Goal: Task Accomplishment & Management: Manage account settings

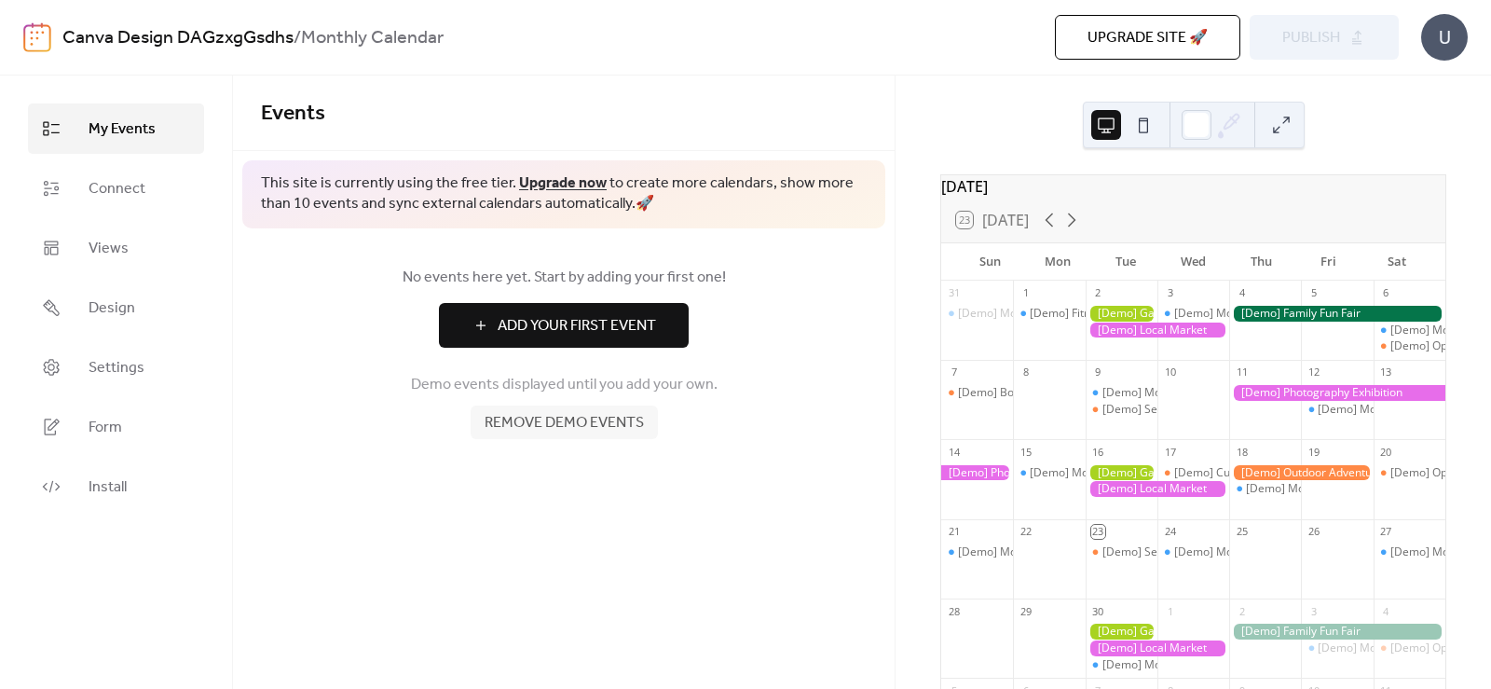
click at [1028, 322] on div "[Demo] Fitness Bootcamp" at bounding box center [1049, 314] width 72 height 16
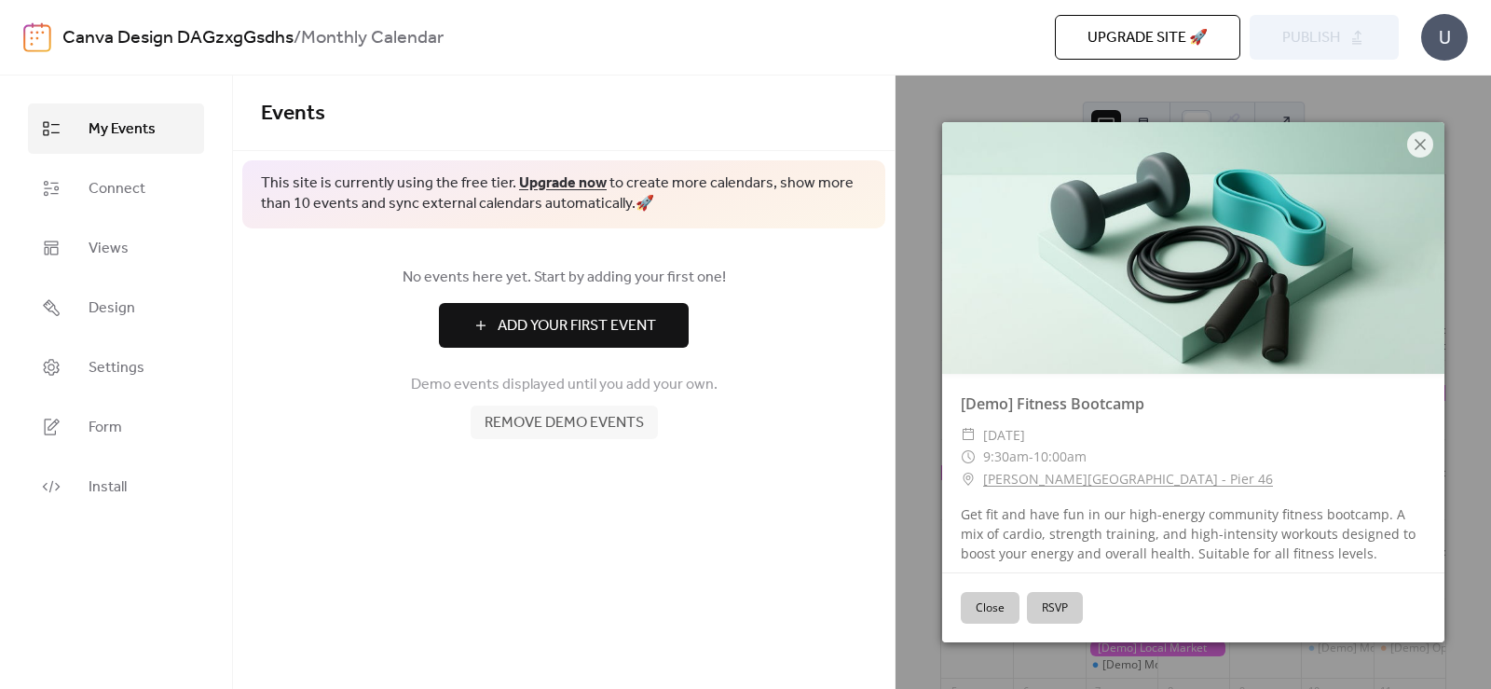
scroll to position [7, 0]
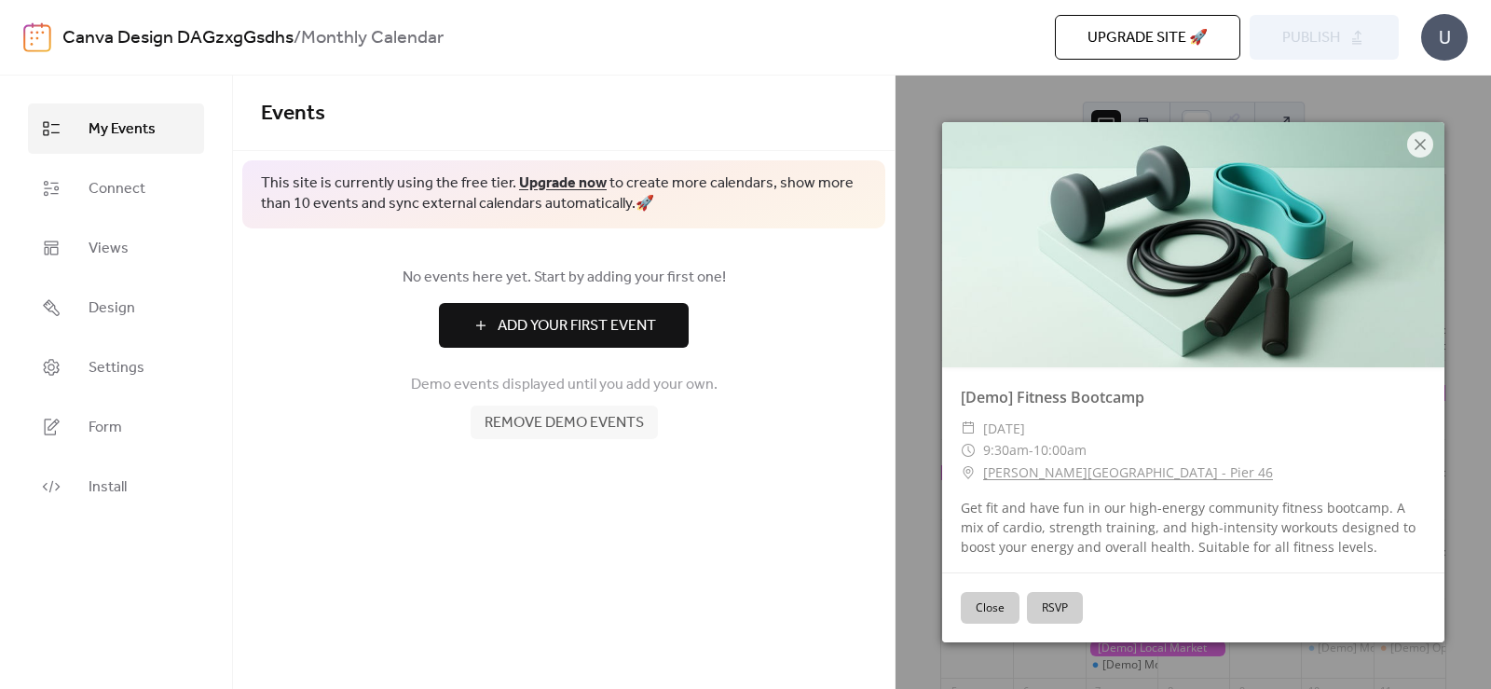
click at [980, 607] on button "Close" at bounding box center [990, 608] width 59 height 32
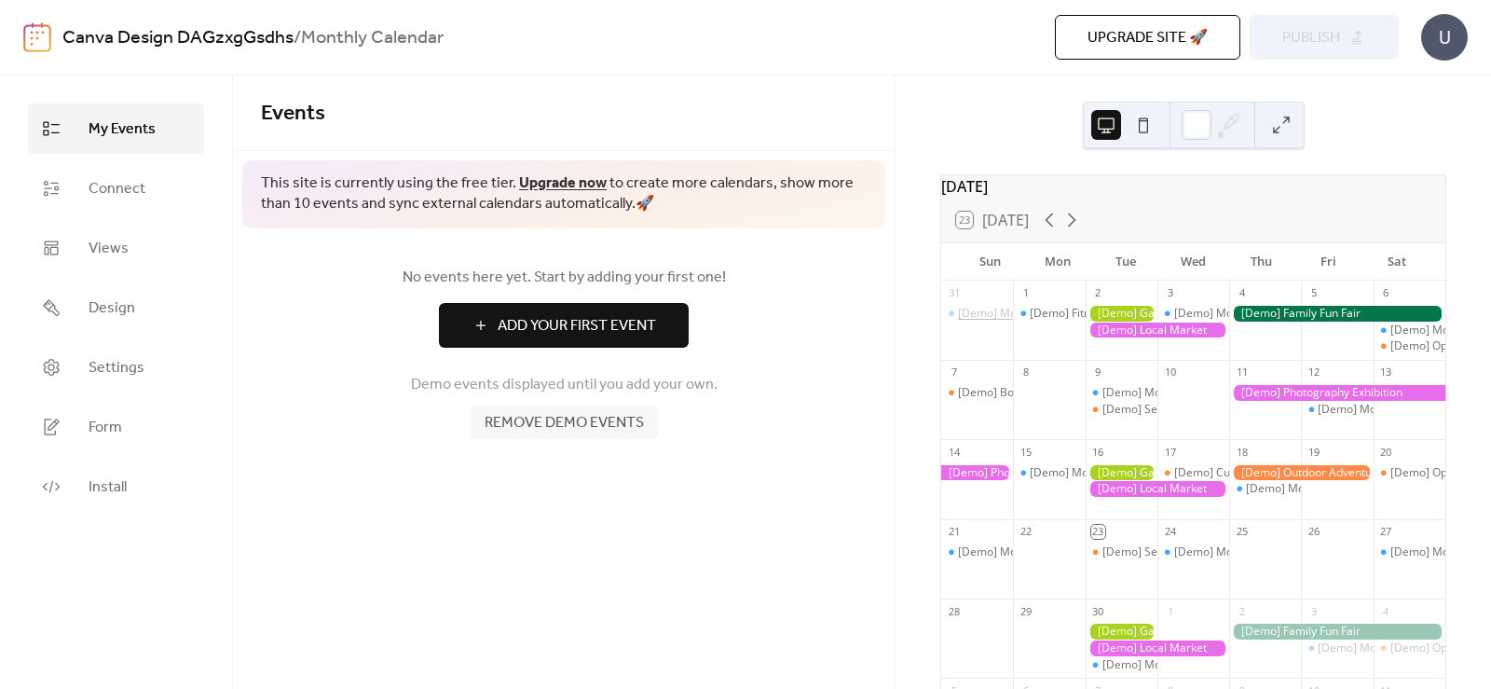
click at [1000, 322] on div "[Demo] Morning Yoga Bliss" at bounding box center [1029, 314] width 142 height 16
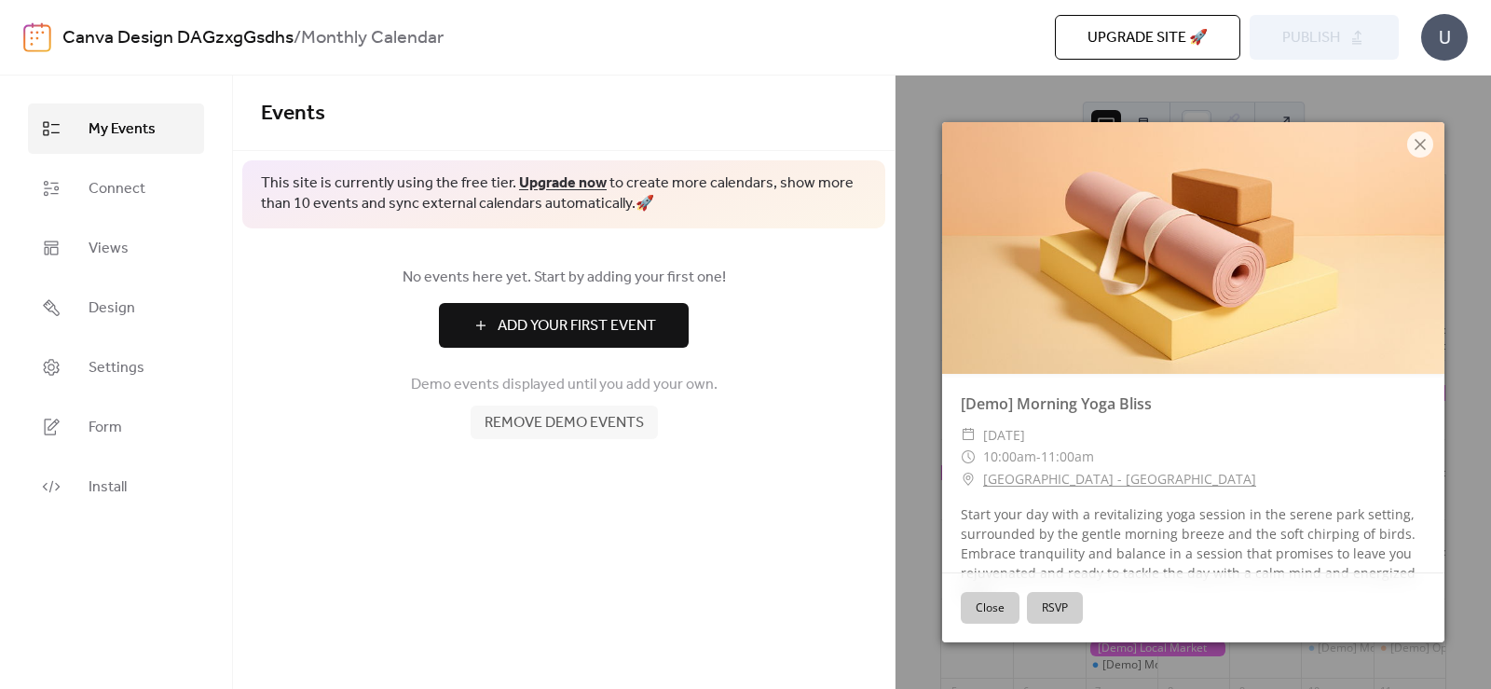
click at [1421, 134] on icon at bounding box center [1420, 144] width 22 height 22
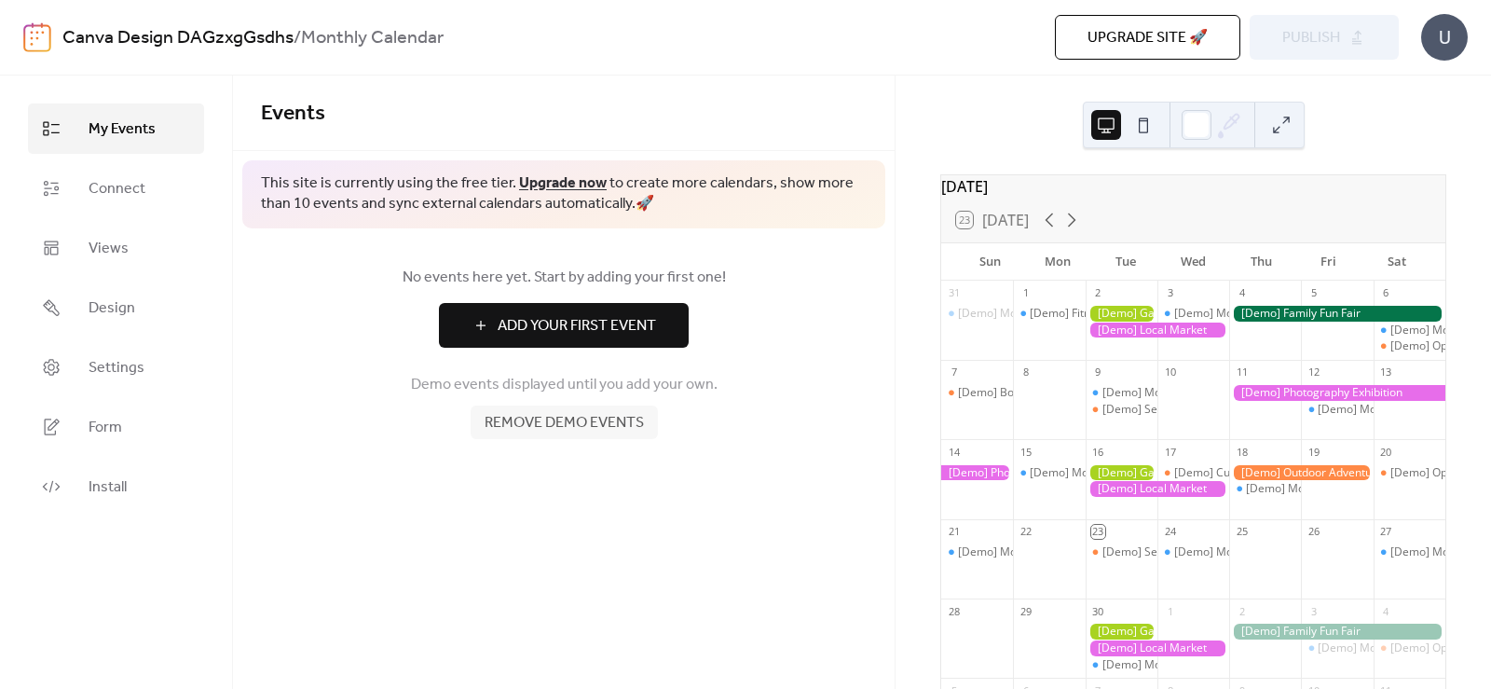
click at [1415, 140] on div "[DATE] 23 [DATE] Sun Mon Tue Wed Thu Fri Sat 31 [Demo] Morning Yoga Bliss 1 [De…" at bounding box center [1193, 381] width 595 height 613
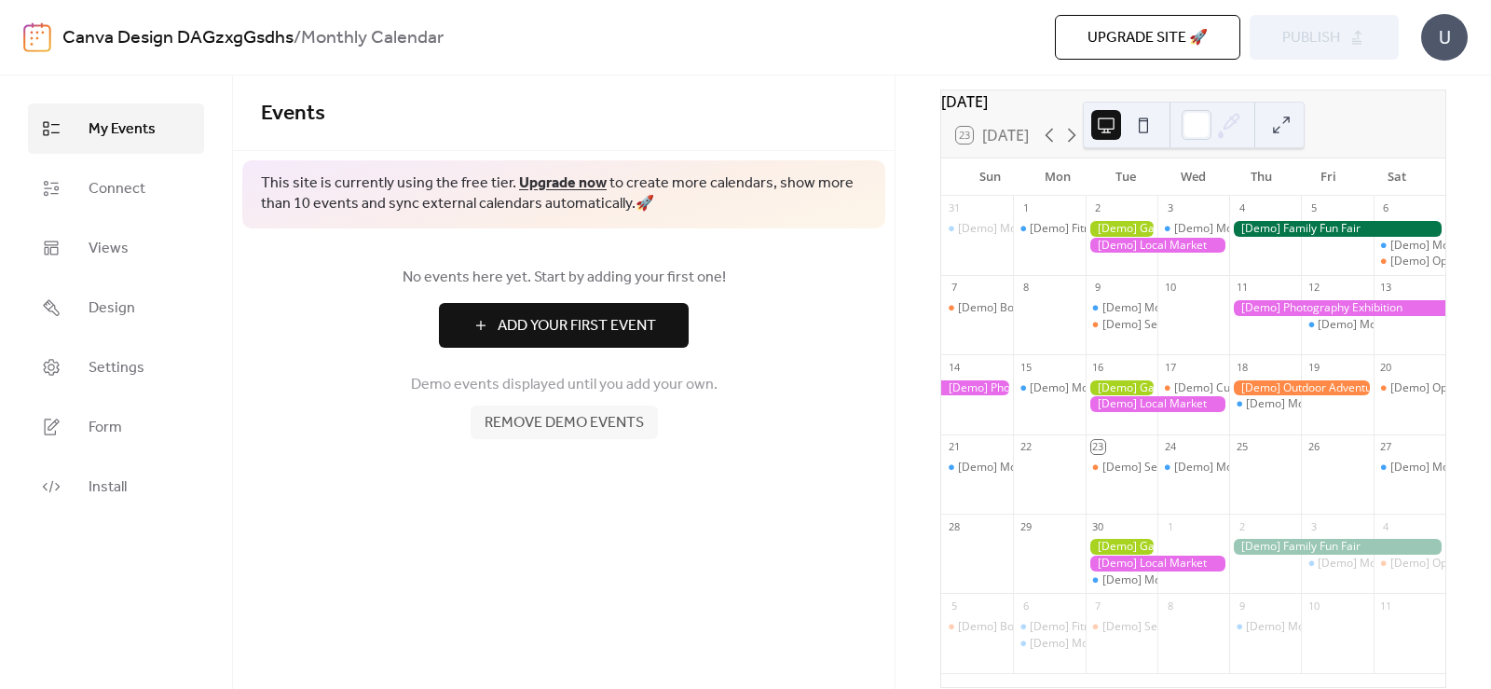
scroll to position [167, 0]
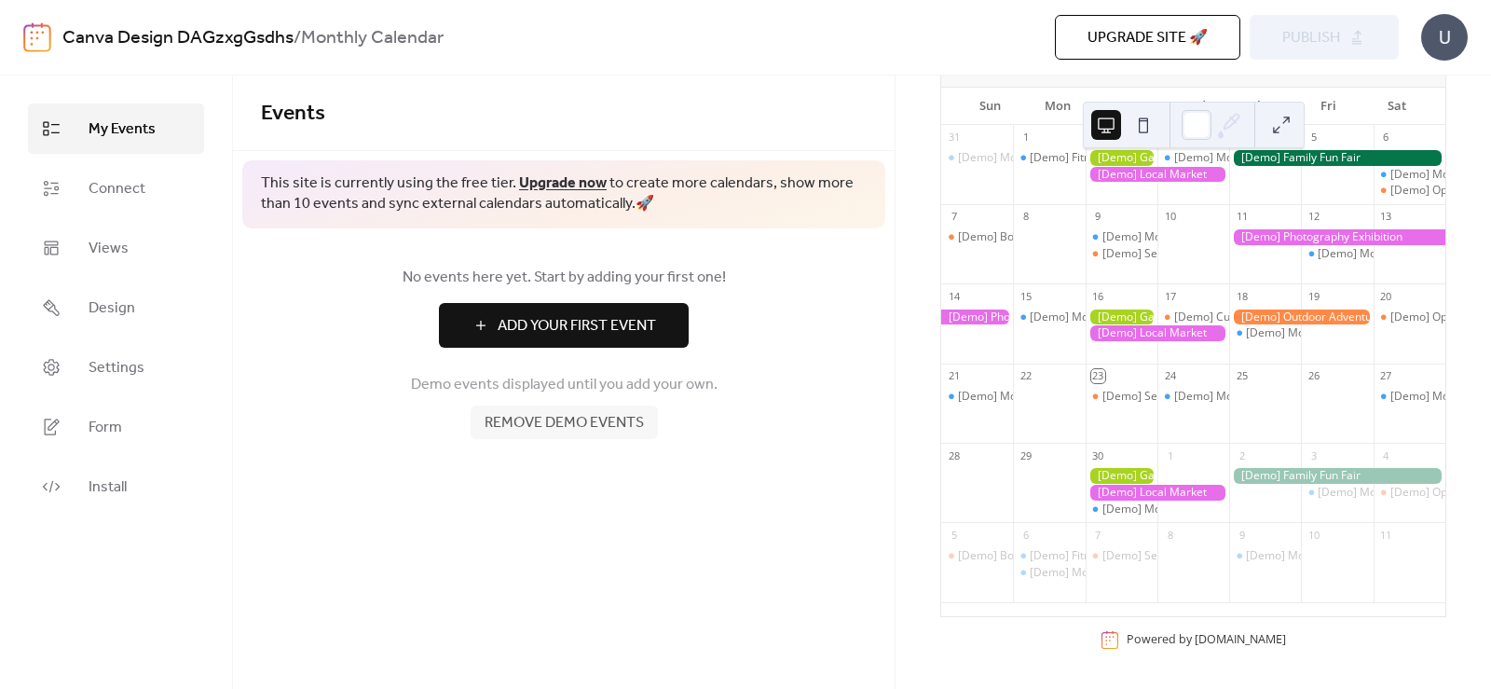
click at [596, 421] on span "Remove demo events" at bounding box center [564, 423] width 159 height 22
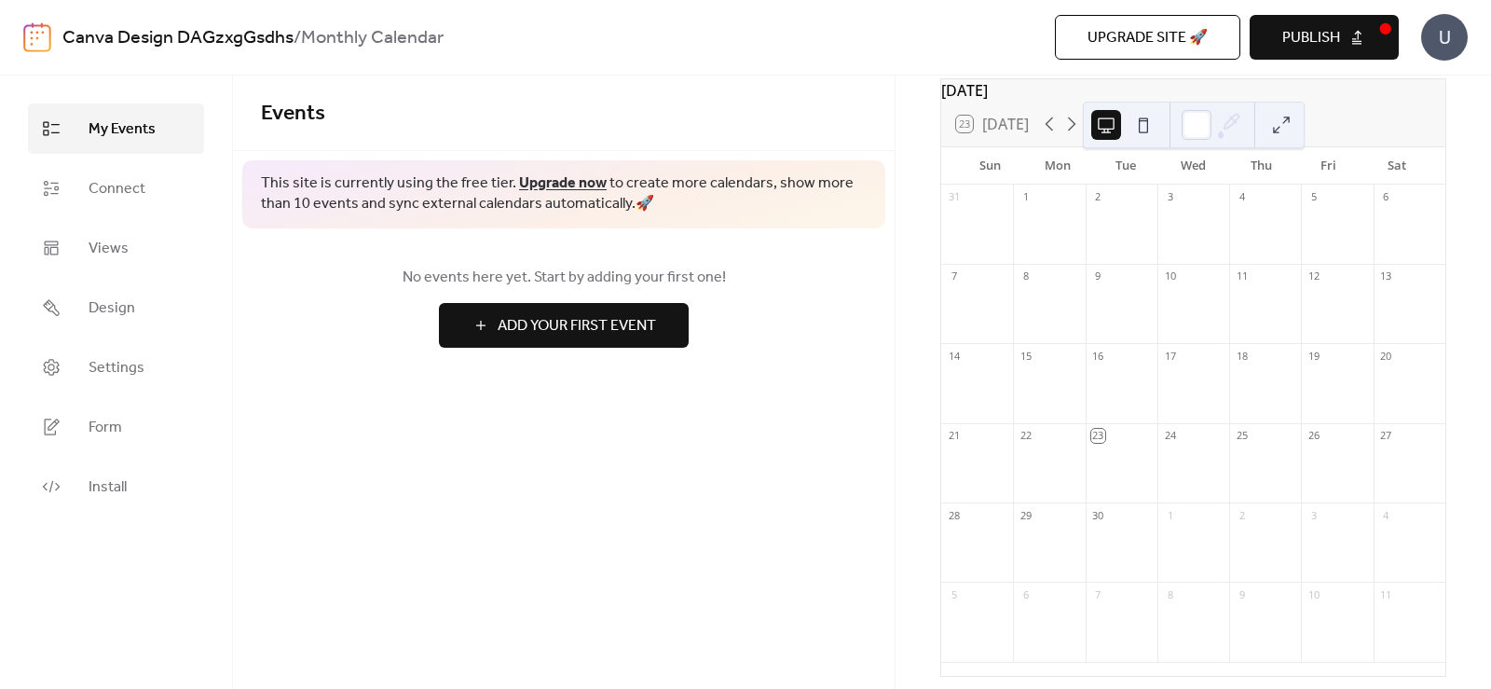
scroll to position [0, 0]
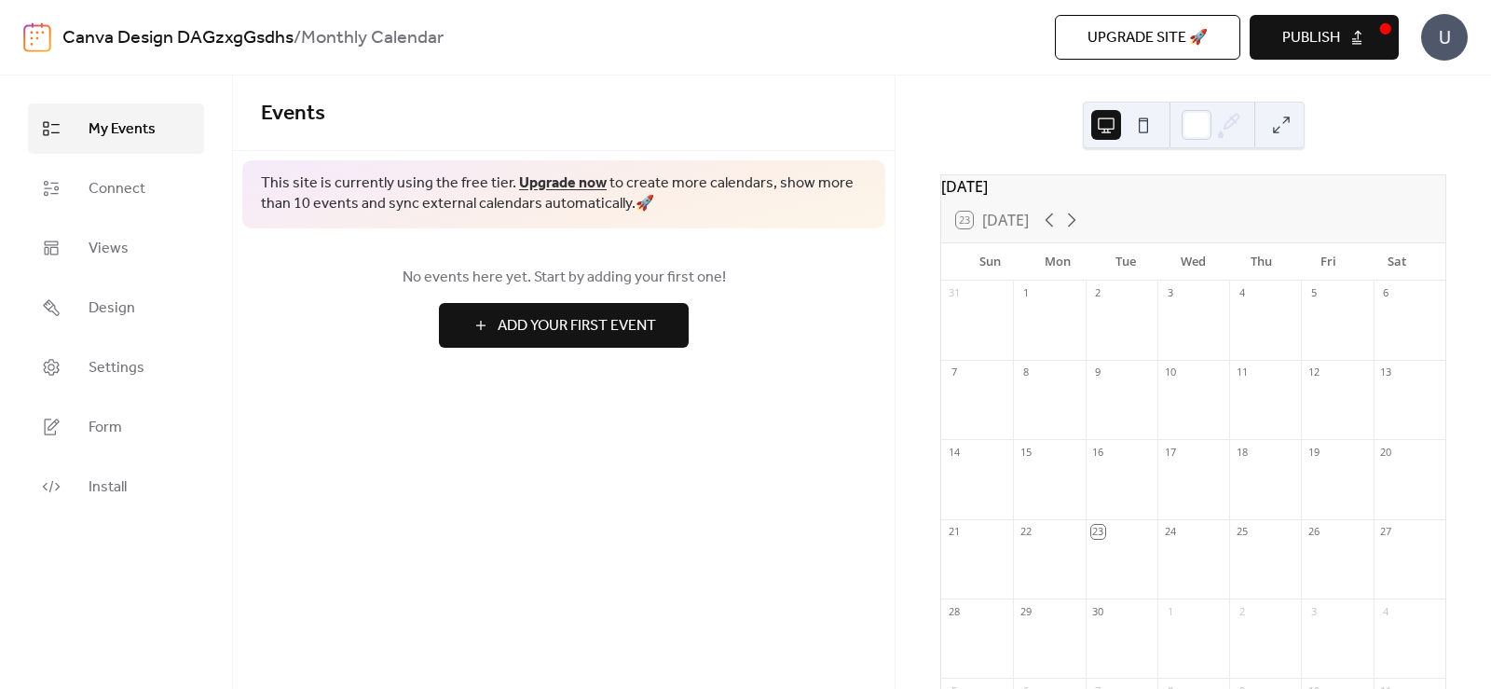
click at [1410, 323] on div at bounding box center [1410, 330] width 72 height 48
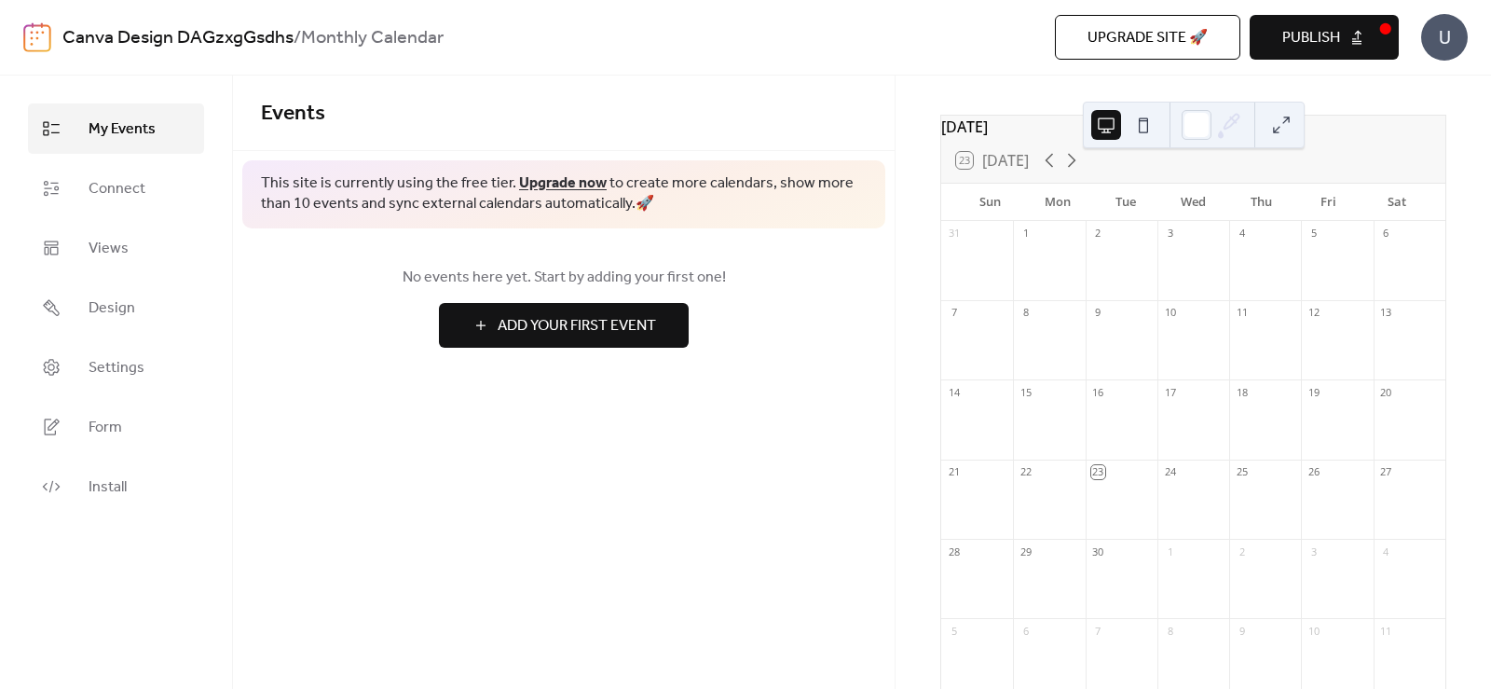
scroll to position [93, 0]
click at [1395, 451] on div "27" at bounding box center [1410, 438] width 72 height 25
click at [634, 318] on span "Add Your First Event" at bounding box center [577, 326] width 158 height 22
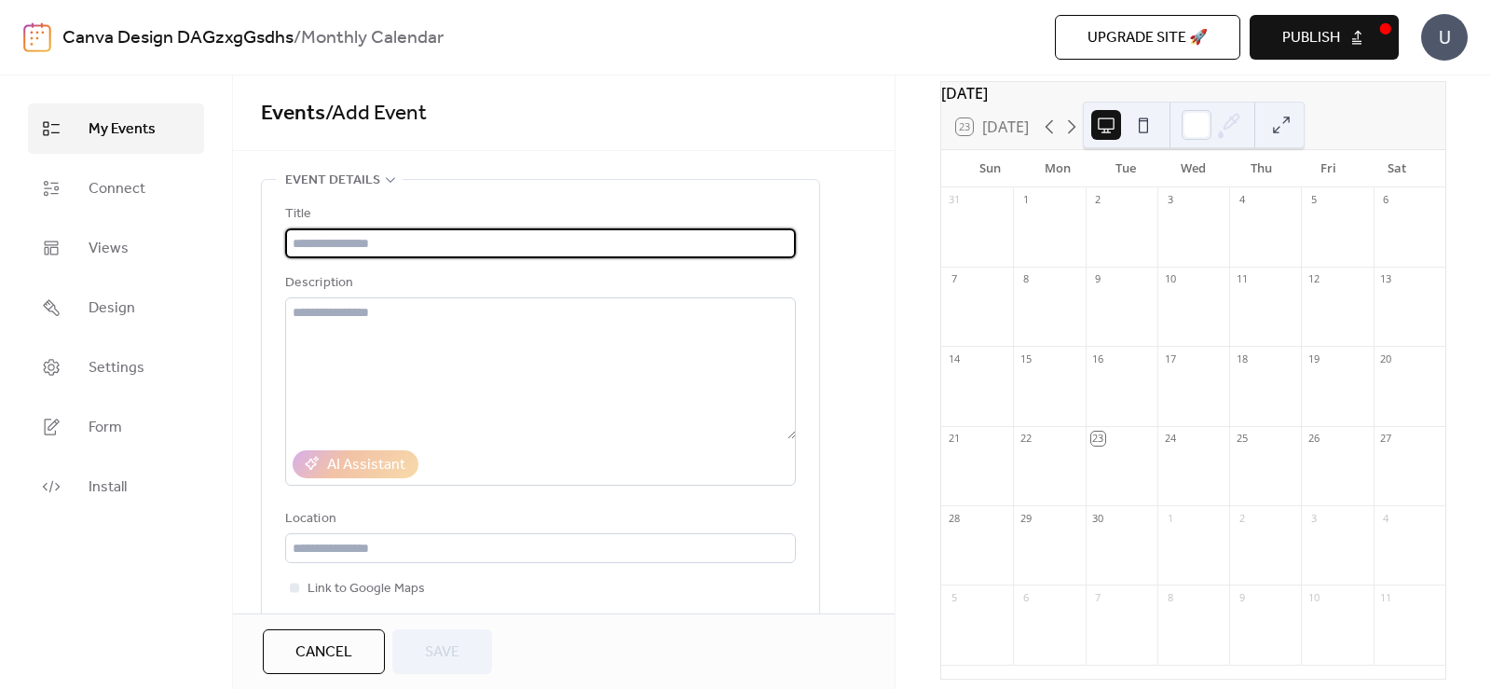
click at [1374, 403] on div at bounding box center [1410, 396] width 72 height 48
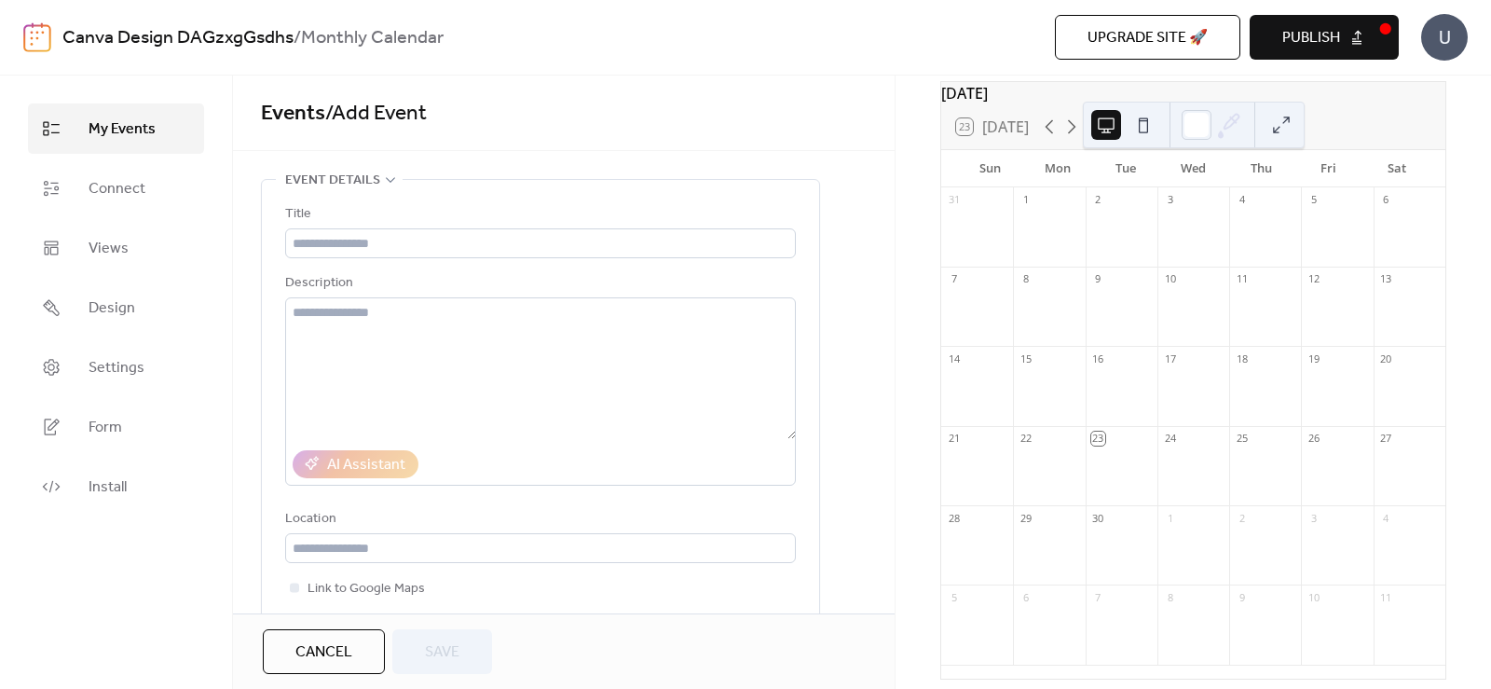
drag, startPoint x: 1372, startPoint y: 272, endPoint x: 1381, endPoint y: 308, distance: 36.6
click at [1374, 279] on div "31 1 2 3 4 5 6 7 8 9 10 11 12 13 14 15 16 17 18 19 20 21 22 23 24 25 26 27 28 2…" at bounding box center [1193, 432] width 504 height 491
click at [1397, 391] on div at bounding box center [1410, 396] width 72 height 48
click at [1394, 451] on div "27" at bounding box center [1410, 438] width 72 height 25
click at [1374, 448] on div "27" at bounding box center [1410, 438] width 72 height 25
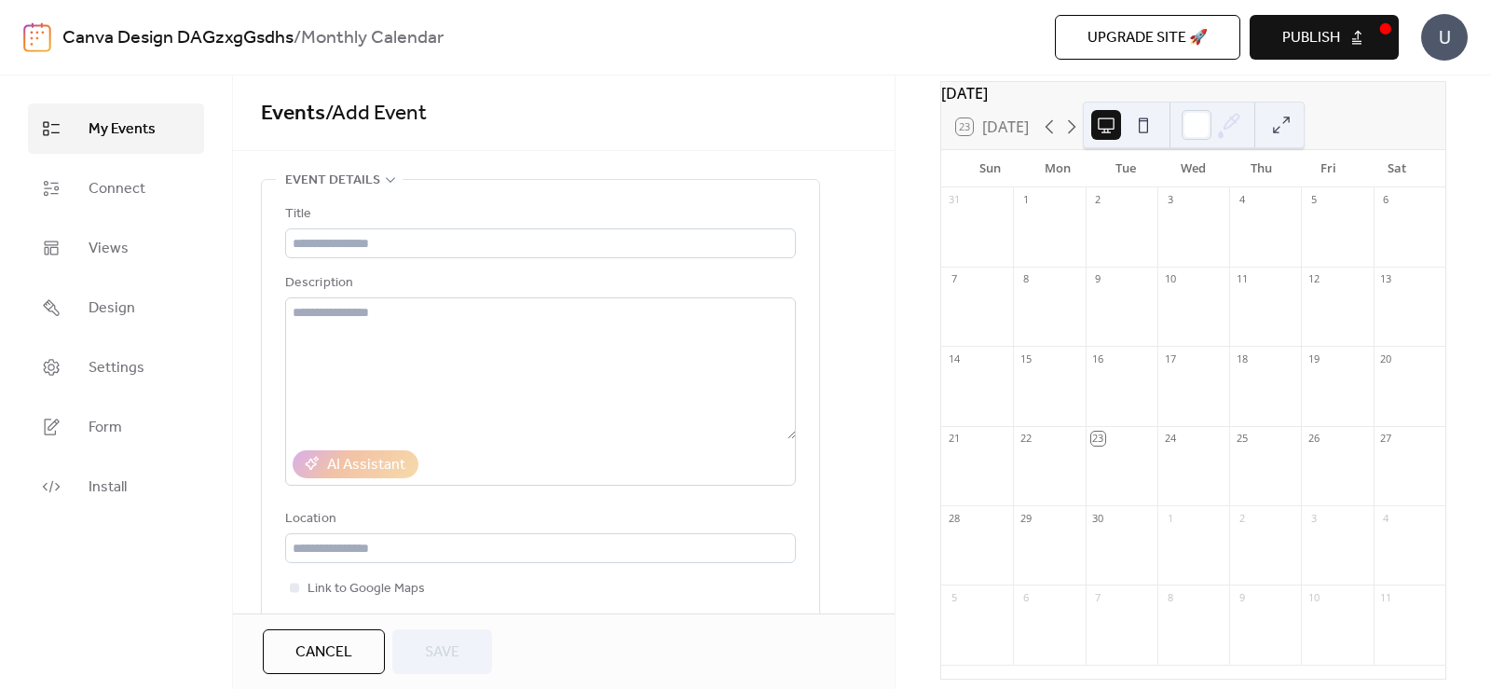
click at [1386, 451] on div "27" at bounding box center [1410, 438] width 72 height 25
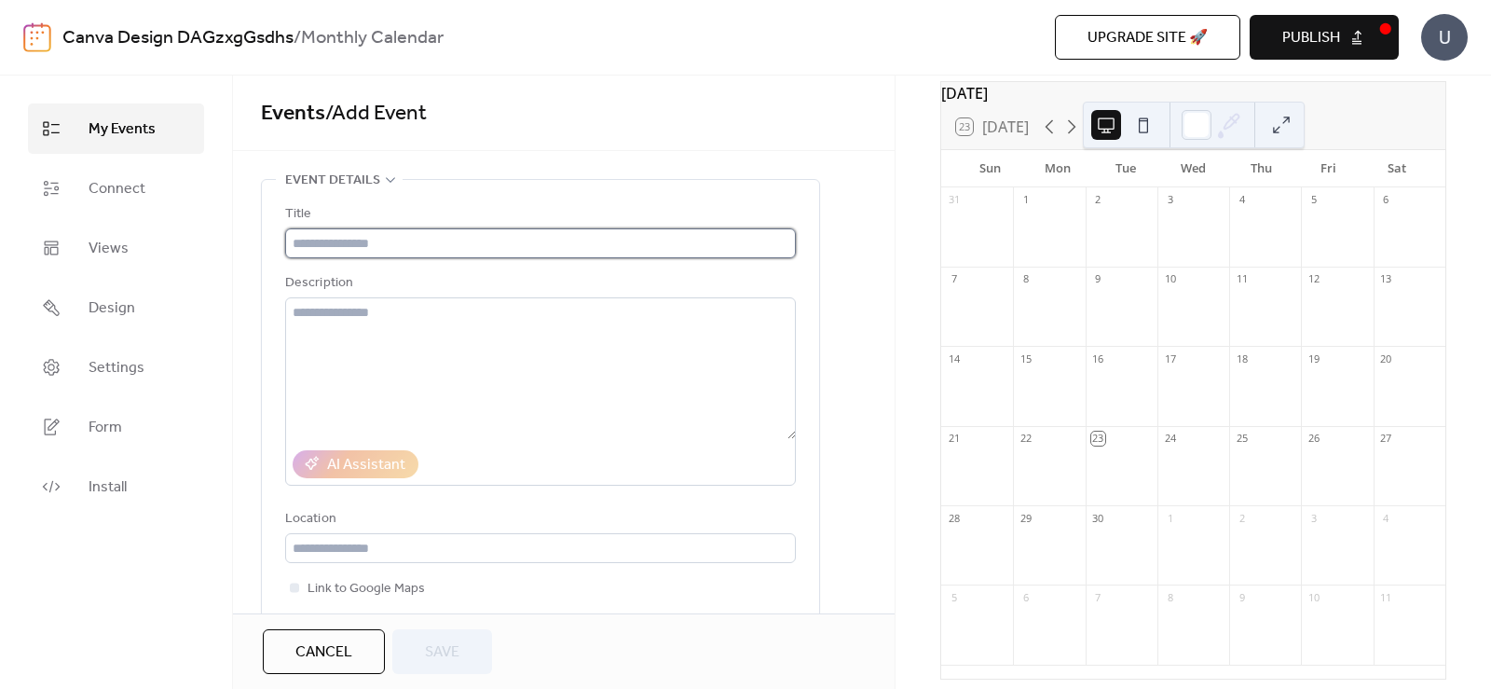
drag, startPoint x: 315, startPoint y: 243, endPoint x: 325, endPoint y: 238, distance: 11.7
click at [318, 239] on input "text" at bounding box center [540, 243] width 511 height 30
click at [518, 237] on input "text" at bounding box center [540, 243] width 511 height 30
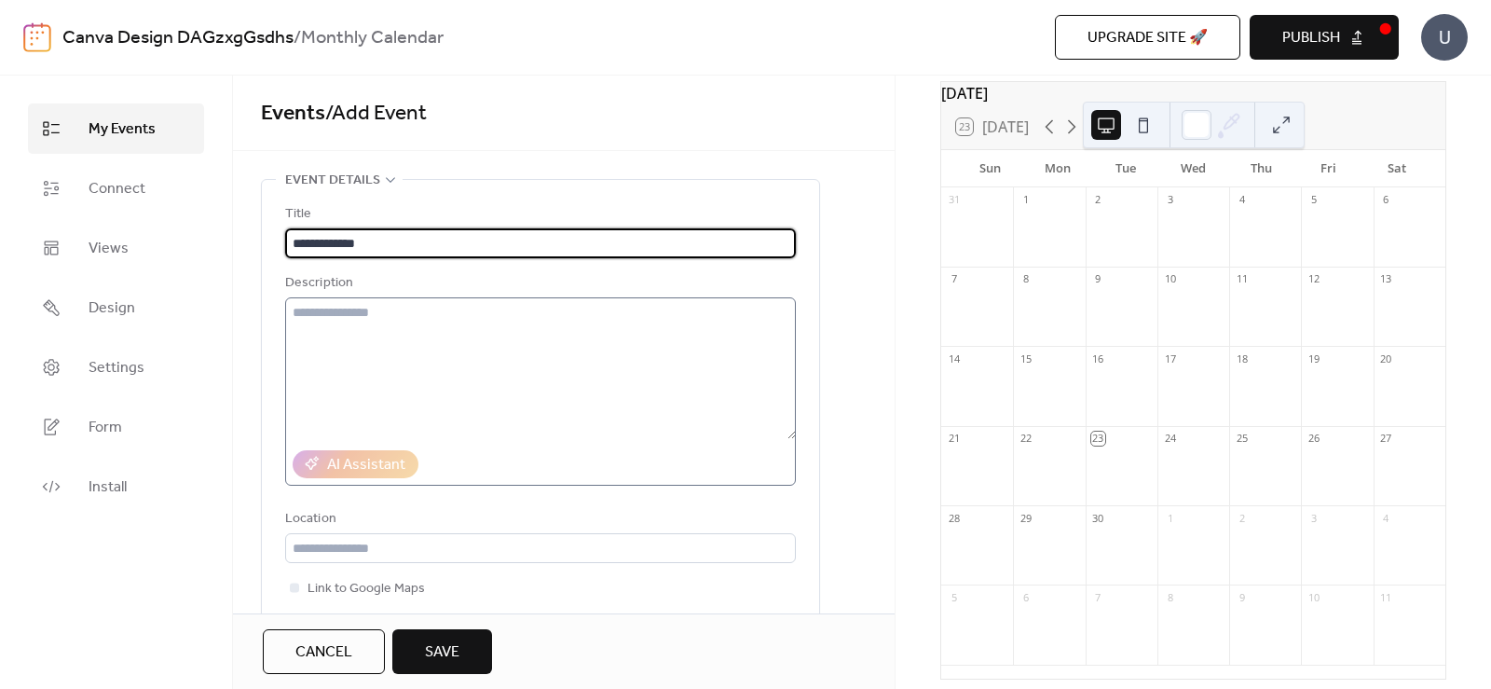
type input "**********"
click at [473, 355] on textarea at bounding box center [540, 368] width 511 height 142
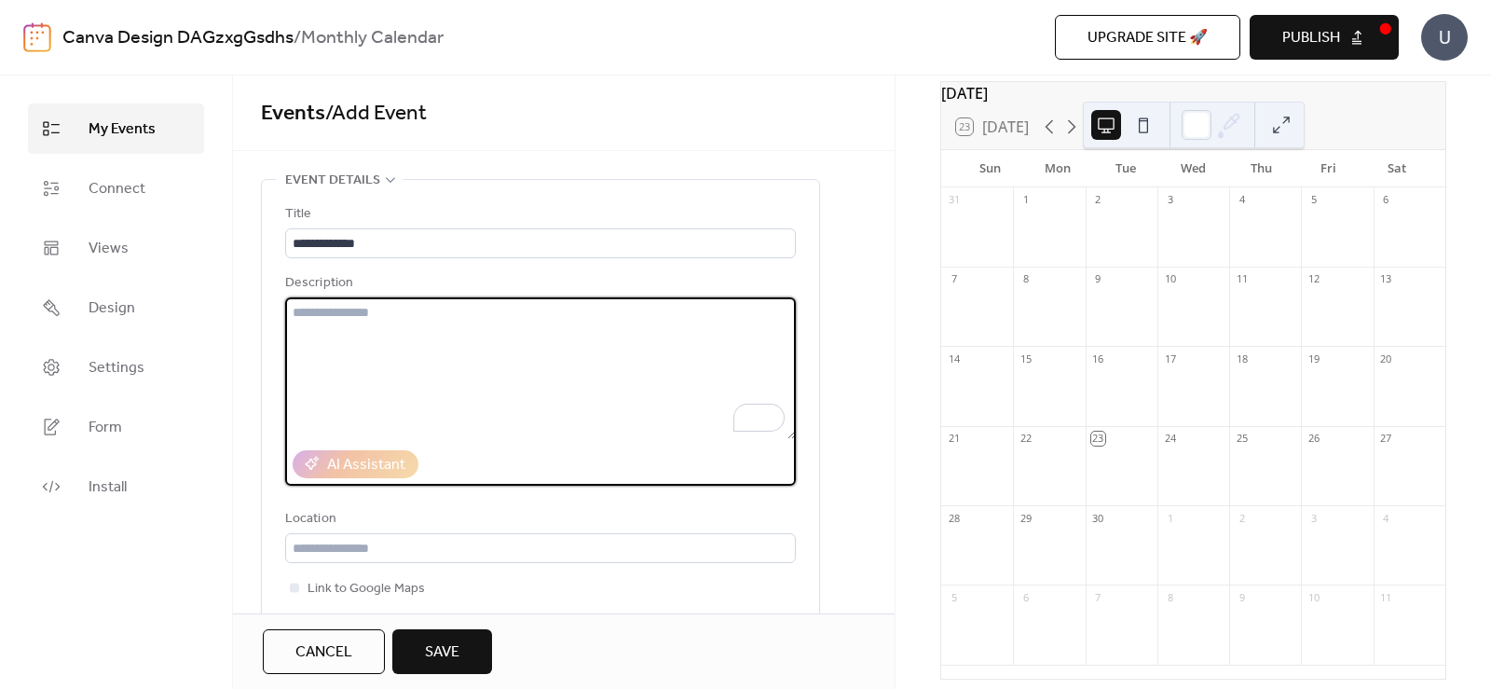
type textarea "*"
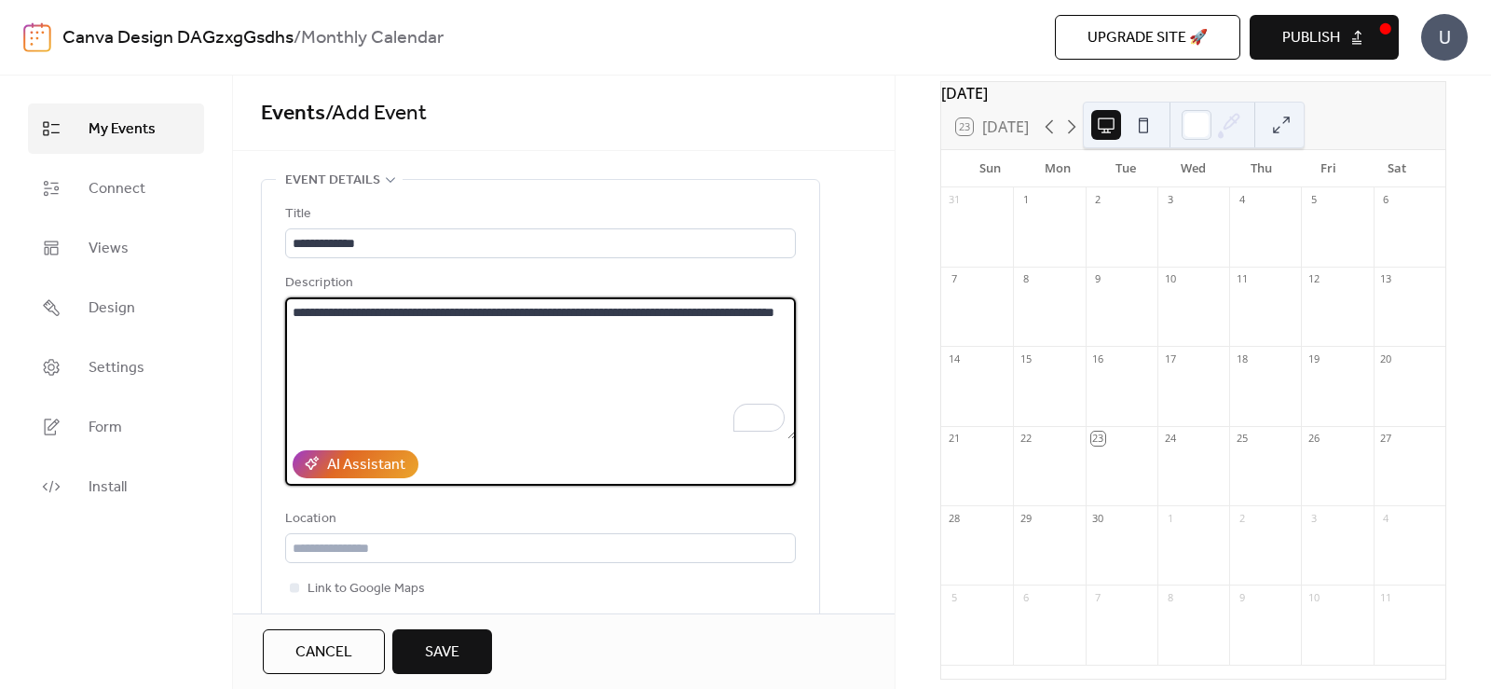
click at [762, 309] on textarea "**********" at bounding box center [540, 368] width 511 height 142
click at [432, 340] on textarea "**********" at bounding box center [540, 368] width 511 height 142
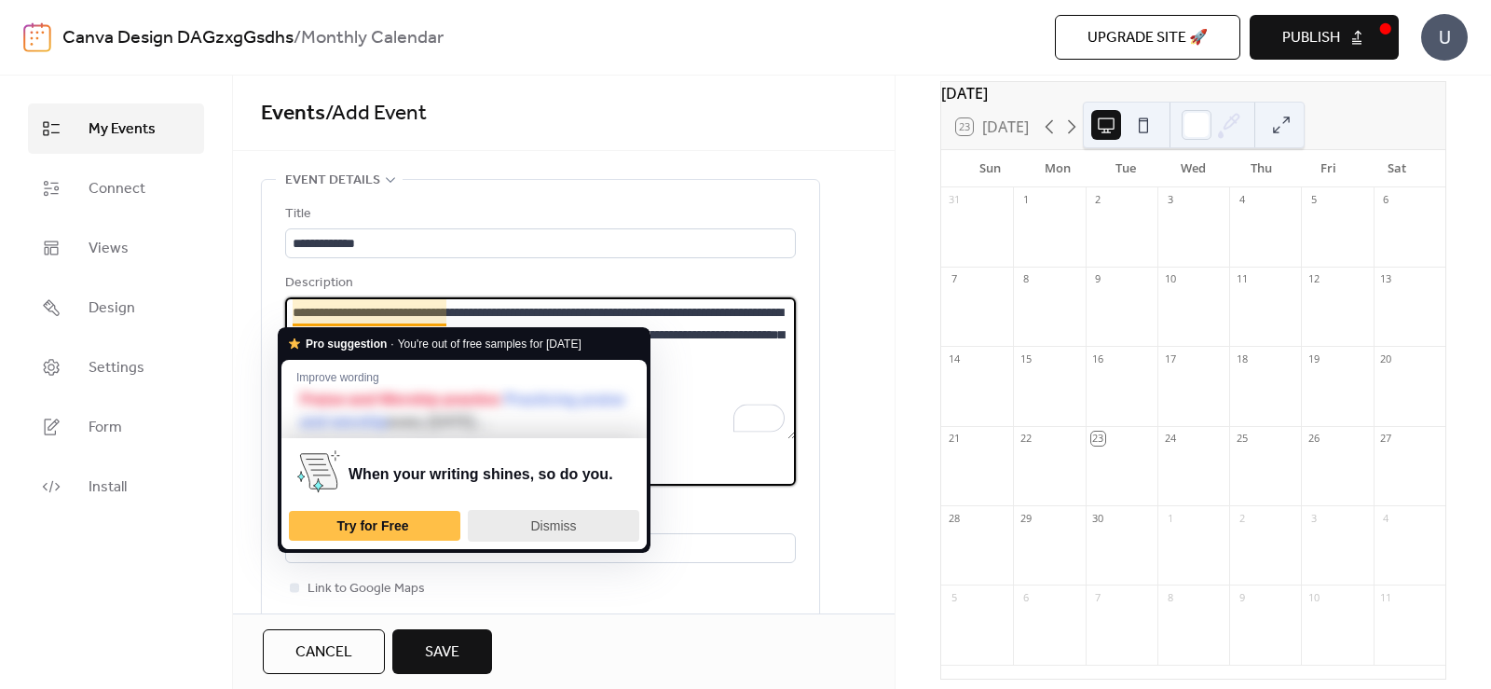
click at [530, 518] on div "Dismiss" at bounding box center [553, 526] width 155 height 30
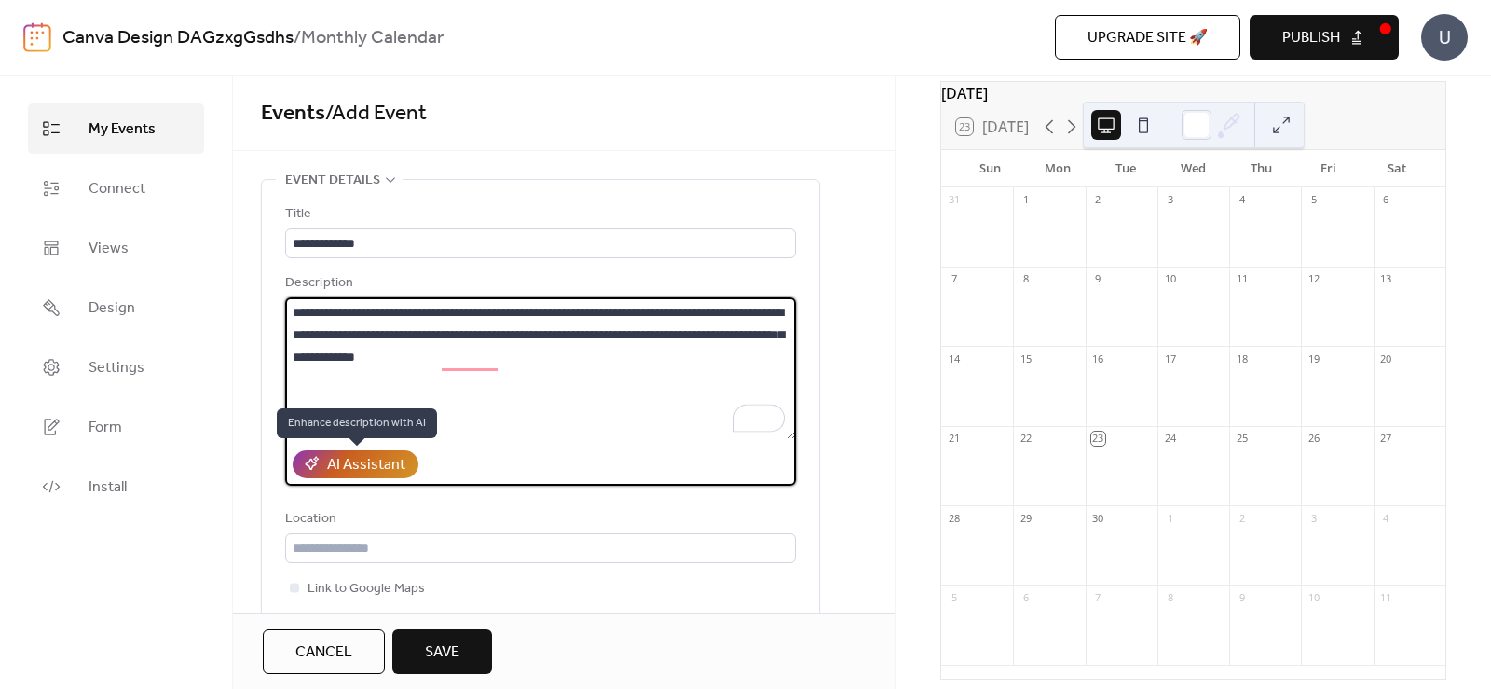
type textarea "**********"
click at [375, 455] on div "AI Assistant" at bounding box center [366, 465] width 78 height 22
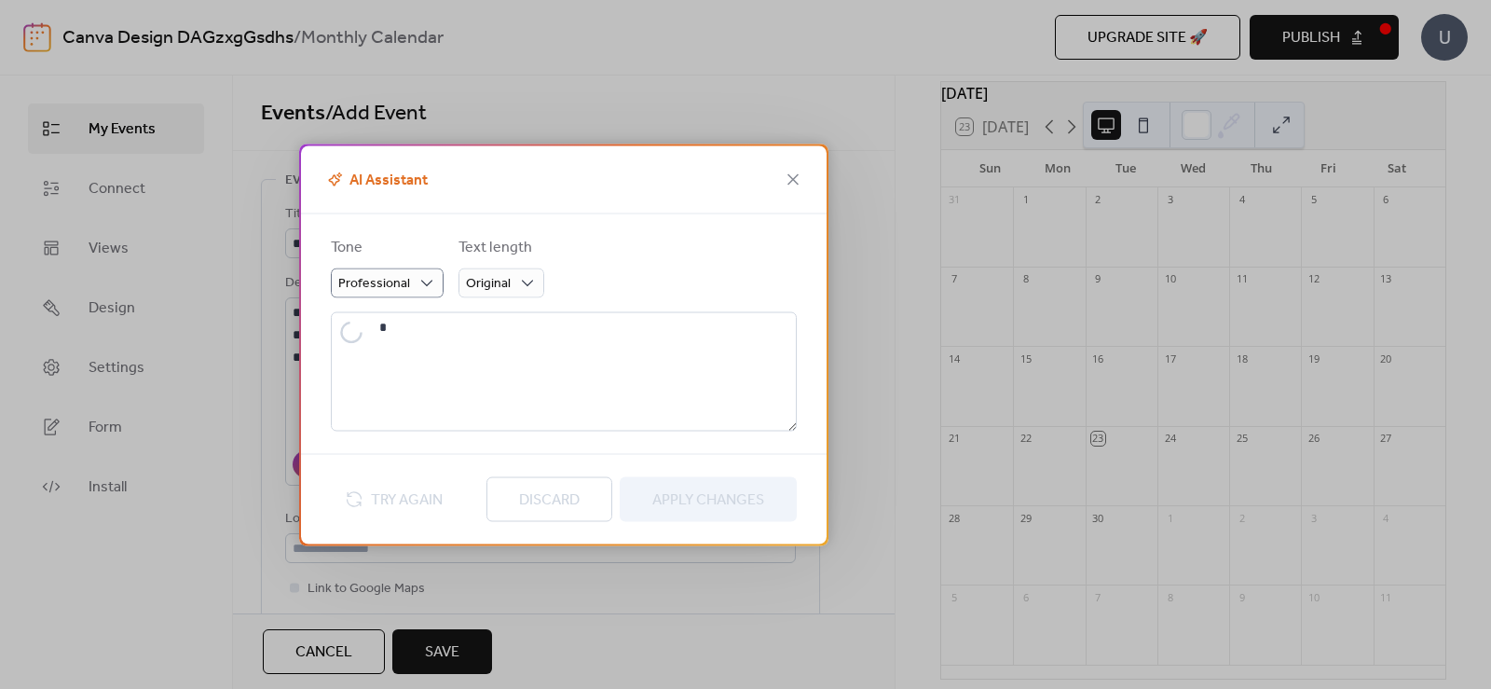
type textarea "**********"
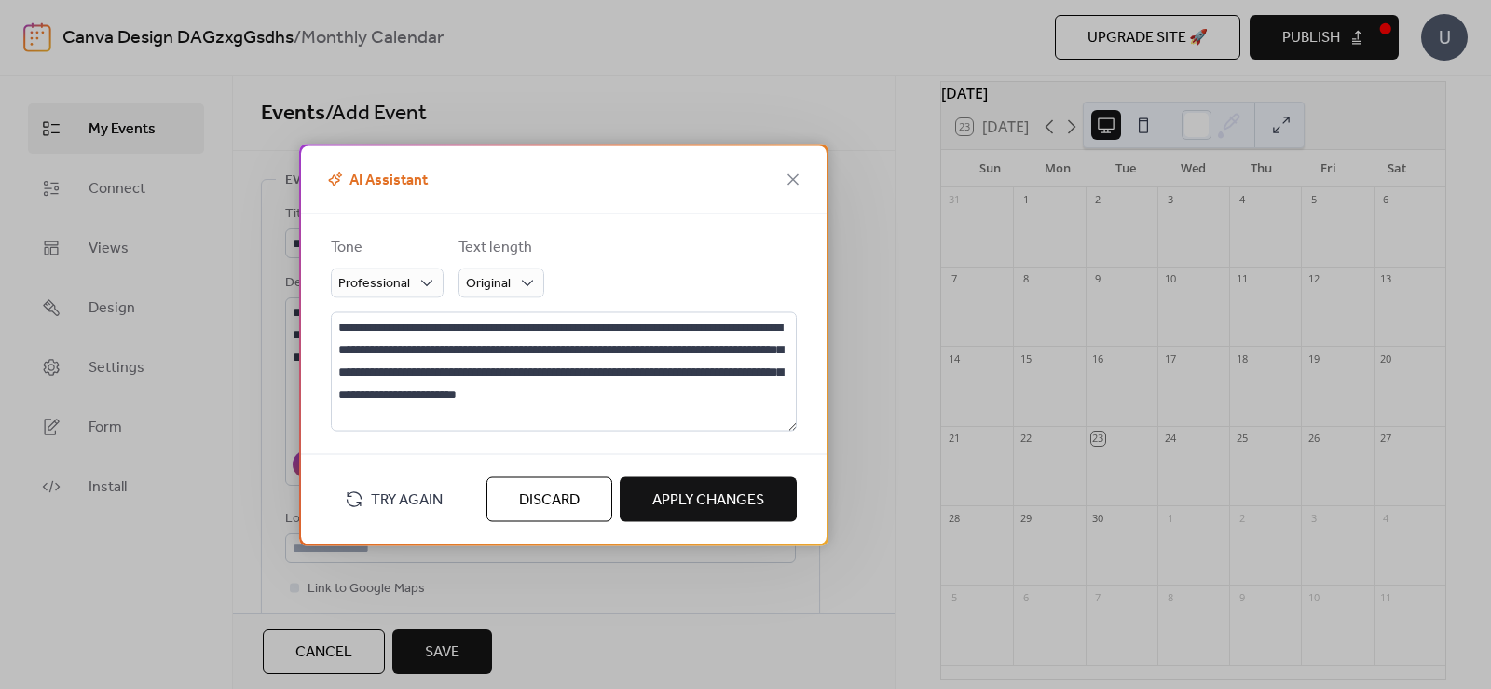
click at [700, 497] on span "Apply Changes" at bounding box center [708, 499] width 112 height 22
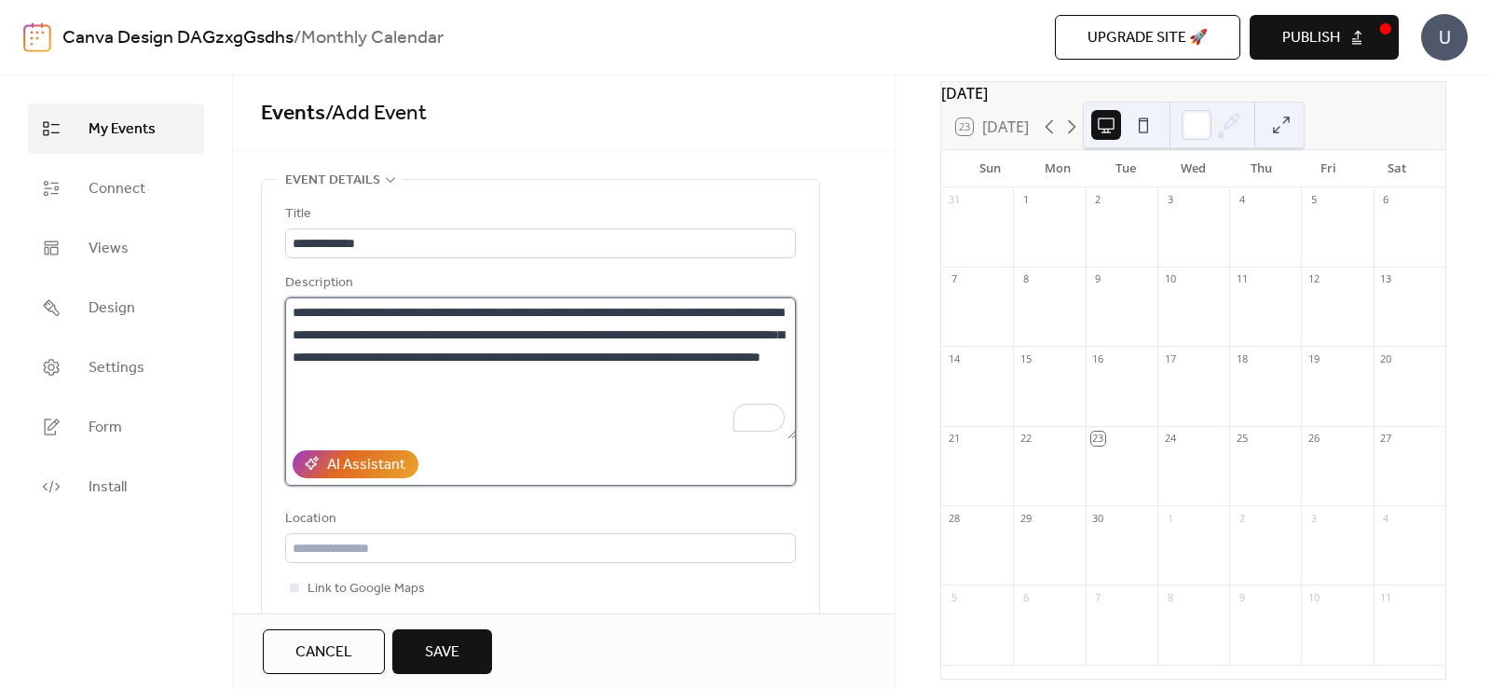
click at [581, 388] on textarea "**********" at bounding box center [540, 368] width 511 height 142
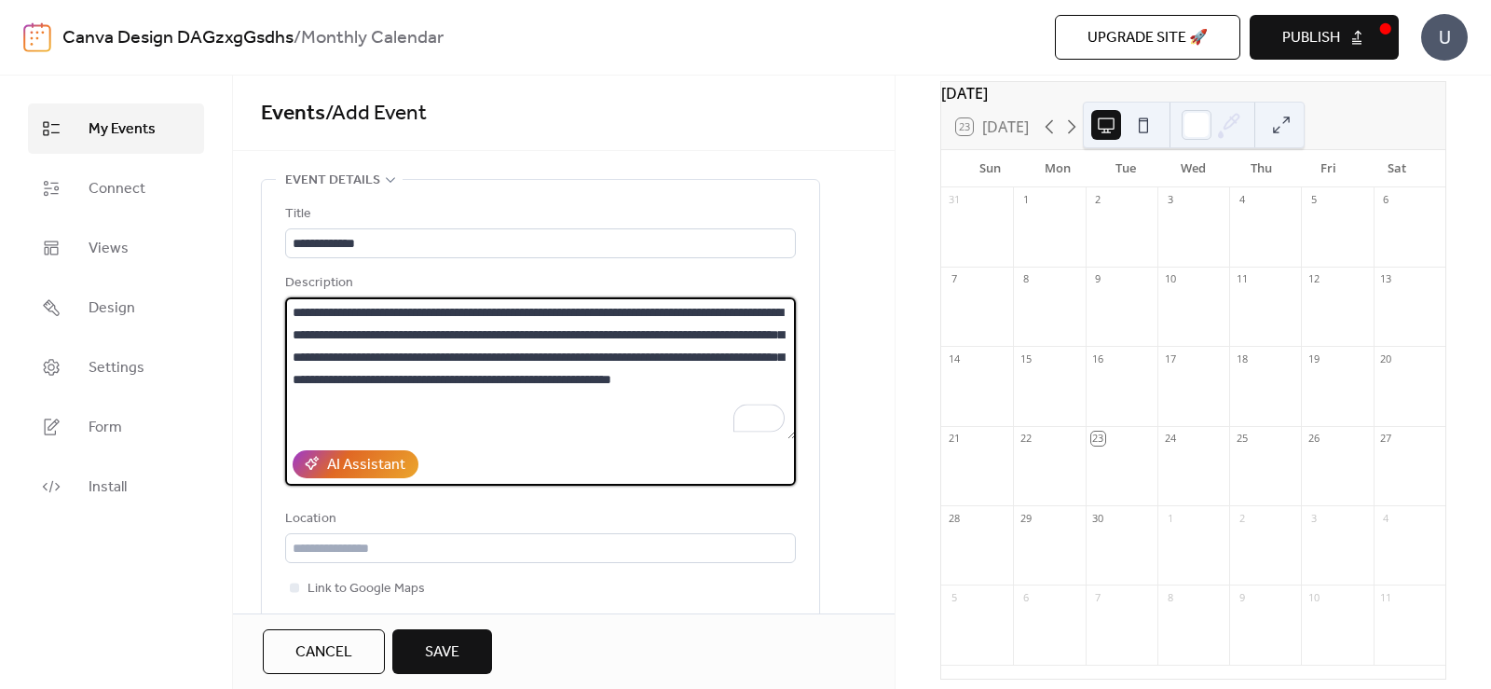
click at [581, 407] on textarea "**********" at bounding box center [540, 368] width 511 height 142
click at [530, 402] on textarea "**********" at bounding box center [540, 368] width 511 height 142
drag, startPoint x: 586, startPoint y: 378, endPoint x: 789, endPoint y: 404, distance: 204.7
click at [789, 404] on textarea "**********" at bounding box center [540, 368] width 511 height 142
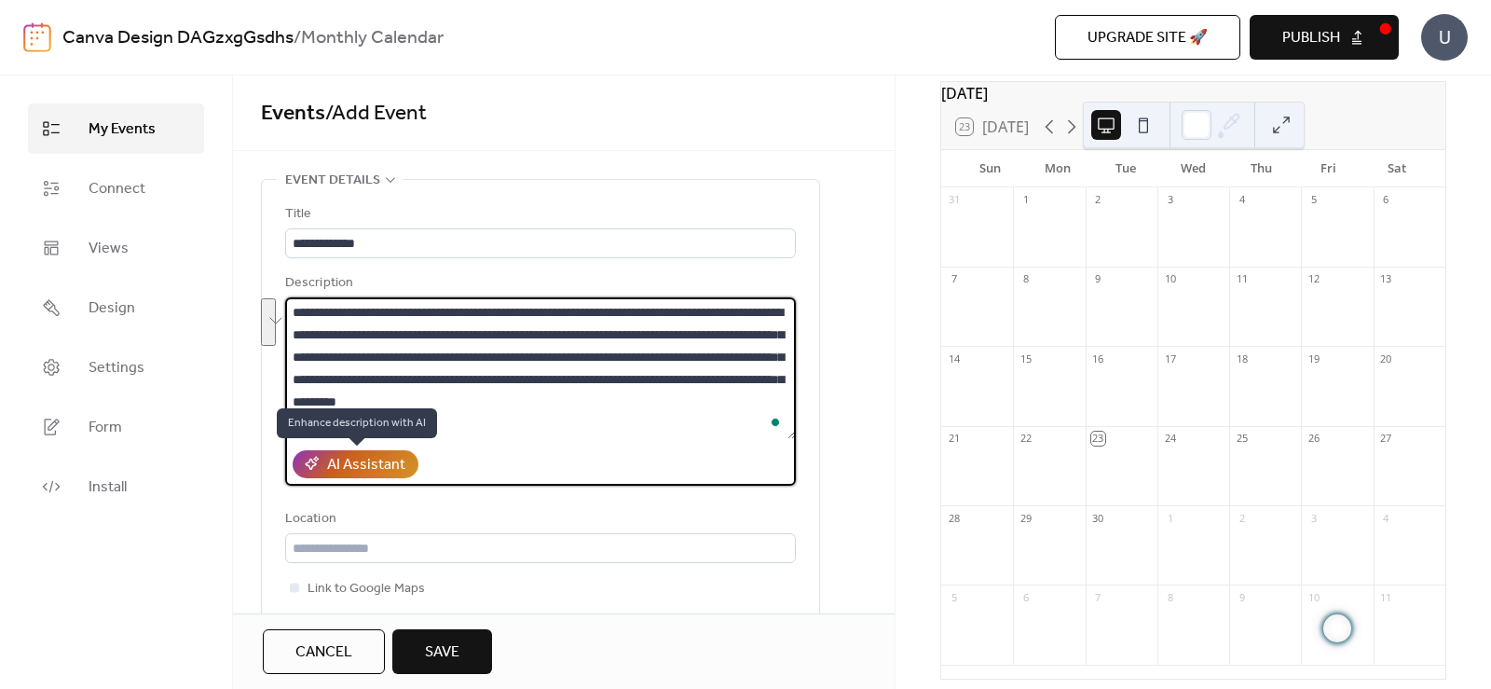
type textarea "**********"
click at [380, 466] on div "AI Assistant" at bounding box center [366, 465] width 78 height 22
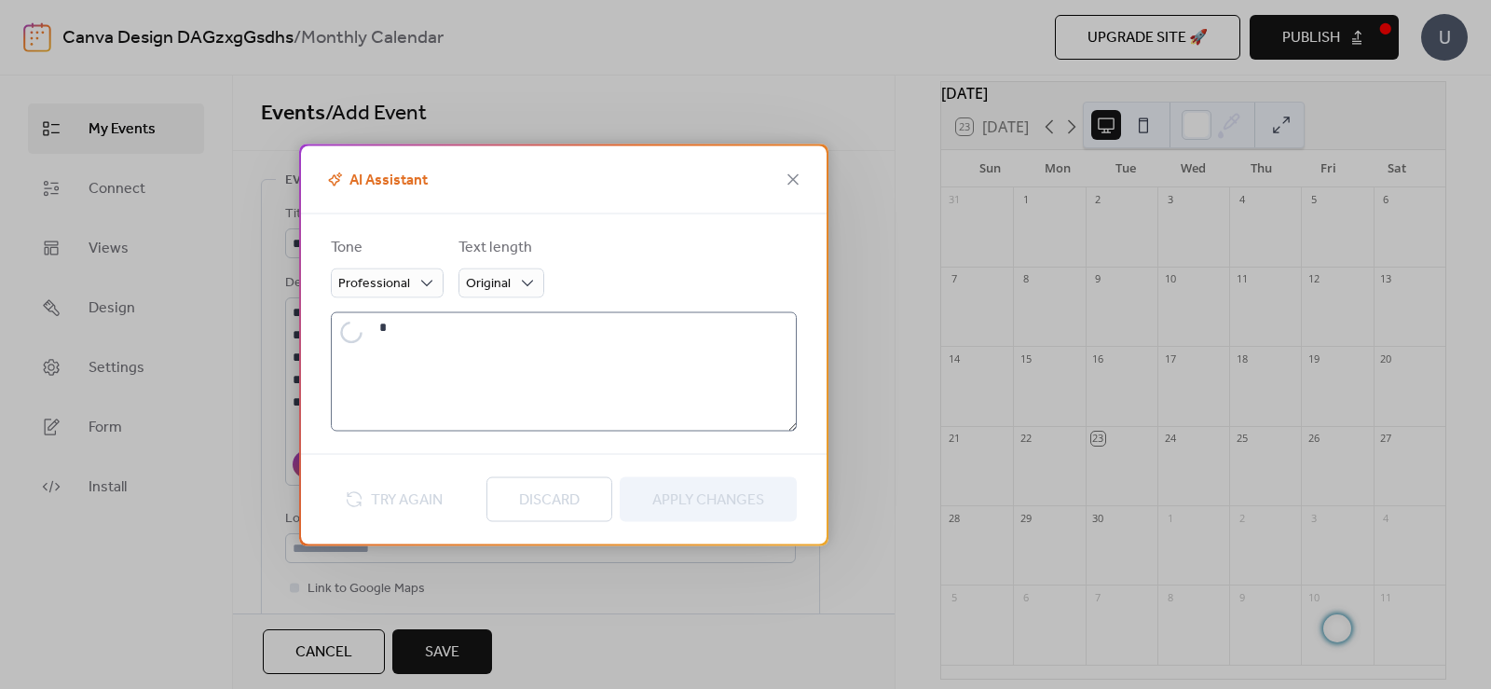
type textarea "**********"
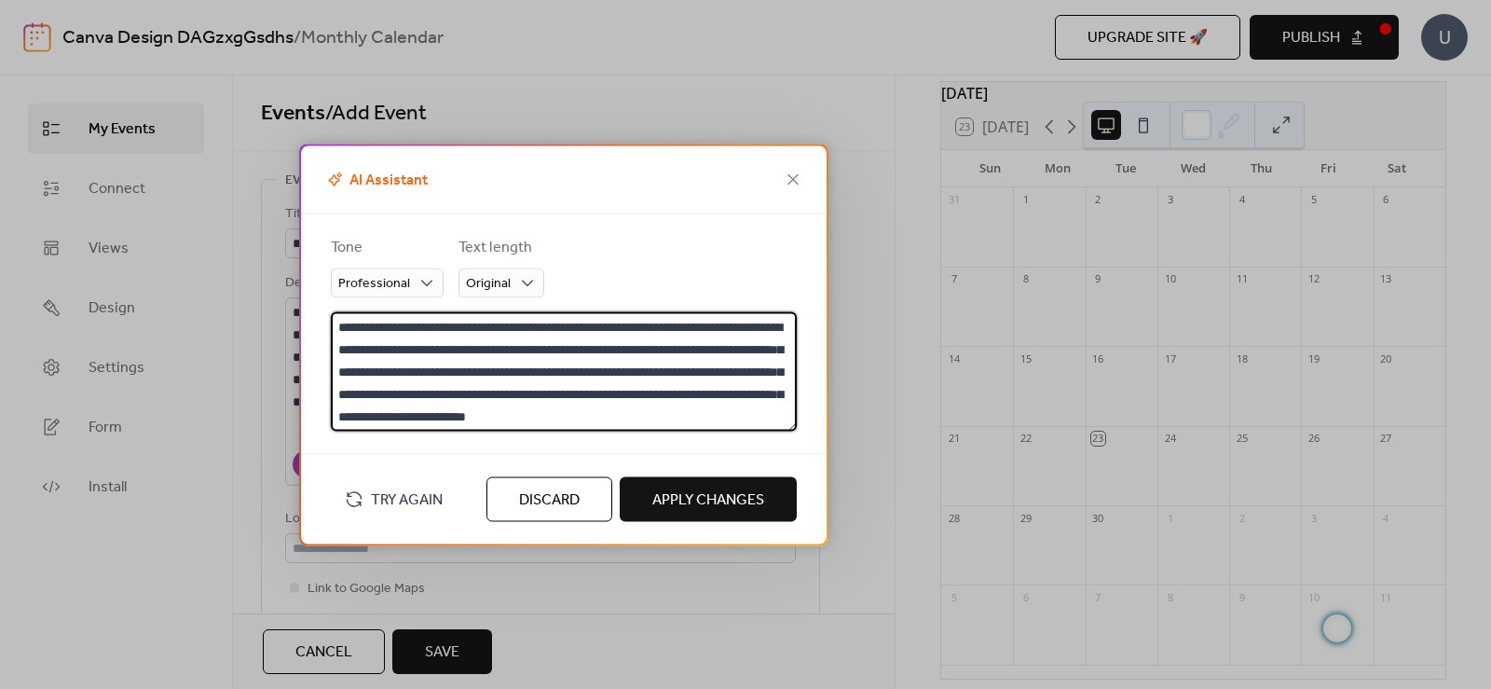
drag, startPoint x: 339, startPoint y: 318, endPoint x: 690, endPoint y: 343, distance: 351.3
click at [690, 343] on textarea "**********" at bounding box center [564, 370] width 466 height 119
click at [685, 376] on textarea "**********" at bounding box center [564, 370] width 466 height 119
drag, startPoint x: 640, startPoint y: 370, endPoint x: 784, endPoint y: 419, distance: 151.8
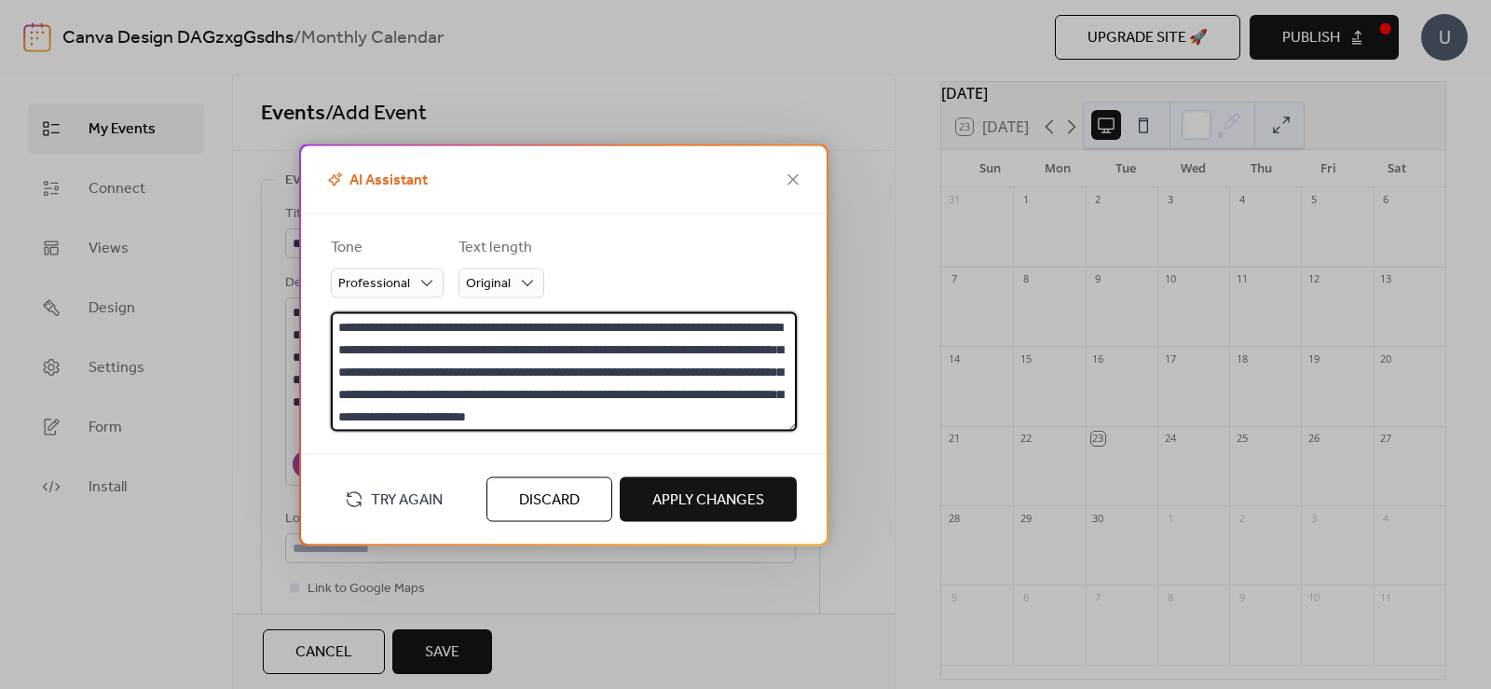
click at [784, 419] on textarea "**********" at bounding box center [564, 370] width 466 height 119
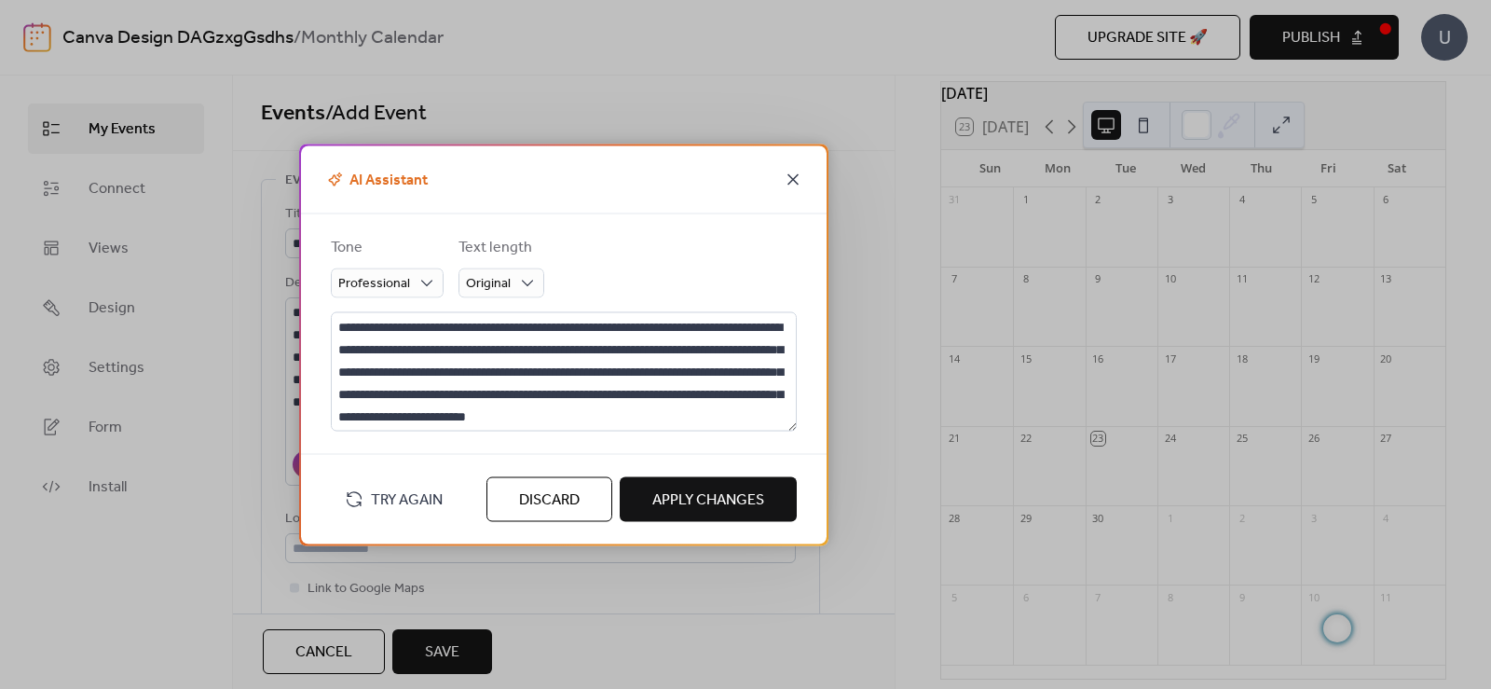
click at [788, 182] on icon at bounding box center [793, 179] width 22 height 22
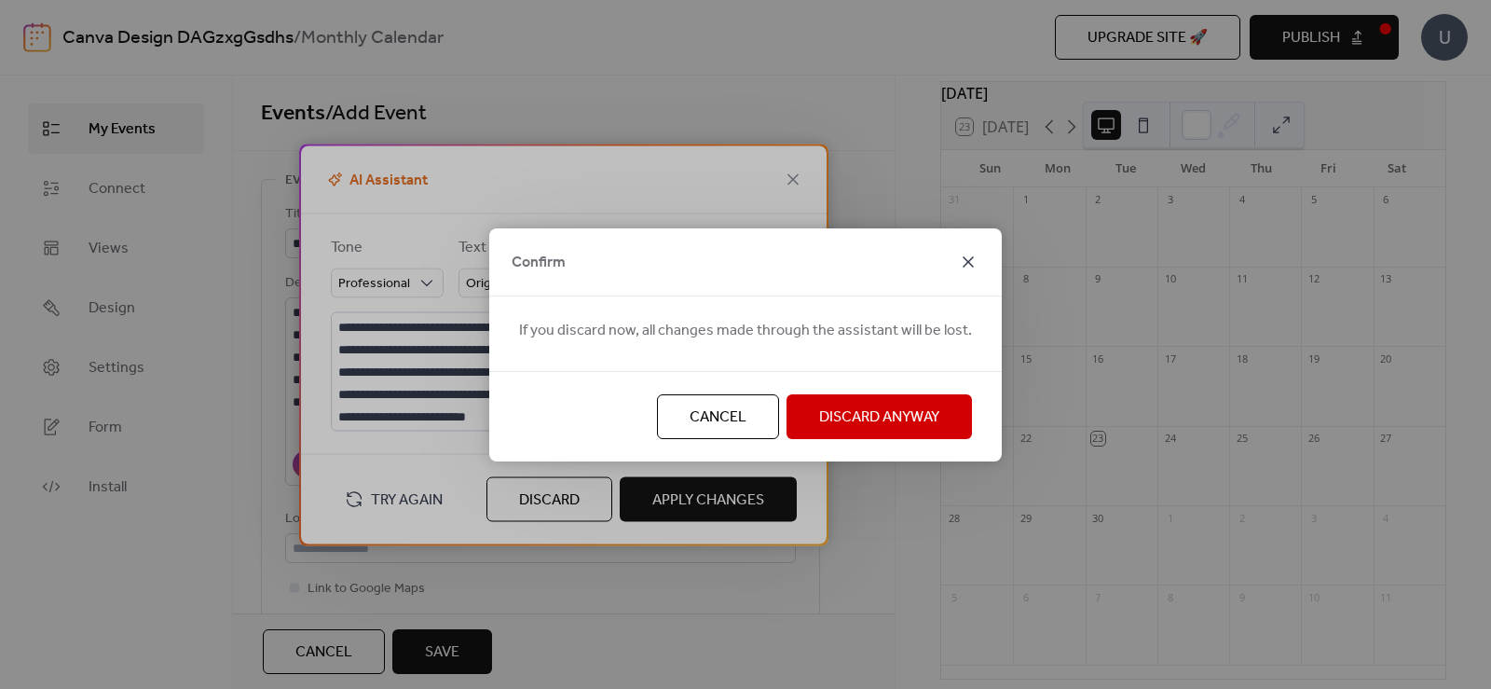
click at [957, 258] on icon at bounding box center [968, 262] width 22 height 22
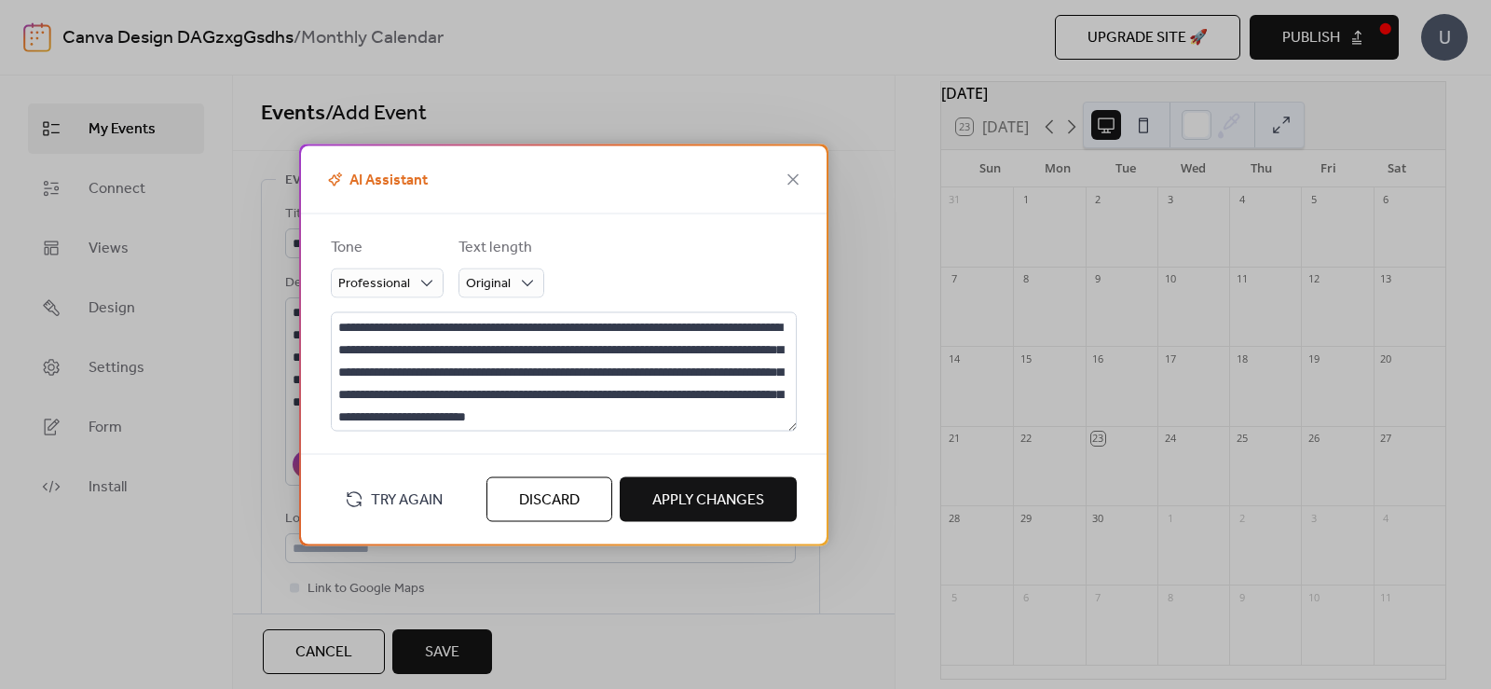
click at [576, 490] on span "Discard" at bounding box center [549, 499] width 61 height 22
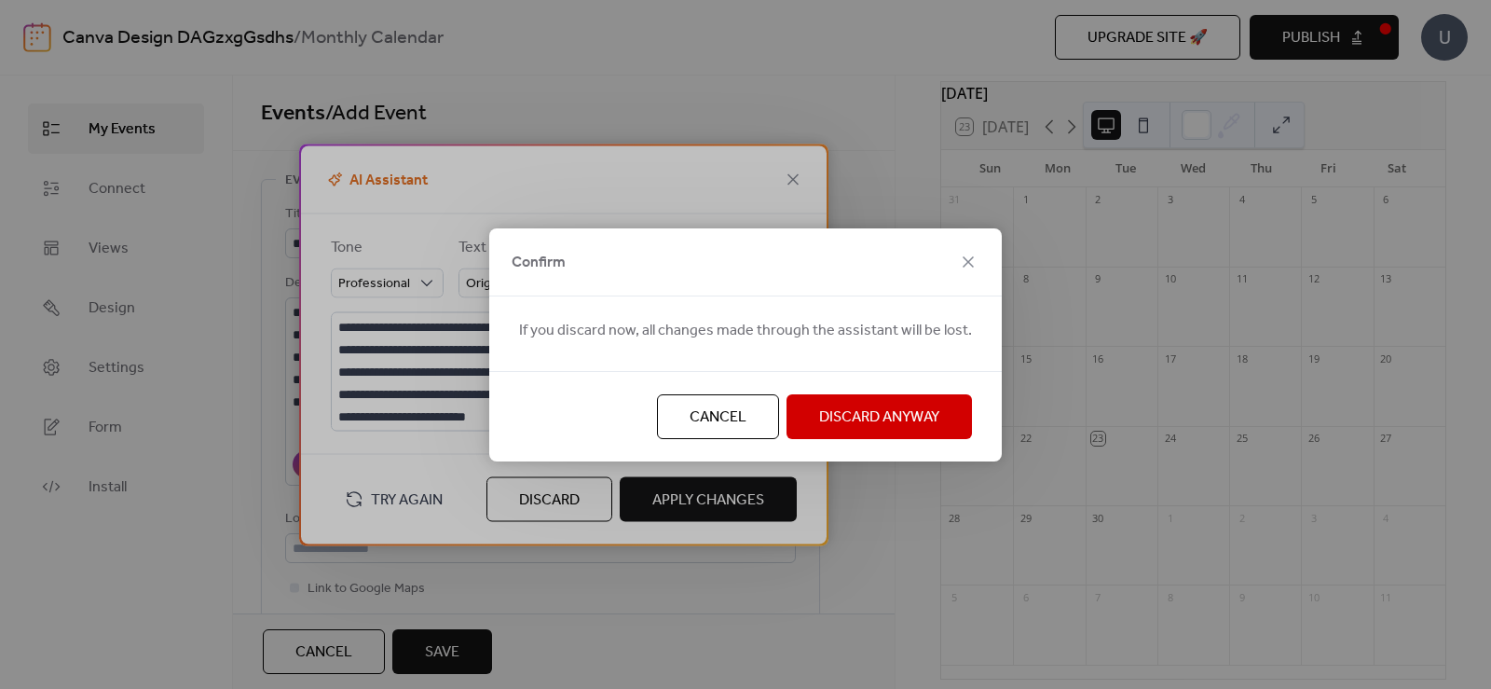
click at [855, 421] on span "Discard Anyway" at bounding box center [879, 417] width 120 height 22
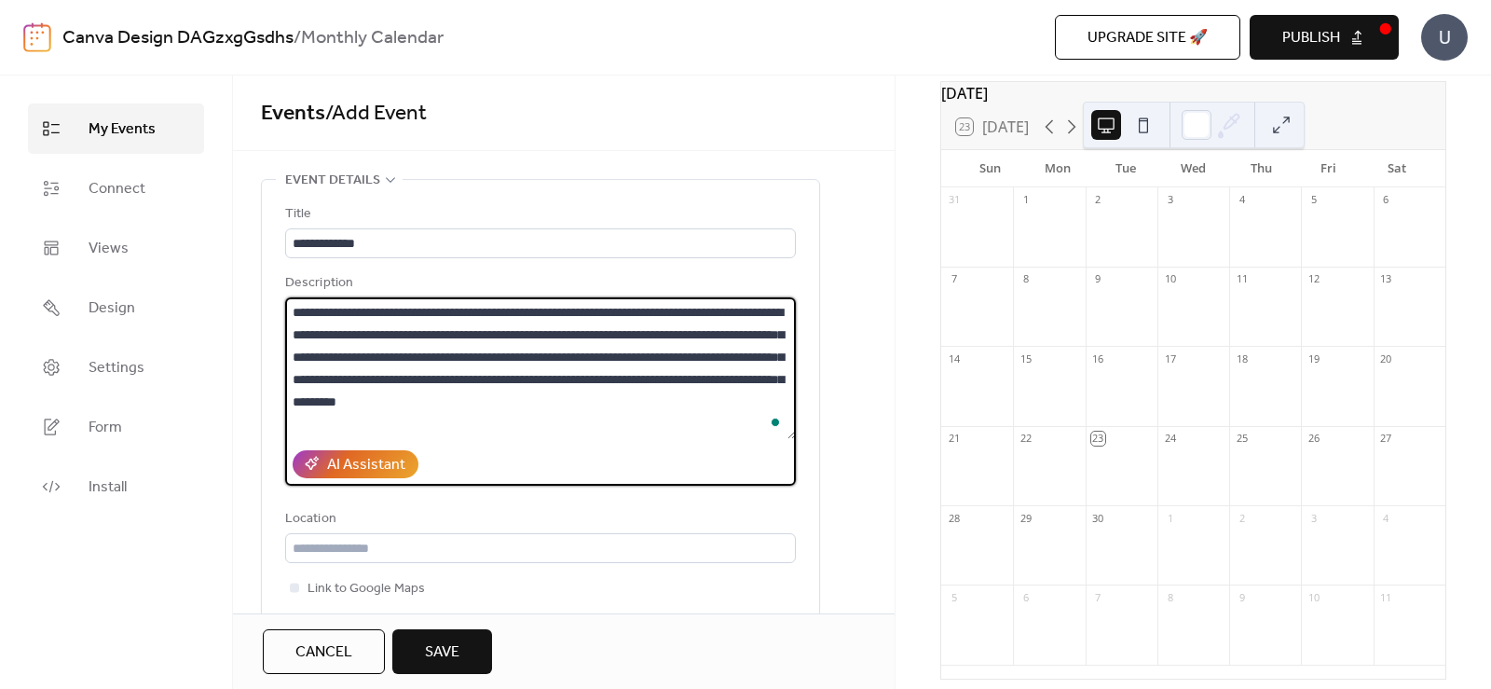
click at [591, 422] on textarea "**********" at bounding box center [540, 368] width 511 height 142
click at [321, 420] on textarea "**********" at bounding box center [540, 368] width 511 height 142
click at [744, 395] on textarea "**********" at bounding box center [540, 368] width 511 height 142
paste textarea "**********"
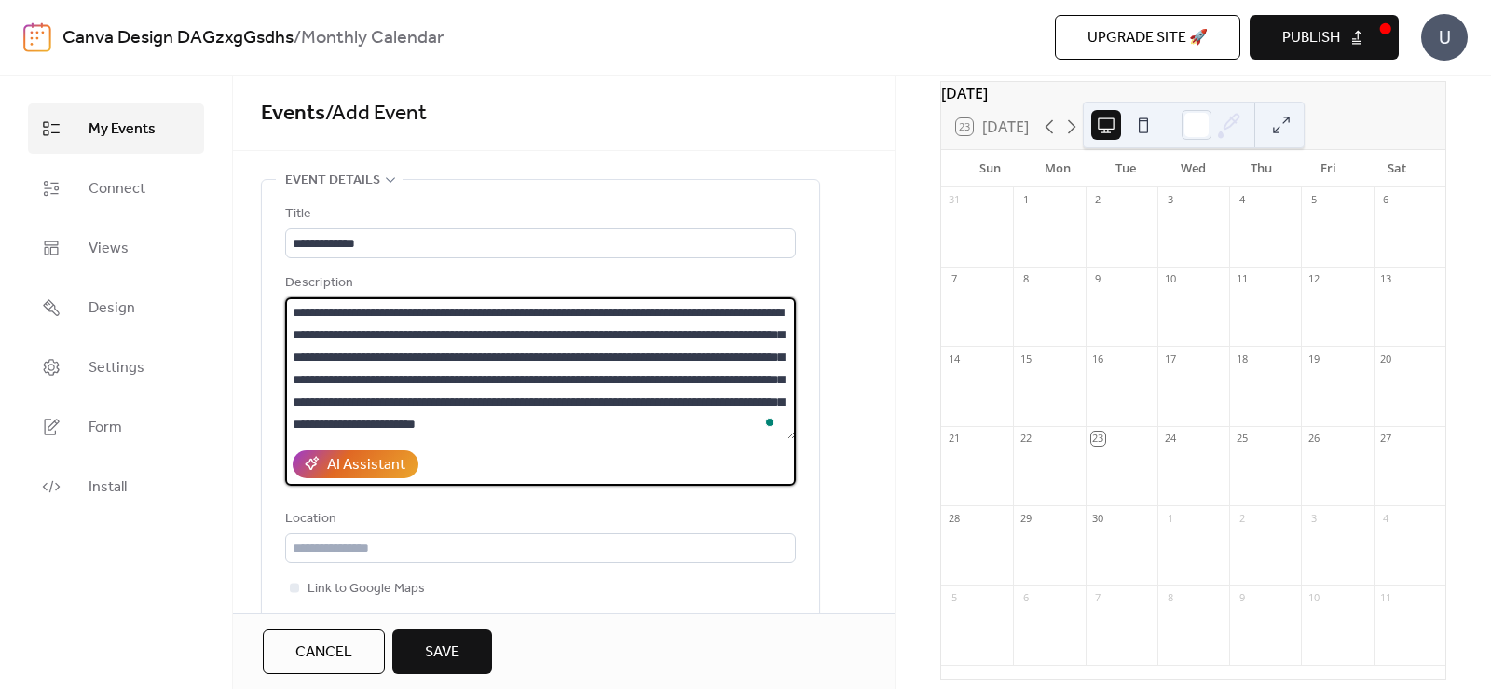
scroll to position [20, 0]
drag, startPoint x: 546, startPoint y: 354, endPoint x: 336, endPoint y: 403, distance: 215.2
click at [336, 403] on textarea "**********" at bounding box center [540, 368] width 511 height 142
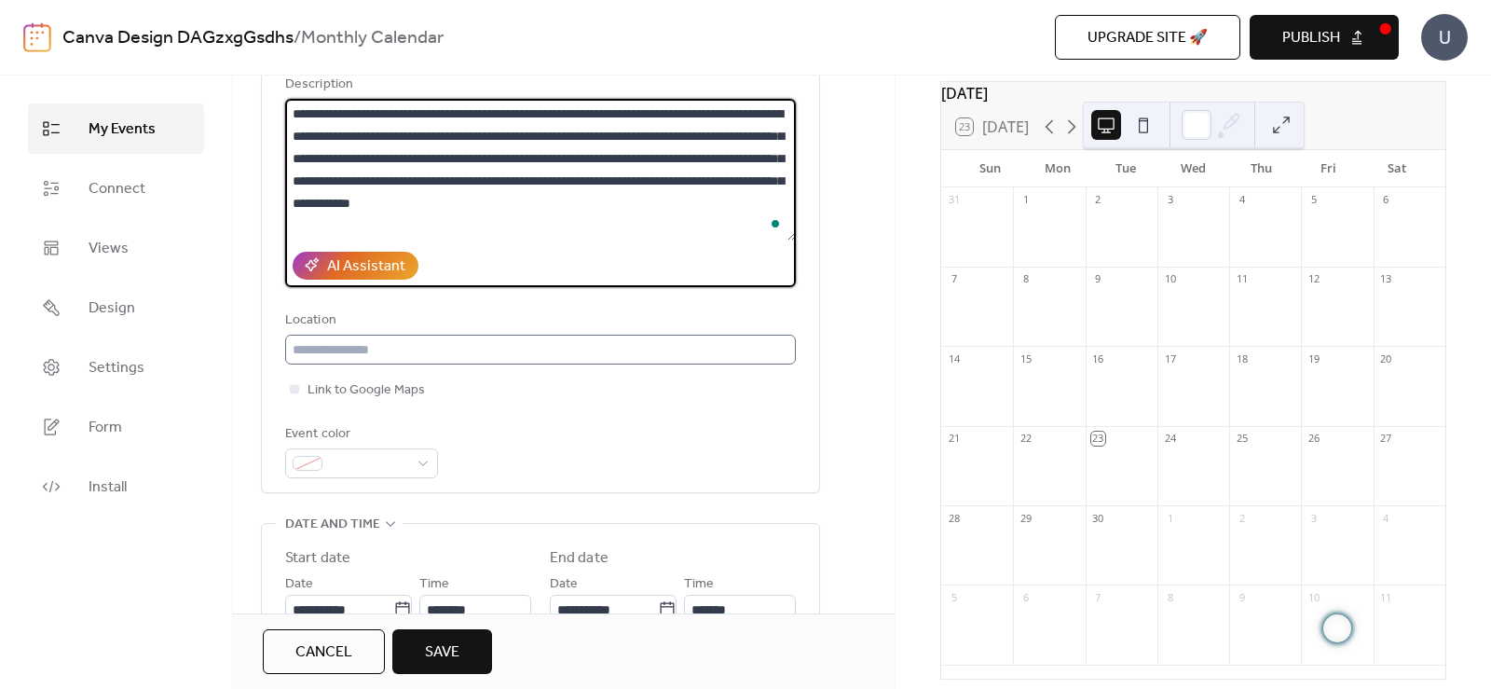
scroll to position [280, 0]
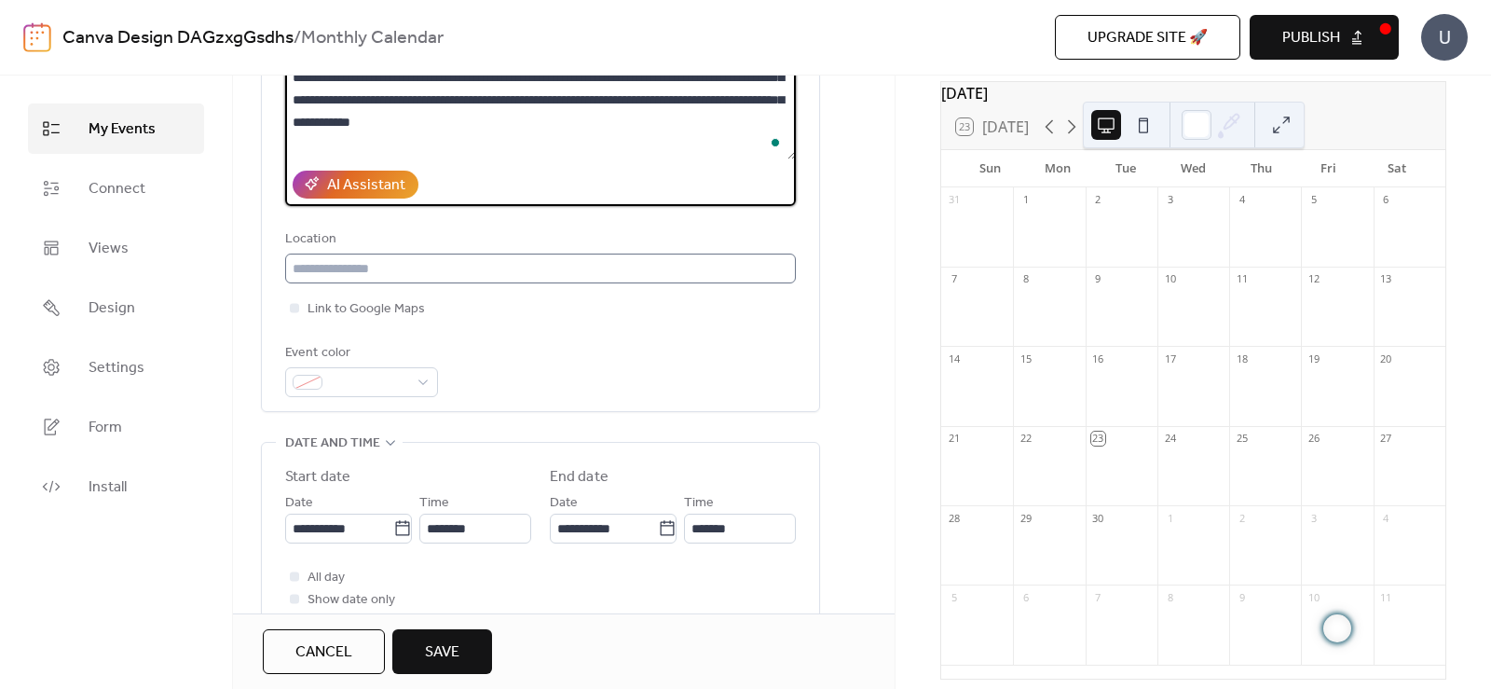
type textarea "**********"
click at [621, 270] on input "text" at bounding box center [540, 268] width 511 height 30
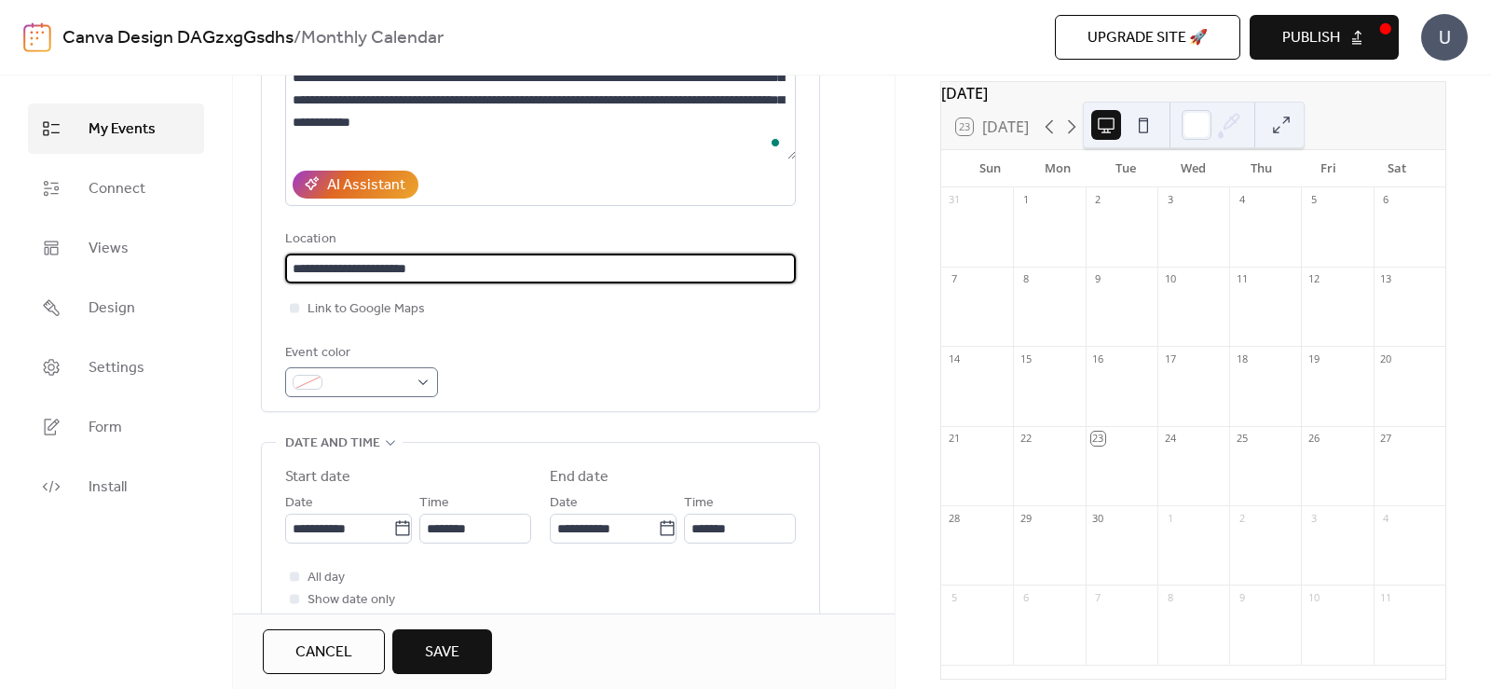
type input "**********"
click at [399, 381] on span at bounding box center [369, 383] width 78 height 22
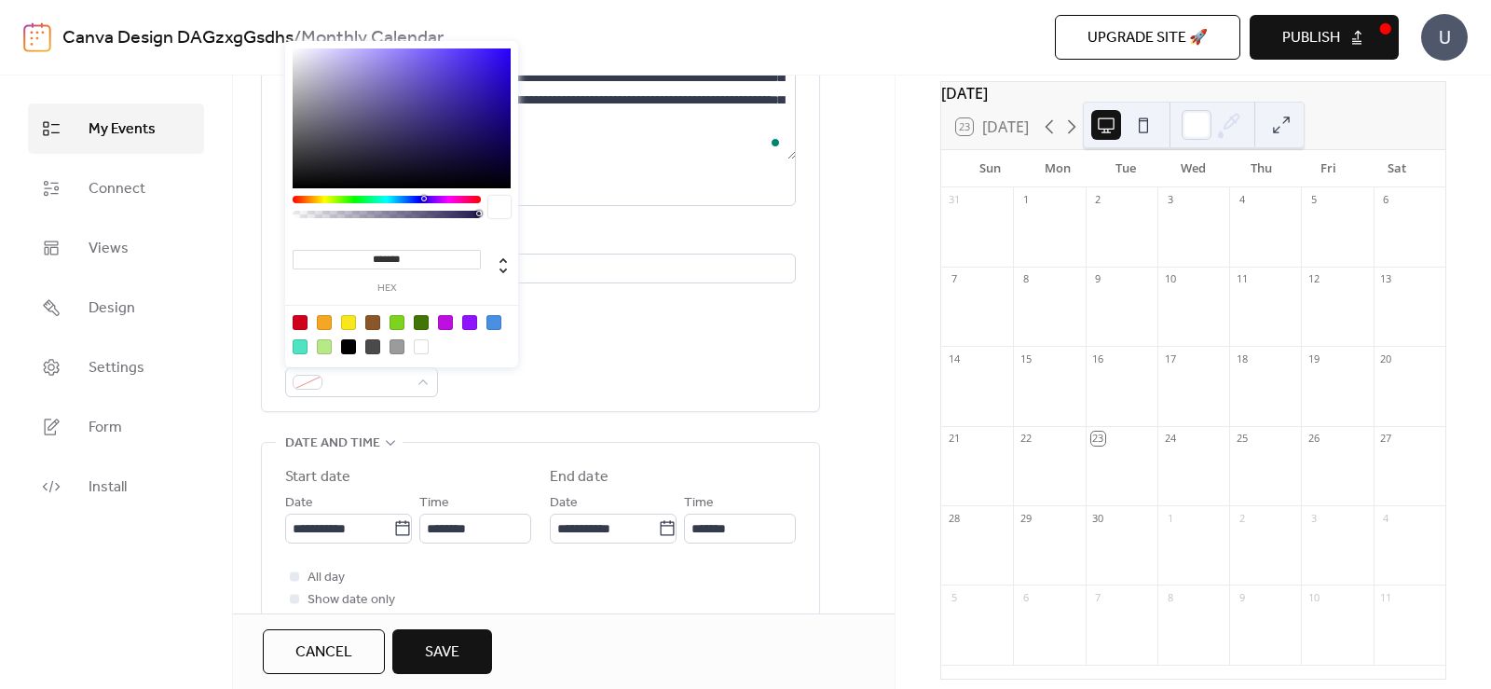
click at [352, 317] on div at bounding box center [348, 322] width 15 height 15
type input "*******"
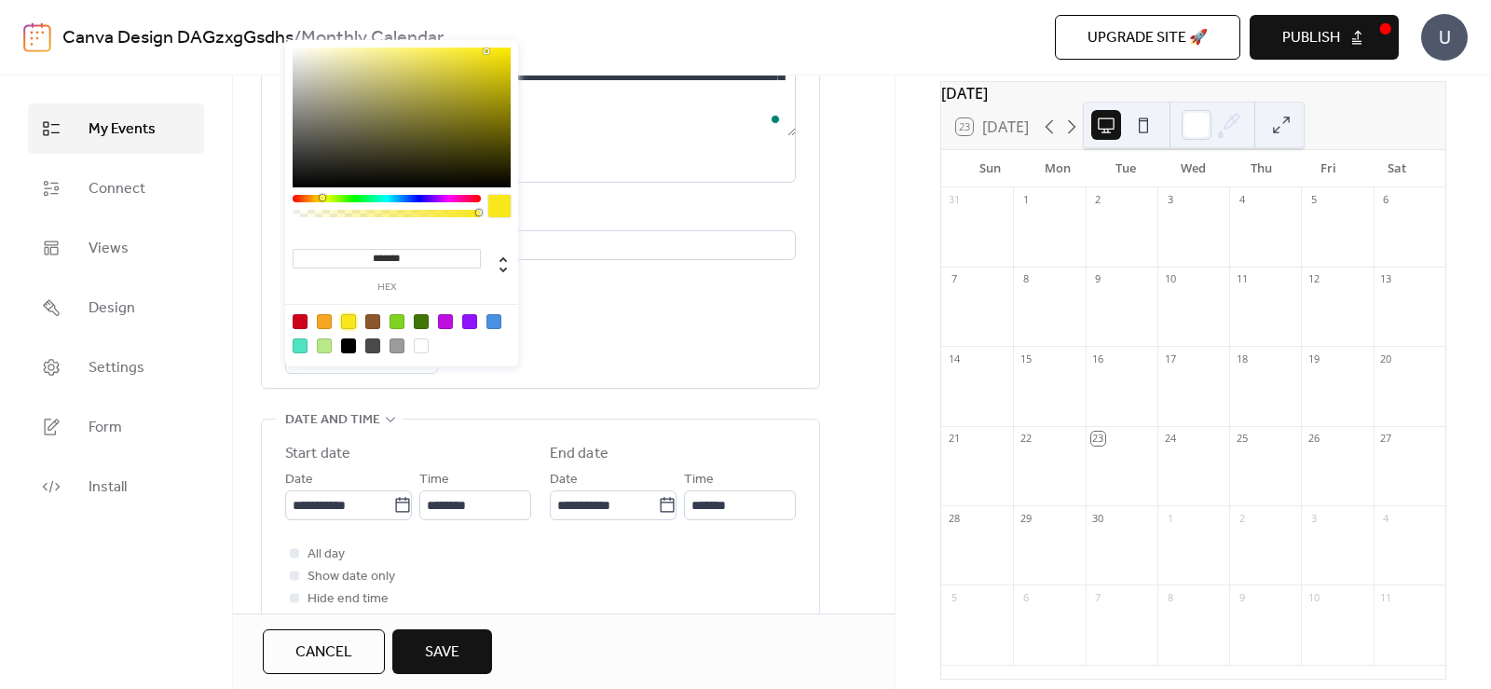
scroll to position [373, 0]
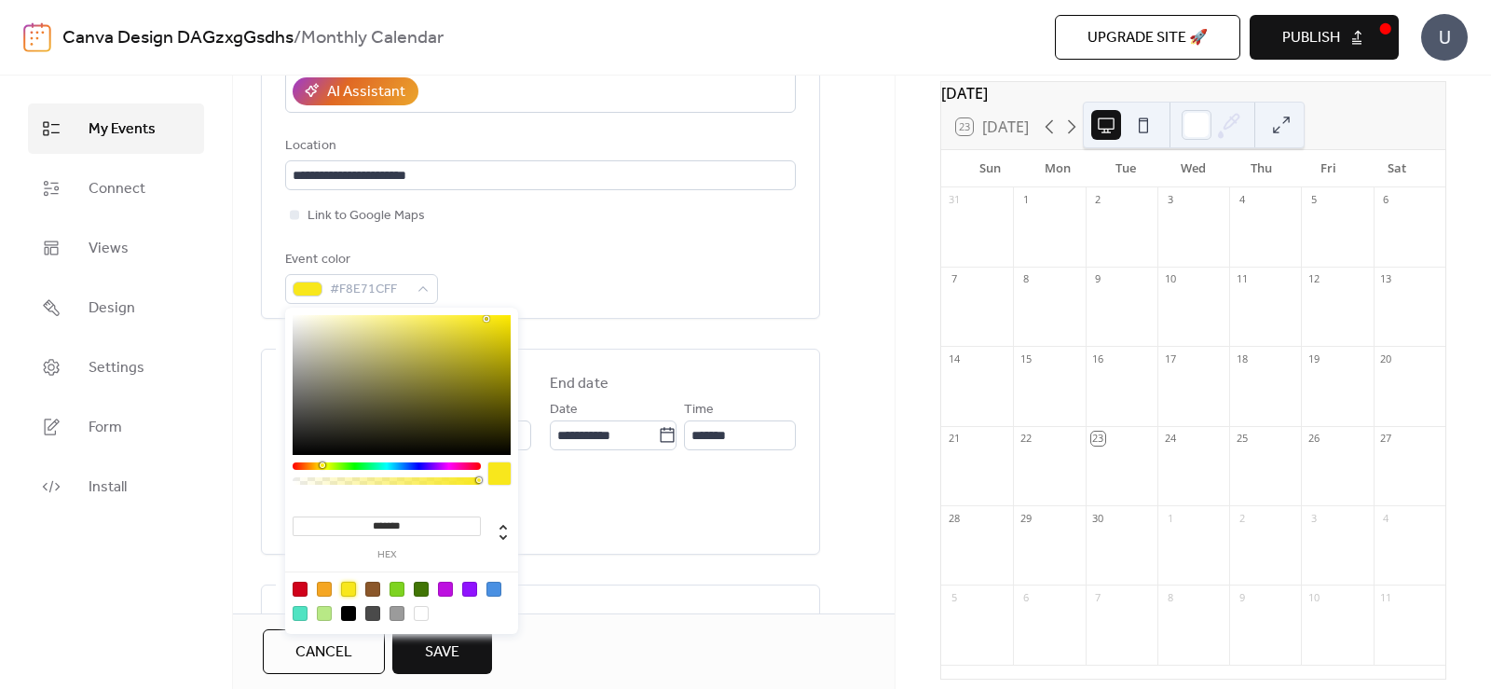
click at [650, 267] on div "Event color #F8E71CFF" at bounding box center [540, 276] width 511 height 55
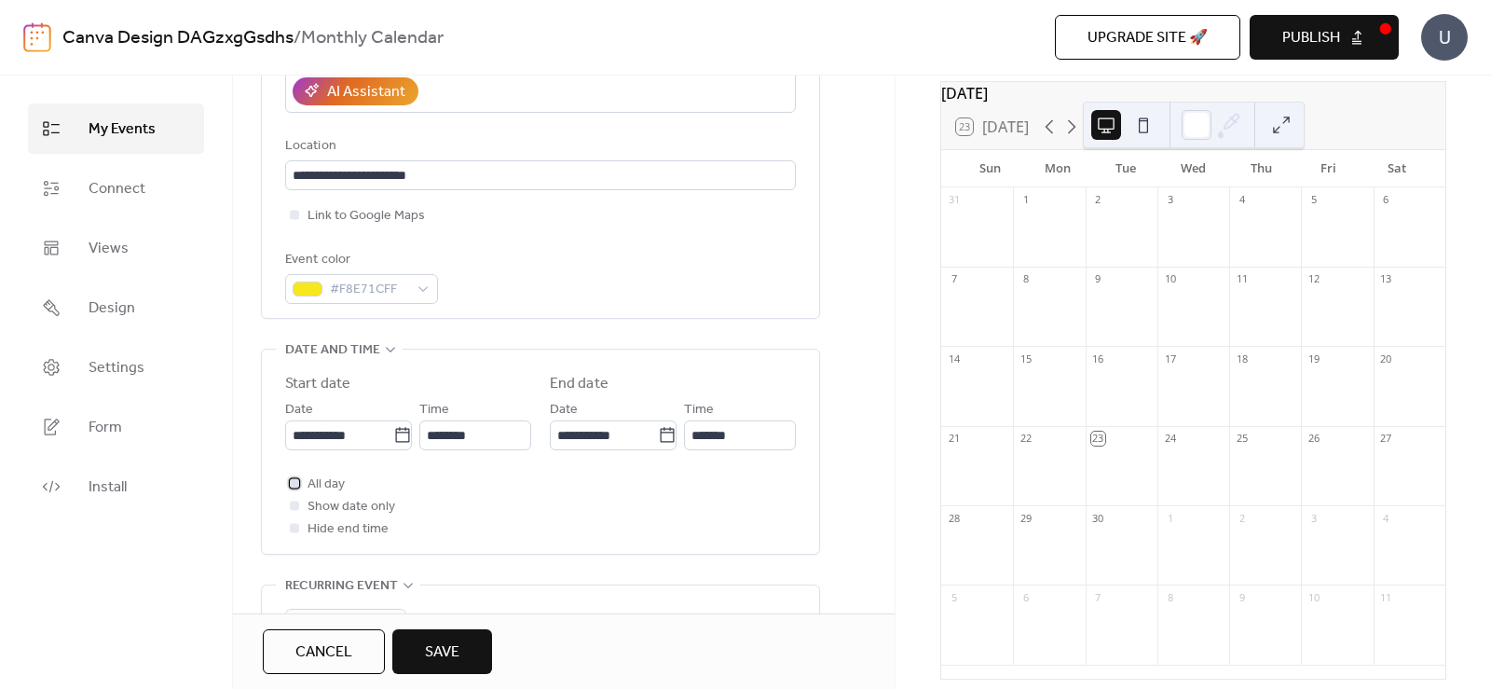
click at [292, 480] on div at bounding box center [294, 482] width 9 height 9
click at [292, 480] on icon at bounding box center [295, 483] width 6 height 6
click at [393, 434] on icon at bounding box center [402, 435] width 19 height 19
click at [389, 434] on input "**********" at bounding box center [339, 435] width 108 height 30
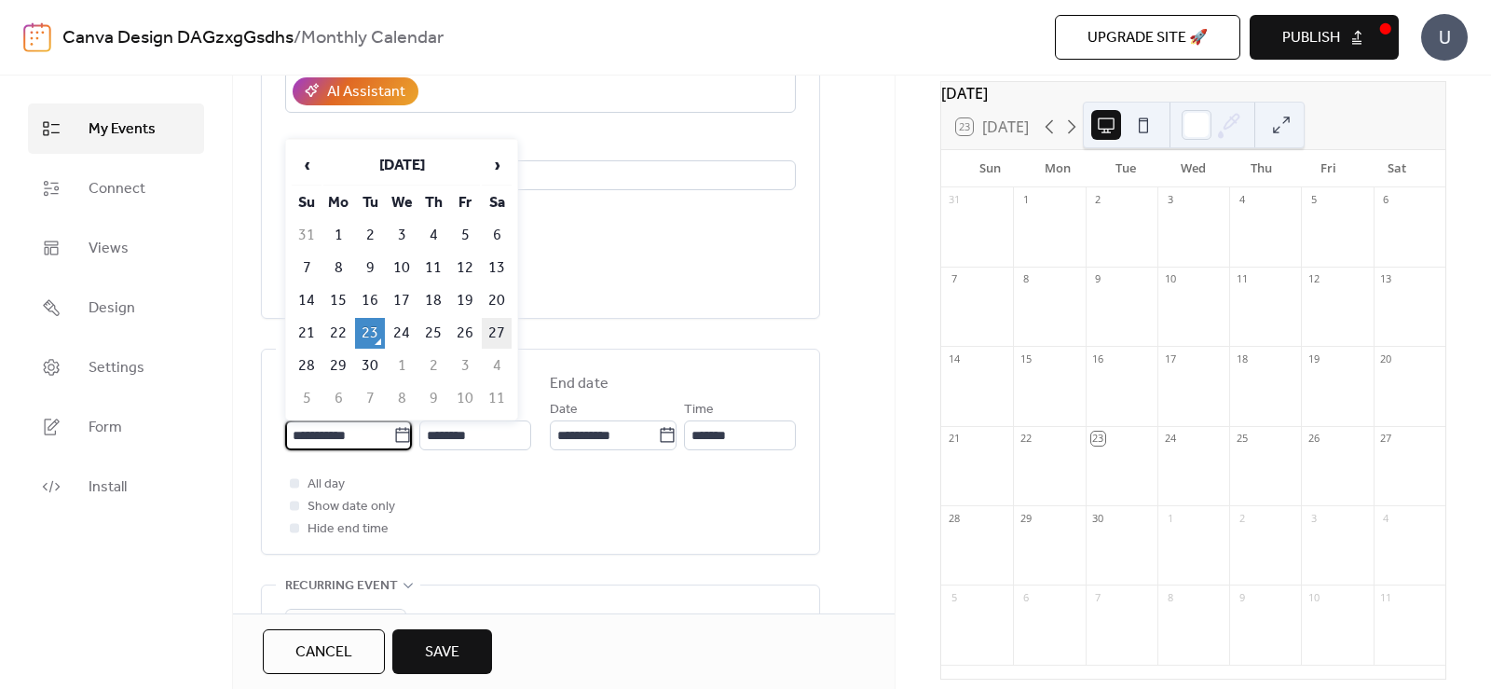
click at [487, 336] on td "27" at bounding box center [497, 333] width 30 height 31
type input "**********"
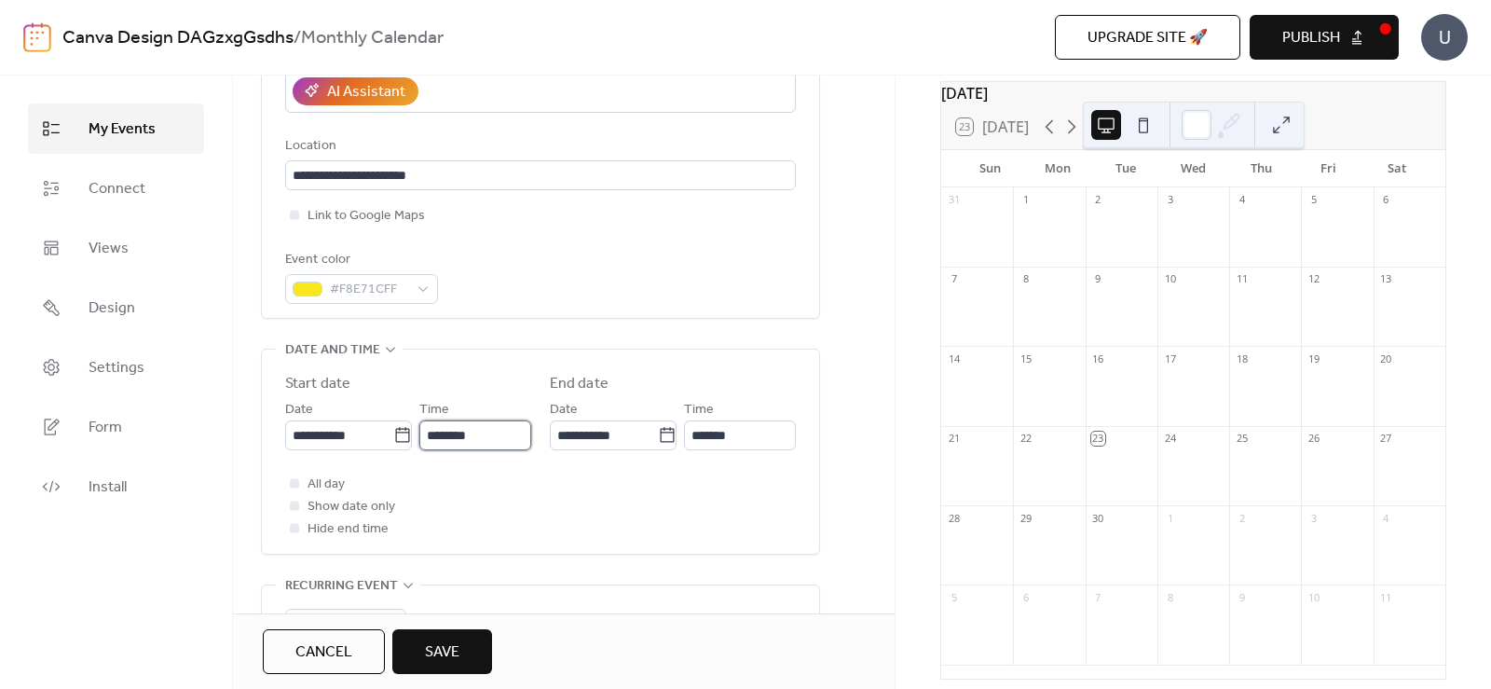
click at [496, 434] on input "********" at bounding box center [475, 435] width 112 height 30
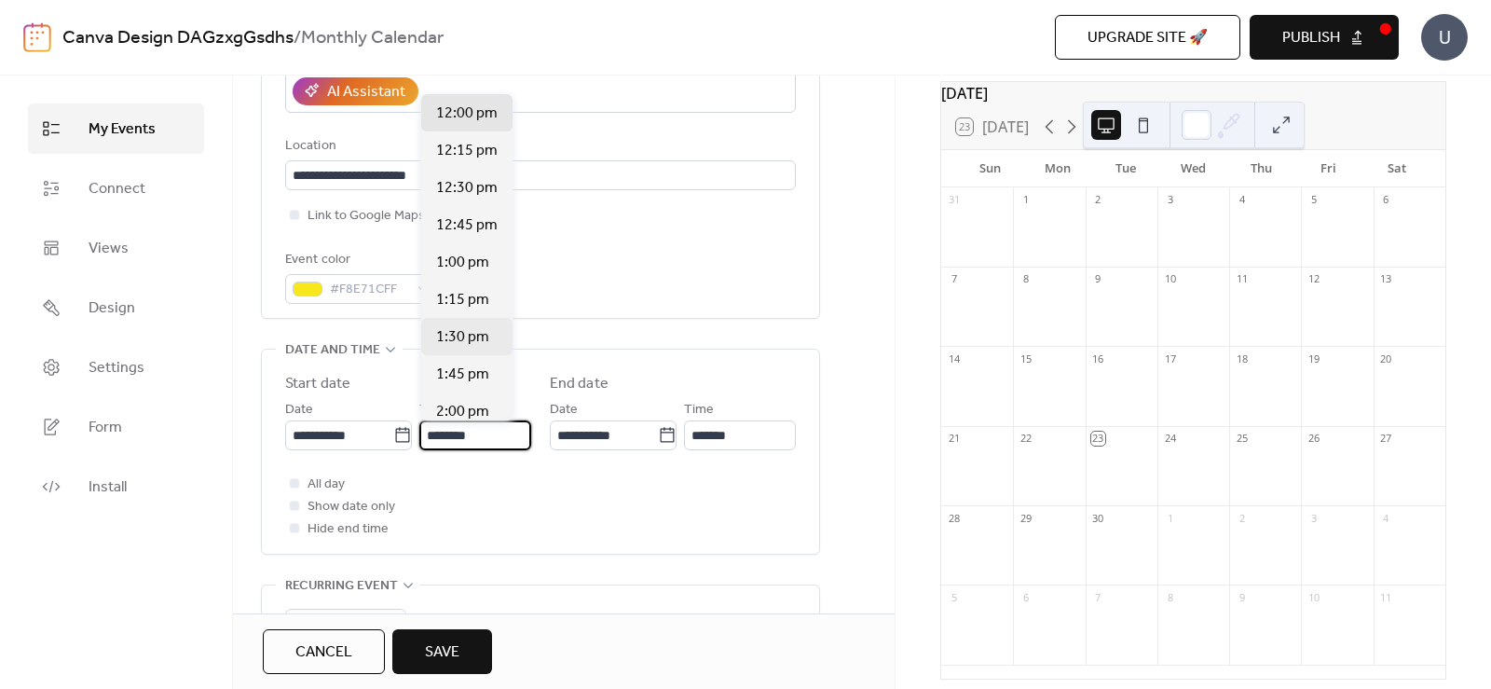
scroll to position [1882, 0]
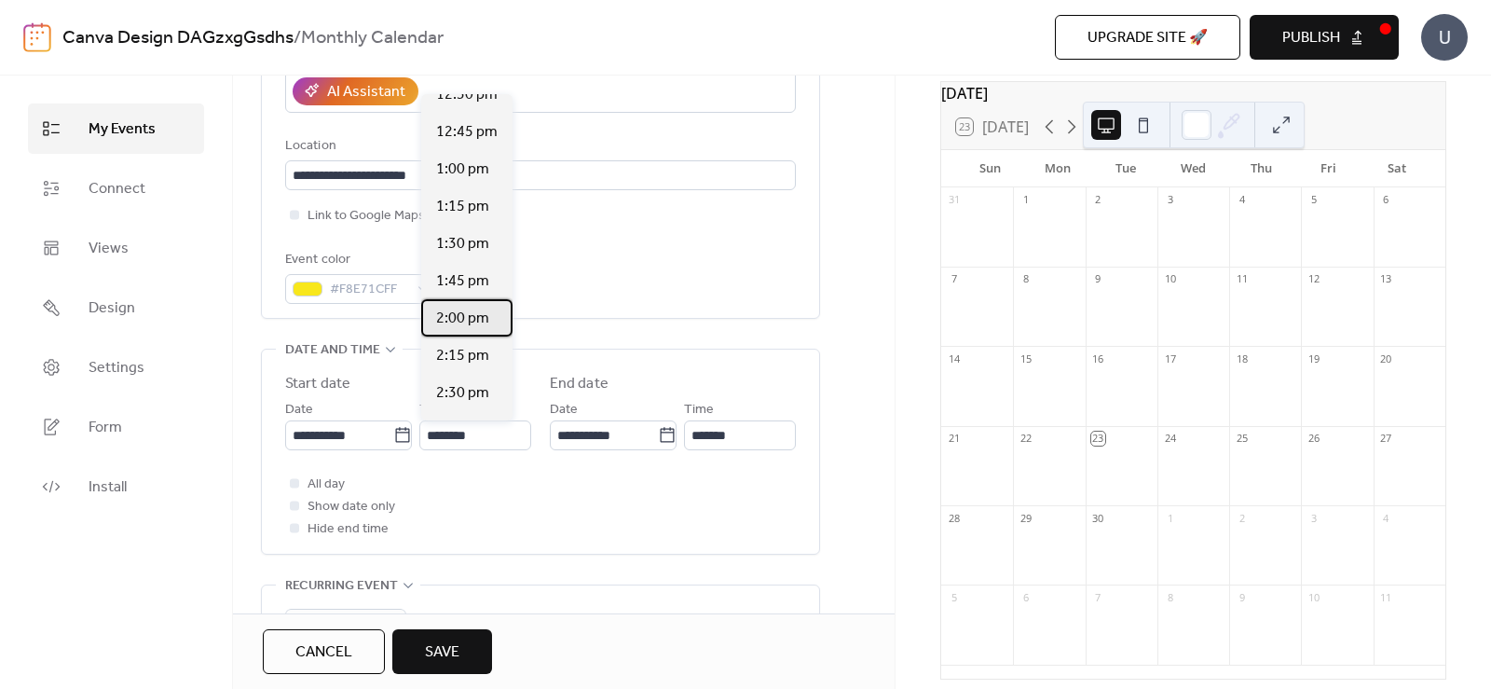
click at [474, 314] on span "2:00 pm" at bounding box center [462, 319] width 53 height 22
type input "*******"
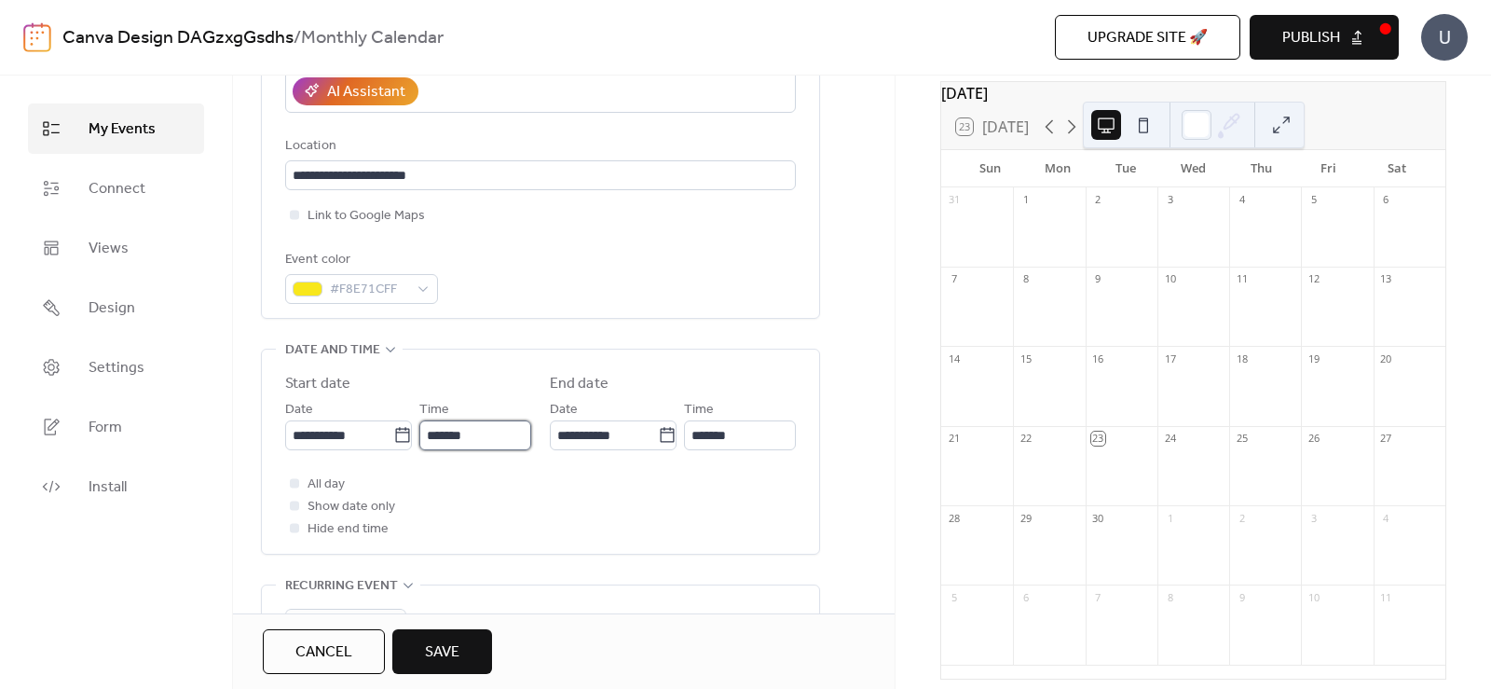
click at [473, 441] on input "*******" at bounding box center [475, 435] width 112 height 30
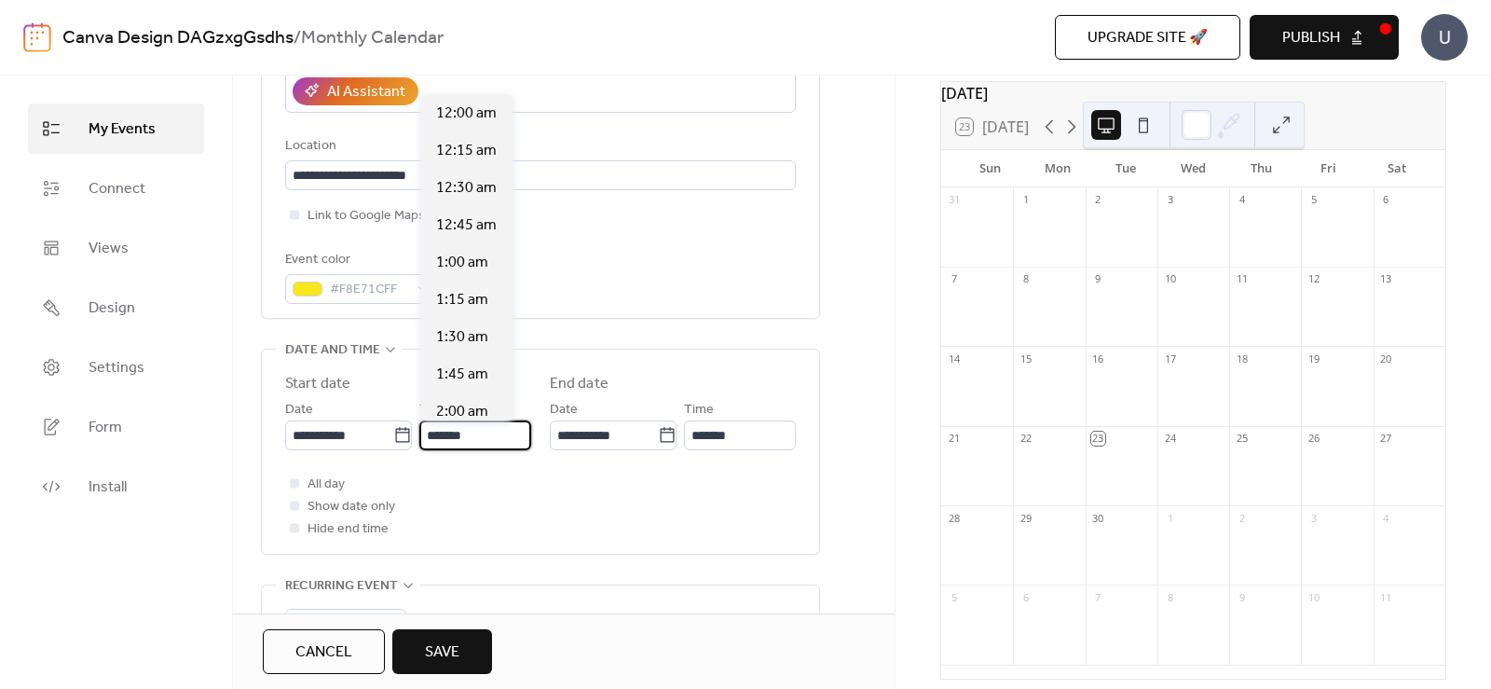
scroll to position [2087, 0]
click at [580, 438] on input "**********" at bounding box center [604, 435] width 108 height 30
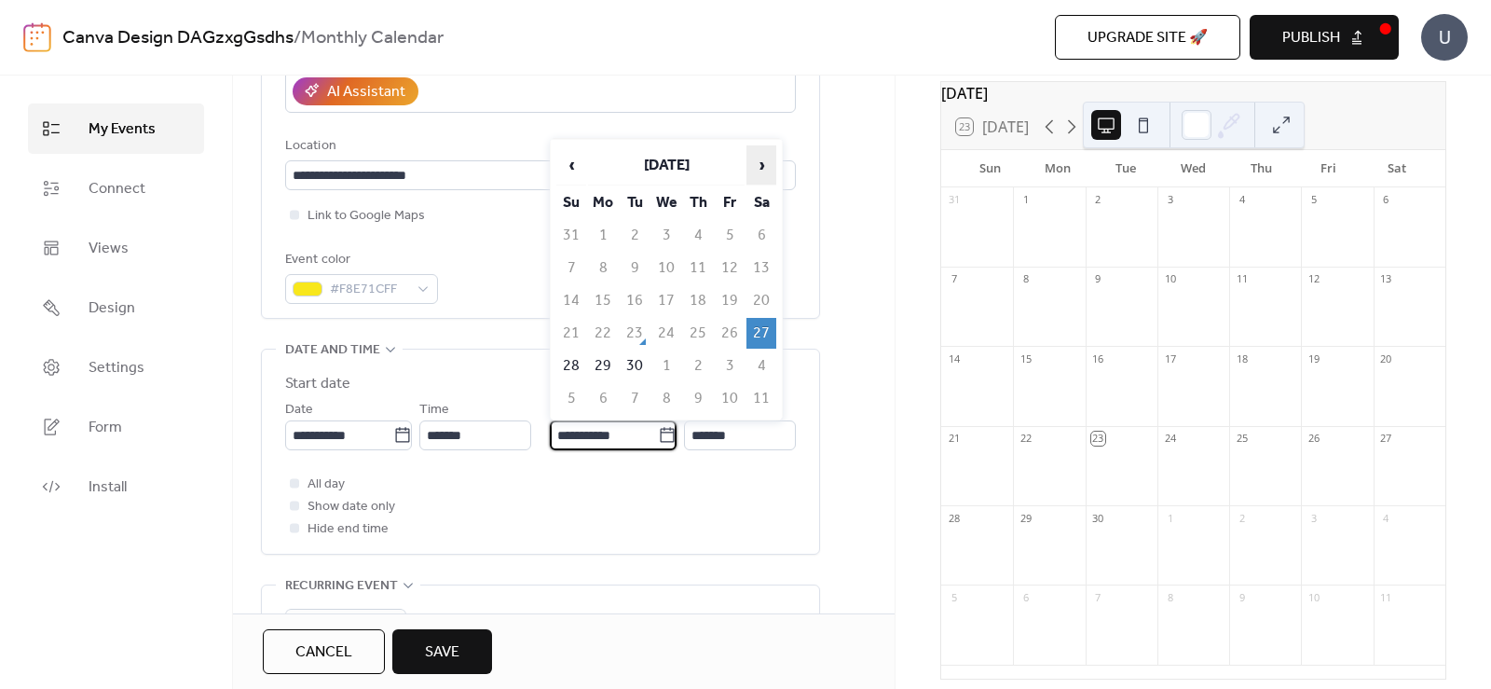
click at [763, 172] on span "›" at bounding box center [761, 164] width 28 height 37
click at [762, 172] on span "›" at bounding box center [761, 164] width 28 height 37
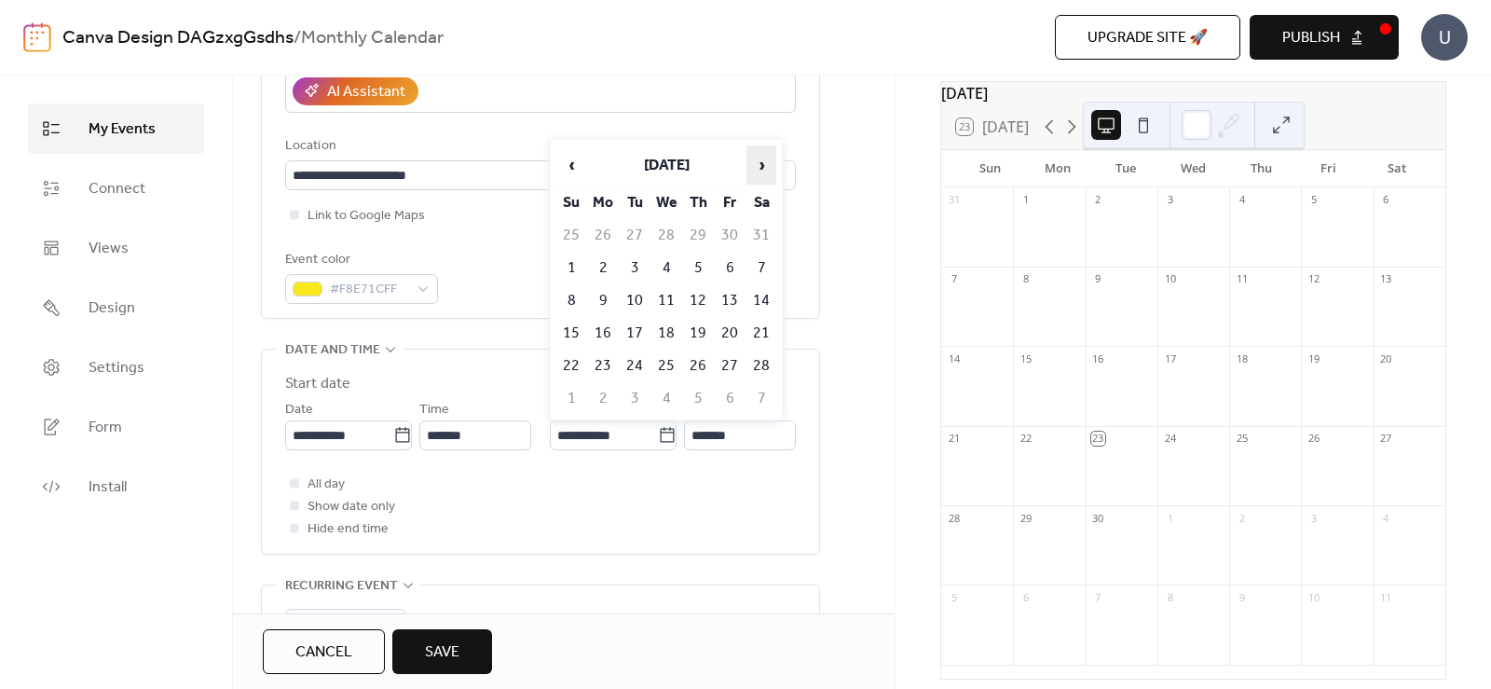
click at [755, 177] on span "›" at bounding box center [761, 164] width 28 height 37
click at [758, 177] on span "›" at bounding box center [761, 164] width 28 height 37
click at [572, 170] on span "‹" at bounding box center [571, 164] width 28 height 37
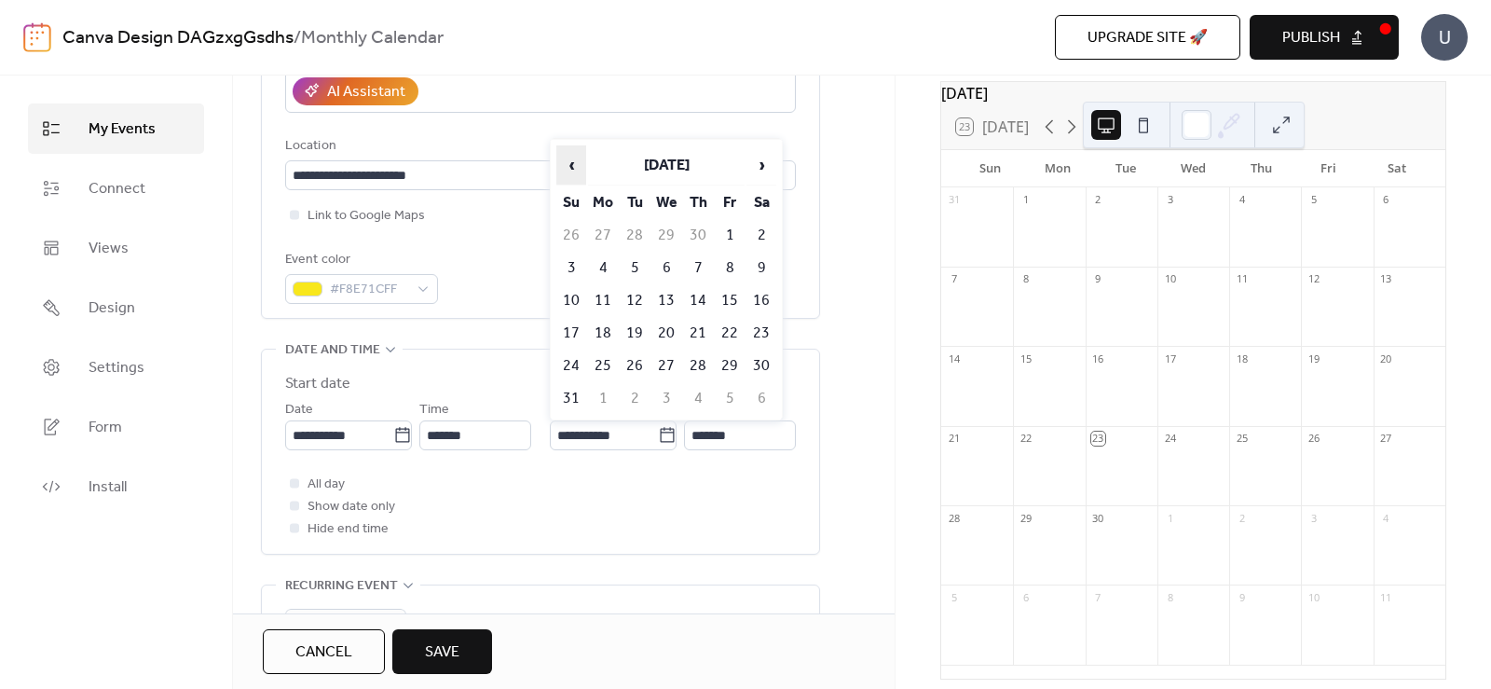
click at [572, 170] on span "‹" at bounding box center [571, 164] width 28 height 37
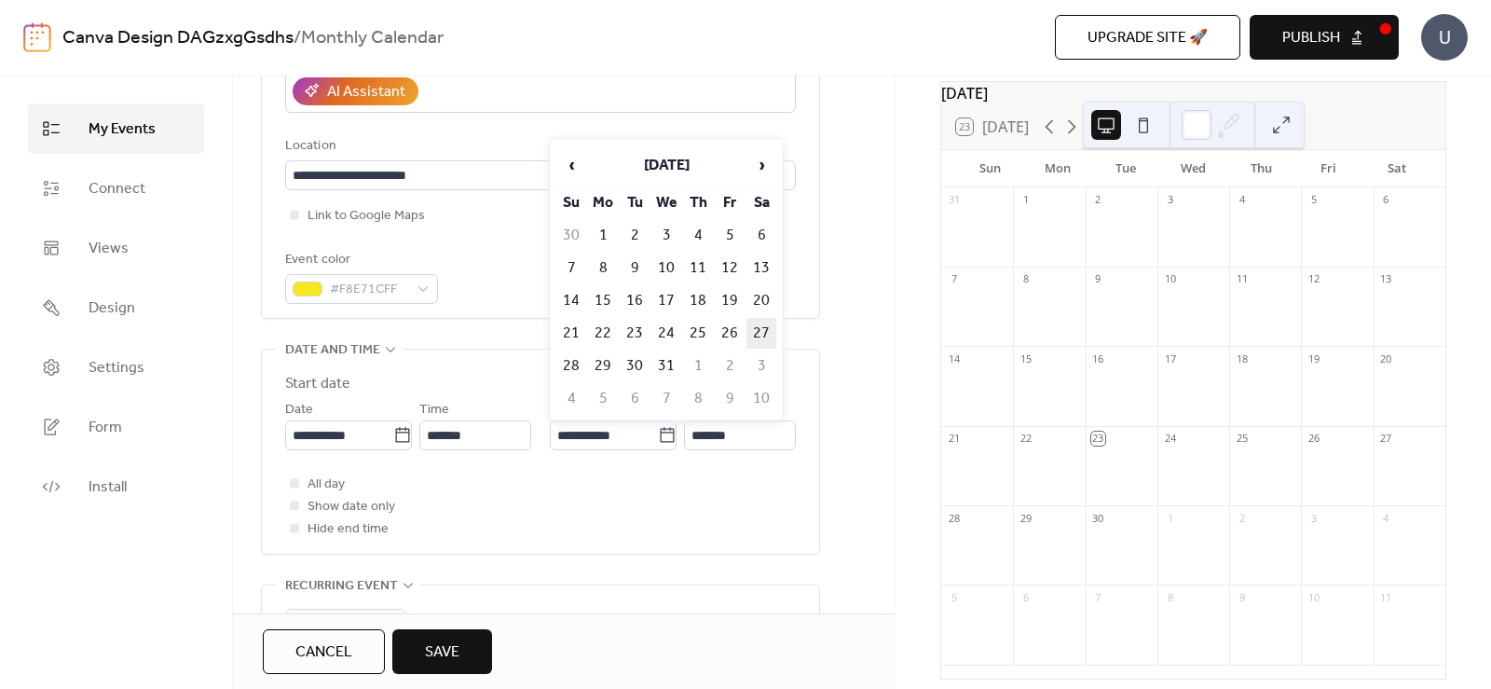
click at [764, 331] on td "27" at bounding box center [761, 333] width 30 height 31
type input "**********"
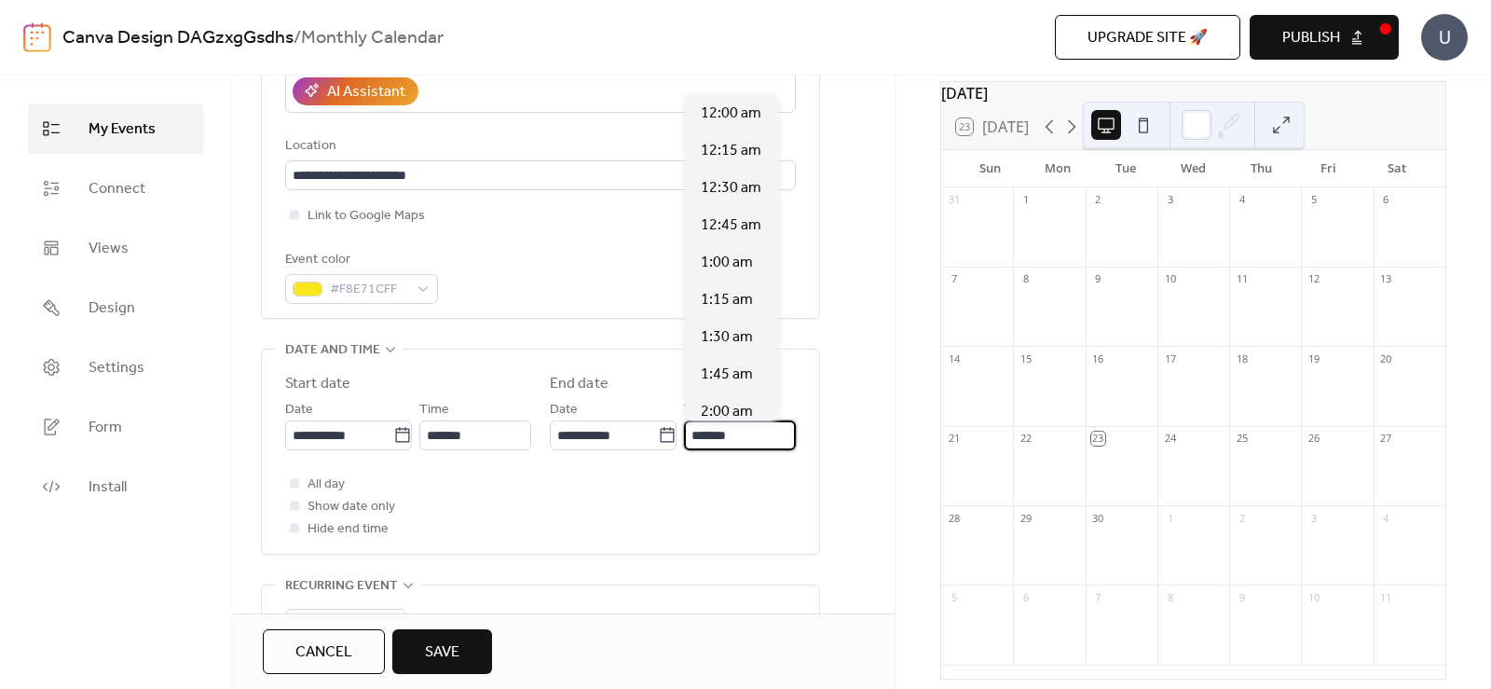
click at [743, 436] on input "*******" at bounding box center [740, 435] width 112 height 30
click at [494, 349] on div "**********" at bounding box center [540, 452] width 559 height 206
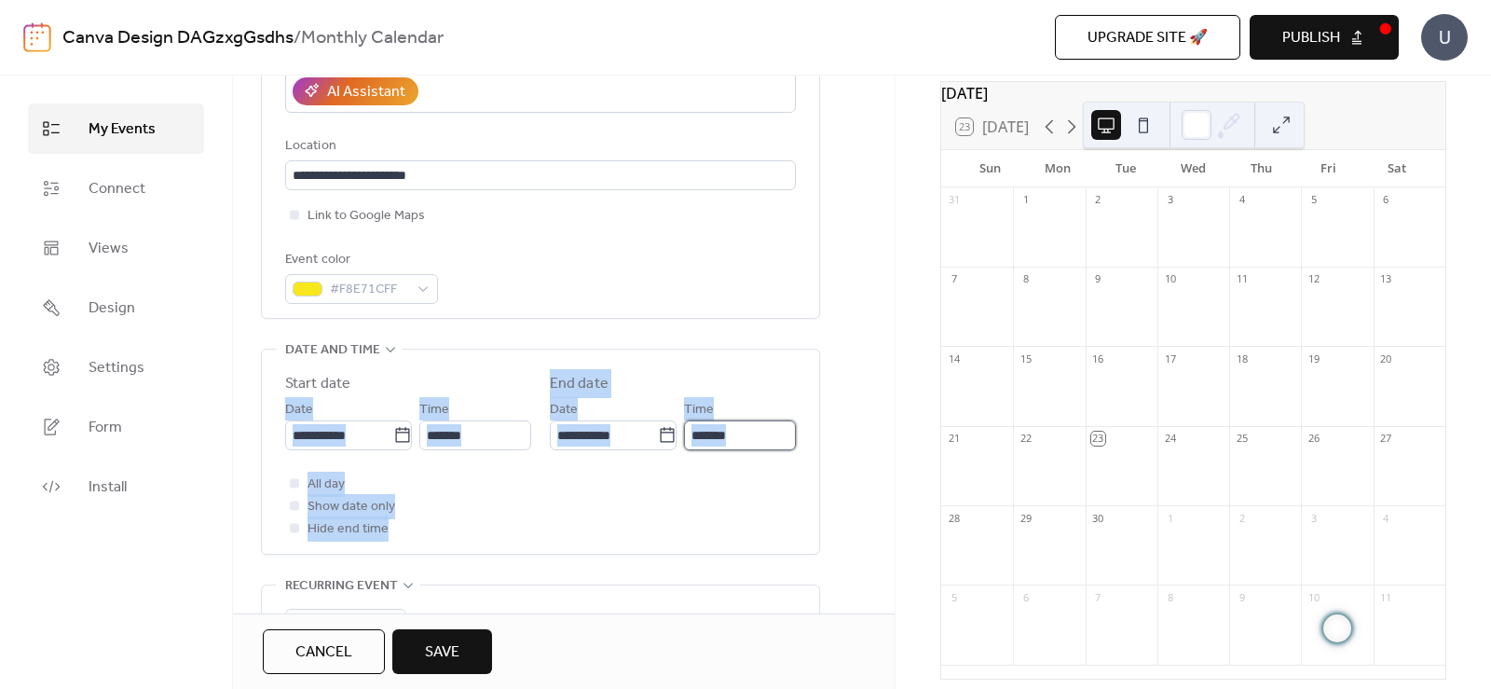
click at [749, 431] on input "*******" at bounding box center [740, 435] width 112 height 30
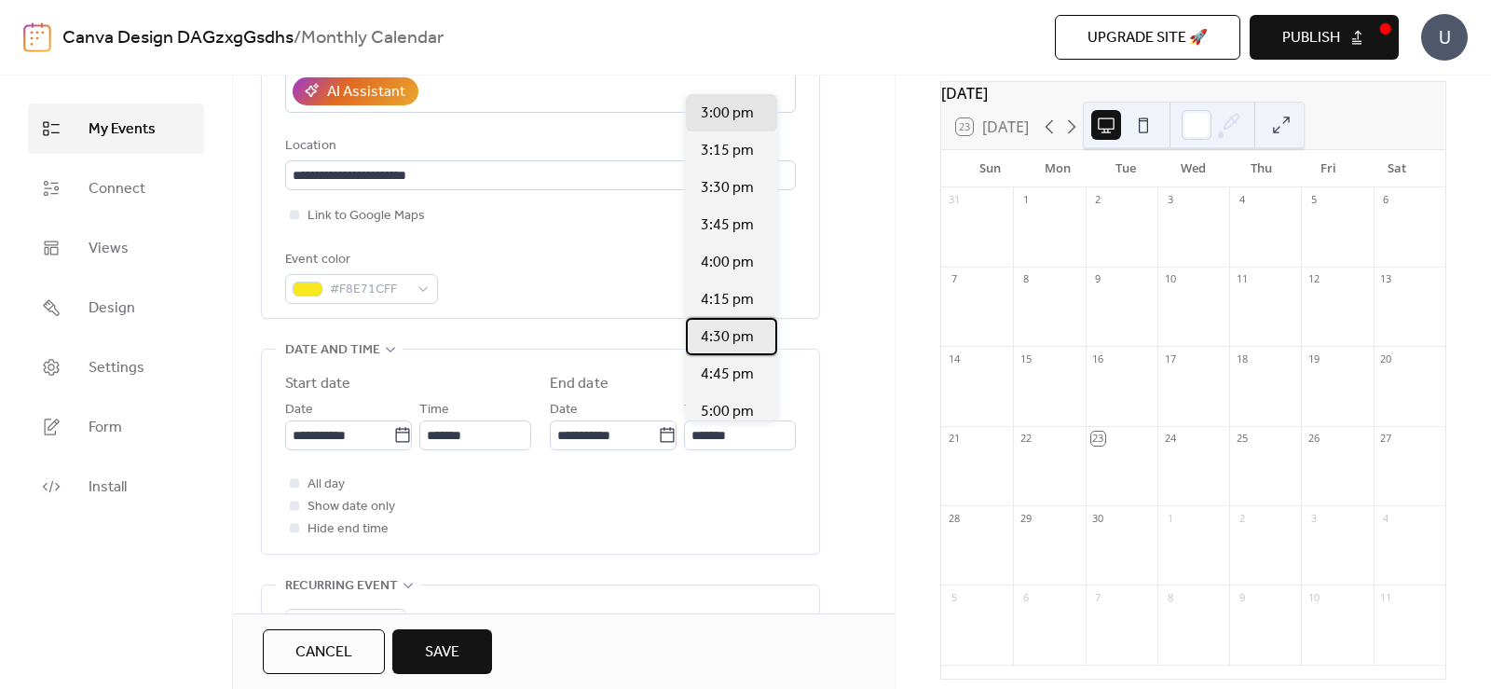
click at [735, 336] on span "4:30 pm" at bounding box center [727, 337] width 53 height 22
type input "*******"
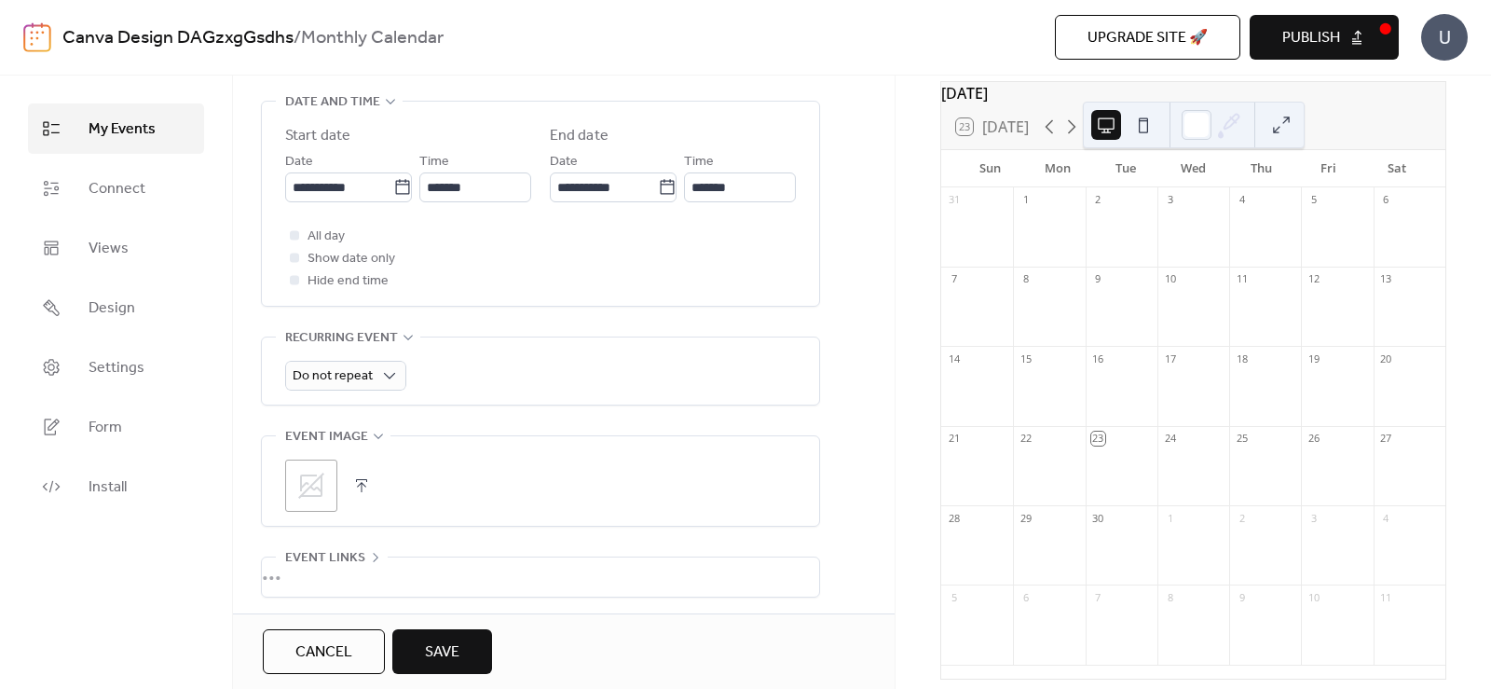
scroll to position [652, 0]
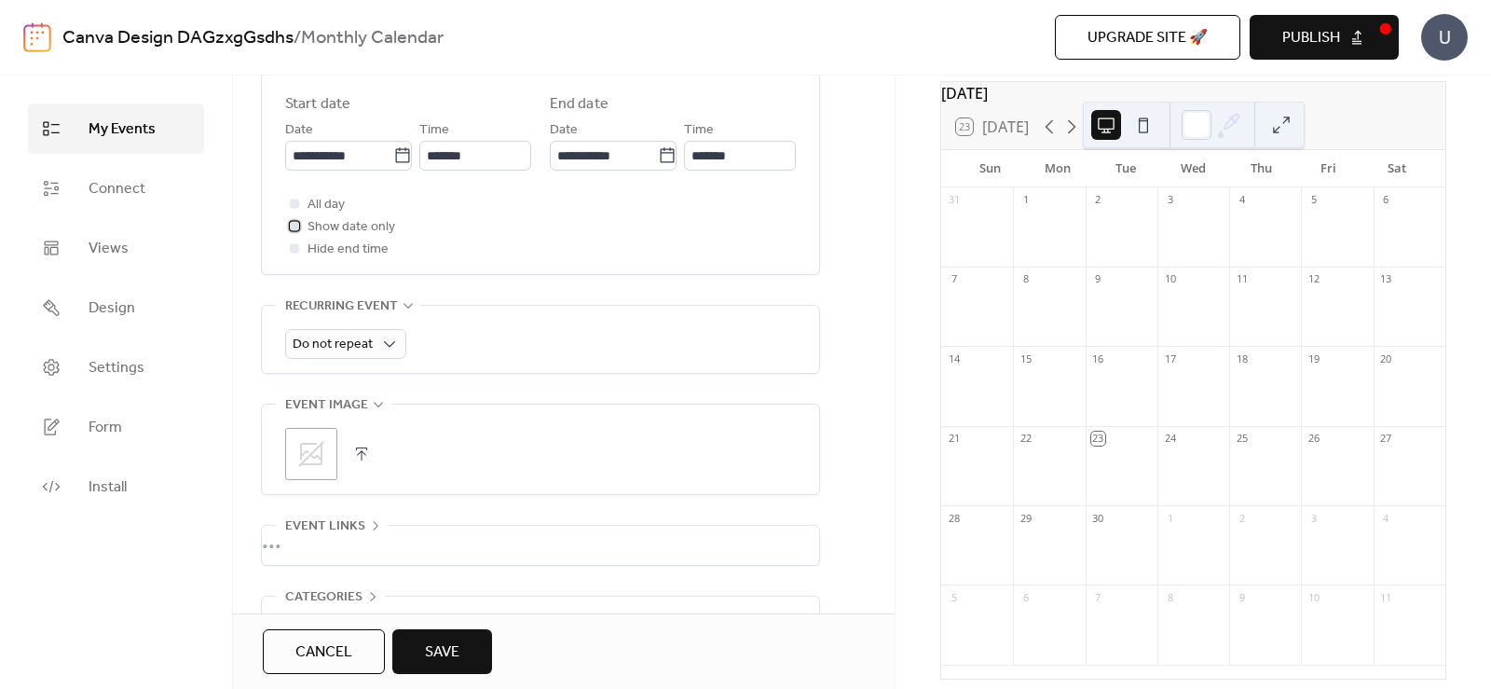
click at [293, 220] on div at bounding box center [294, 225] width 19 height 19
click at [294, 244] on div at bounding box center [294, 247] width 9 height 9
click at [298, 250] on div at bounding box center [294, 247] width 9 height 9
click at [296, 220] on div at bounding box center [294, 225] width 19 height 19
click at [501, 233] on div "All day Show date only Hide end time" at bounding box center [540, 226] width 511 height 67
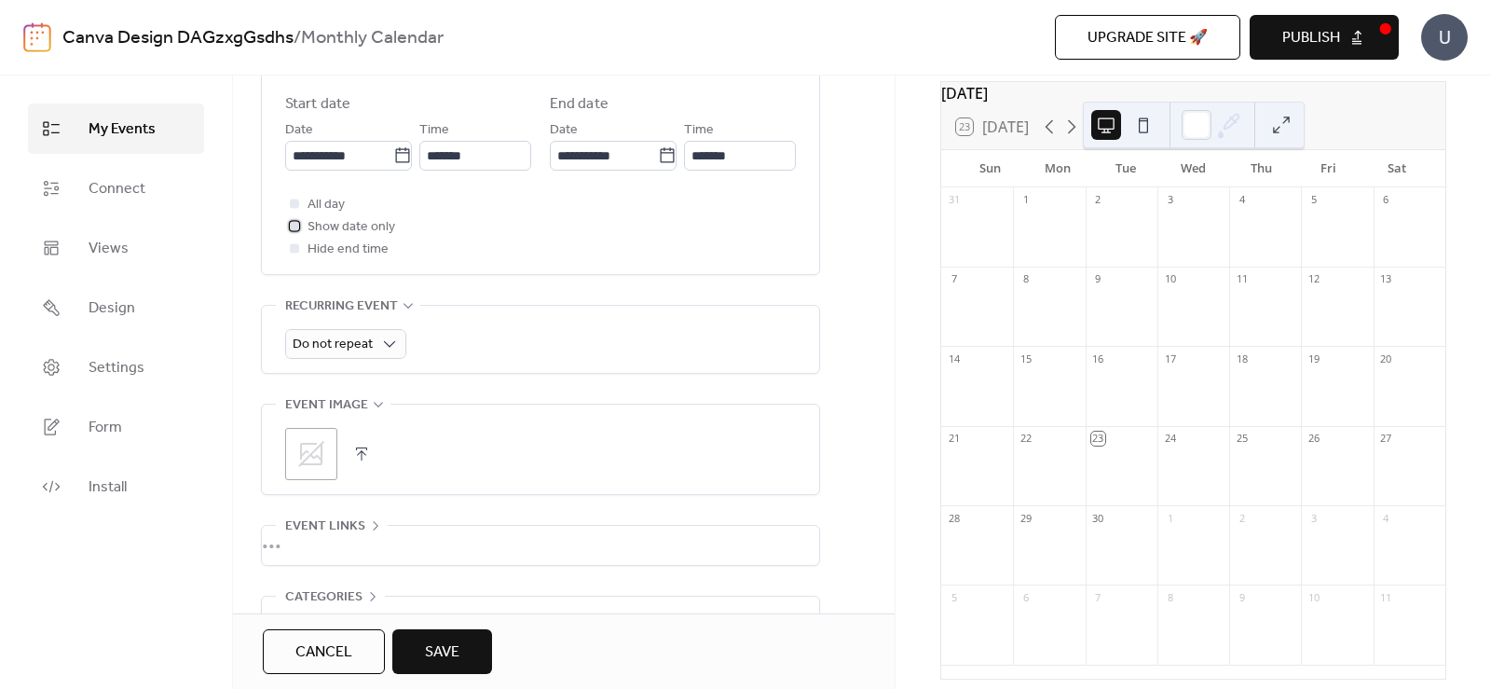
click at [294, 227] on div at bounding box center [294, 225] width 9 height 9
click at [294, 227] on icon at bounding box center [295, 226] width 6 height 6
click at [293, 201] on div at bounding box center [294, 202] width 9 height 9
click at [293, 201] on icon at bounding box center [295, 203] width 6 height 6
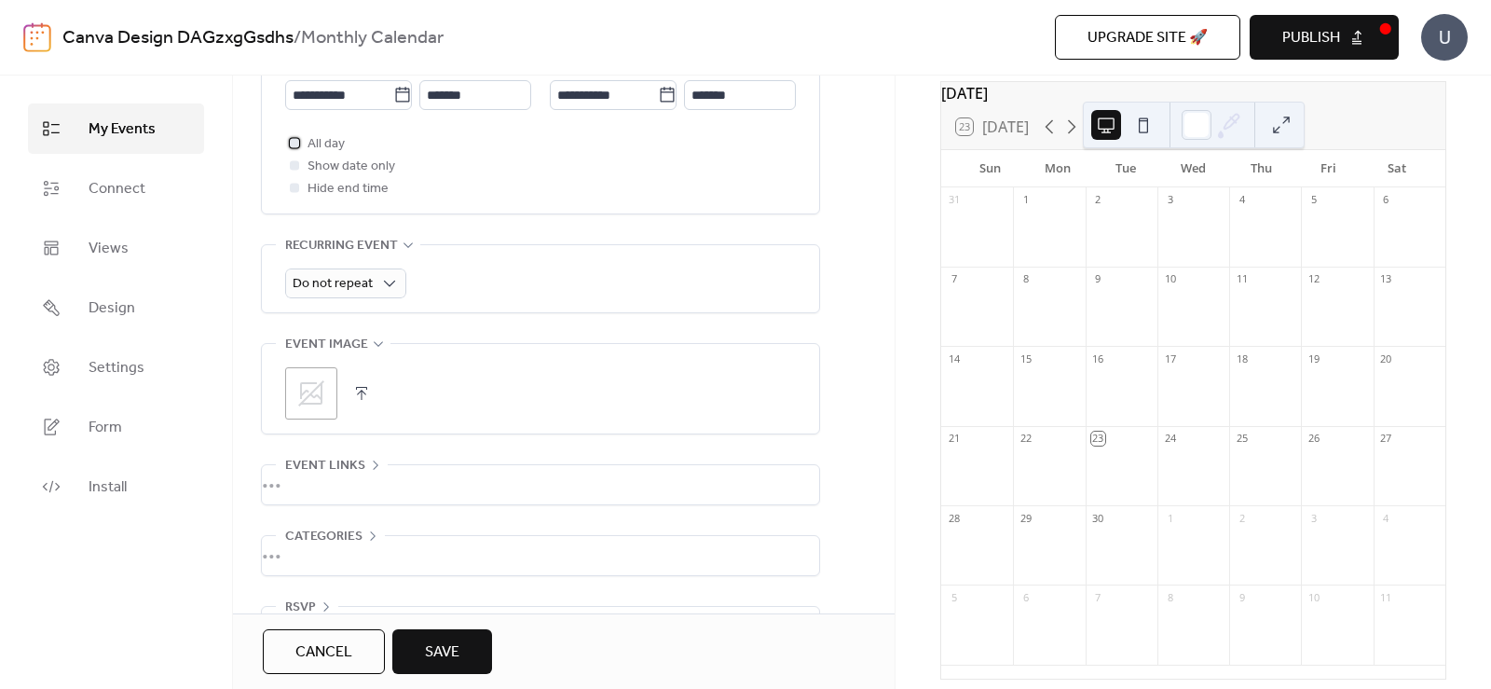
scroll to position [746, 0]
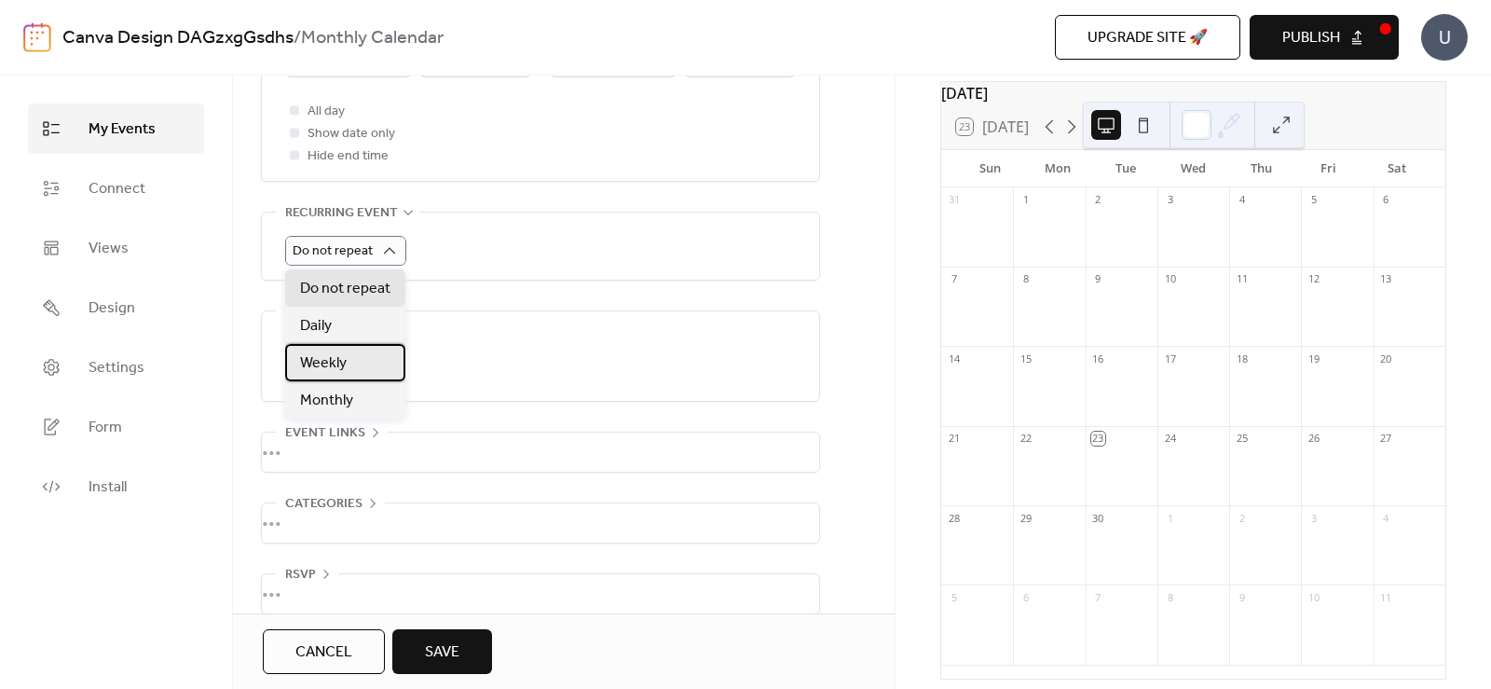
click at [349, 371] on div "Weekly" at bounding box center [345, 362] width 120 height 37
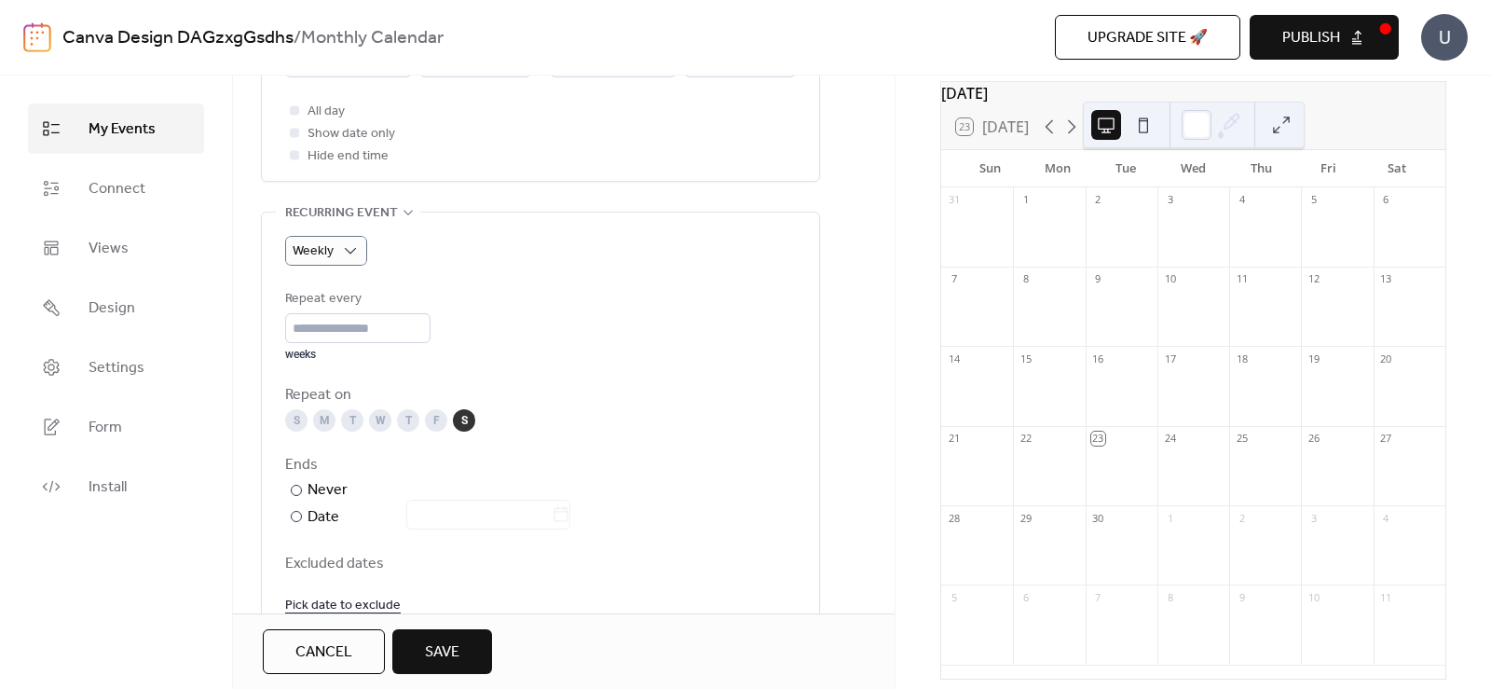
scroll to position [839, 0]
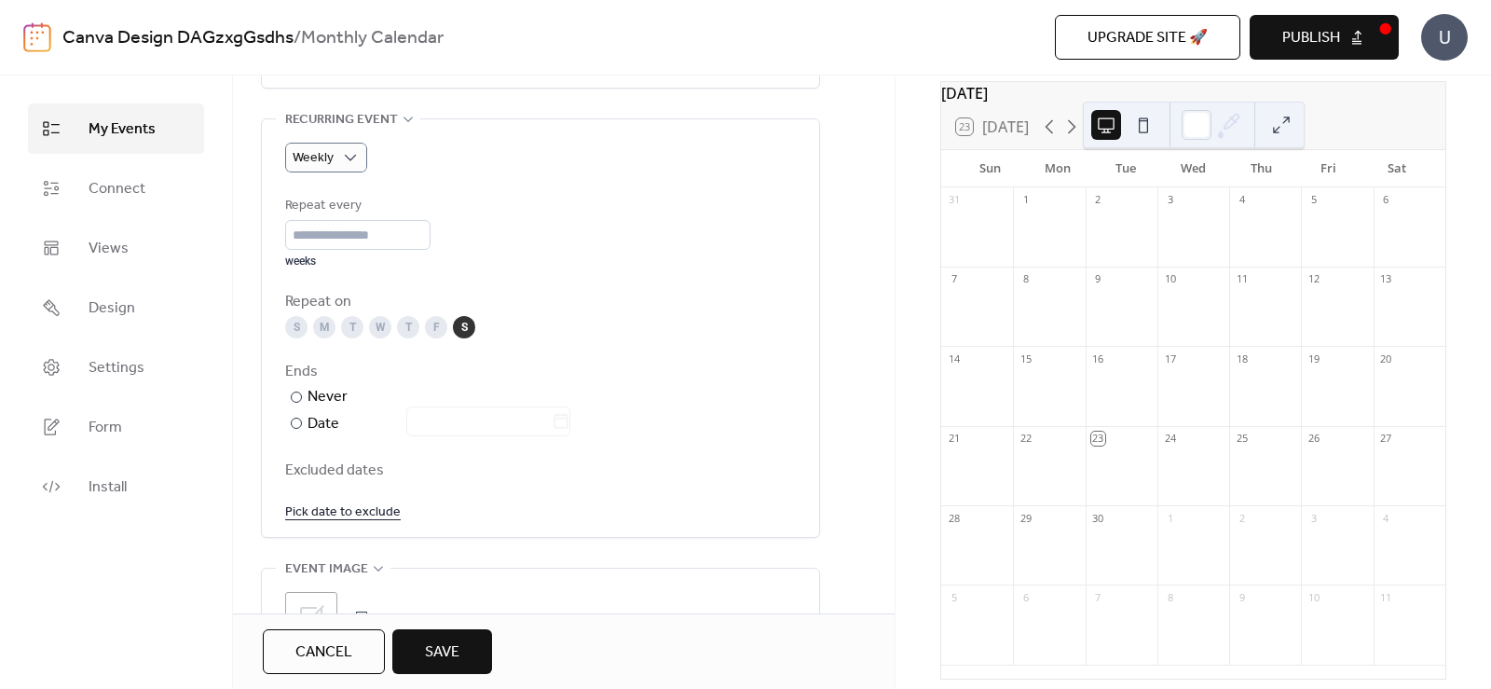
click at [466, 330] on div "S" at bounding box center [464, 327] width 22 height 22
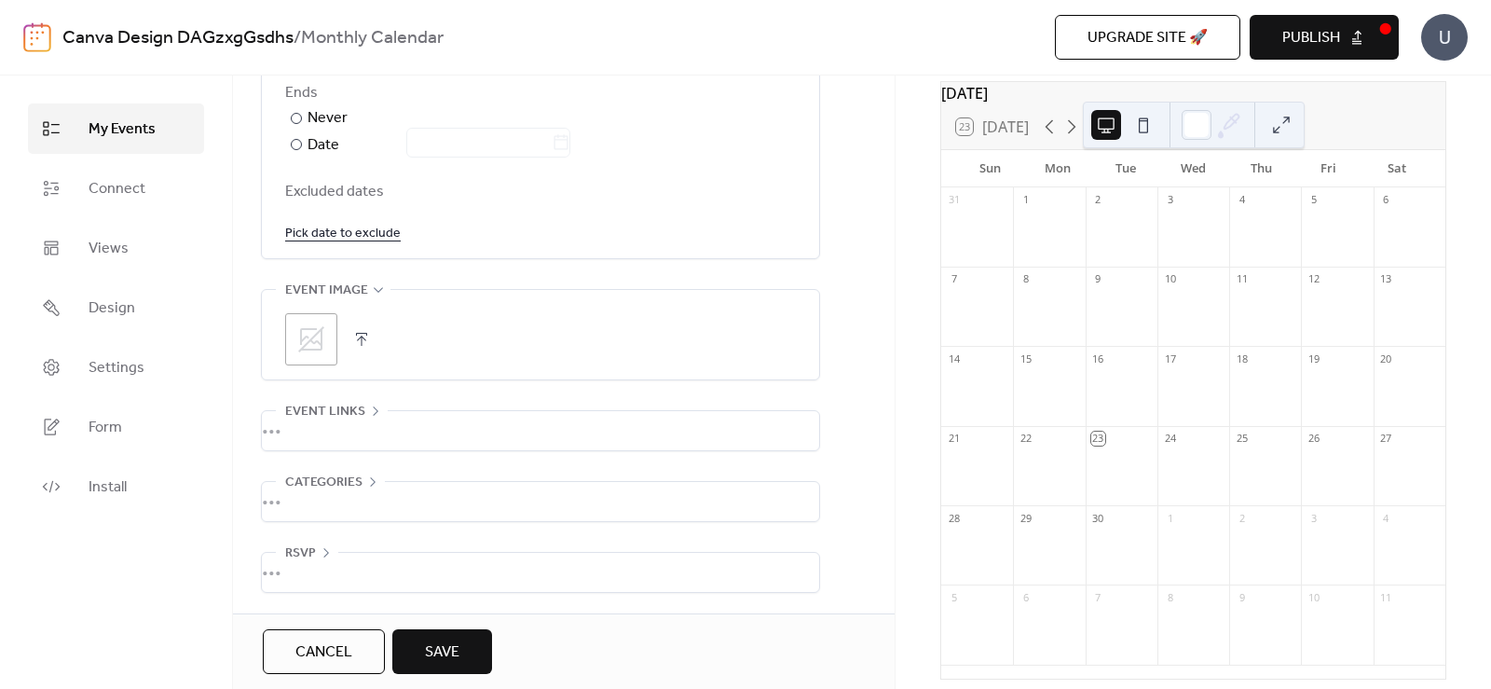
scroll to position [1118, 0]
click at [363, 232] on link "Pick date to exclude" at bounding box center [343, 232] width 116 height 23
click at [469, 230] on icon at bounding box center [461, 234] width 15 height 15
click at [304, 333] on icon at bounding box center [311, 339] width 30 height 30
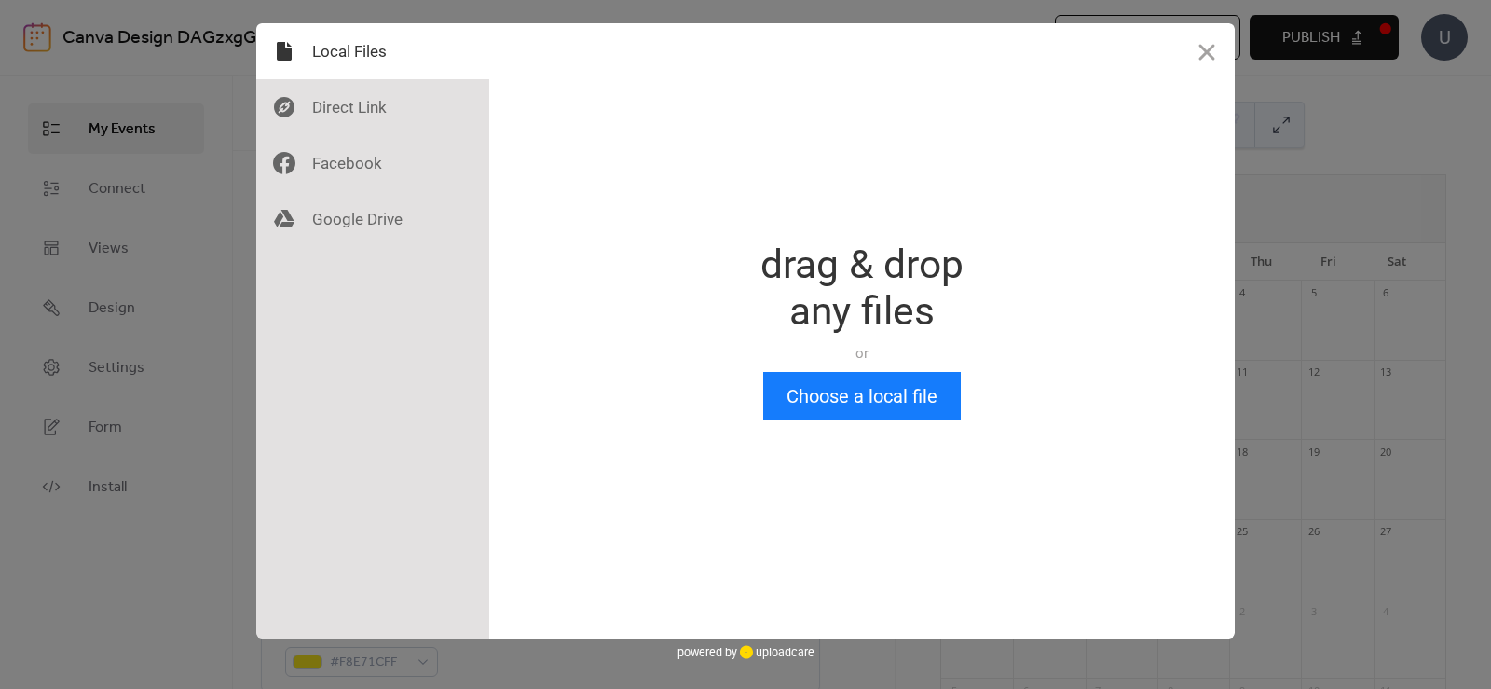
scroll to position [0, 0]
click at [859, 391] on button "Choose a local file" at bounding box center [862, 396] width 198 height 48
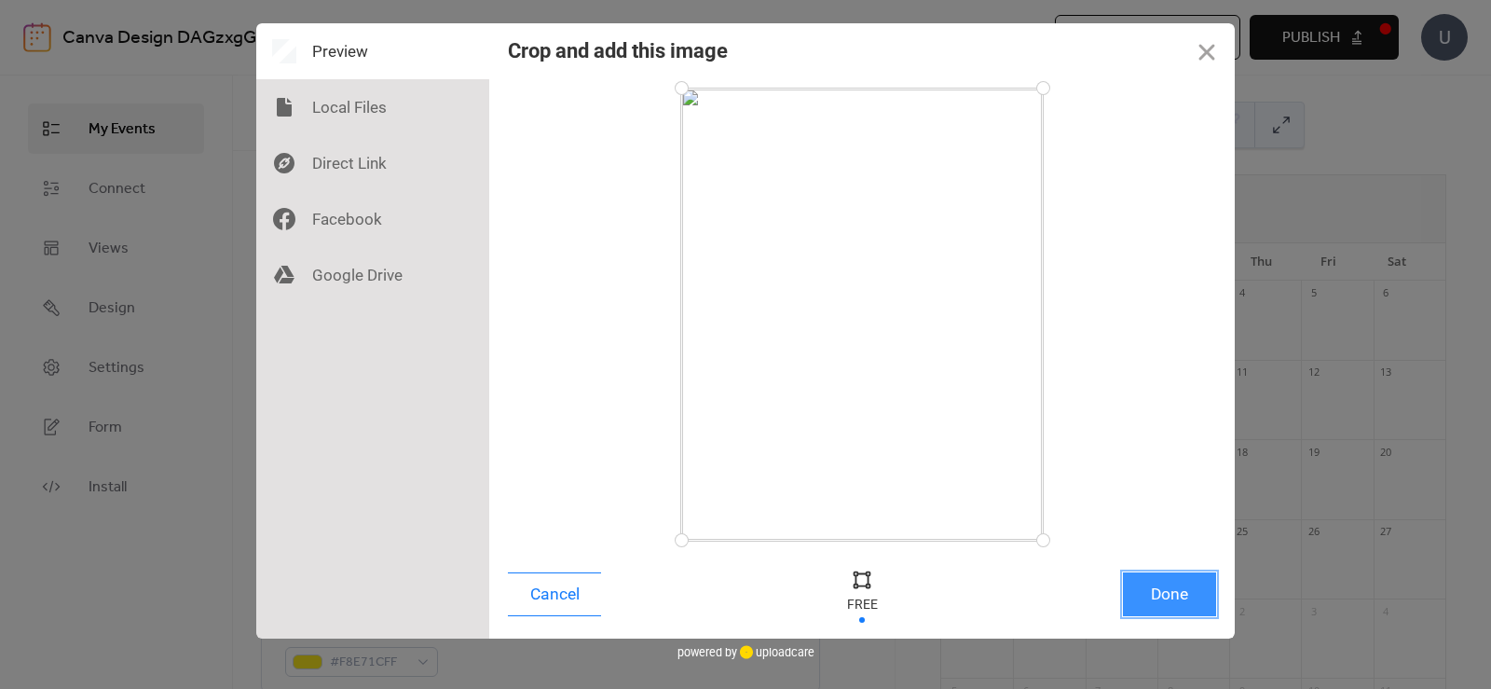
click at [1172, 605] on button "Done" at bounding box center [1169, 594] width 93 height 44
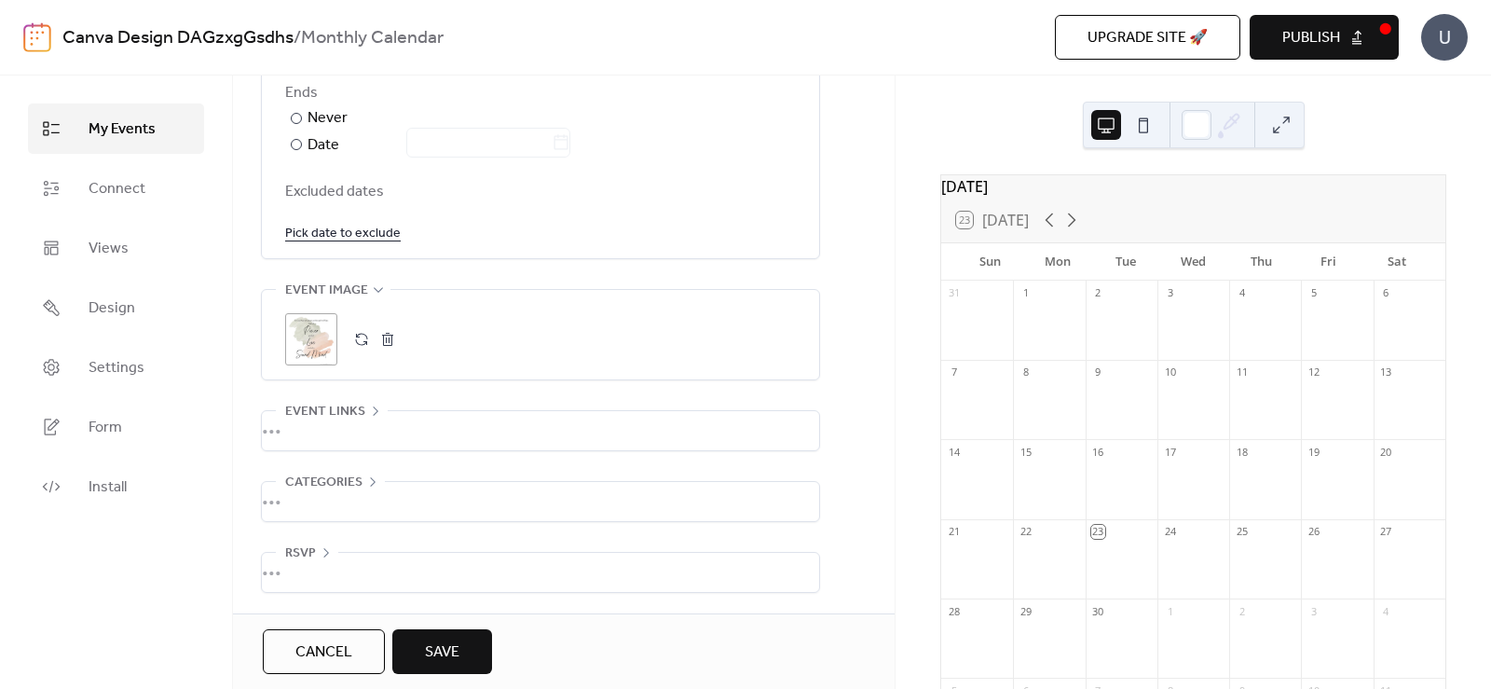
scroll to position [1121, 0]
click at [470, 423] on div "•••" at bounding box center [540, 430] width 557 height 39
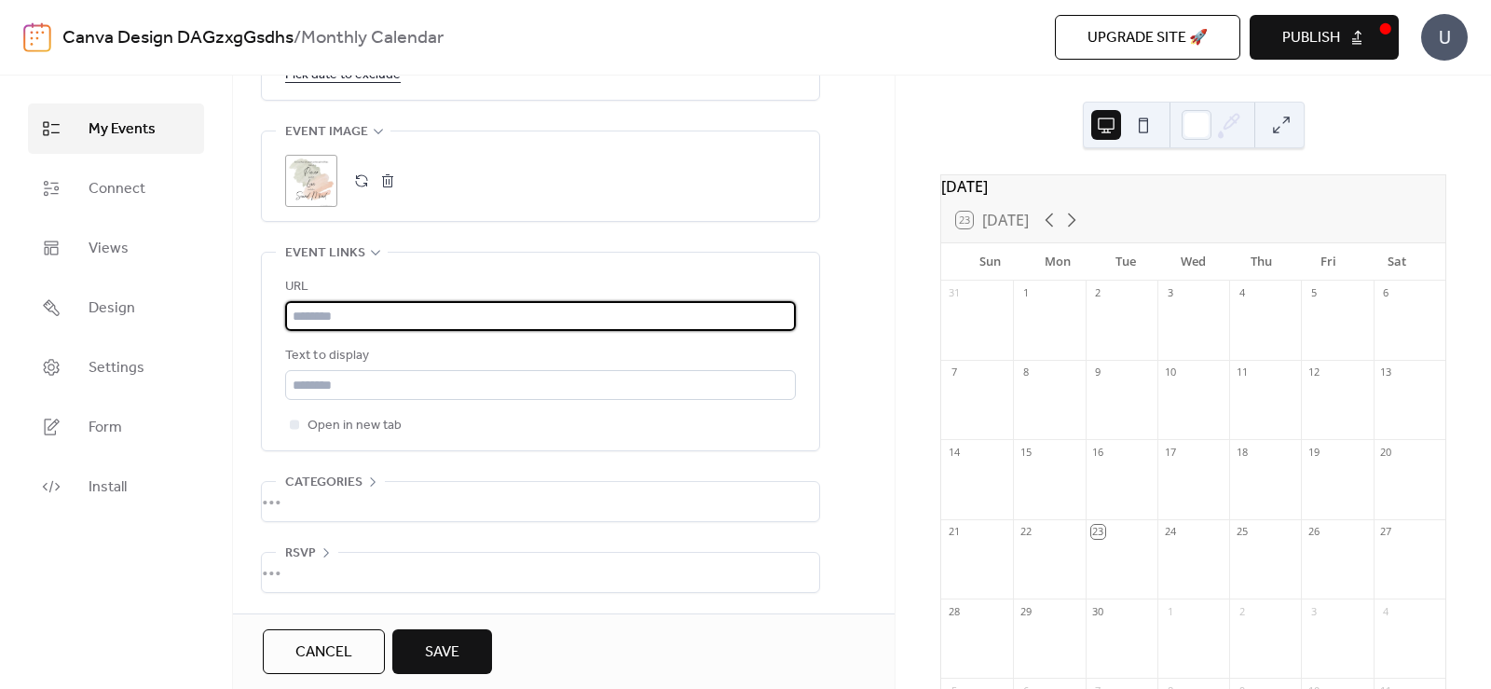
click at [411, 311] on input "text" at bounding box center [540, 316] width 511 height 30
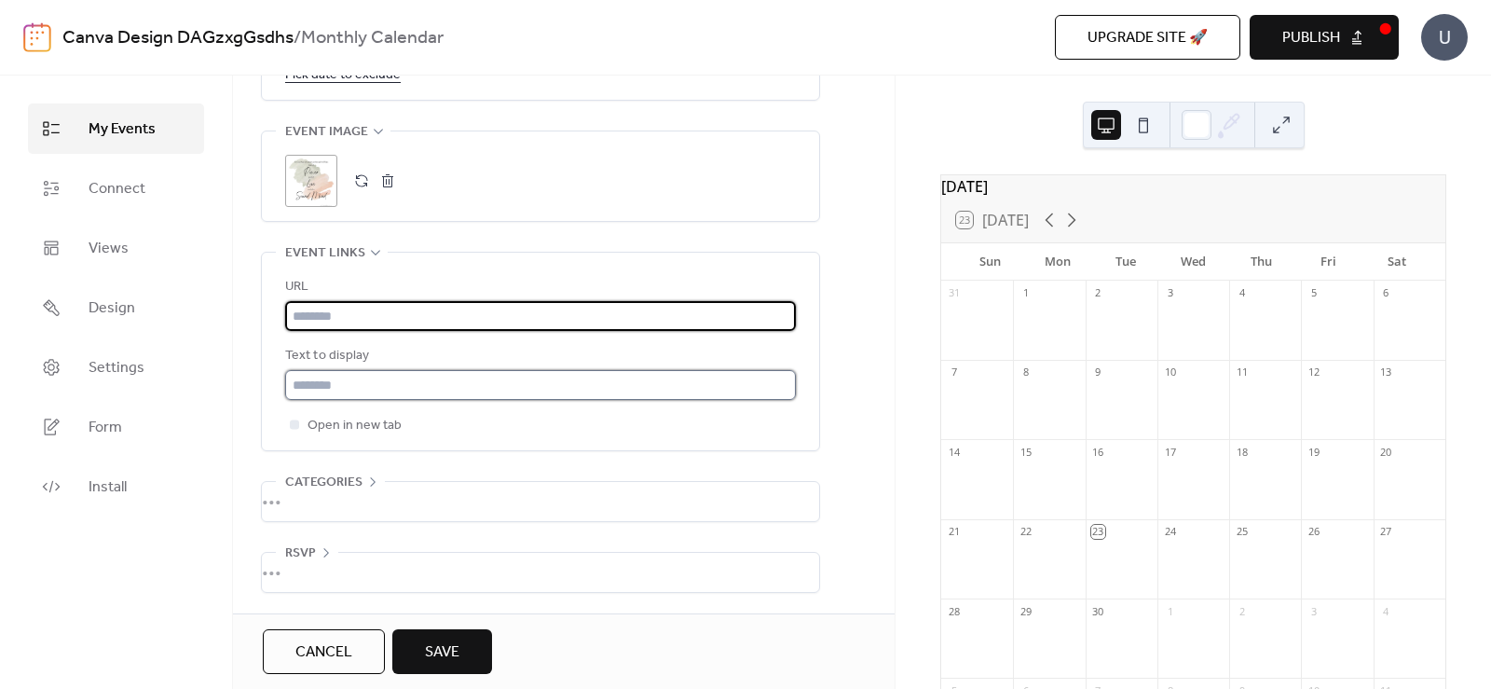
click at [393, 390] on input "text" at bounding box center [540, 385] width 511 height 30
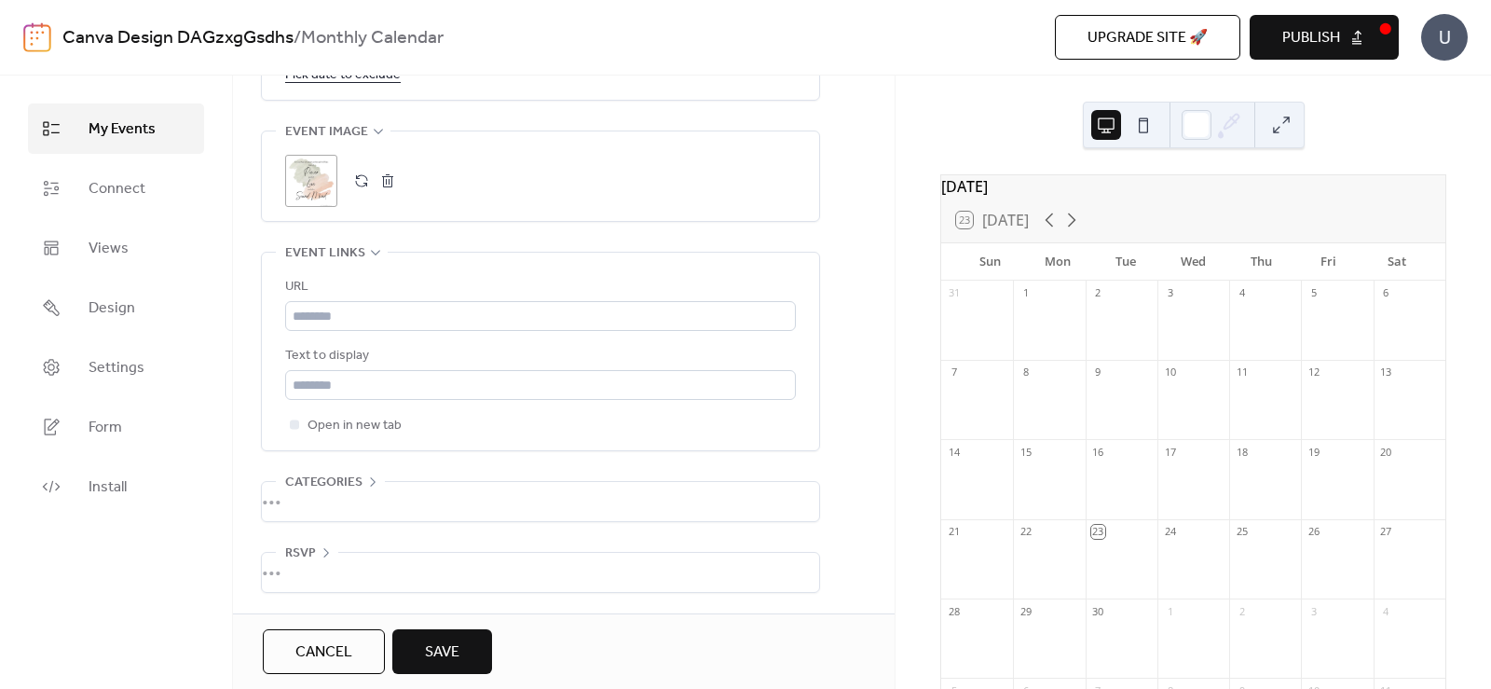
click at [455, 496] on div "•••" at bounding box center [540, 501] width 557 height 39
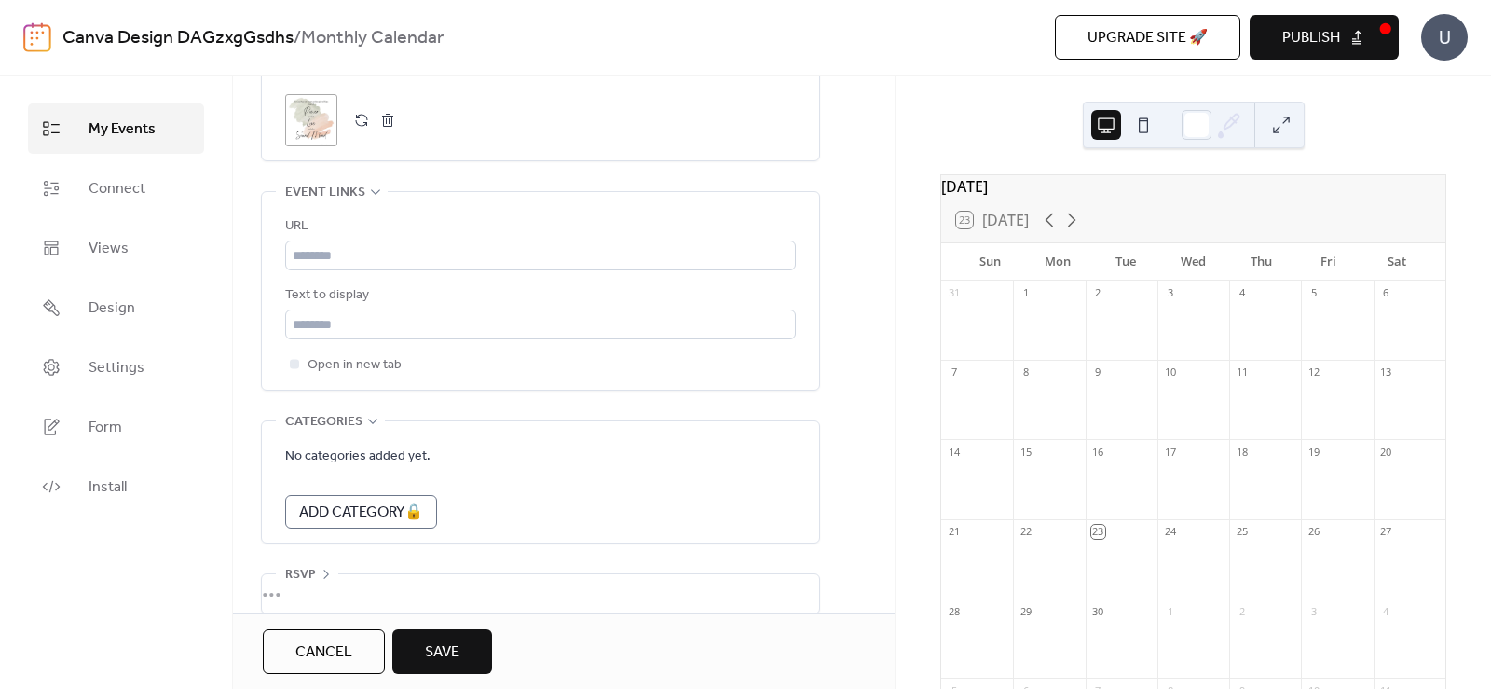
scroll to position [1361, 0]
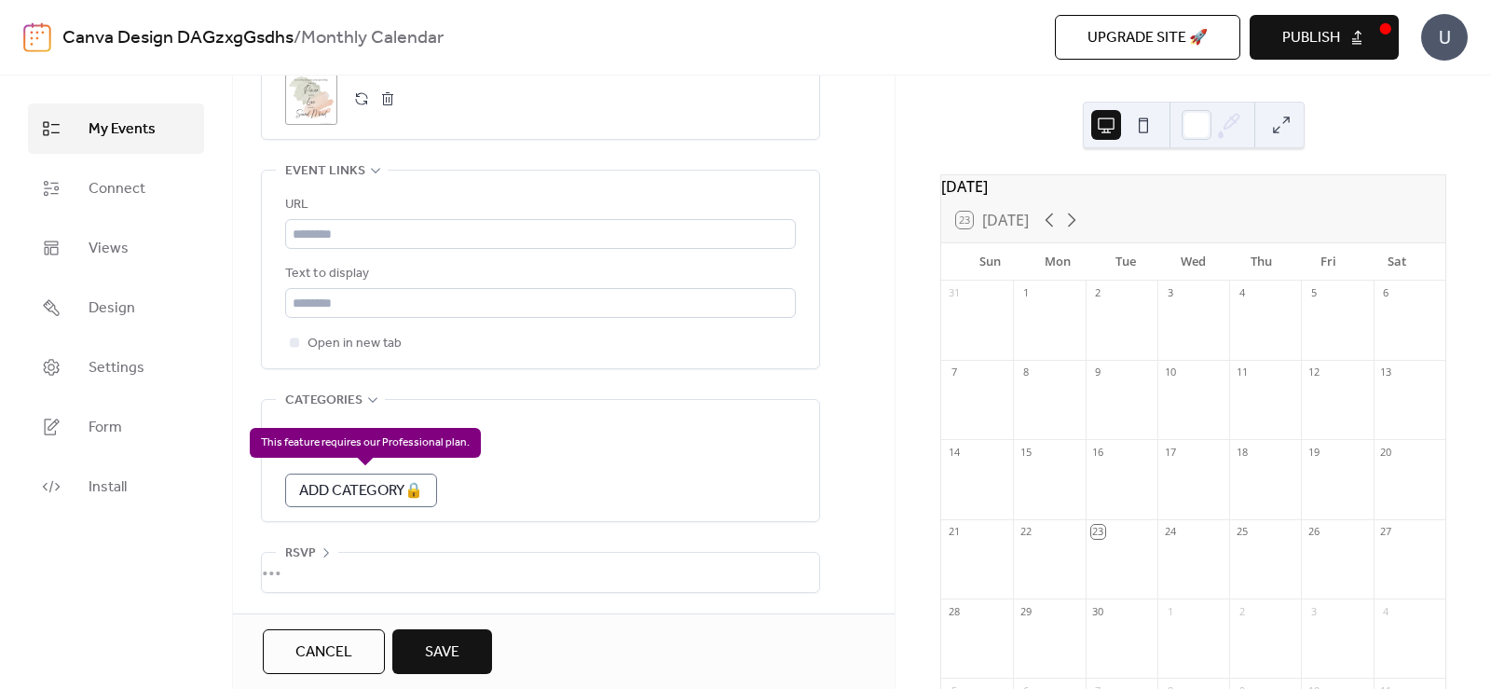
click at [407, 480] on div "Add Category 🔒" at bounding box center [361, 490] width 152 height 34
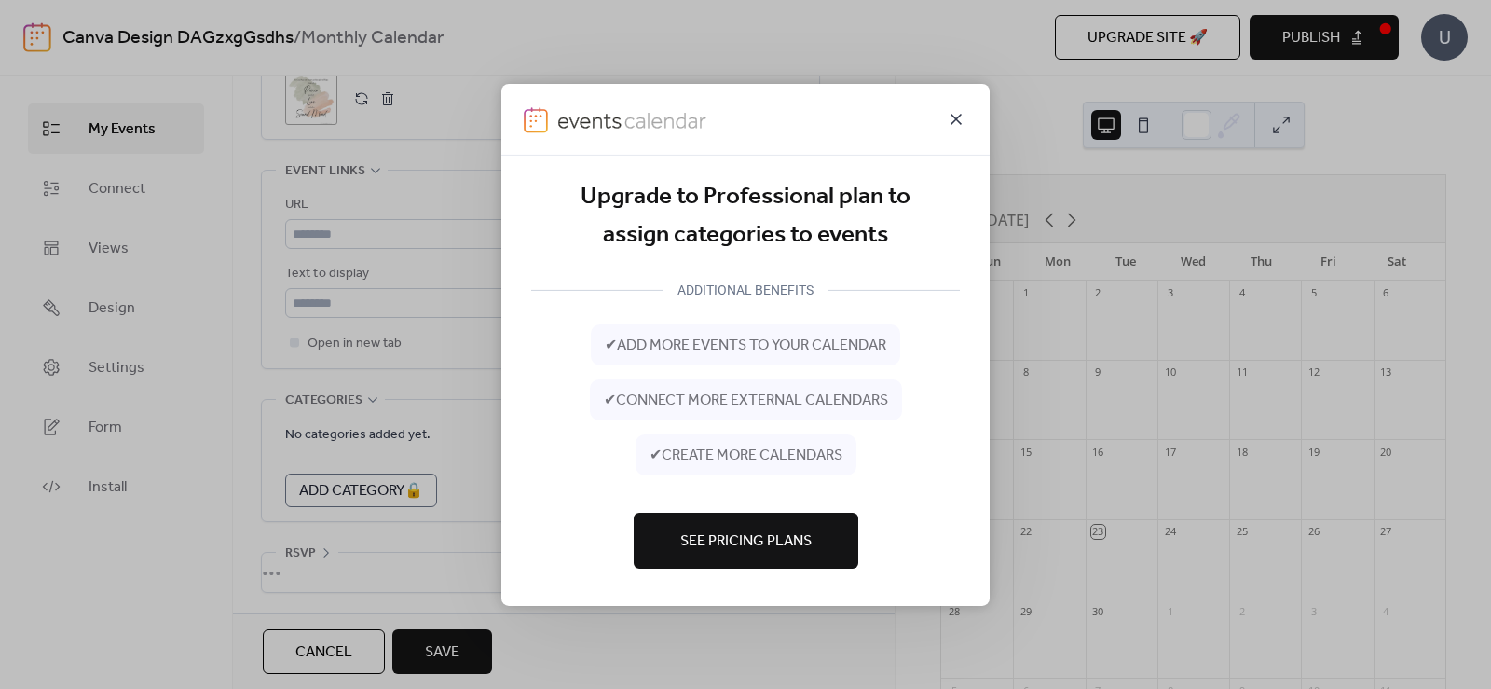
click at [951, 116] on icon at bounding box center [956, 118] width 22 height 22
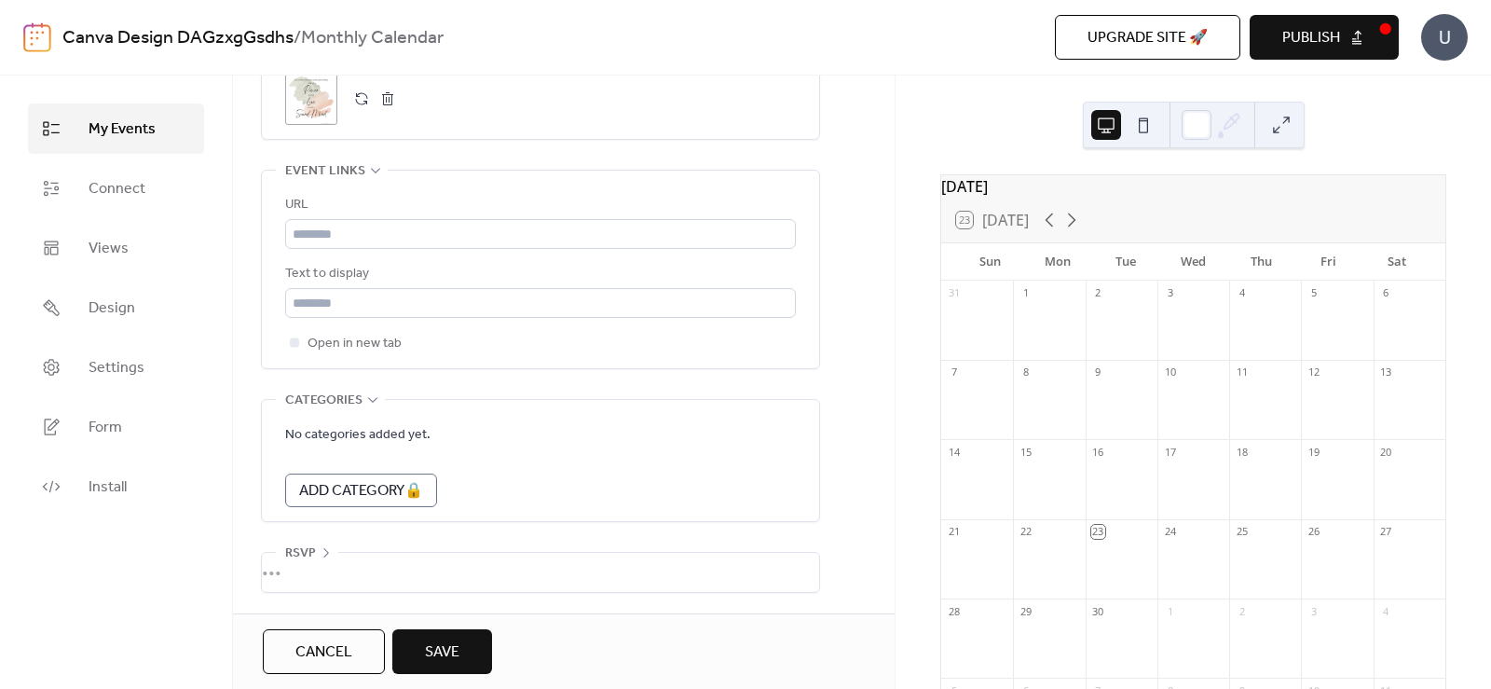
click at [370, 555] on div "•••" at bounding box center [540, 572] width 557 height 39
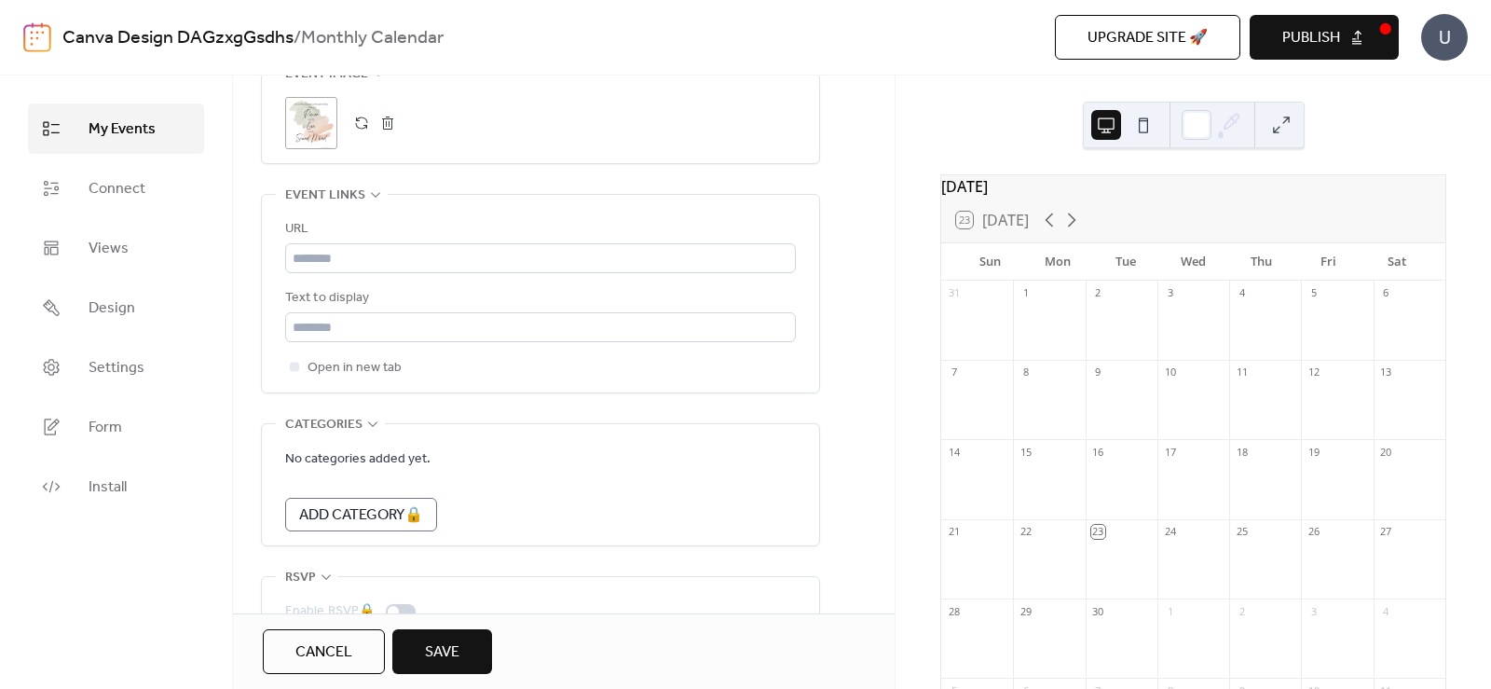
scroll to position [1427, 0]
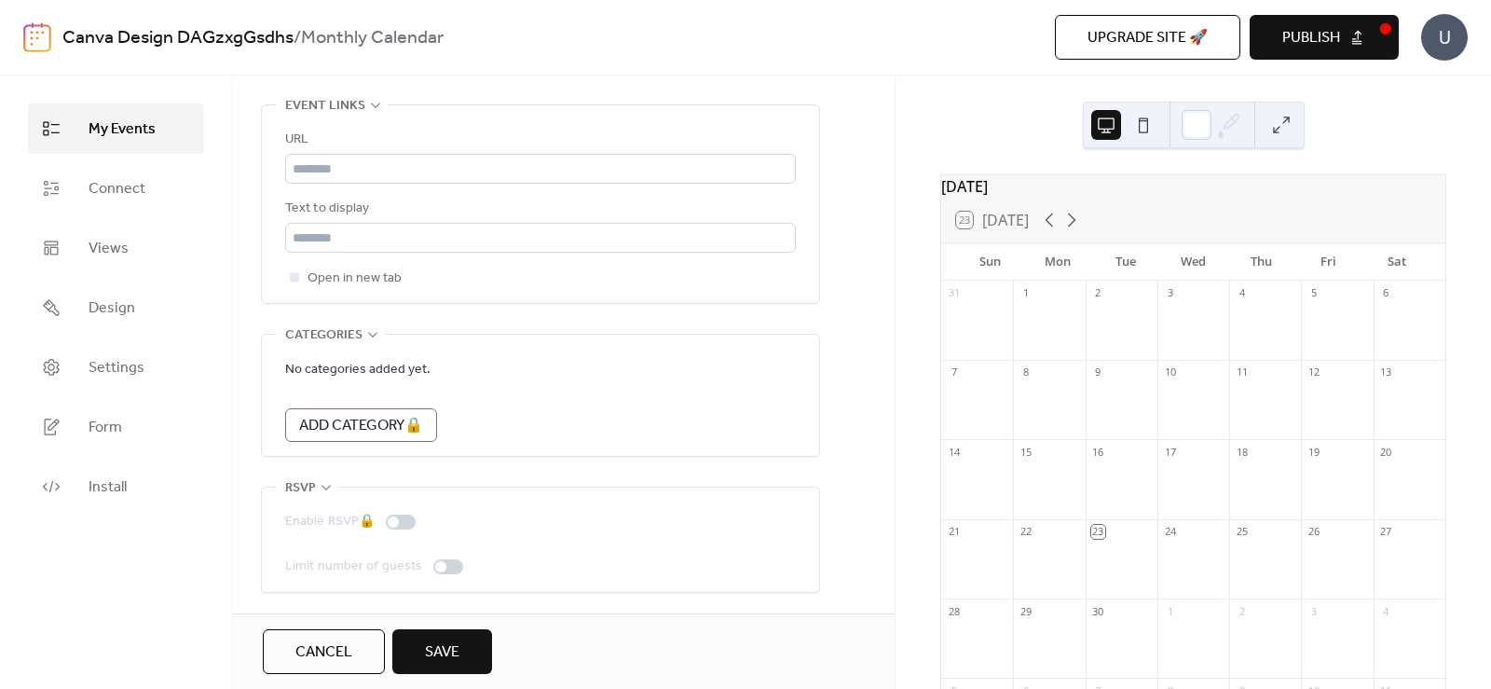
click at [456, 560] on div at bounding box center [448, 566] width 30 height 15
click at [454, 551] on div "Enable RSVP 🔒 Limit number of guests" at bounding box center [540, 544] width 511 height 67
click at [446, 645] on span "Save" at bounding box center [442, 652] width 34 height 22
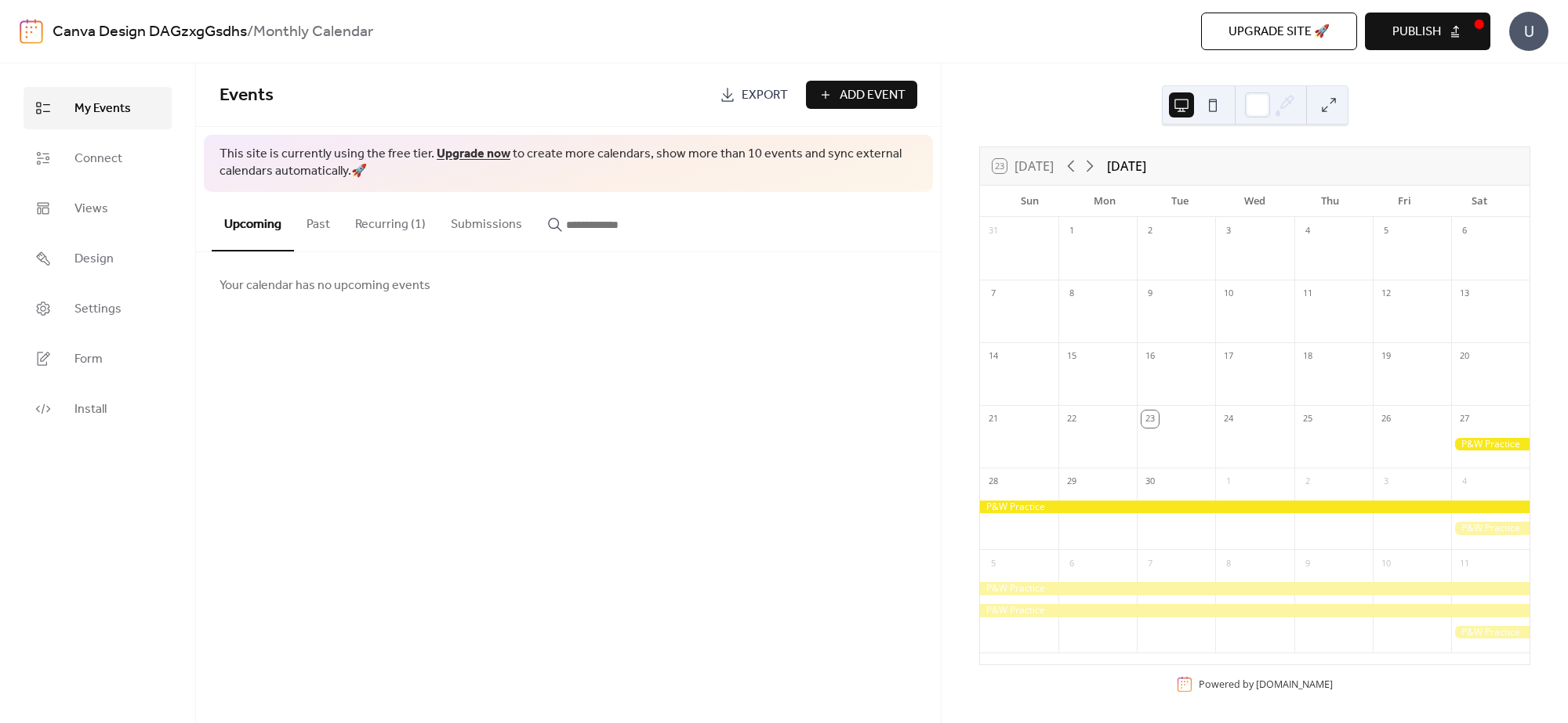
scroll to position [3, 0]
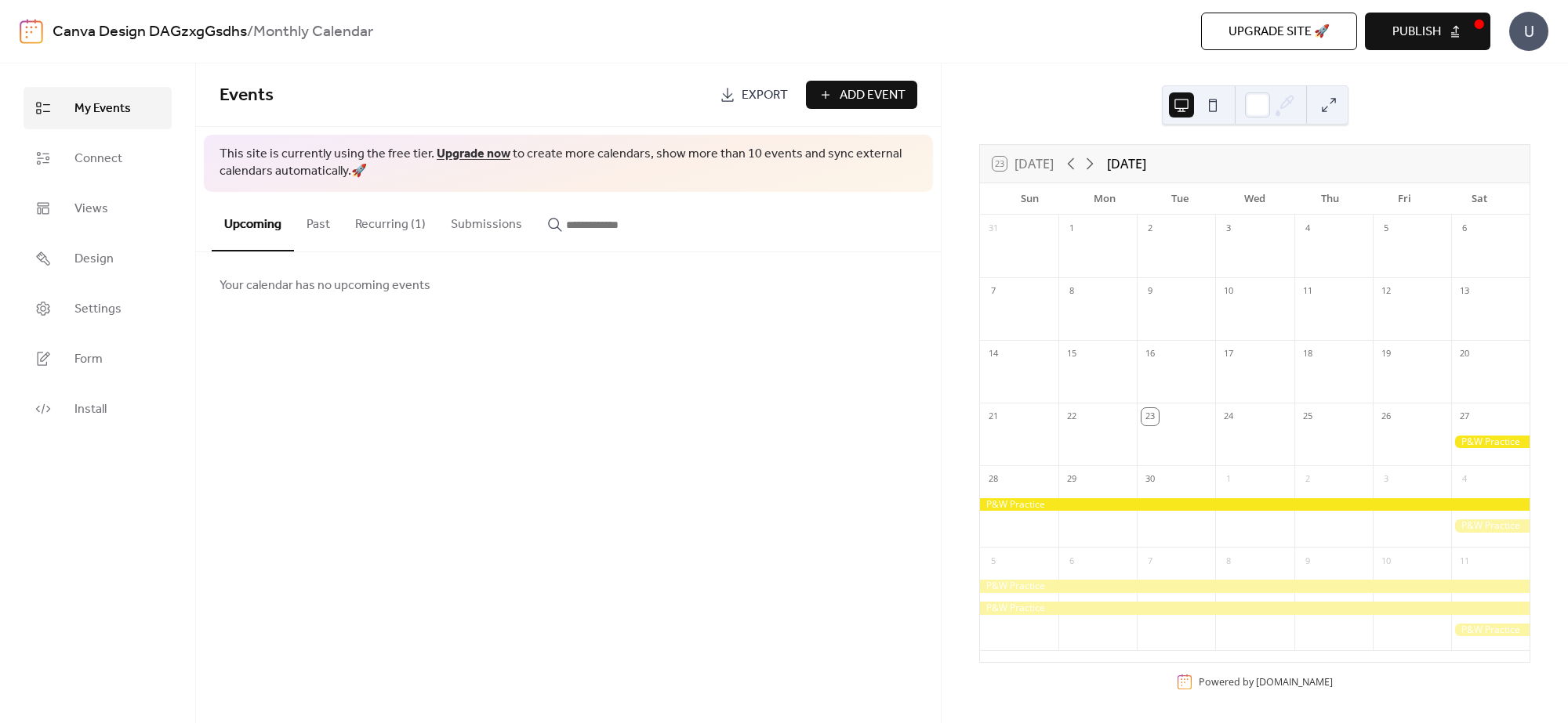
click at [1253, 578] on div at bounding box center [1254, 587] width 549 height 13
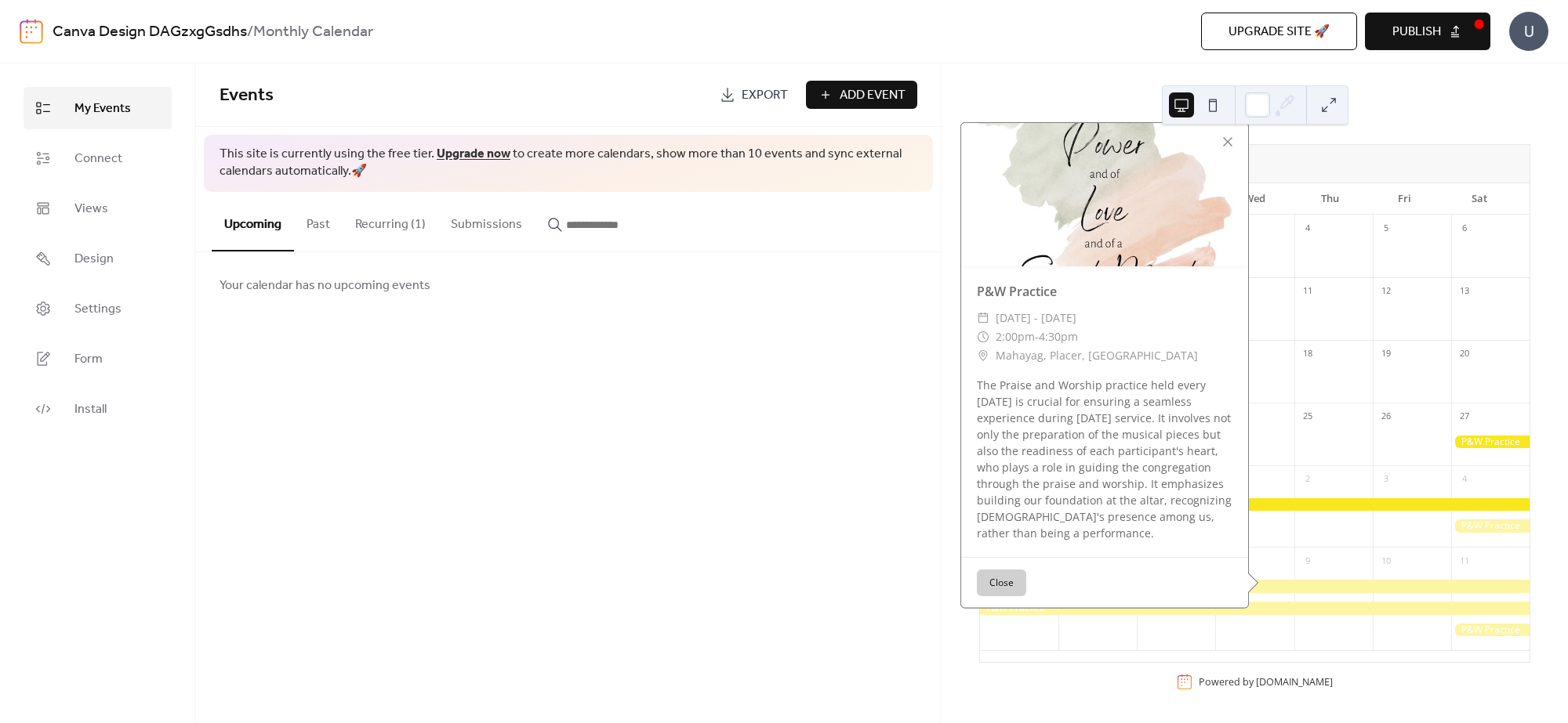
drag, startPoint x: 1269, startPoint y: 604, endPoint x: 1269, endPoint y: 593, distance: 11.0
click at [1253, 578] on div at bounding box center [1254, 609] width 549 height 13
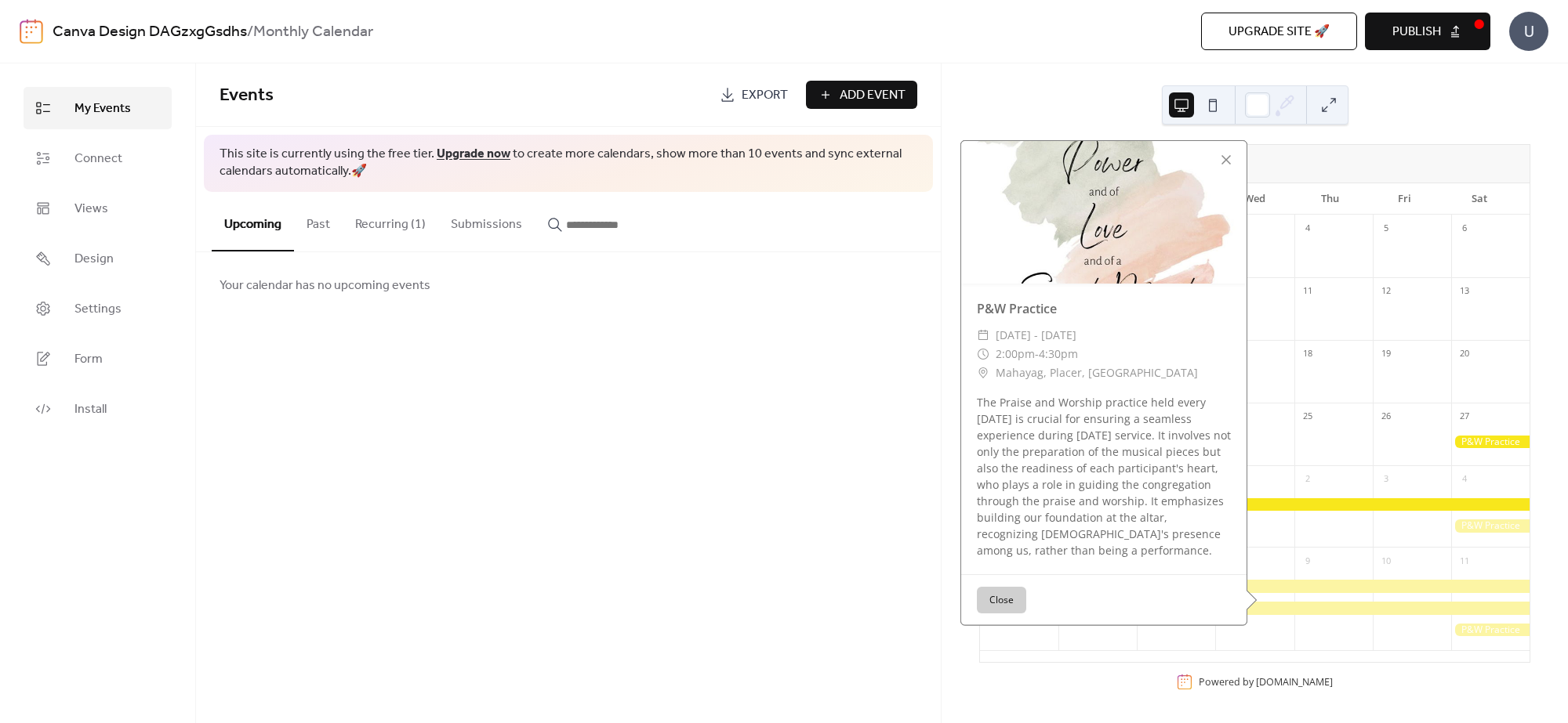
click at [1253, 428] on div at bounding box center [1412, 444] width 78 height 32
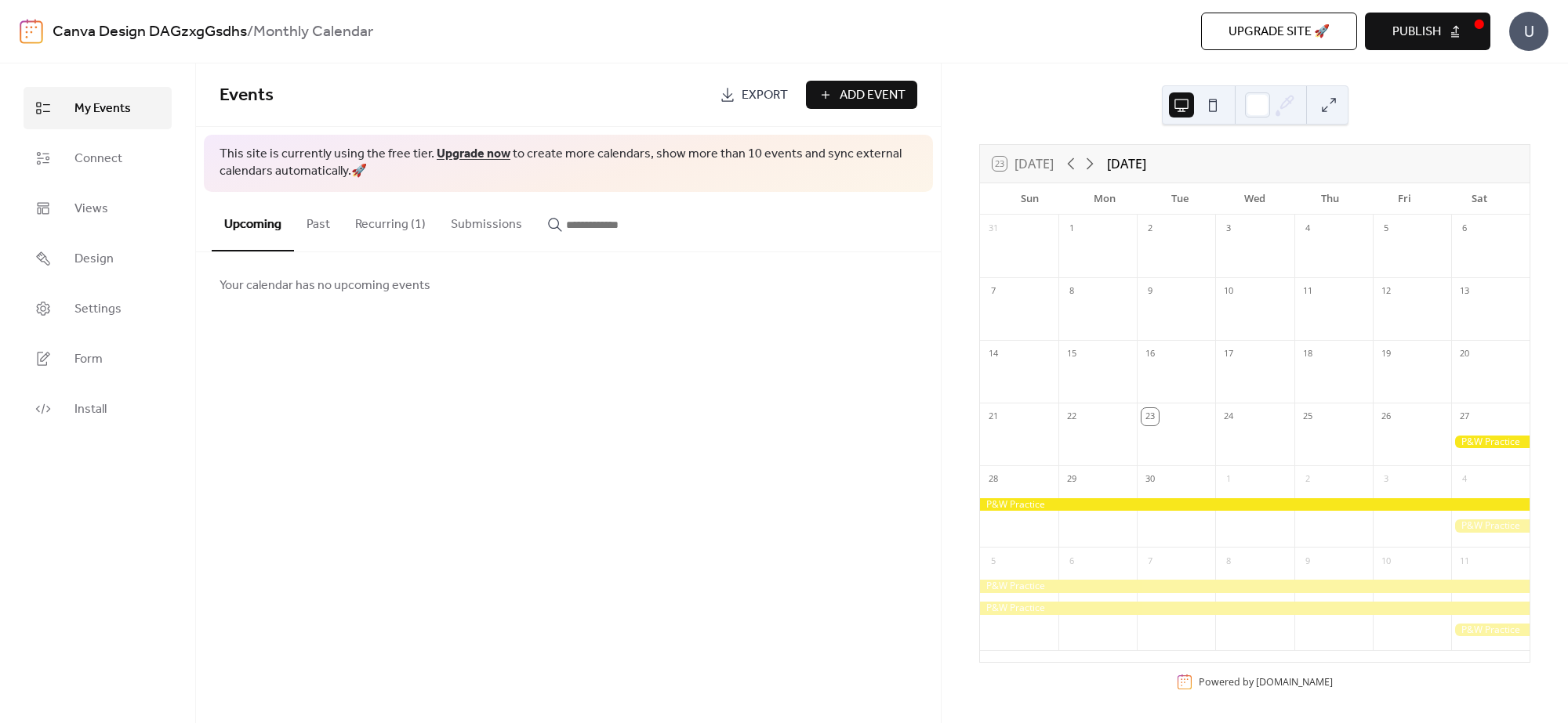
click at [1253, 439] on div at bounding box center [1490, 442] width 78 height 13
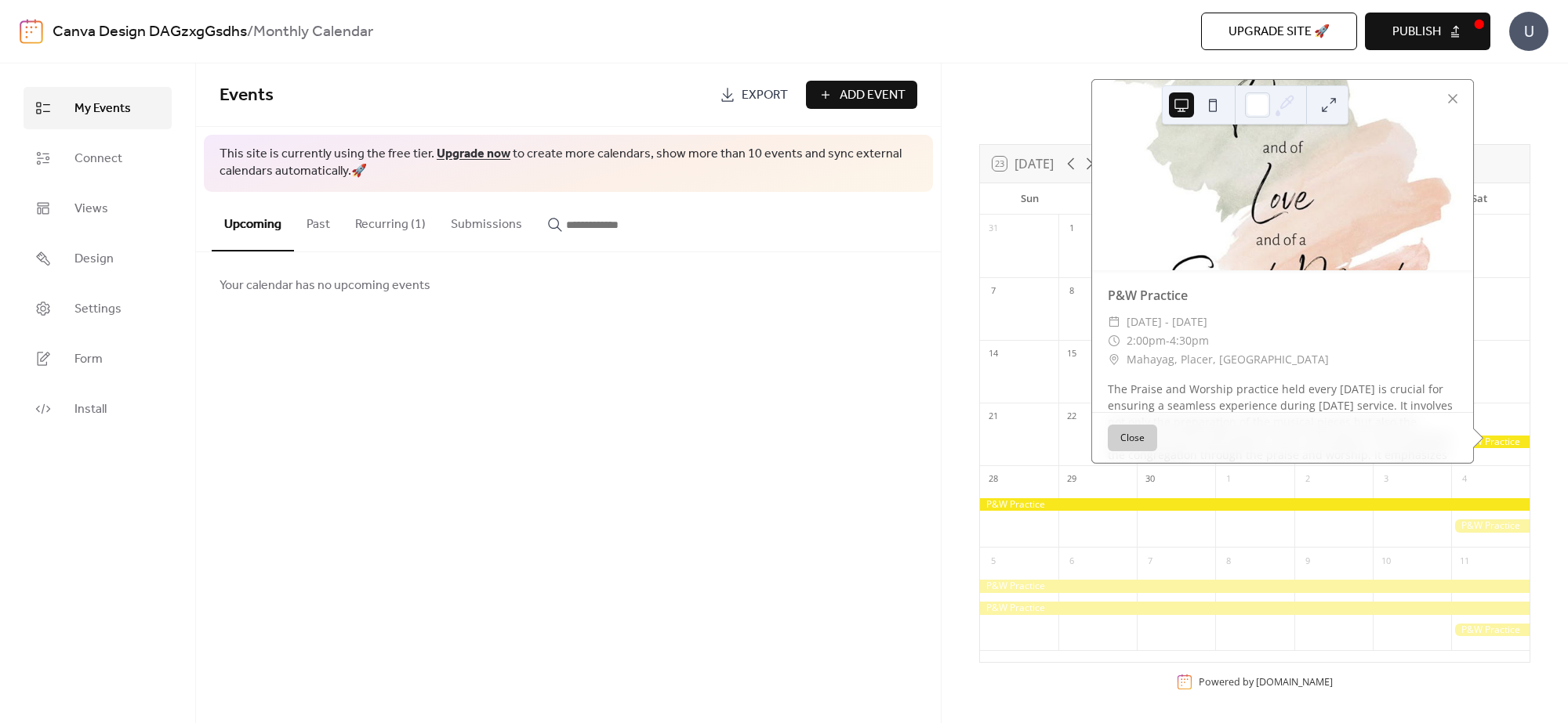
click at [1253, 324] on div "​ [DATE] - [DATE]" at bounding box center [1283, 322] width 350 height 18
click at [386, 220] on button "Recurring (1)" at bounding box center [390, 220] width 96 height 58
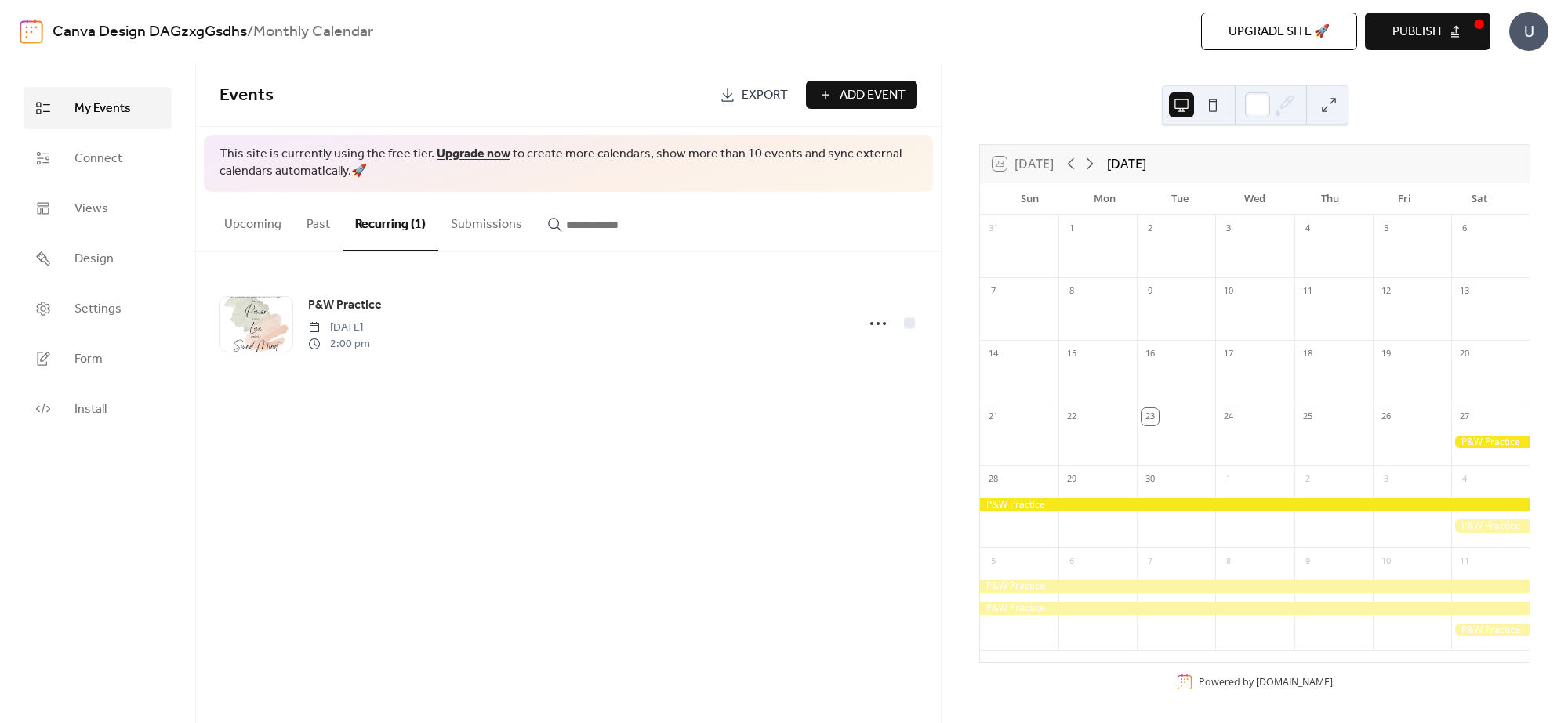
click at [261, 224] on button "Upcoming" at bounding box center [253, 220] width 82 height 58
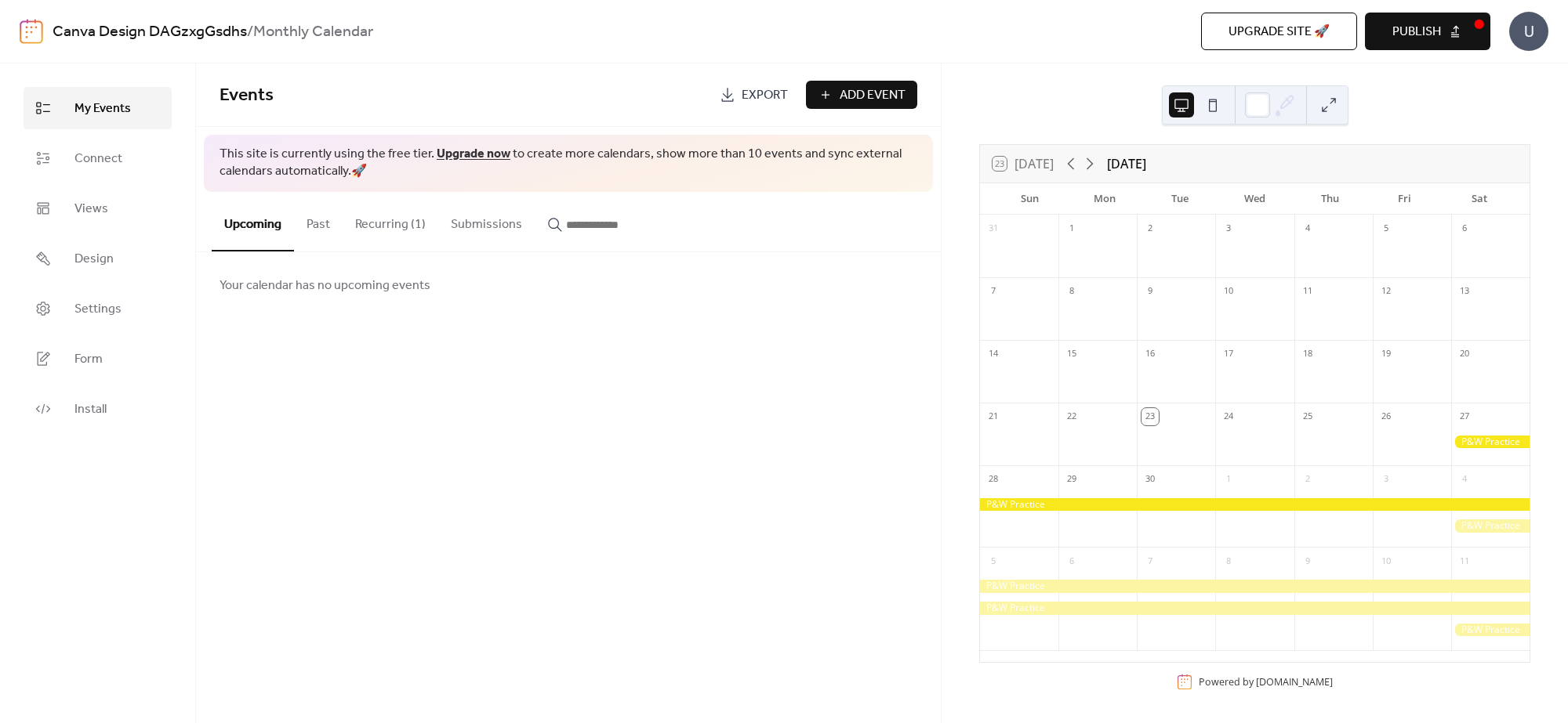
click at [389, 231] on button "Recurring (1)" at bounding box center [390, 220] width 96 height 58
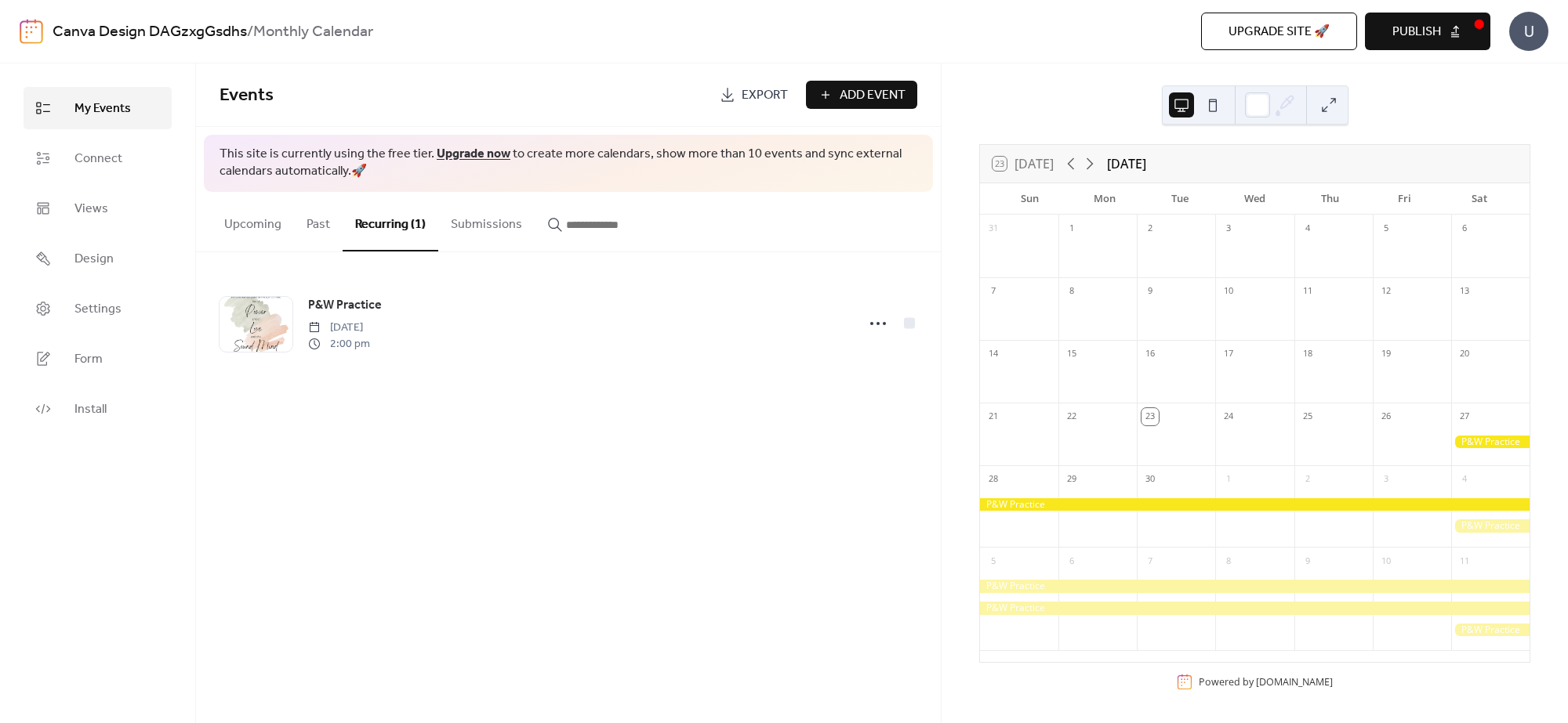
click at [1253, 435] on div at bounding box center [1490, 442] width 78 height 13
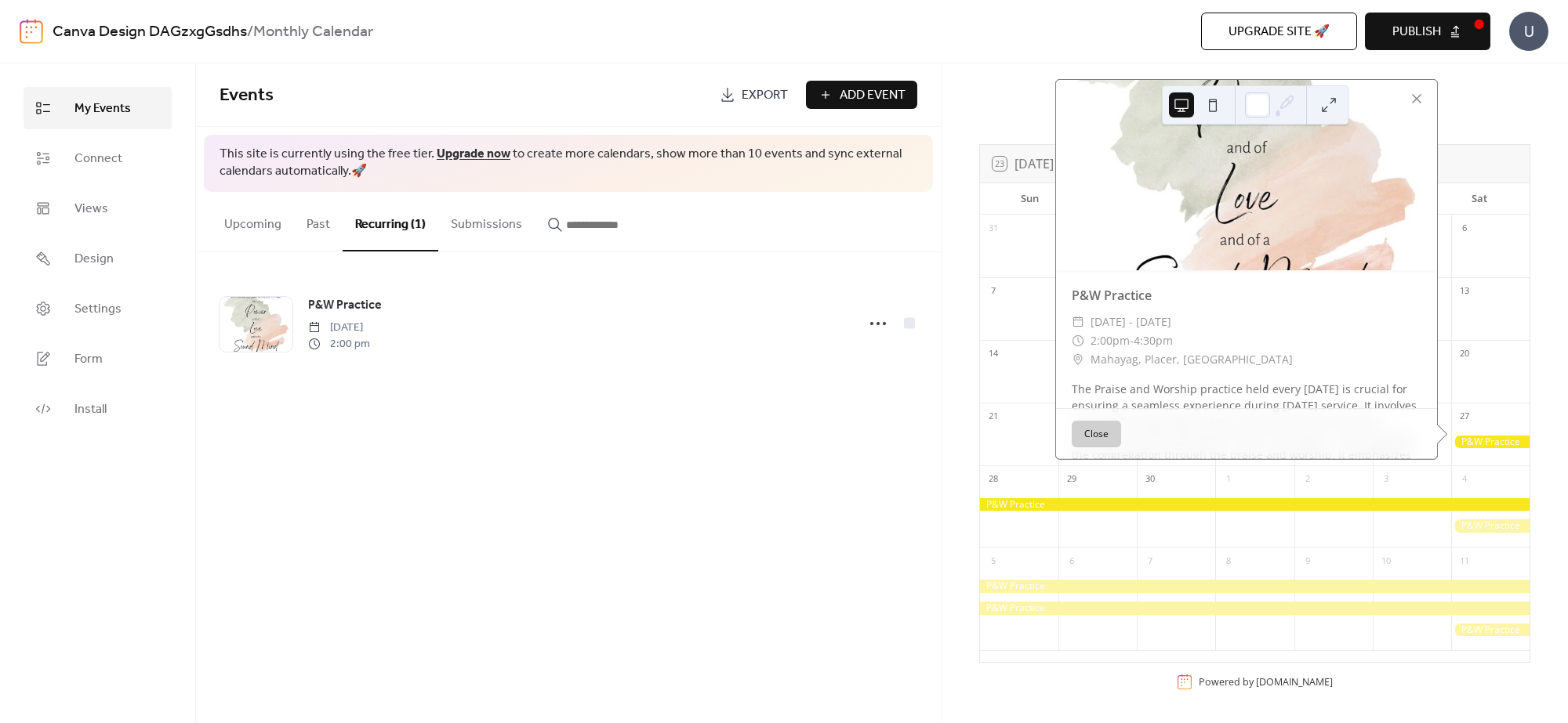
click at [1253, 107] on icon at bounding box center [1285, 105] width 24 height 24
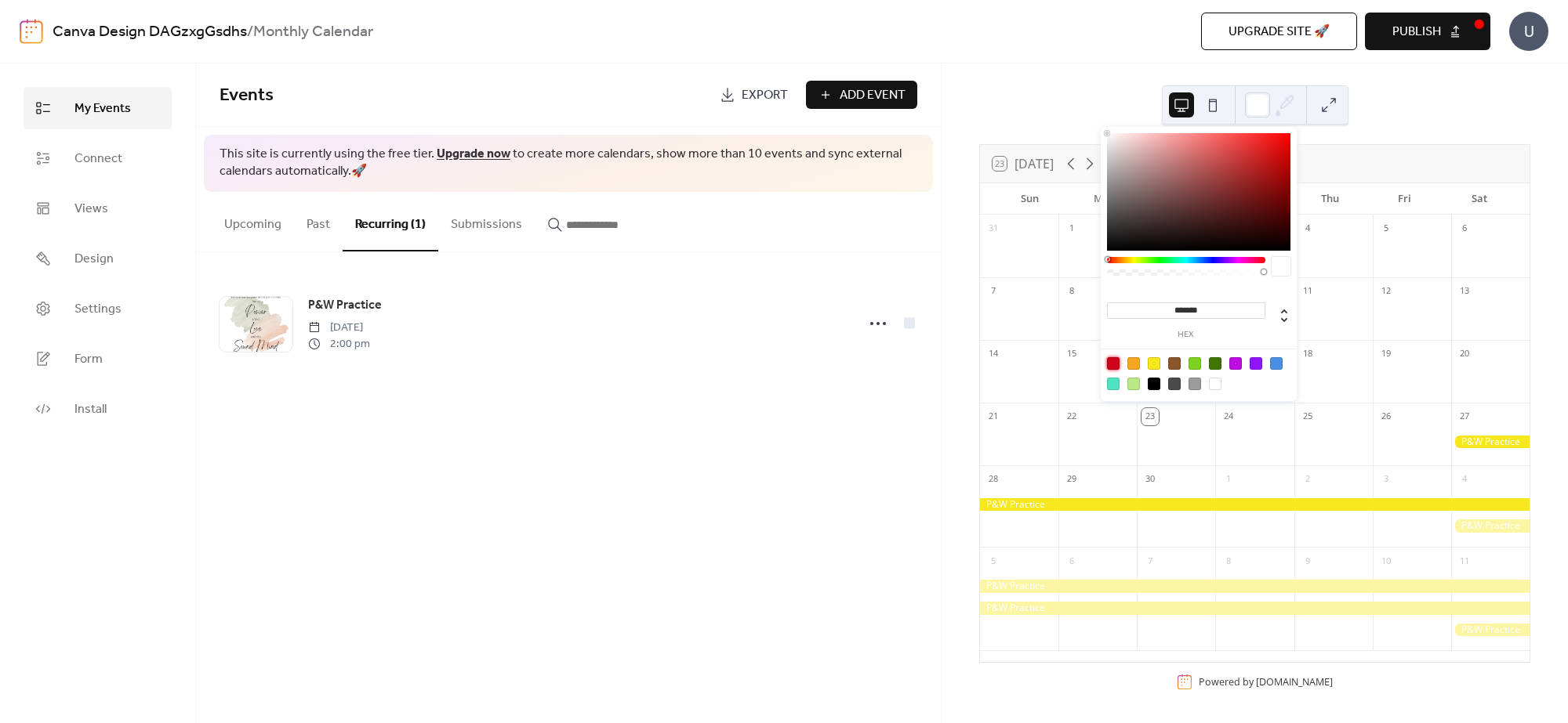
click at [1111, 362] on div at bounding box center [1113, 363] width 13 height 13
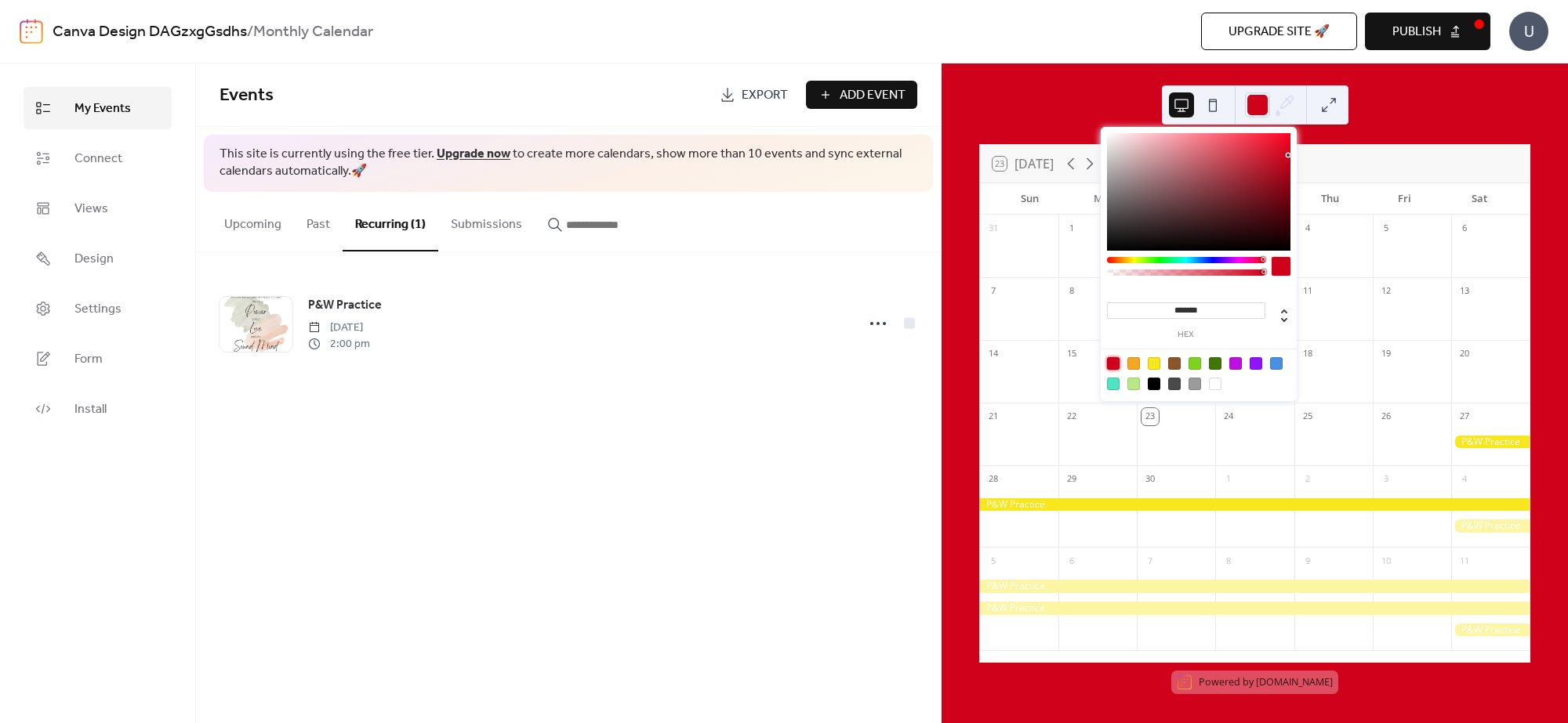
click at [1111, 362] on div at bounding box center [1113, 363] width 13 height 13
click at [1148, 365] on div at bounding box center [1153, 363] width 13 height 13
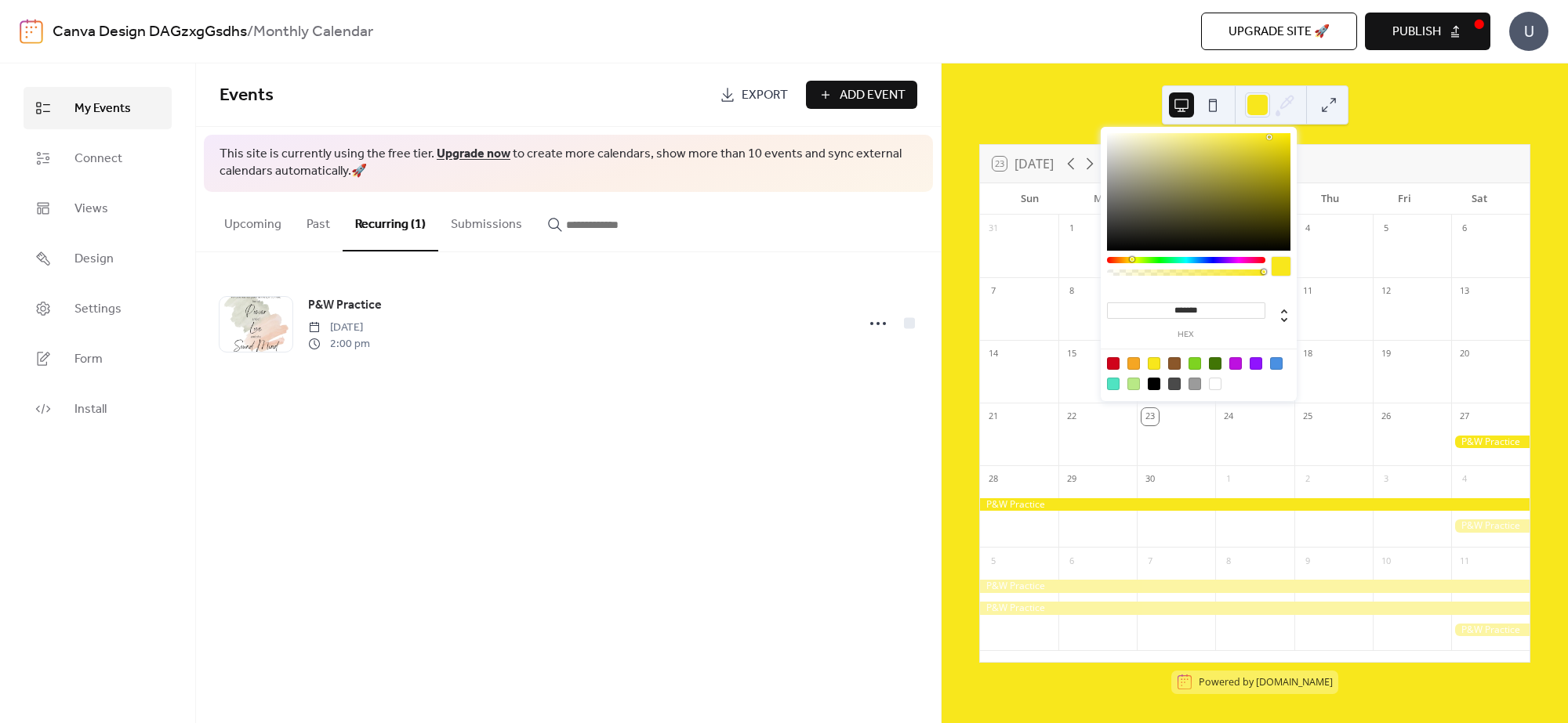
click at [1216, 383] on div at bounding box center [1215, 383] width 13 height 13
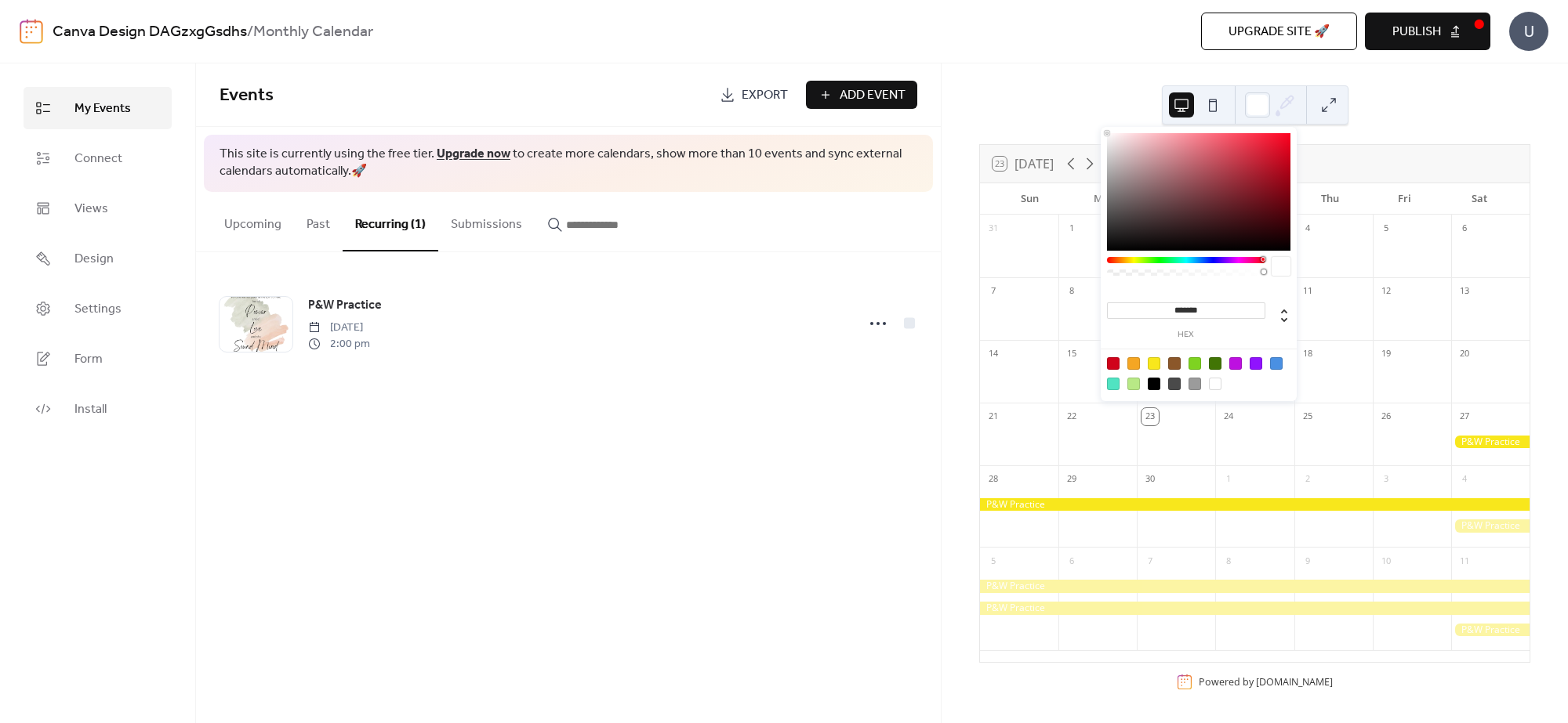
click at [1195, 382] on div at bounding box center [1195, 383] width 13 height 13
type input "*******"
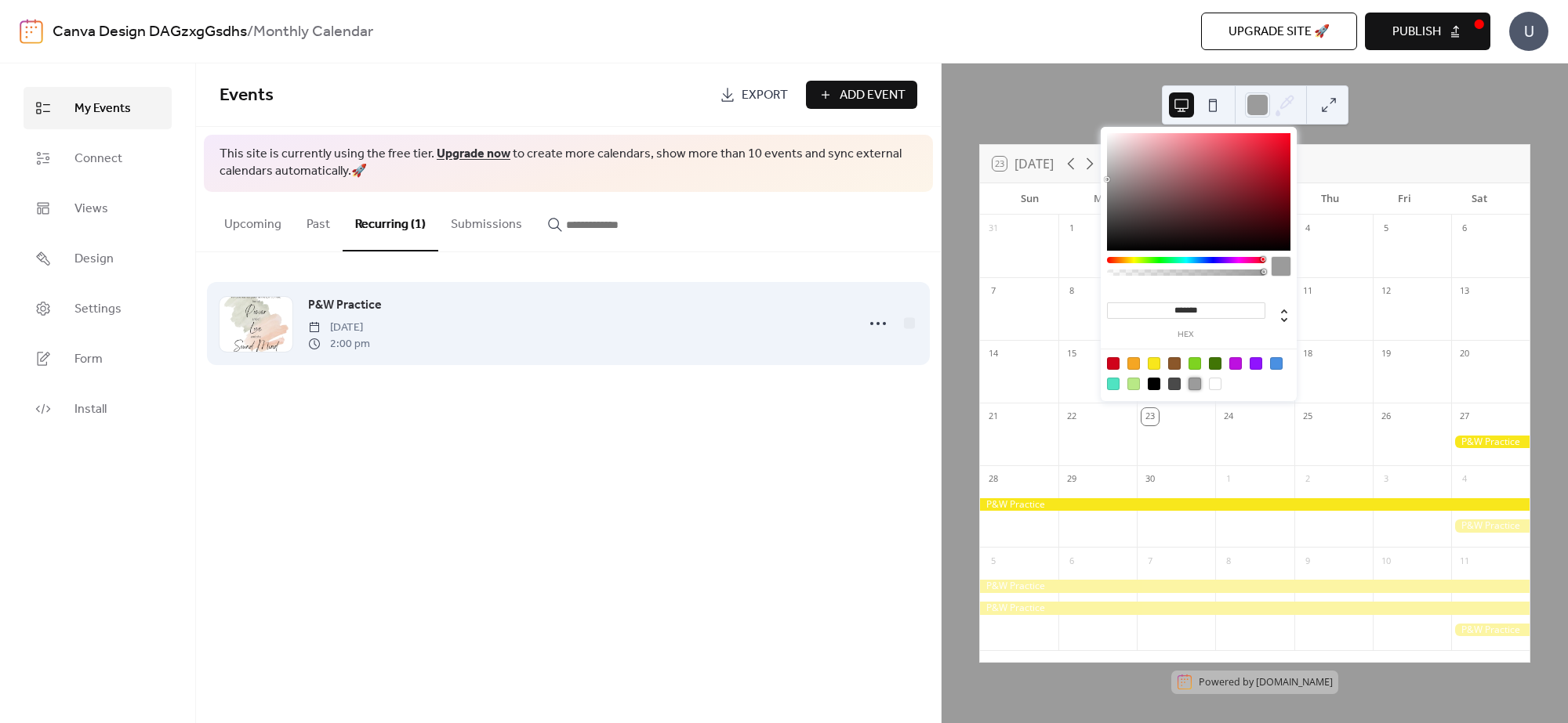
click at [793, 333] on div "P&W Practice [DATE] 2:00 pm" at bounding box center [577, 323] width 538 height 56
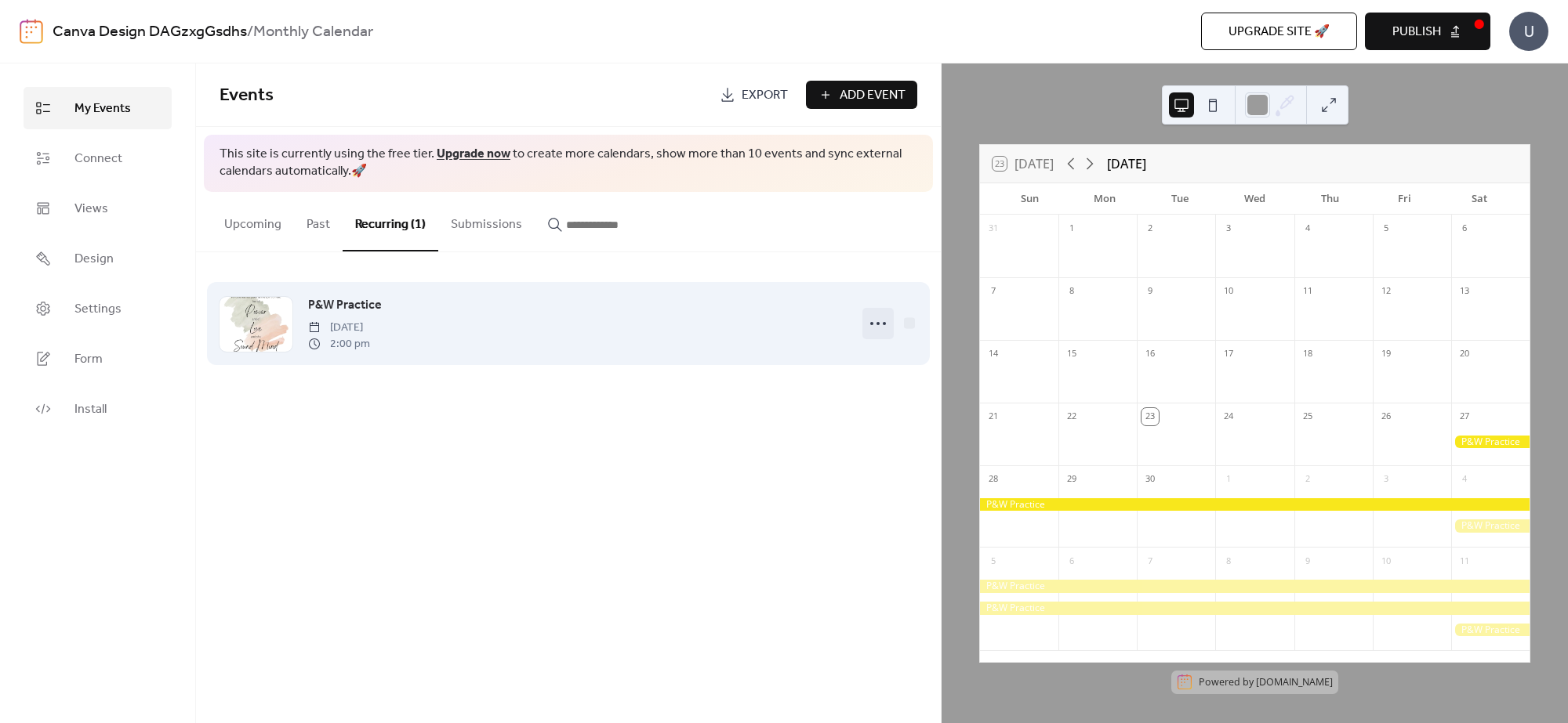
click at [872, 322] on icon at bounding box center [878, 324] width 25 height 25
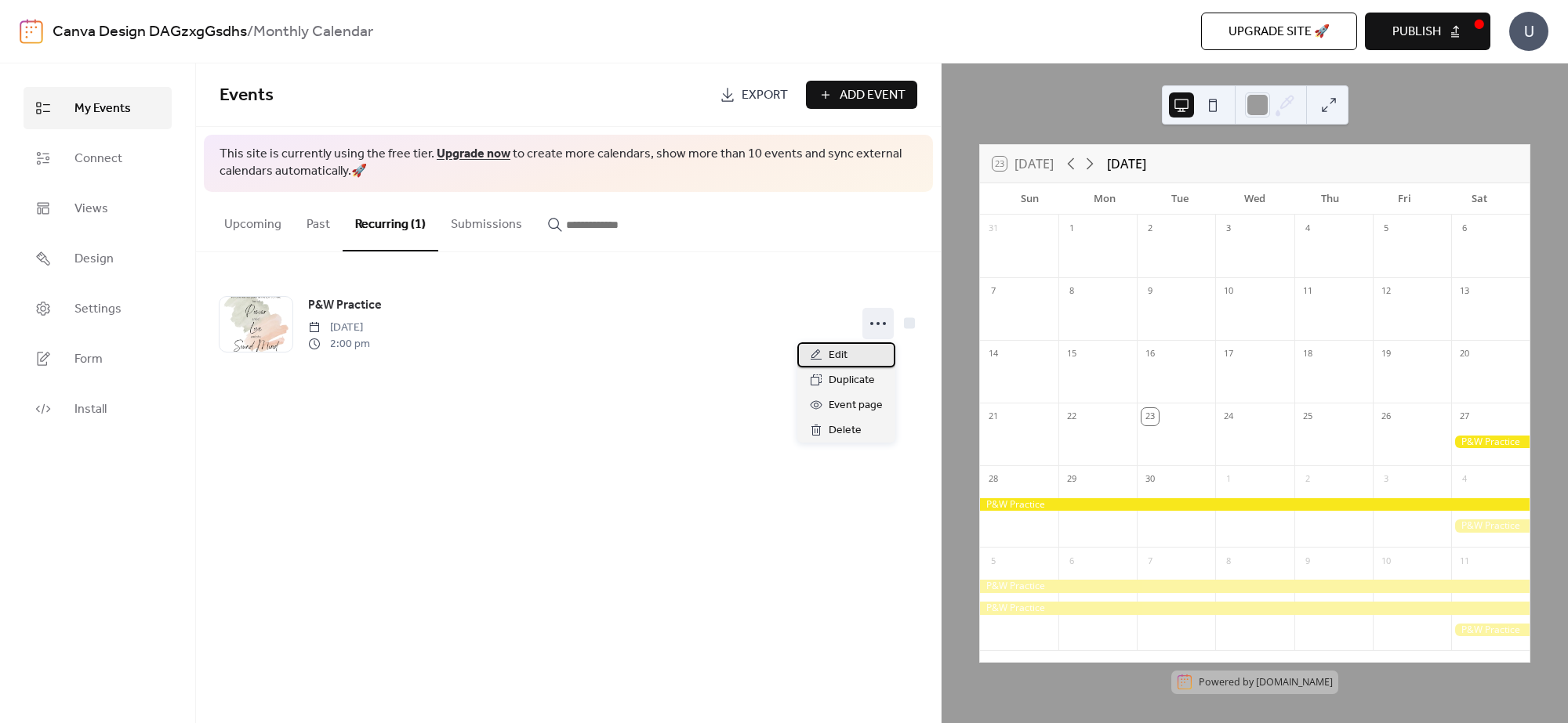
click at [858, 361] on div "Edit" at bounding box center [846, 355] width 98 height 25
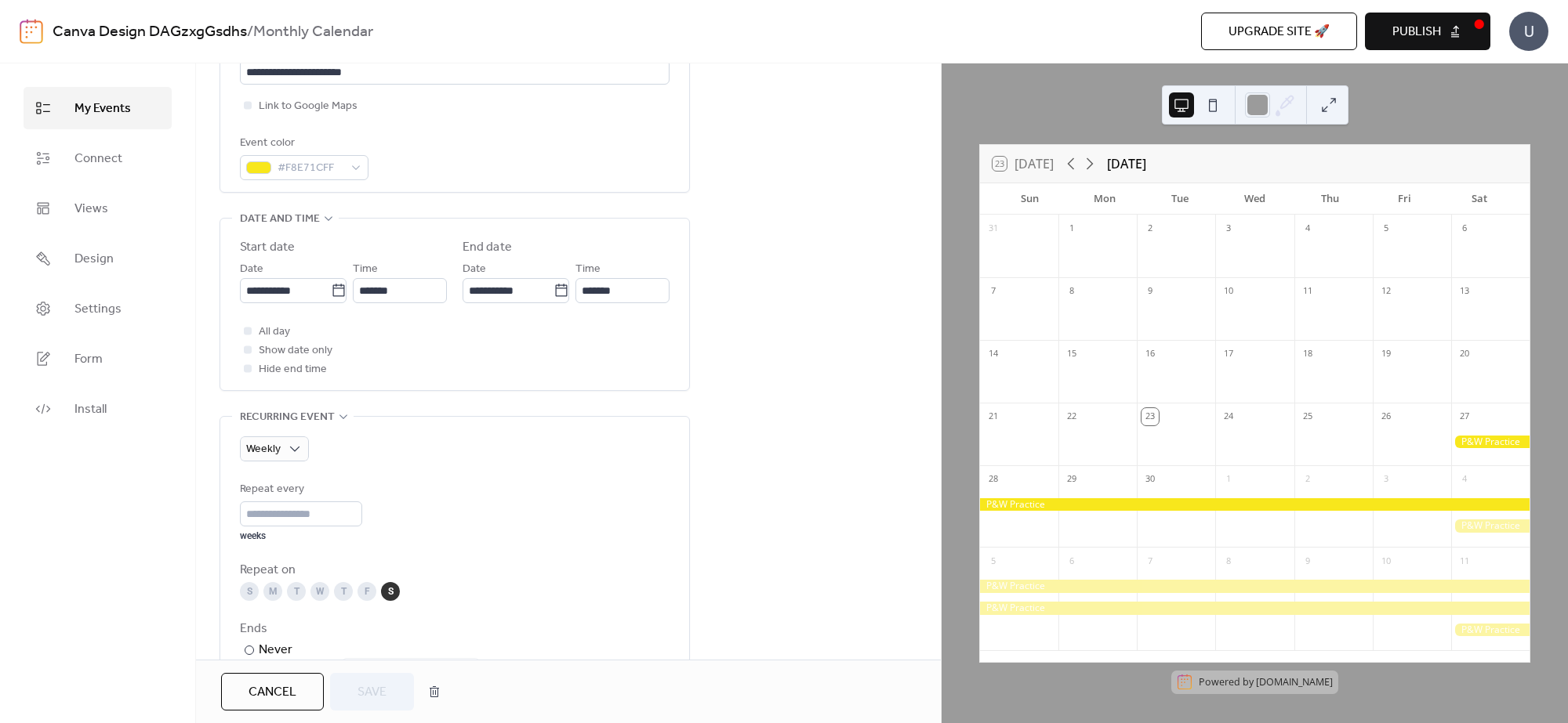
scroll to position [392, 0]
click at [281, 440] on div "Weekly" at bounding box center [274, 446] width 69 height 25
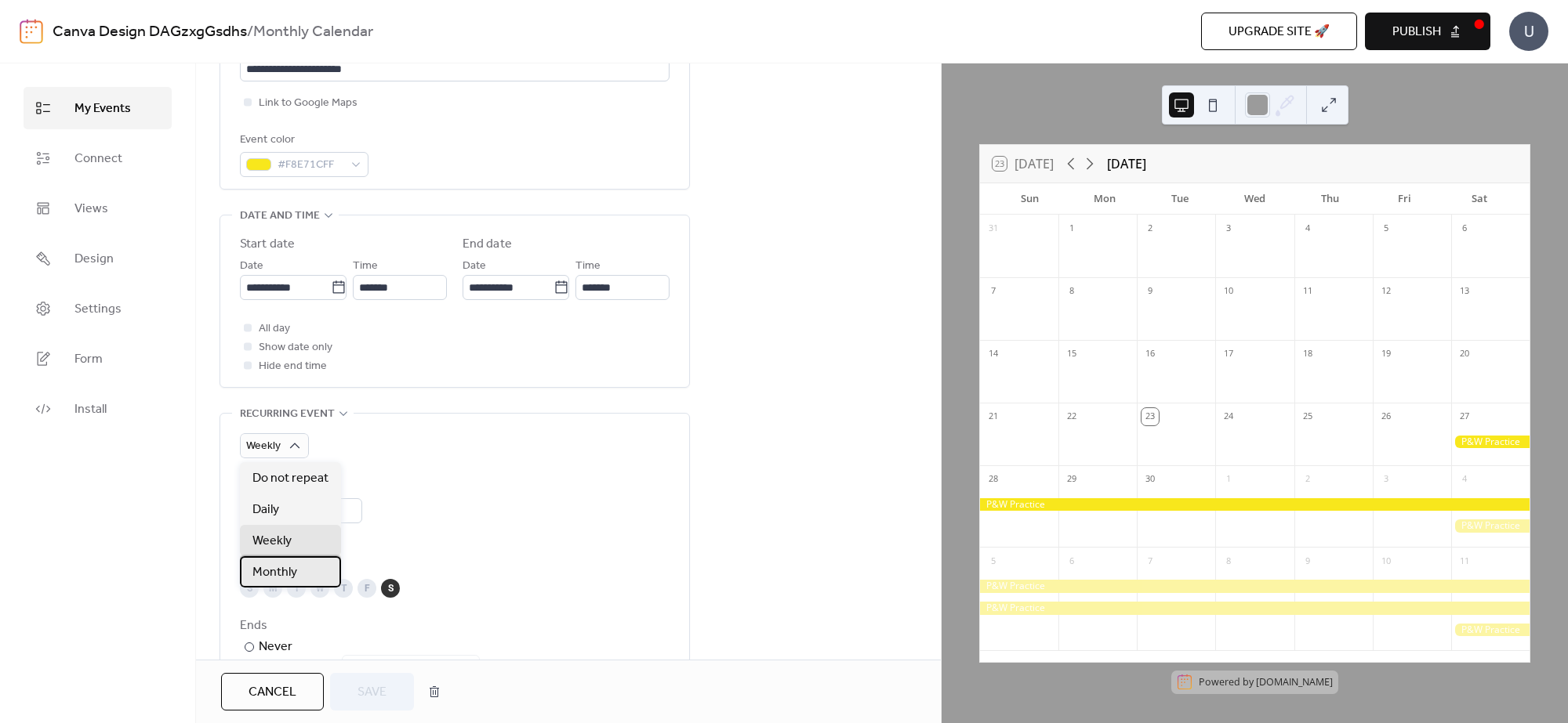
click at [294, 570] on span "Monthly" at bounding box center [274, 573] width 45 height 18
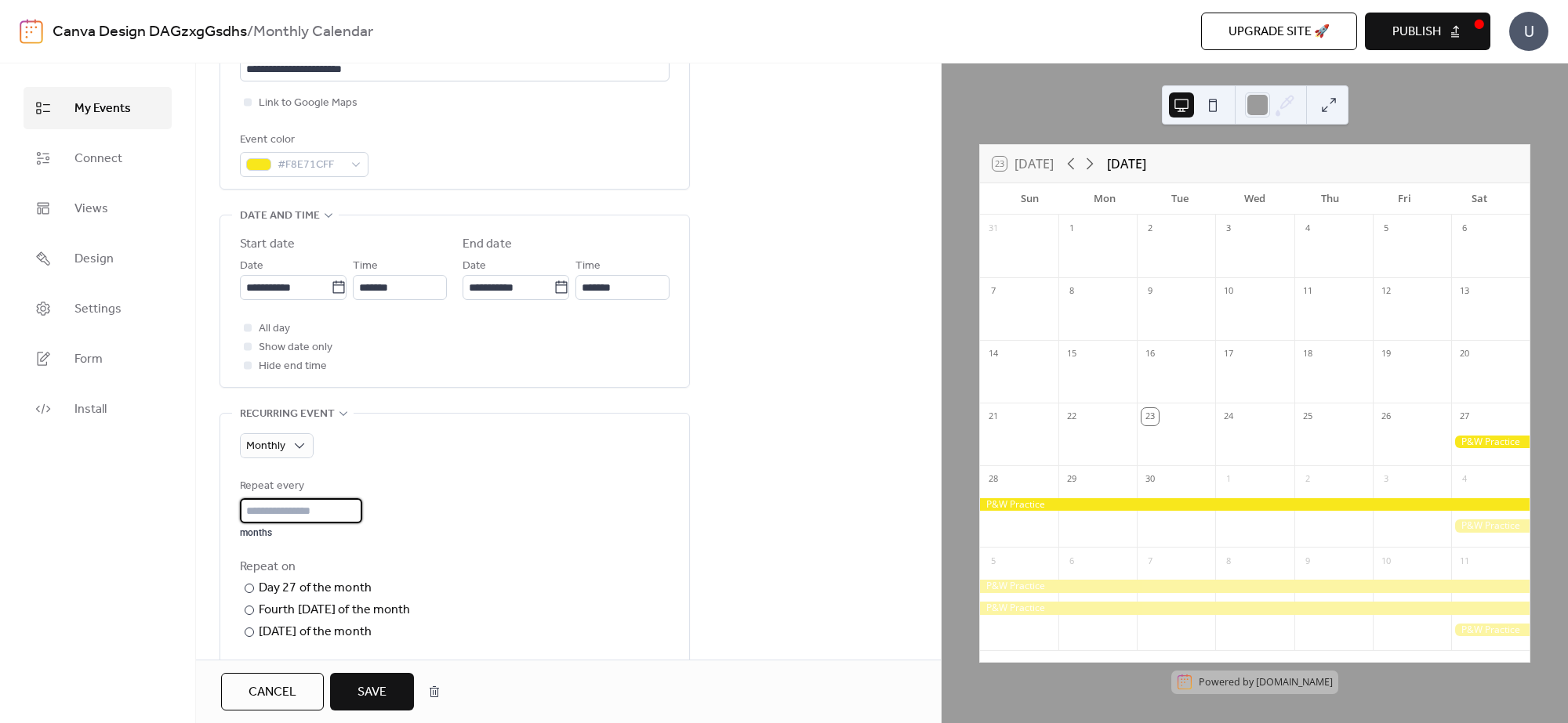
click at [359, 514] on input "*" at bounding box center [300, 511] width 122 height 25
click at [358, 514] on input "*" at bounding box center [300, 511] width 122 height 25
click at [358, 513] on input "*" at bounding box center [300, 511] width 122 height 25
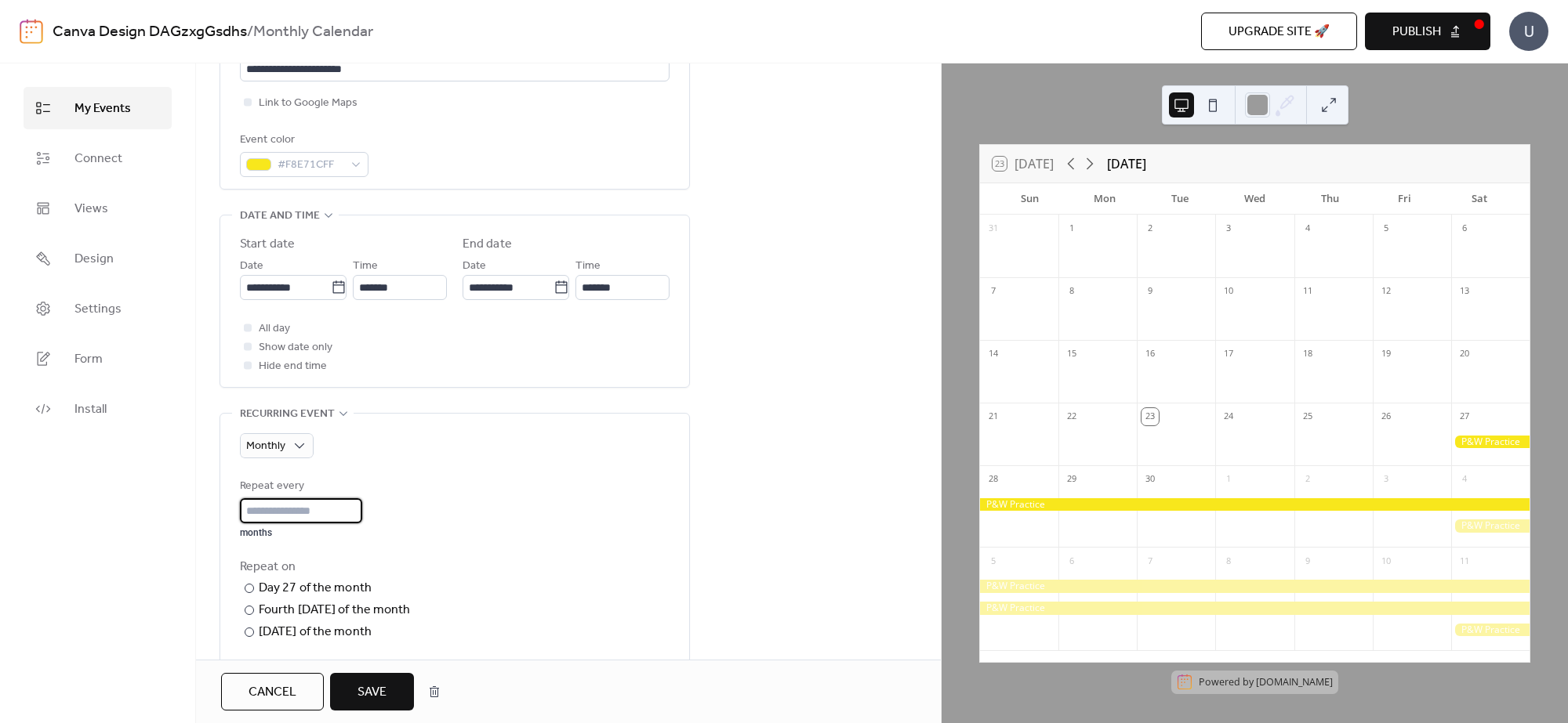
drag, startPoint x: 358, startPoint y: 512, endPoint x: 318, endPoint y: 505, distance: 40.6
click at [349, 508] on input "*" at bounding box center [300, 511] width 122 height 25
click at [306, 504] on input "*" at bounding box center [300, 511] width 122 height 25
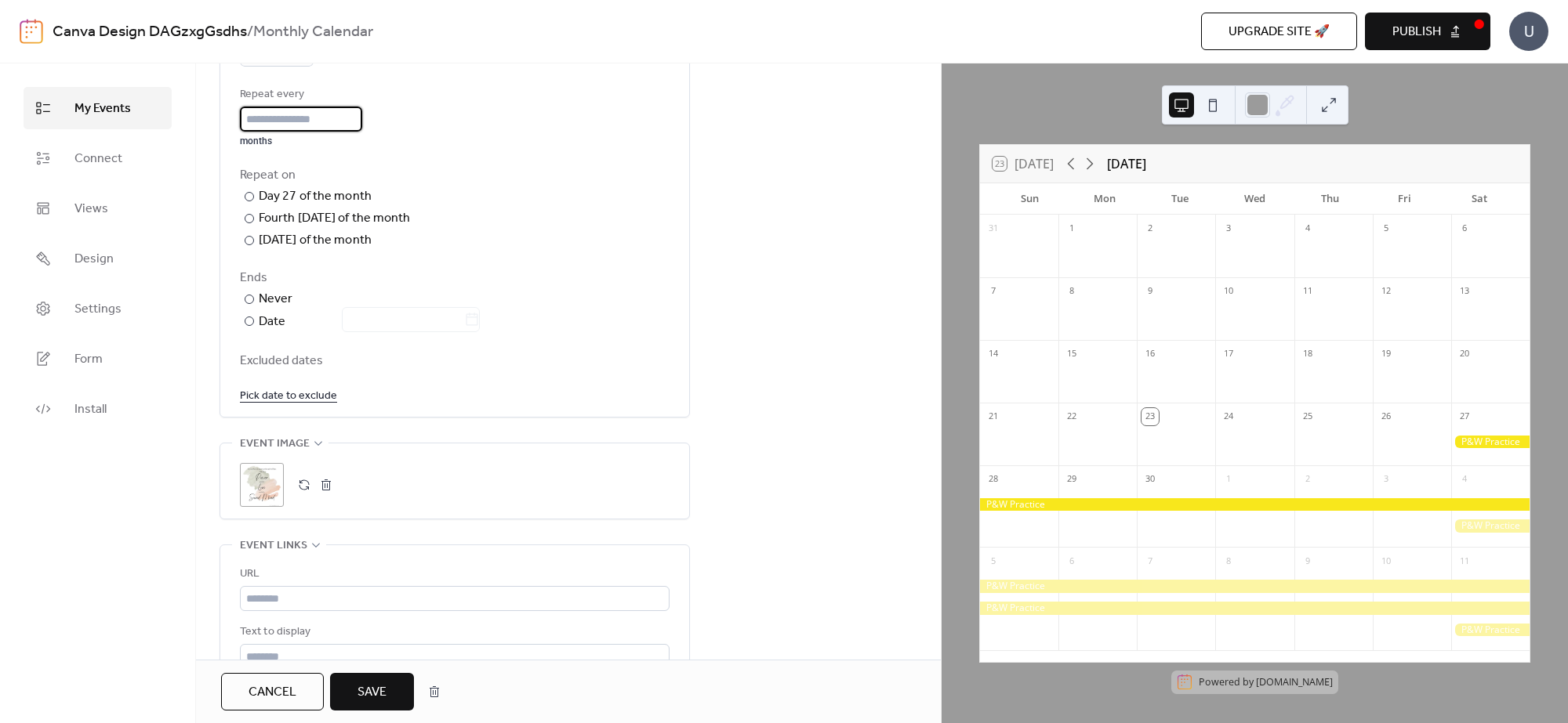
scroll to position [881, 0]
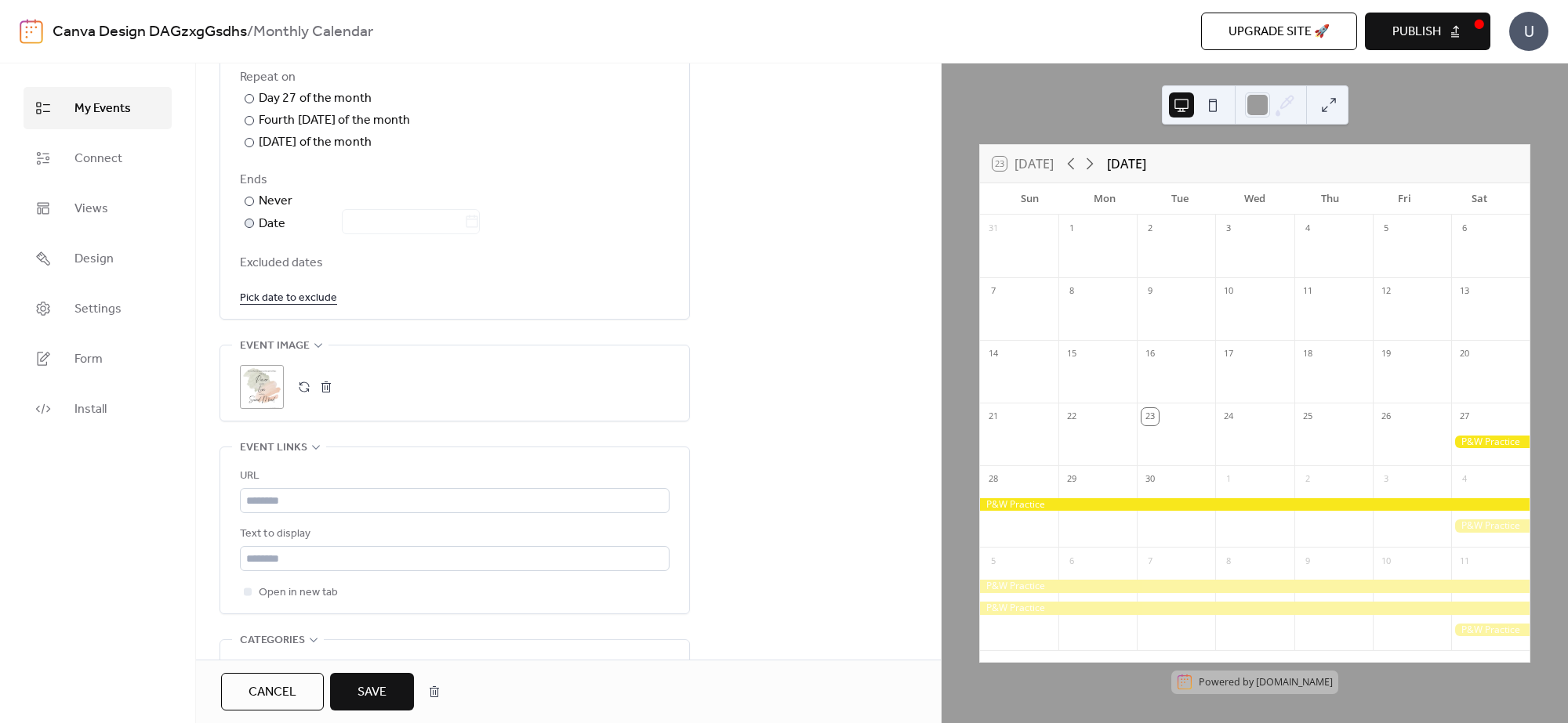
type input "*"
click at [246, 220] on div at bounding box center [249, 223] width 9 height 9
click at [464, 219] on input "text" at bounding box center [402, 222] width 122 height 25
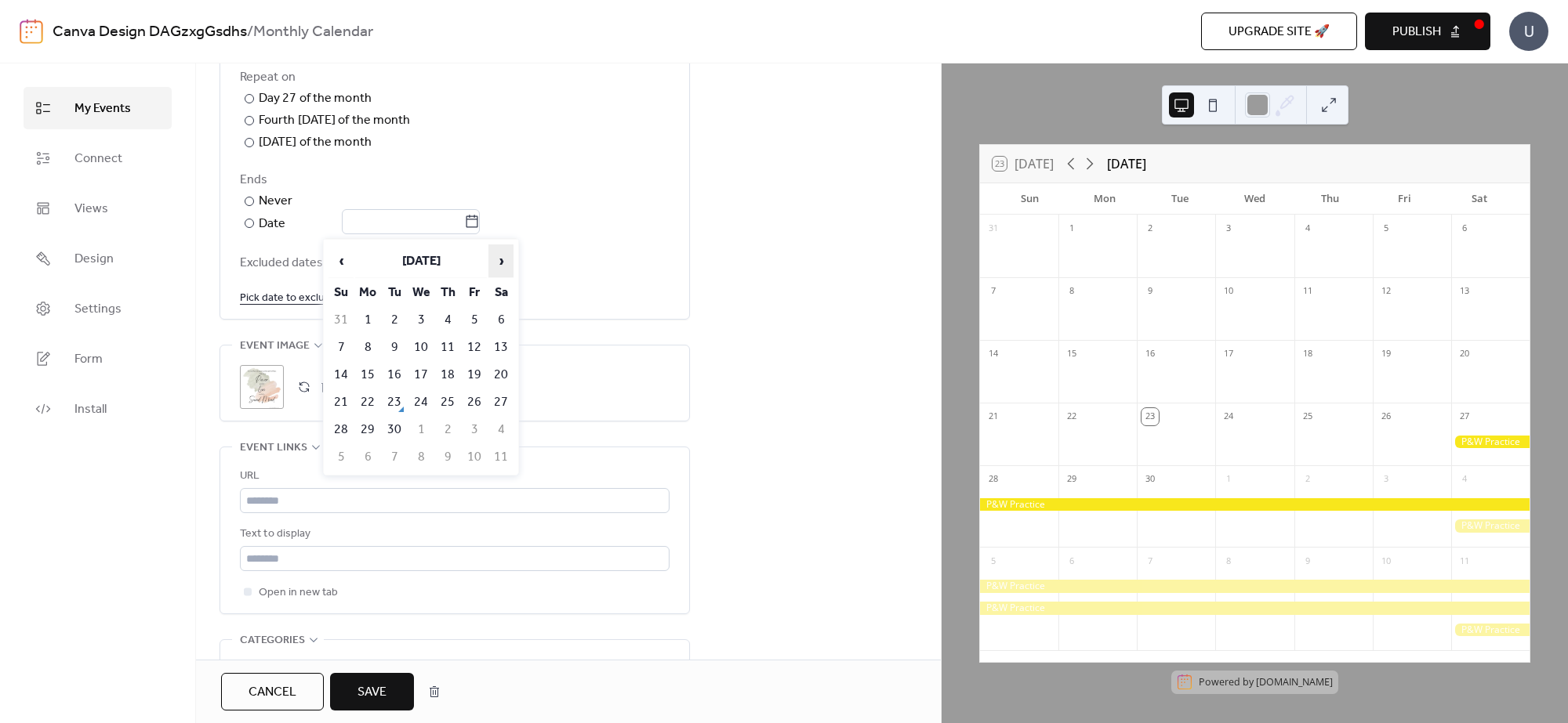
click at [496, 267] on span "›" at bounding box center [501, 261] width 24 height 31
click at [498, 267] on span "›" at bounding box center [501, 261] width 24 height 31
click at [342, 263] on span "‹" at bounding box center [341, 261] width 24 height 31
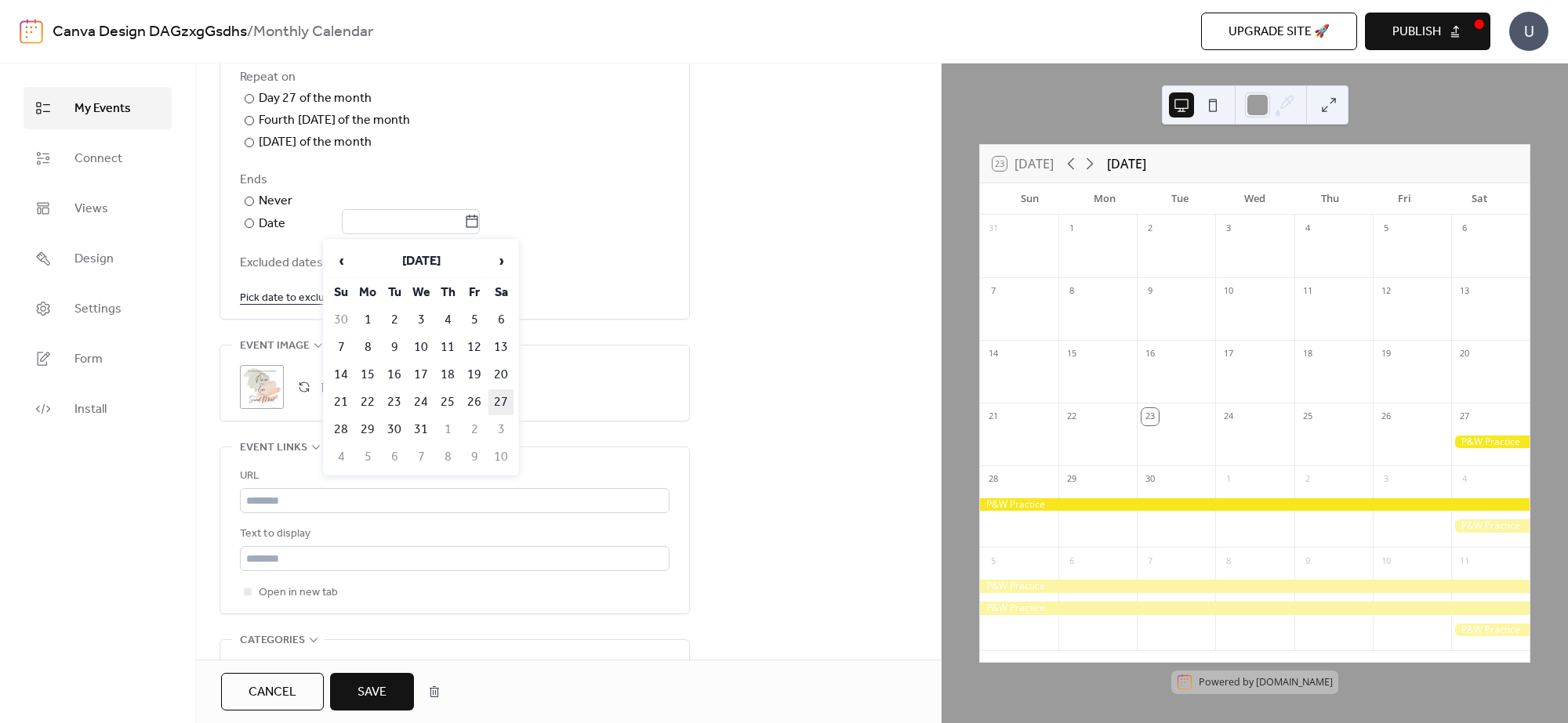
click at [495, 397] on td "27" at bounding box center [501, 402] width 25 height 26
type input "**********"
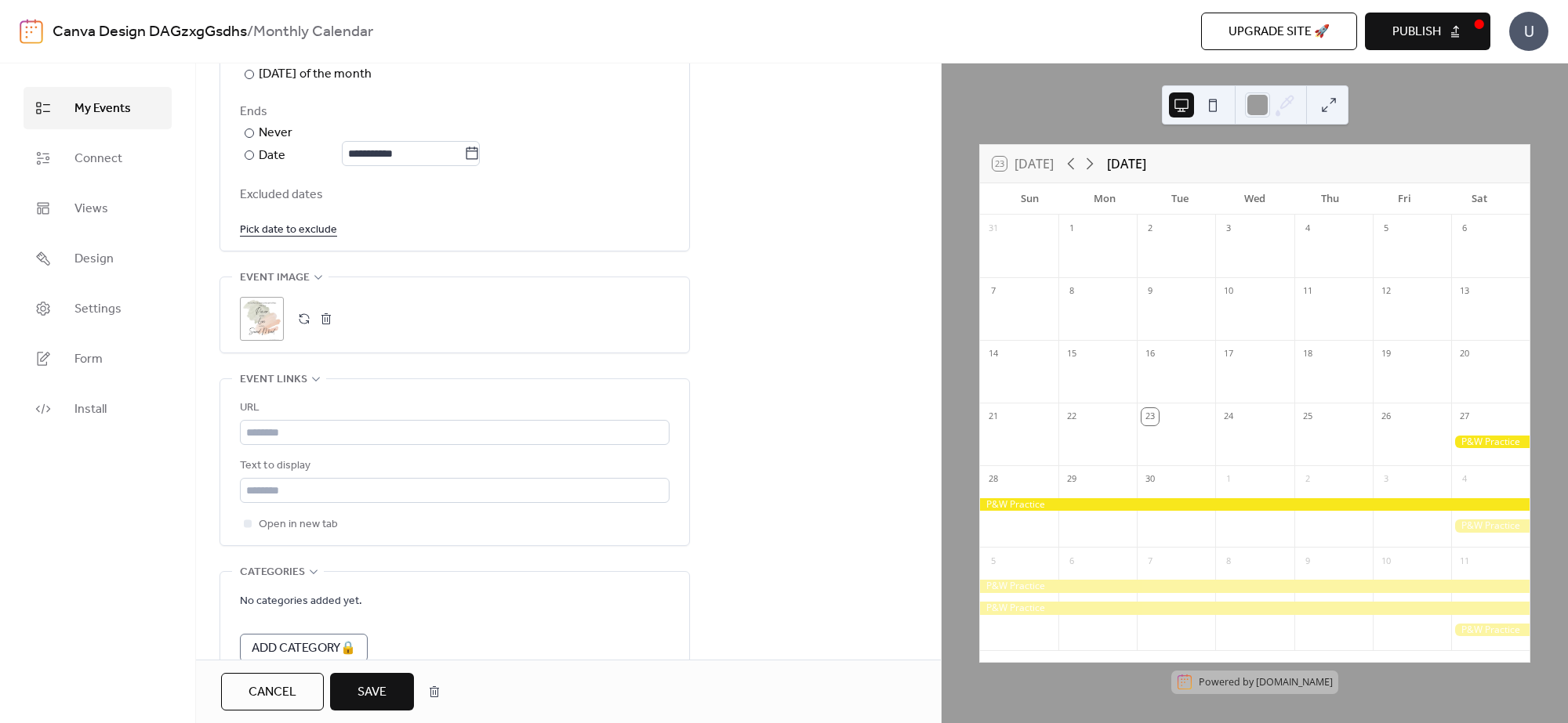
scroll to position [979, 0]
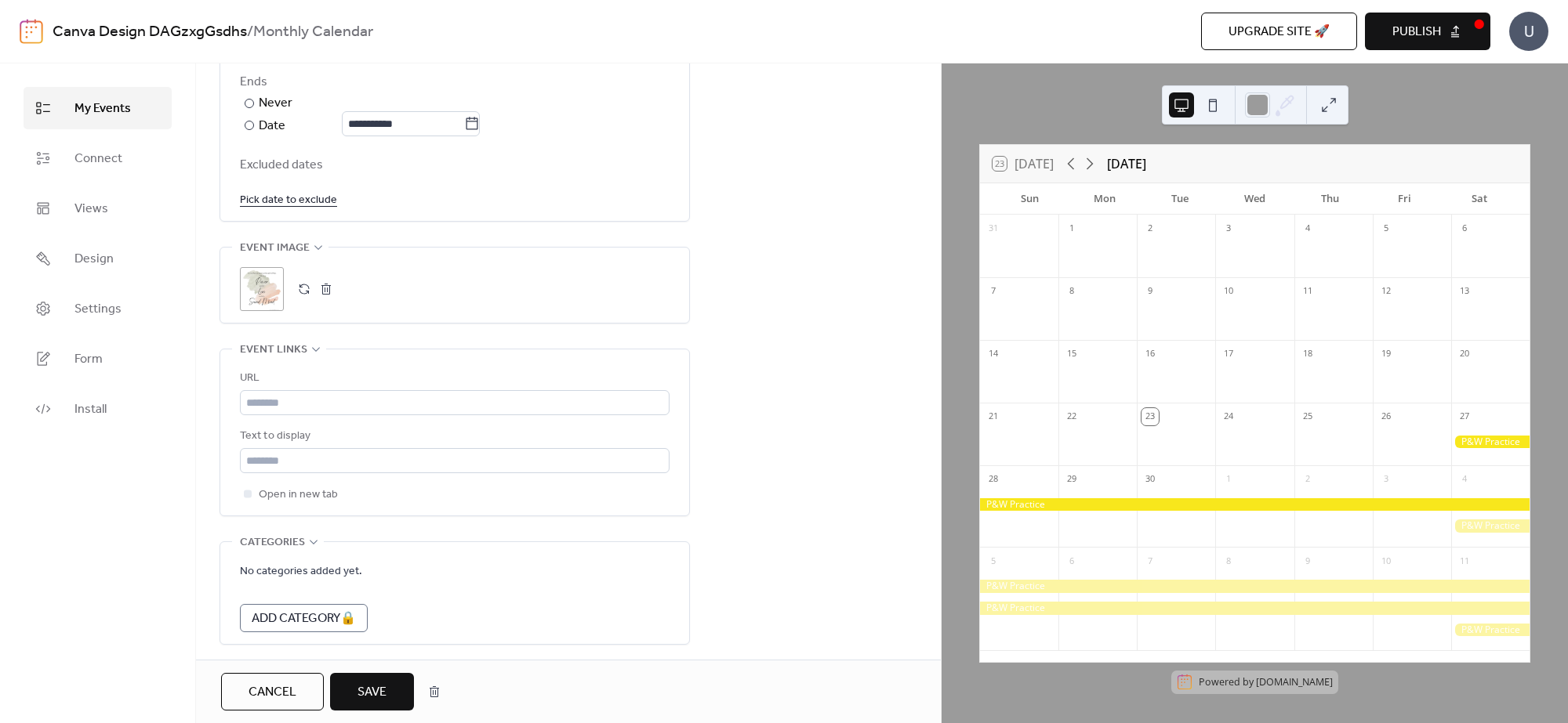
click at [283, 193] on link "Pick date to exclude" at bounding box center [289, 199] width 98 height 19
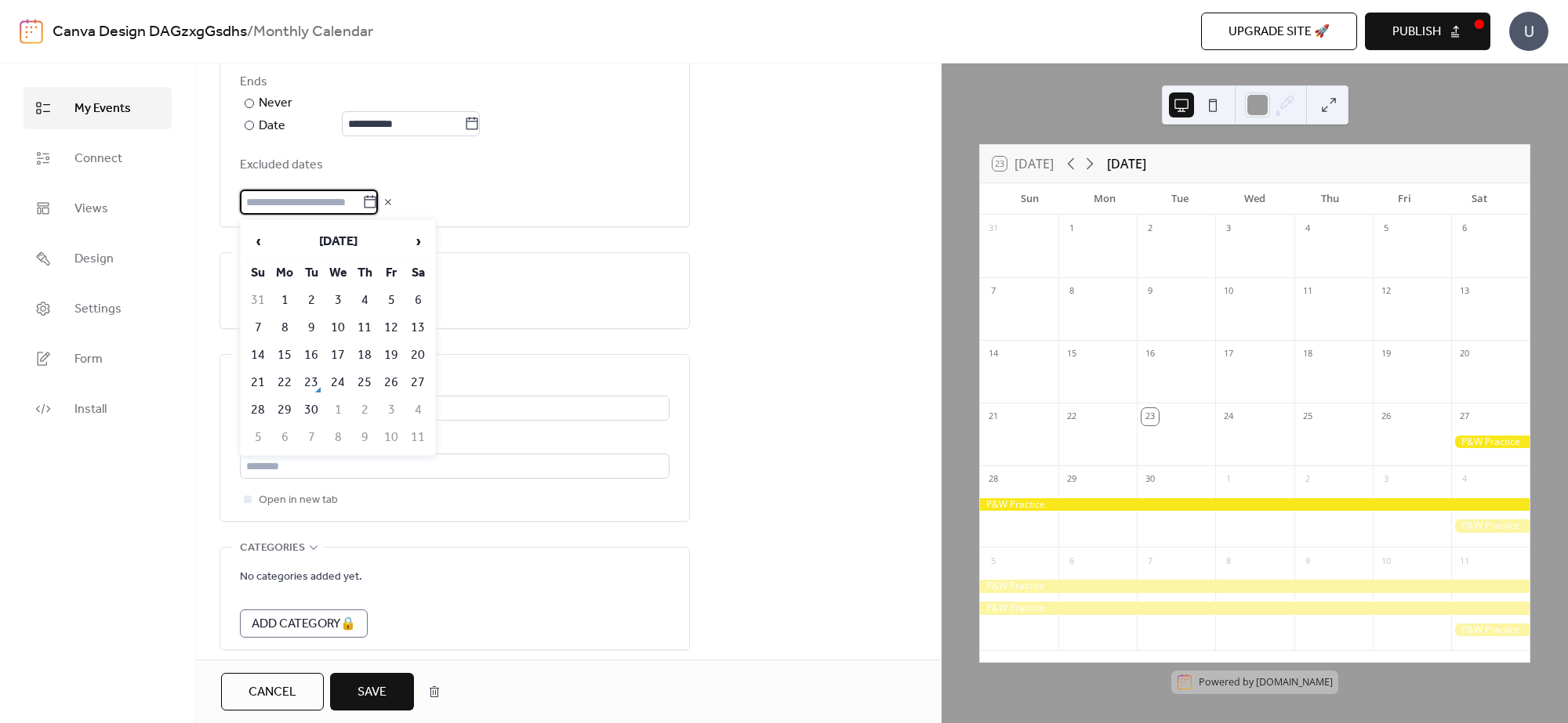
click at [508, 202] on div at bounding box center [454, 203] width 430 height 25
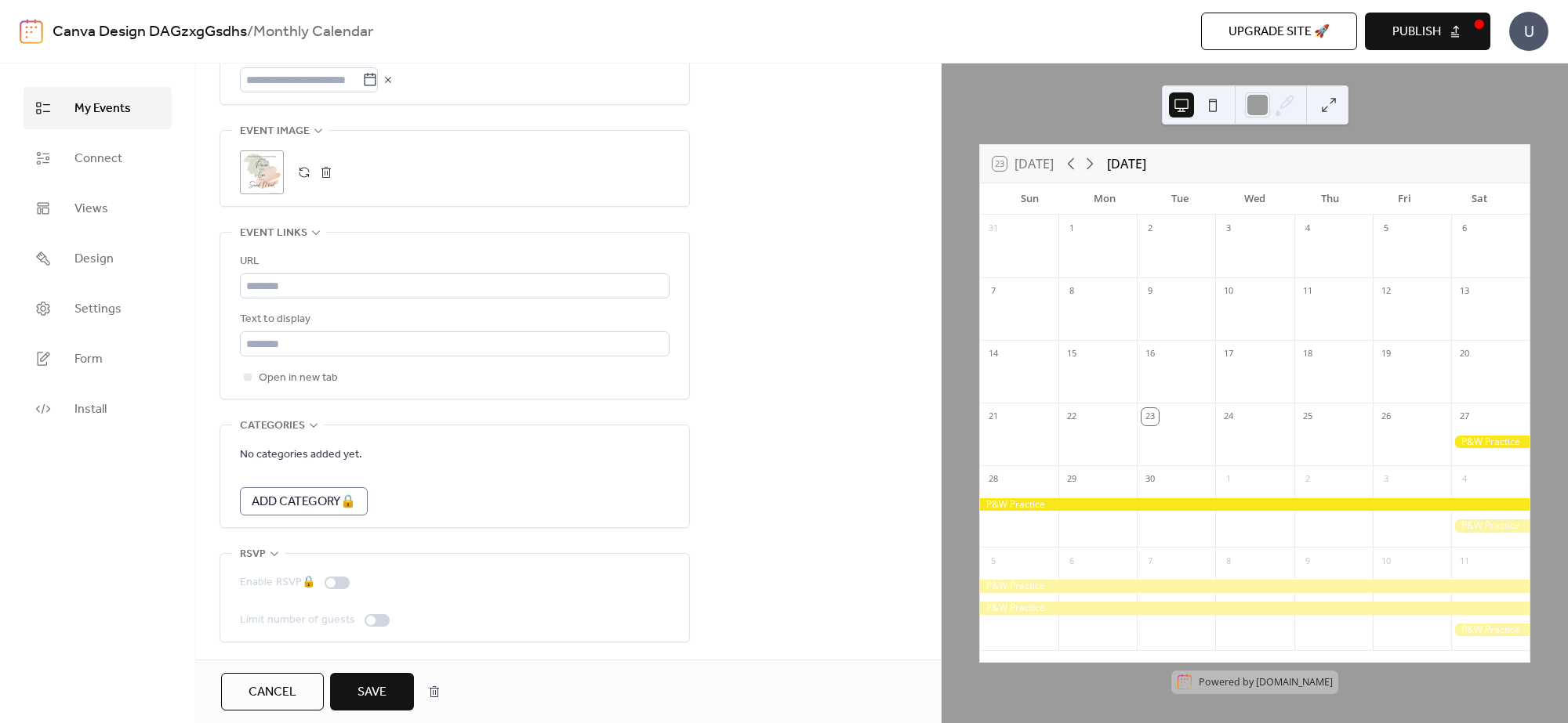
scroll to position [1106, 0]
click at [374, 578] on span "Save" at bounding box center [372, 693] width 29 height 18
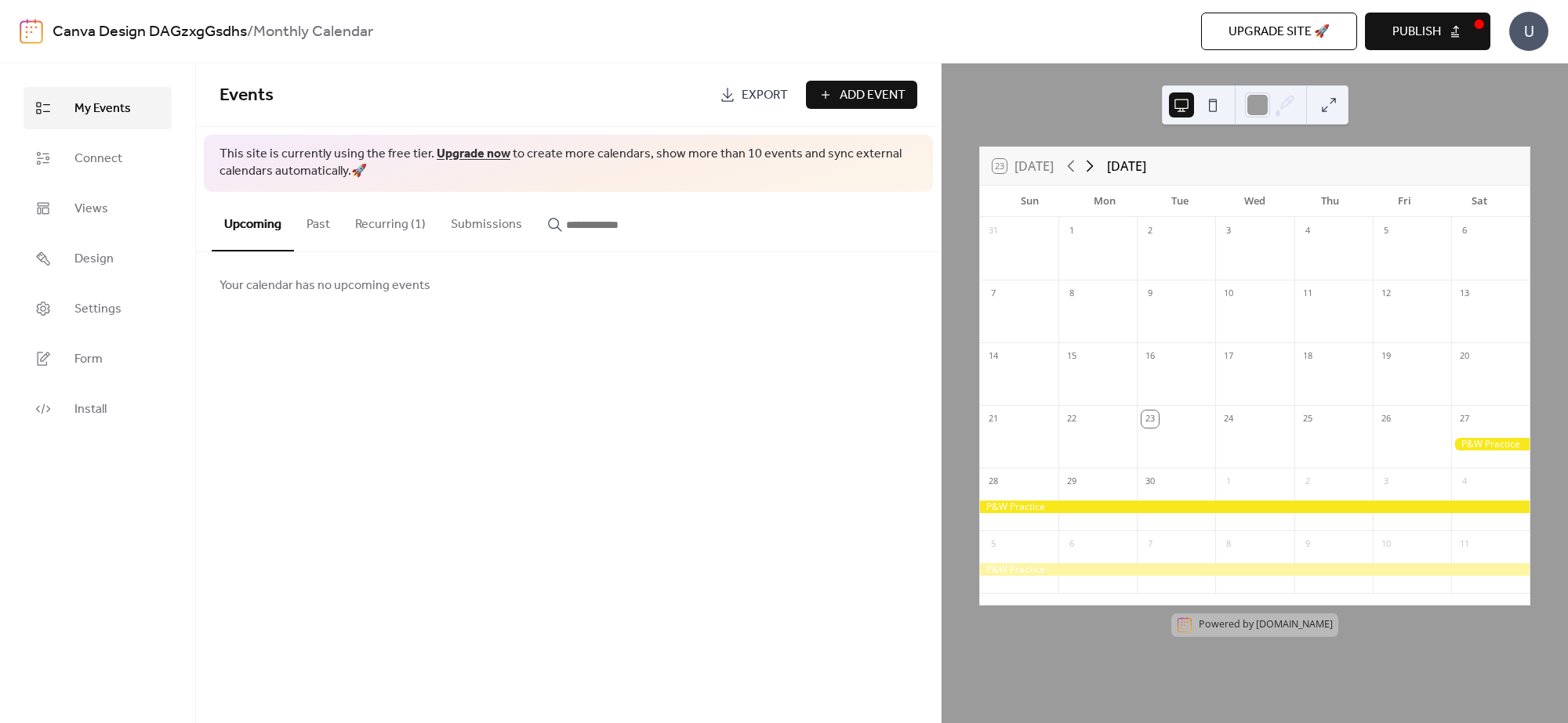
click at [1091, 162] on icon at bounding box center [1090, 166] width 7 height 12
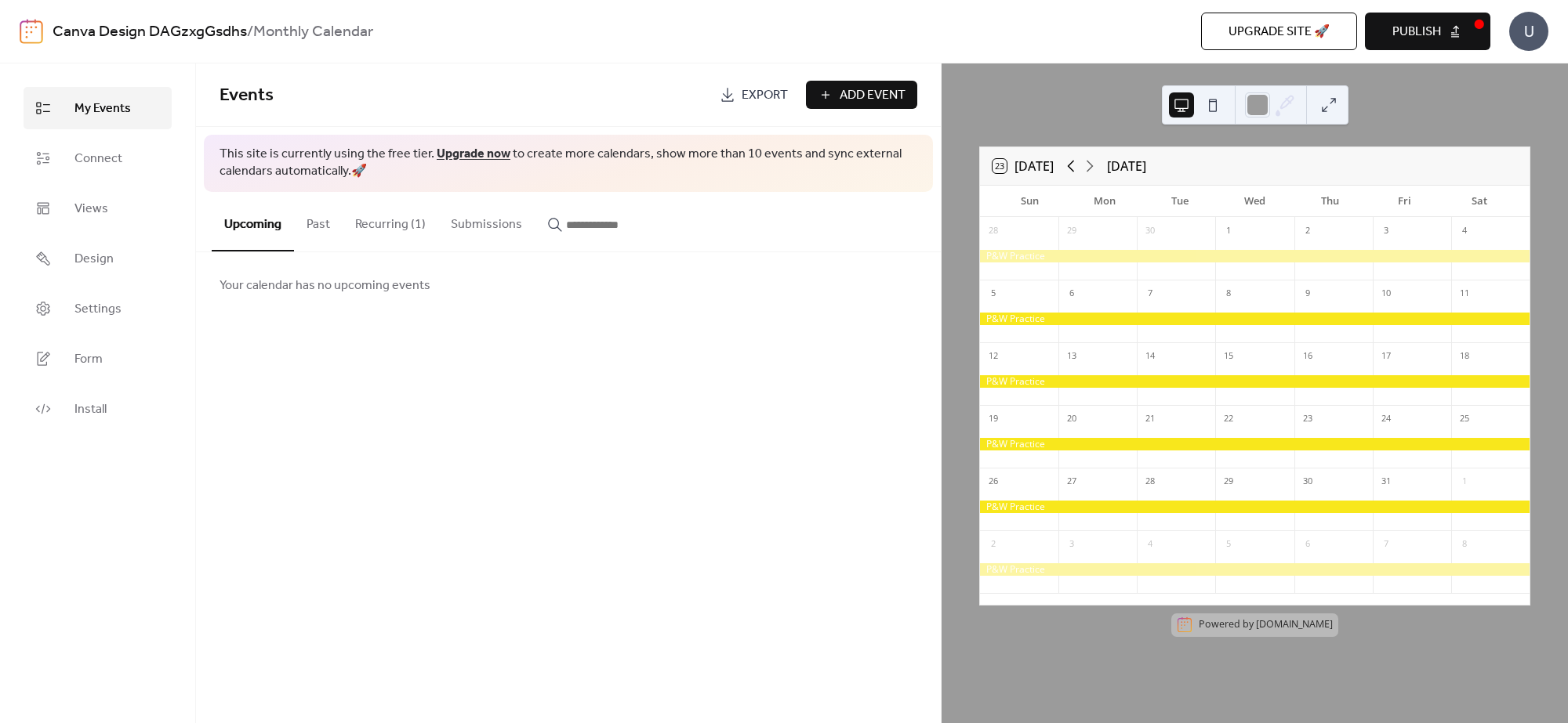
click at [1067, 161] on icon at bounding box center [1071, 166] width 19 height 18
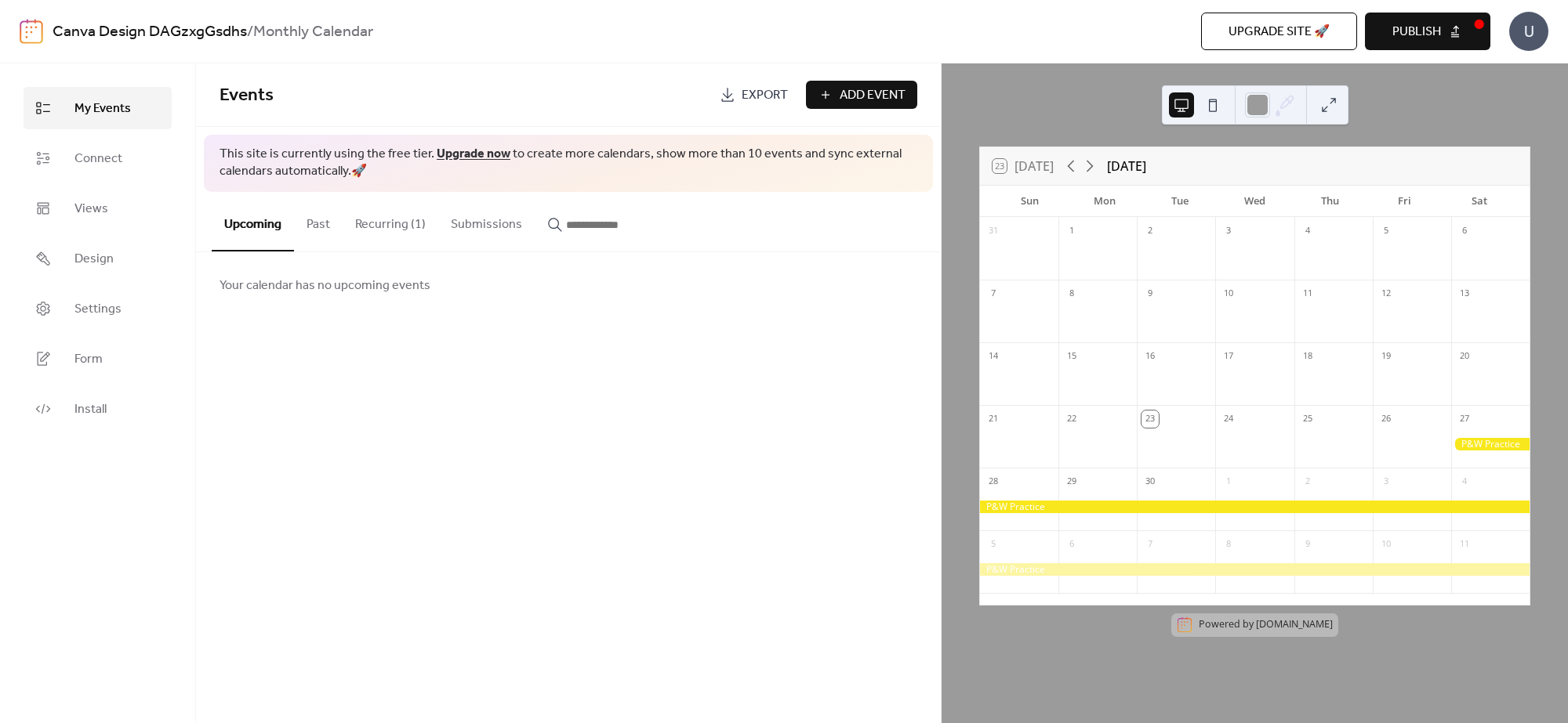
click at [416, 224] on button "Recurring (1)" at bounding box center [390, 220] width 96 height 58
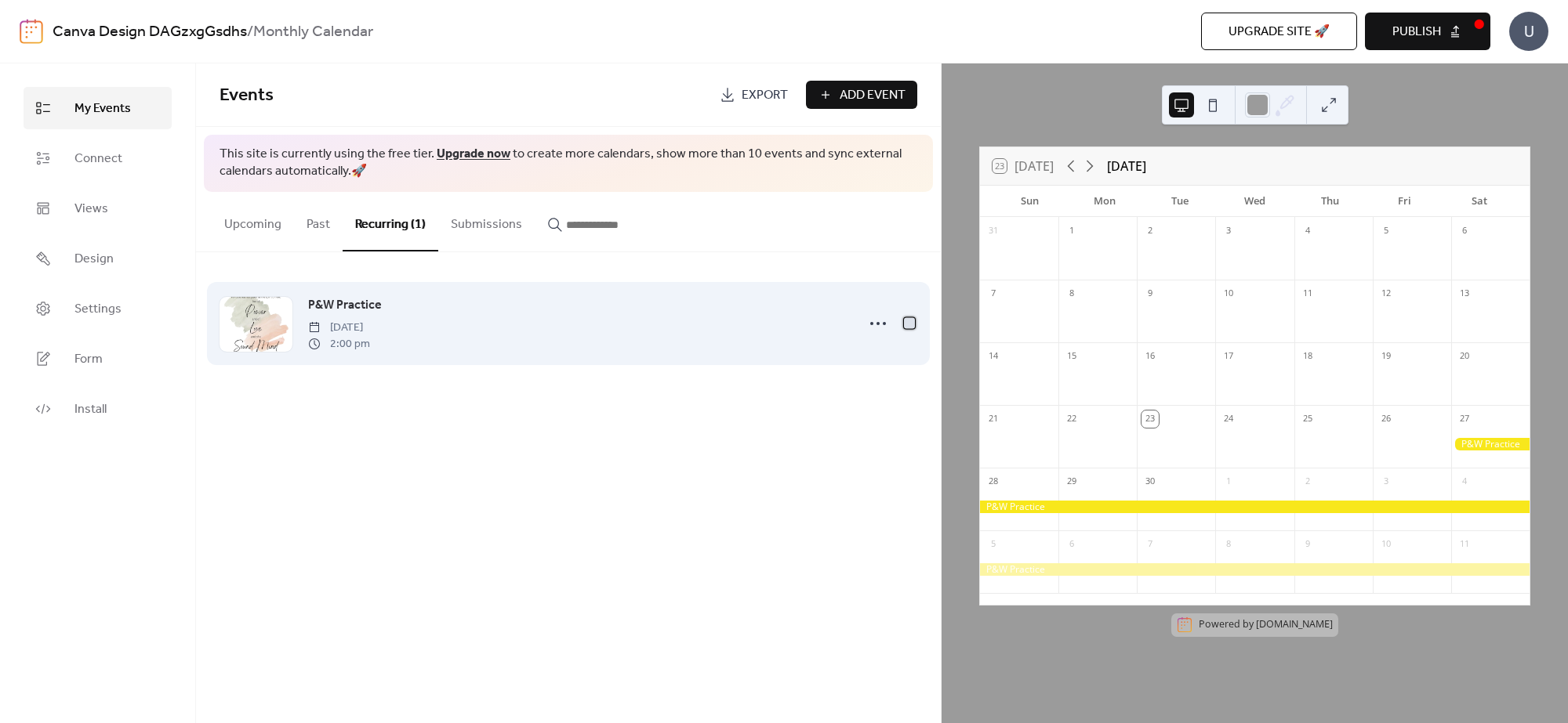
click at [907, 321] on div at bounding box center [908, 322] width 11 height 11
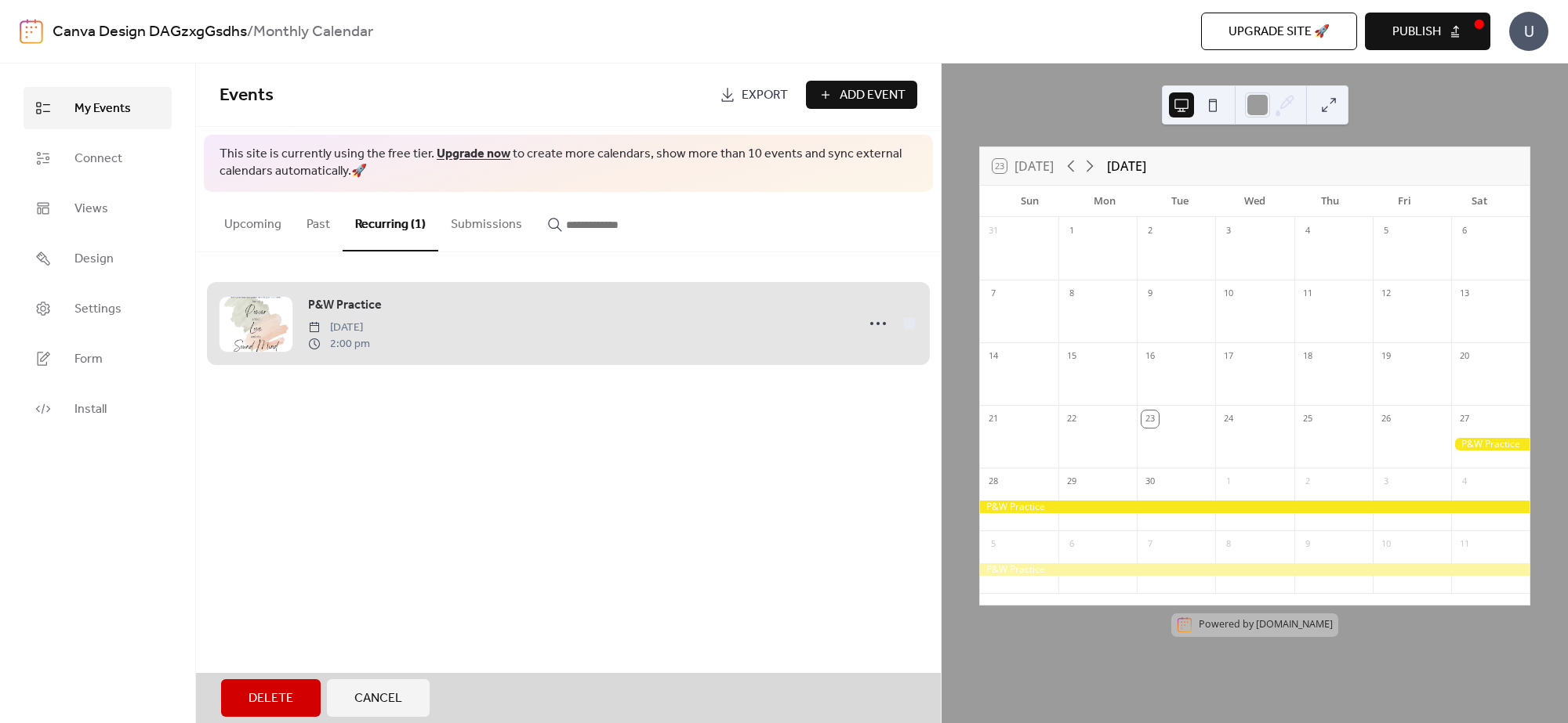
click at [903, 322] on div "P&W Practice [DATE] 2:00 pm" at bounding box center [568, 324] width 697 height 96
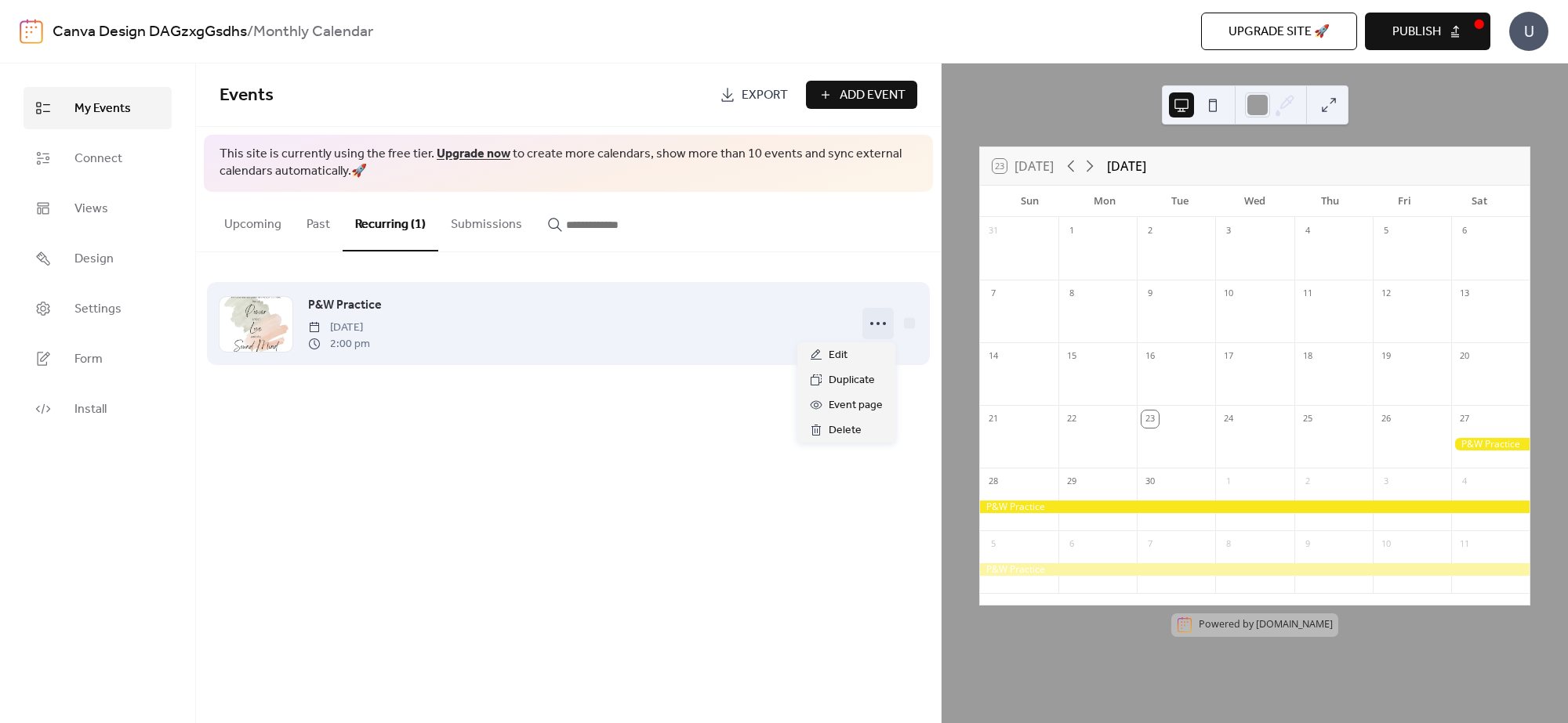
click at [882, 324] on icon at bounding box center [878, 324] width 25 height 25
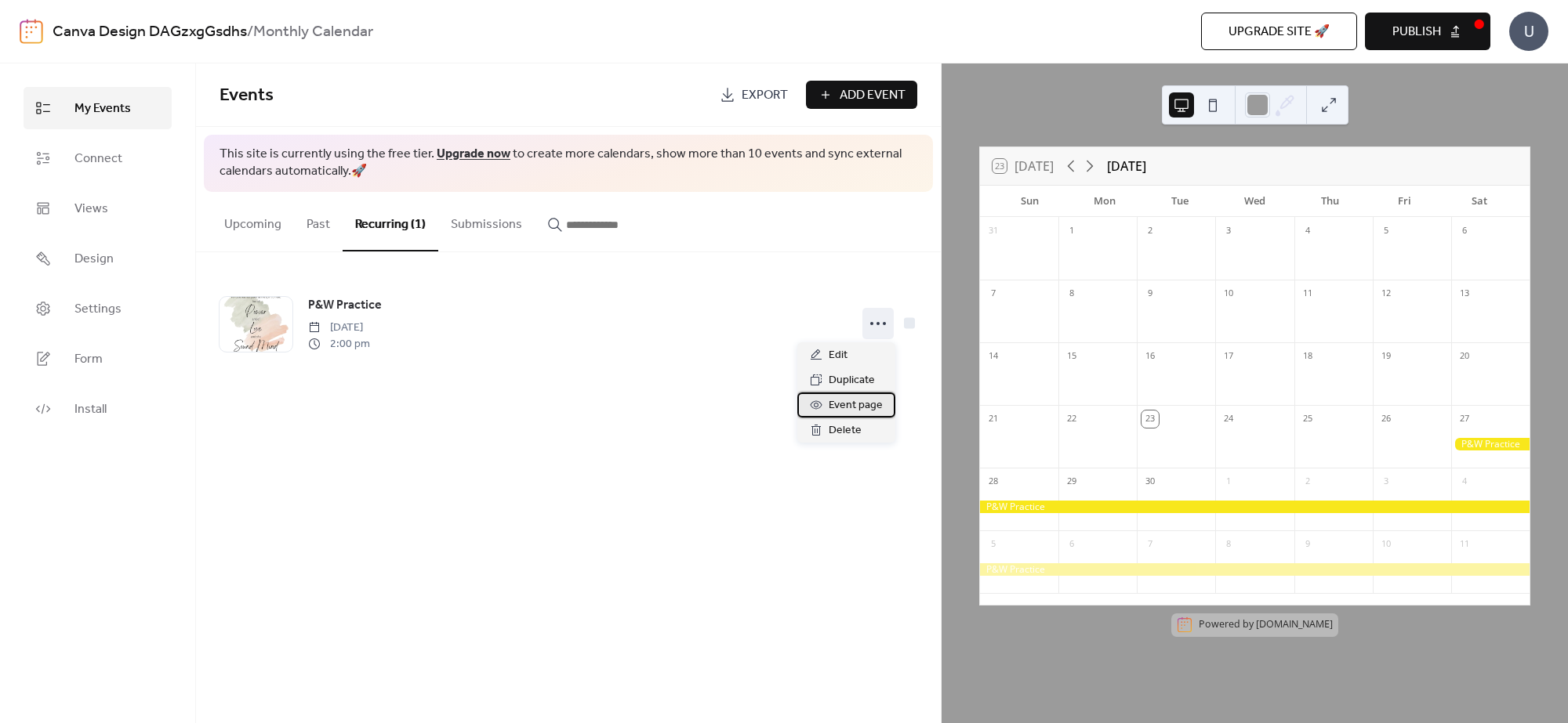
click at [855, 405] on span "Event page" at bounding box center [856, 406] width 54 height 18
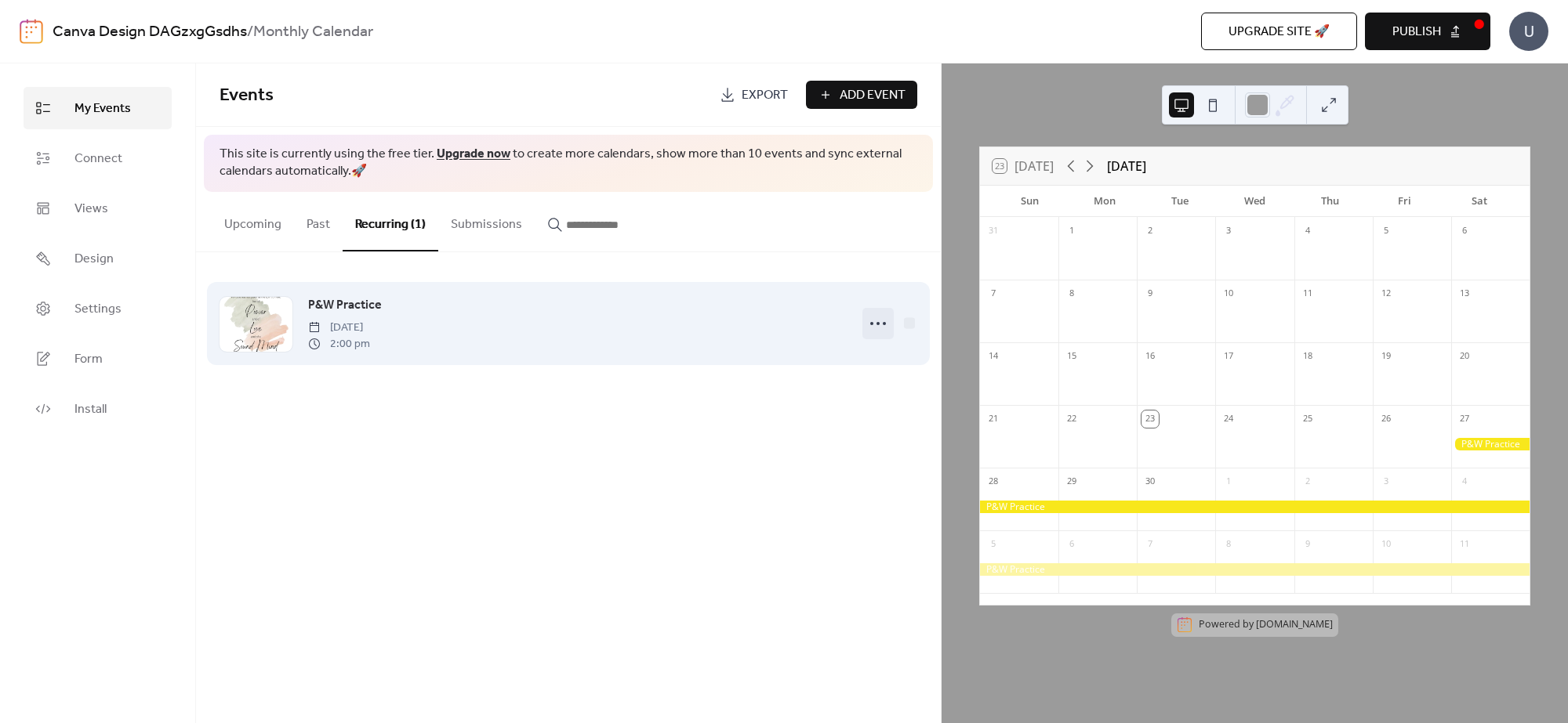
click at [878, 318] on icon at bounding box center [878, 324] width 25 height 25
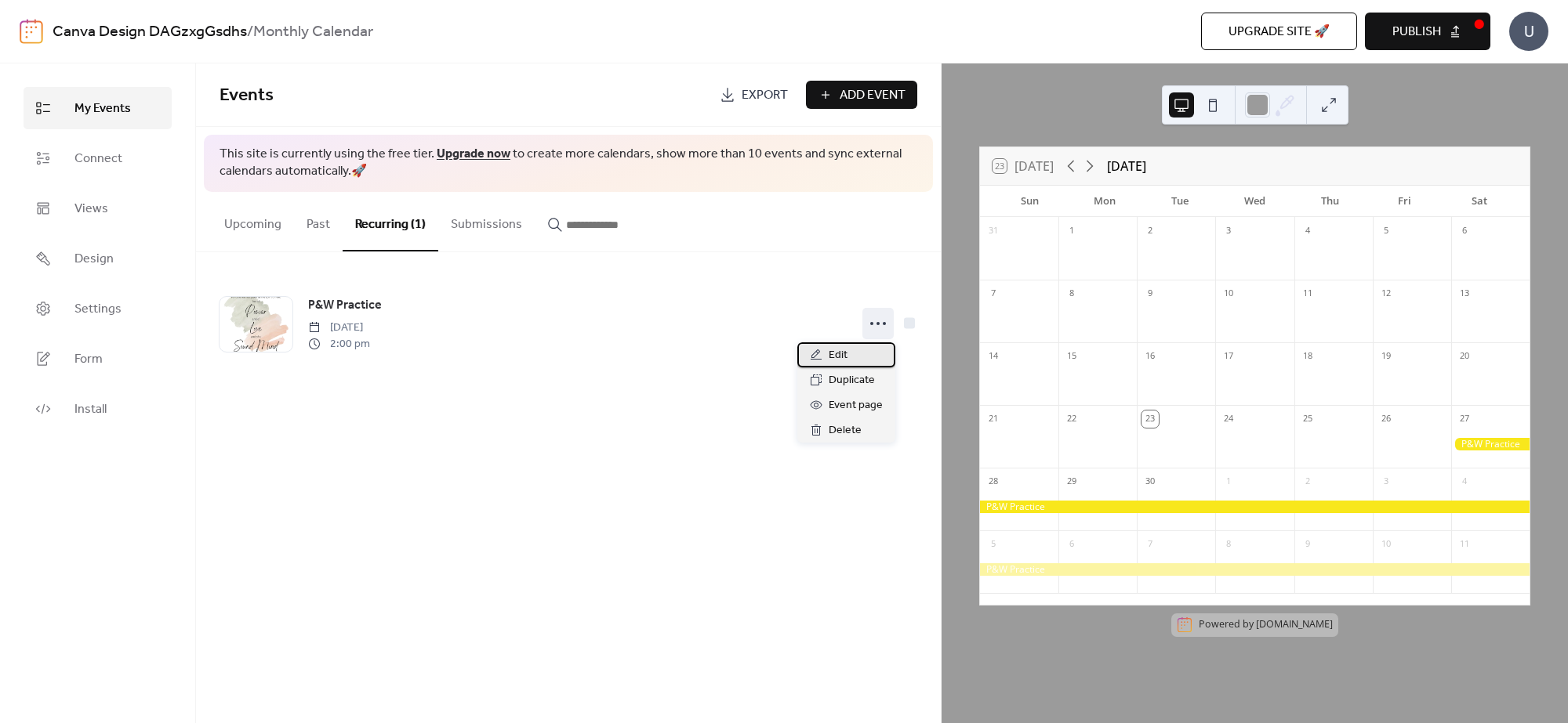
click at [846, 356] on span "Edit" at bounding box center [838, 356] width 19 height 18
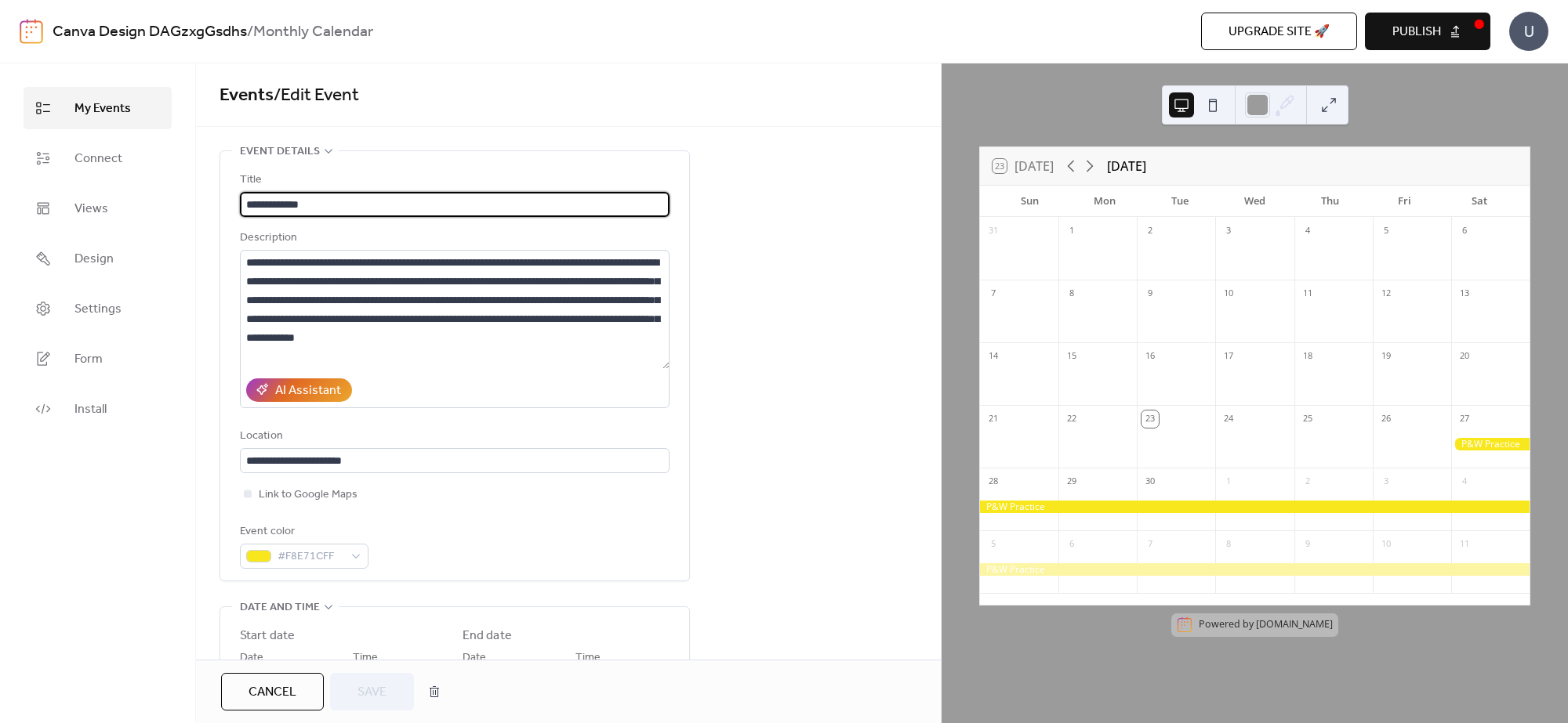
type input "**********"
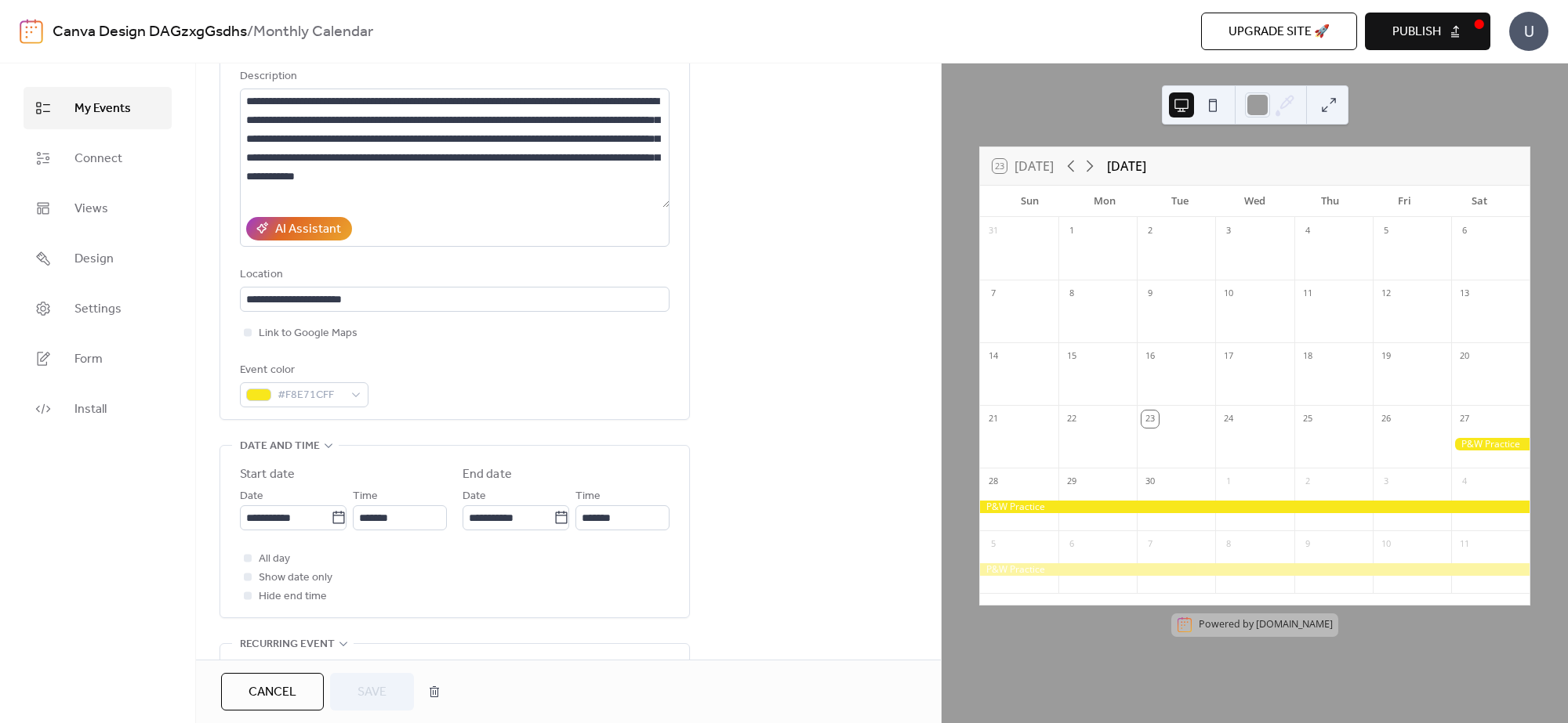
scroll to position [196, 0]
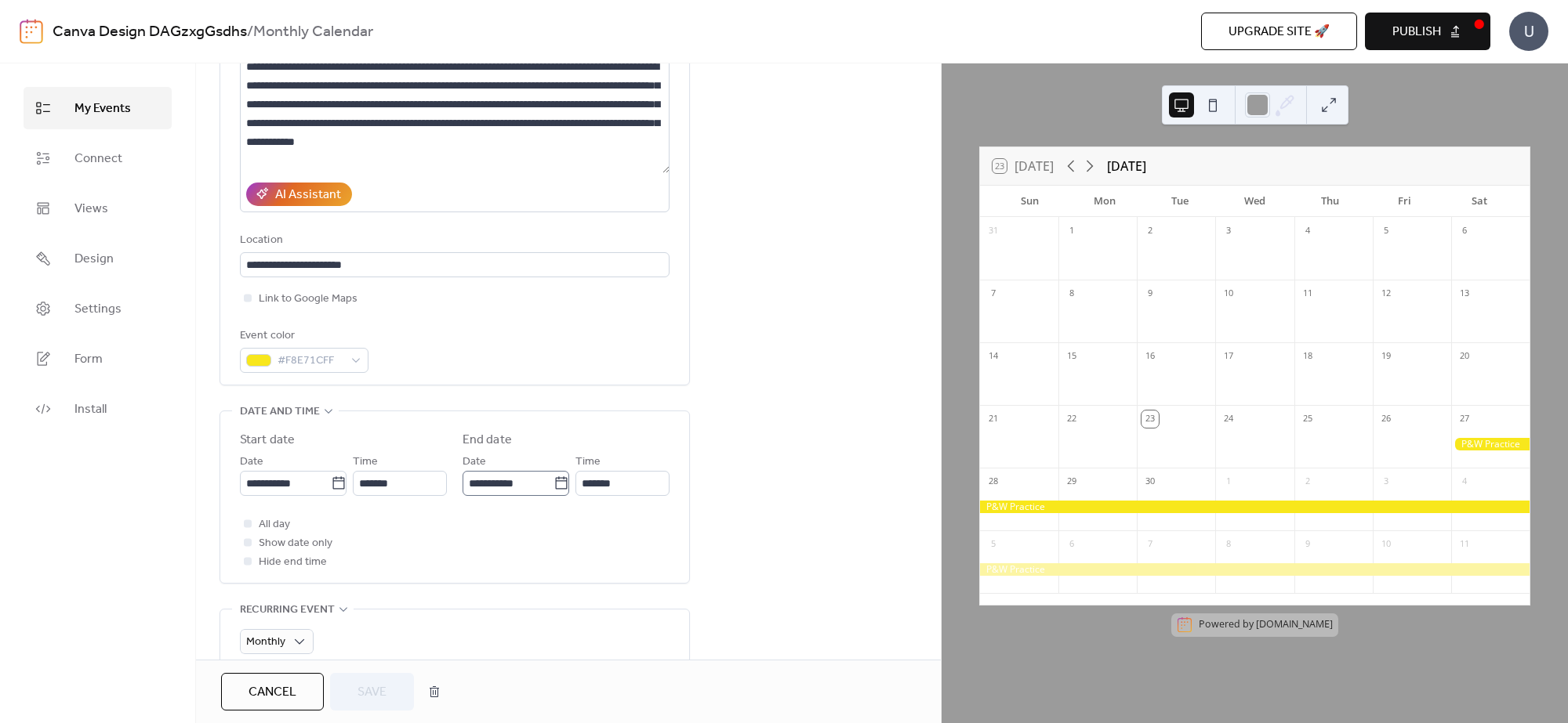
click at [558, 487] on icon at bounding box center [561, 483] width 16 height 16
click at [554, 487] on input "**********" at bounding box center [508, 483] width 91 height 25
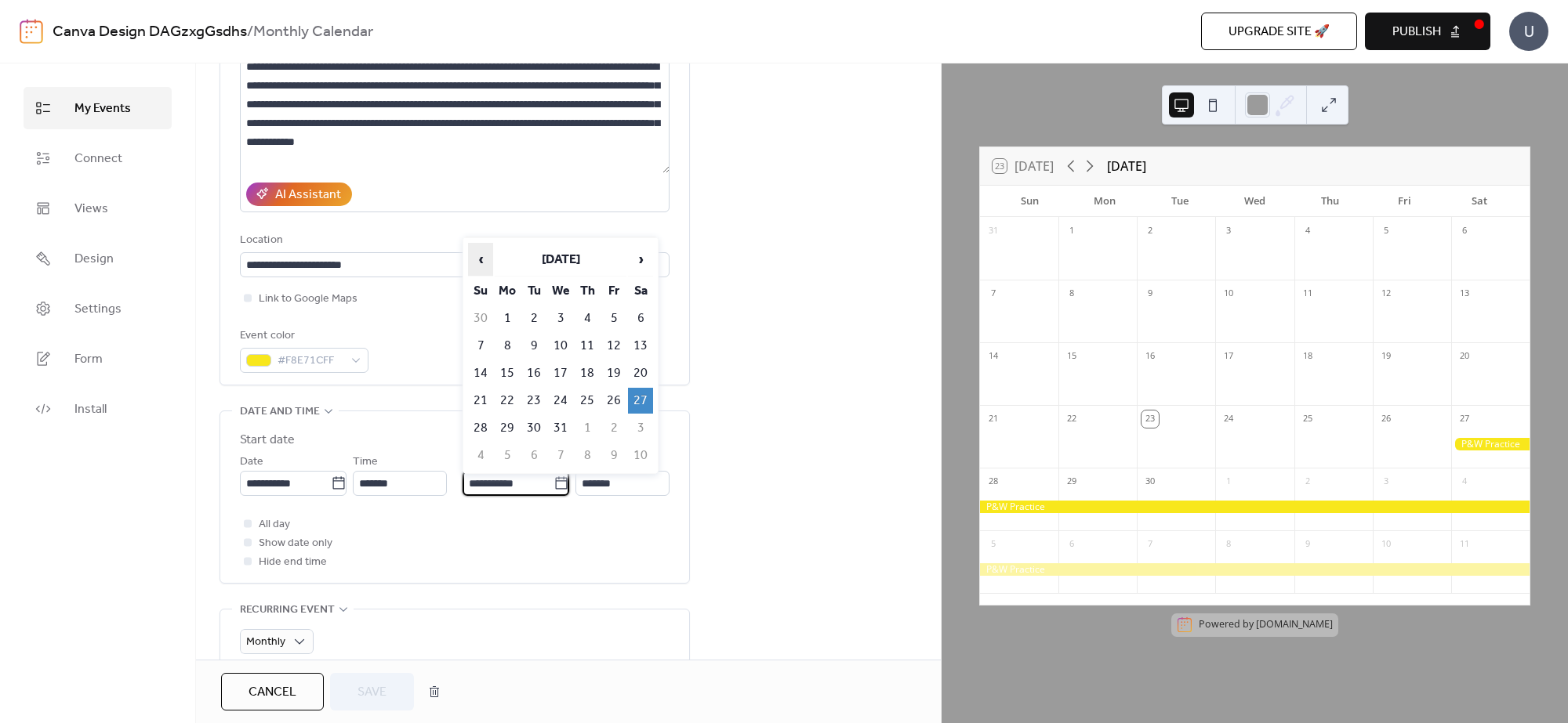
click at [478, 268] on span "‹" at bounding box center [480, 259] width 24 height 31
click at [477, 268] on span "‹" at bounding box center [480, 259] width 24 height 31
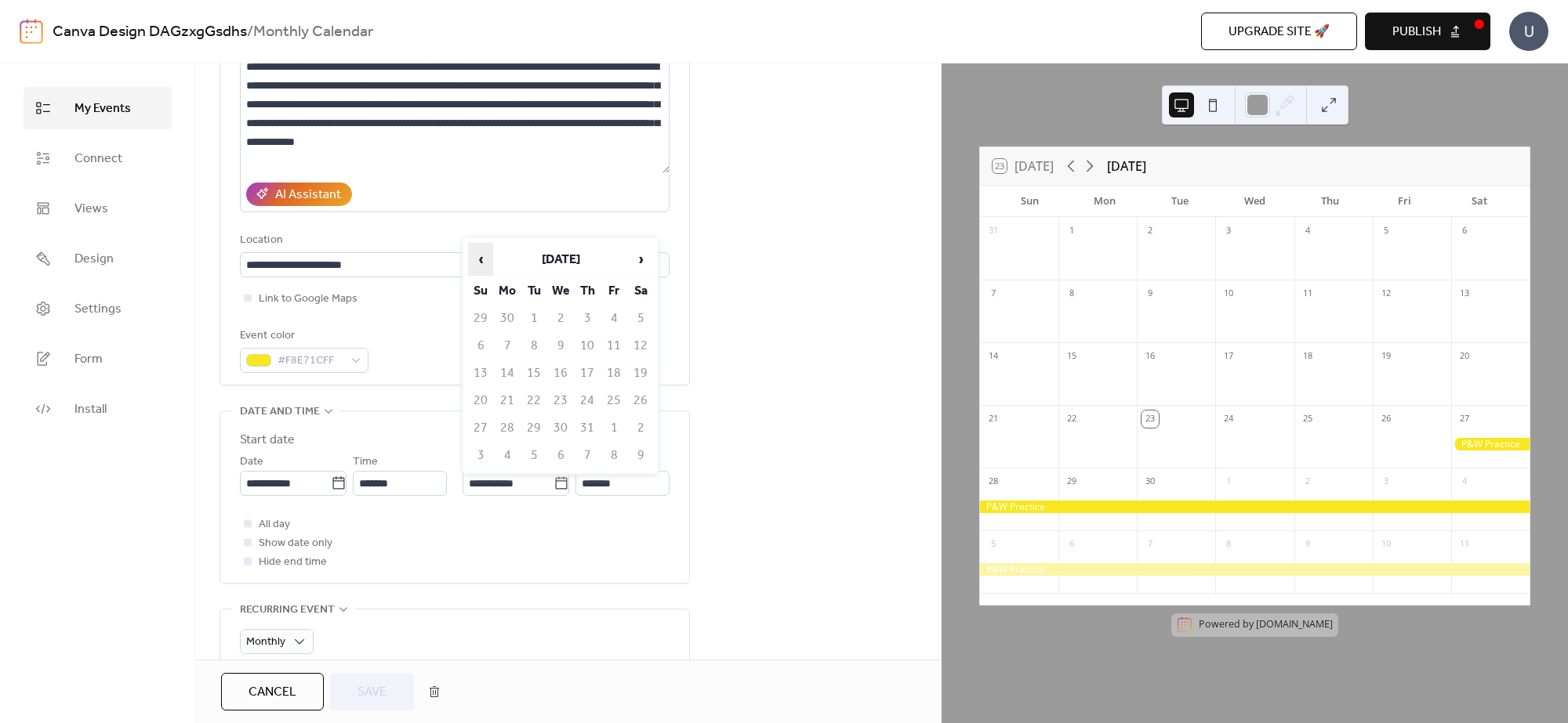
click at [477, 269] on span "‹" at bounding box center [480, 259] width 24 height 31
click at [648, 268] on span "›" at bounding box center [640, 259] width 24 height 31
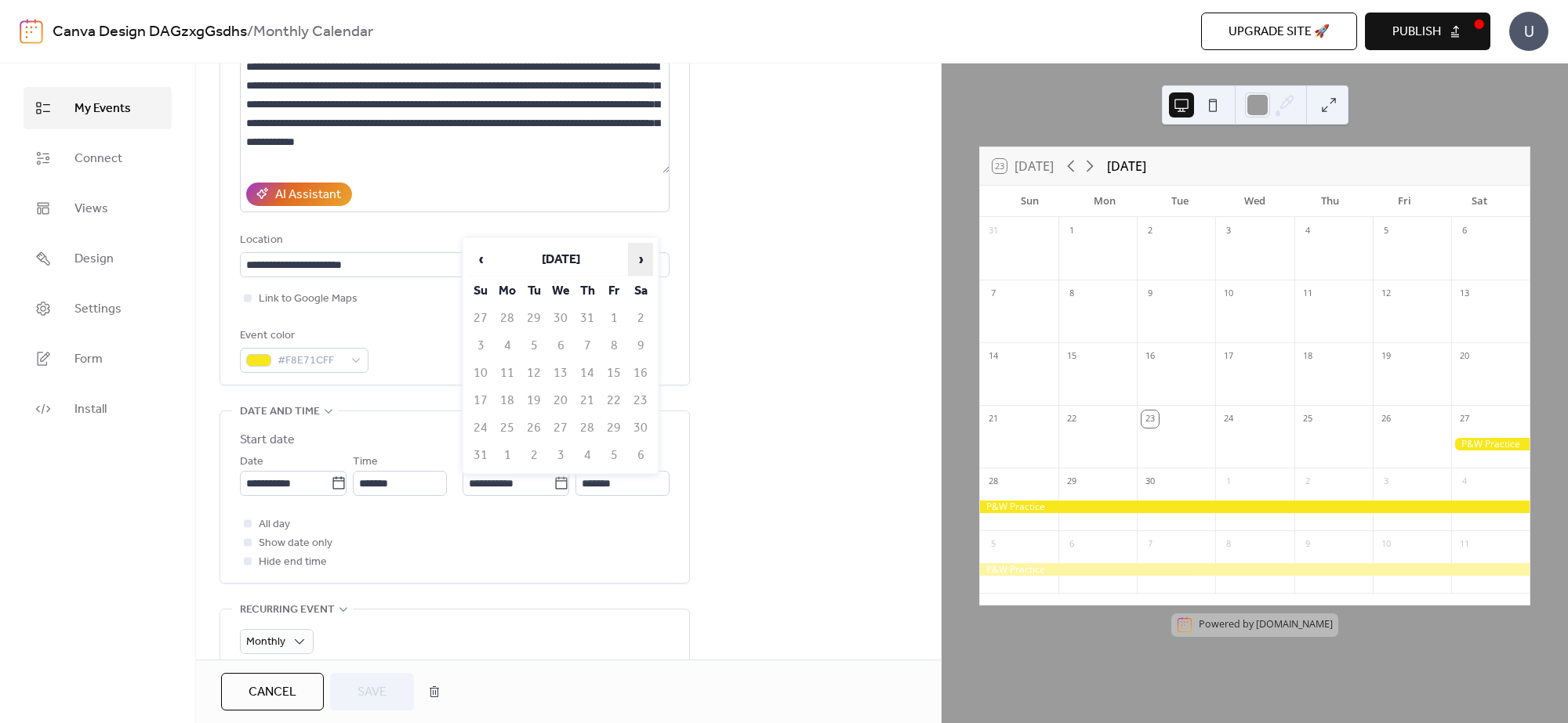
click at [648, 268] on span "›" at bounding box center [640, 259] width 24 height 31
click at [639, 404] on td "27" at bounding box center [640, 400] width 25 height 26
type input "**********"
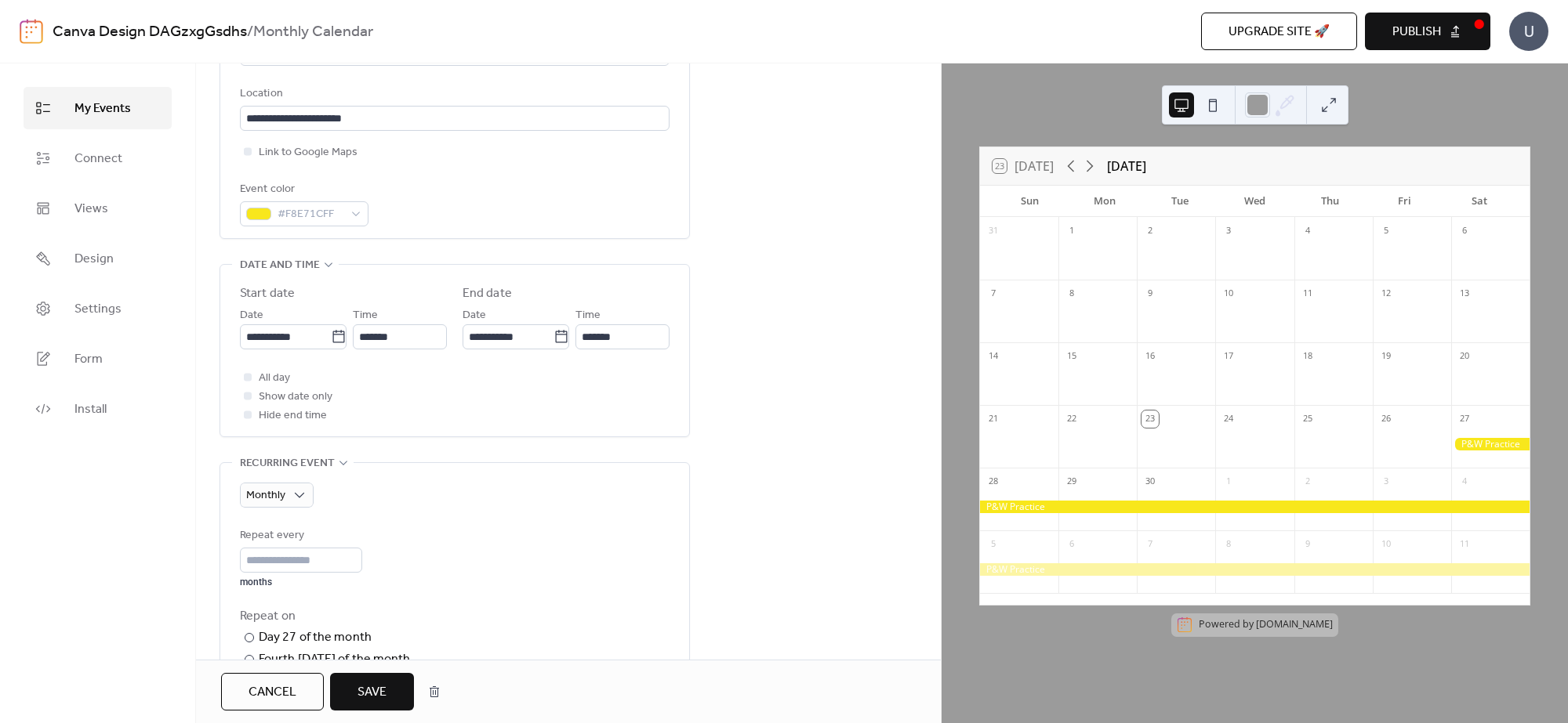
scroll to position [392, 0]
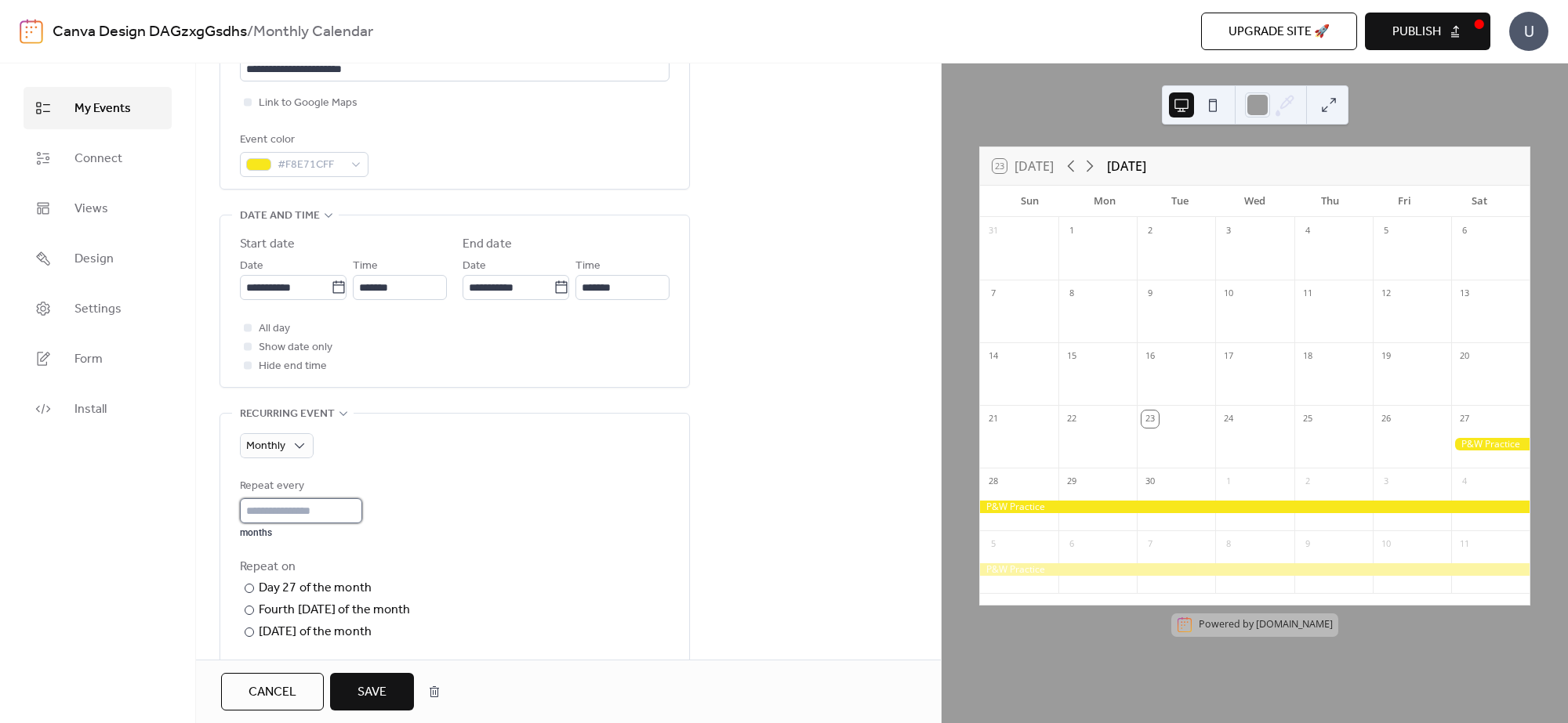
click at [333, 512] on input "*" at bounding box center [300, 511] width 122 height 25
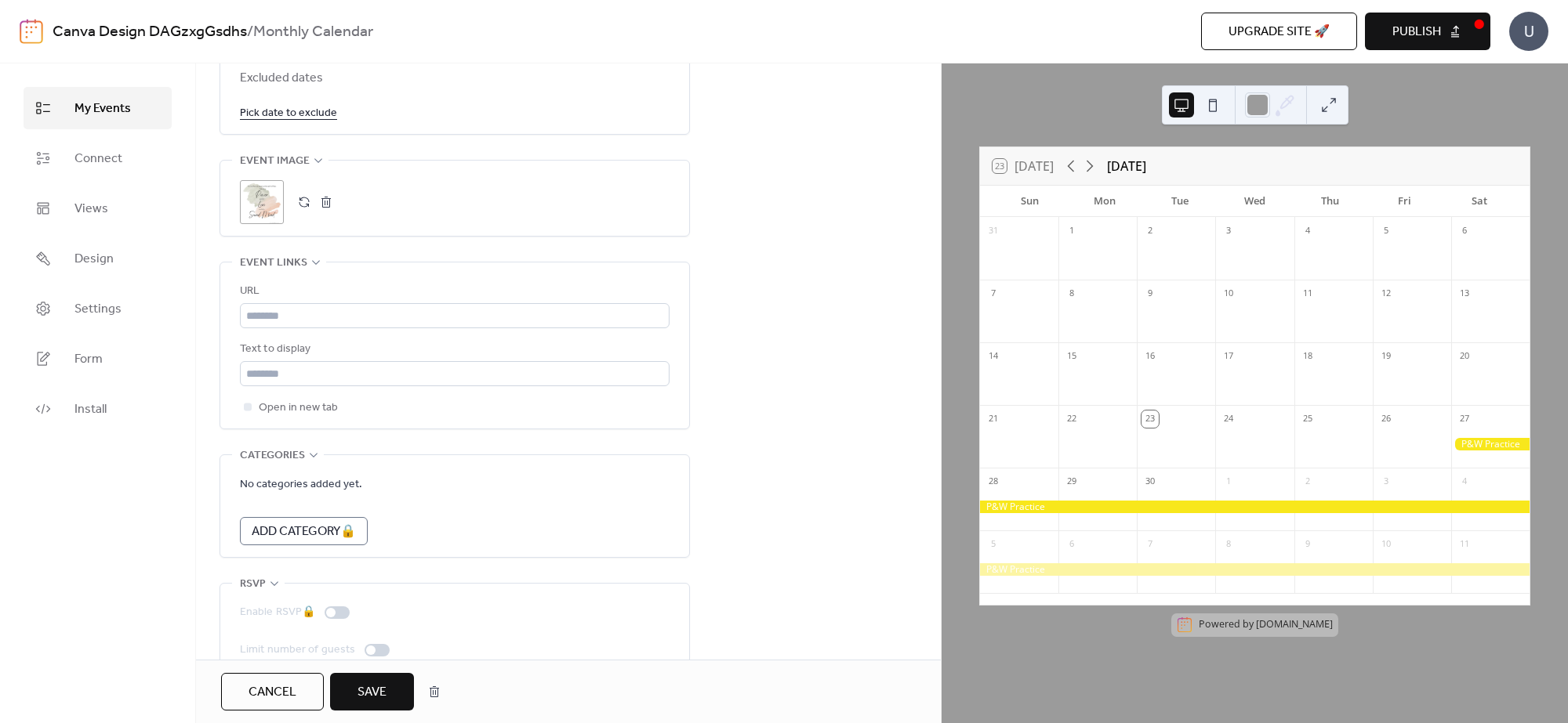
scroll to position [1100, 0]
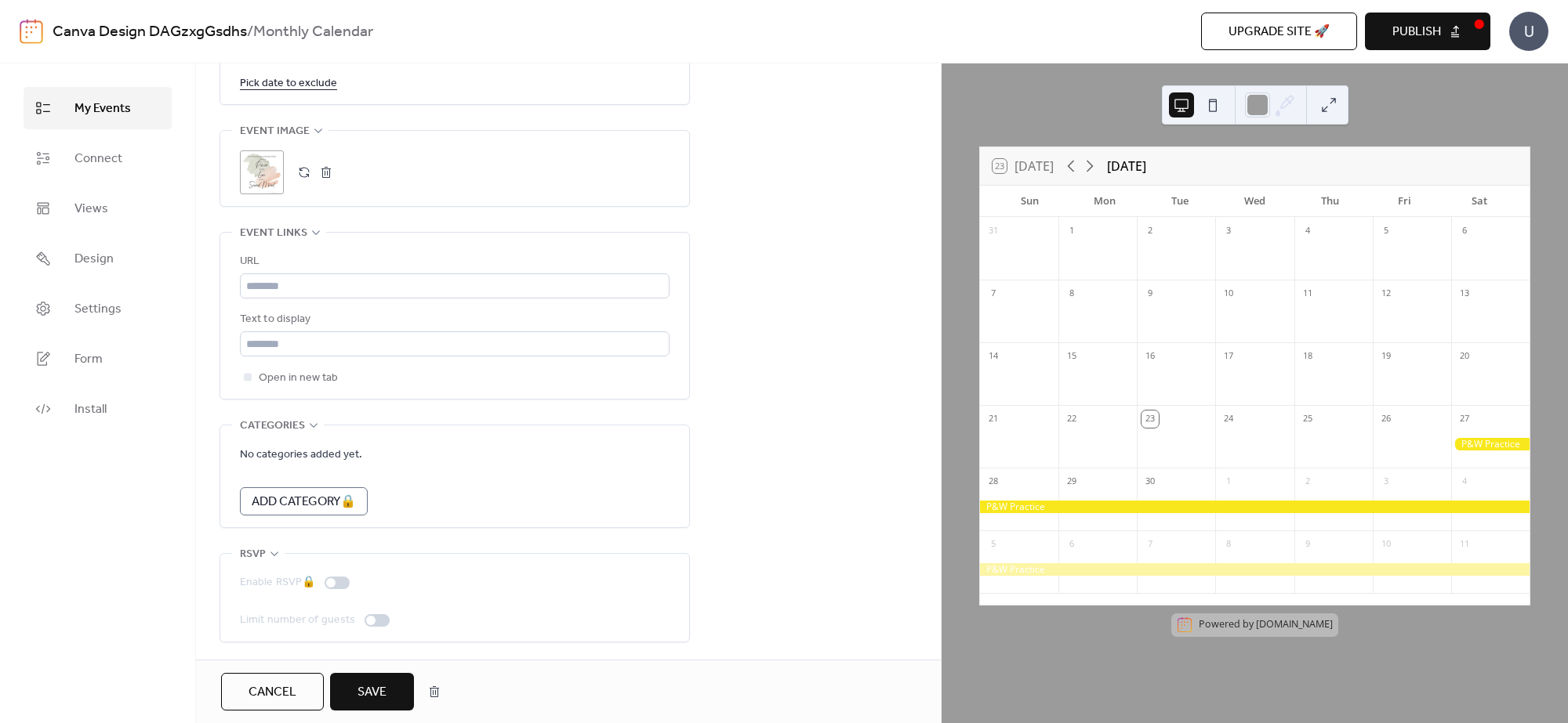
type input "*"
click at [379, 578] on span "Save" at bounding box center [372, 693] width 29 height 18
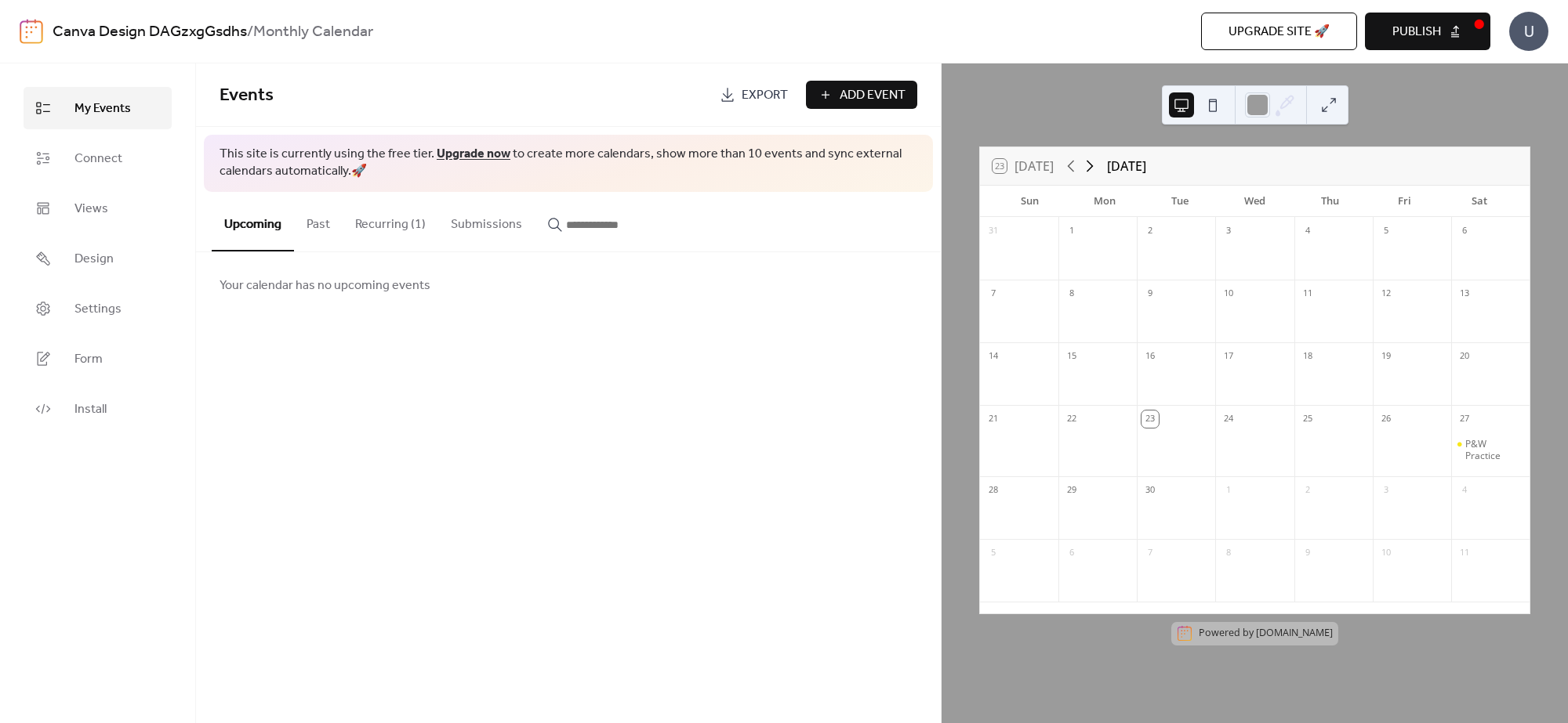
click at [1094, 163] on icon at bounding box center [1089, 166] width 19 height 18
drag, startPoint x: 1096, startPoint y: 508, endPoint x: 1121, endPoint y: 509, distance: 25.0
click at [1049, 509] on div "28 29 30 1 2 3 4 5 6 7 8 9 10 11 12 13 14 15 16 17 18 19 20 21 22 23 24 25 26 2…" at bounding box center [1254, 415] width 549 height 397
click at [1184, 496] on div at bounding box center [1175, 513] width 78 height 40
click at [1095, 161] on icon at bounding box center [1089, 166] width 19 height 18
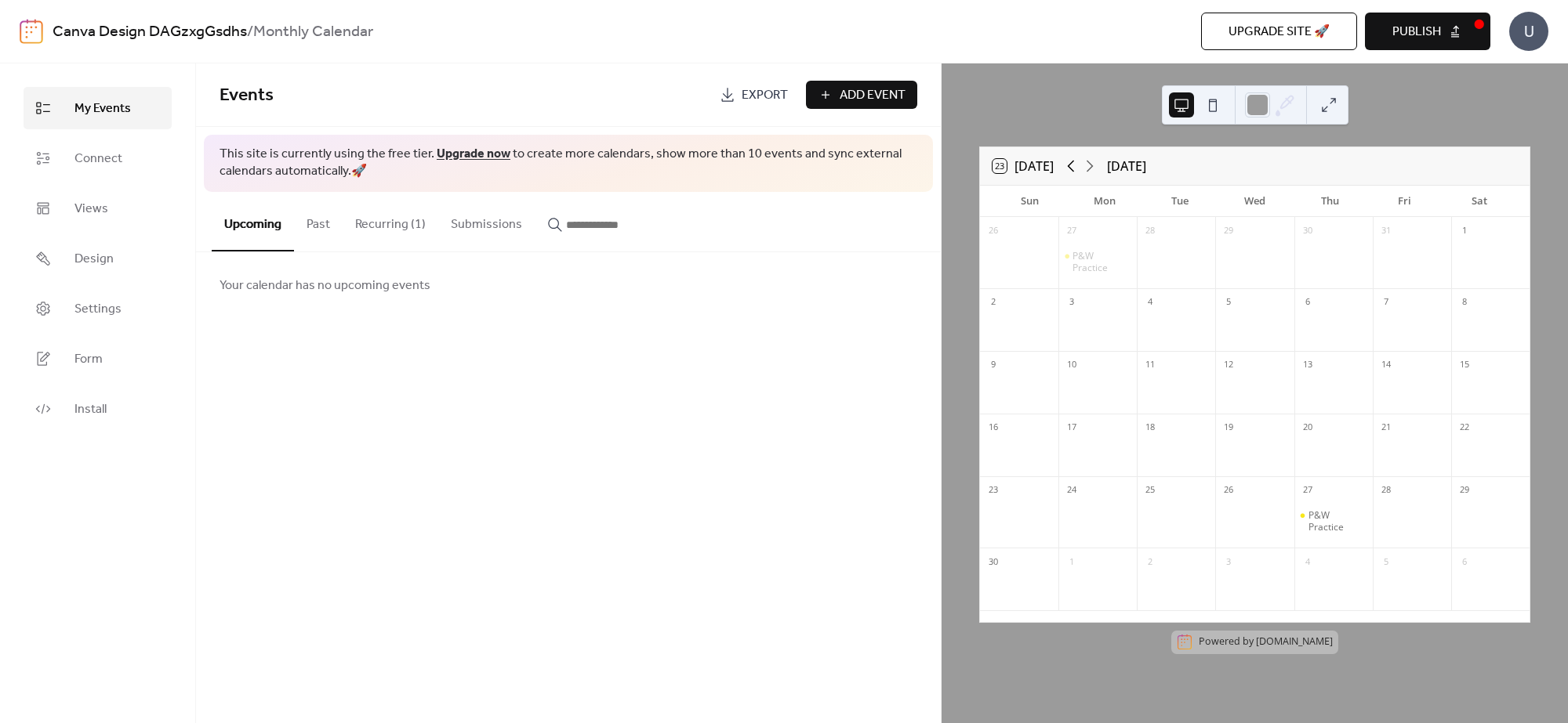
click at [1075, 163] on icon at bounding box center [1071, 166] width 19 height 18
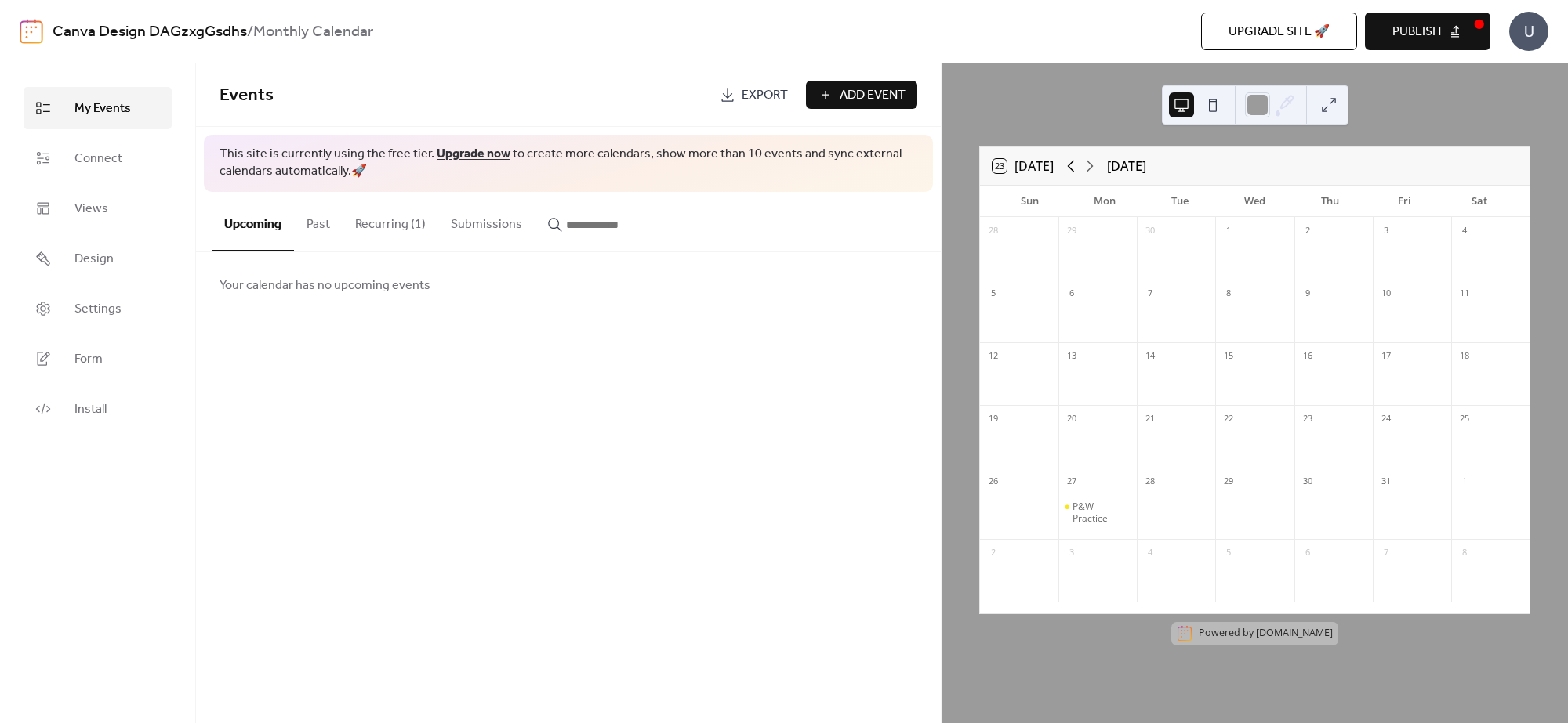
click at [1075, 163] on icon at bounding box center [1071, 166] width 19 height 18
click at [412, 225] on button "Recurring (1)" at bounding box center [390, 220] width 96 height 58
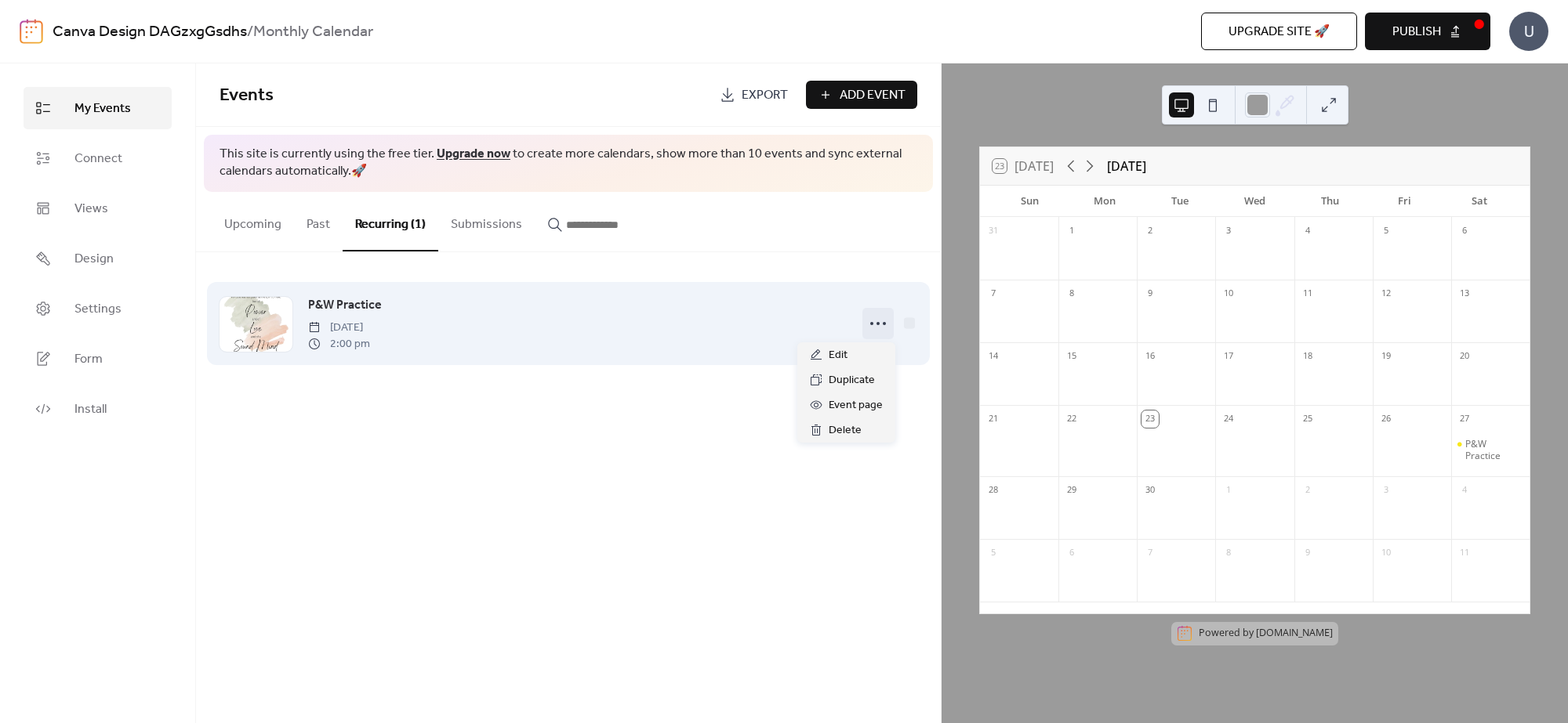
click at [868, 316] on icon at bounding box center [878, 324] width 25 height 25
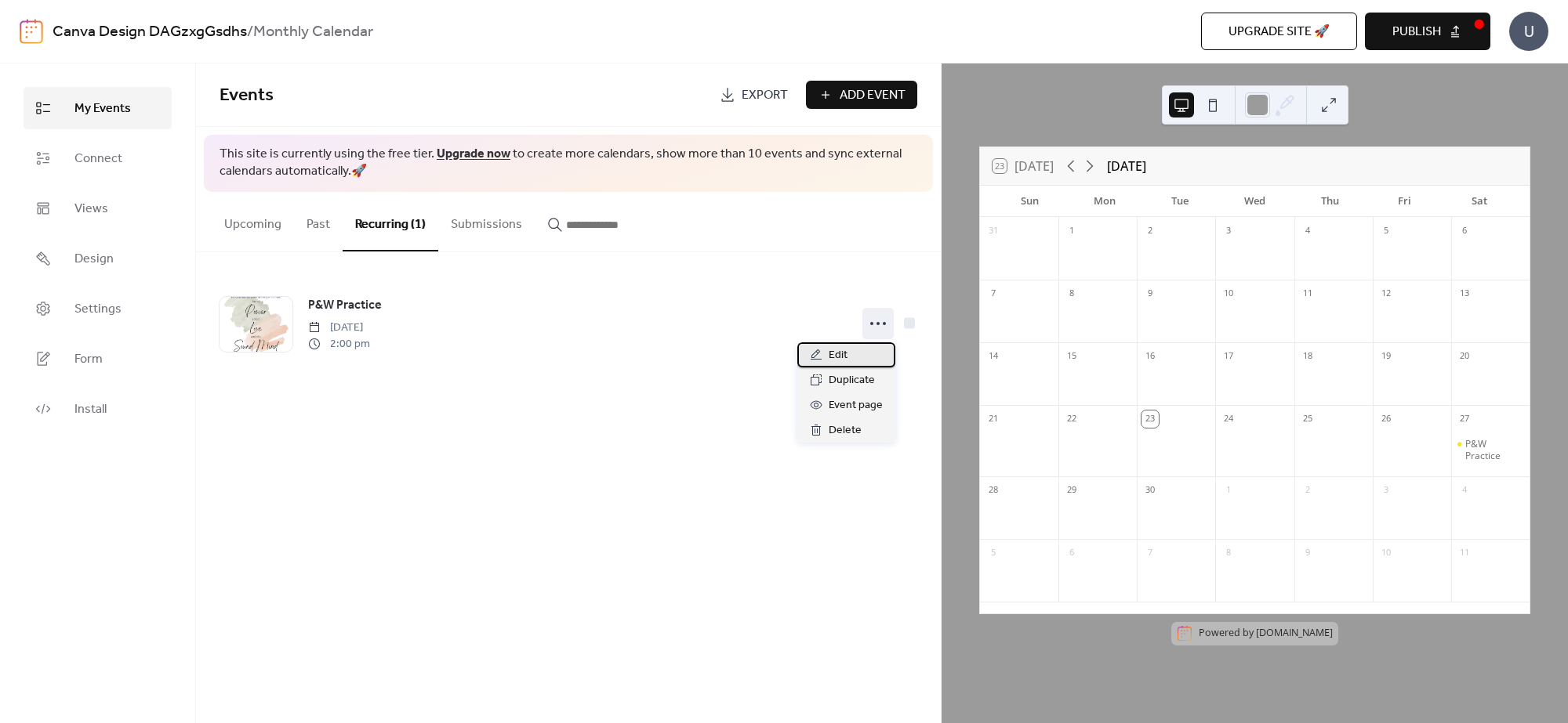
click at [849, 347] on div "Edit" at bounding box center [846, 355] width 98 height 25
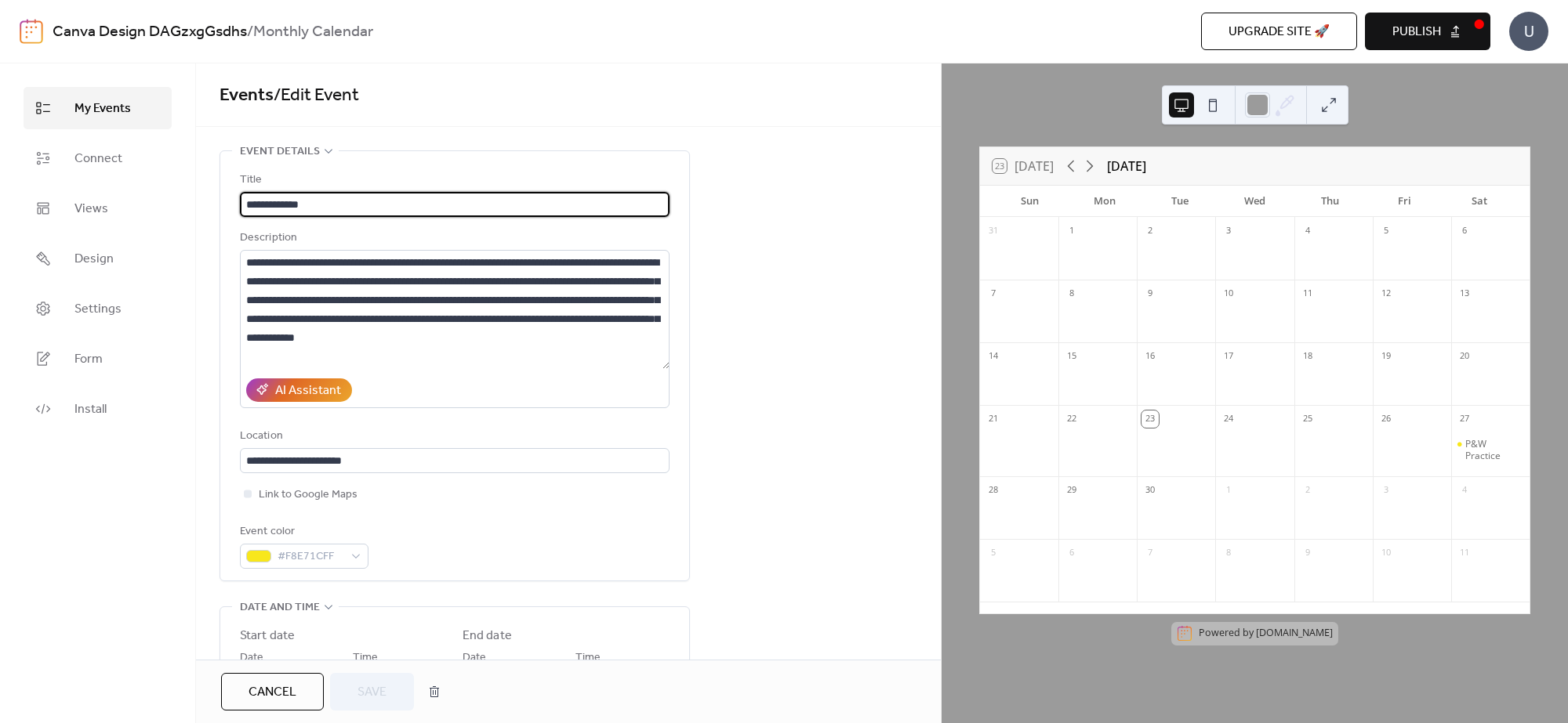
type input "**********"
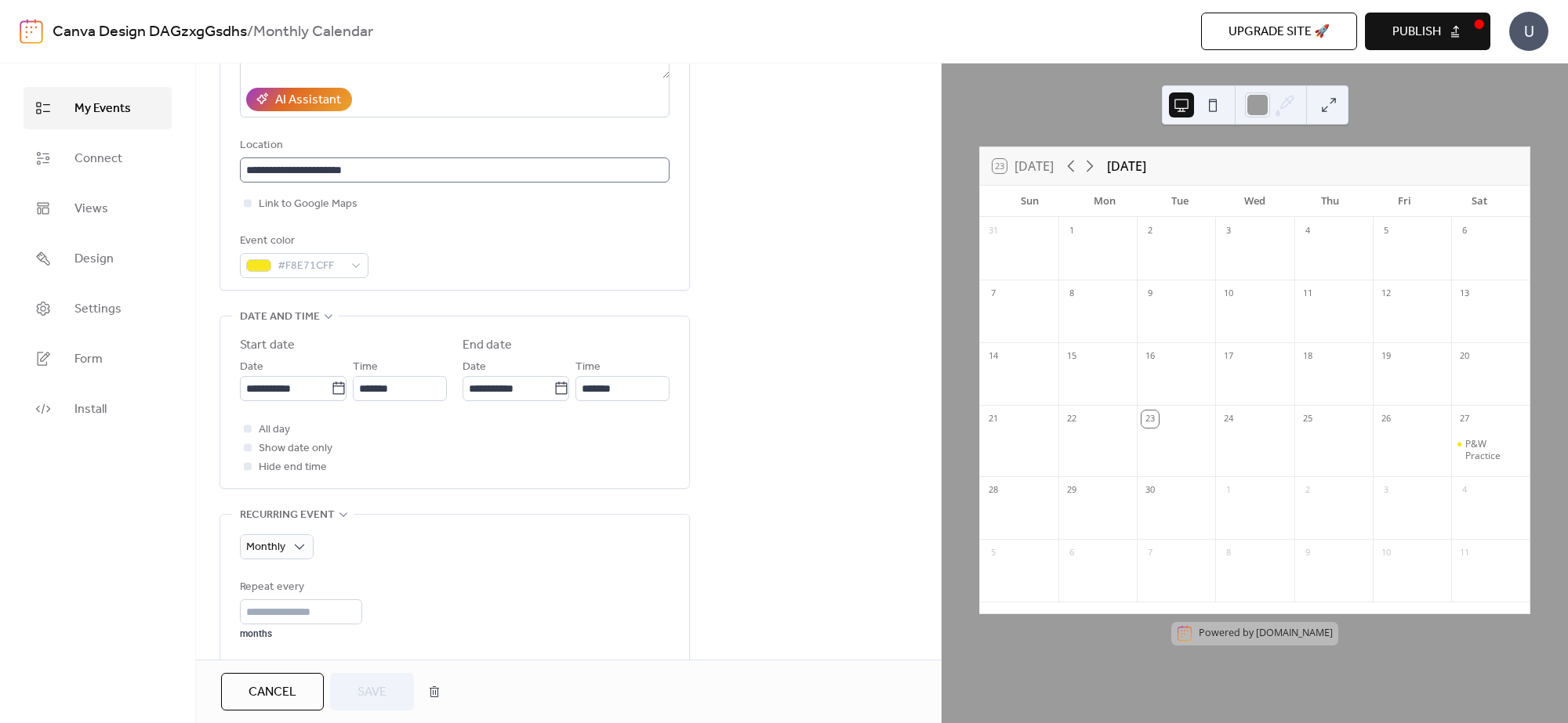
scroll to position [293, 0]
click at [554, 385] on icon at bounding box center [561, 385] width 16 height 16
click at [553, 385] on input "**********" at bounding box center [508, 386] width 91 height 25
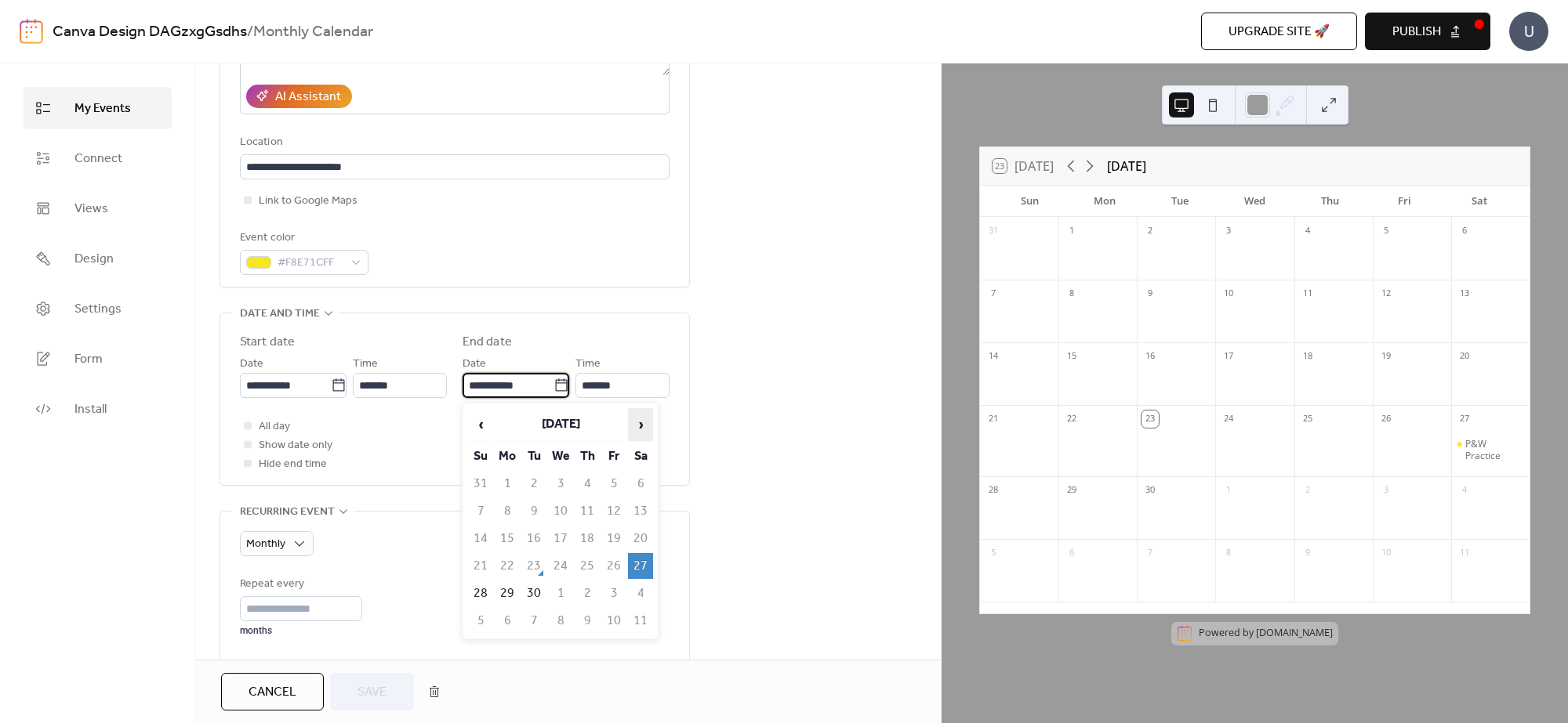
click at [636, 420] on span "›" at bounding box center [640, 424] width 24 height 31
click at [644, 553] on td "27" at bounding box center [640, 566] width 25 height 26
type input "**********"
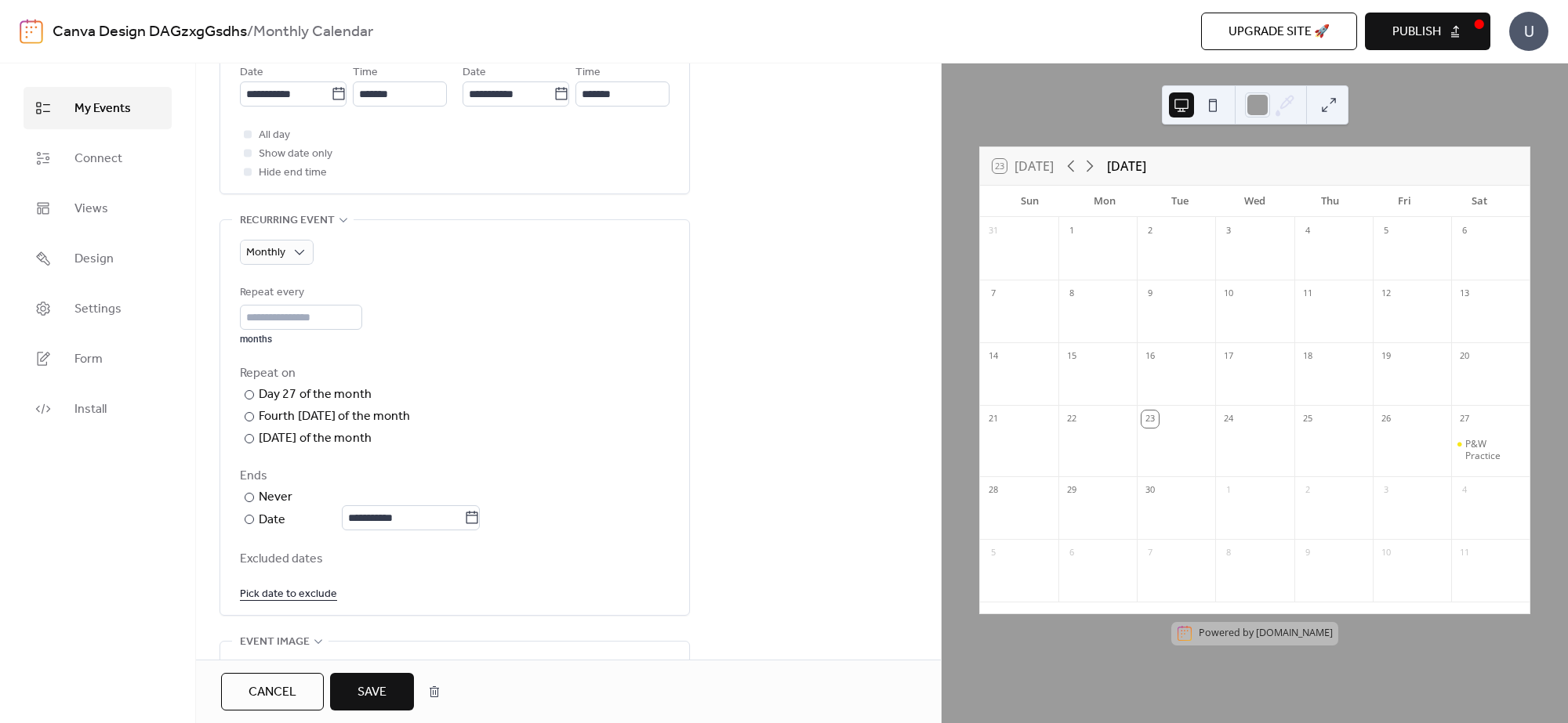
scroll to position [588, 0]
click at [376, 578] on span "Save" at bounding box center [372, 693] width 29 height 18
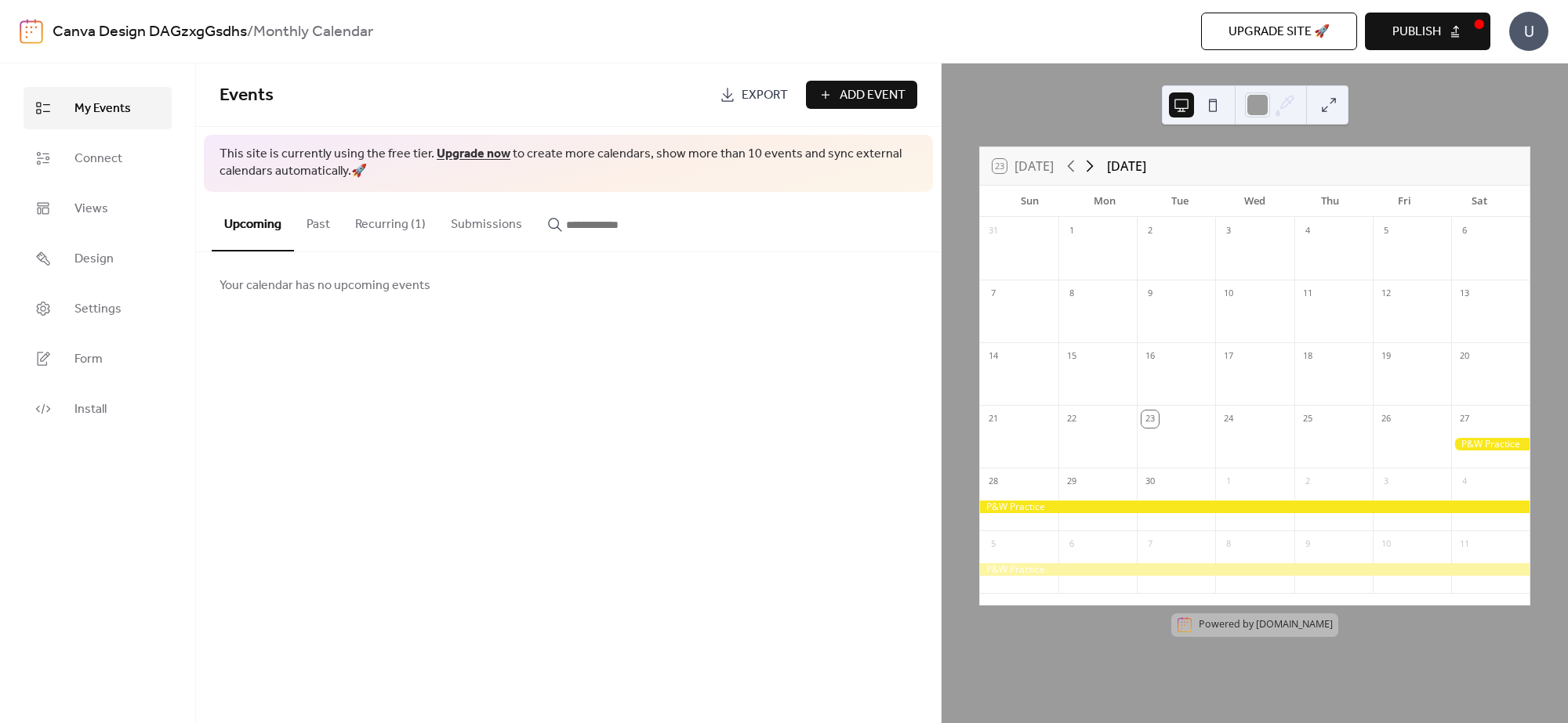
click at [1094, 168] on icon at bounding box center [1090, 166] width 7 height 12
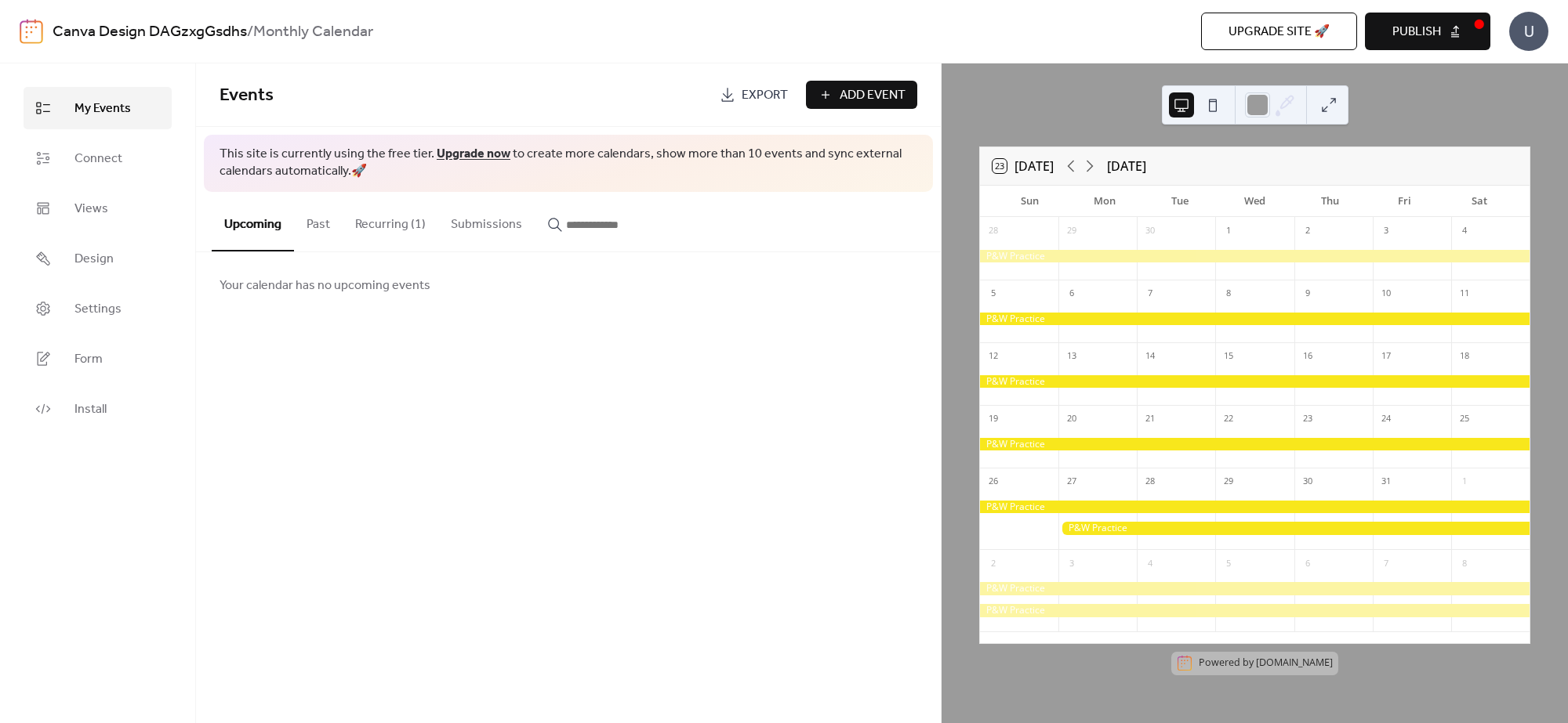
click at [1007, 499] on div at bounding box center [1019, 519] width 78 height 52
click at [1024, 502] on div at bounding box center [1254, 507] width 549 height 13
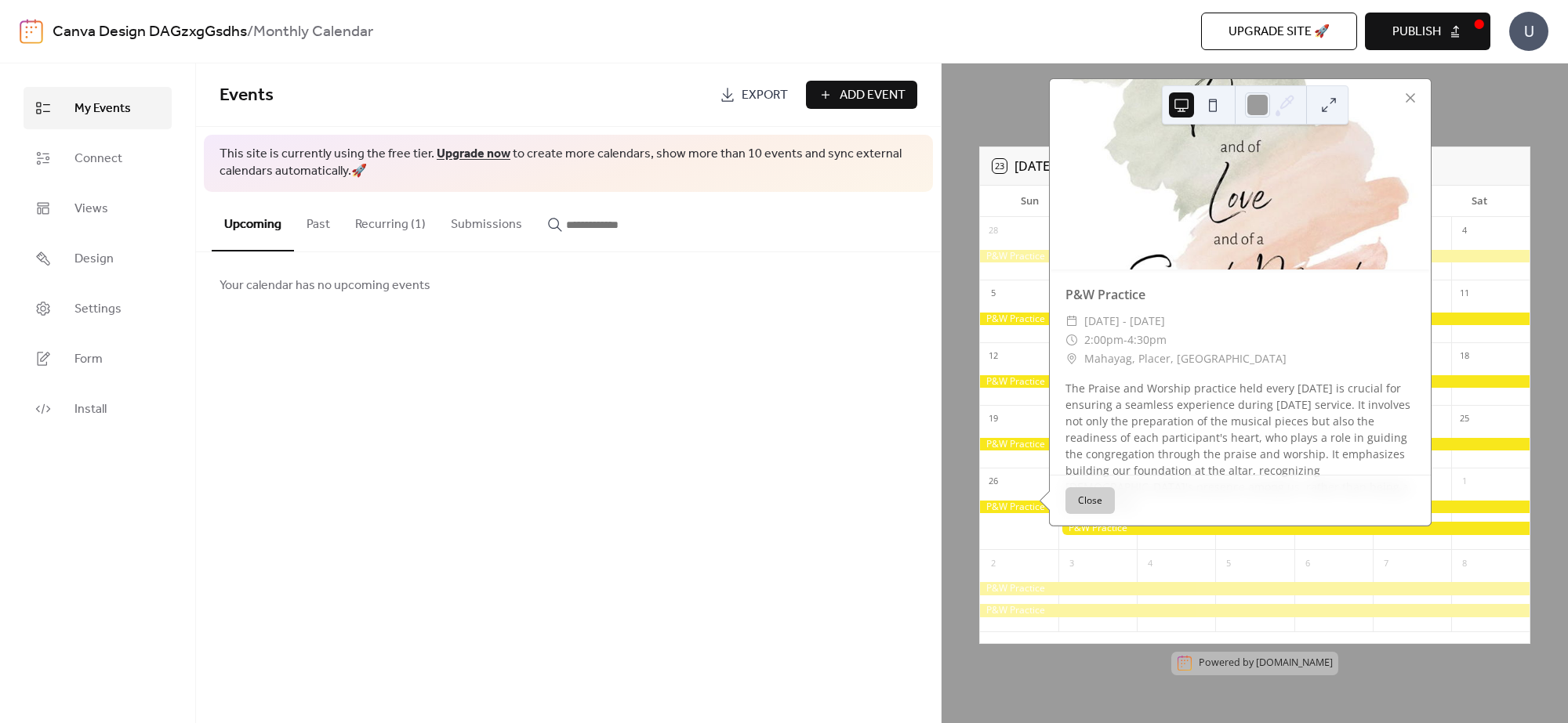
click at [1253, 296] on div "11" at bounding box center [1490, 293] width 78 height 25
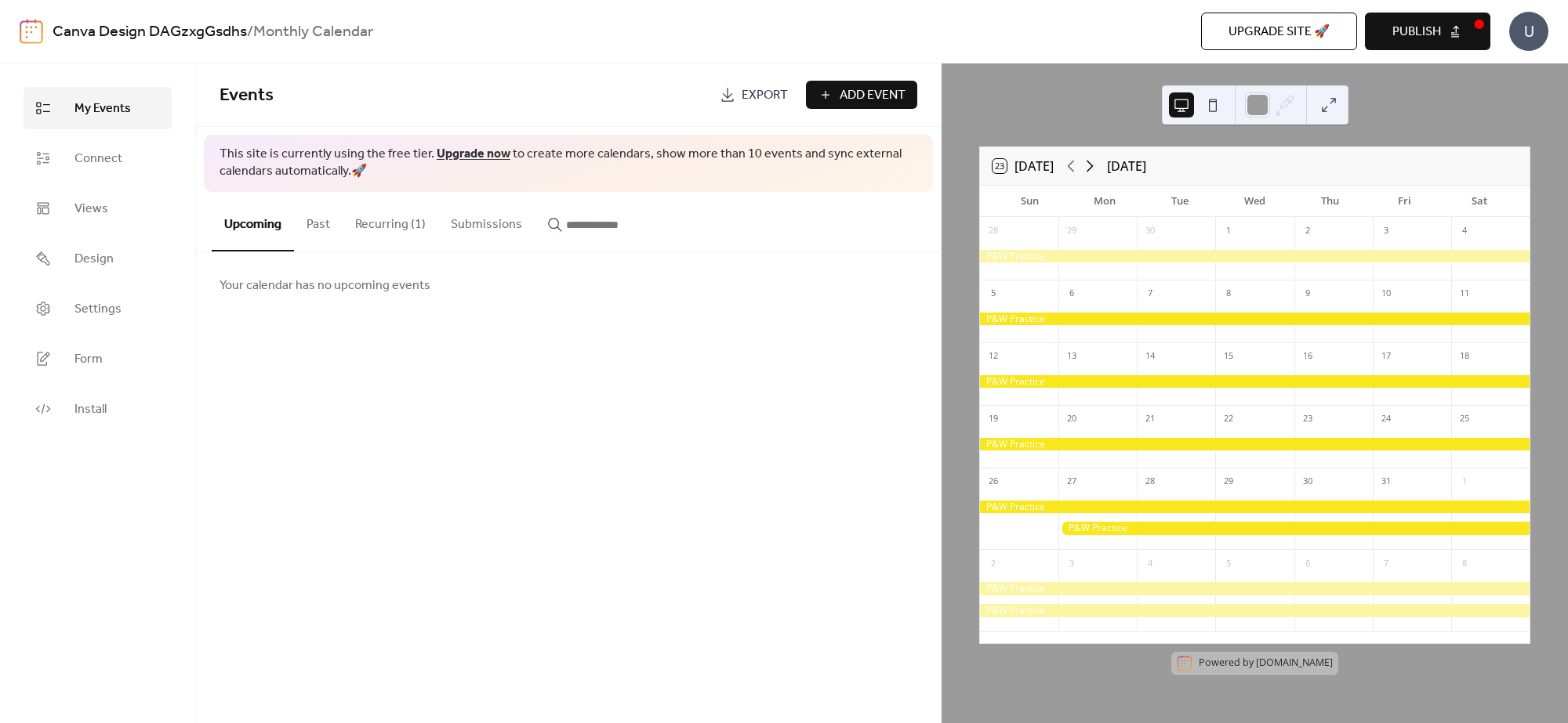
click at [1096, 163] on icon at bounding box center [1089, 166] width 19 height 18
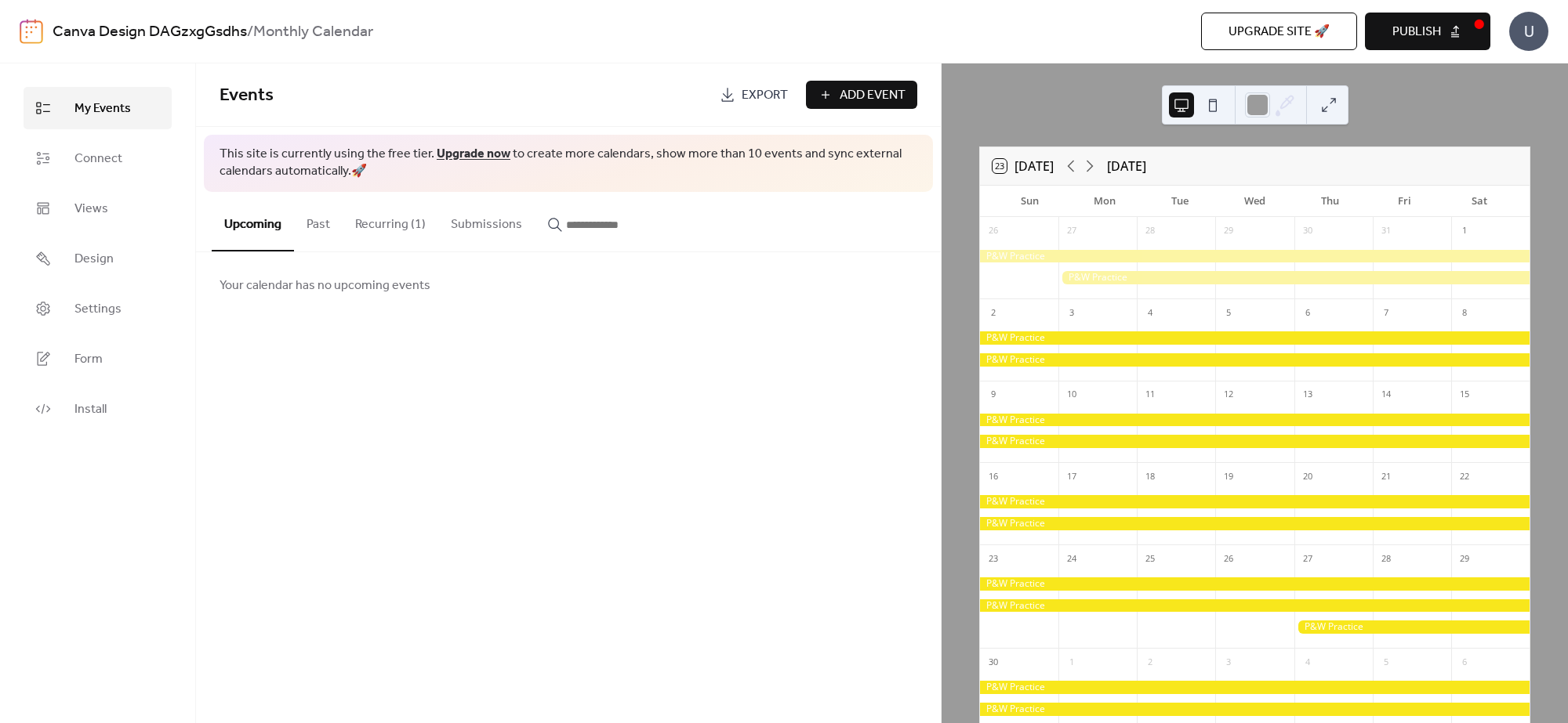
click at [408, 221] on button "Recurring (1)" at bounding box center [390, 220] width 96 height 58
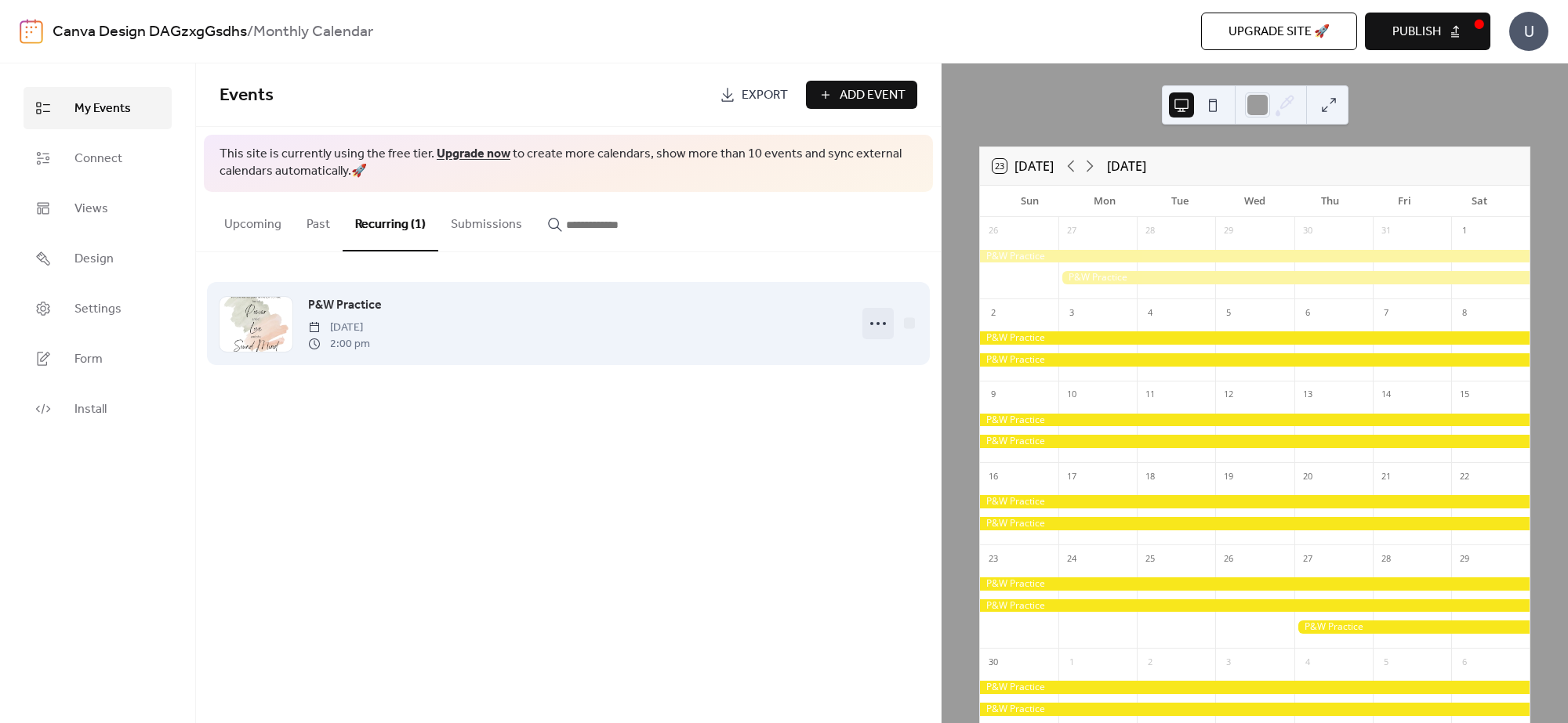
click at [872, 326] on icon at bounding box center [878, 324] width 25 height 25
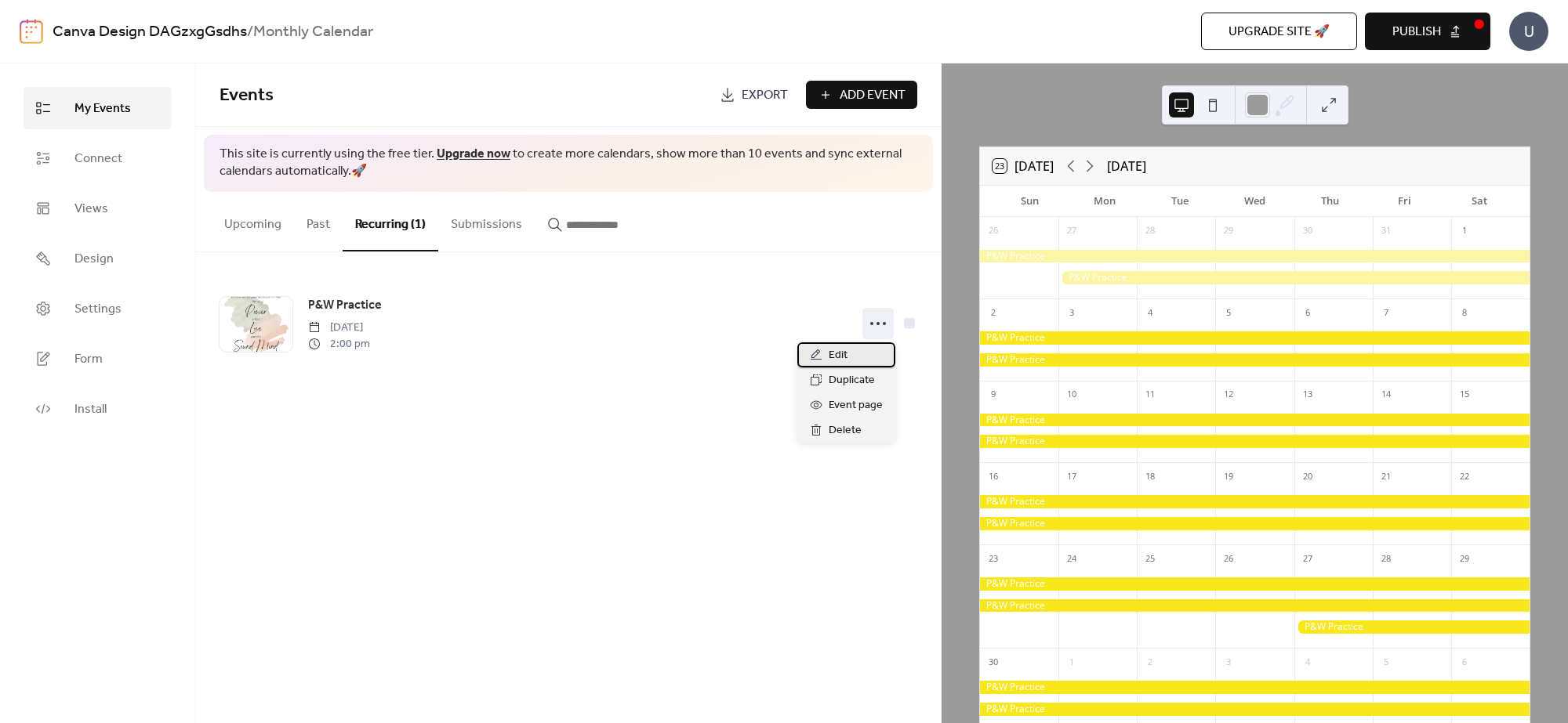
click at [812, 350] on icon at bounding box center [816, 355] width 13 height 13
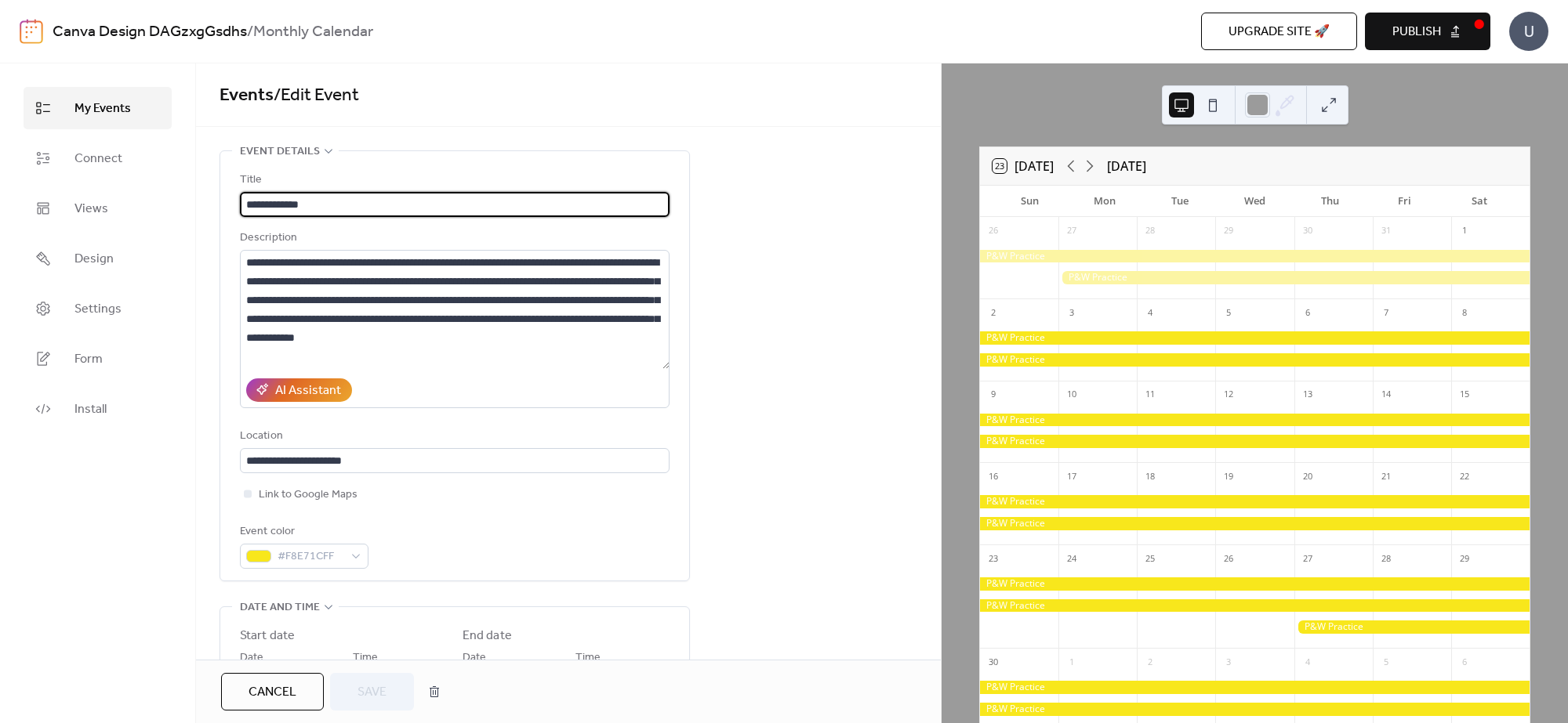
type input "**********"
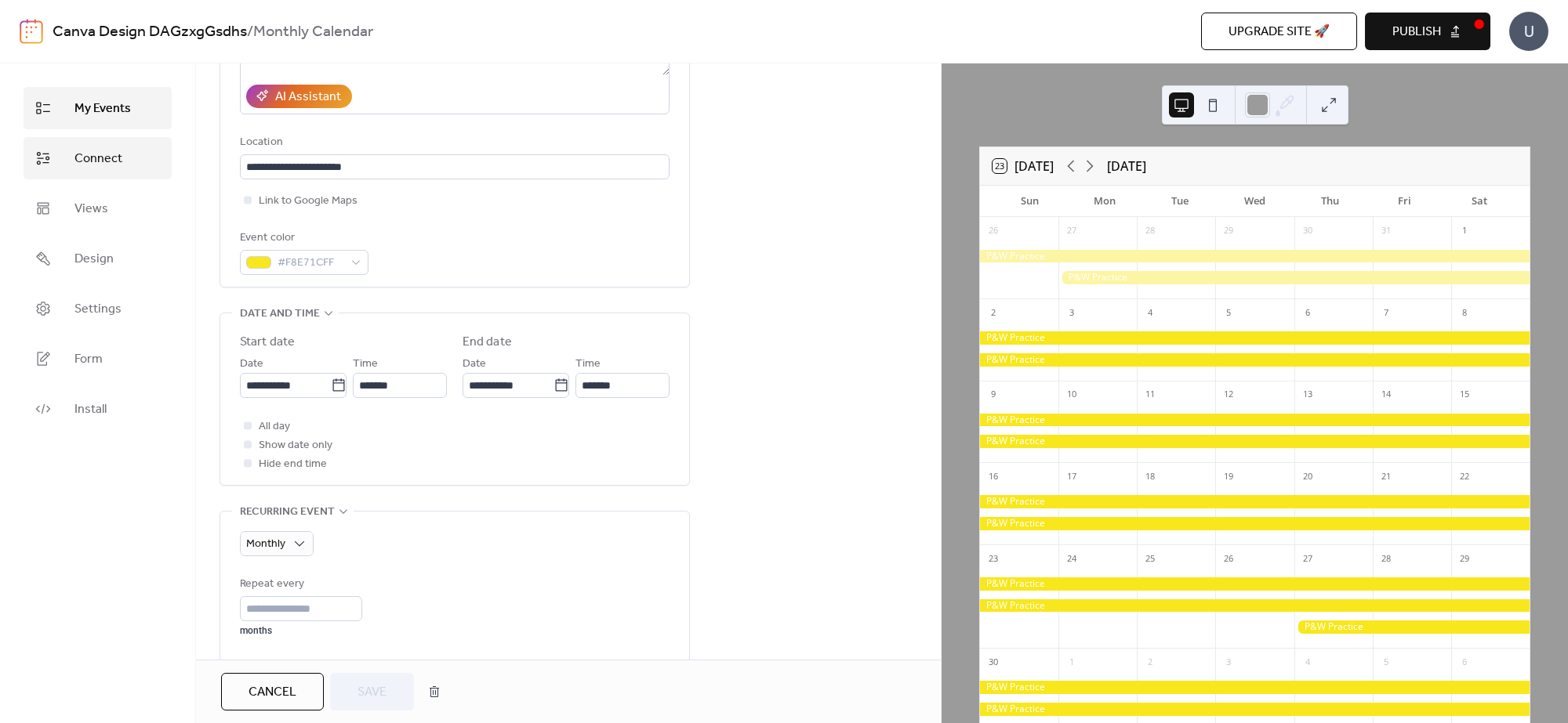
click at [96, 162] on span "Connect" at bounding box center [98, 159] width 48 height 18
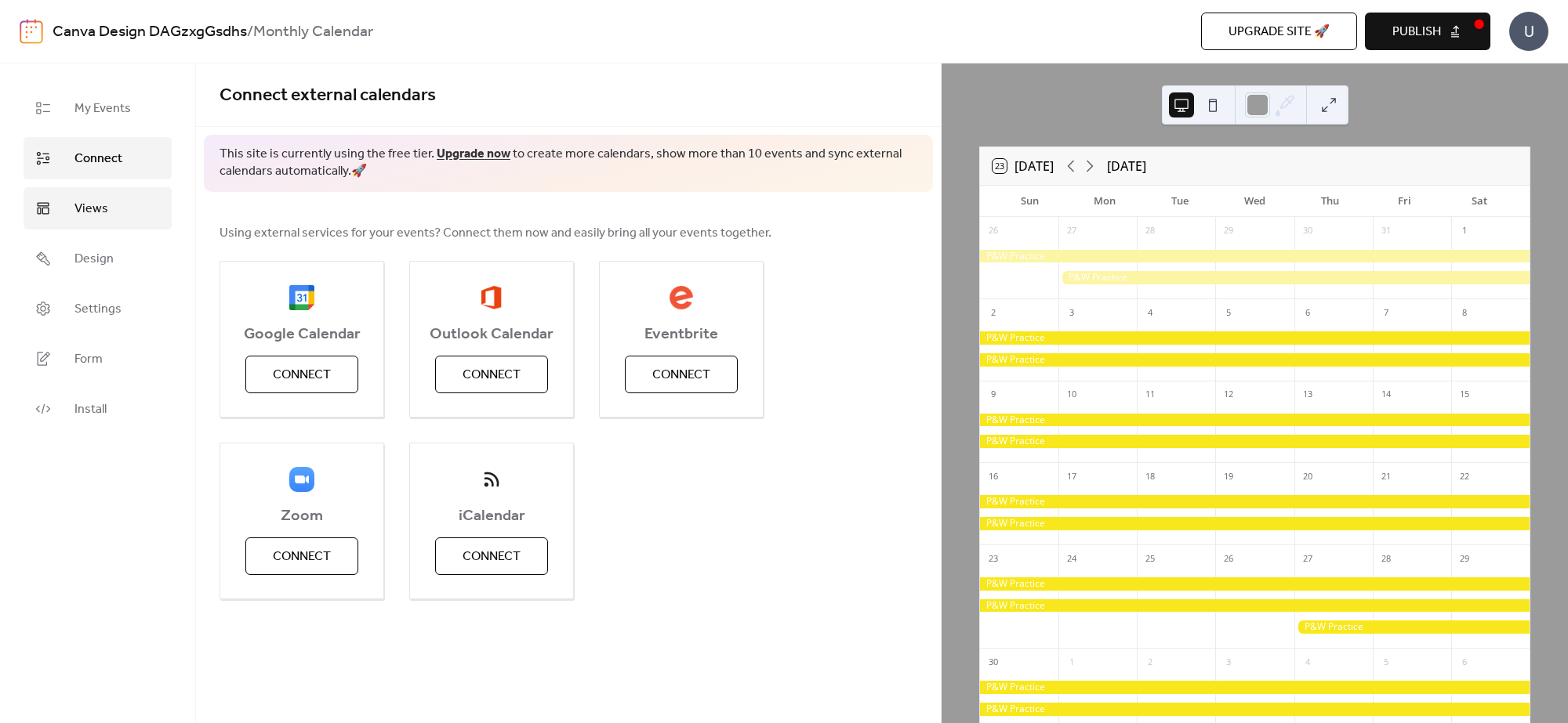
click at [116, 213] on link "Views" at bounding box center [98, 208] width 148 height 42
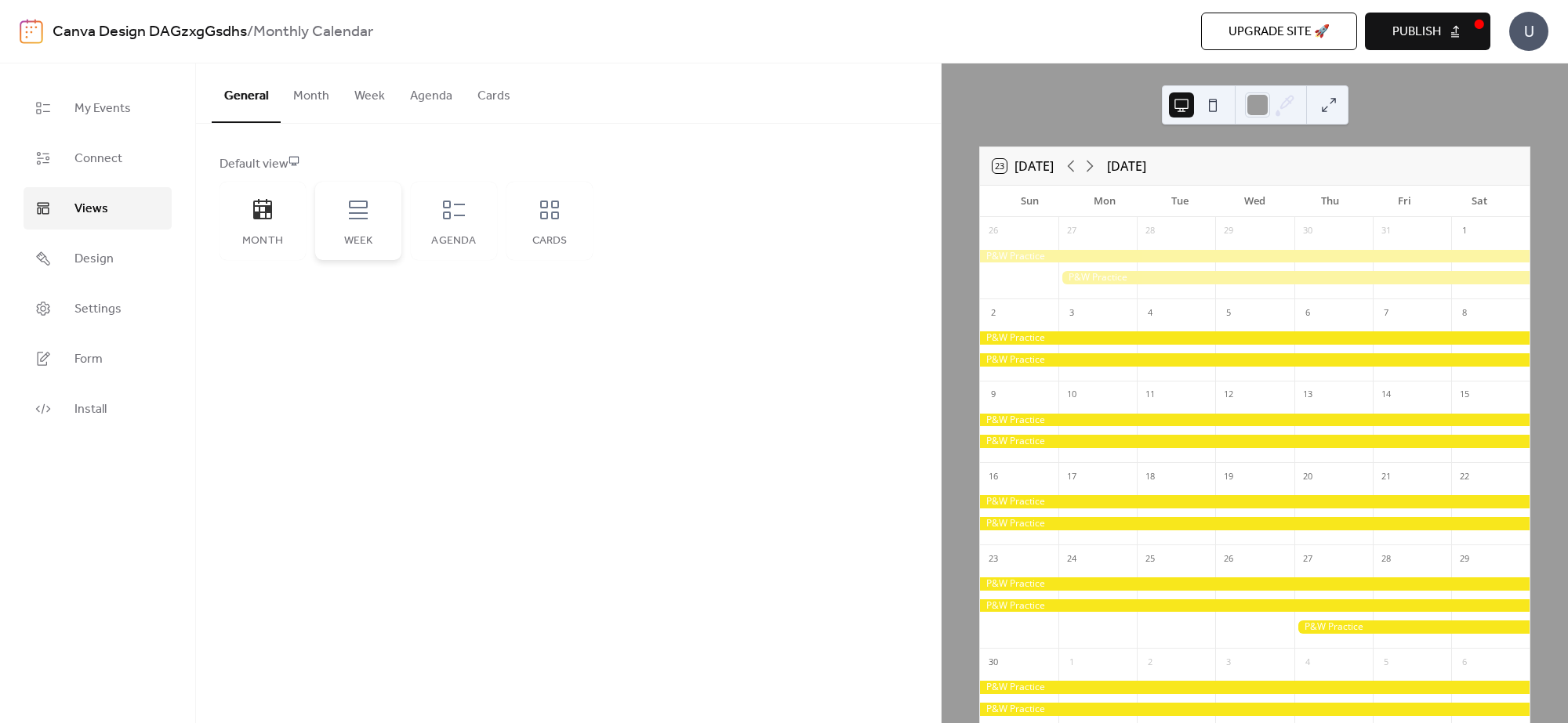
click at [354, 221] on icon at bounding box center [358, 210] width 25 height 25
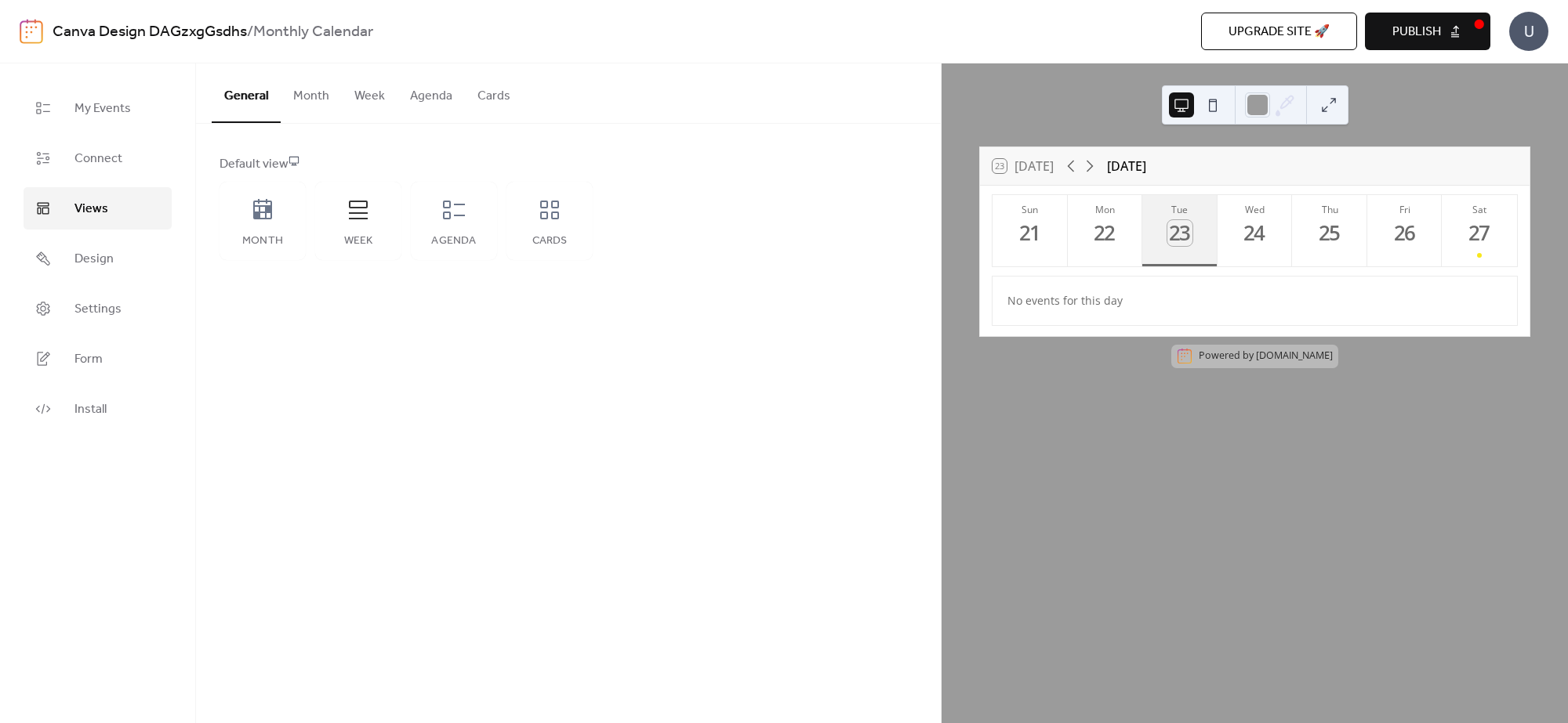
click at [1173, 240] on div "23" at bounding box center [1180, 233] width 26 height 26
click at [1253, 233] on button "Sat 27" at bounding box center [1479, 230] width 75 height 71
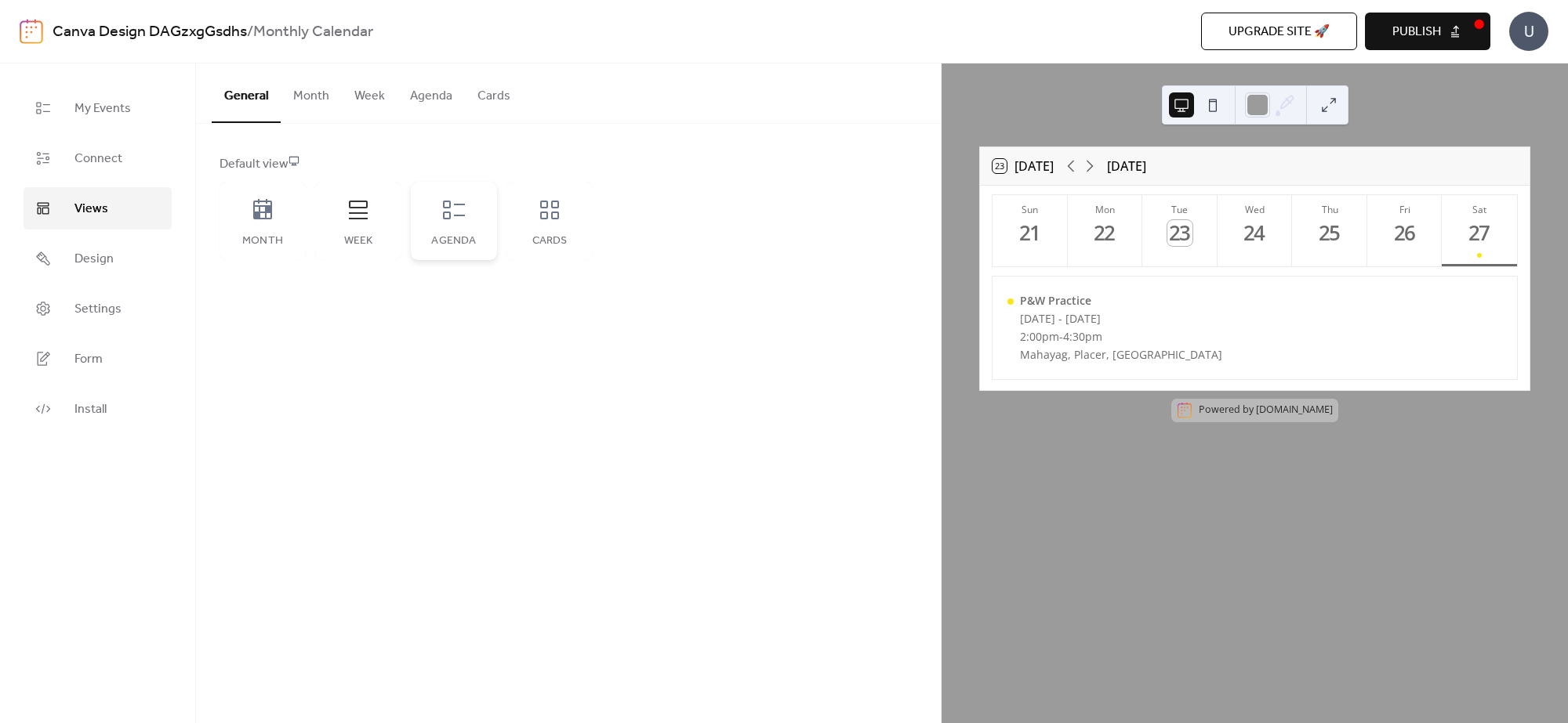
click at [442, 232] on div "Agenda" at bounding box center [453, 220] width 87 height 78
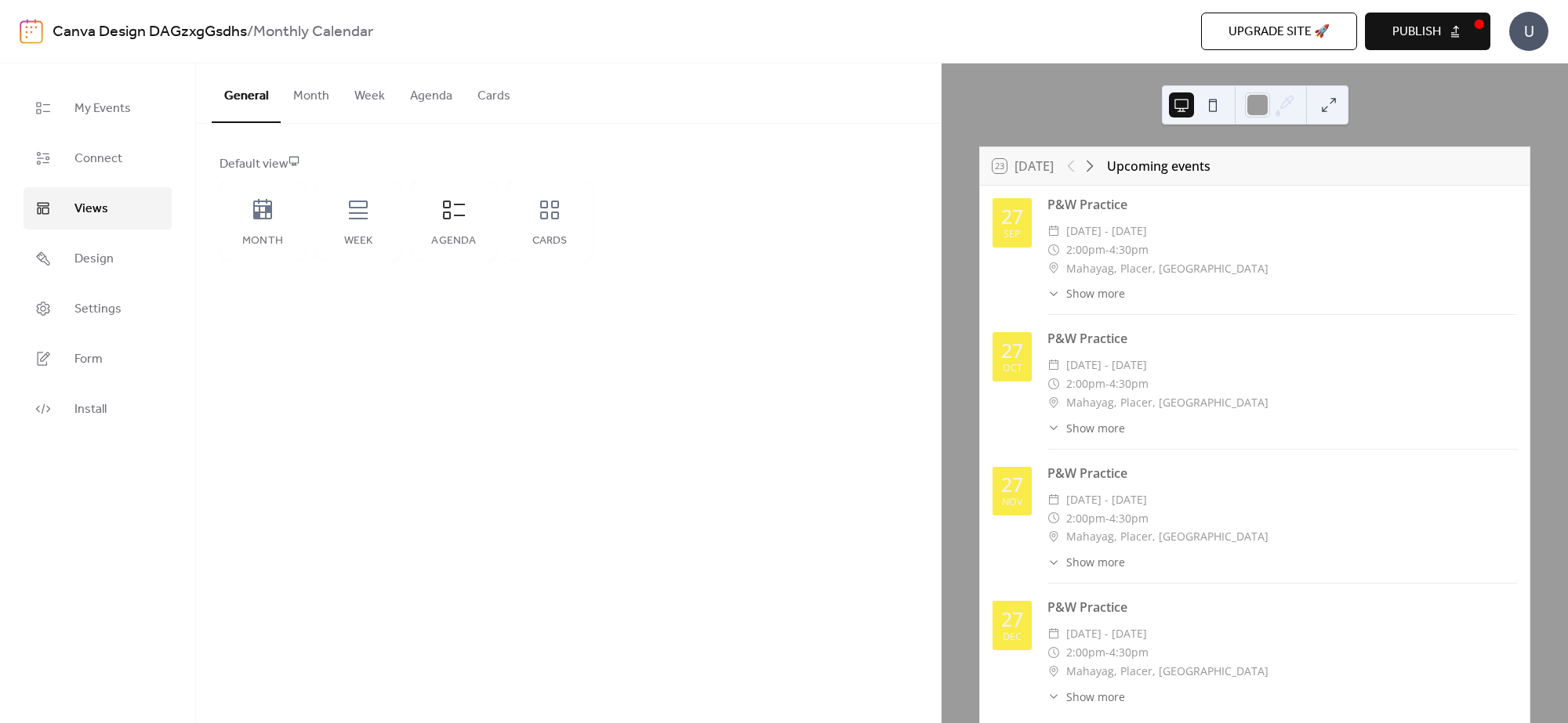
click at [314, 98] on button "Month" at bounding box center [311, 92] width 61 height 58
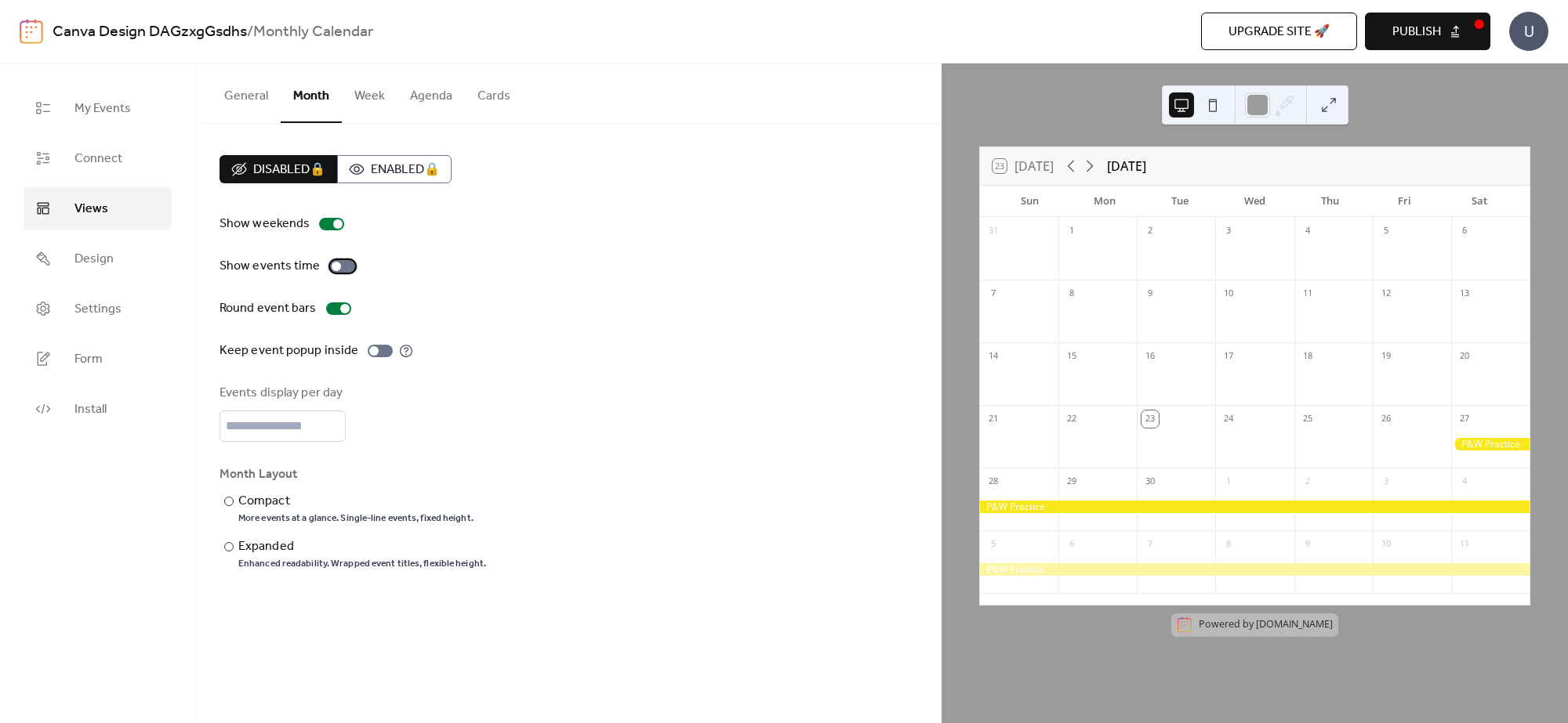
click at [331, 265] on div at bounding box center [336, 266] width 9 height 9
click at [307, 420] on input "*" at bounding box center [283, 425] width 126 height 31
click at [395, 515] on div "More events at a glance. Single-line events, fixed height." at bounding box center [356, 518] width 236 height 13
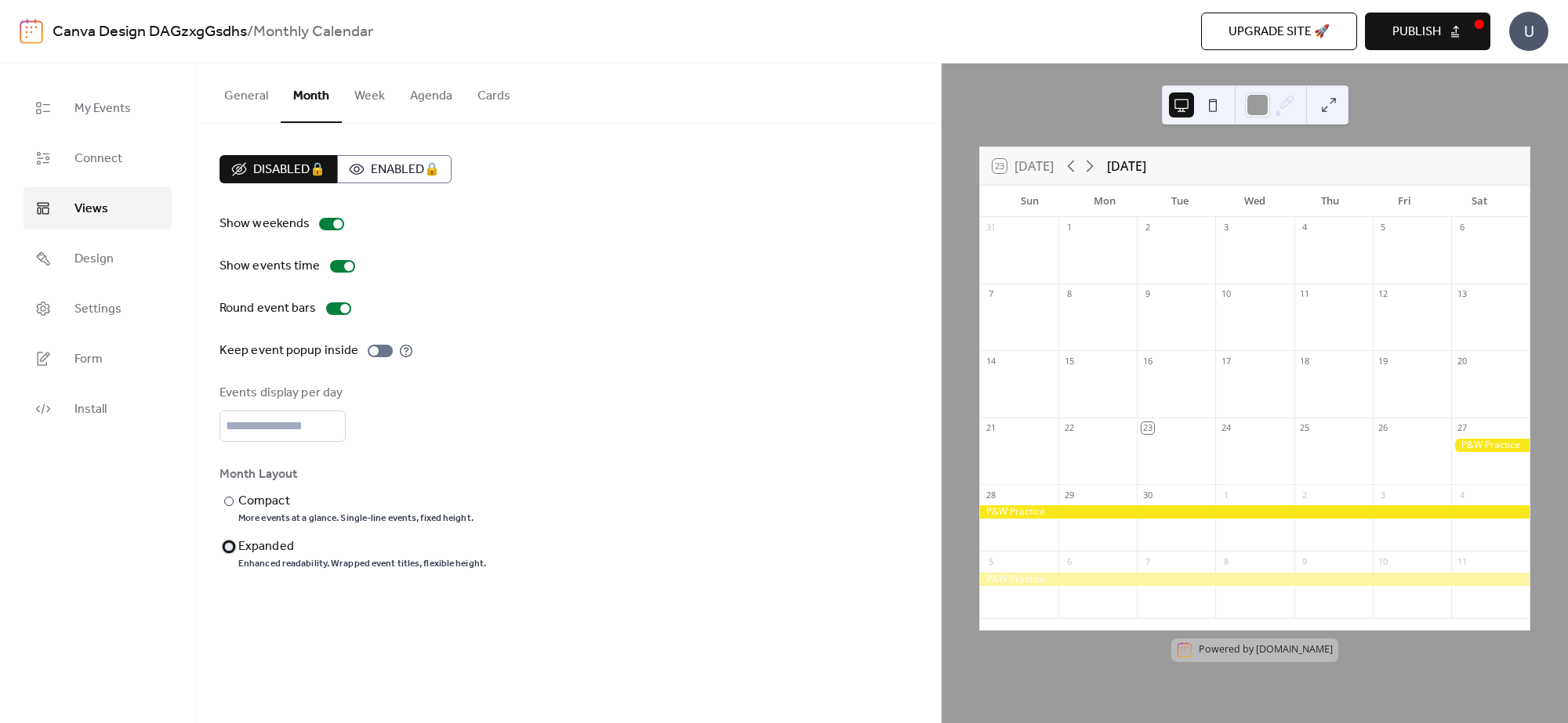
click at [373, 558] on div "Enhanced readability. Wrapped event titles, flexible height." at bounding box center [362, 564] width 247 height 13
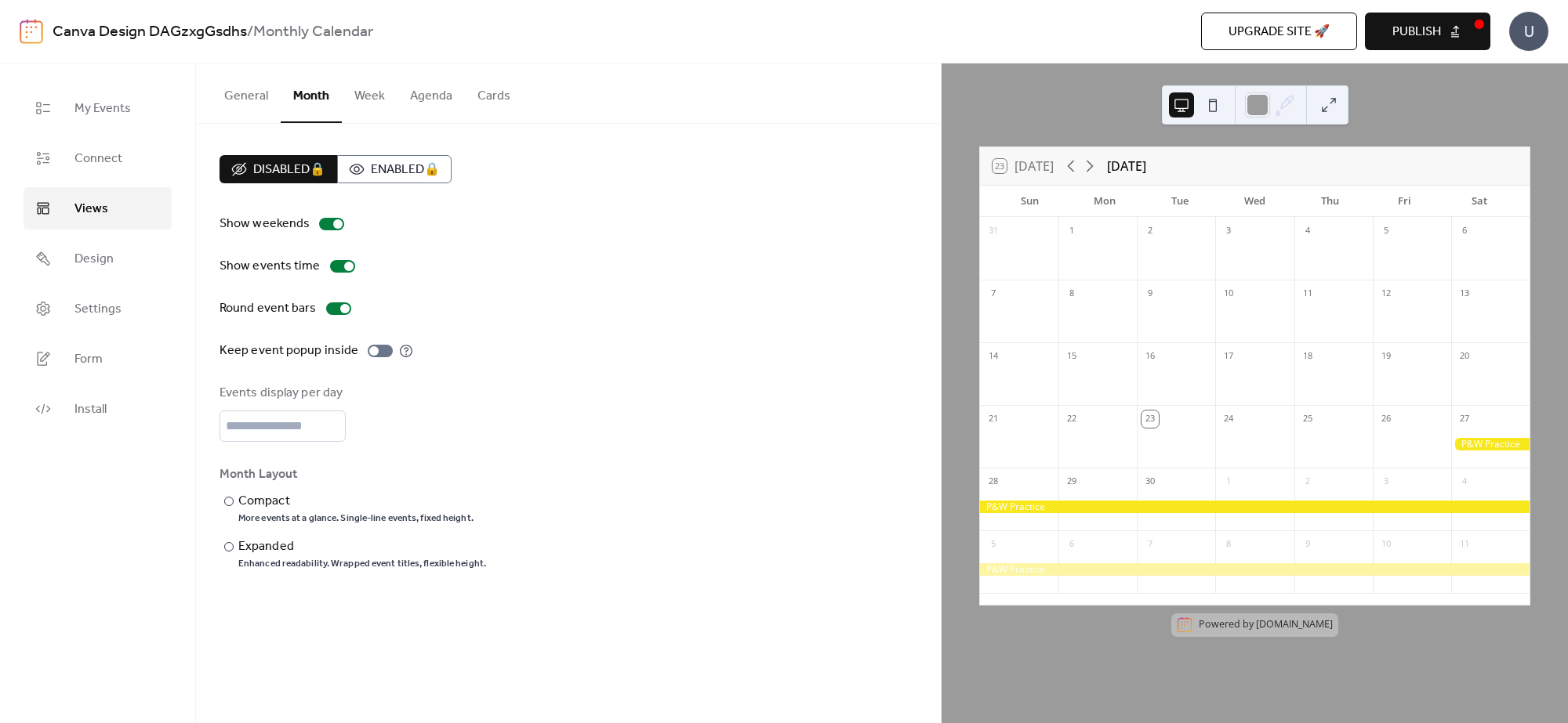
click at [380, 87] on button "Week" at bounding box center [369, 92] width 56 height 58
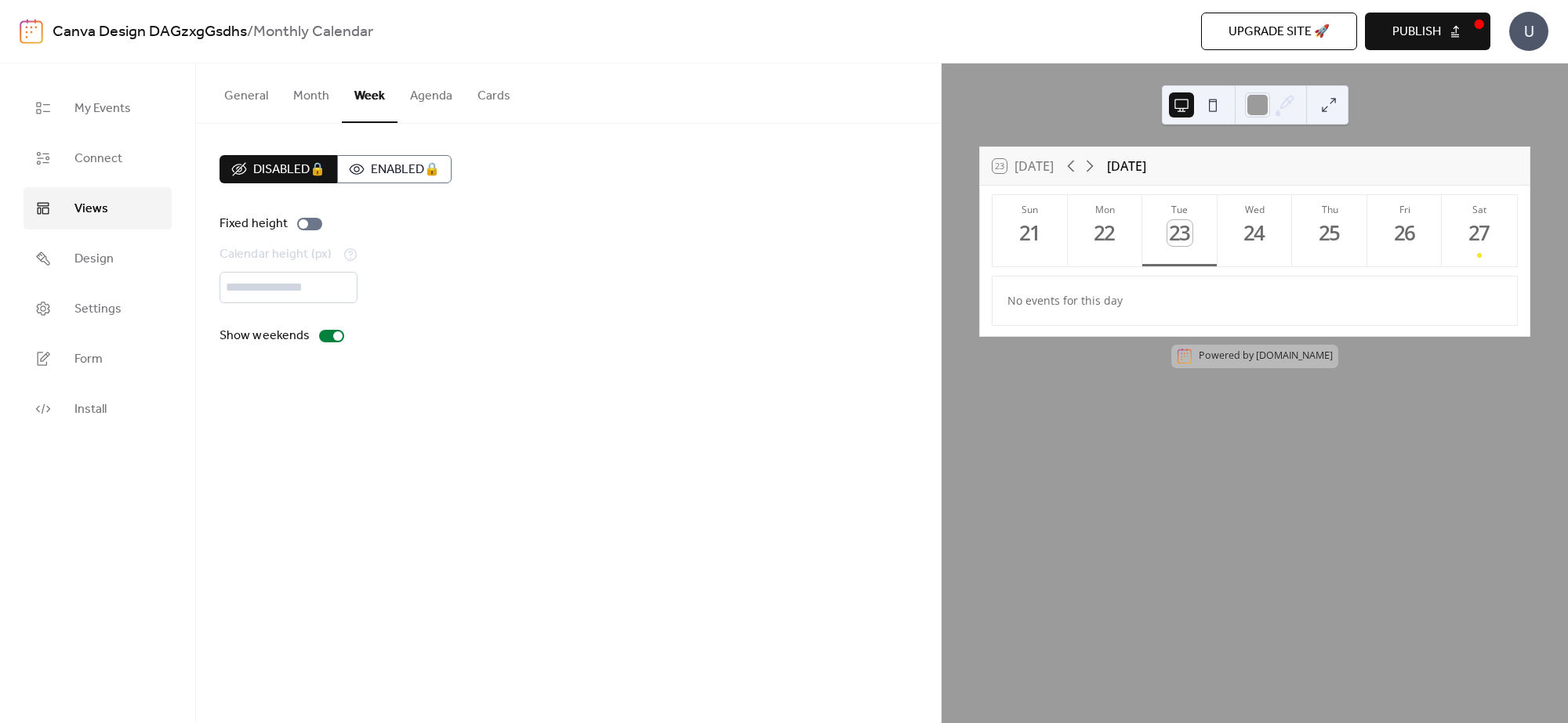
click at [432, 91] on button "Agenda" at bounding box center [431, 92] width 67 height 58
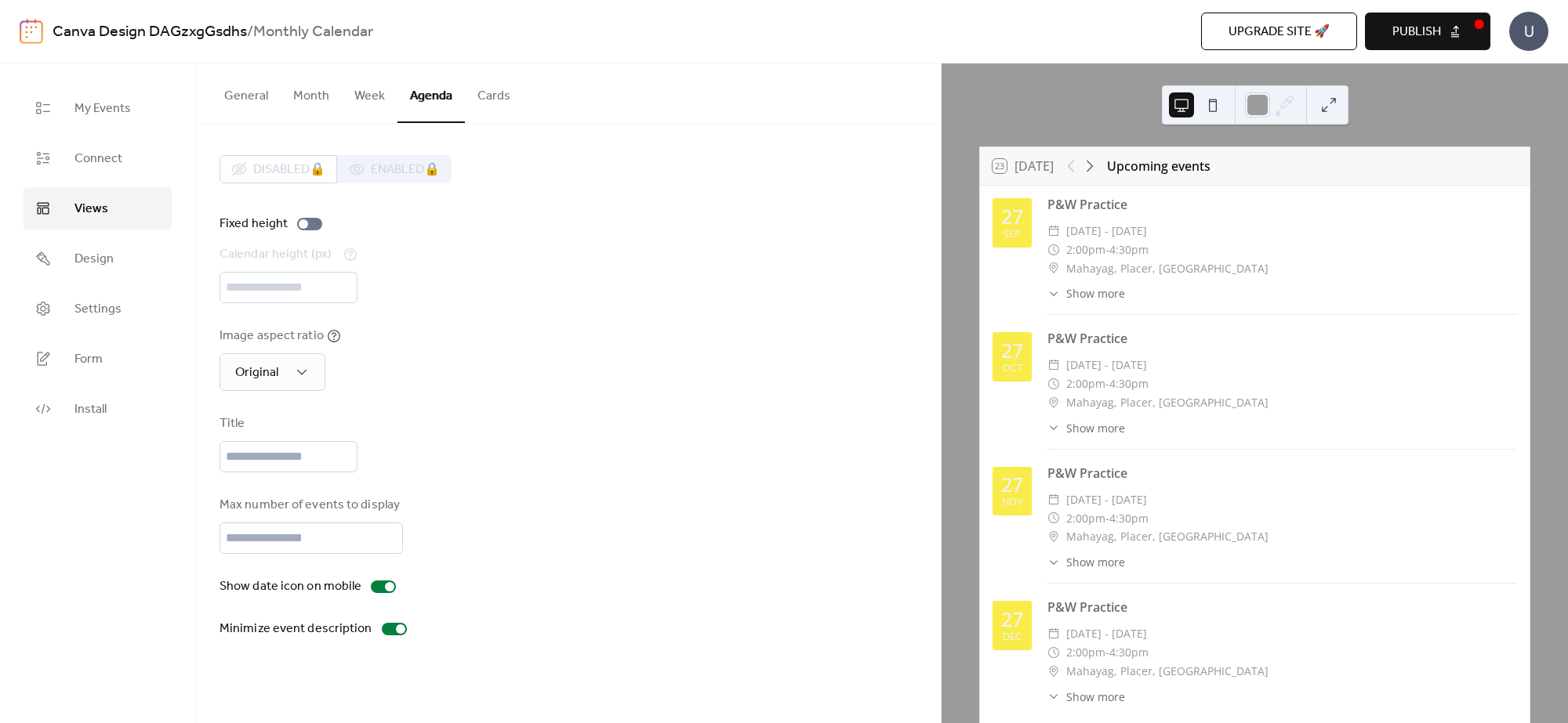
click at [484, 96] on button "Cards" at bounding box center [494, 92] width 58 height 58
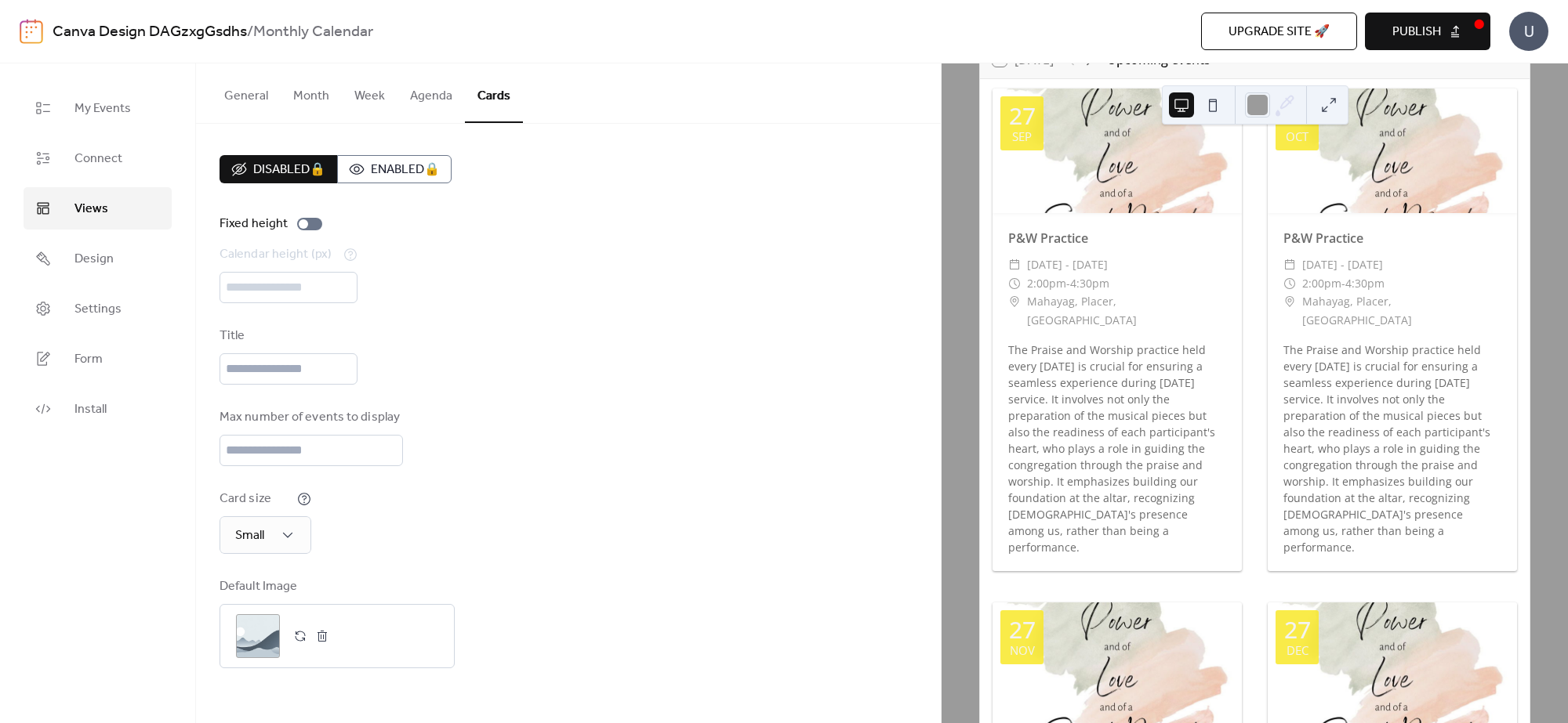
scroll to position [467, 0]
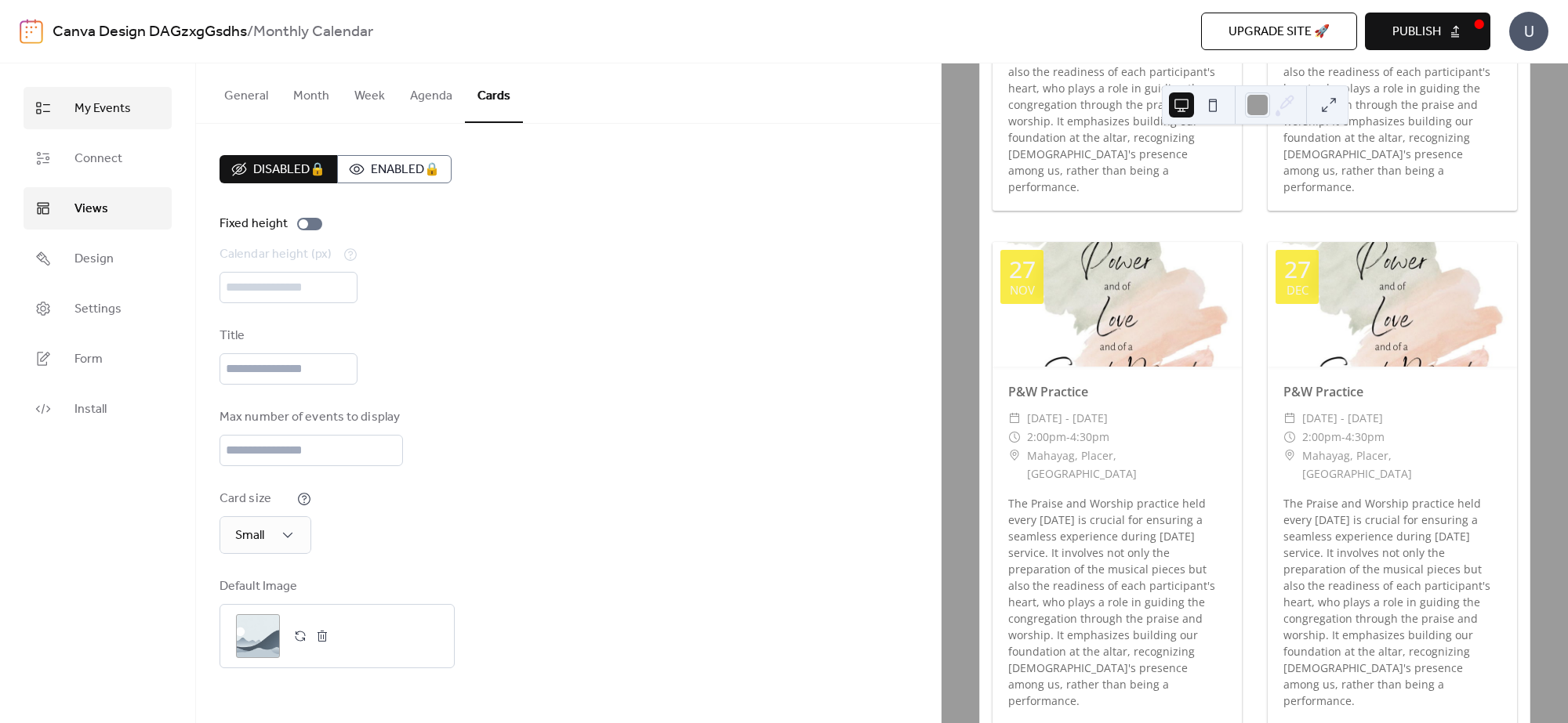
click at [119, 109] on span "My Events" at bounding box center [103, 108] width 56 height 18
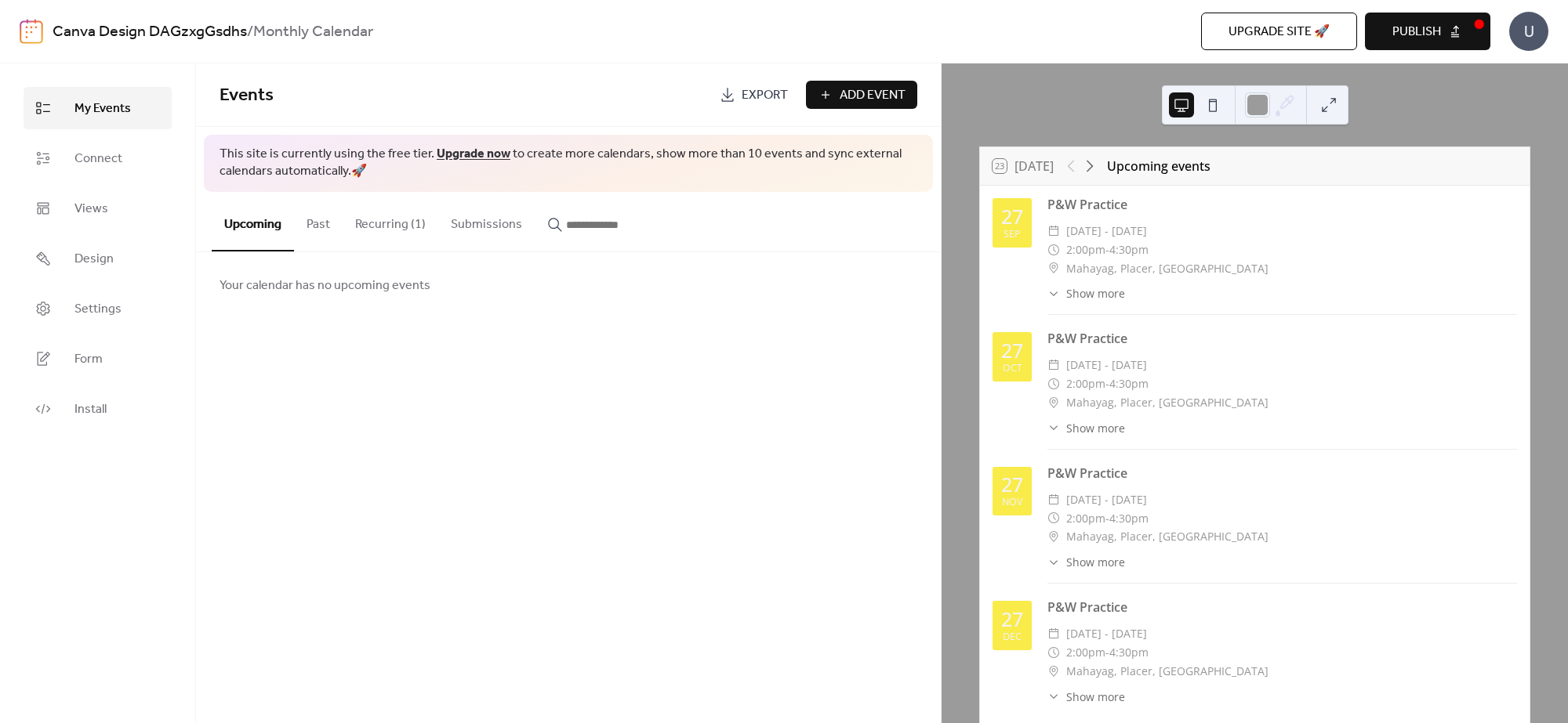
drag, startPoint x: 385, startPoint y: 216, endPoint x: 484, endPoint y: 257, distance: 107.2
click at [388, 218] on button "Recurring (1)" at bounding box center [390, 220] width 96 height 58
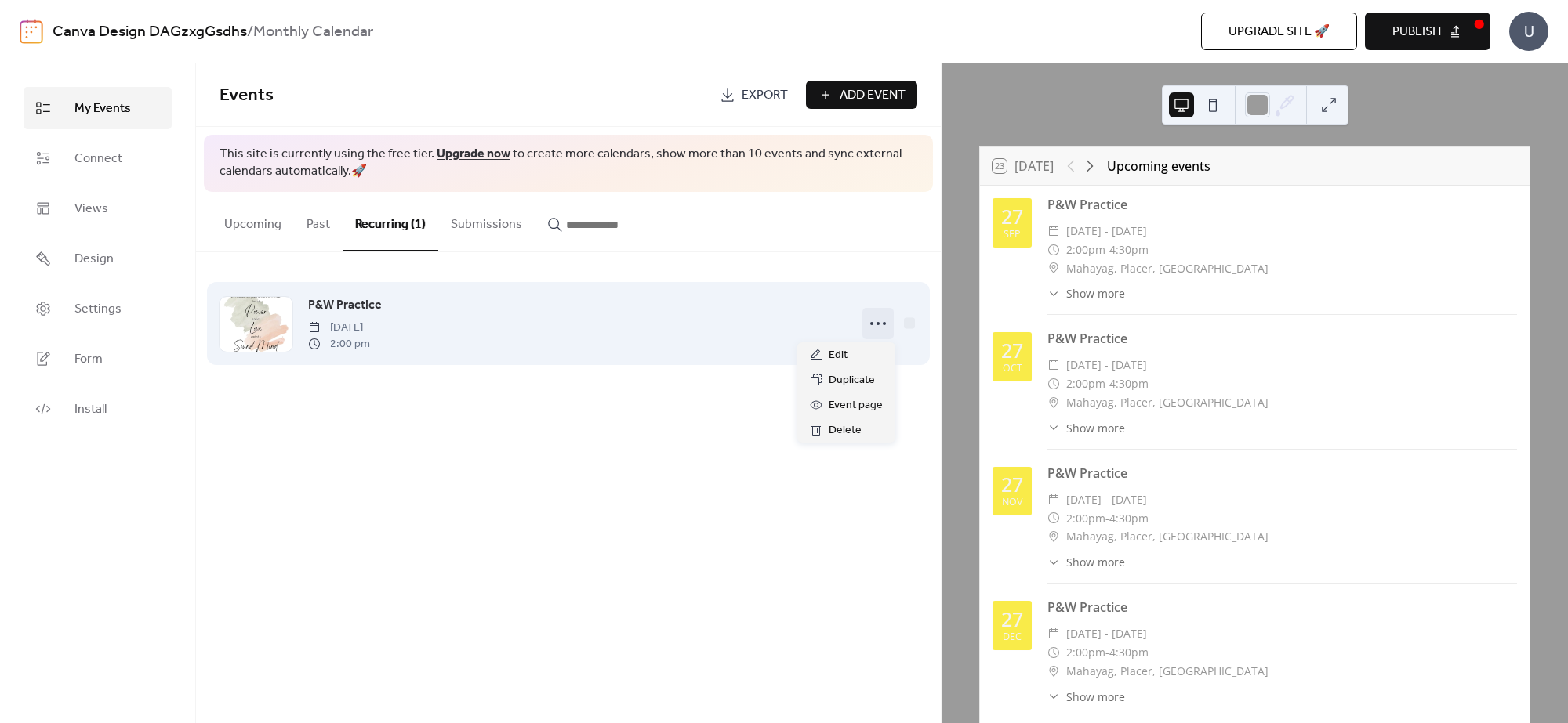
click at [868, 327] on icon at bounding box center [878, 324] width 25 height 25
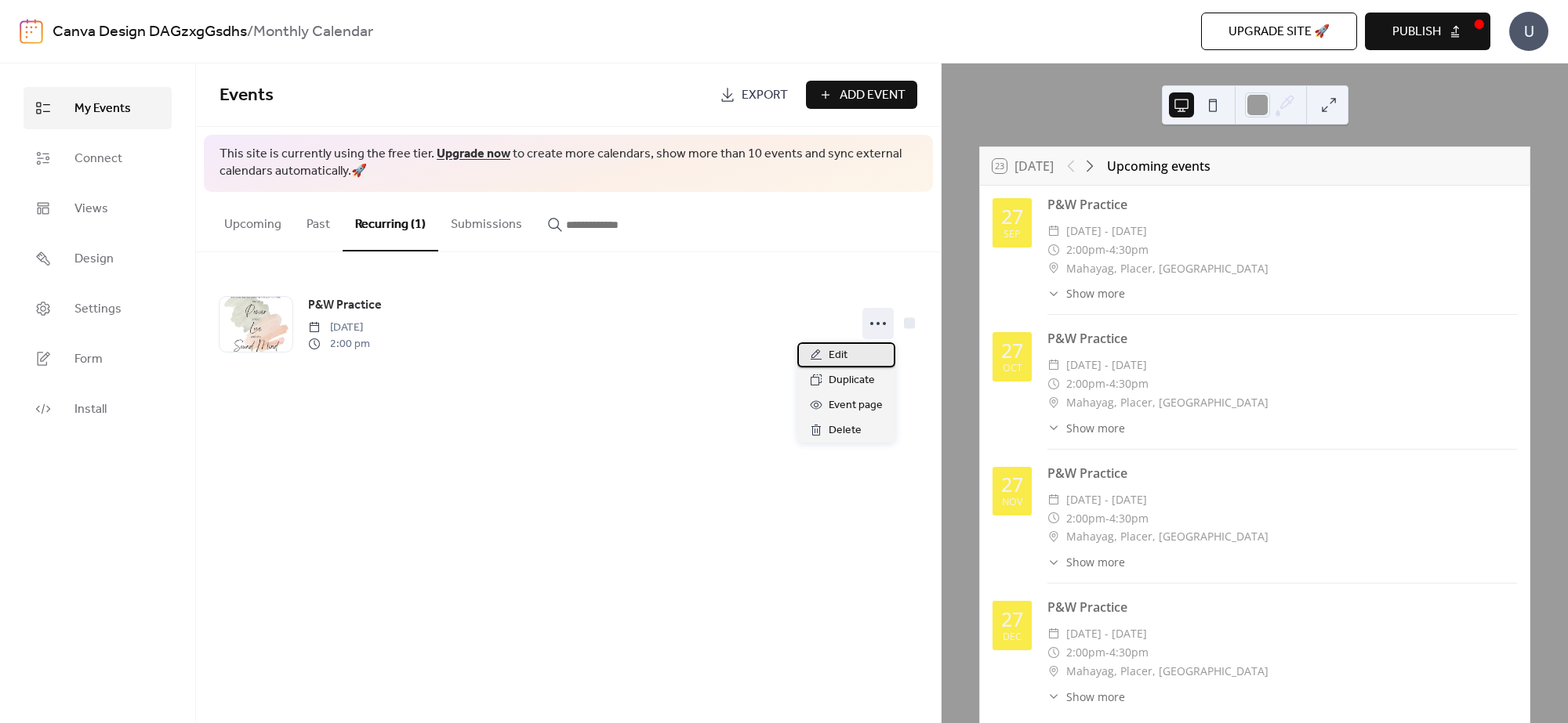
click at [848, 354] on div "Edit" at bounding box center [846, 355] width 98 height 25
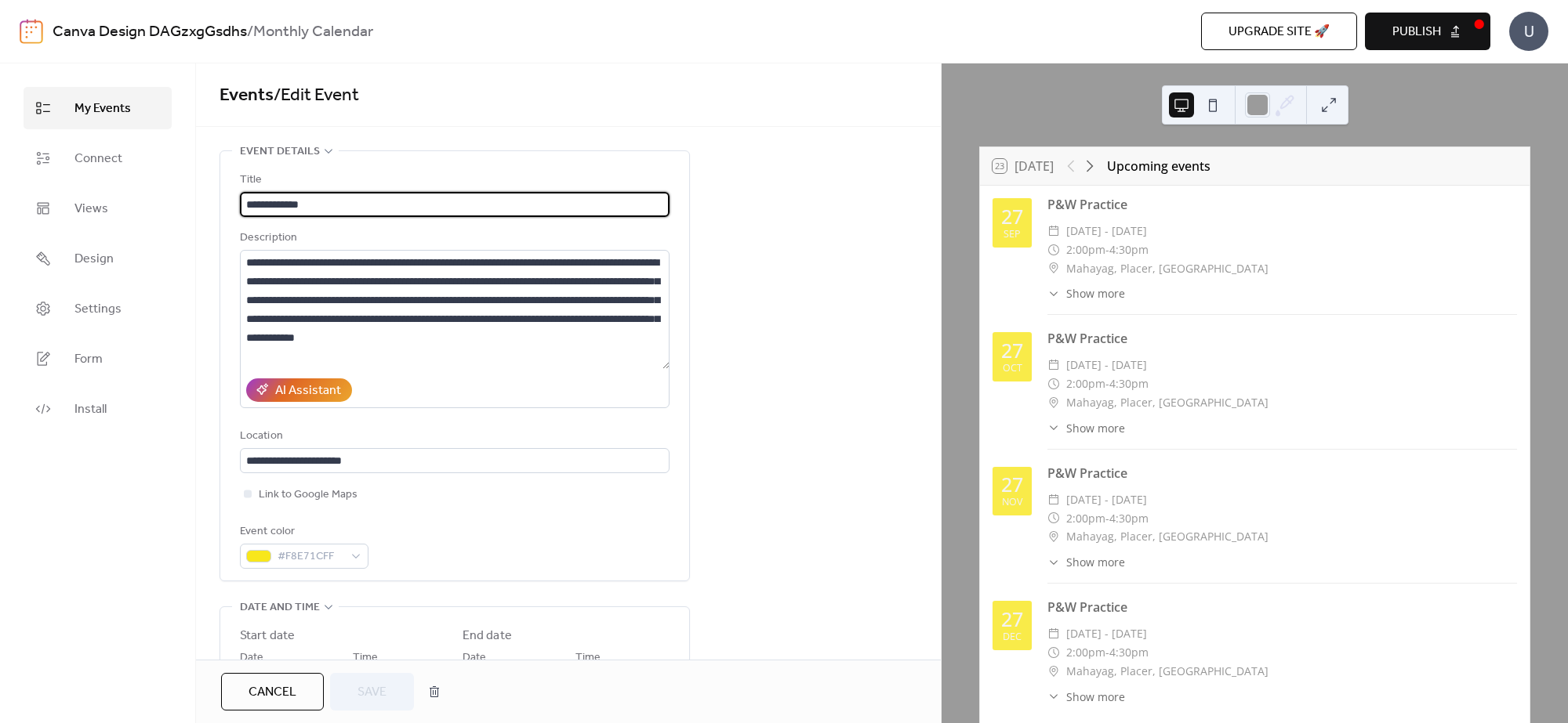
type input "**********"
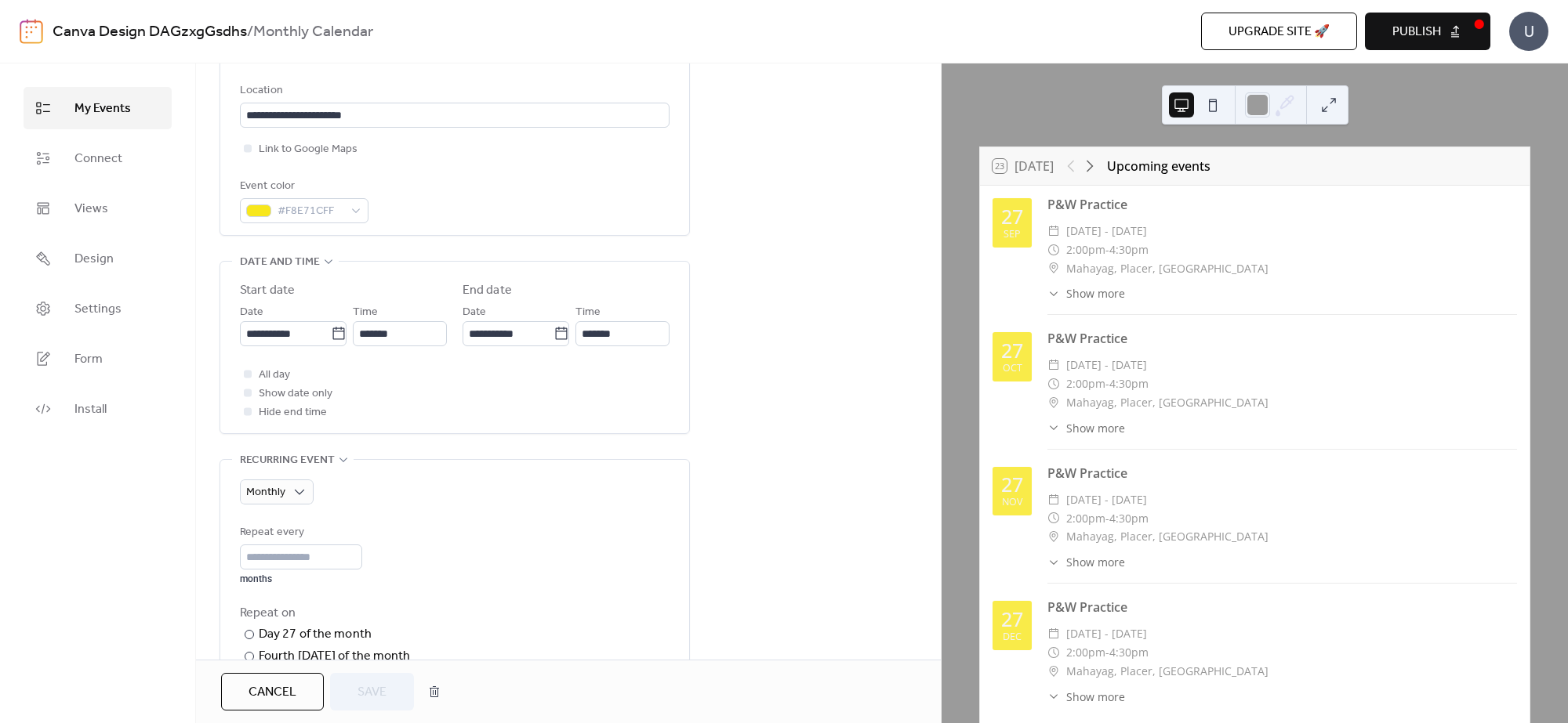
scroll to position [489, 0]
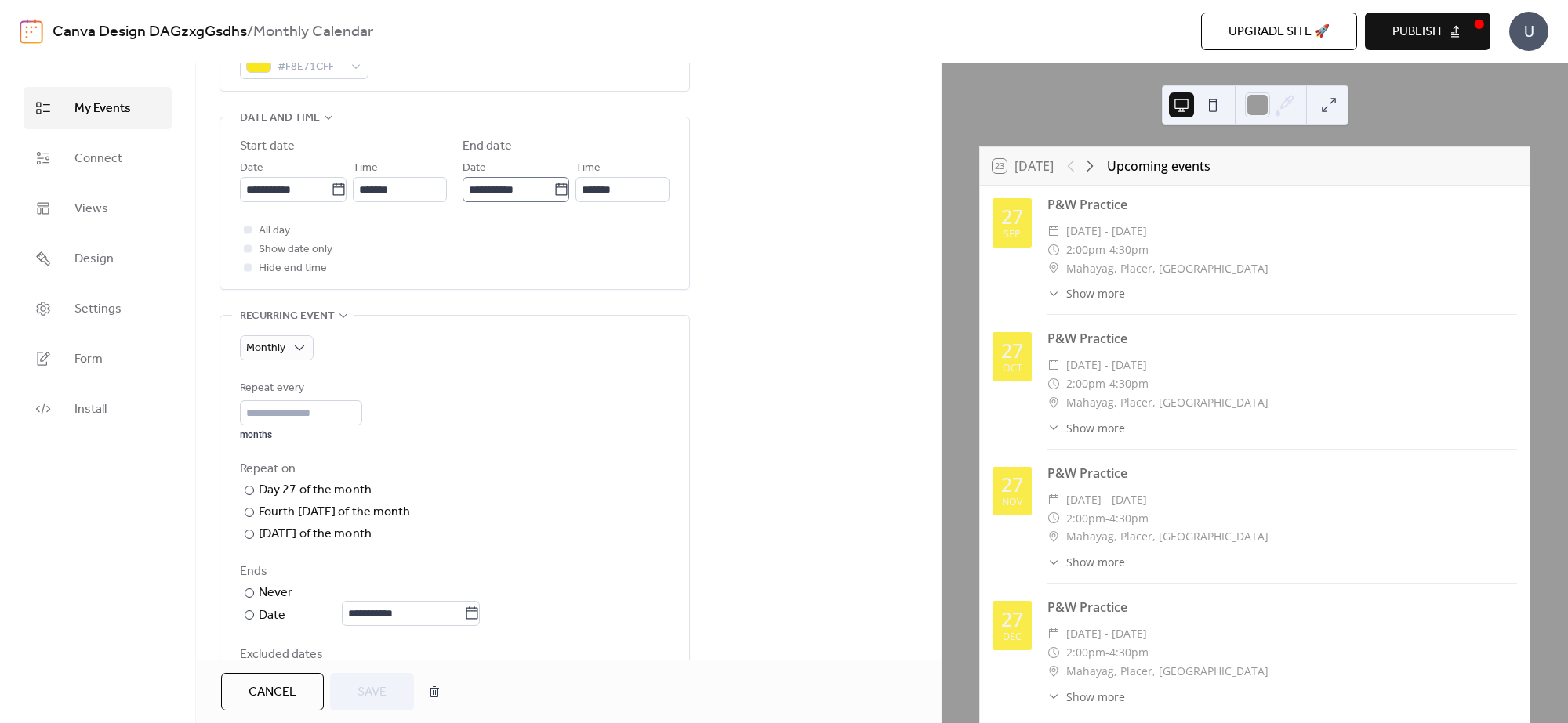
click at [559, 188] on icon at bounding box center [561, 188] width 12 height 13
click at [554, 188] on input "**********" at bounding box center [508, 190] width 91 height 25
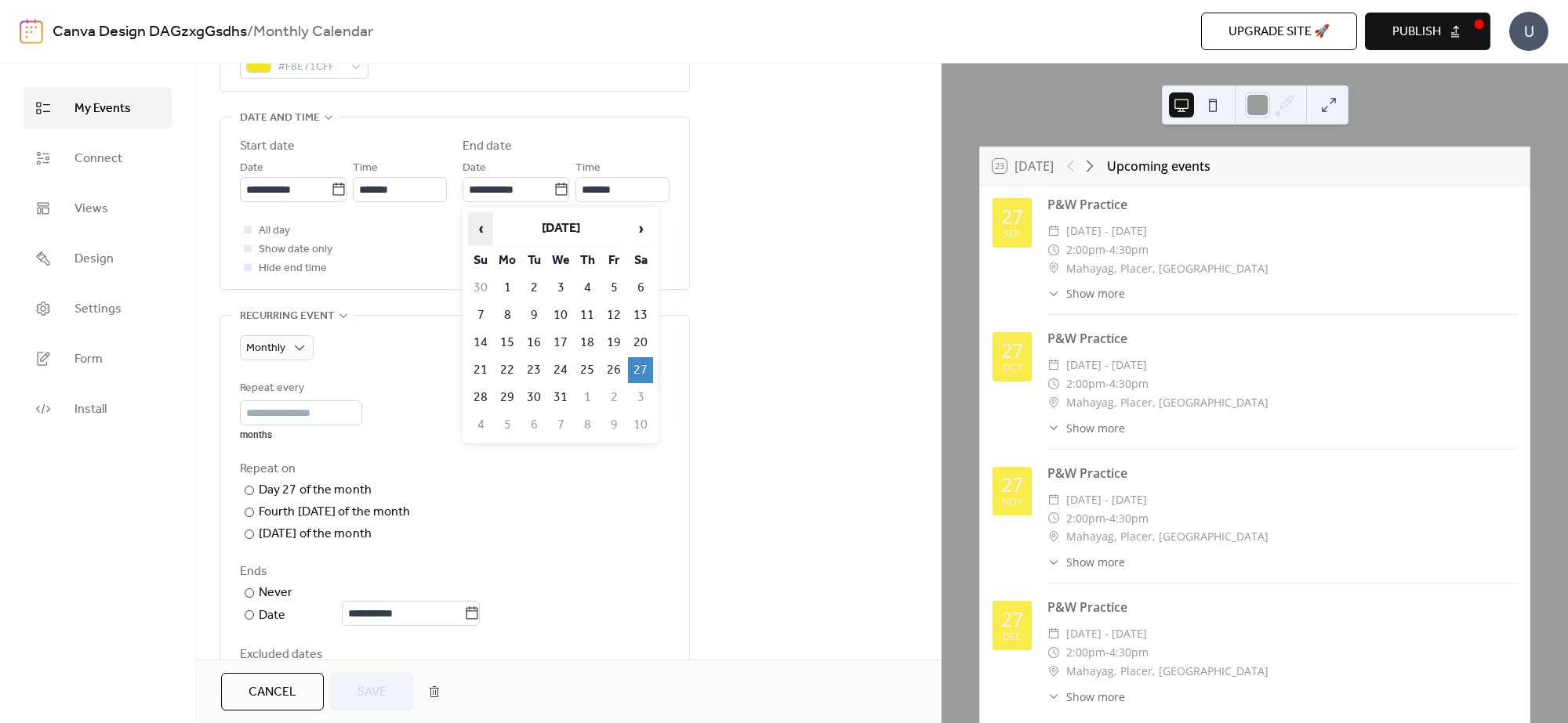
click at [478, 225] on span "‹" at bounding box center [480, 228] width 24 height 31
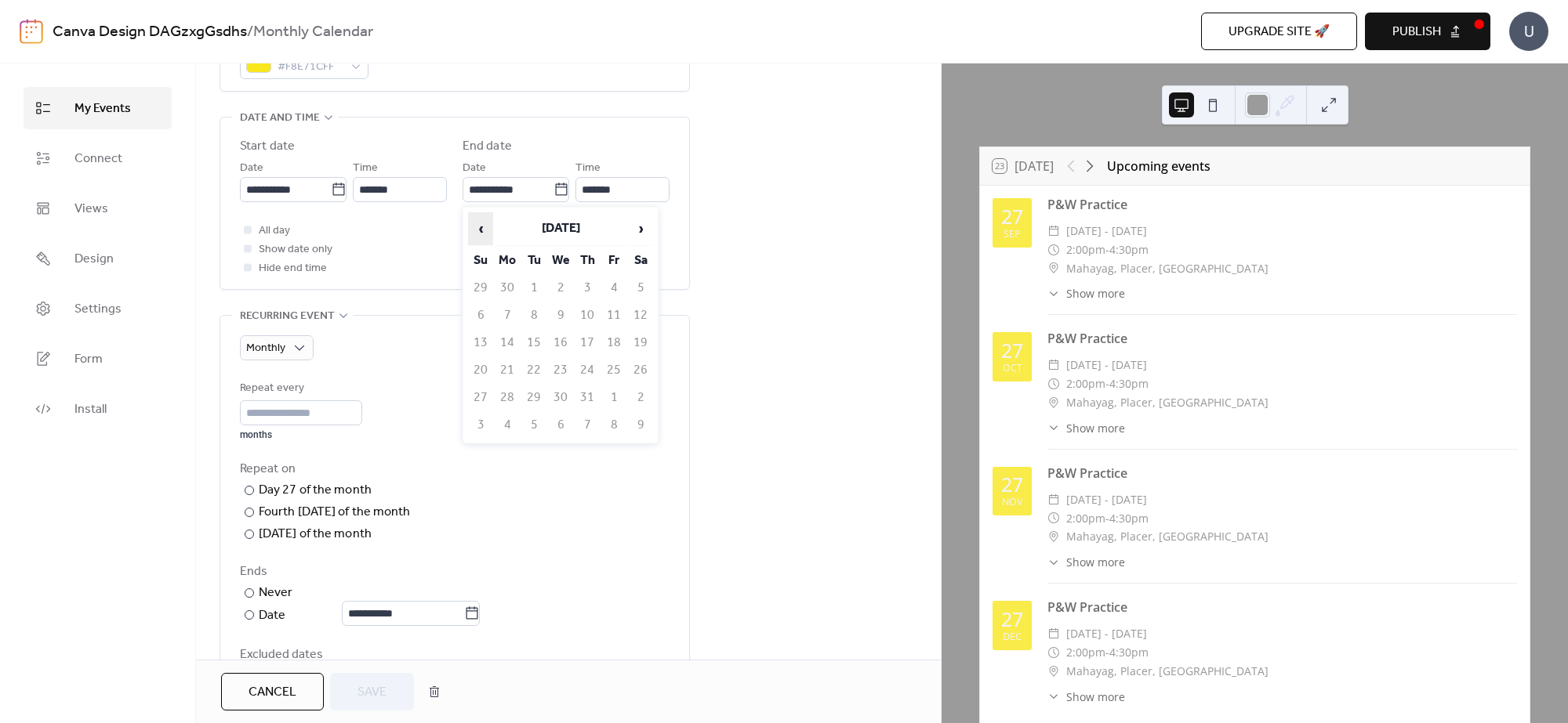
click at [478, 225] on span "‹" at bounding box center [480, 228] width 24 height 31
click at [633, 224] on span "›" at bounding box center [640, 228] width 24 height 31
click at [639, 396] on td "4" at bounding box center [640, 398] width 25 height 26
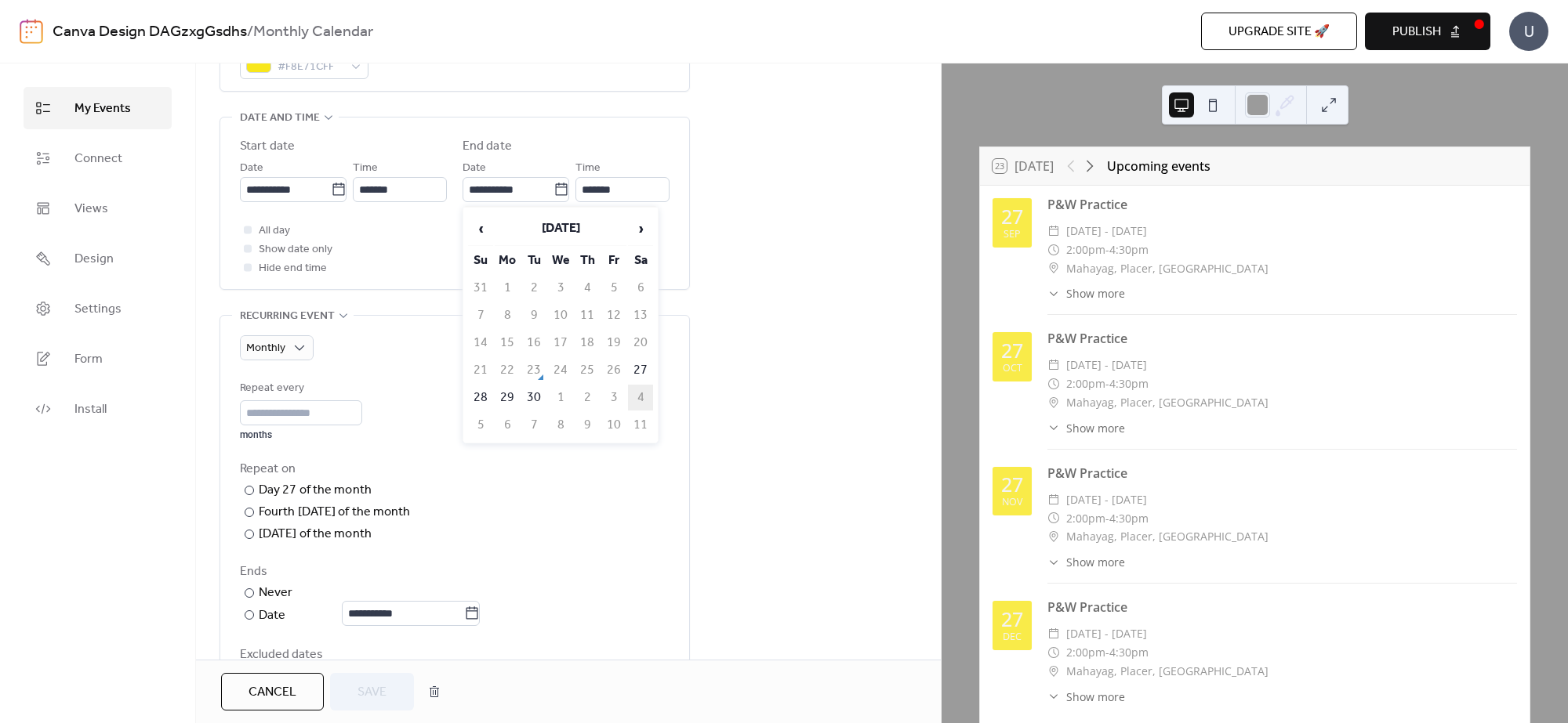
type input "**********"
click at [364, 578] on span "Save" at bounding box center [372, 693] width 29 height 18
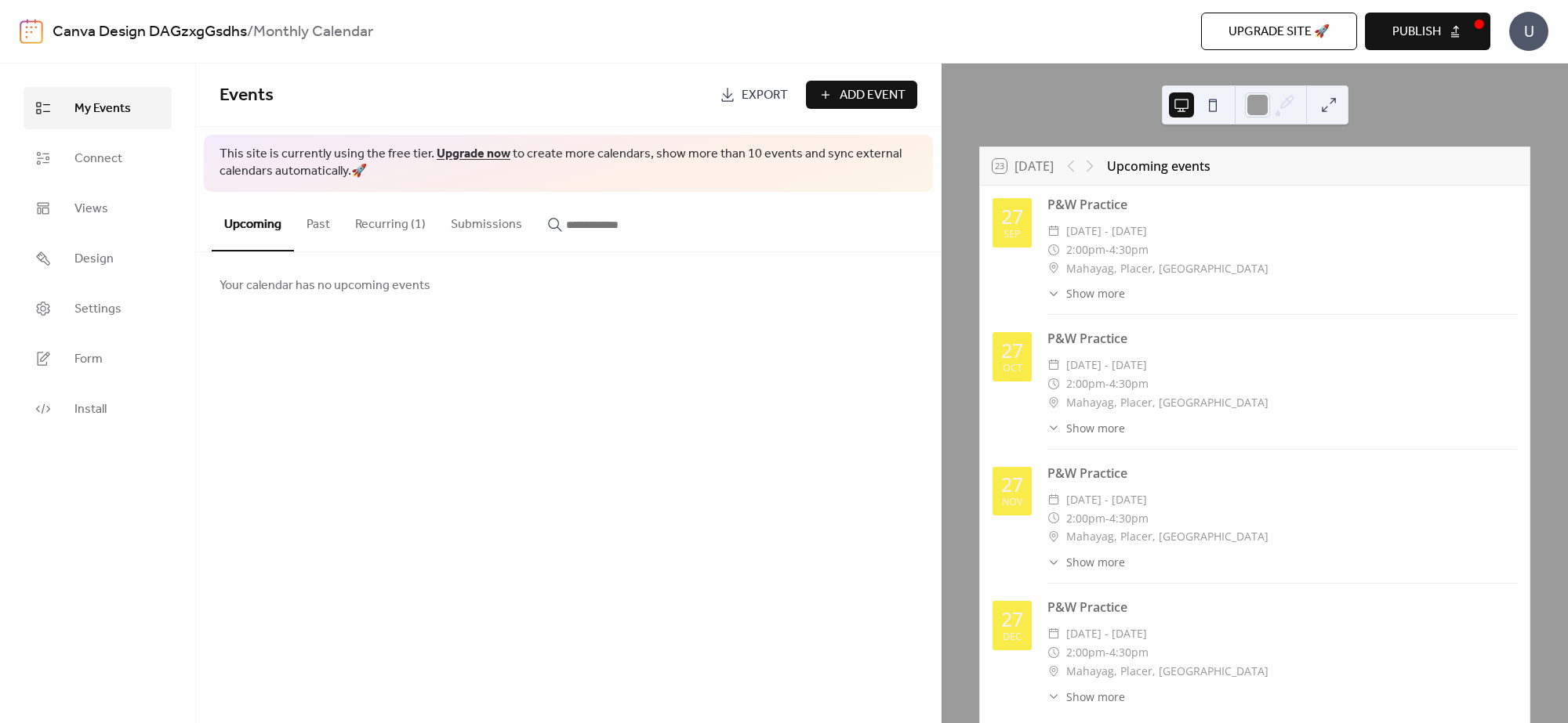
click at [397, 229] on button "Recurring (1)" at bounding box center [390, 220] width 96 height 58
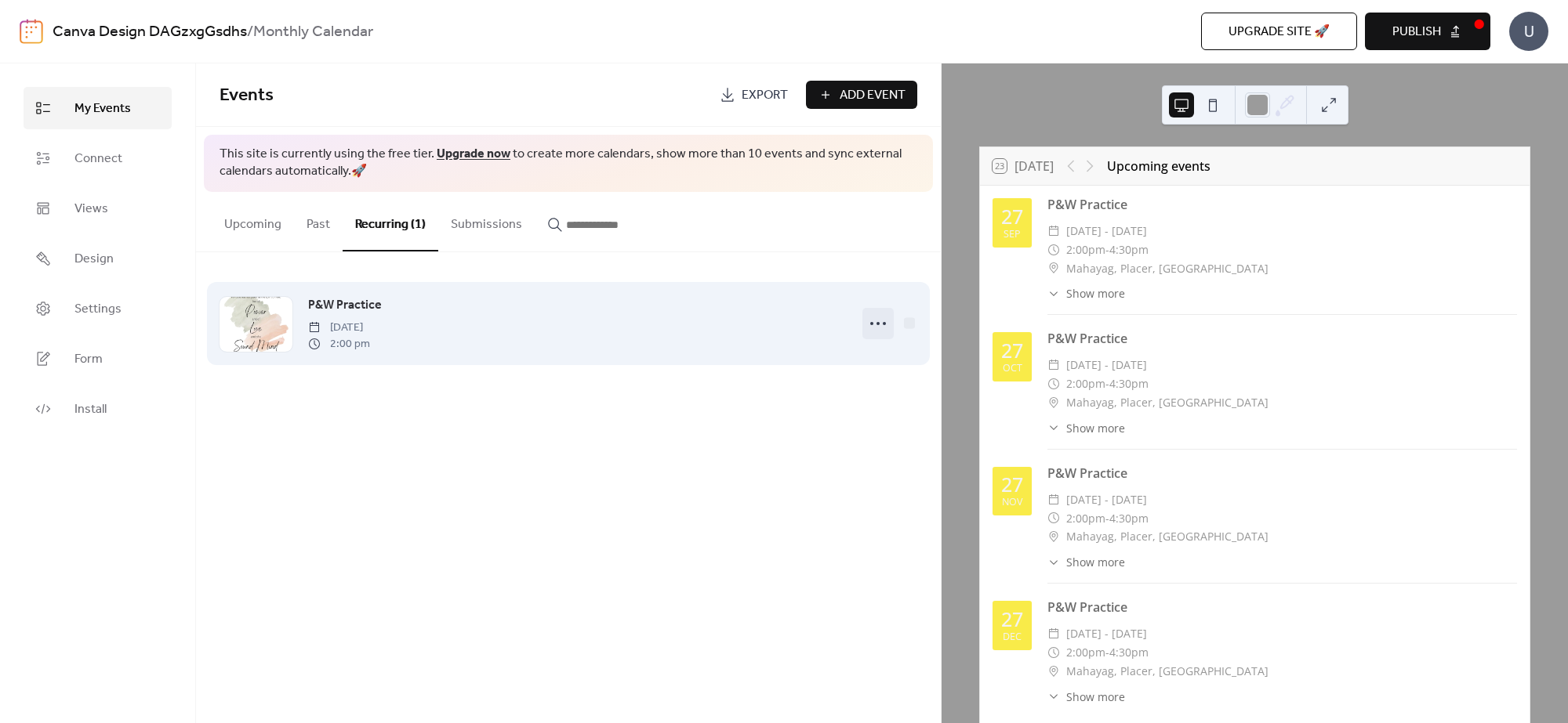
click at [875, 319] on icon at bounding box center [878, 324] width 25 height 25
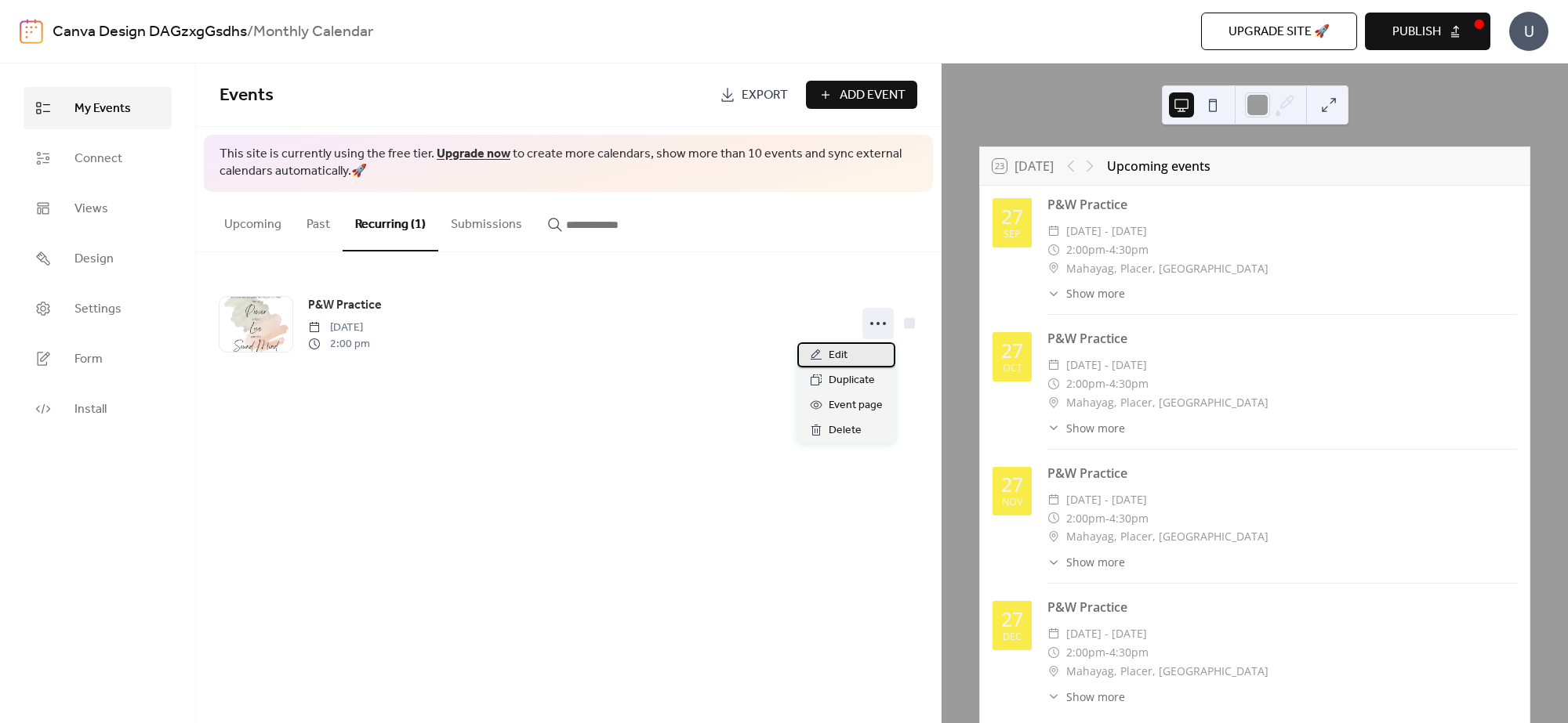
click at [872, 358] on div "Edit" at bounding box center [846, 355] width 98 height 25
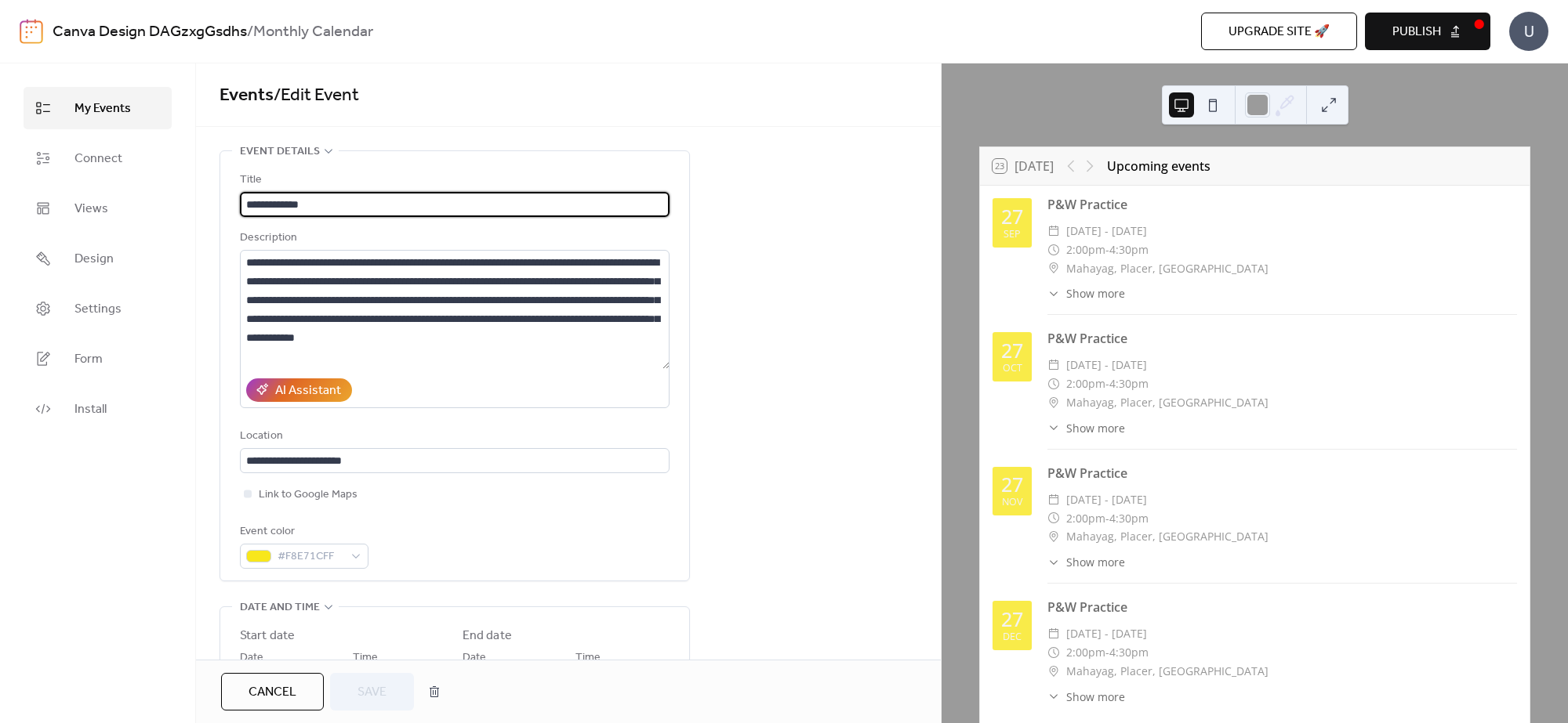
type input "**********"
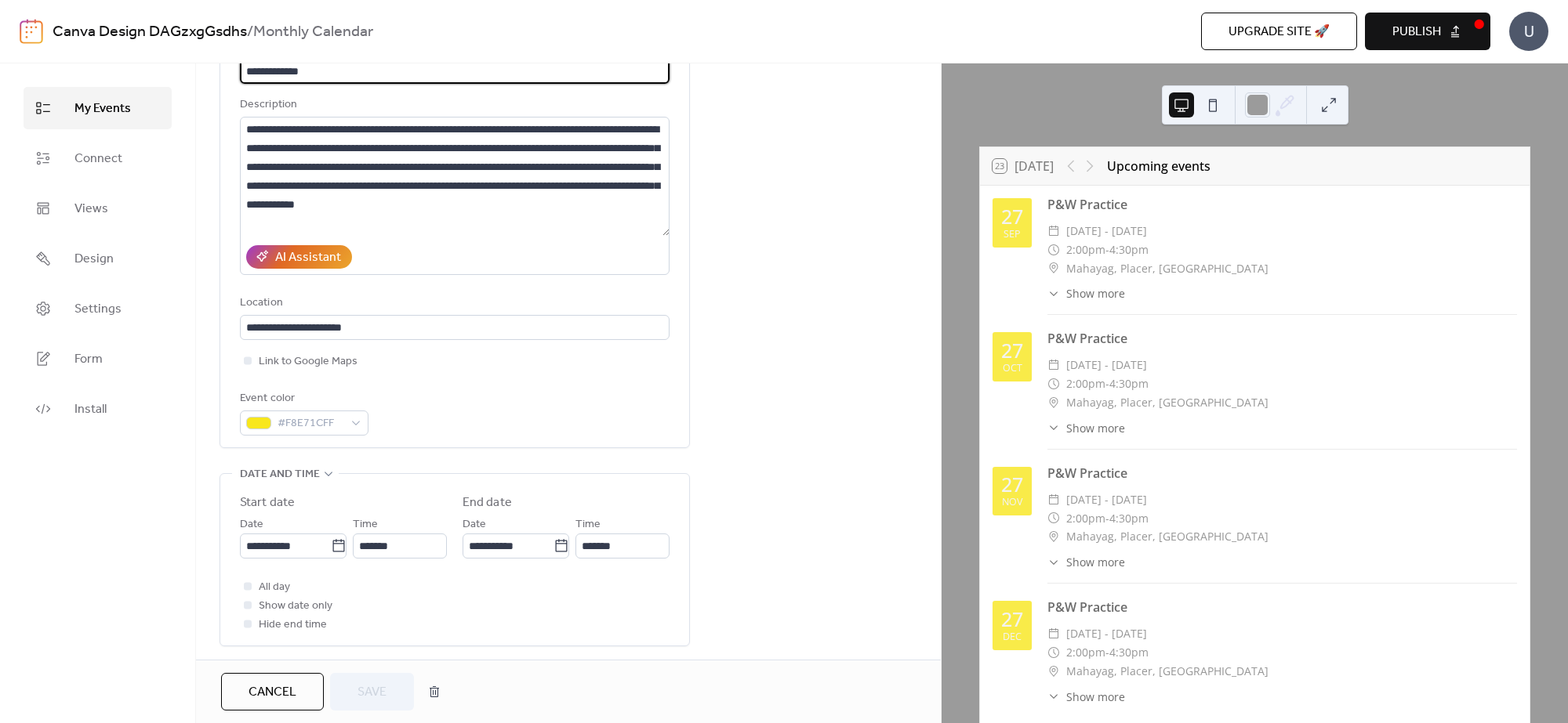
scroll to position [392, 0]
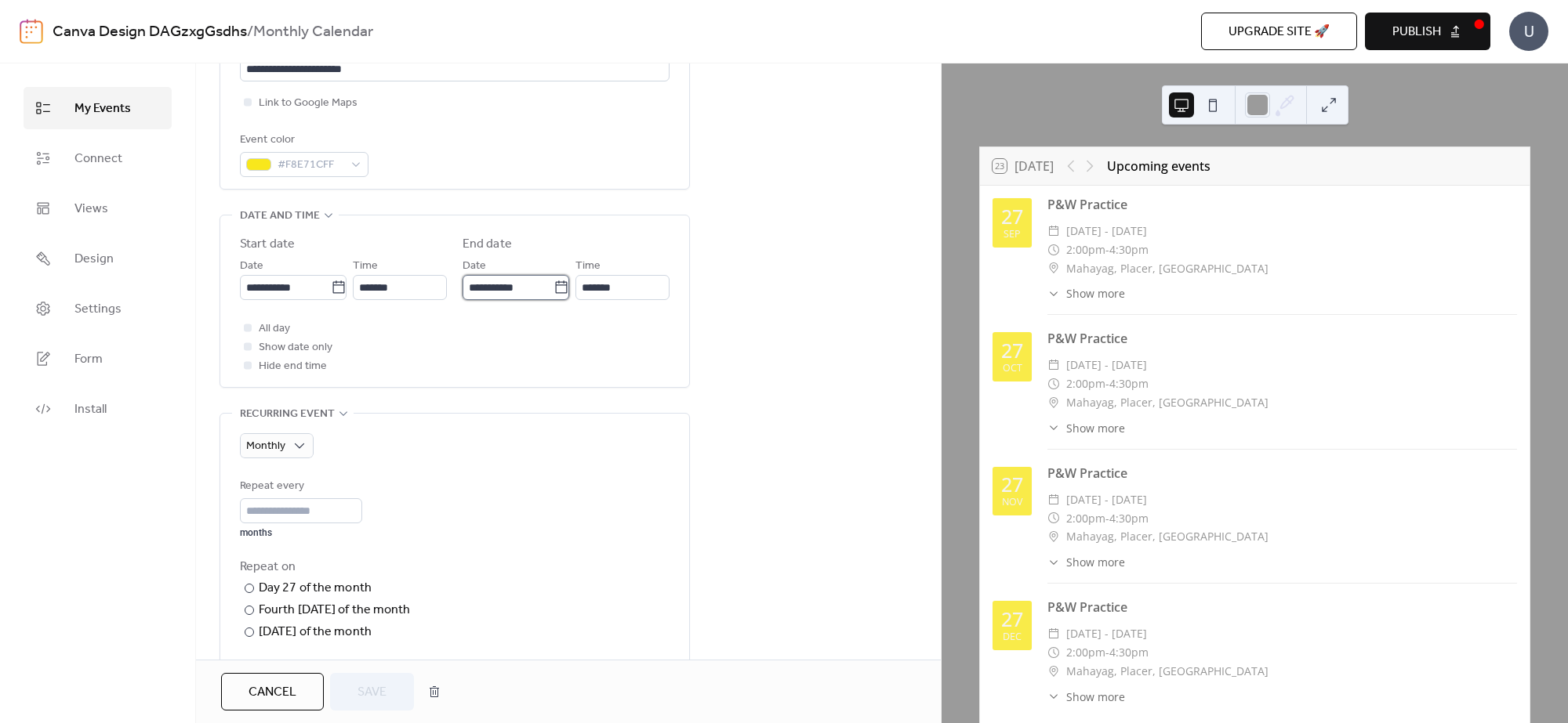
click at [506, 287] on input "**********" at bounding box center [508, 288] width 91 height 25
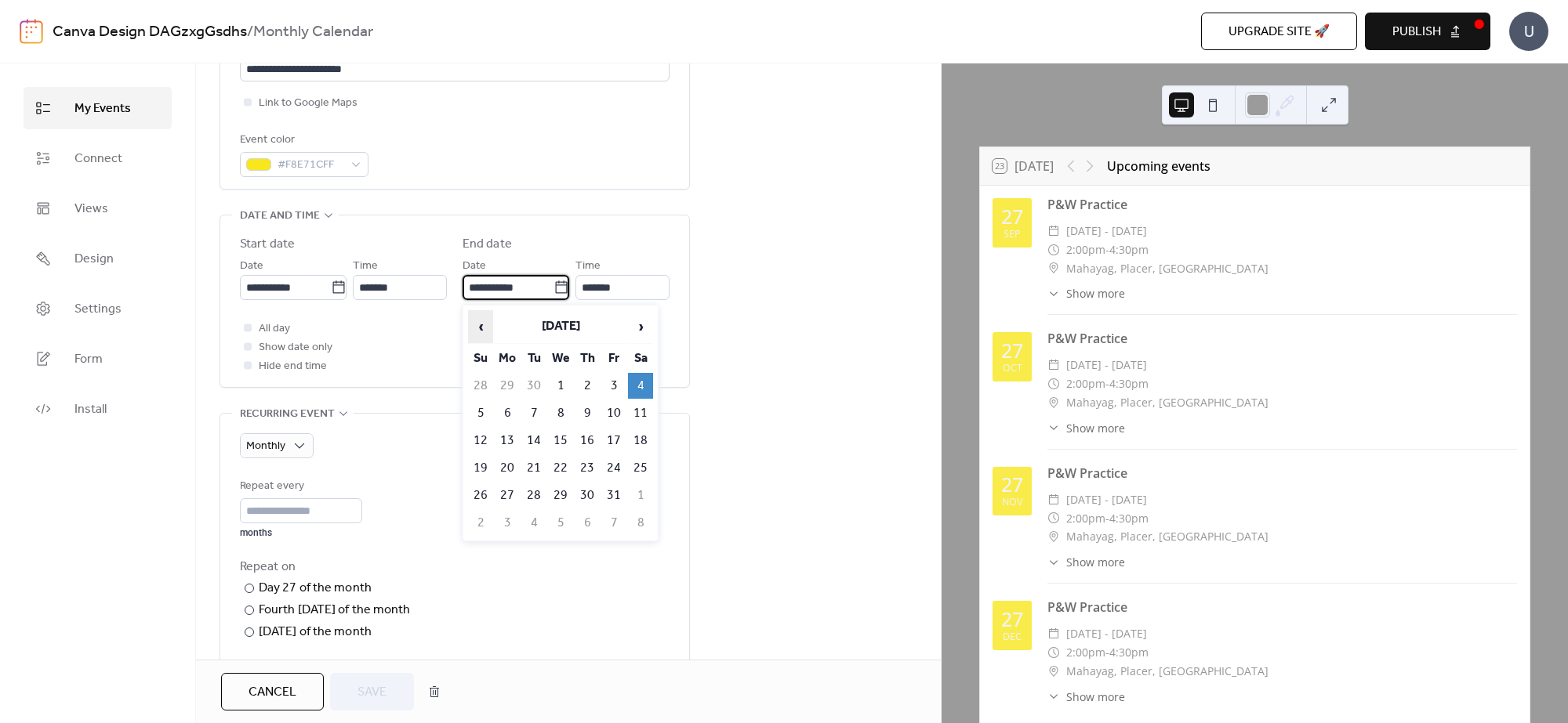
click at [479, 325] on span "‹" at bounding box center [480, 326] width 24 height 31
click at [640, 468] on td "27" at bounding box center [640, 467] width 25 height 26
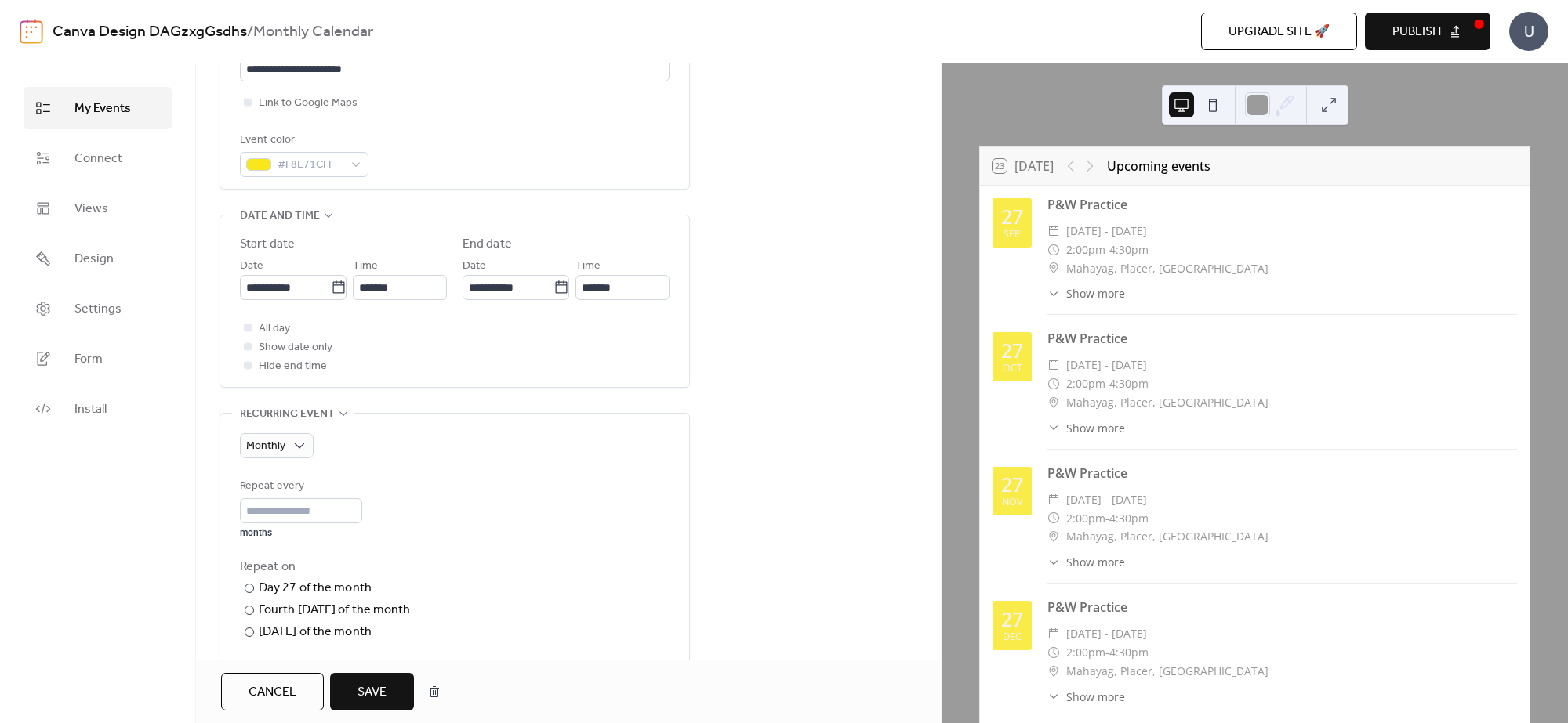
scroll to position [489, 0]
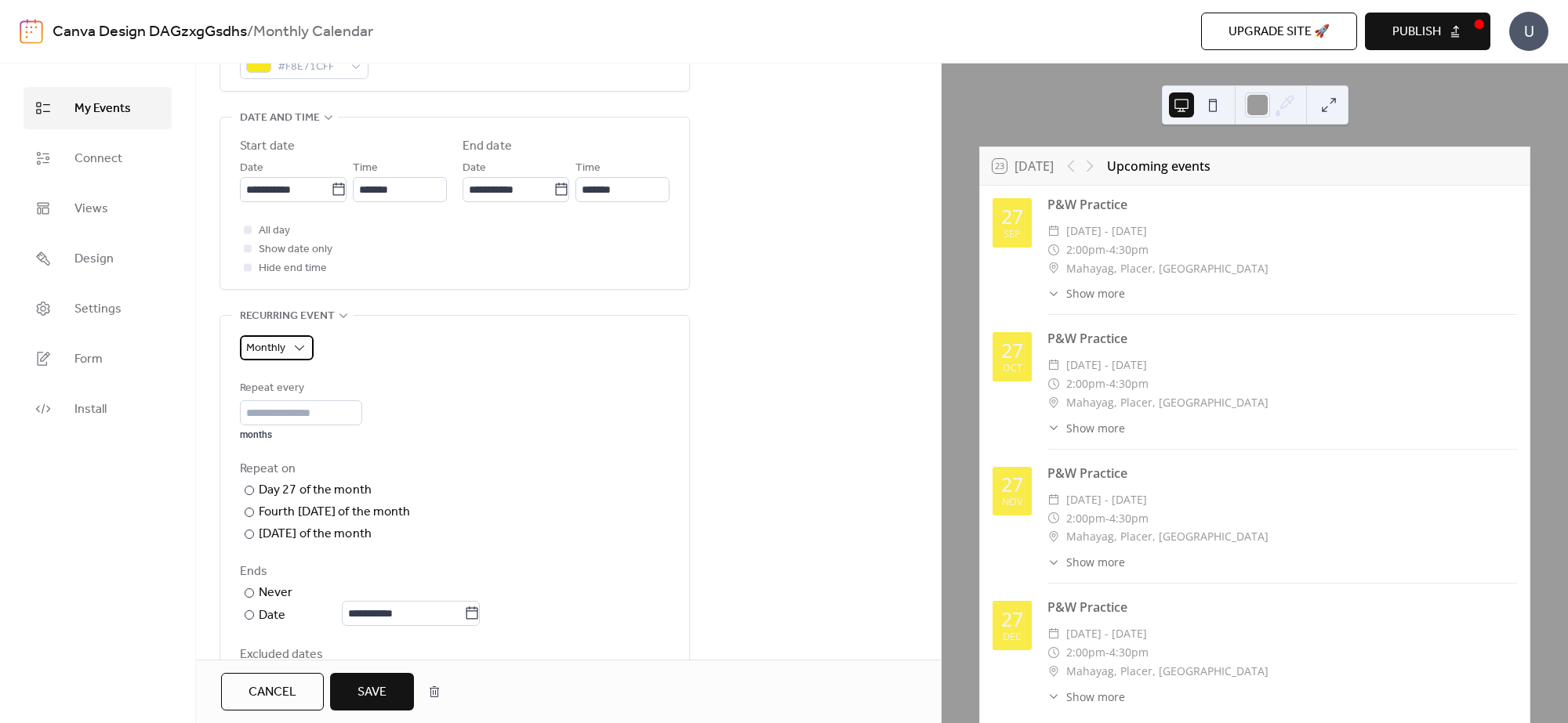
click at [307, 343] on div "Monthly" at bounding box center [277, 348] width 74 height 25
click at [291, 443] on div "Weekly" at bounding box center [290, 442] width 101 height 31
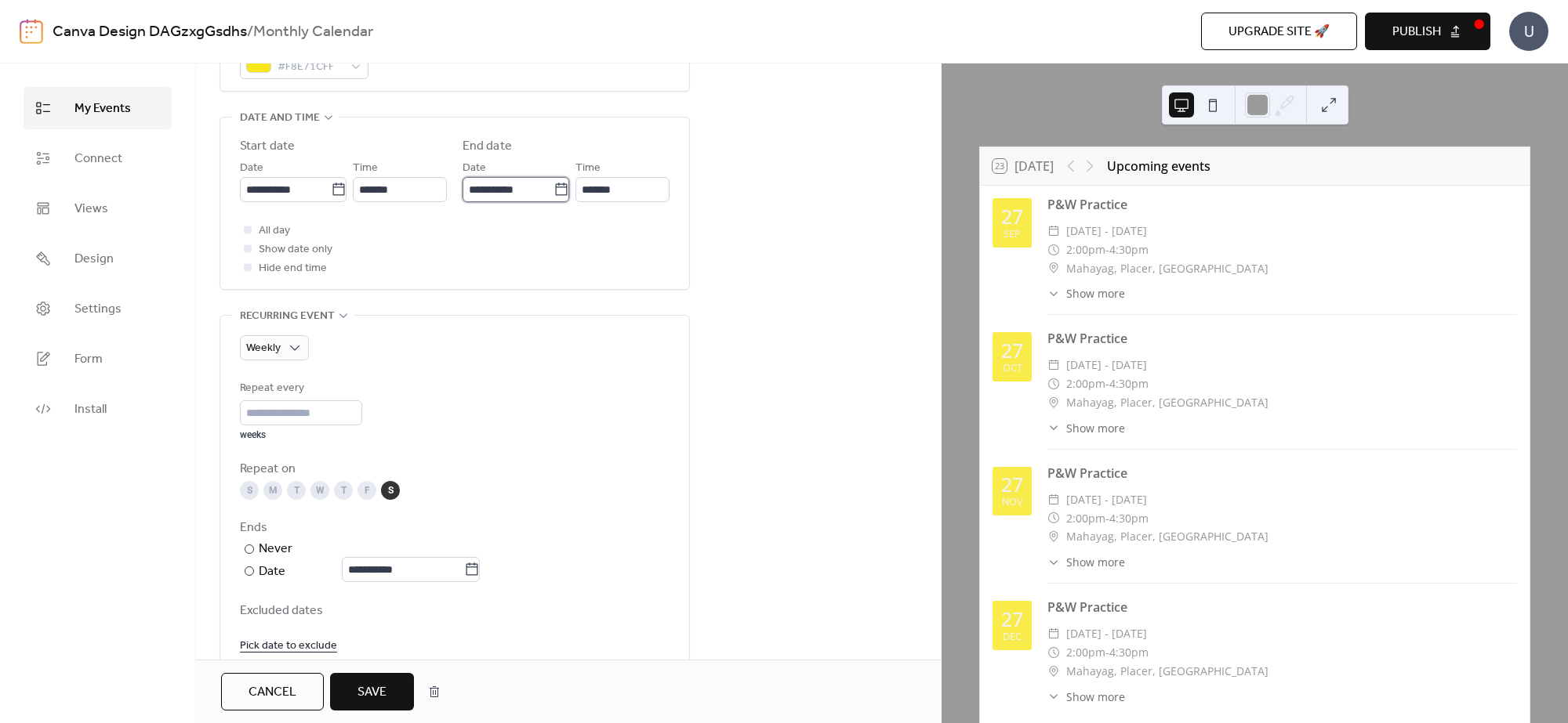
click at [527, 184] on input "**********" at bounding box center [508, 190] width 91 height 25
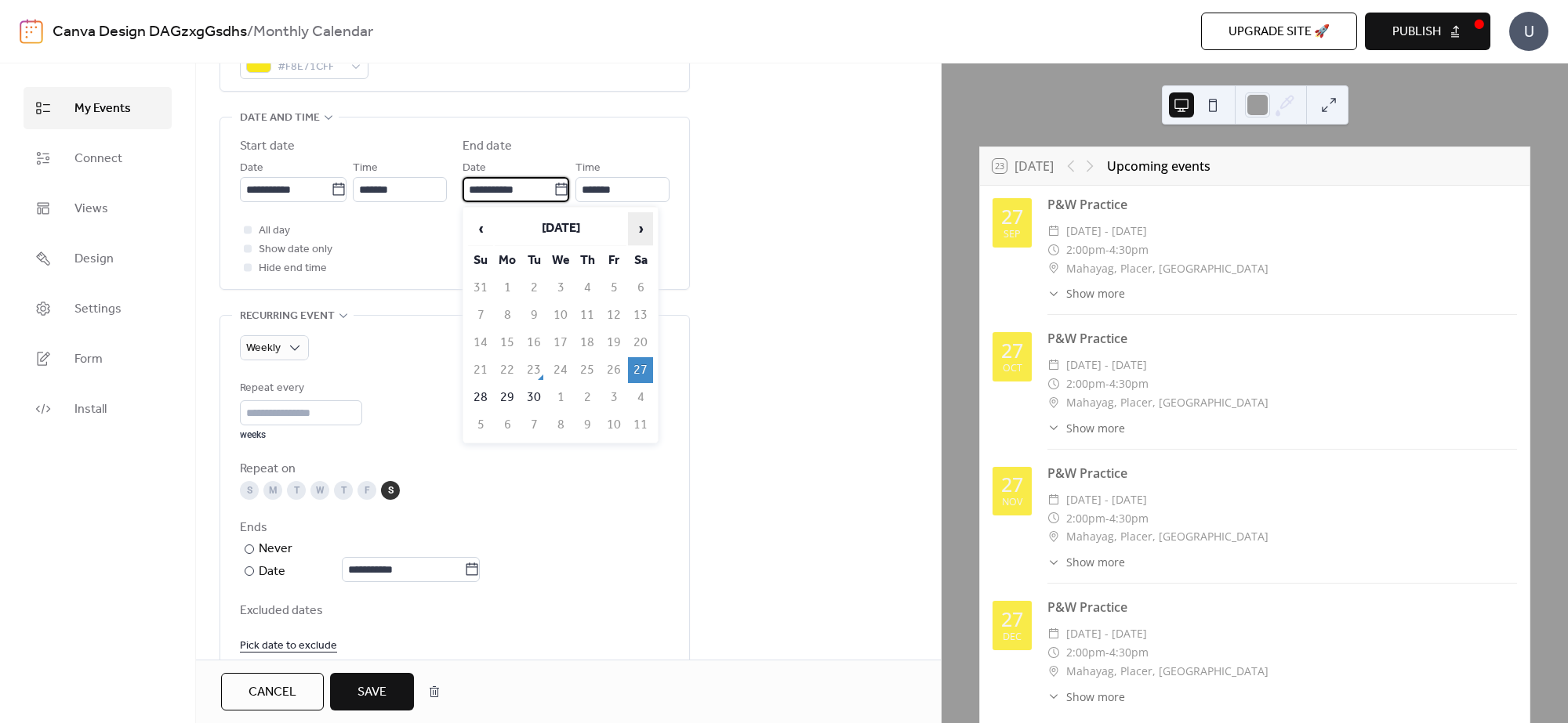
click at [632, 224] on span "›" at bounding box center [640, 228] width 24 height 31
click at [638, 366] on td "27" at bounding box center [640, 370] width 25 height 26
type input "**********"
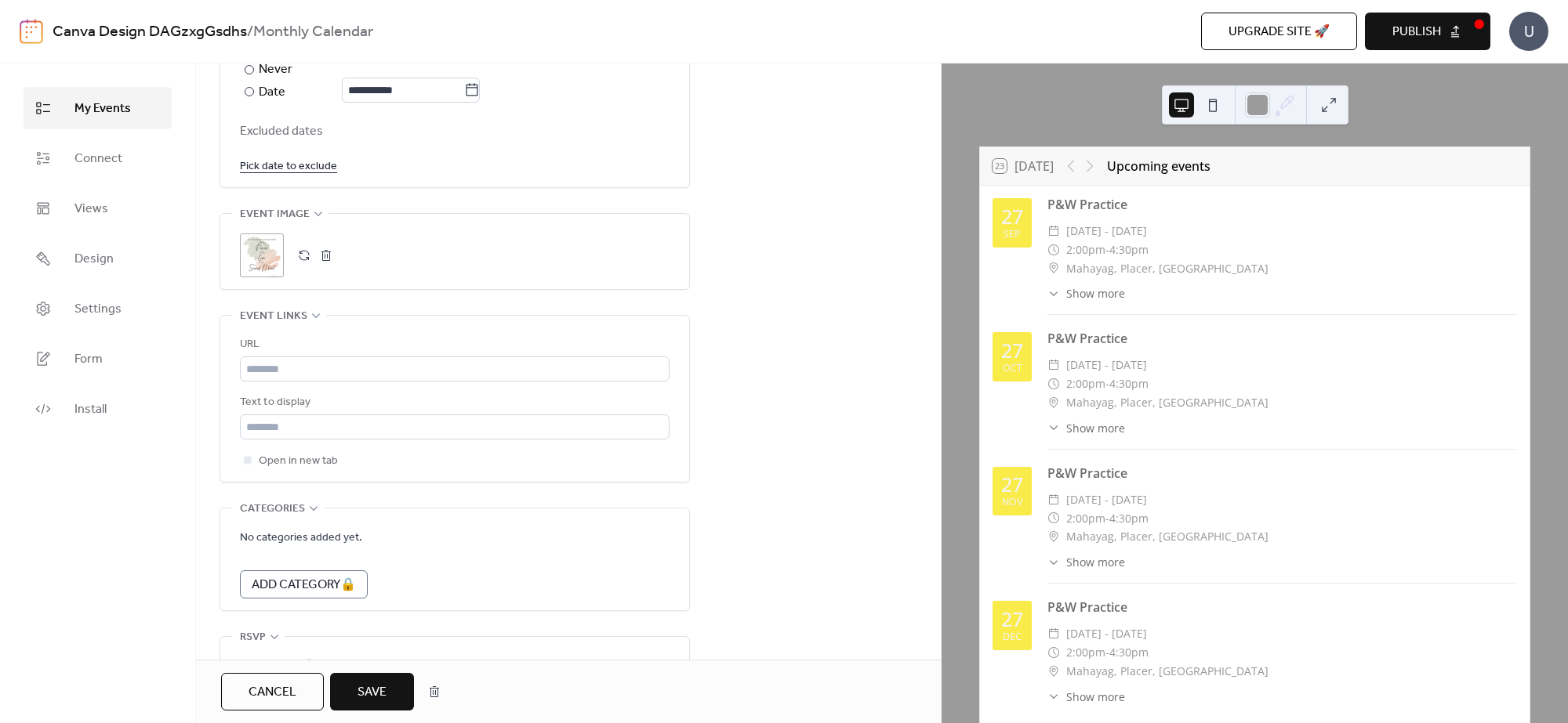
scroll to position [1056, 0]
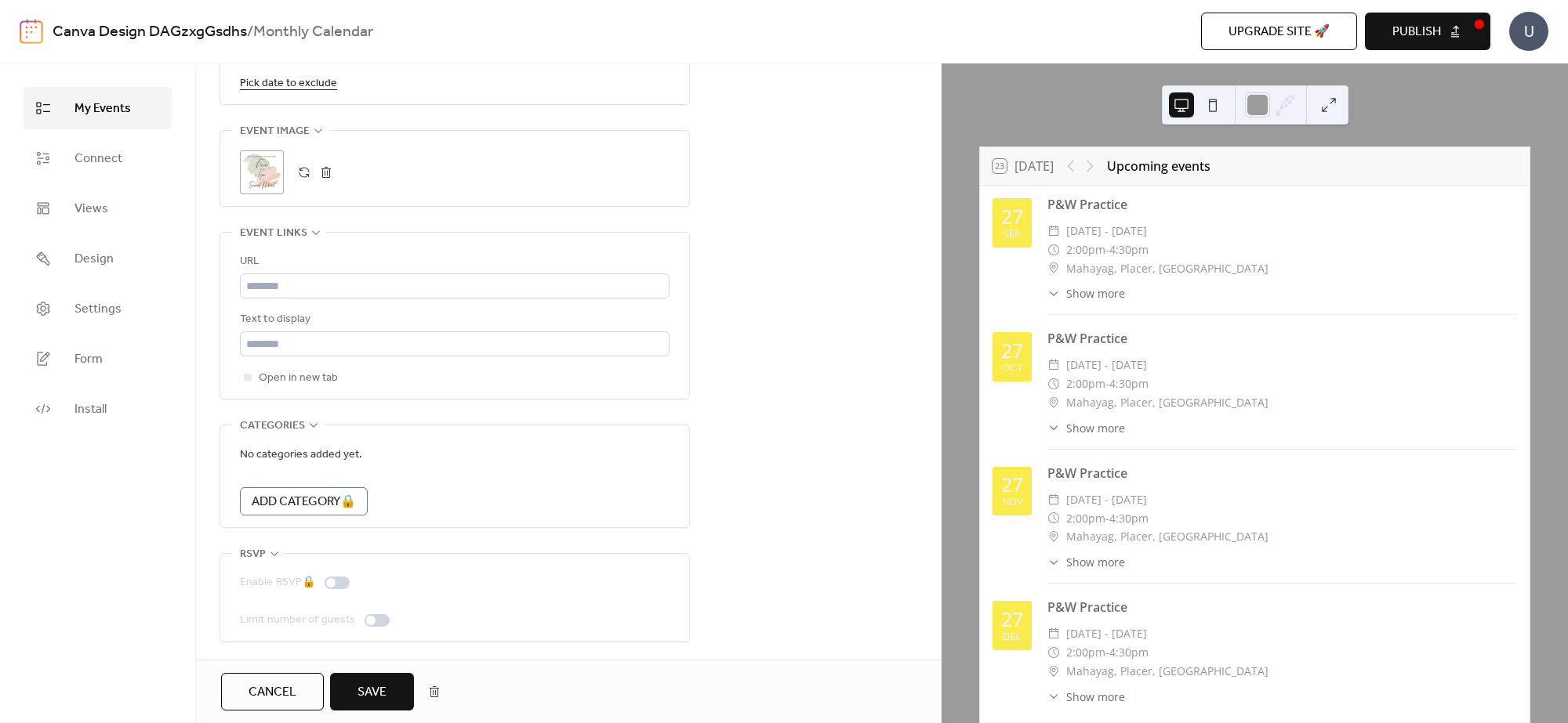
click at [357, 578] on button "Save" at bounding box center [372, 691] width 84 height 38
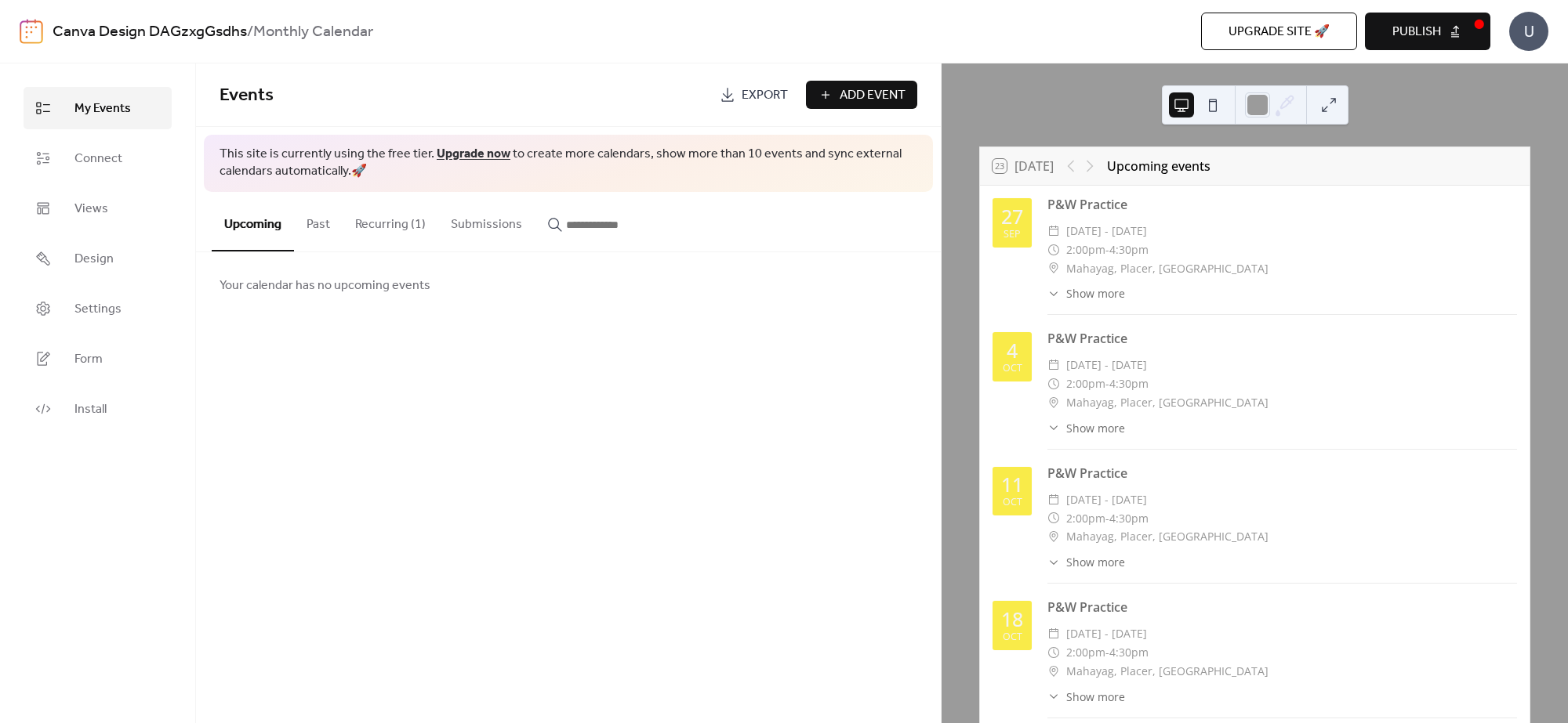
click at [389, 218] on button "Recurring (1)" at bounding box center [390, 220] width 96 height 58
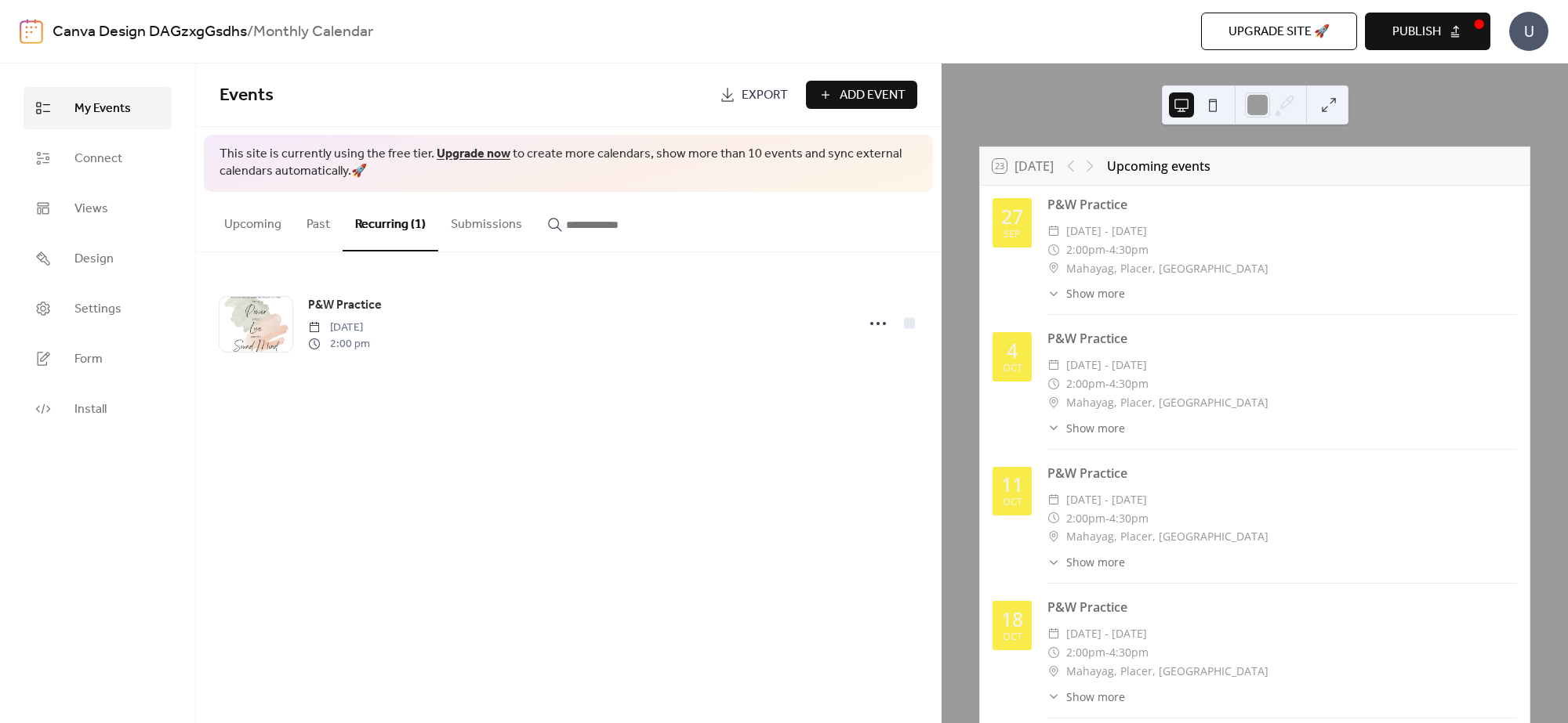
click at [110, 99] on span "My Events" at bounding box center [103, 108] width 56 height 18
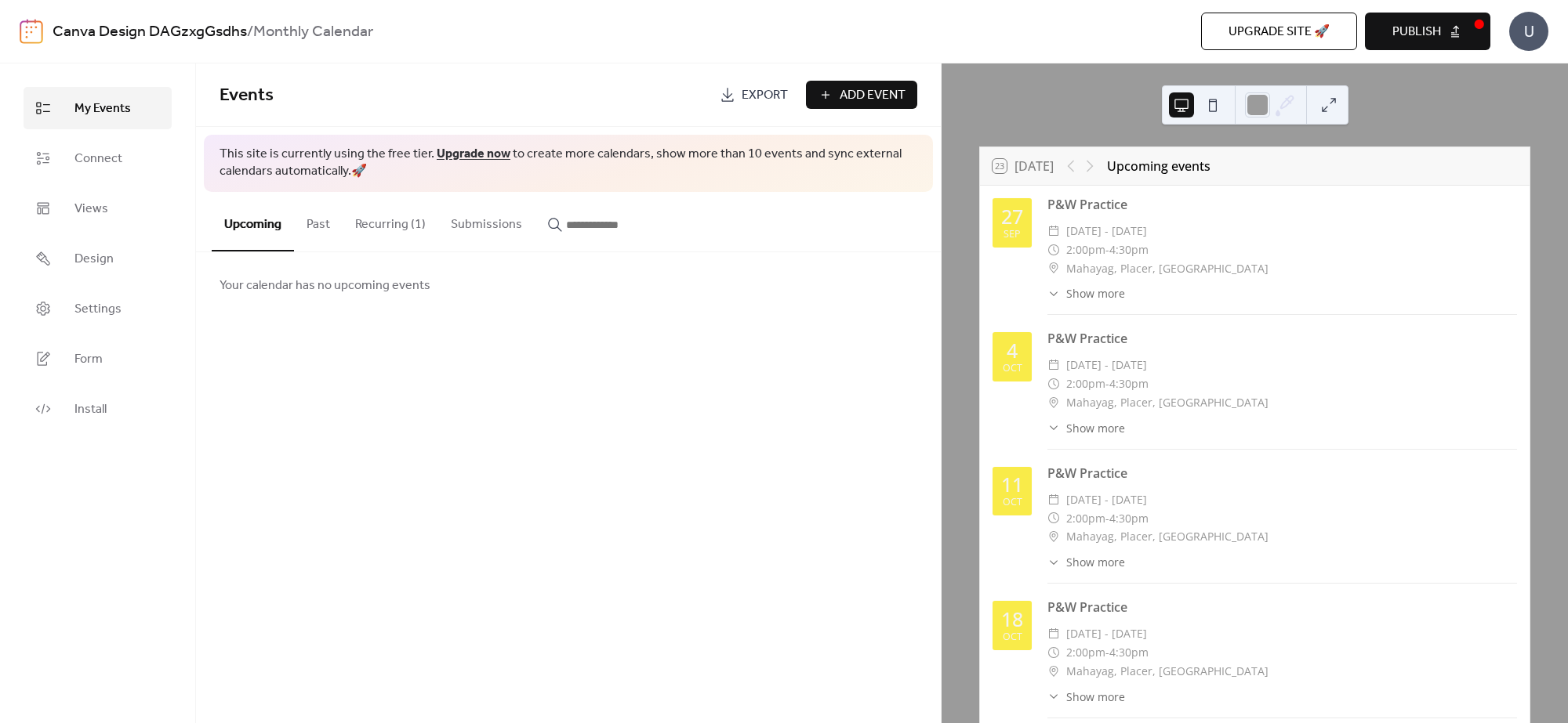
click at [308, 229] on button "Past" at bounding box center [318, 220] width 49 height 58
click at [271, 225] on button "Upcoming" at bounding box center [253, 220] width 82 height 58
click at [123, 220] on link "Views" at bounding box center [98, 208] width 148 height 42
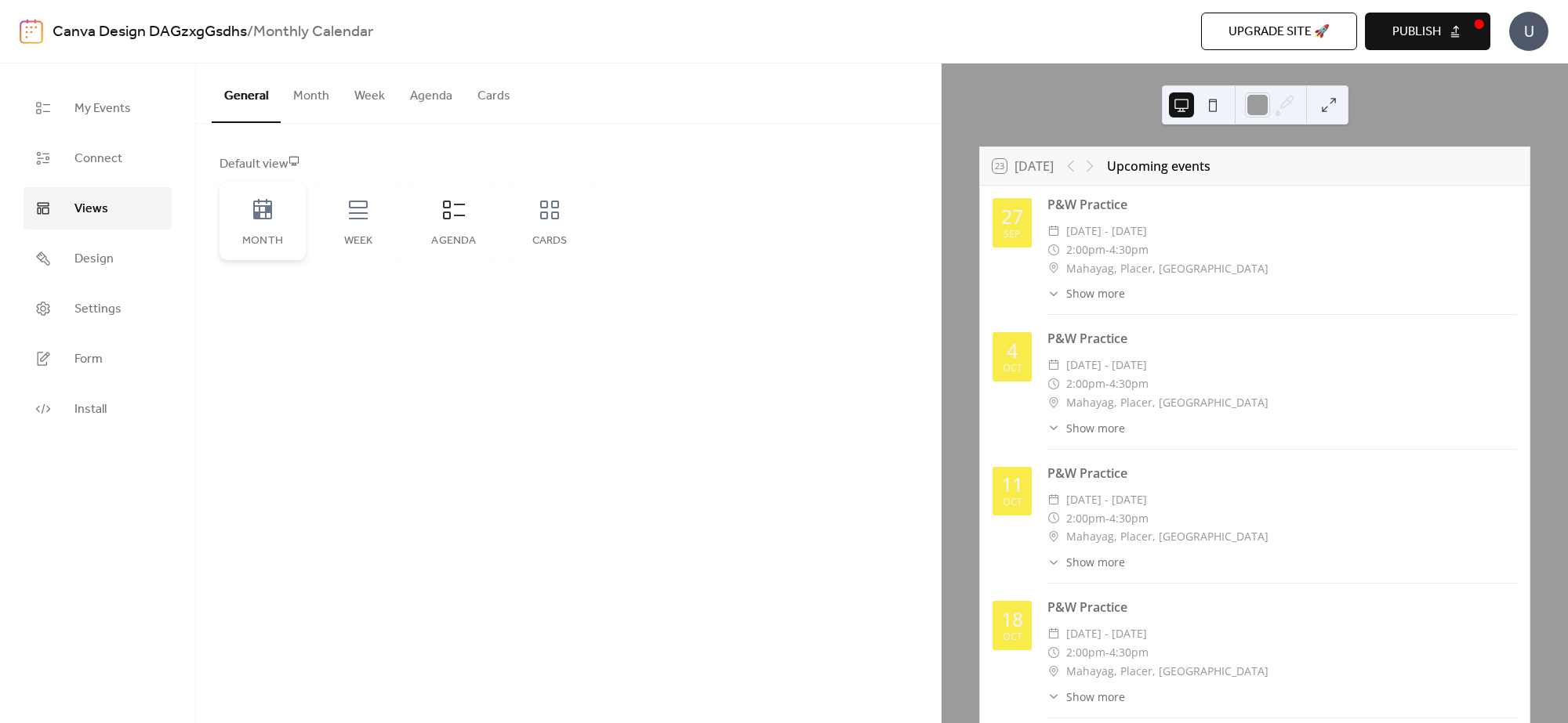
click at [265, 235] on div "Month" at bounding box center [262, 241] width 55 height 13
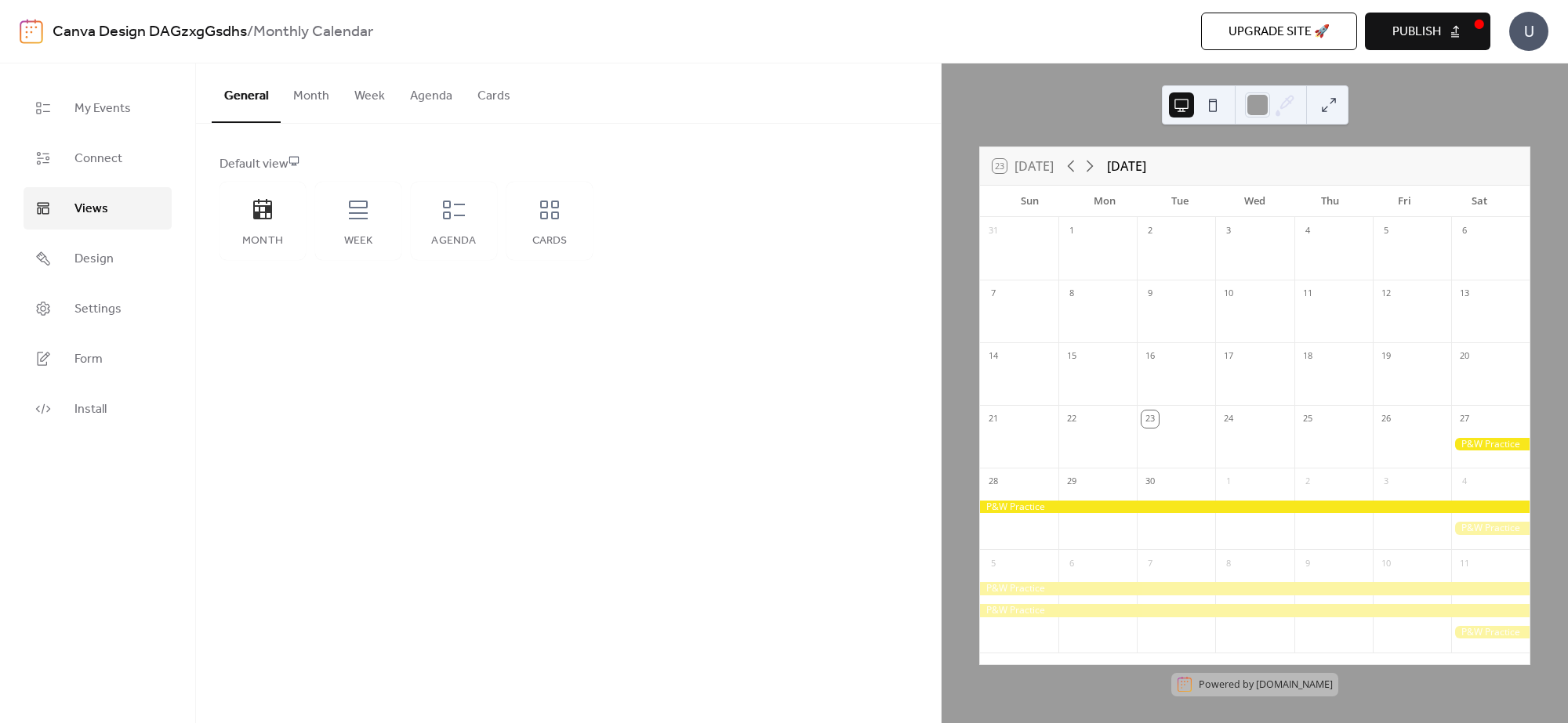
scroll to position [3, 0]
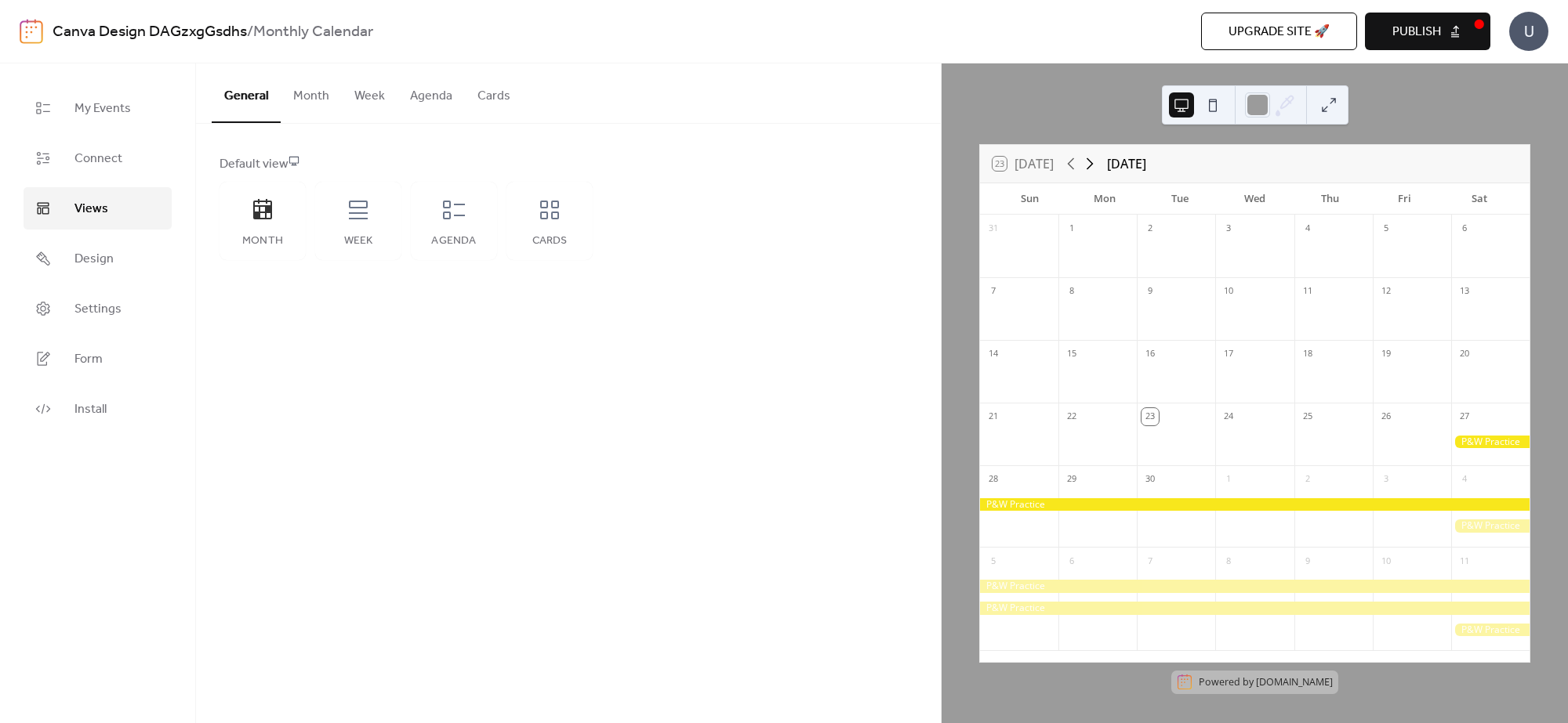
click at [1095, 155] on icon at bounding box center [1089, 164] width 19 height 18
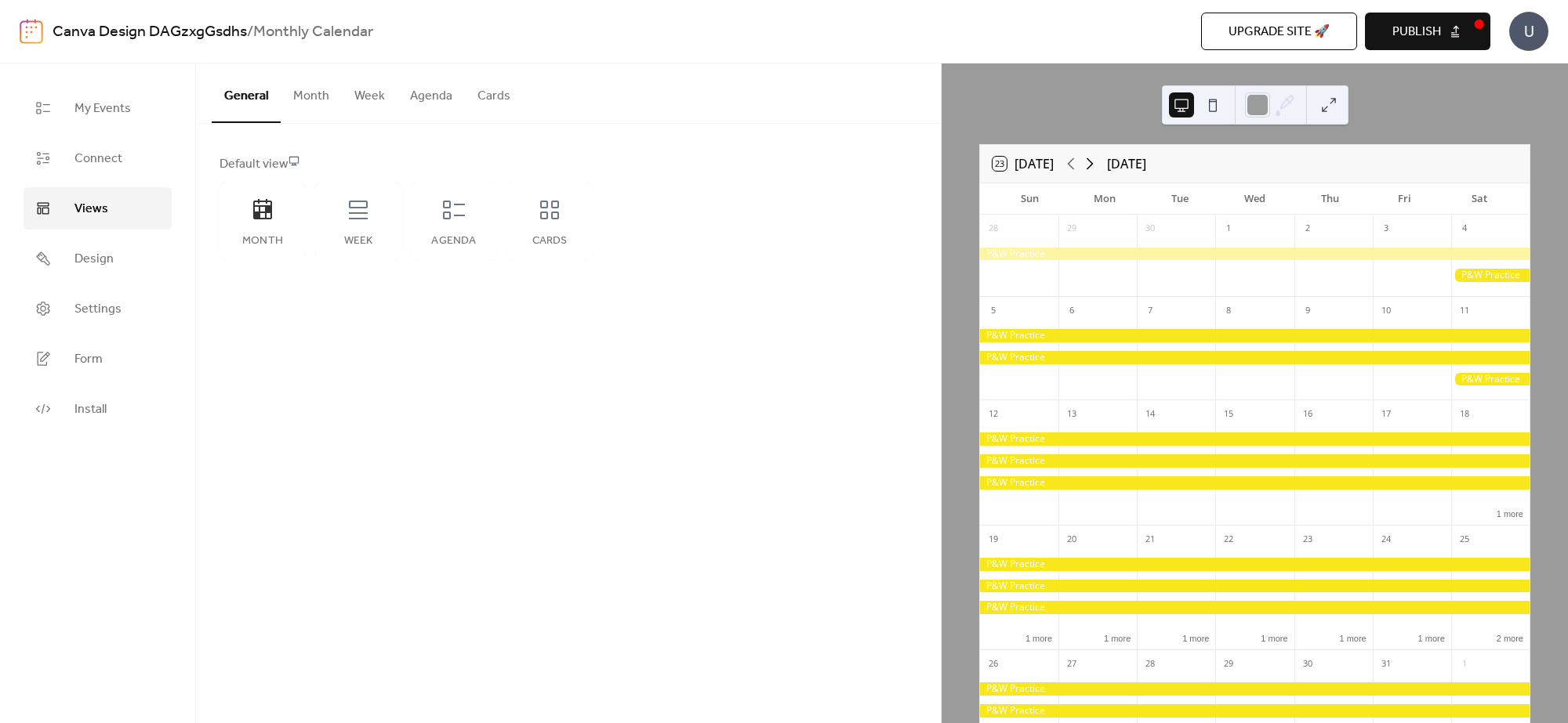
scroll to position [0, 0]
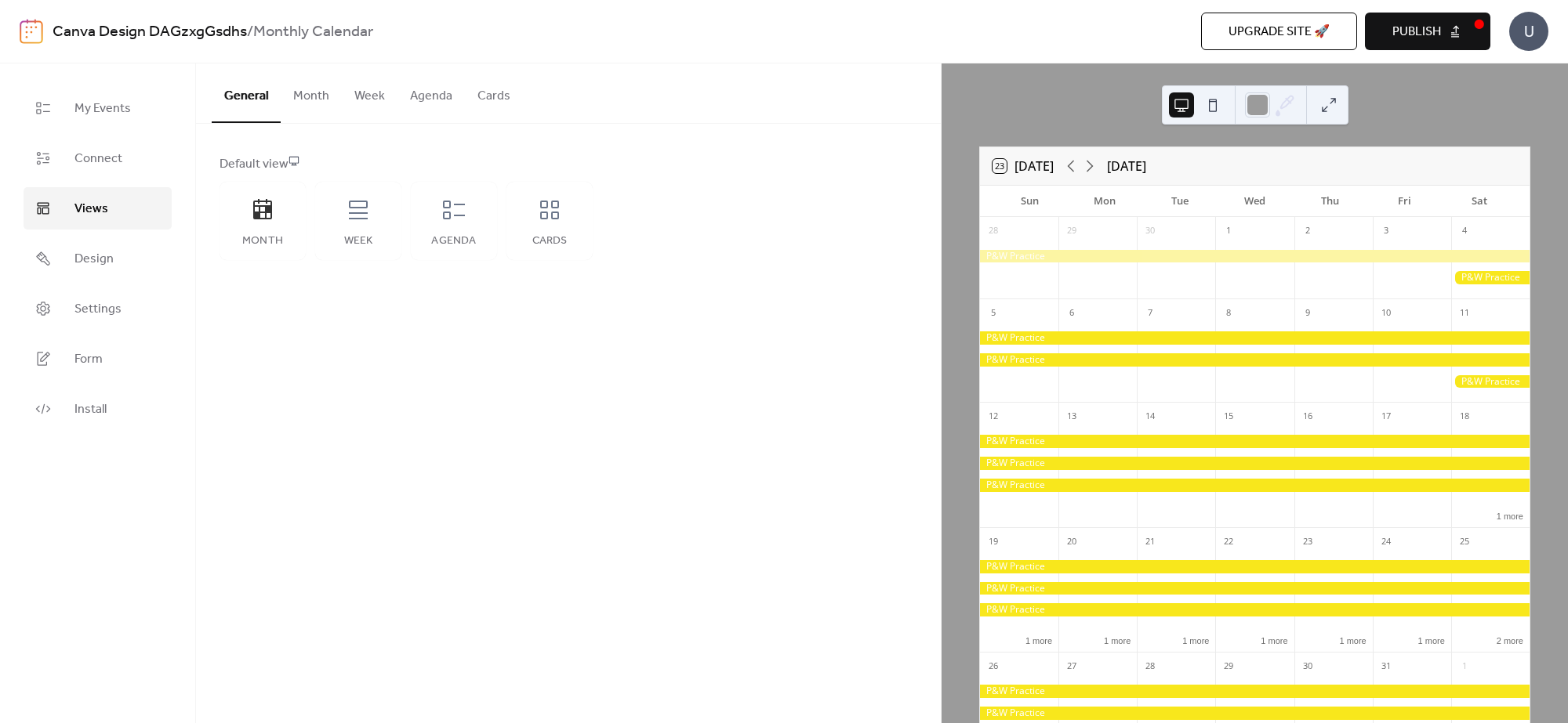
click at [1021, 439] on div at bounding box center [1254, 441] width 549 height 13
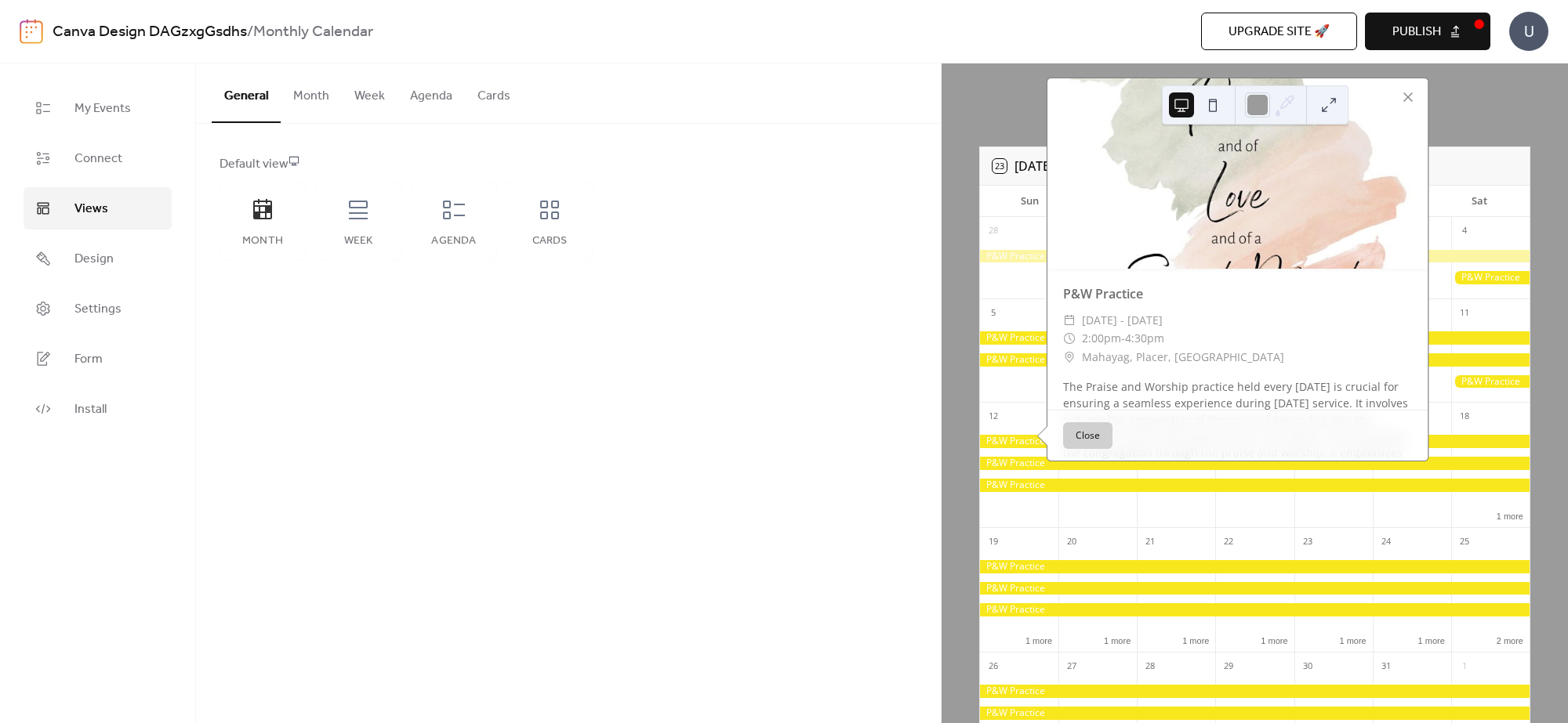
click at [1070, 435] on button "Close" at bounding box center [1088, 435] width 50 height 27
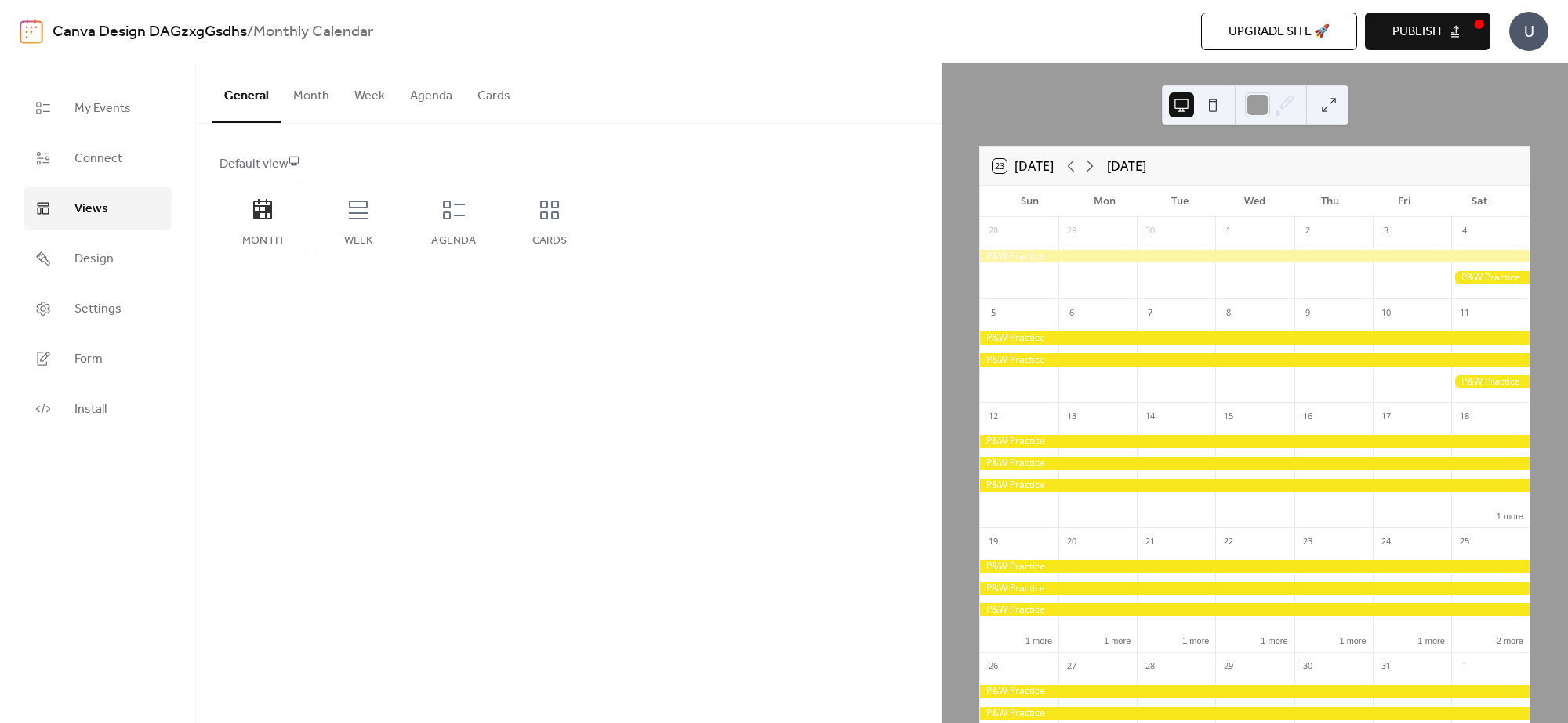
click at [1253, 381] on div at bounding box center [1490, 382] width 78 height 13
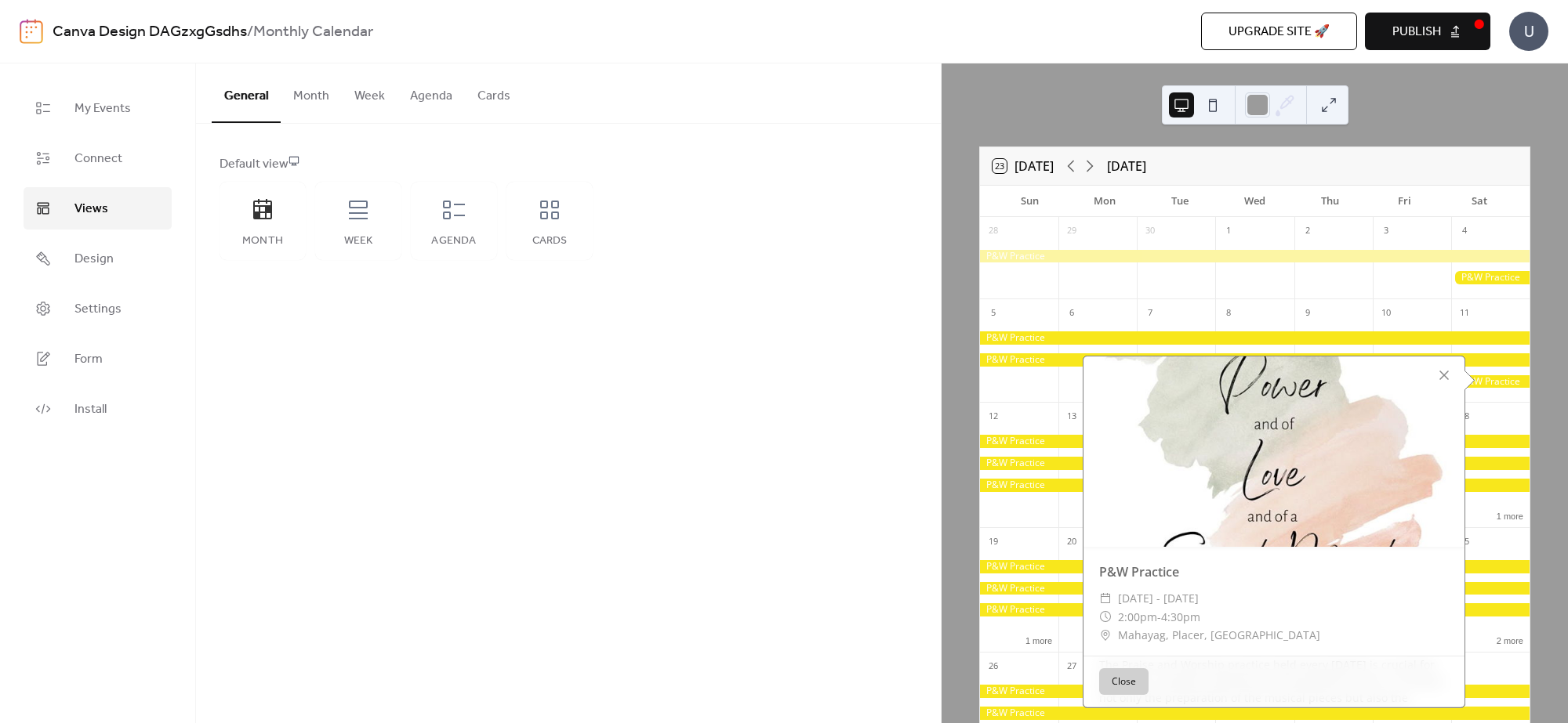
drag, startPoint x: 1465, startPoint y: 283, endPoint x: 1401, endPoint y: 291, distance: 64.5
click at [1253, 290] on div "28 29 30 1 2 3 4 5 6 7 8 9 10 11 12 13 14 15 16 17 18 1 more 19 1 more 20 1 mor…" at bounding box center [1254, 565] width 549 height 697
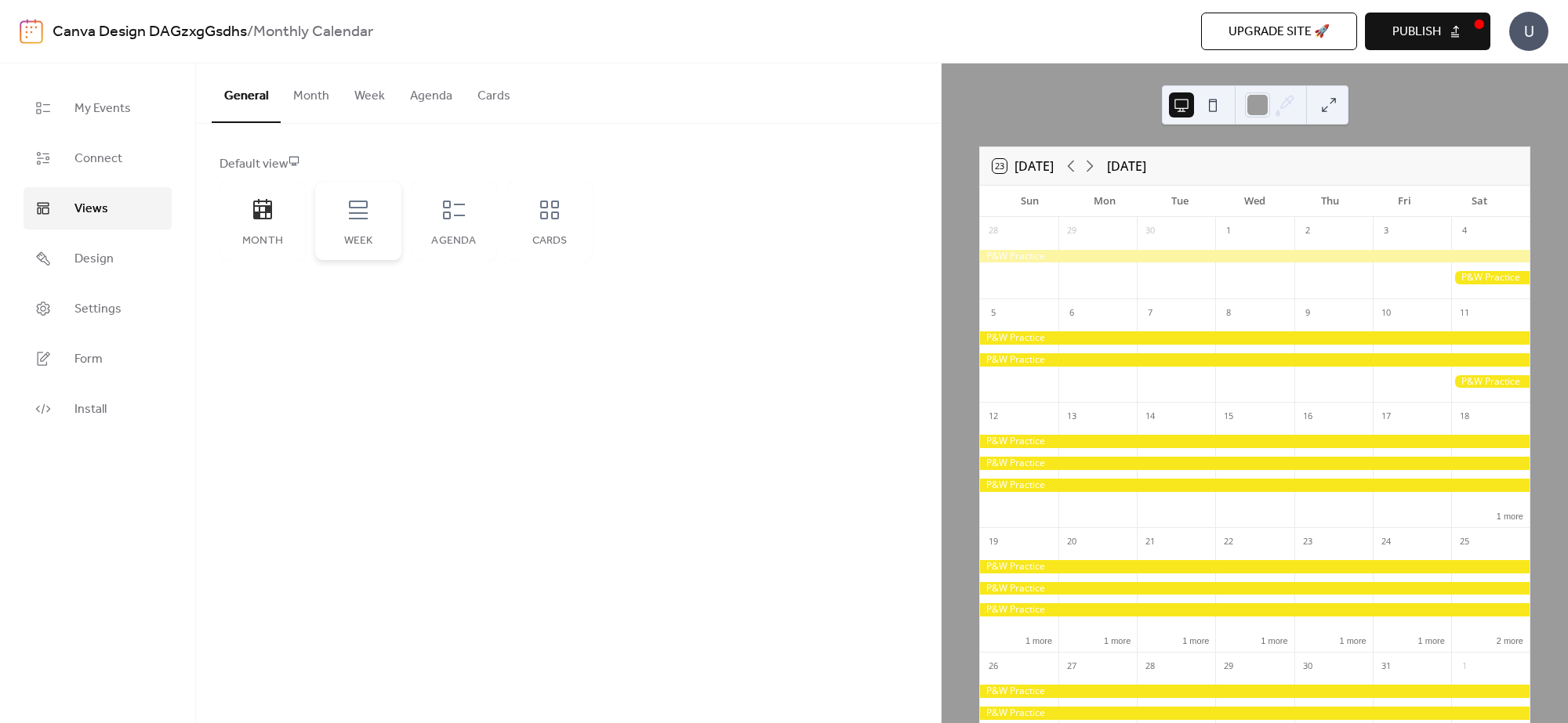
click at [366, 224] on div "Week" at bounding box center [358, 220] width 87 height 78
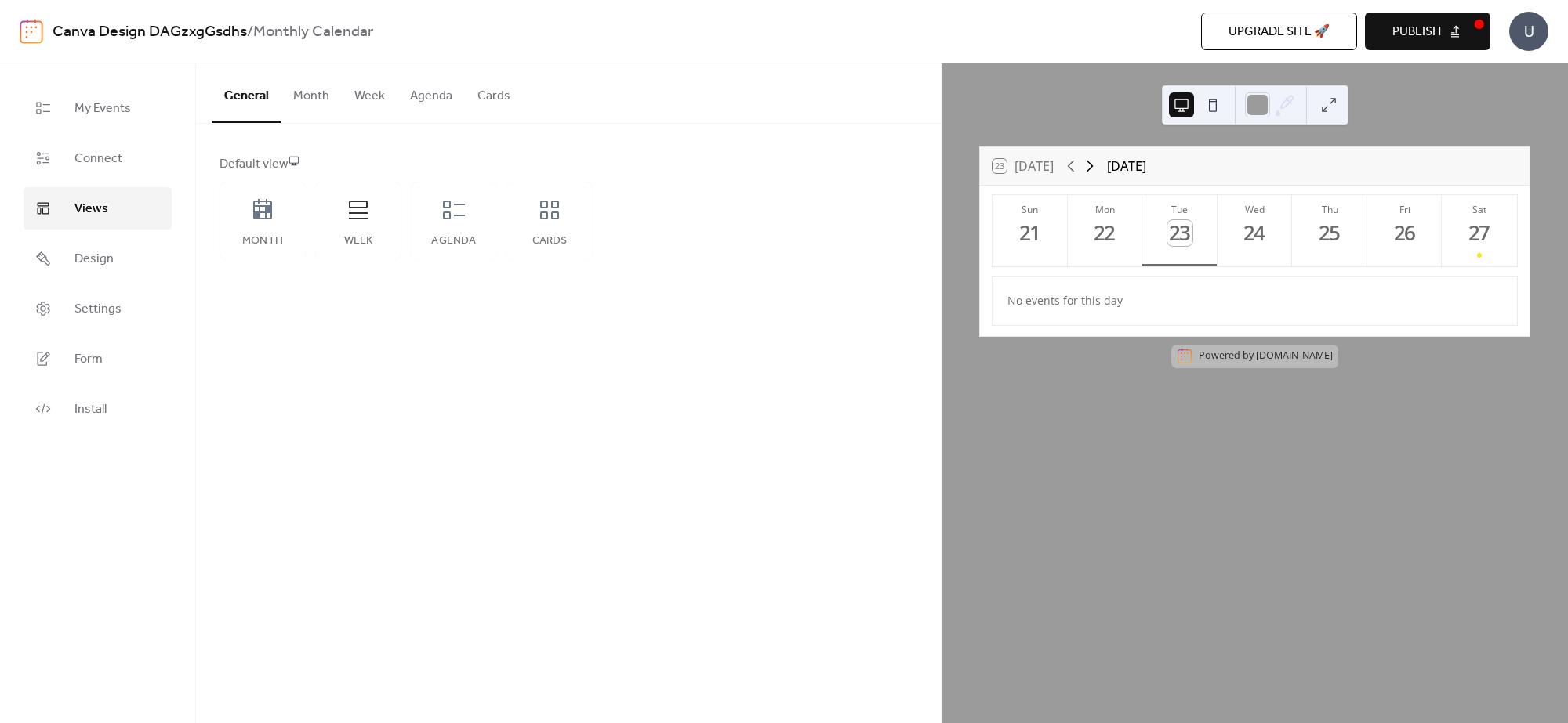
click at [1088, 158] on icon at bounding box center [1089, 166] width 19 height 18
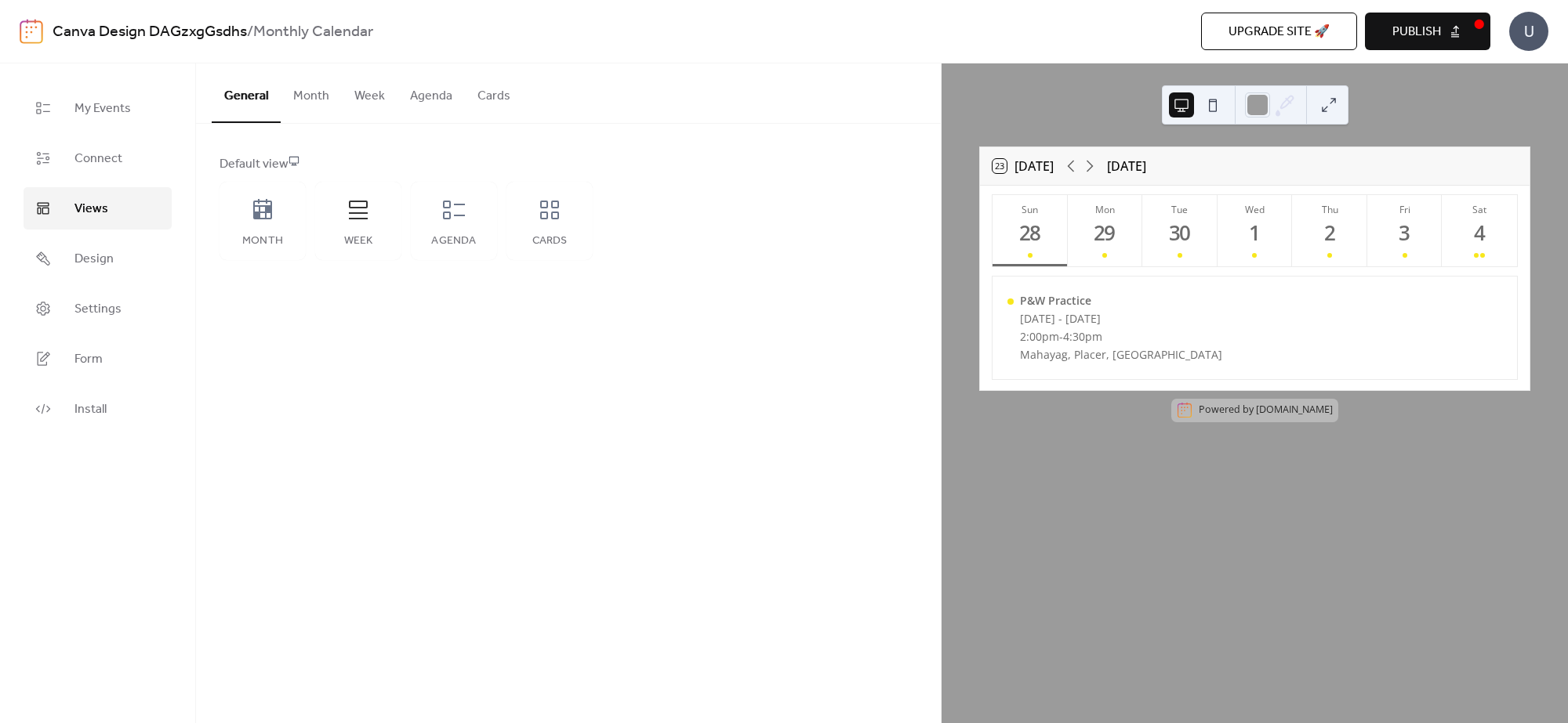
drag, startPoint x: 427, startPoint y: 92, endPoint x: 371, endPoint y: 98, distance: 56.3
click at [426, 92] on button "Agenda" at bounding box center [431, 92] width 67 height 58
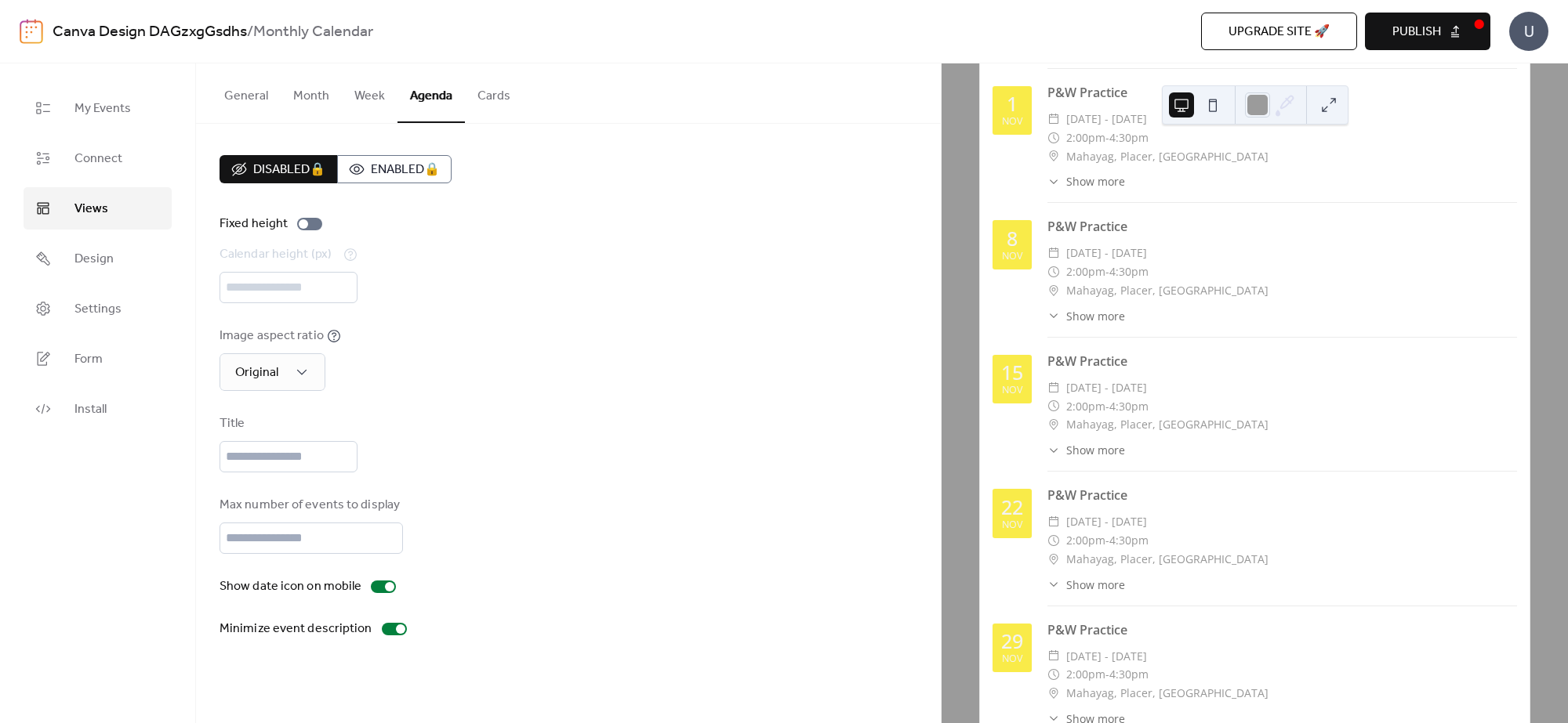
scroll to position [873, 0]
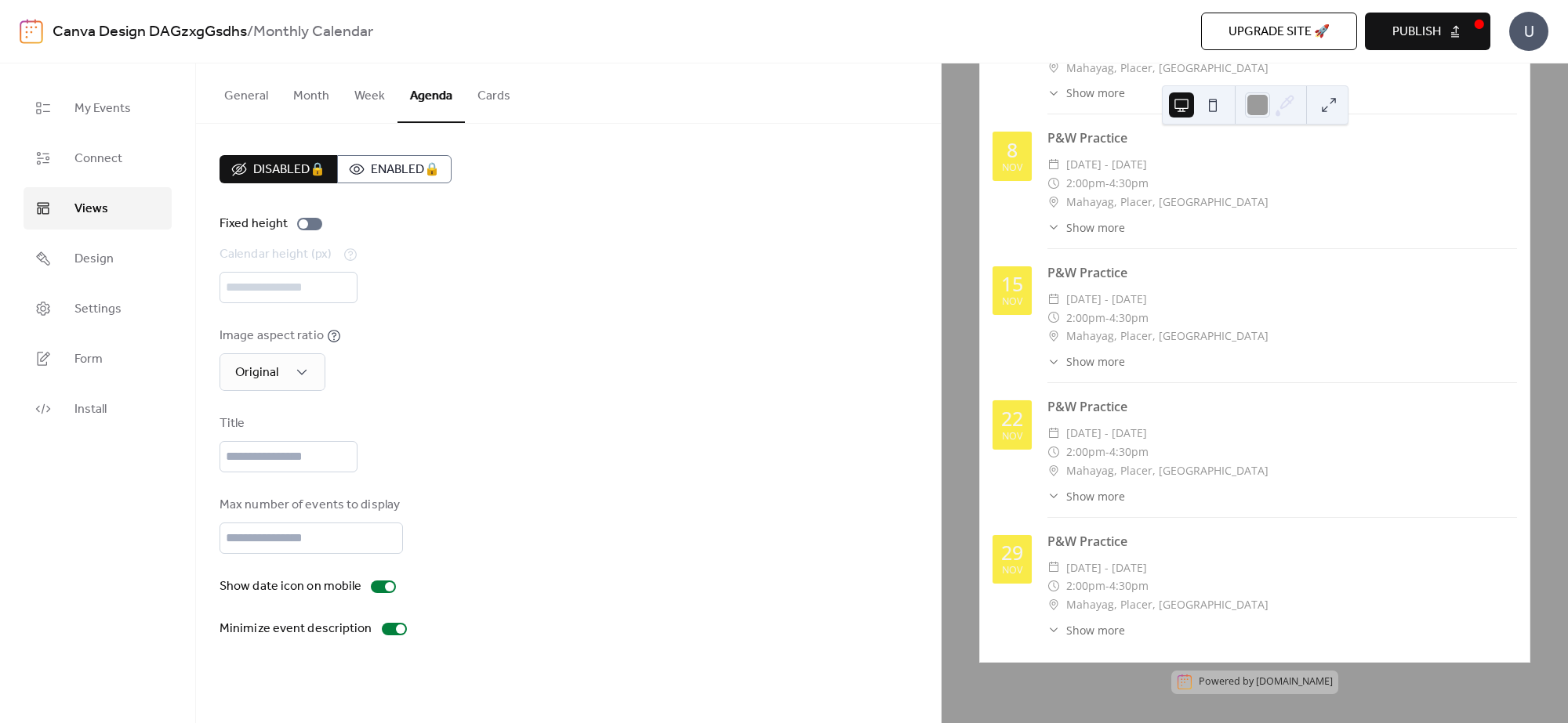
click at [1082, 578] on span "Show more" at bounding box center [1095, 631] width 59 height 17
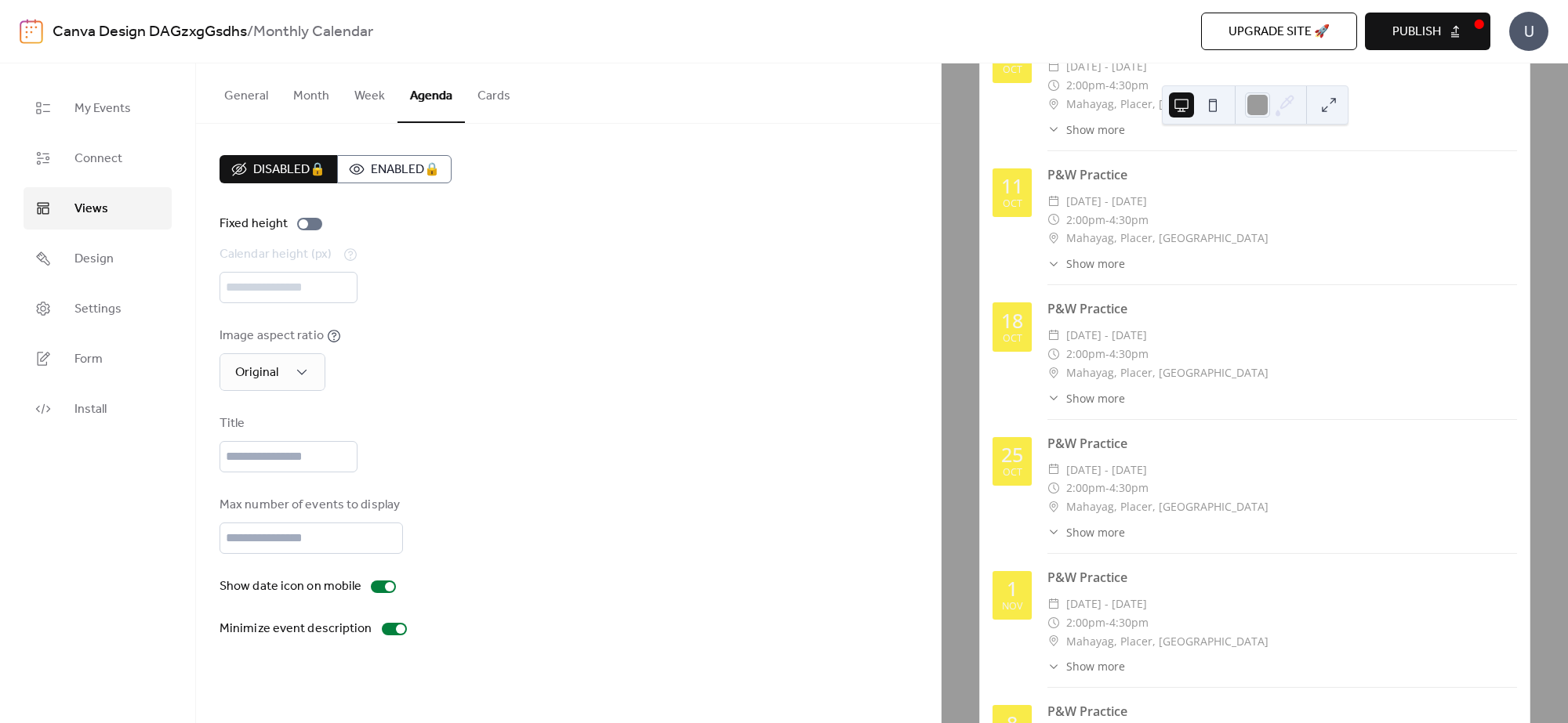
scroll to position [0, 0]
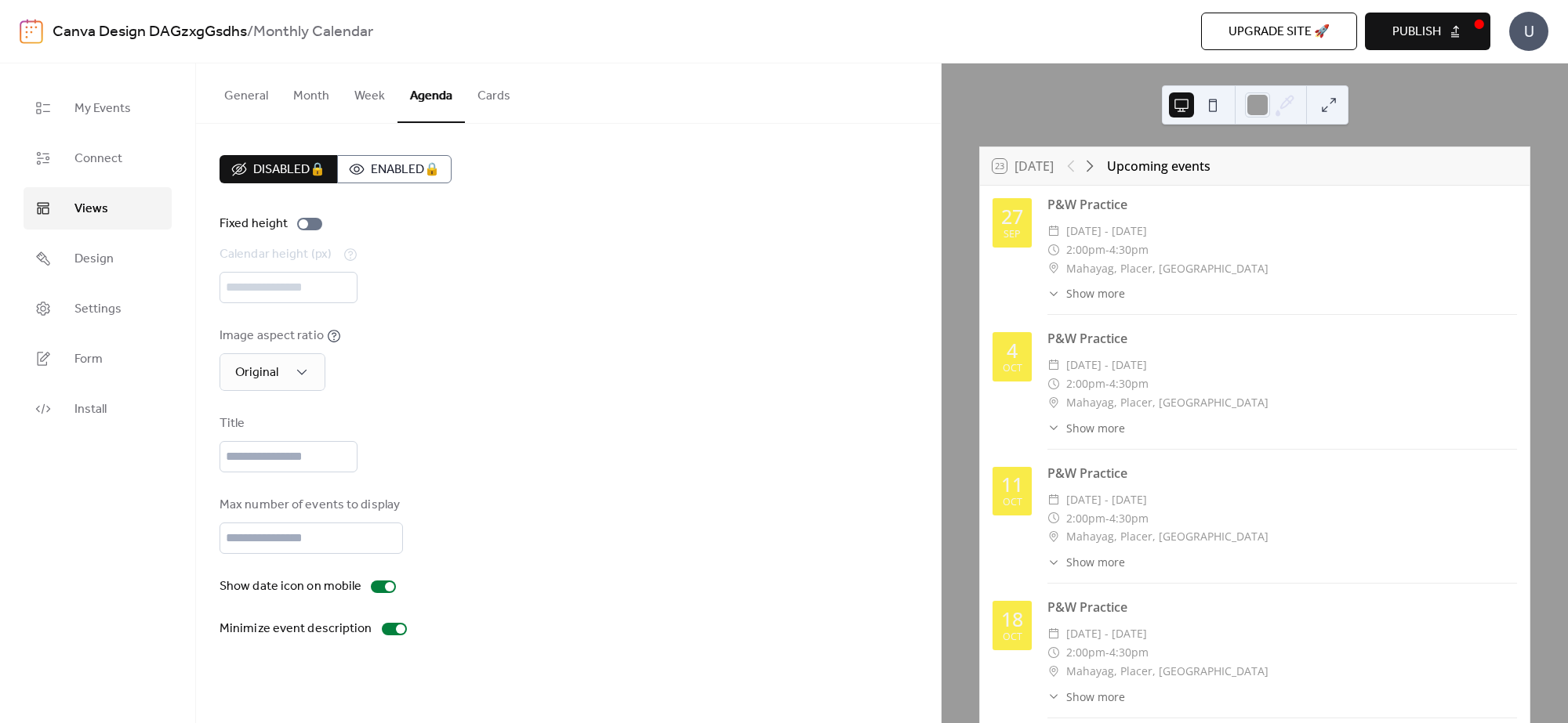
click at [1211, 106] on button at bounding box center [1213, 105] width 25 height 25
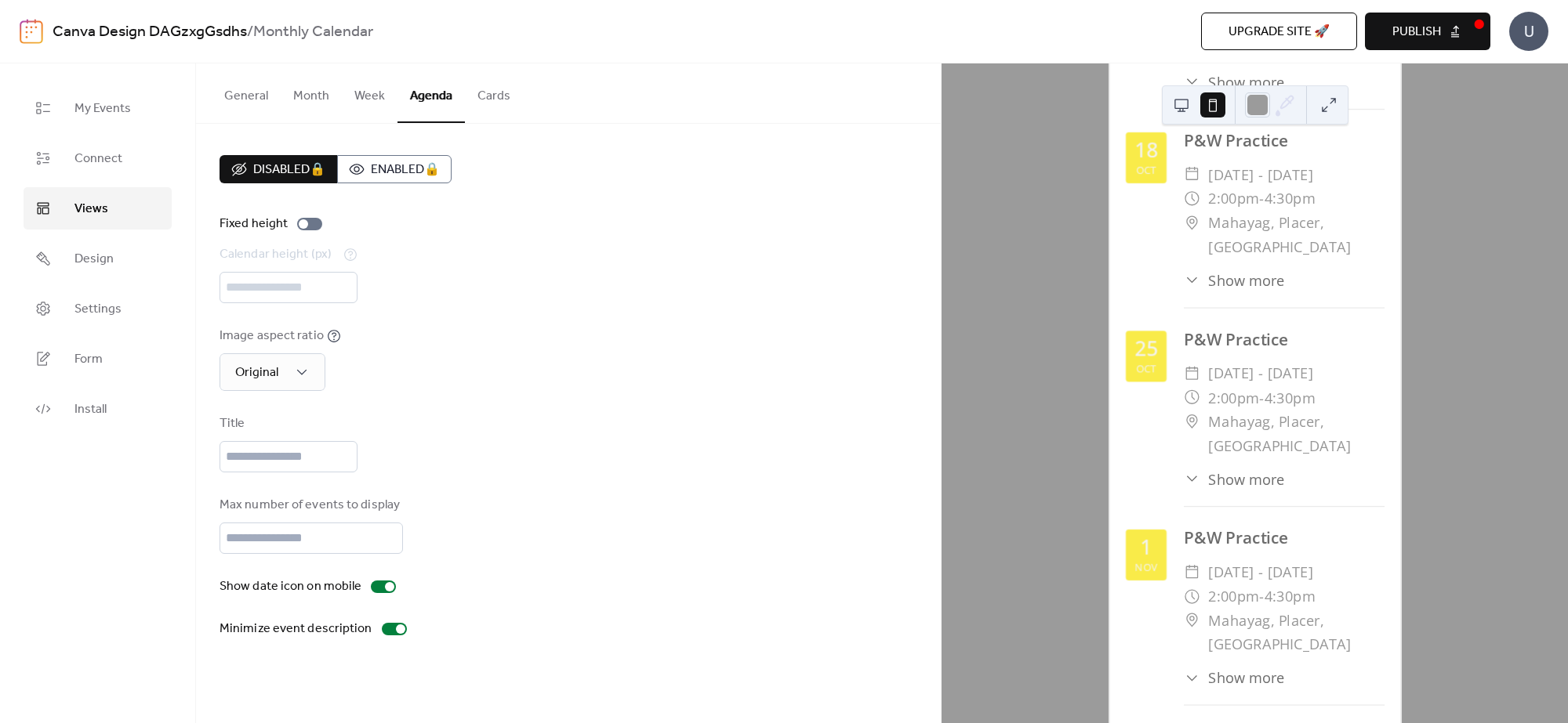
scroll to position [1077, 0]
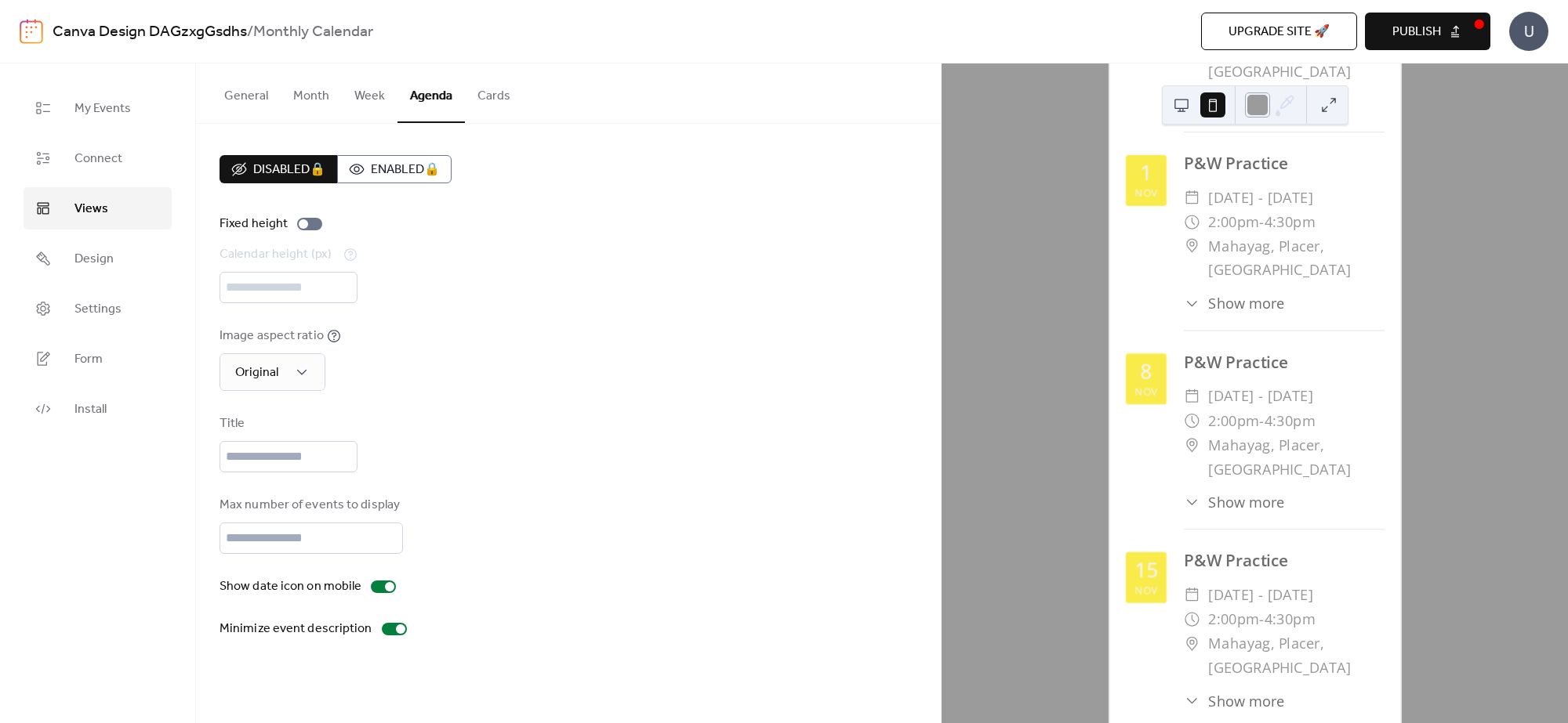
click at [1248, 108] on div at bounding box center [1258, 105] width 25 height 25
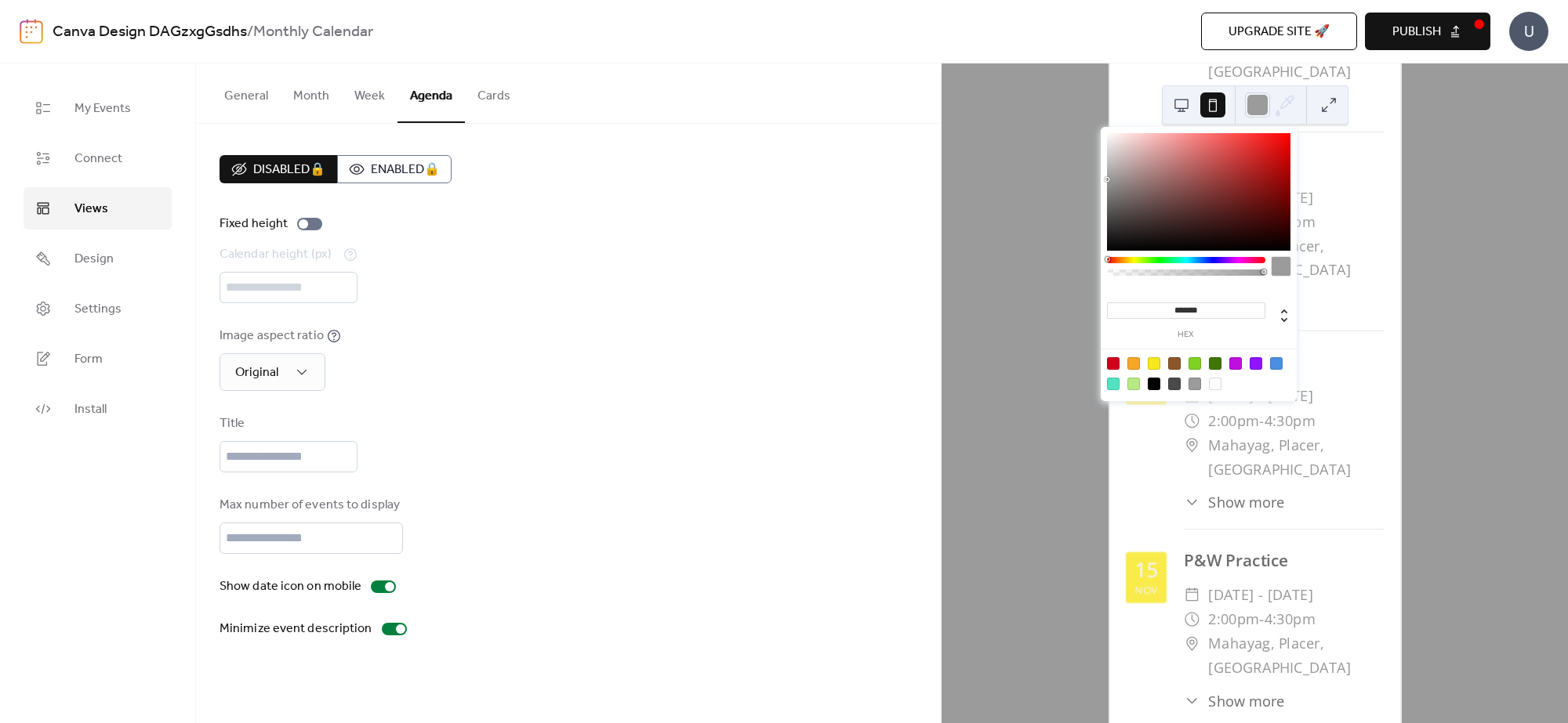
click at [1189, 369] on div at bounding box center [1195, 363] width 13 height 13
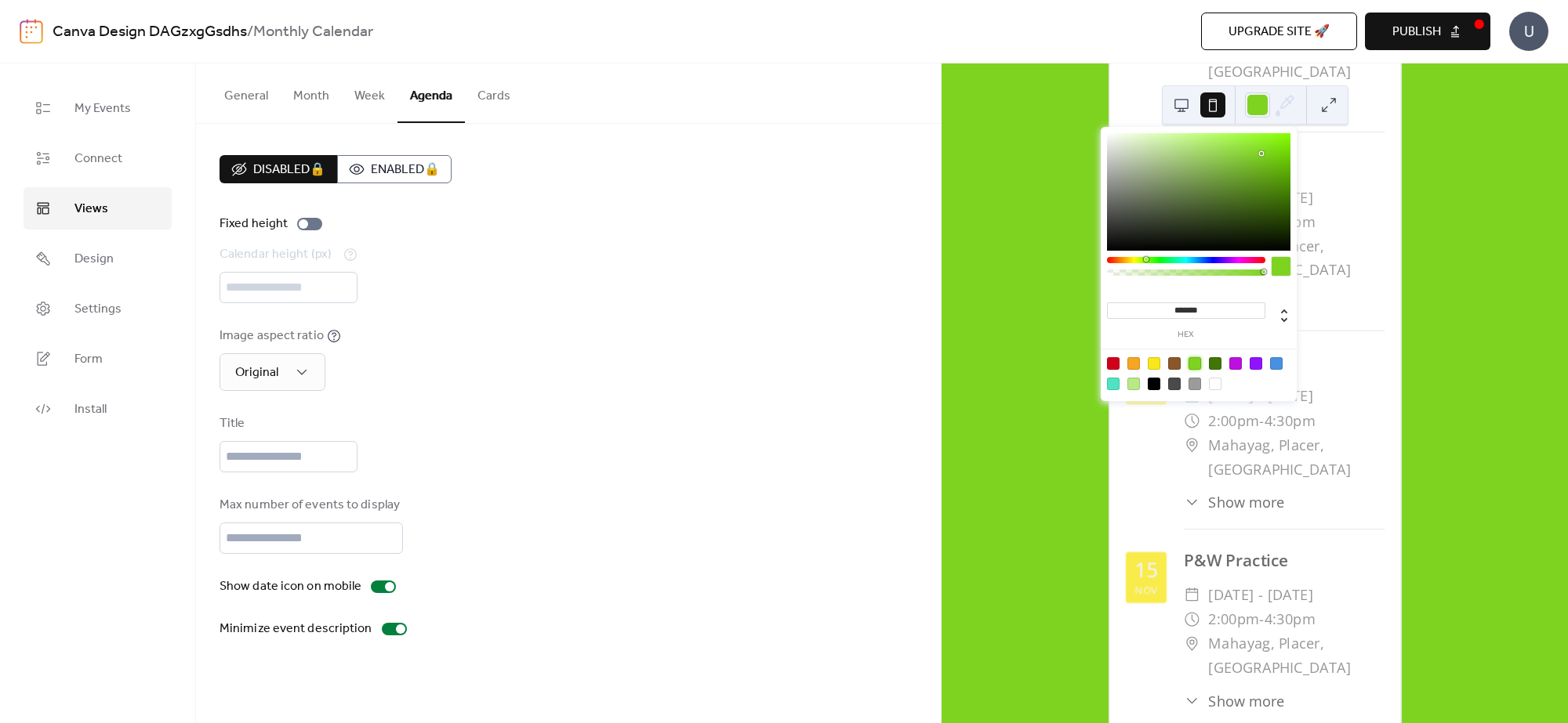
click at [1131, 388] on div at bounding box center [1133, 383] width 13 height 13
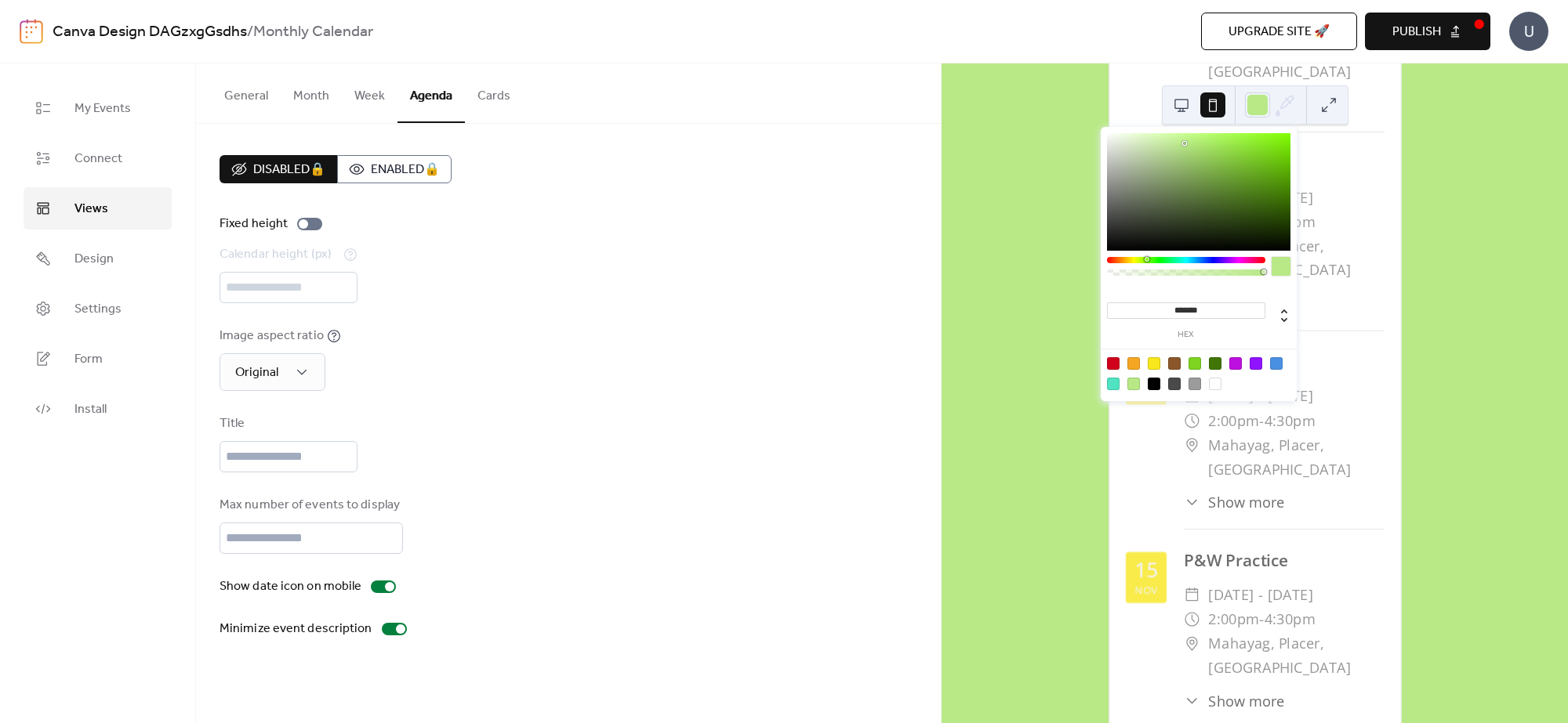
drag, startPoint x: 1217, startPoint y: 251, endPoint x: 1252, endPoint y: 251, distance: 35.0
click at [1252, 251] on div "******* hex" at bounding box center [1198, 266] width 196 height 277
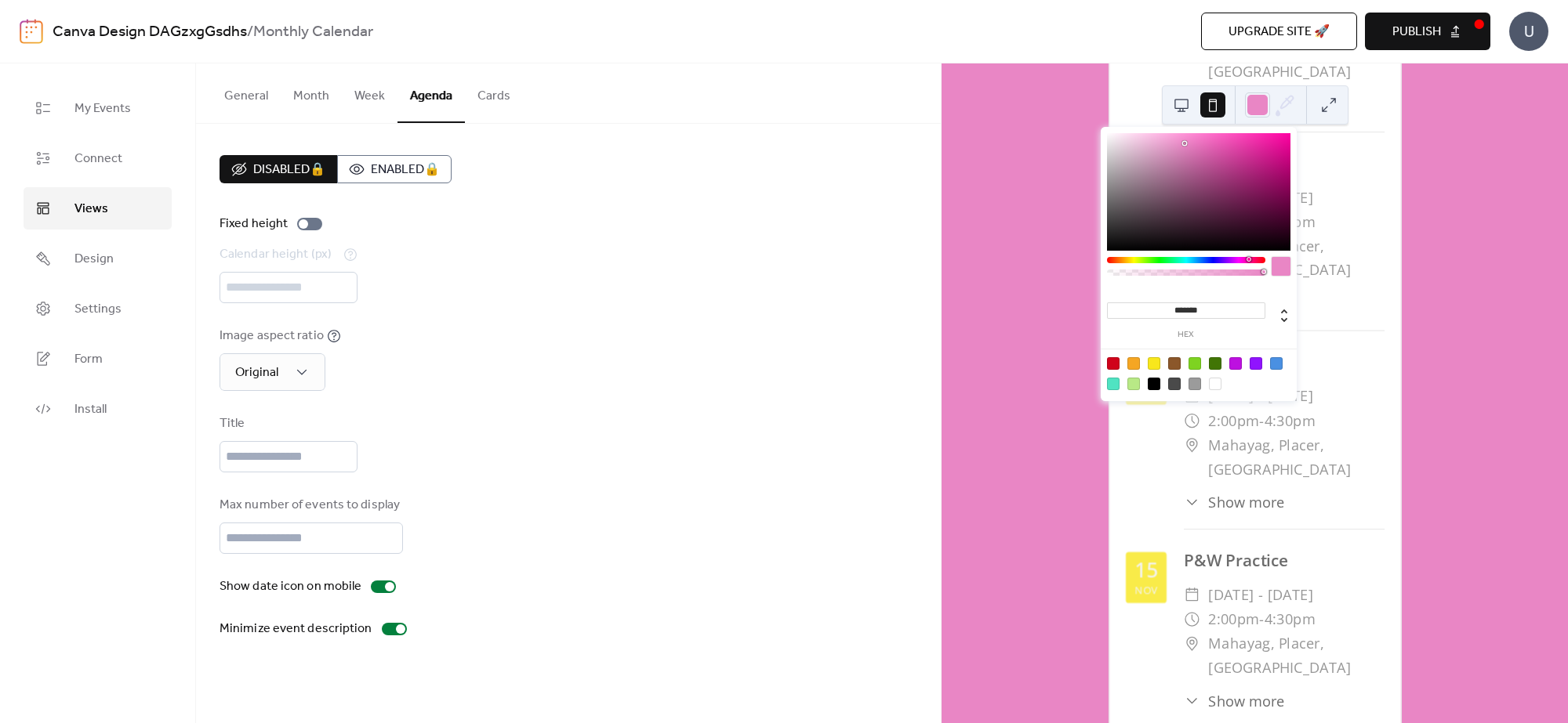
click at [1248, 260] on div at bounding box center [1186, 260] width 158 height 6
drag, startPoint x: 1232, startPoint y: 139, endPoint x: 1245, endPoint y: 141, distance: 13.2
click at [1242, 140] on div at bounding box center [1199, 192] width 183 height 118
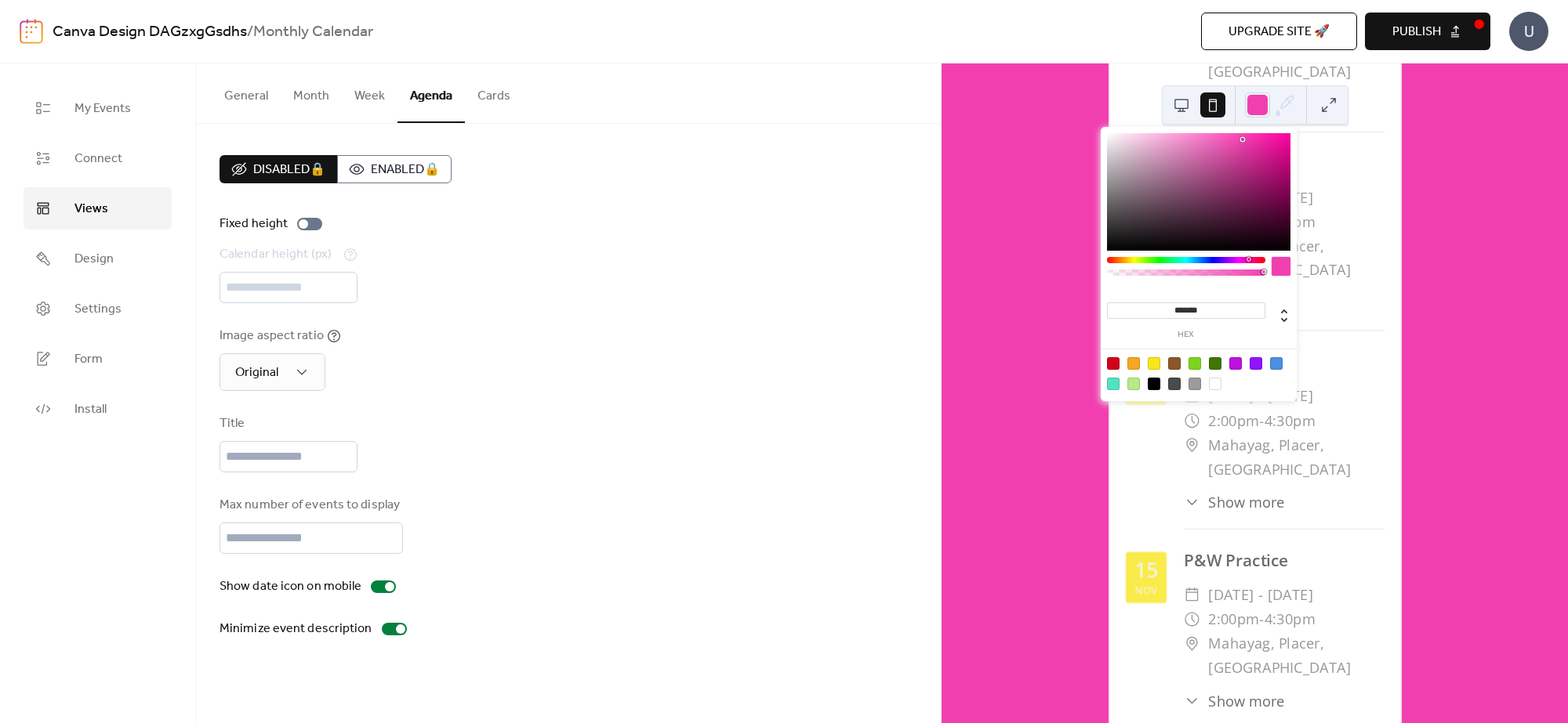
click at [1253, 146] on div at bounding box center [1199, 192] width 183 height 118
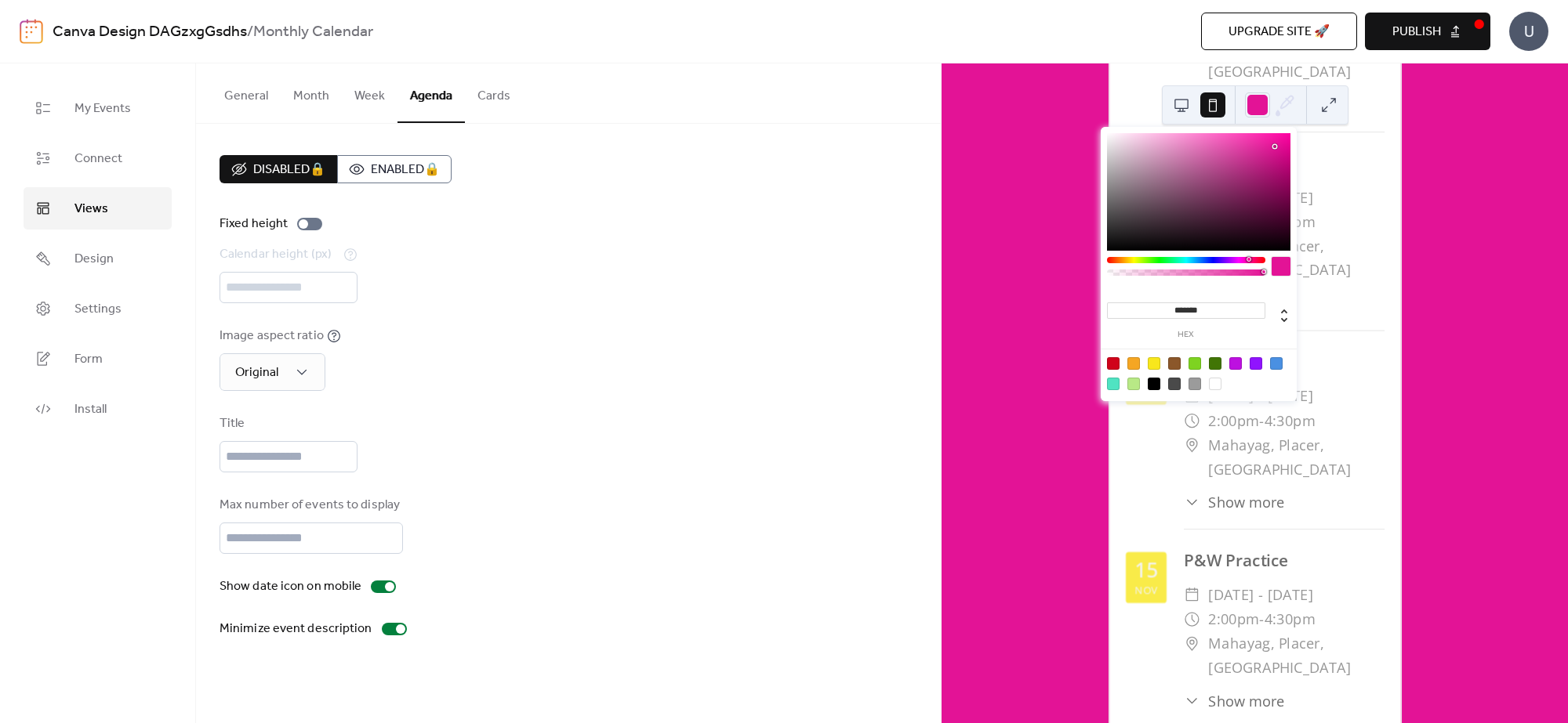
click at [1253, 267] on div at bounding box center [1281, 267] width 19 height 18
click at [1210, 381] on div at bounding box center [1215, 383] width 13 height 13
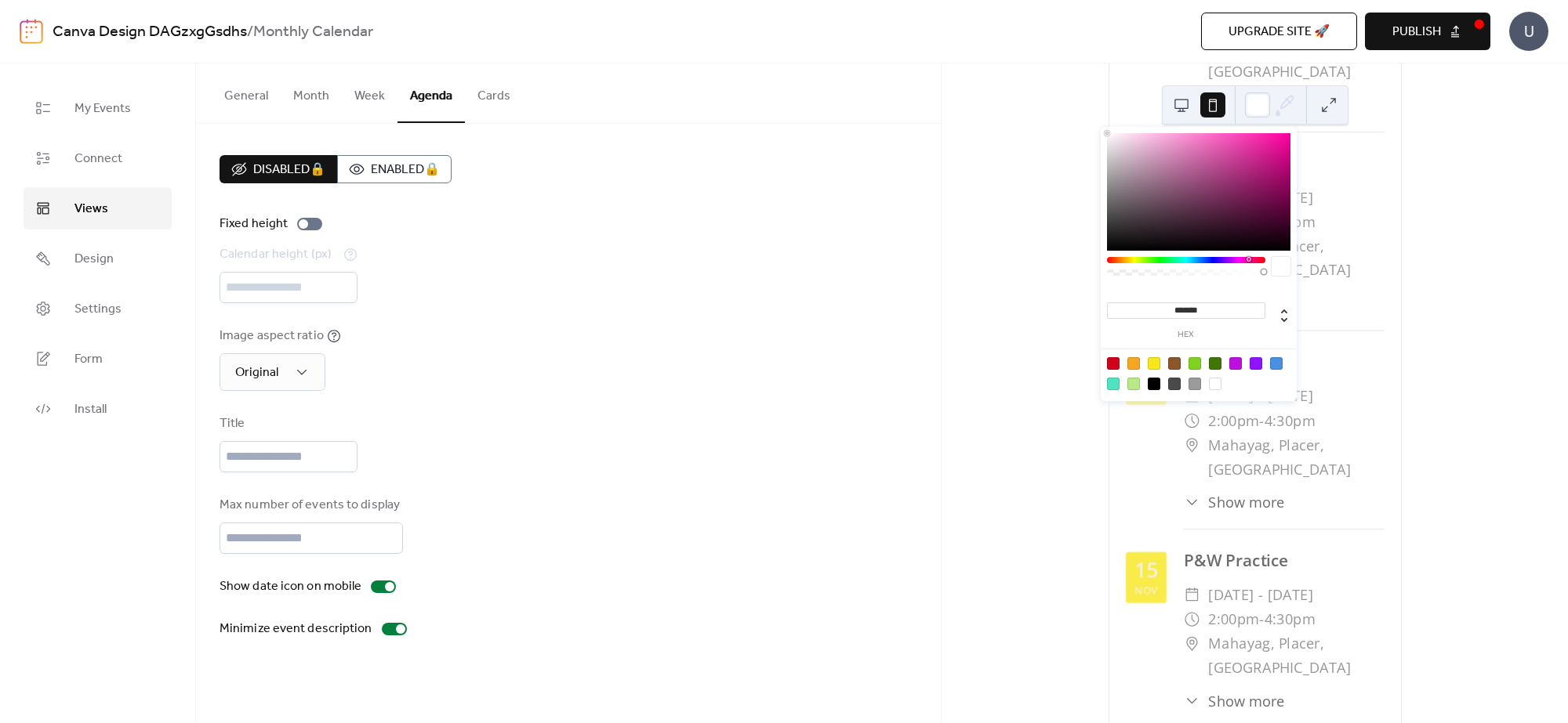
click at [1197, 384] on div at bounding box center [1195, 383] width 13 height 13
type input "*******"
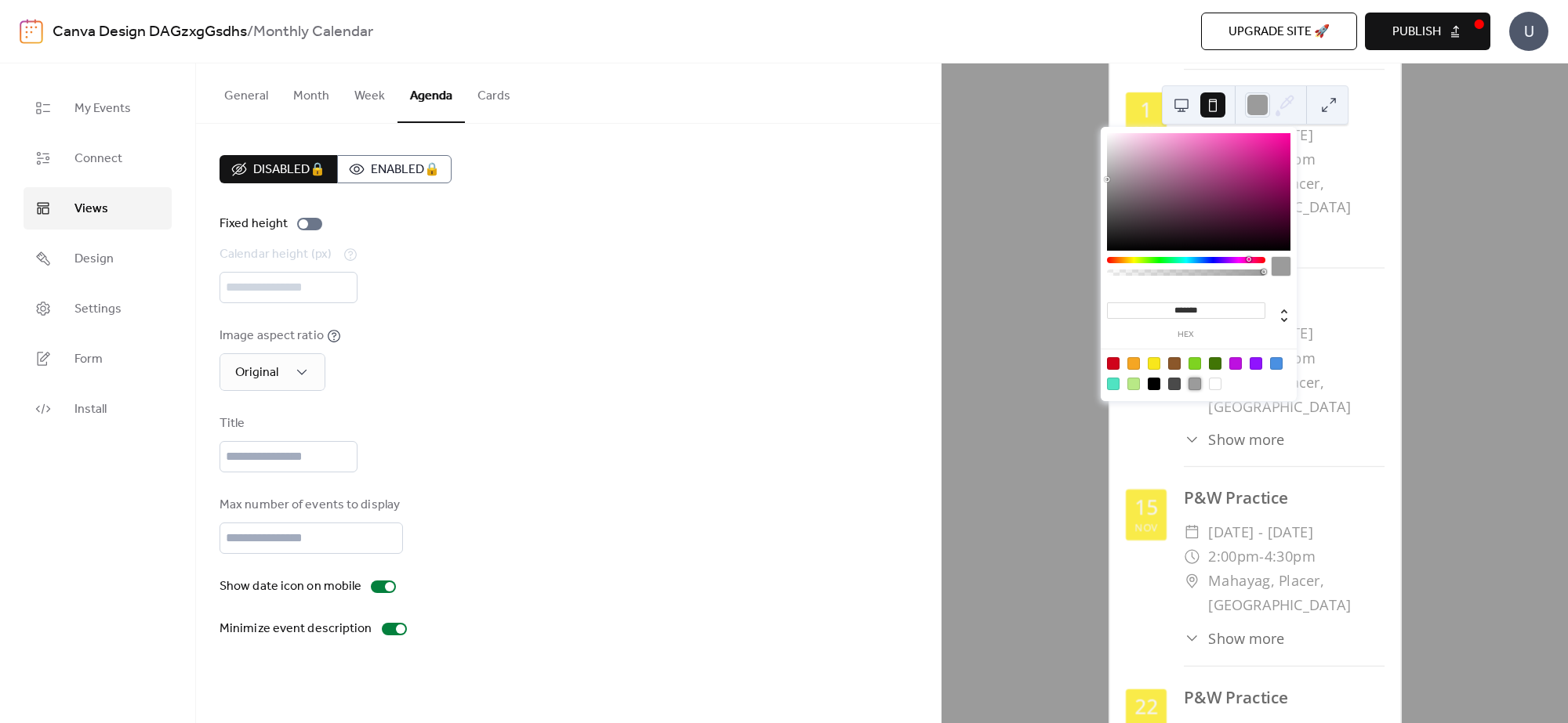
scroll to position [1175, 0]
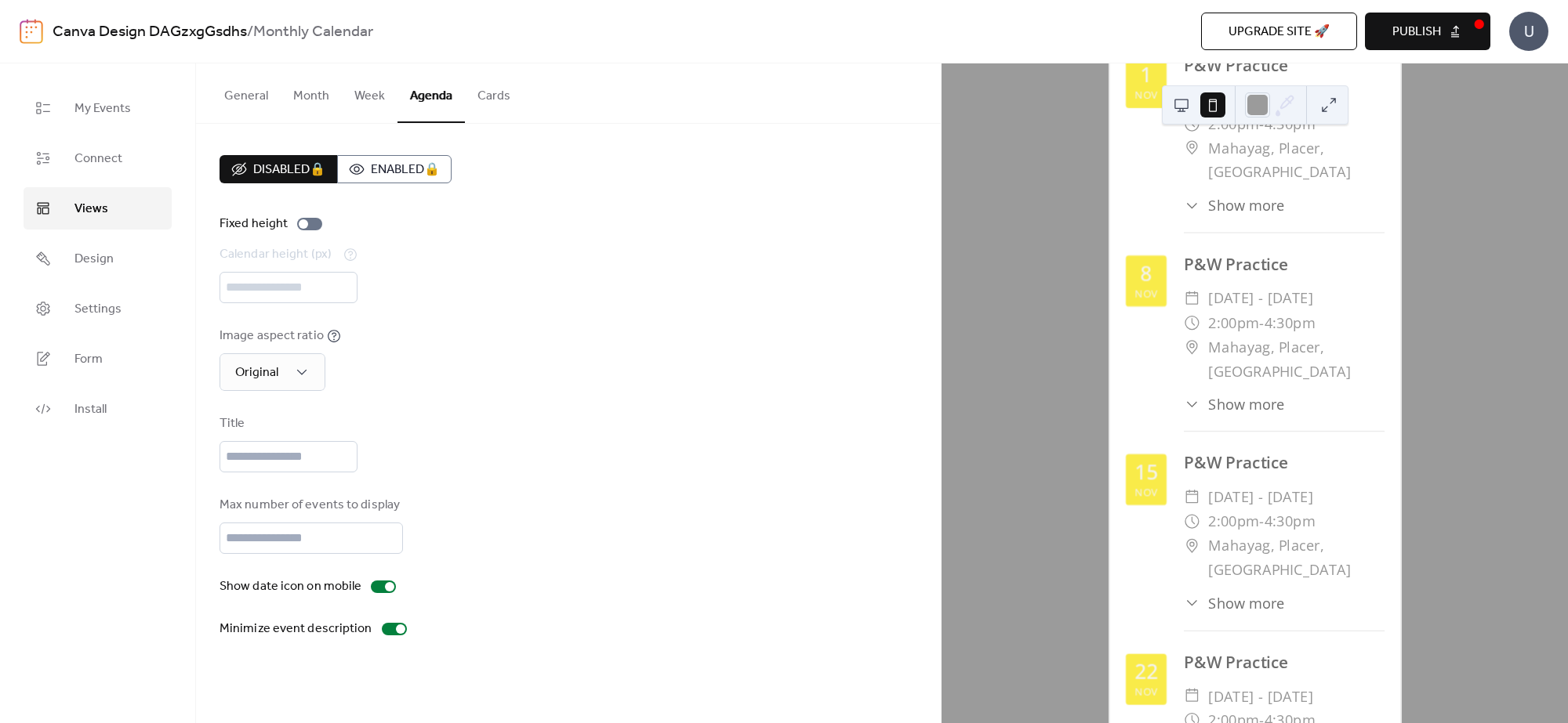
click at [1186, 108] on button at bounding box center [1181, 105] width 25 height 25
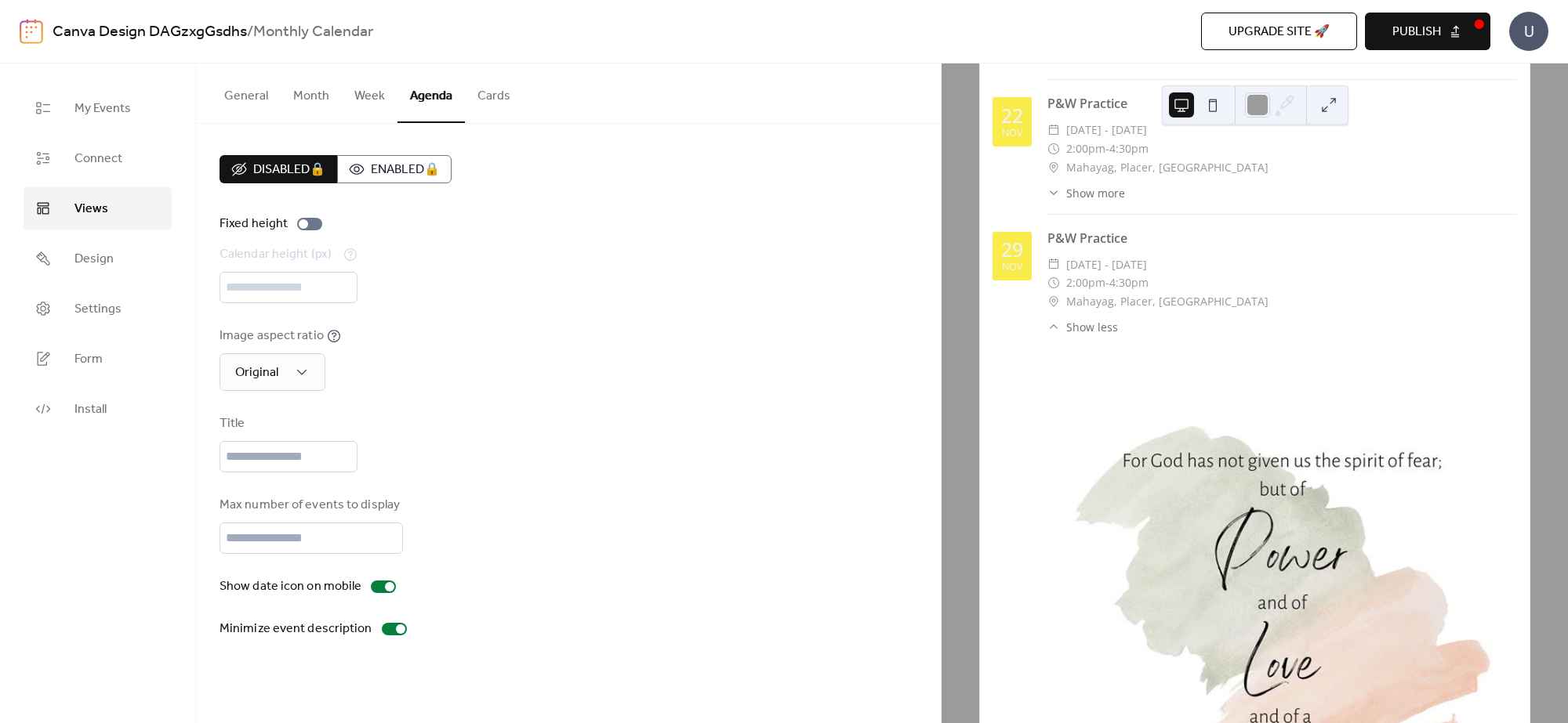
scroll to position [1556, 0]
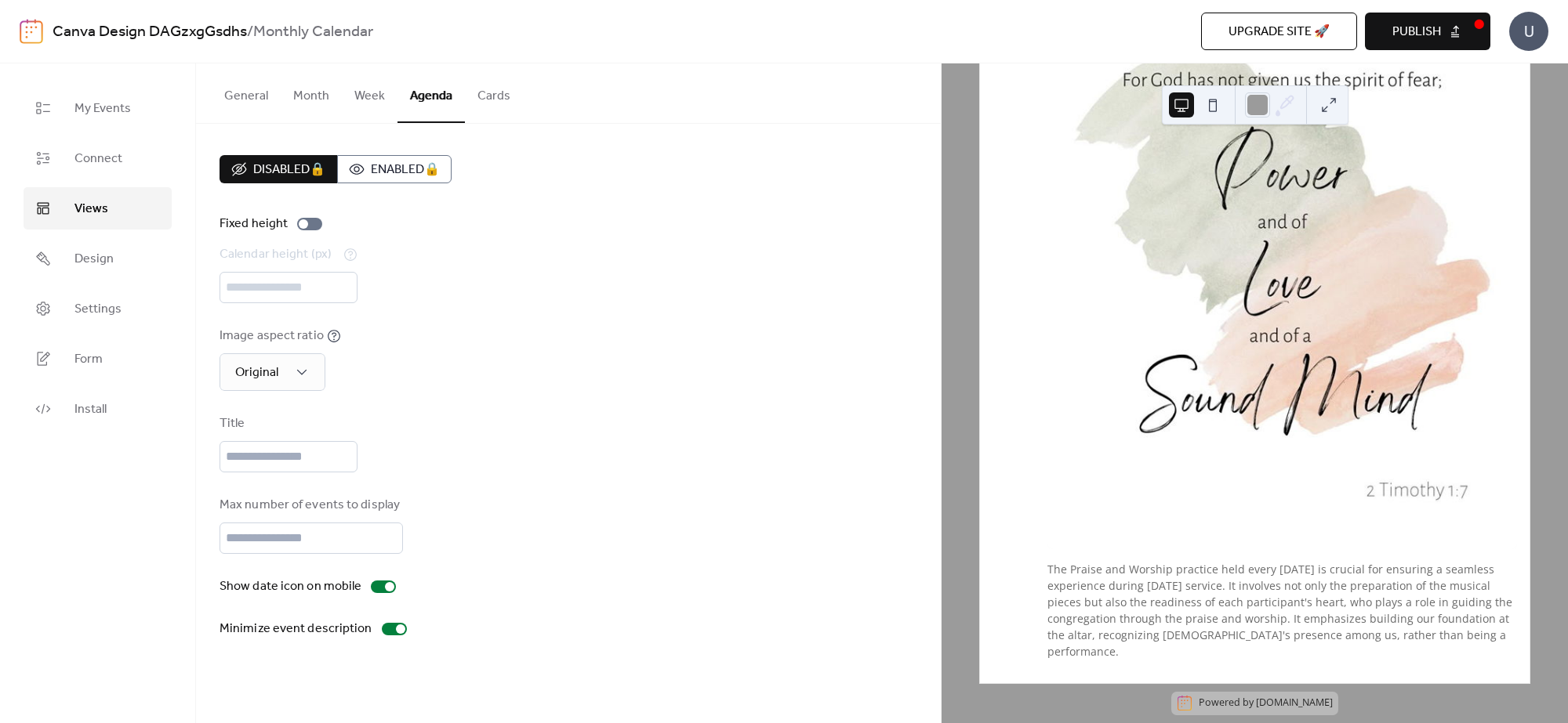
click at [496, 91] on button "Cards" at bounding box center [494, 92] width 58 height 58
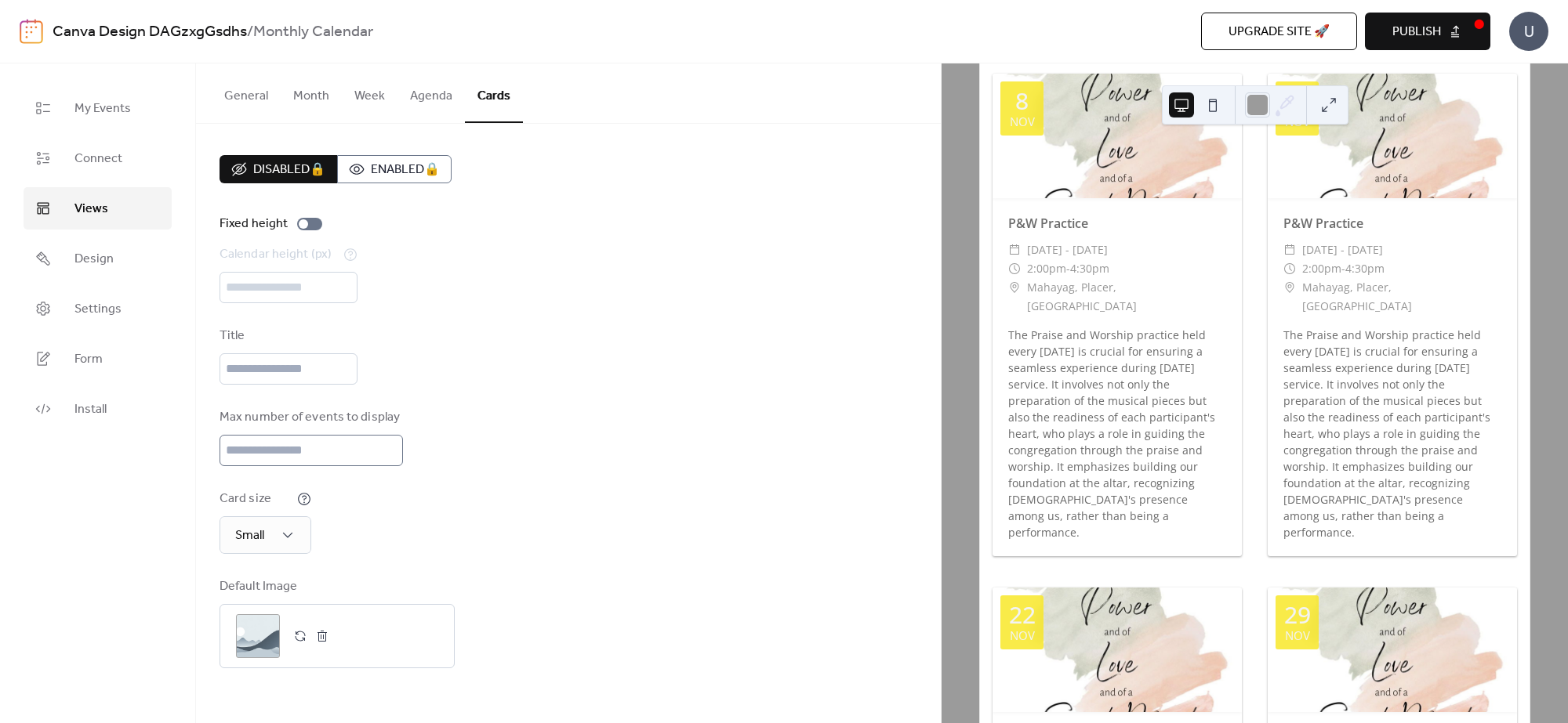
scroll to position [1665, 0]
click at [114, 261] on link "Design" at bounding box center [98, 258] width 148 height 42
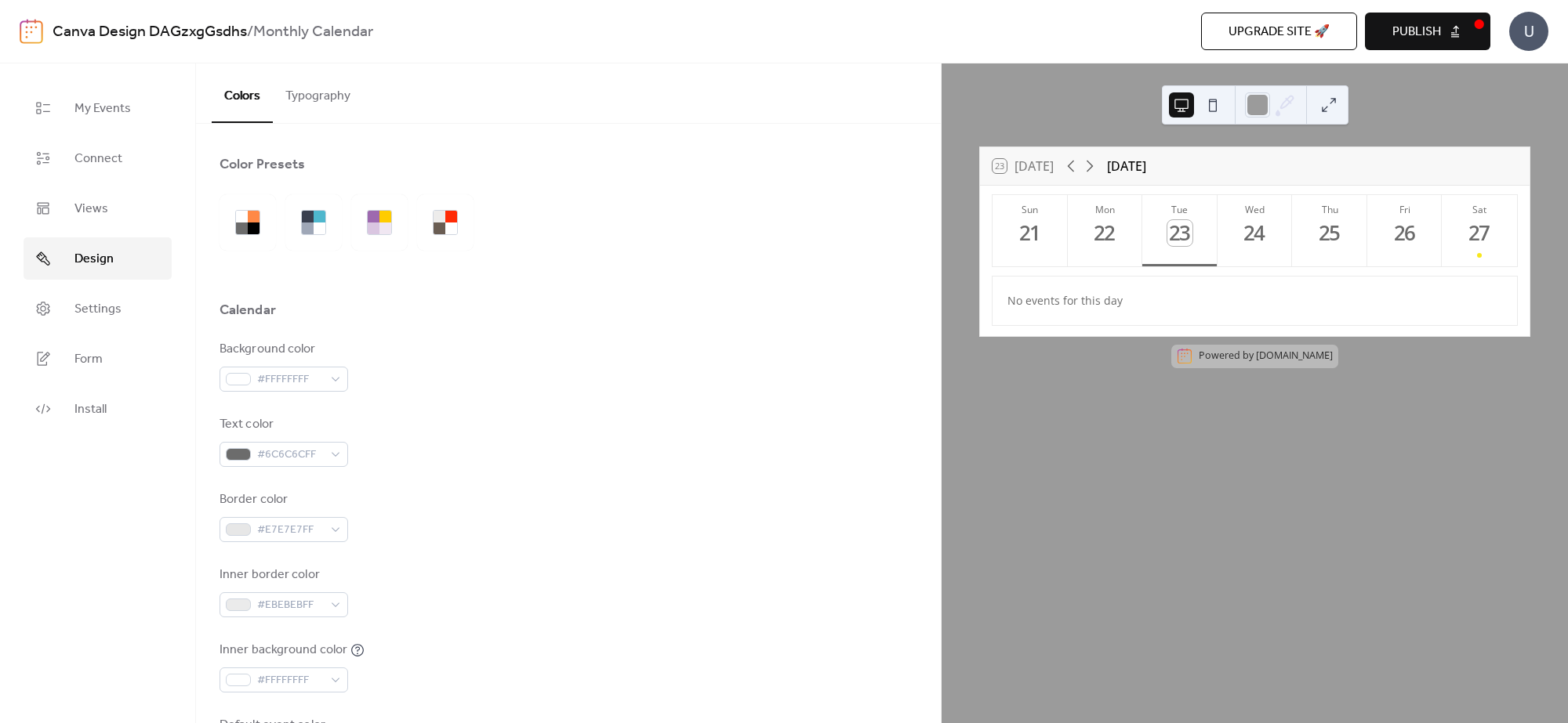
click at [339, 110] on button "Typography" at bounding box center [317, 92] width 90 height 58
click at [305, 85] on button "Typography" at bounding box center [317, 92] width 90 height 58
click at [308, 90] on button "Typography" at bounding box center [317, 92] width 90 height 58
click at [310, 90] on button "Typography" at bounding box center [317, 92] width 90 height 58
click at [312, 90] on button "Typography" at bounding box center [317, 92] width 90 height 58
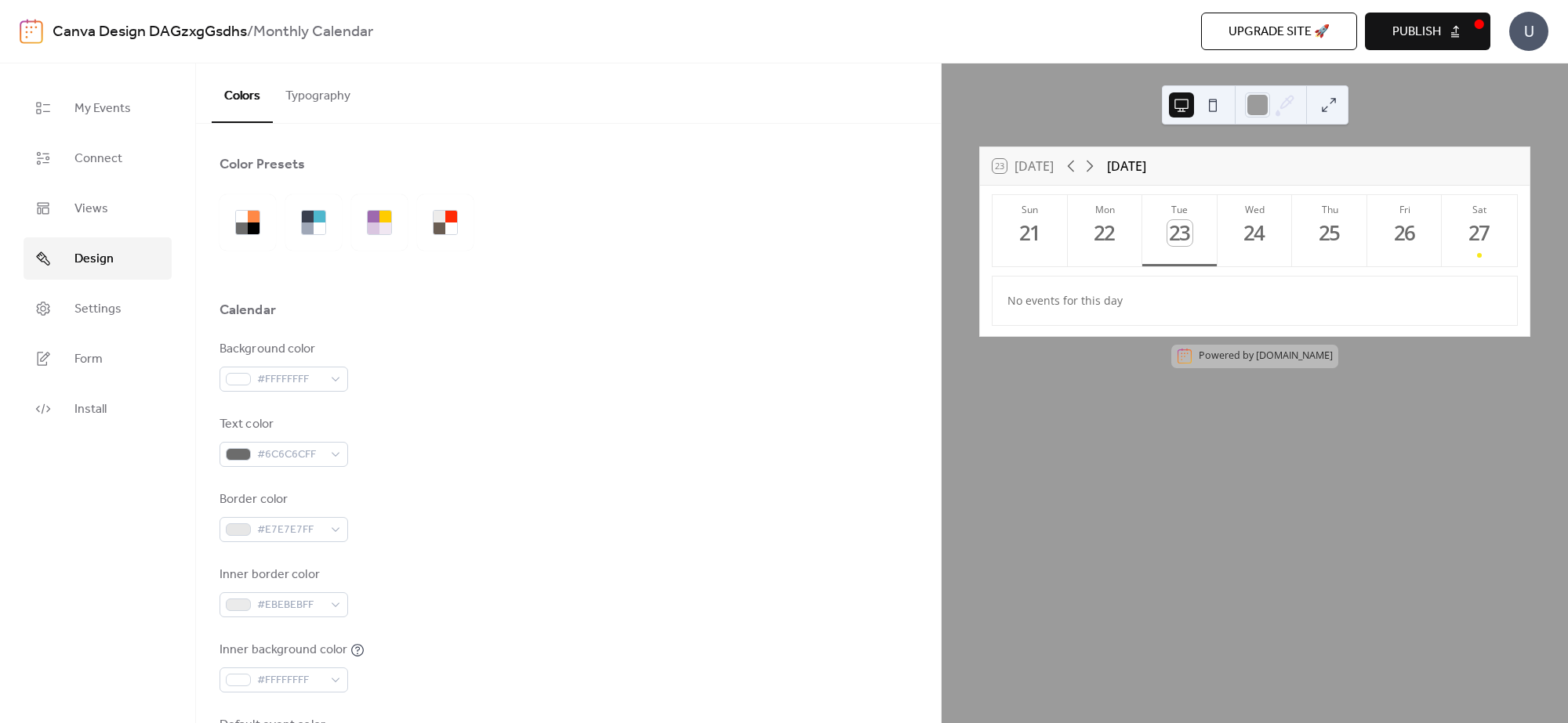
click at [331, 114] on button "Typography" at bounding box center [317, 92] width 90 height 58
click at [0, 0] on div "Base Font Size * px Font Families Header font Open Sans Week days font Open San…" at bounding box center [0, 0] width 0 height 0
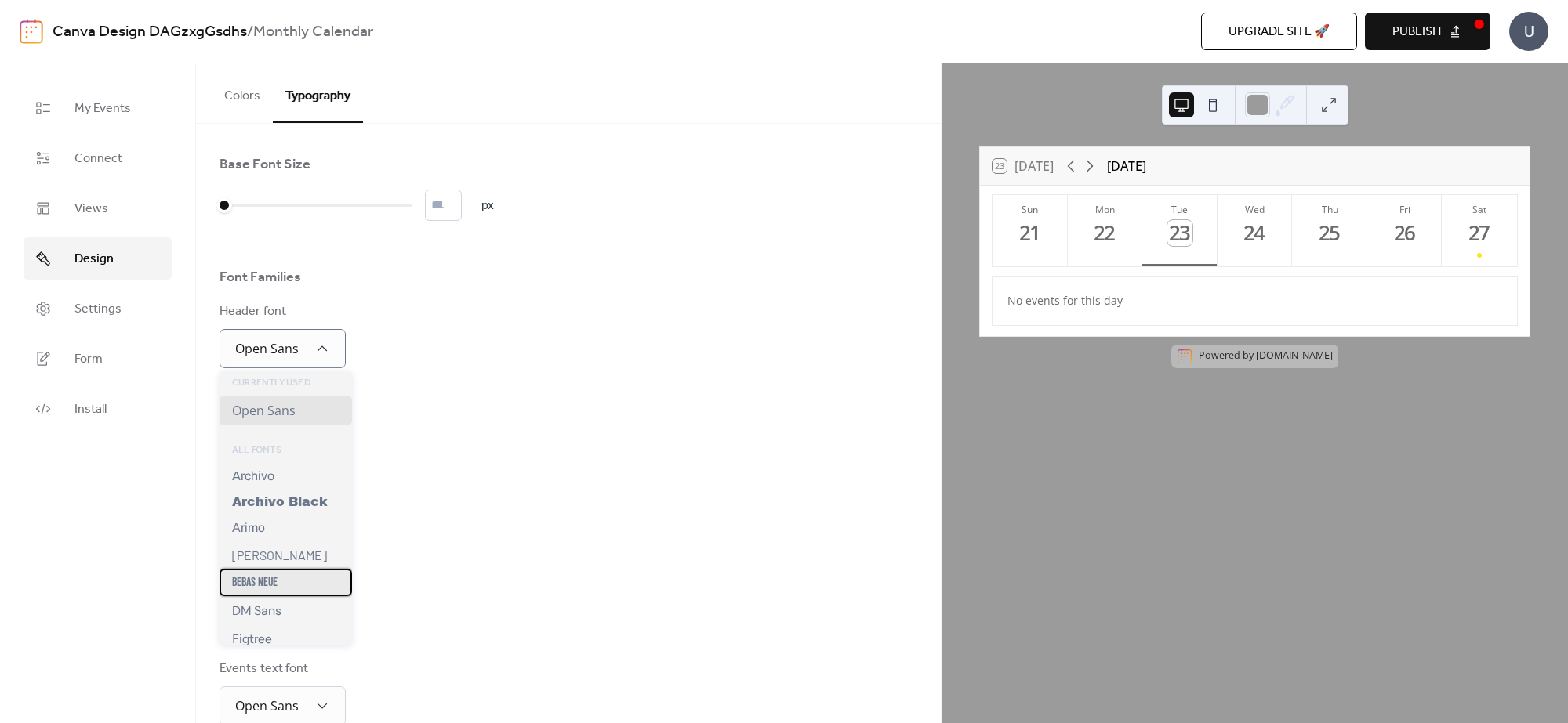
click at [293, 578] on div "Bebas Neue" at bounding box center [285, 583] width 132 height 28
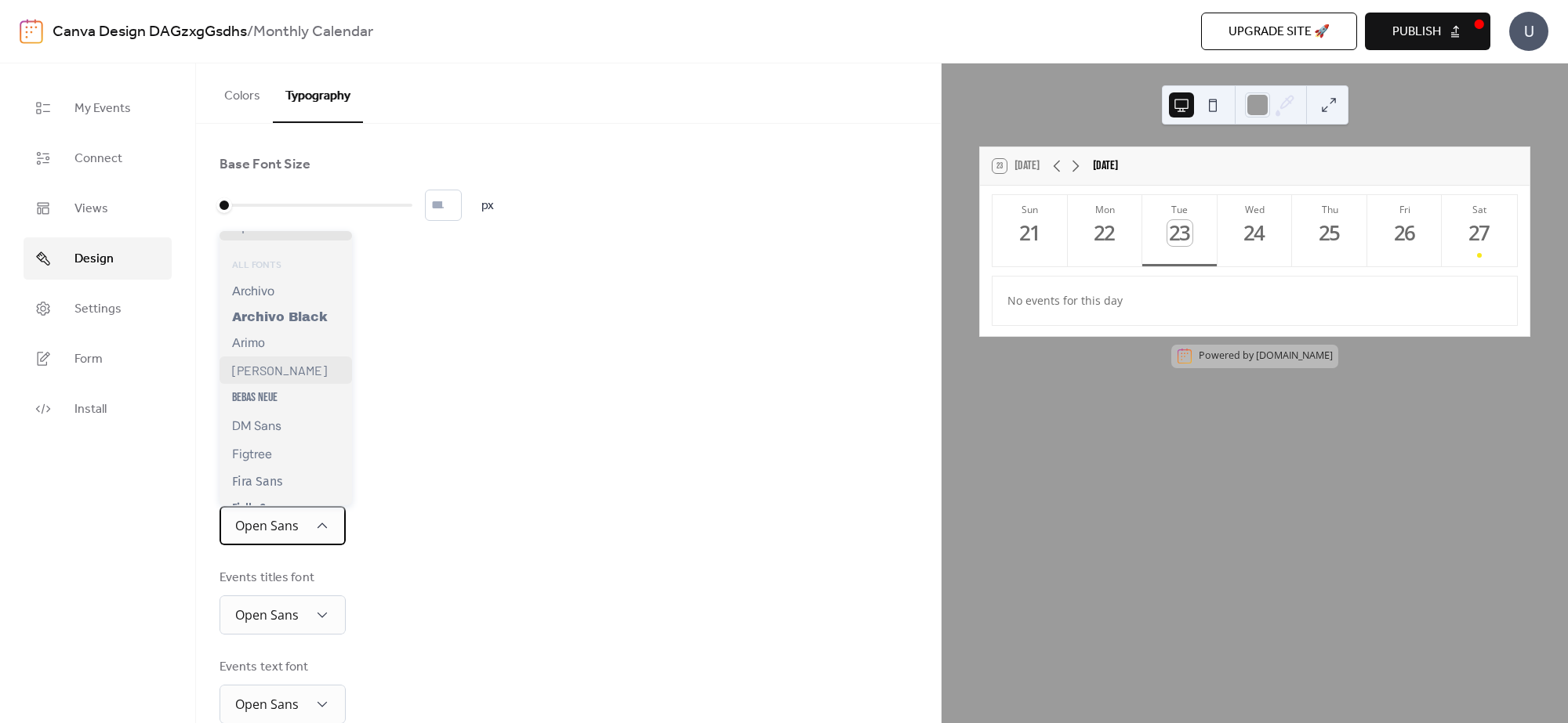
scroll to position [98, 0]
click at [286, 349] on div "[PERSON_NAME]" at bounding box center [285, 345] width 132 height 28
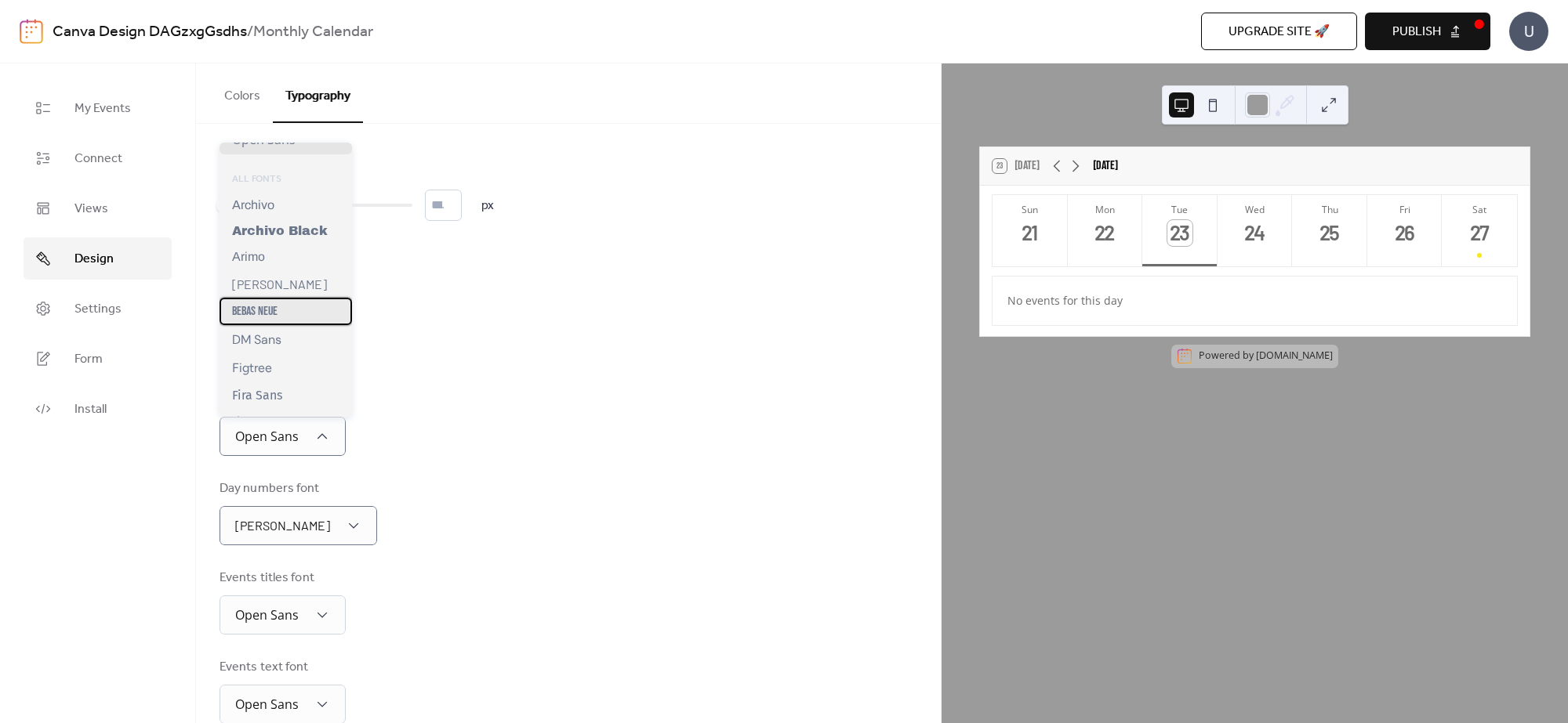
click at [292, 318] on div "Bebas Neue" at bounding box center [285, 311] width 132 height 28
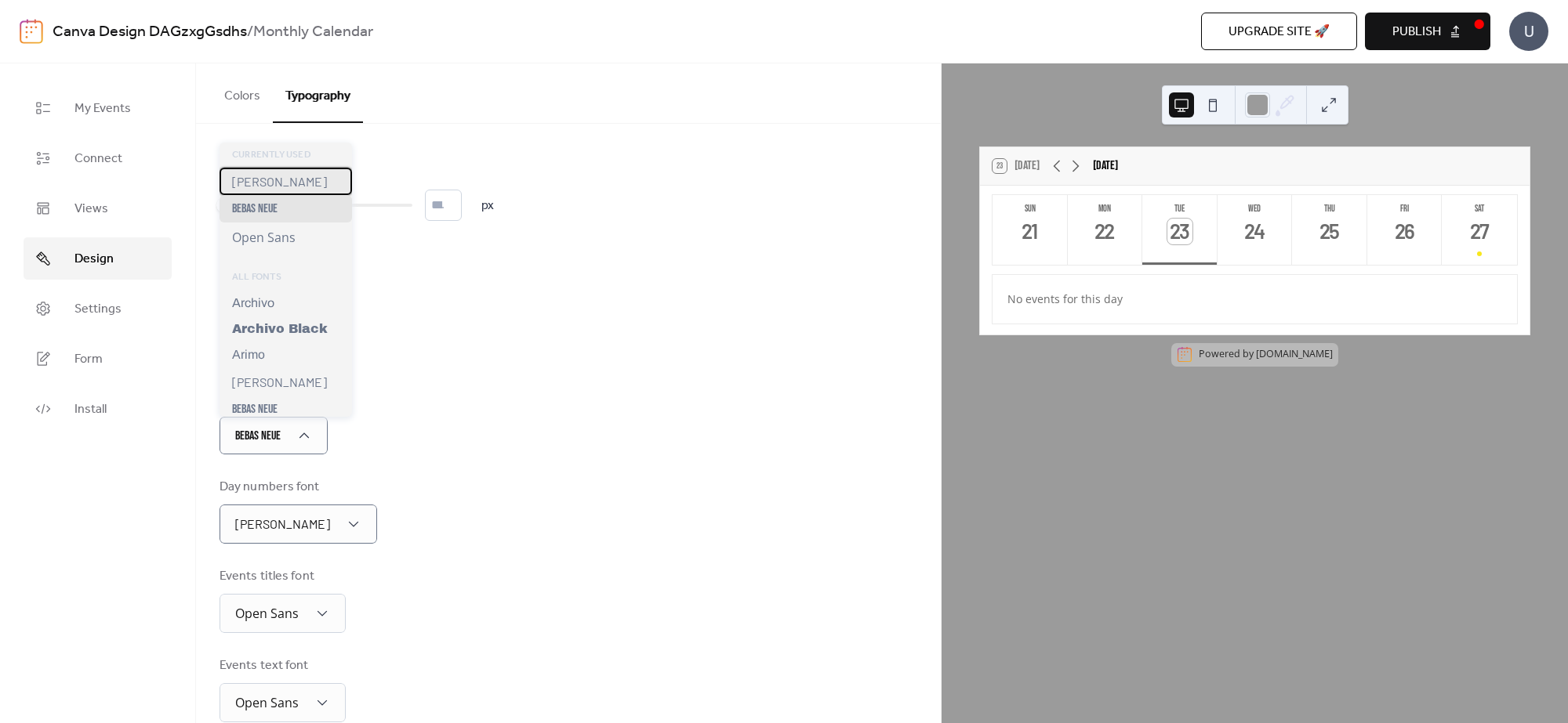
click at [294, 177] on div "[PERSON_NAME]" at bounding box center [285, 181] width 132 height 28
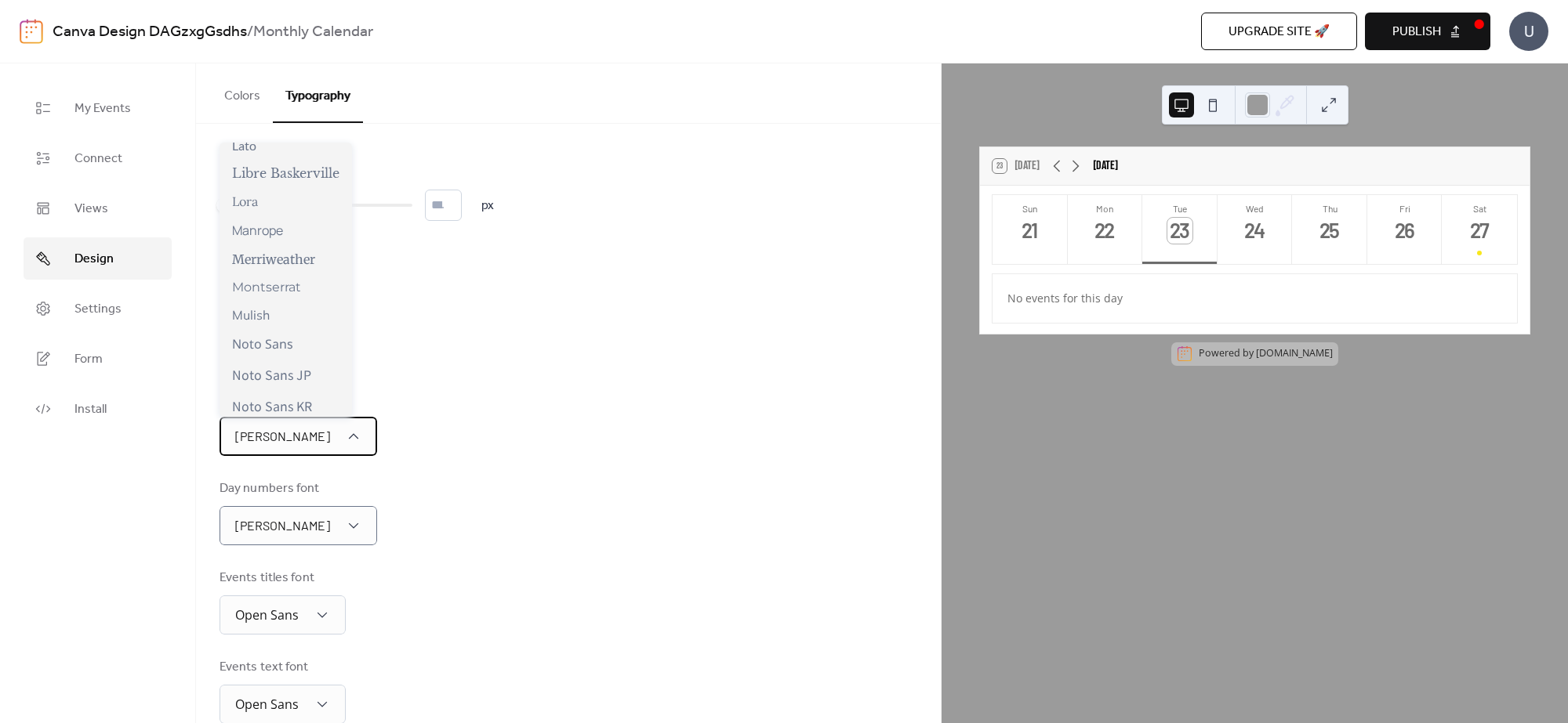
scroll to position [685, 0]
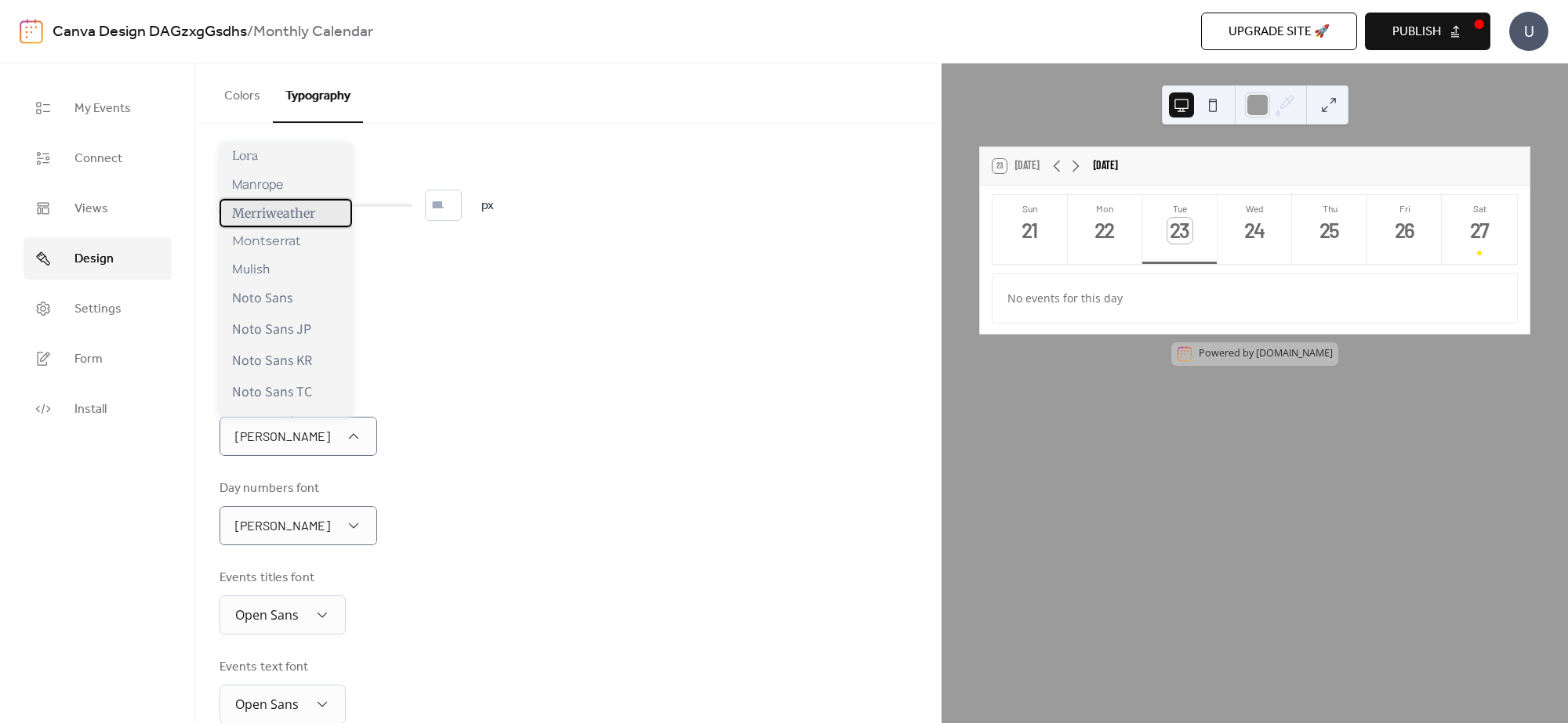
click at [299, 208] on div "Merriweather" at bounding box center [285, 214] width 132 height 29
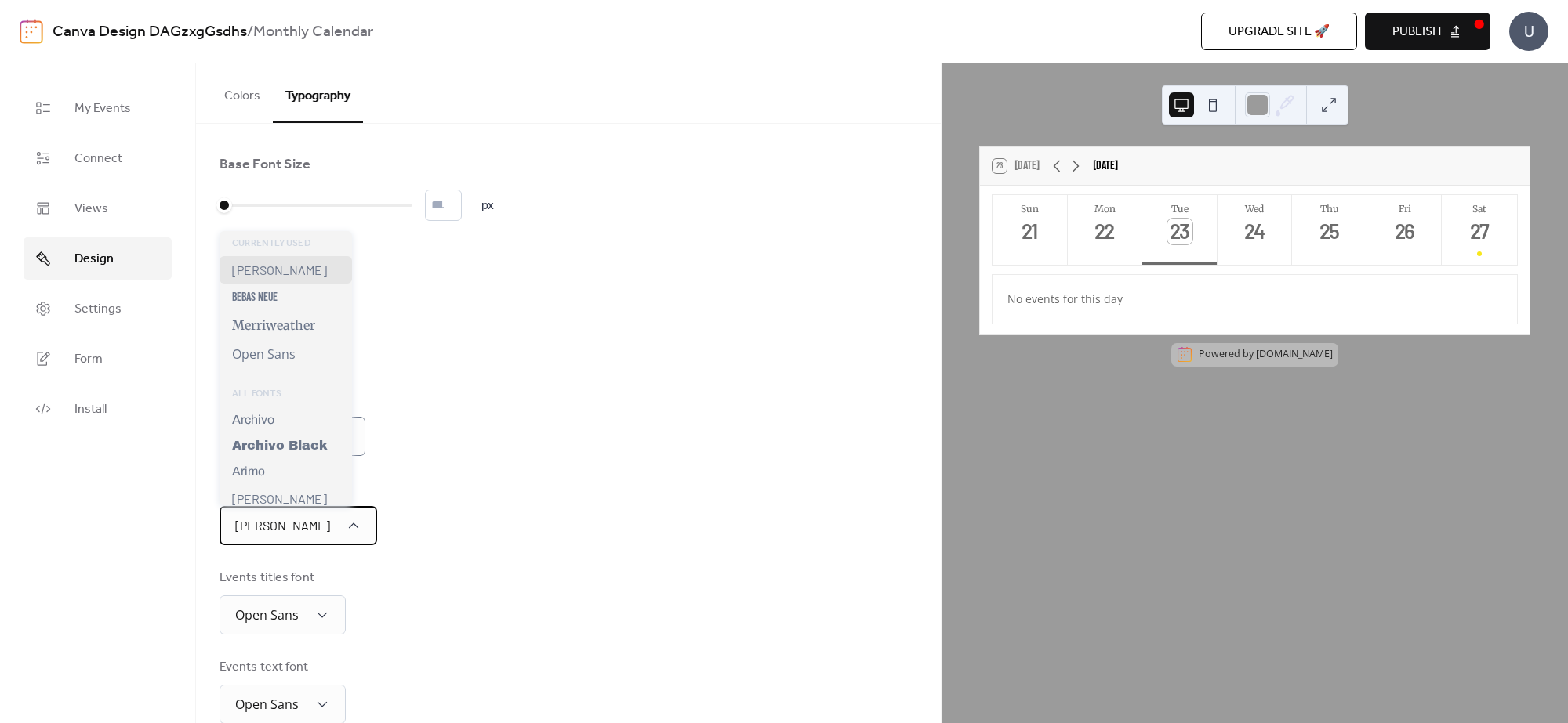
click at [267, 520] on span "[PERSON_NAME]" at bounding box center [283, 525] width 95 height 15
click at [292, 448] on span "Archivo Black" at bounding box center [280, 446] width 96 height 13
click at [280, 535] on span "Archivo Black" at bounding box center [283, 525] width 96 height 24
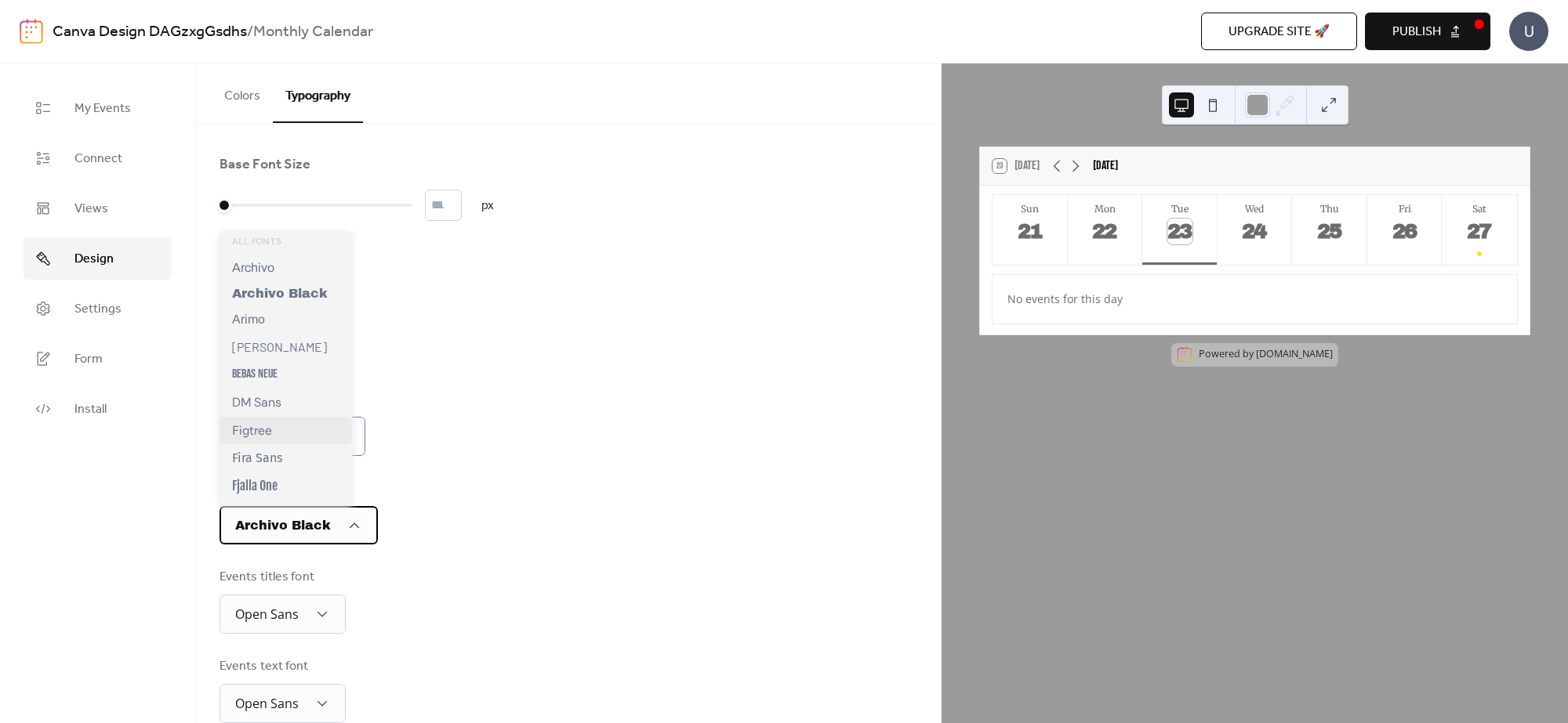
scroll to position [196, 0]
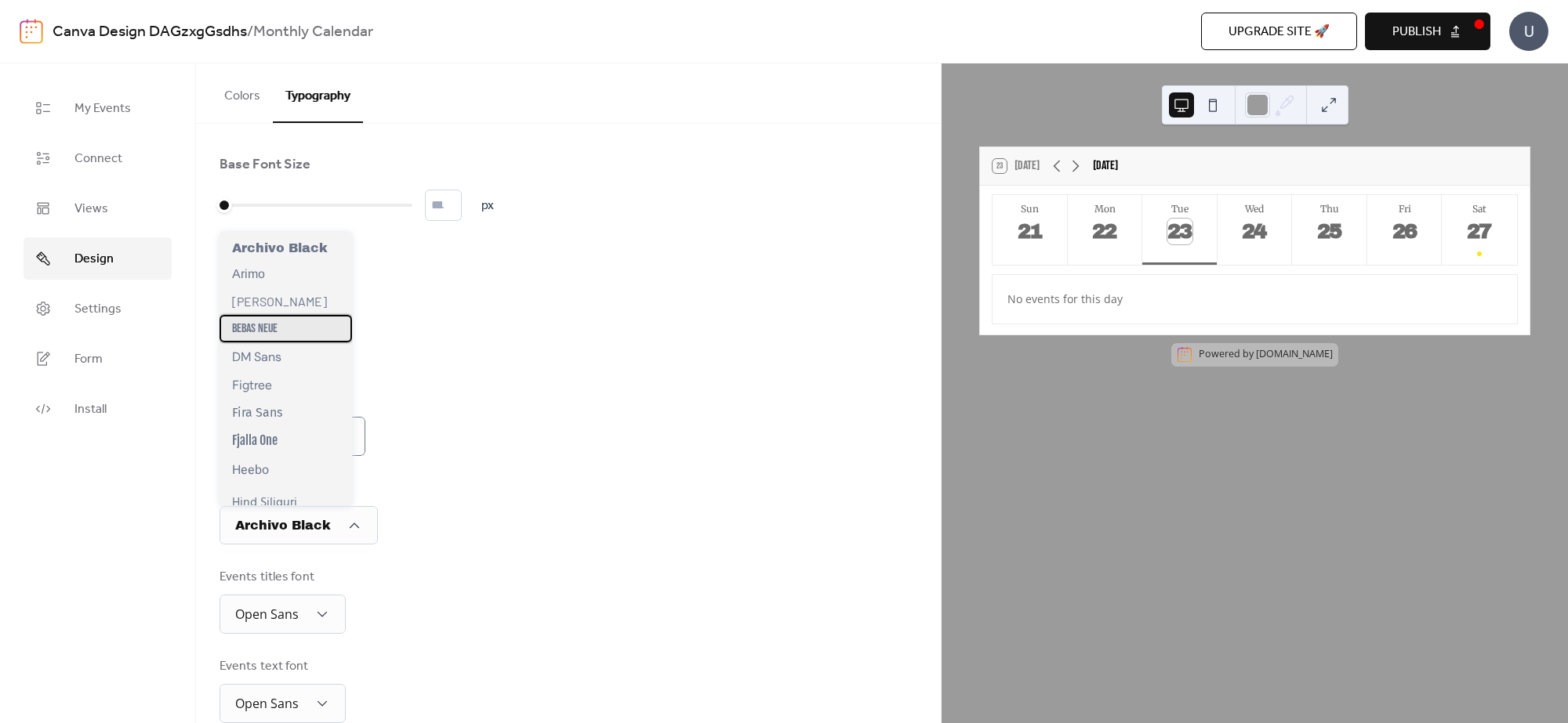
click at [289, 341] on div "Bebas Neue" at bounding box center [285, 329] width 132 height 28
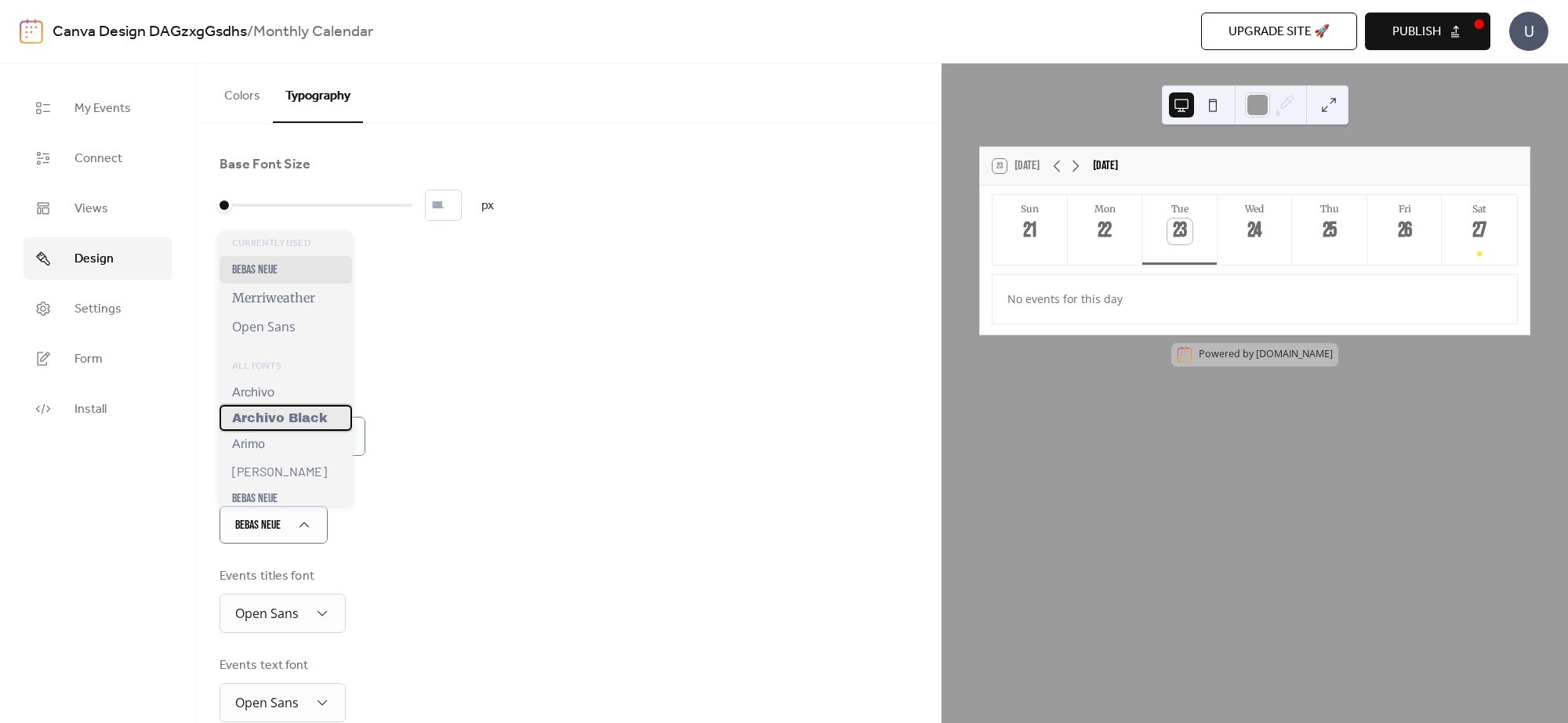
click at [303, 420] on span "Archivo Black" at bounding box center [280, 418] width 96 height 13
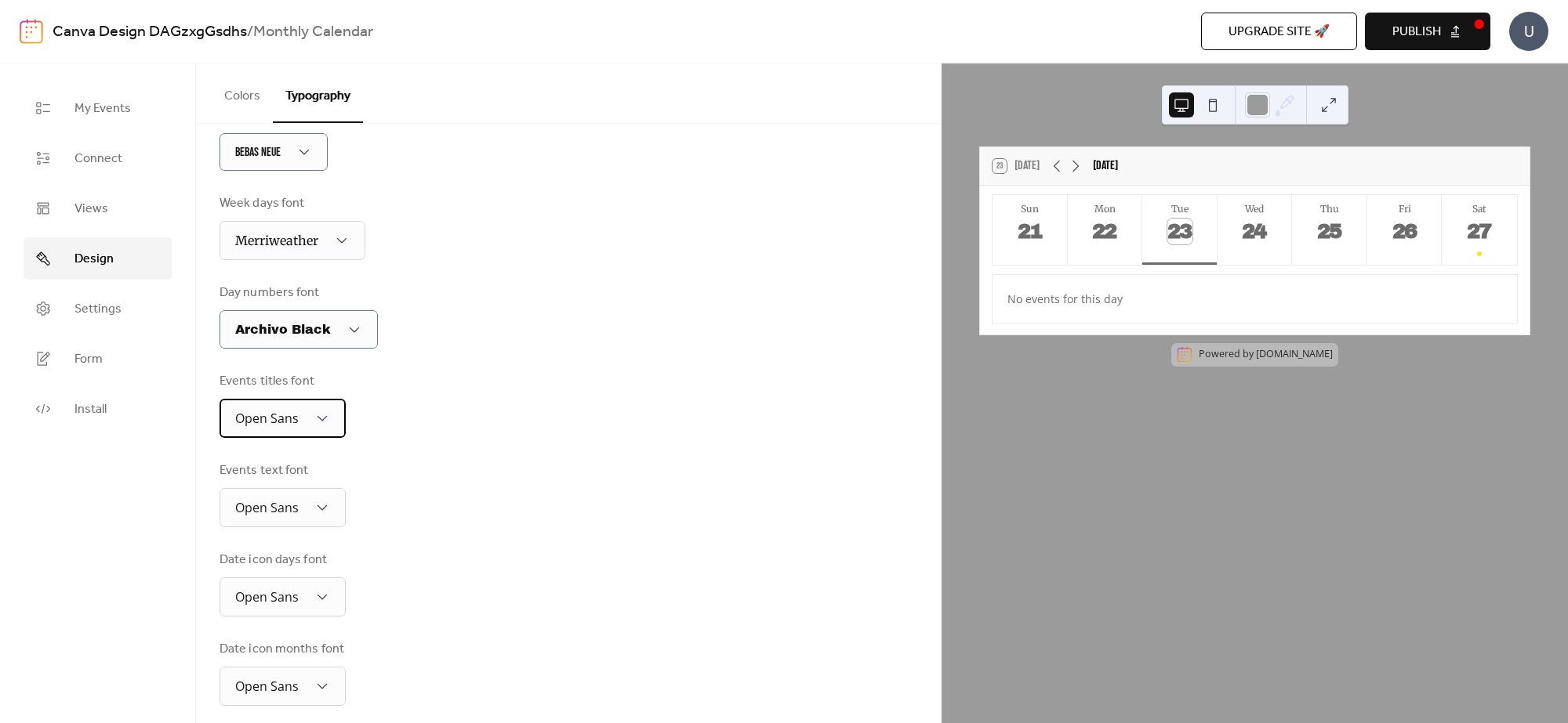
click at [308, 417] on div "Open Sans" at bounding box center [283, 418] width 126 height 40
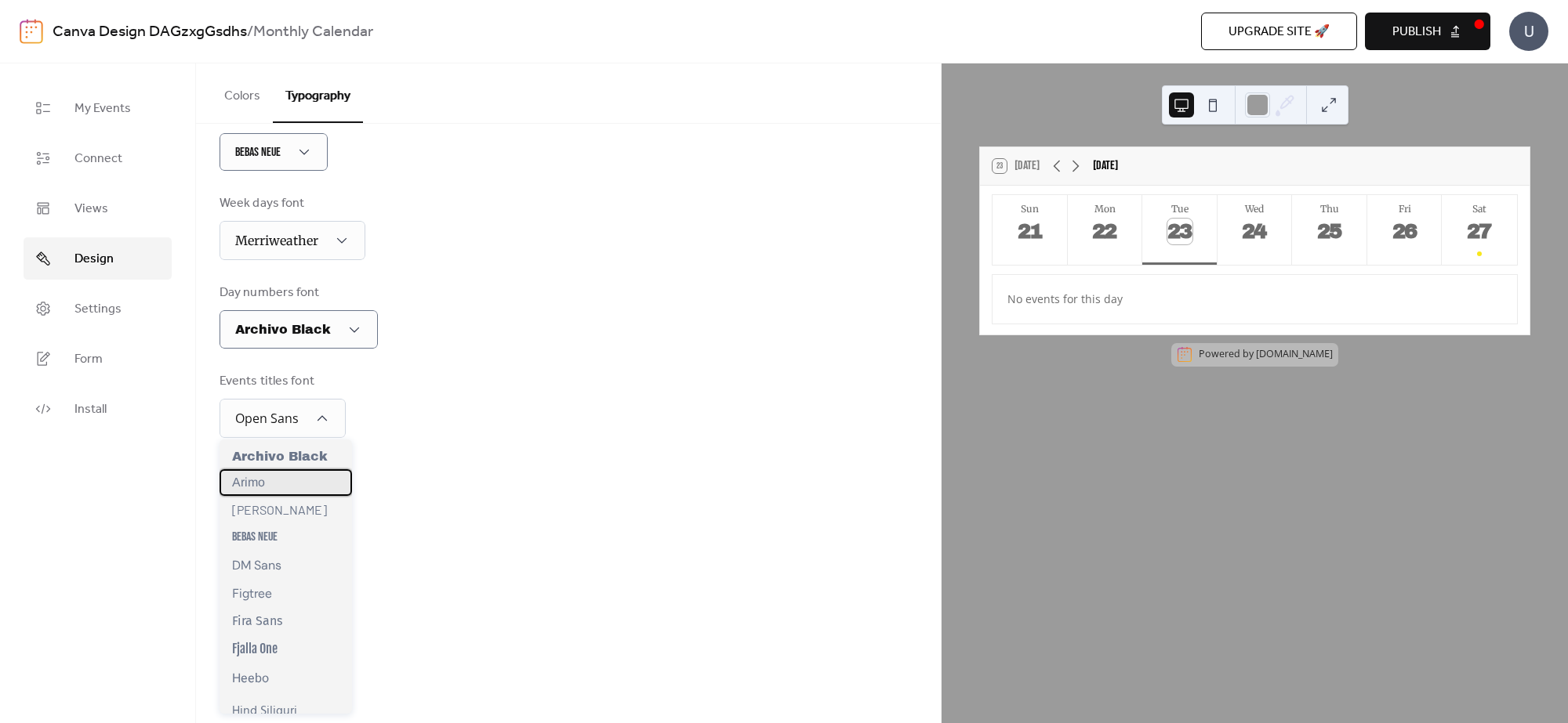
click at [300, 489] on div "Arimo" at bounding box center [285, 483] width 132 height 27
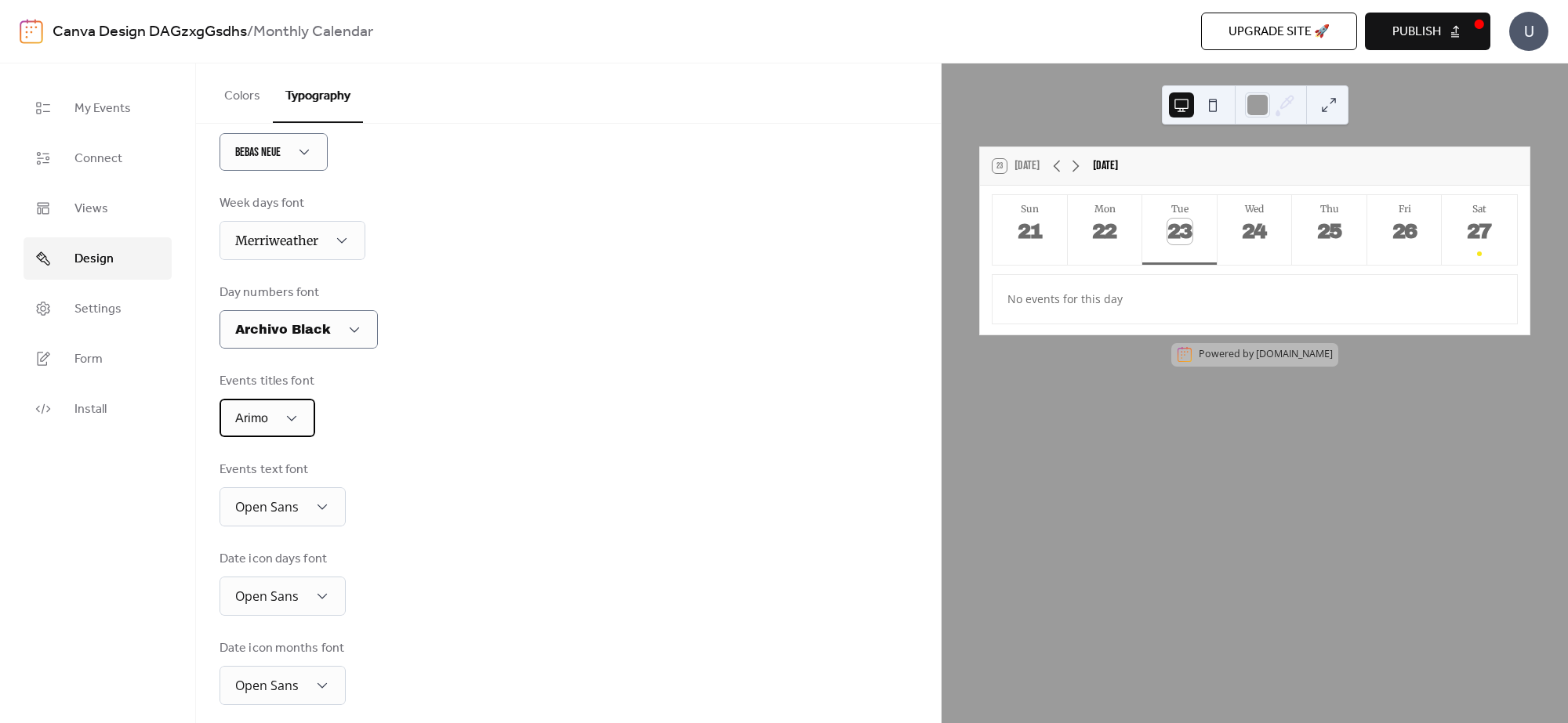
click at [305, 404] on div "Arimo" at bounding box center [268, 418] width 96 height 39
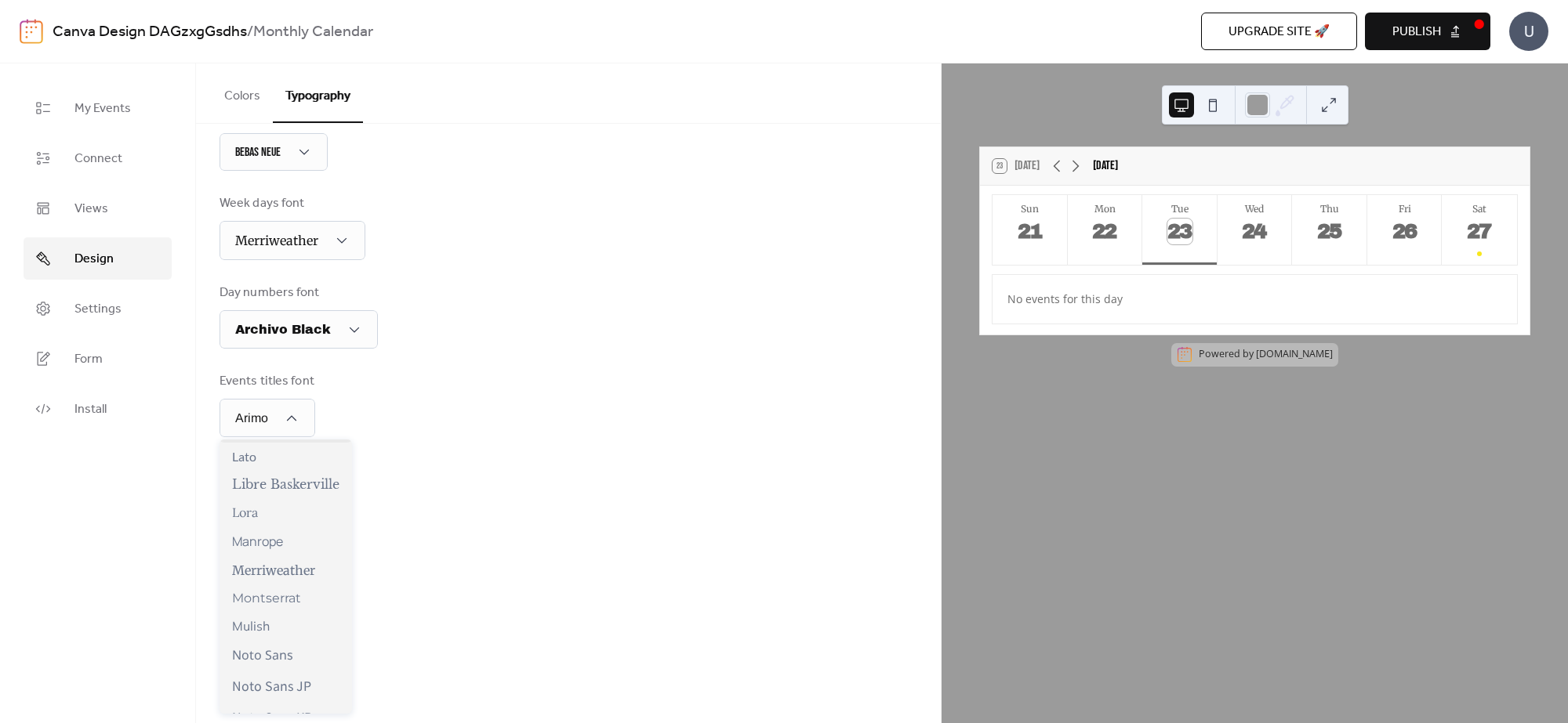
scroll to position [692, 0]
click at [287, 506] on div "Lora" at bounding box center [285, 499] width 132 height 29
click at [311, 507] on div "Open Sans" at bounding box center [283, 508] width 126 height 40
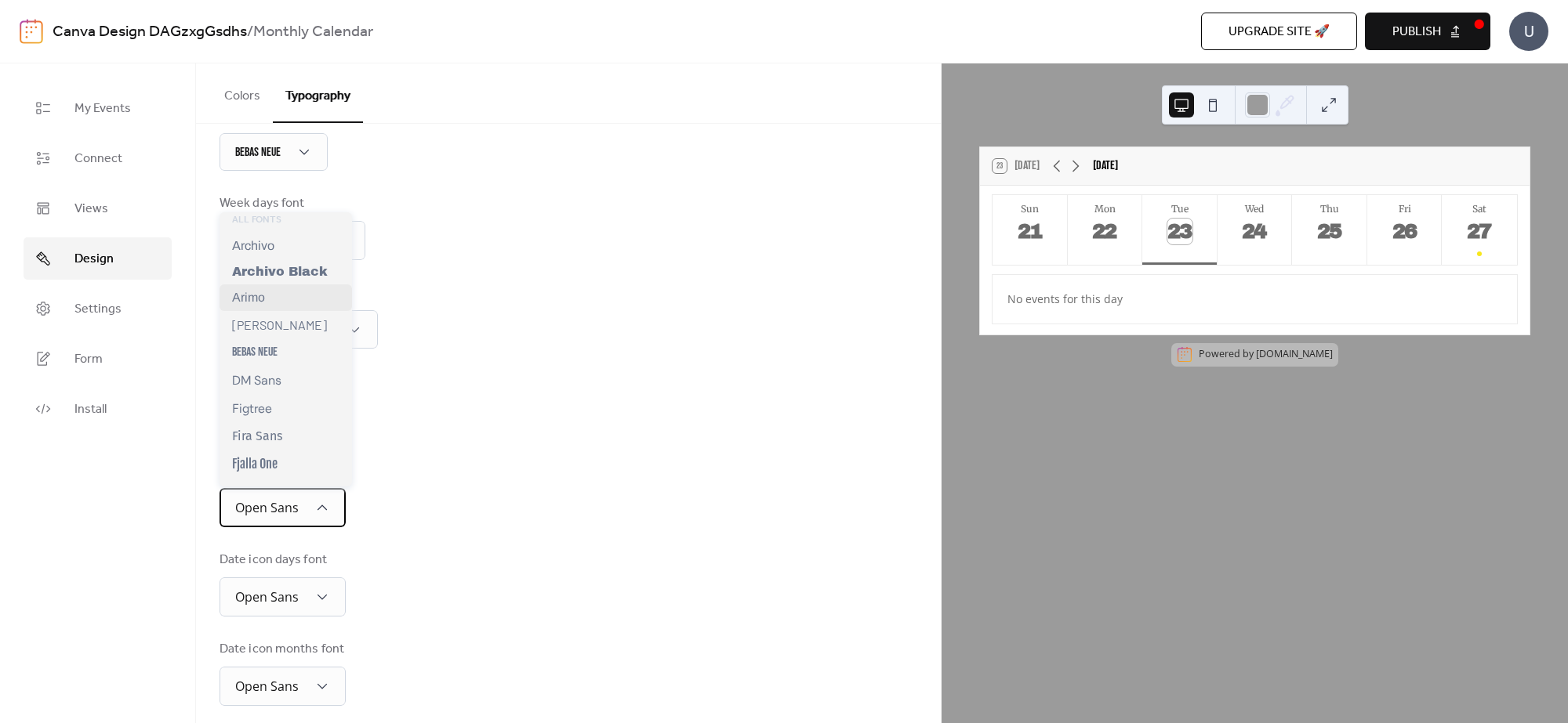
scroll to position [196, 0]
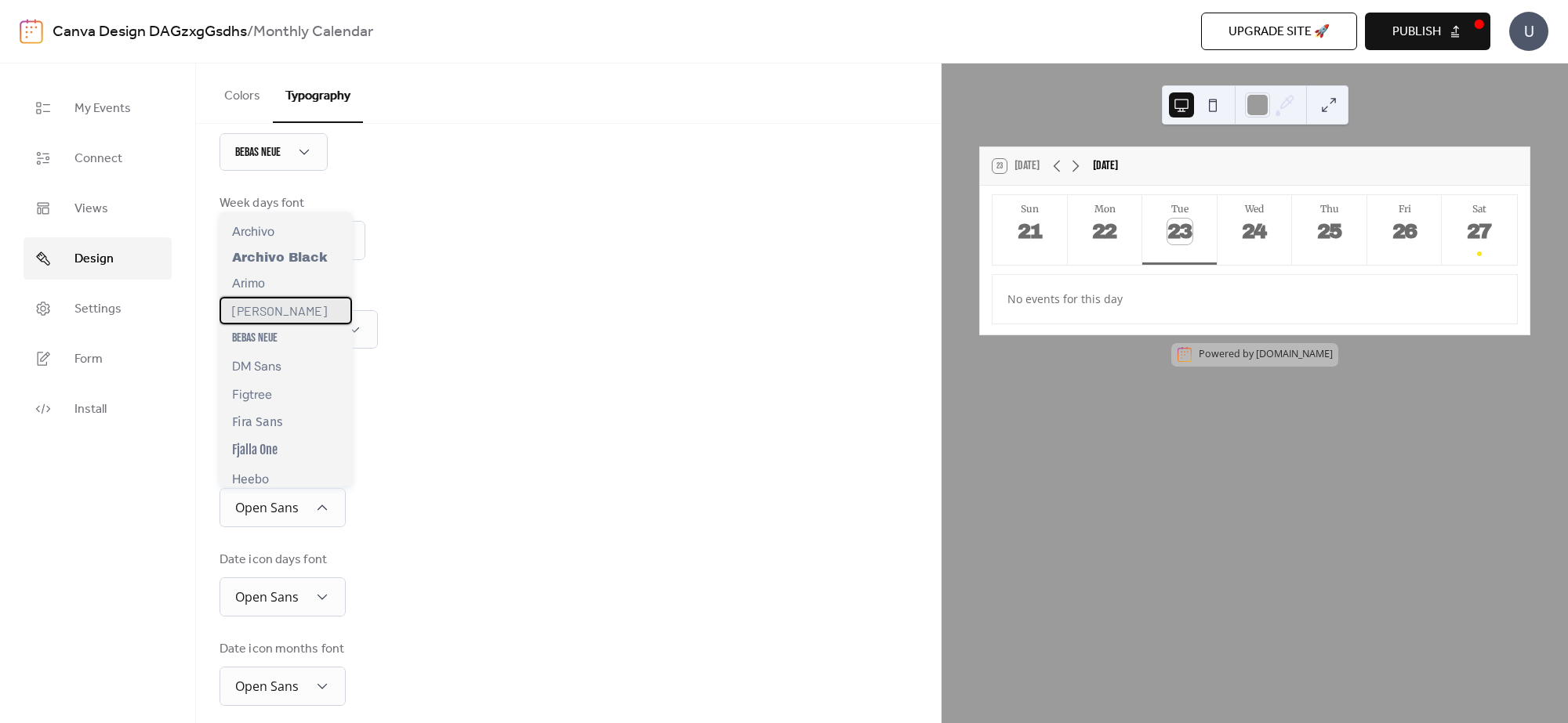
click at [272, 319] on div "[PERSON_NAME]" at bounding box center [285, 310] width 132 height 28
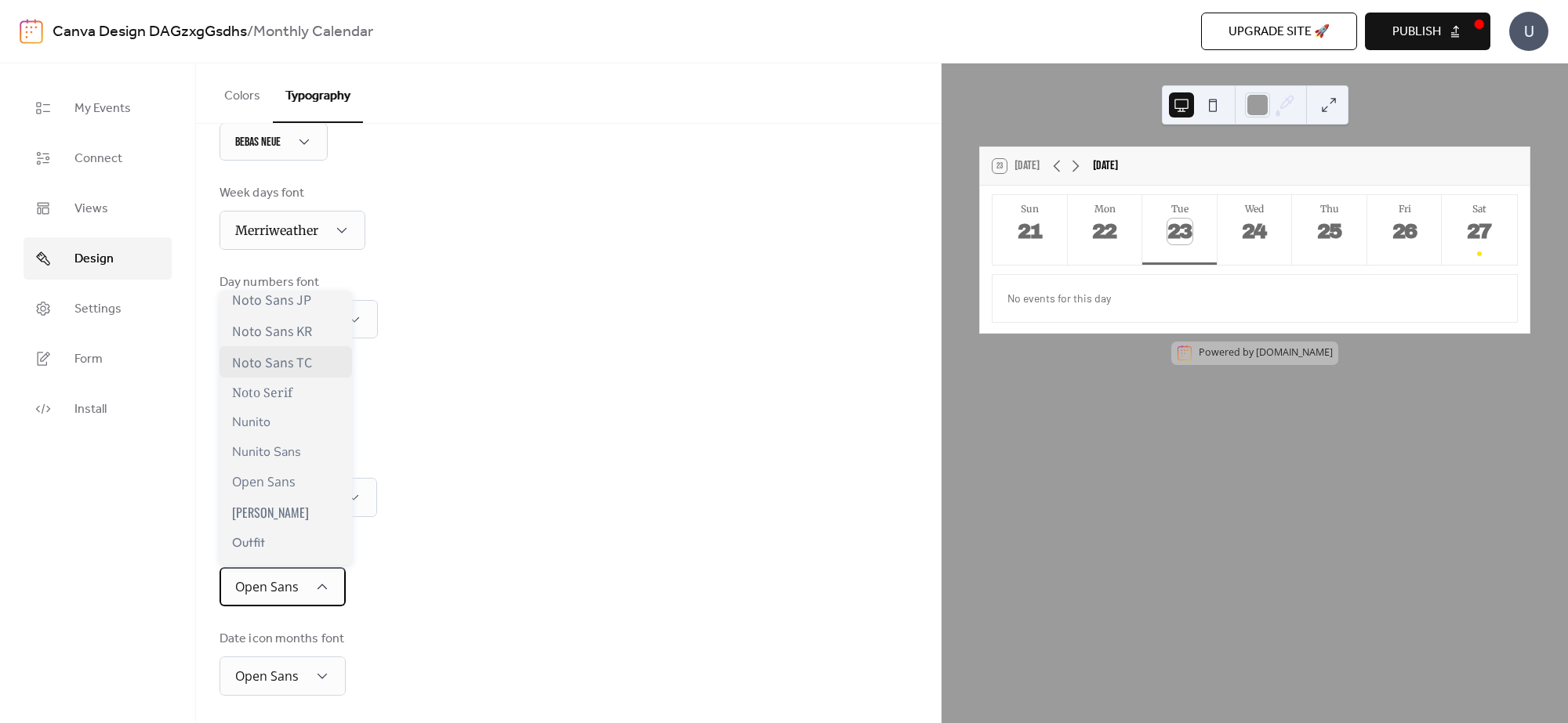
scroll to position [979, 0]
click at [280, 488] on div "[PERSON_NAME]" at bounding box center [285, 478] width 132 height 31
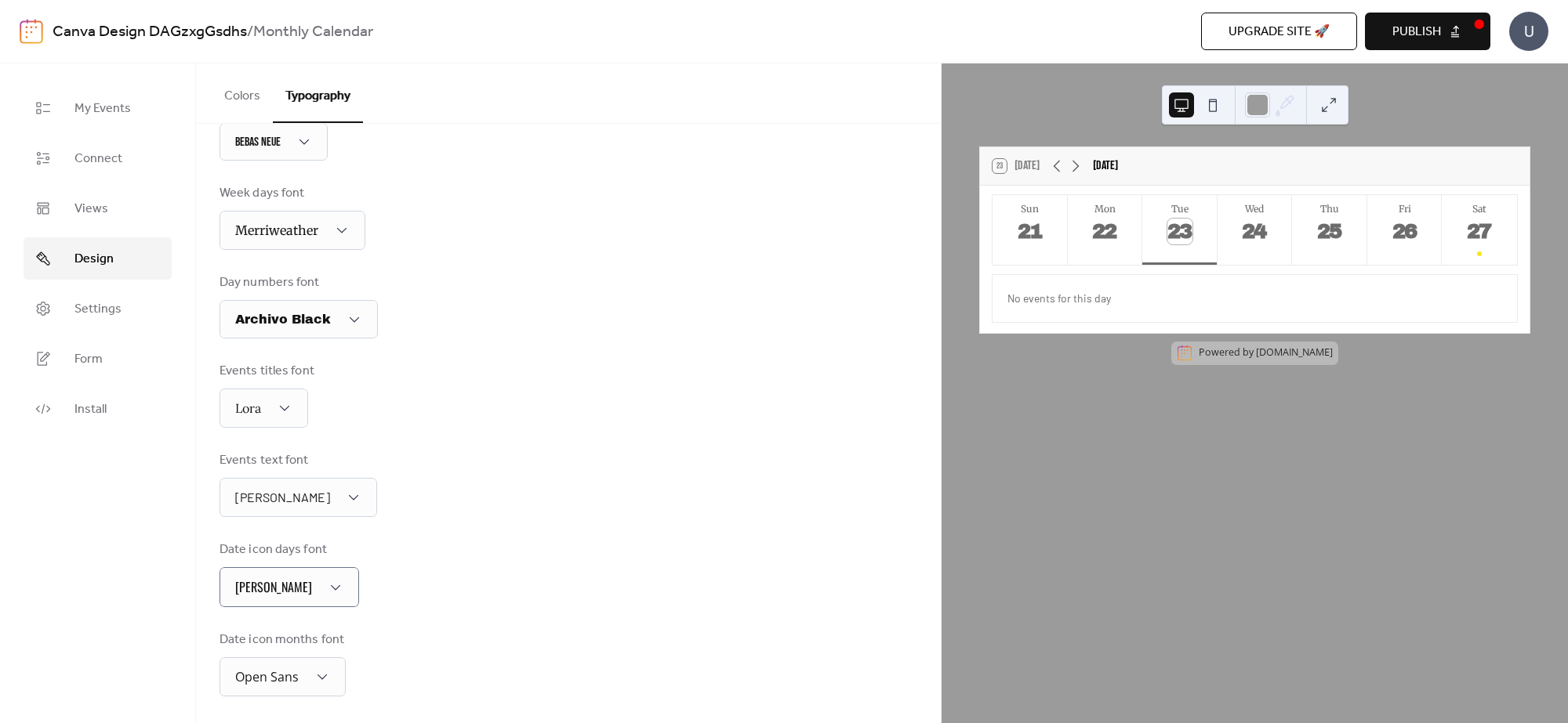
scroll to position [208, 0]
click at [308, 667] on div "Open Sans" at bounding box center [283, 675] width 126 height 40
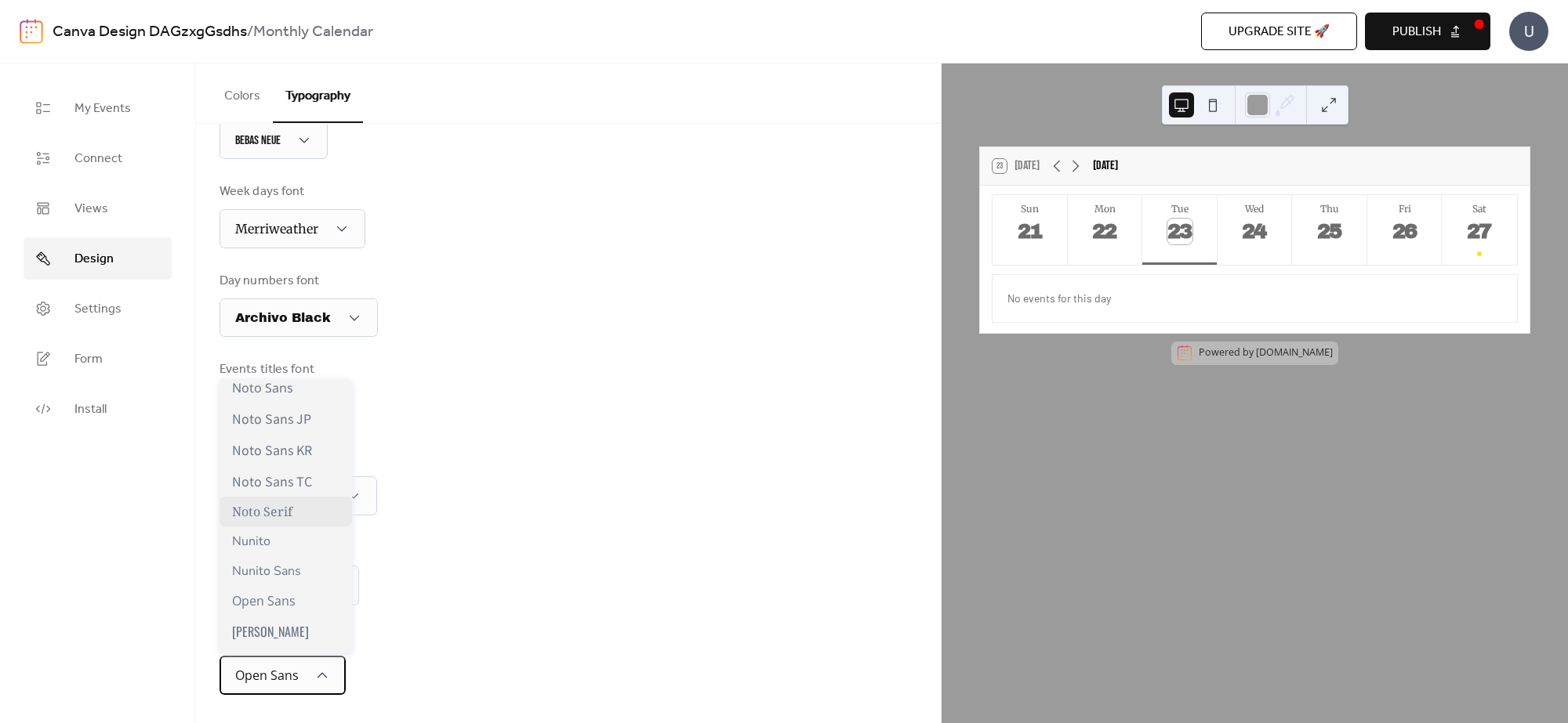
scroll to position [1077, 0]
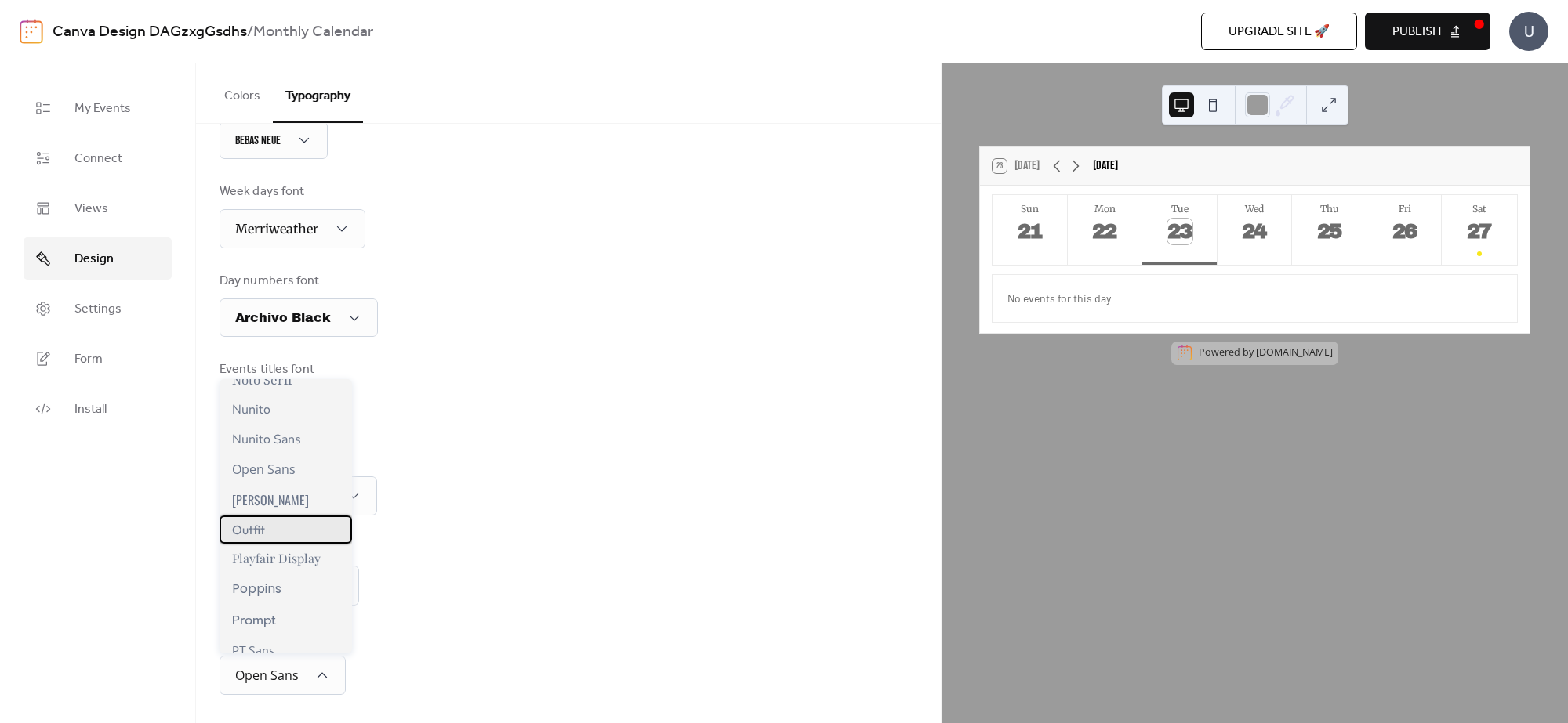
click at [283, 535] on div "Outfit" at bounding box center [285, 530] width 132 height 29
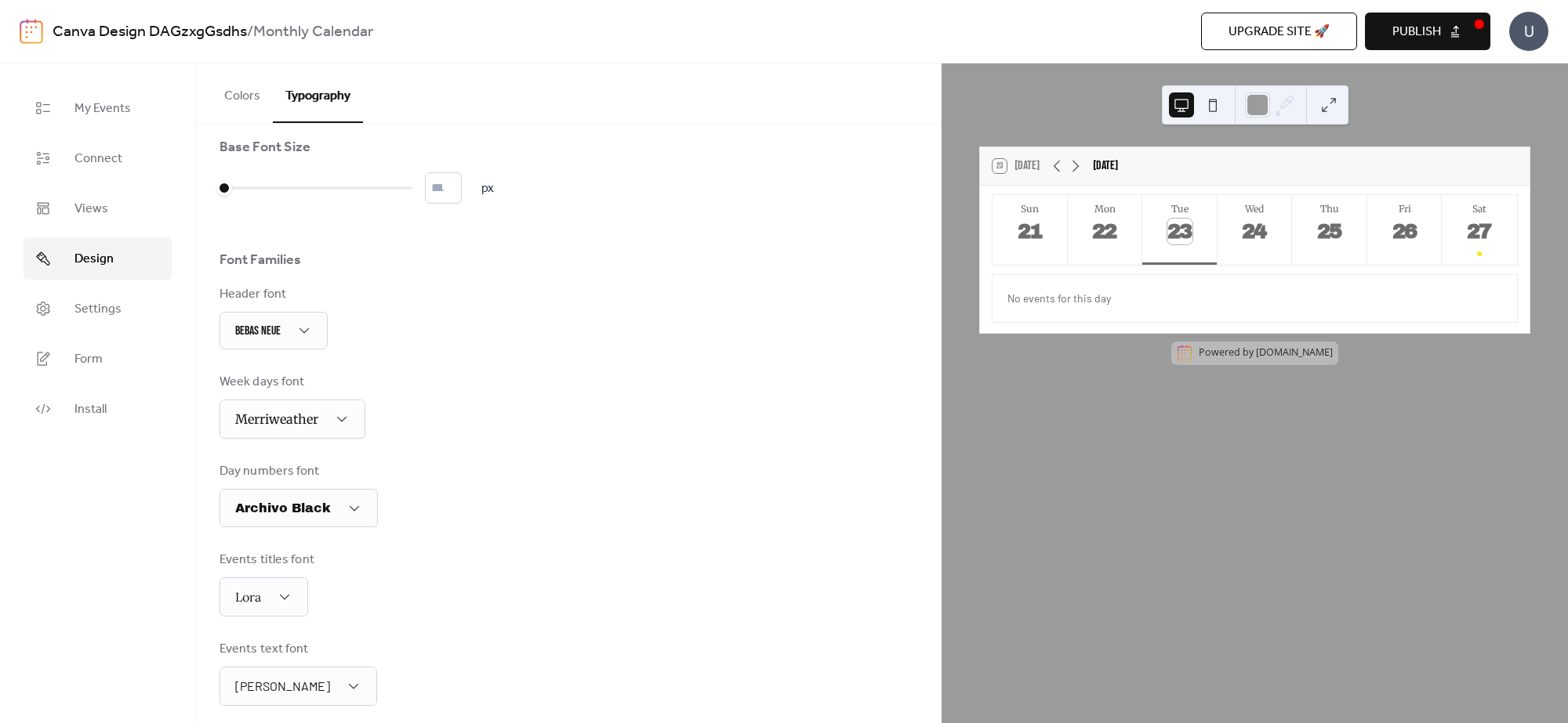
scroll to position [0, 0]
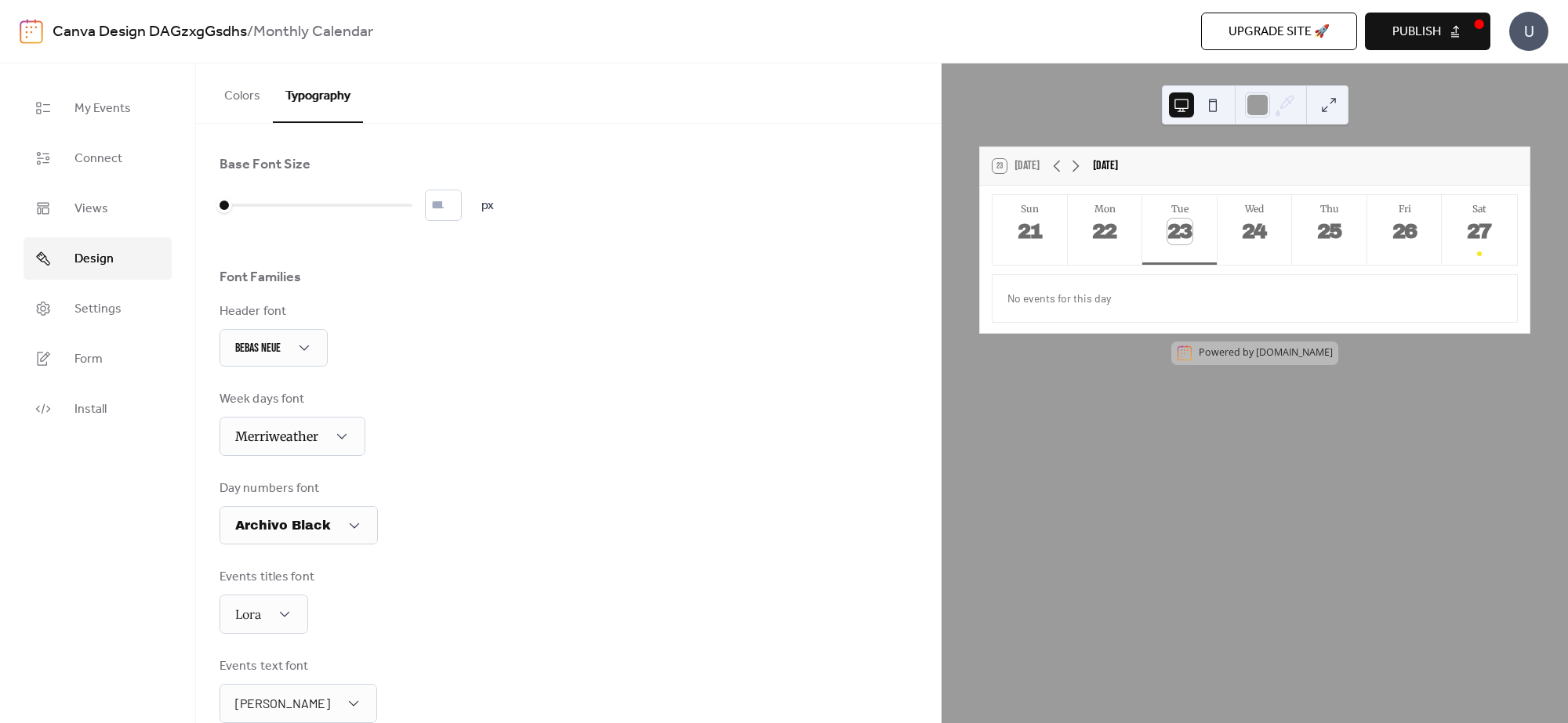
click at [244, 100] on button "Colors" at bounding box center [242, 92] width 61 height 58
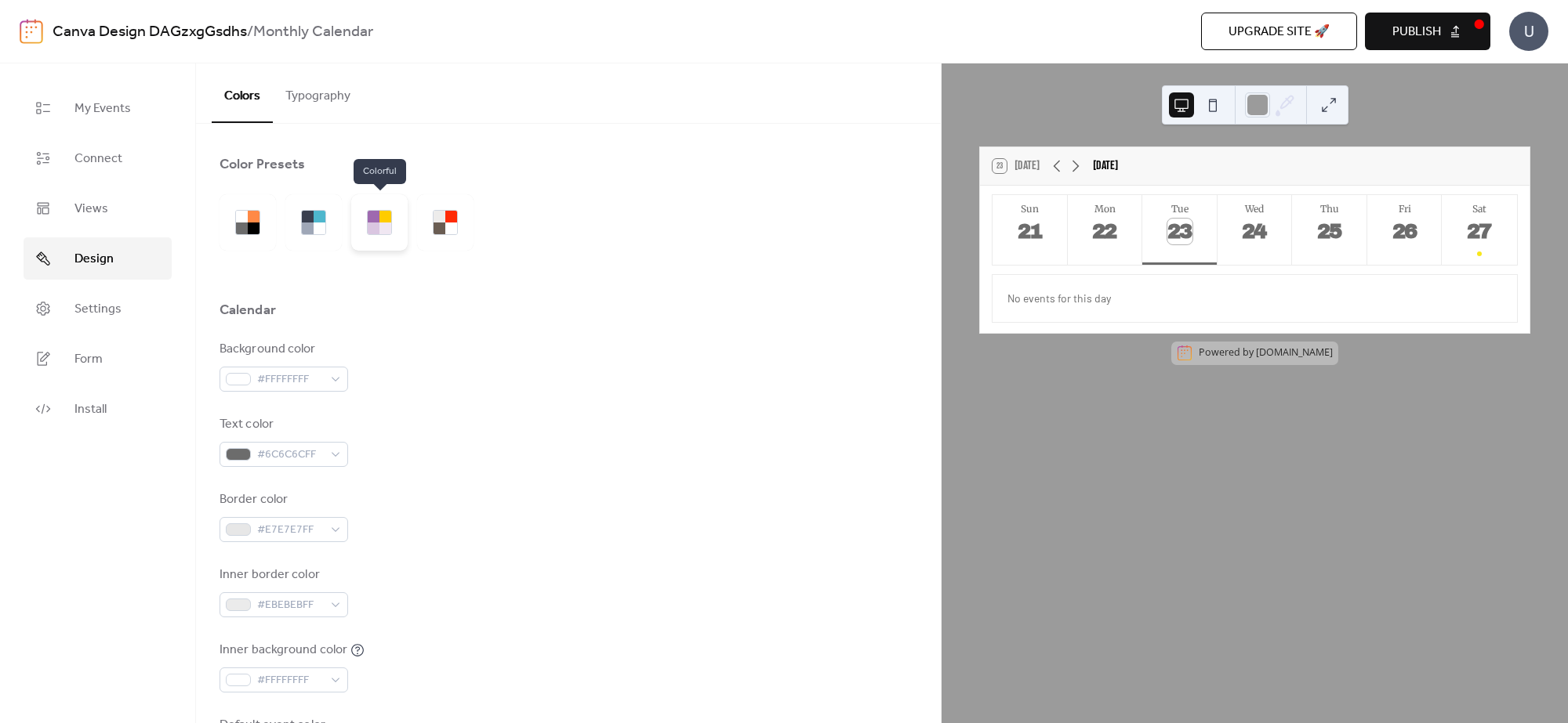
click at [390, 233] on div at bounding box center [379, 223] width 25 height 25
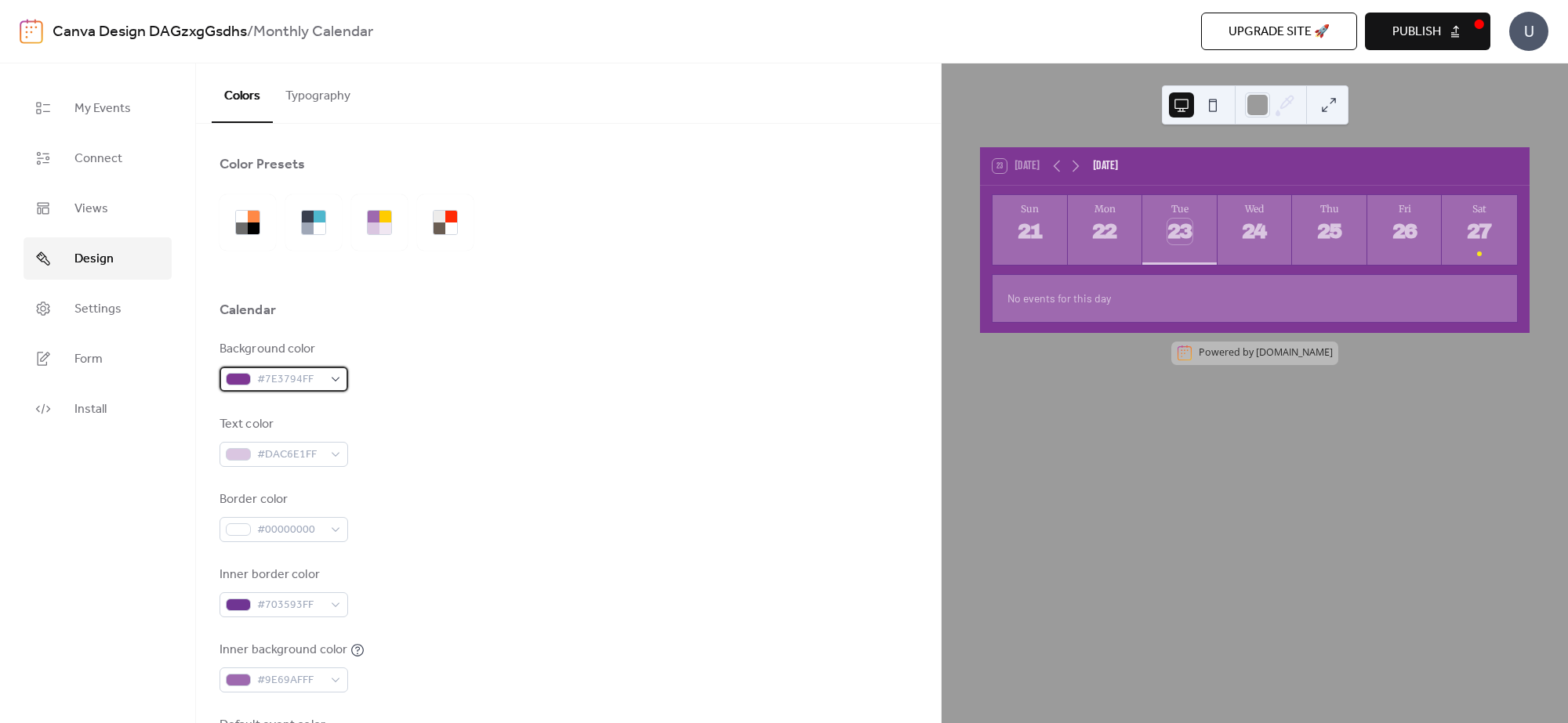
click at [338, 373] on div "#7E3794FF" at bounding box center [283, 379] width 129 height 25
click at [460, 400] on div "Background color #7E3794FF Text color #DAC6E1FF Border color #00000000 Inner bo…" at bounding box center [568, 553] width 697 height 428
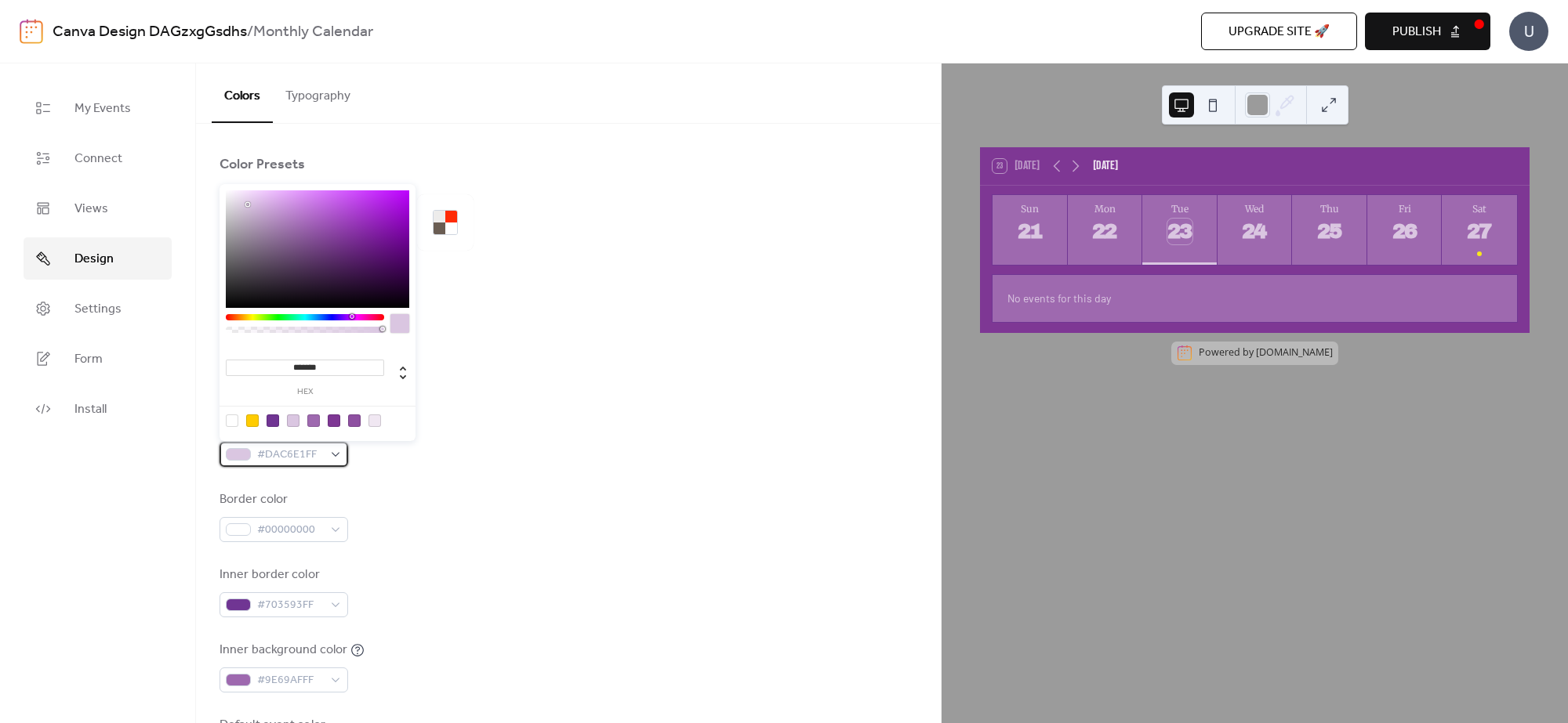
click at [331, 448] on div "#DAC6E1FF" at bounding box center [283, 455] width 129 height 25
click at [247, 210] on div at bounding box center [317, 249] width 183 height 118
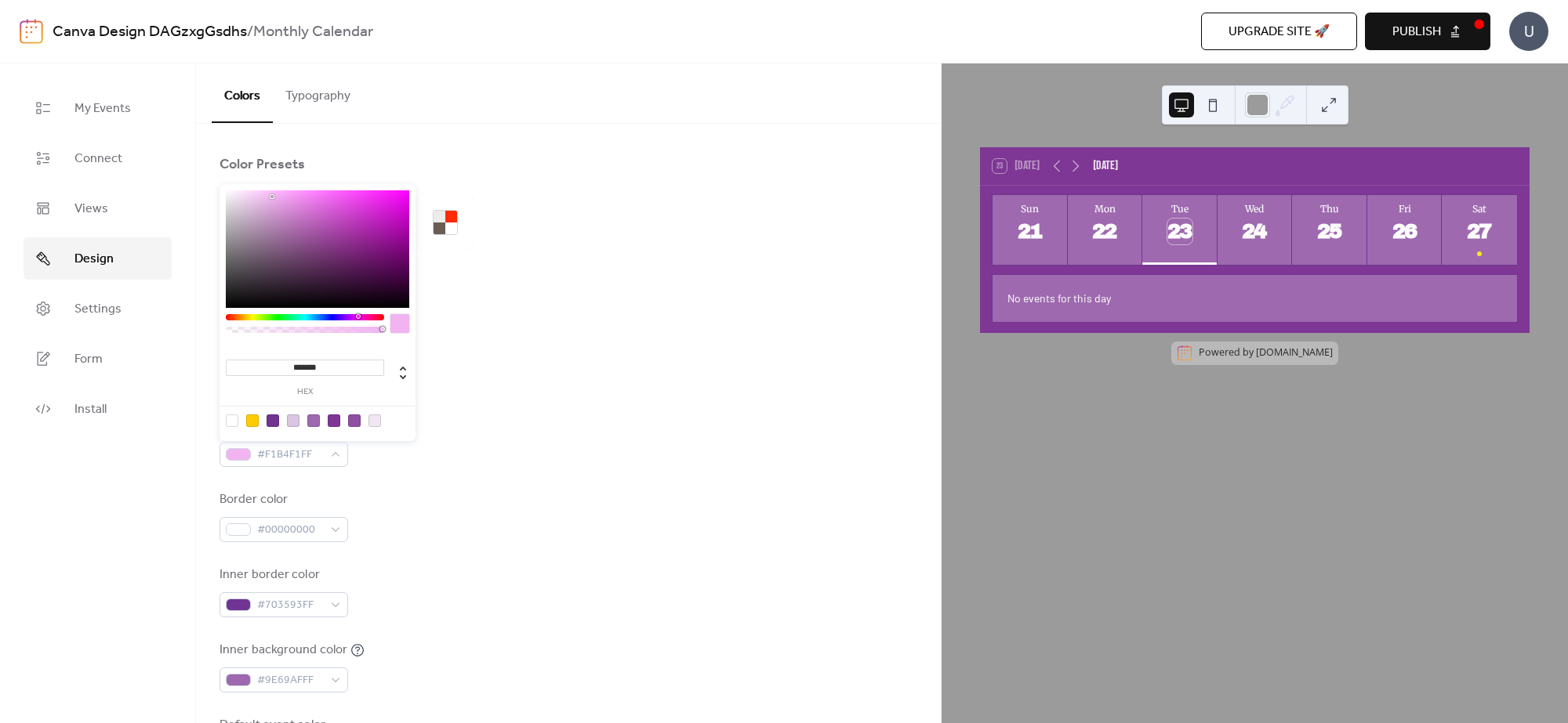
drag, startPoint x: 247, startPoint y: 210, endPoint x: 273, endPoint y: 197, distance: 29.1
click at [273, 197] on div at bounding box center [273, 197] width 3 height 3
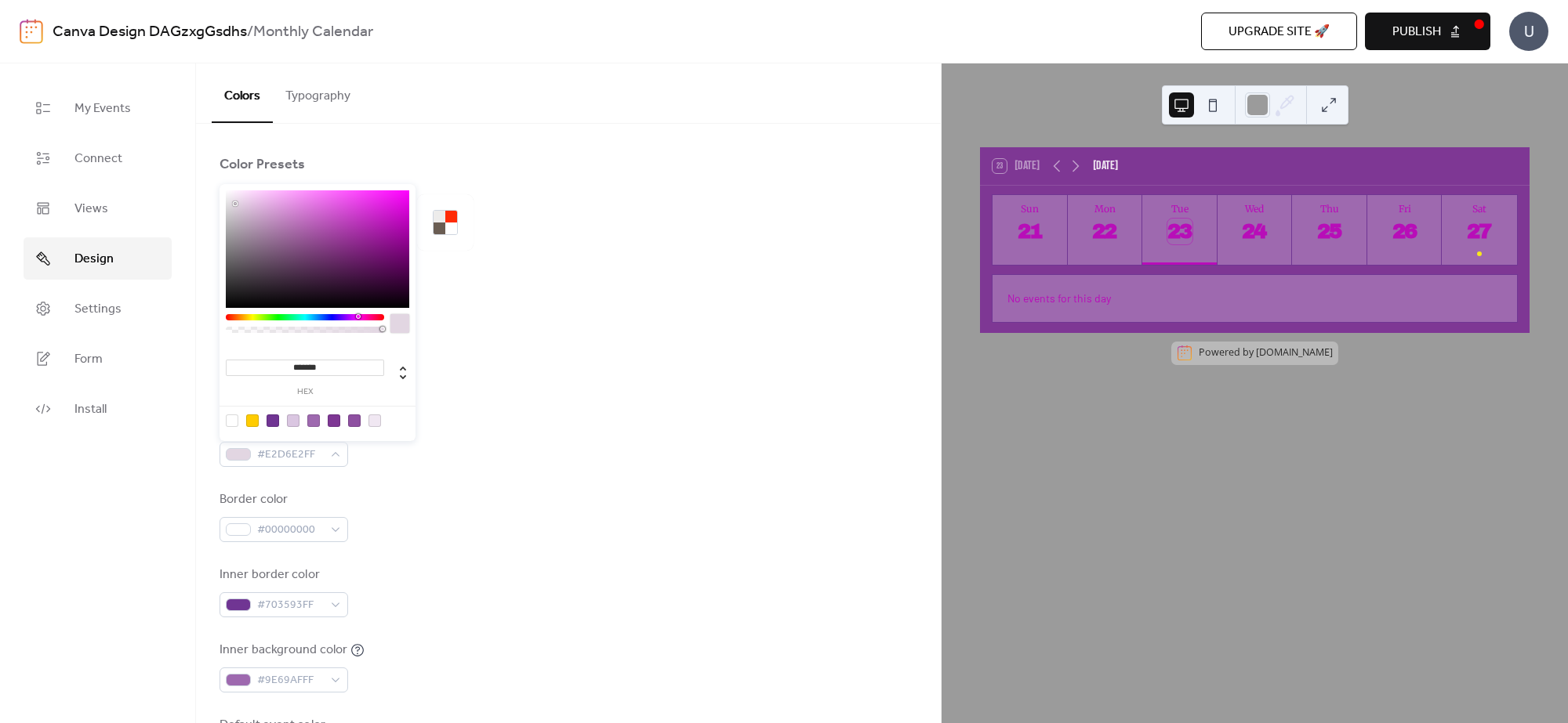
drag, startPoint x: 273, startPoint y: 197, endPoint x: 247, endPoint y: 201, distance: 26.3
click at [236, 202] on div at bounding box center [236, 203] width 3 height 3
click at [249, 196] on div at bounding box center [317, 249] width 183 height 118
type input "*******"
drag, startPoint x: 247, startPoint y: 192, endPoint x: 234, endPoint y: 198, distance: 14.3
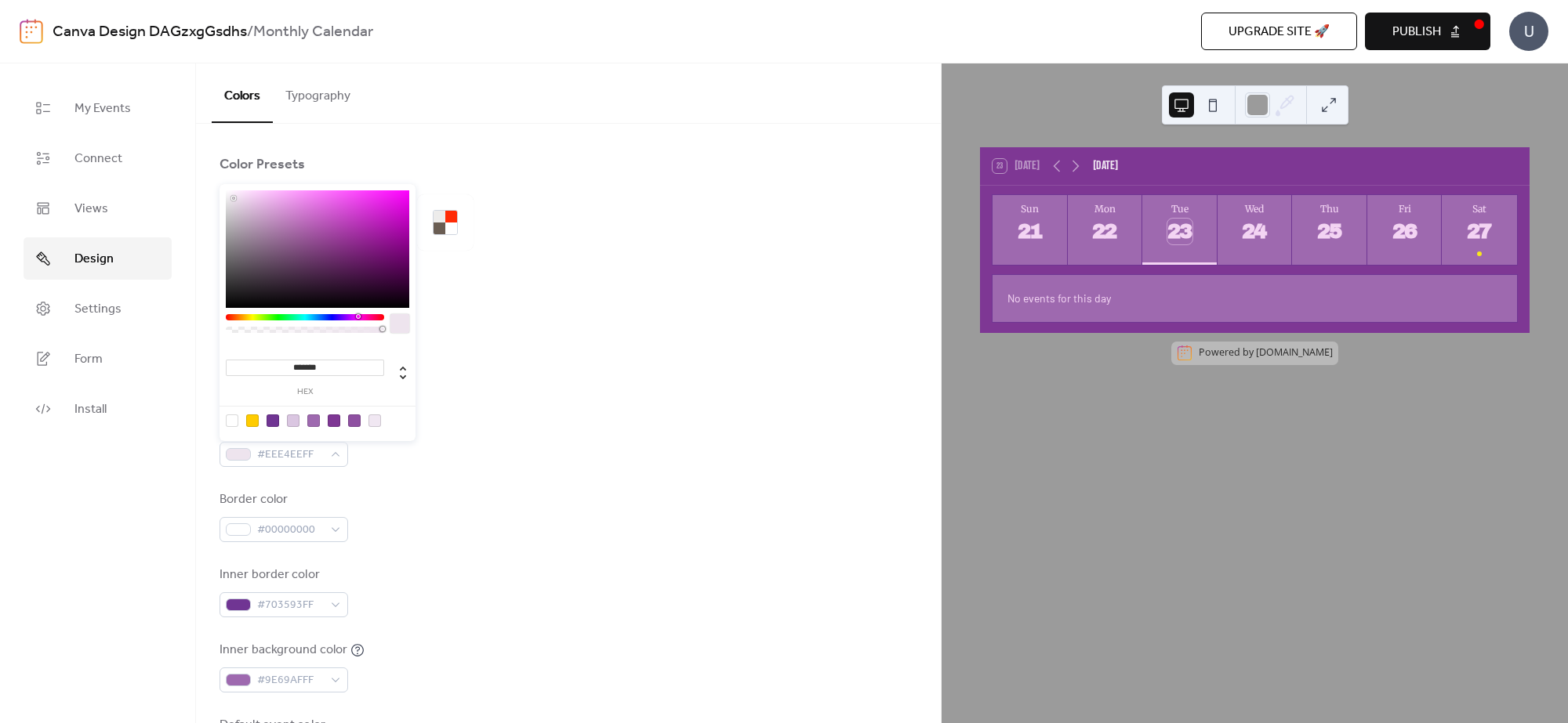
click at [234, 198] on div at bounding box center [317, 249] width 183 height 118
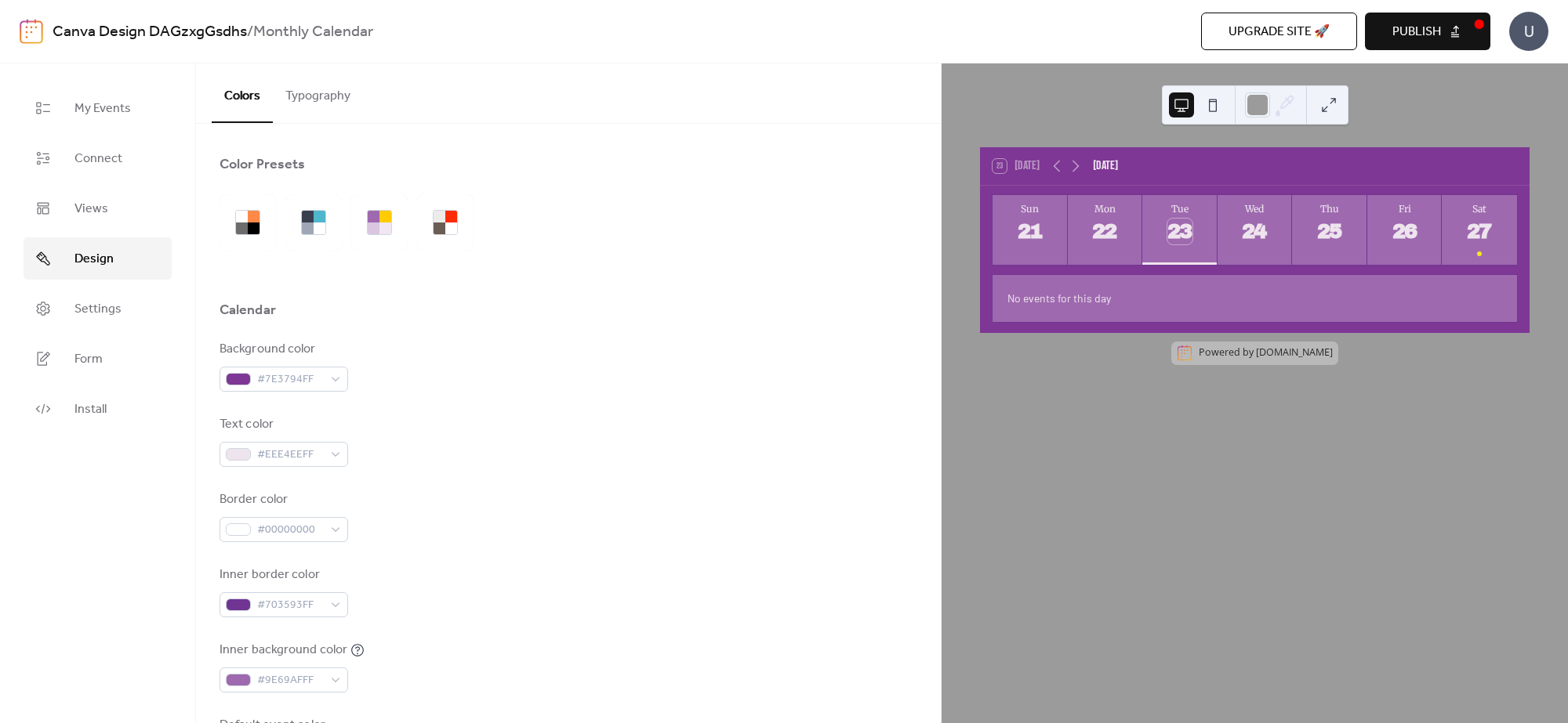
click at [485, 384] on div "Background color #7E3794FF" at bounding box center [568, 366] width 697 height 52
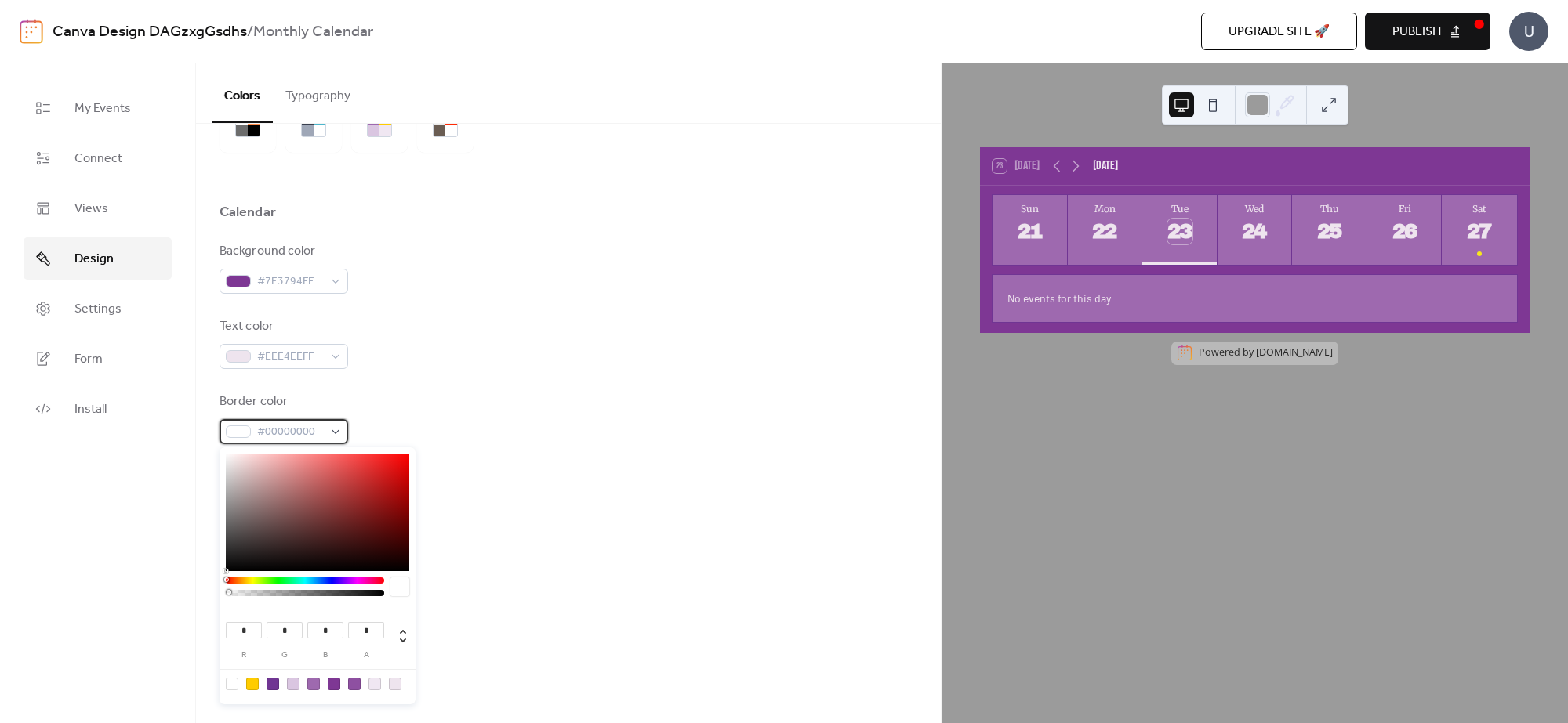
click at [287, 423] on span "#00000000" at bounding box center [290, 432] width 66 height 18
type input "***"
click at [260, 471] on div at bounding box center [317, 513] width 183 height 118
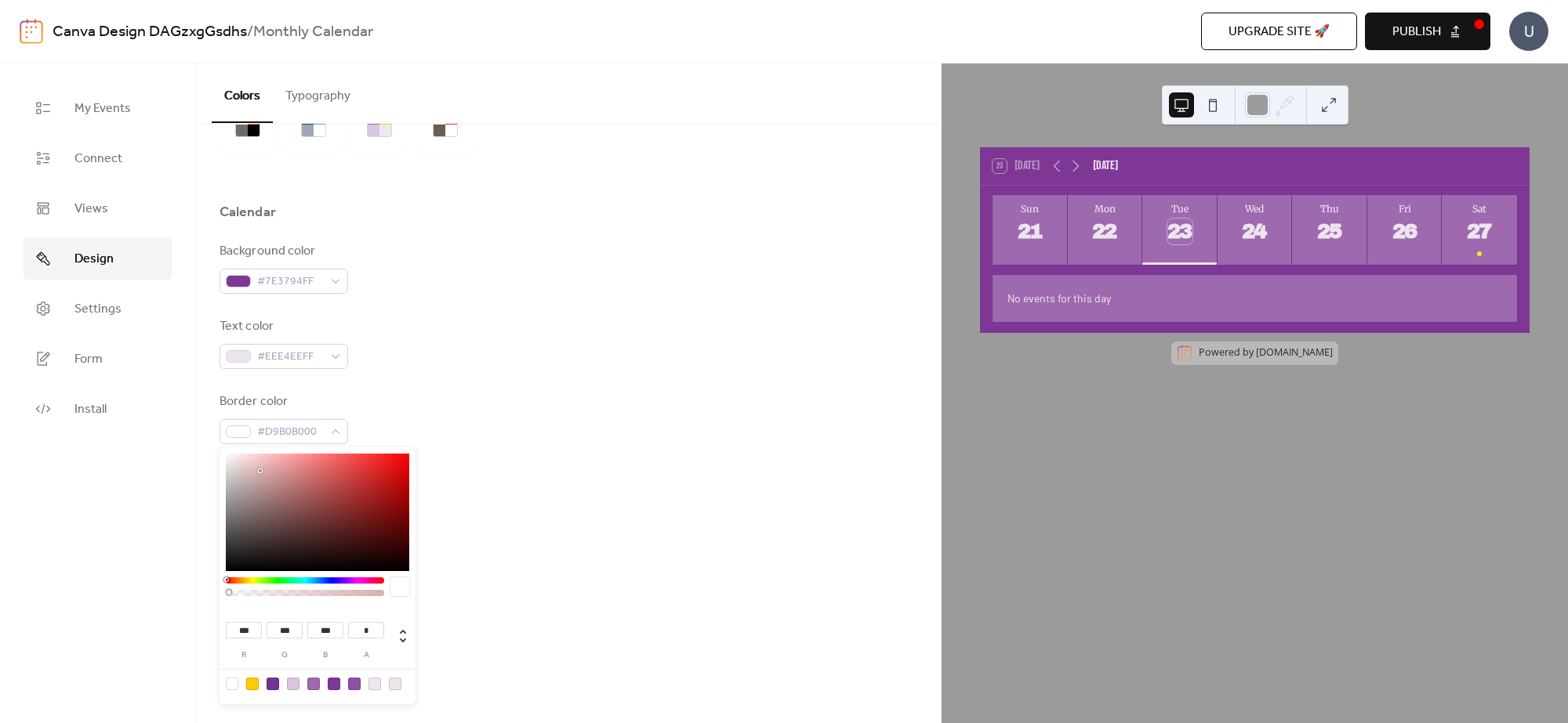
type input "***"
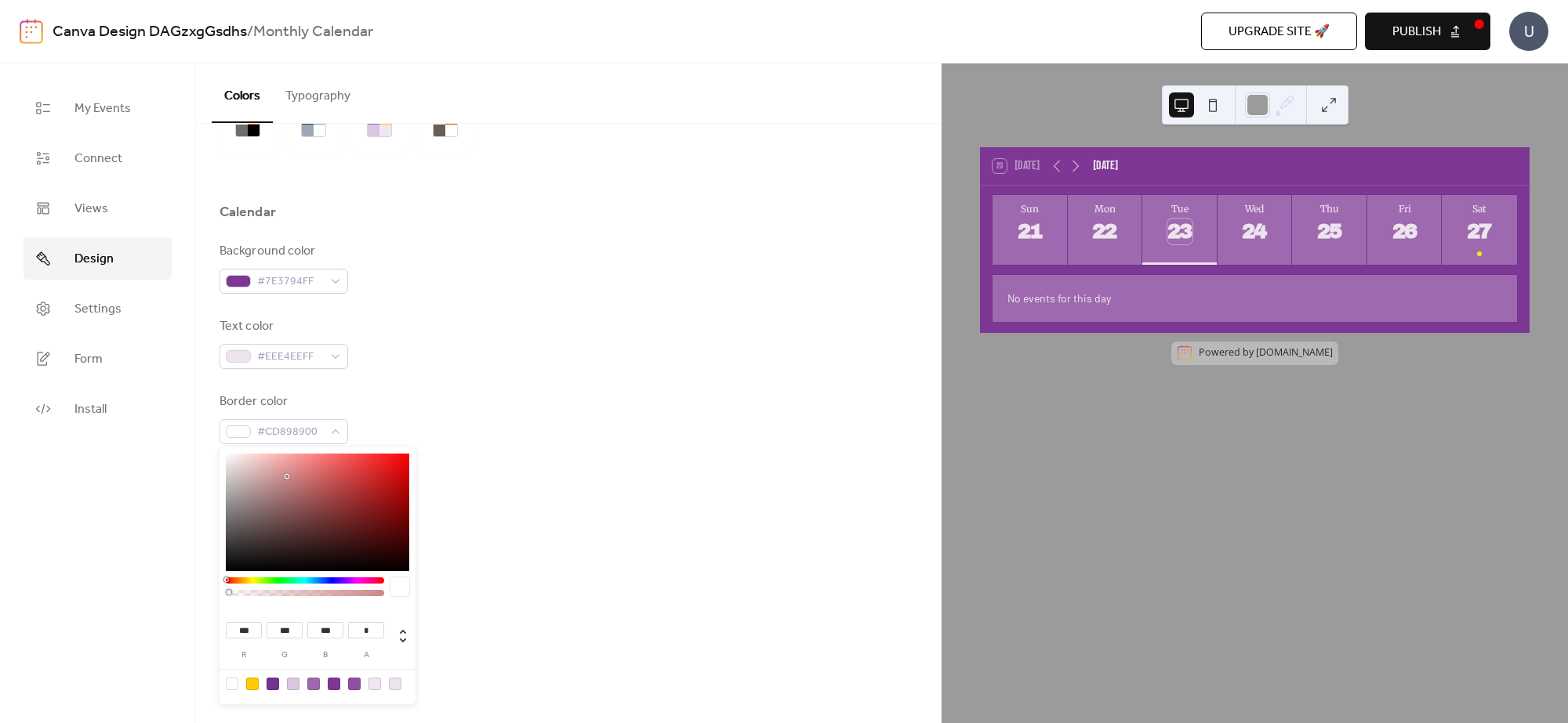
type input "***"
type input "**"
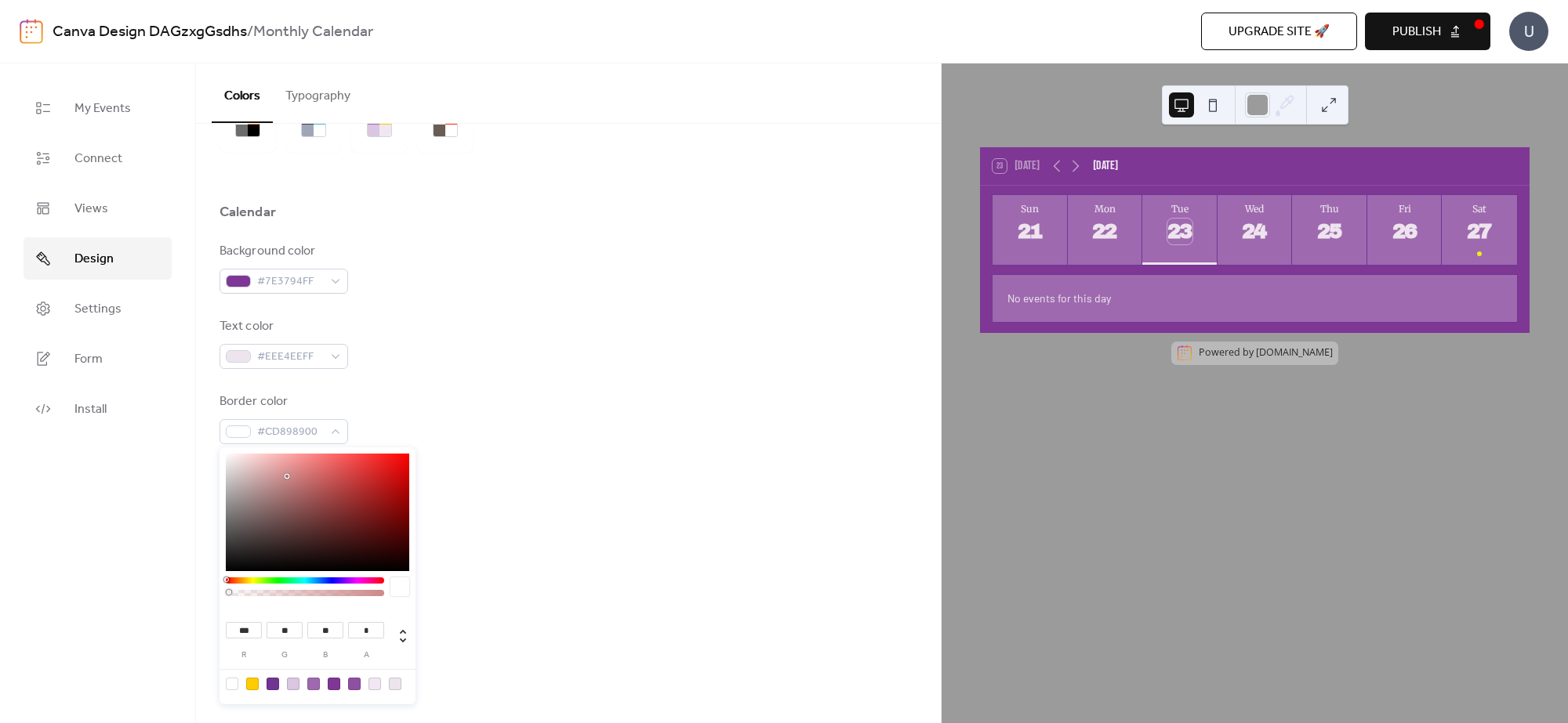
type input "**"
drag, startPoint x: 287, startPoint y: 477, endPoint x: 362, endPoint y: 477, distance: 75.0
click at [362, 477] on div at bounding box center [317, 513] width 183 height 118
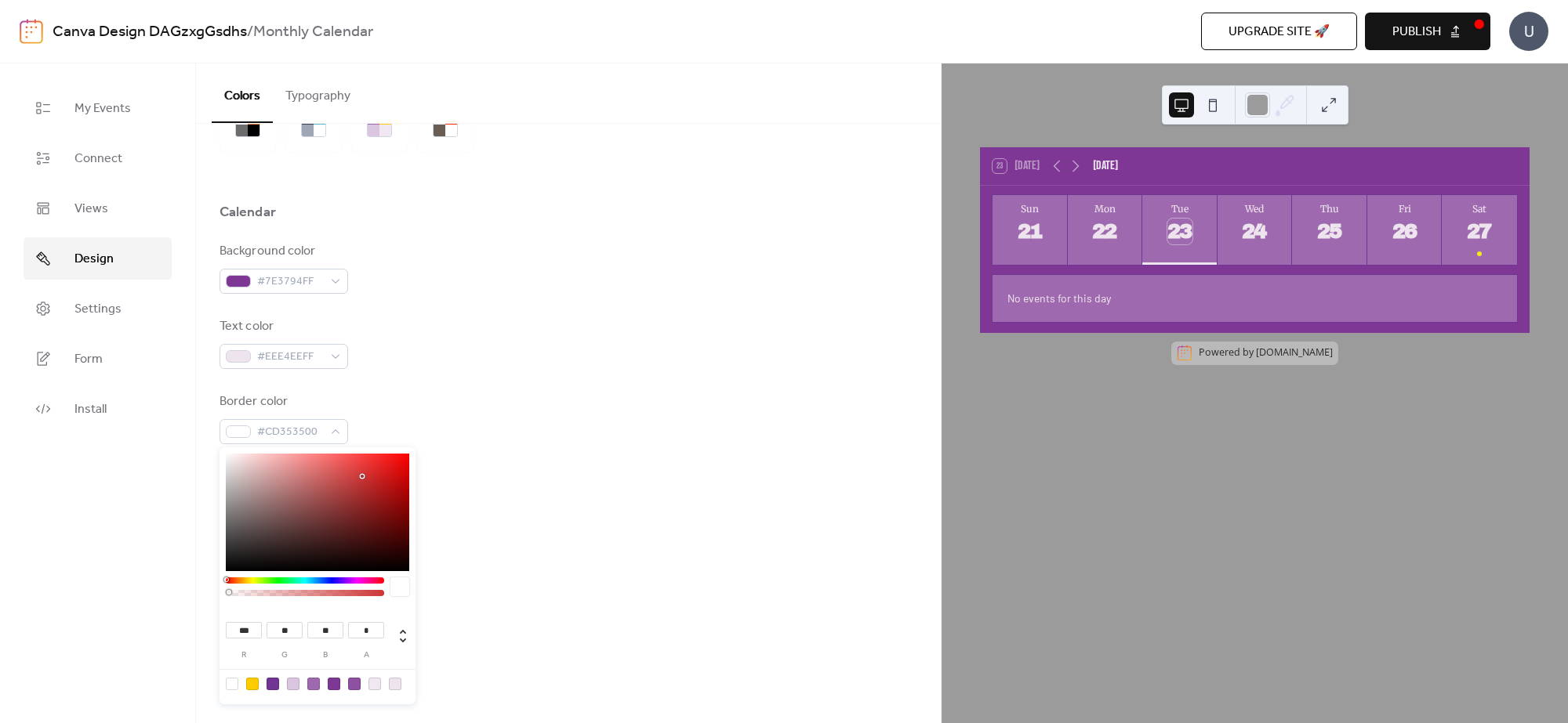
type input "***"
type input "**"
type input "***"
type input "**"
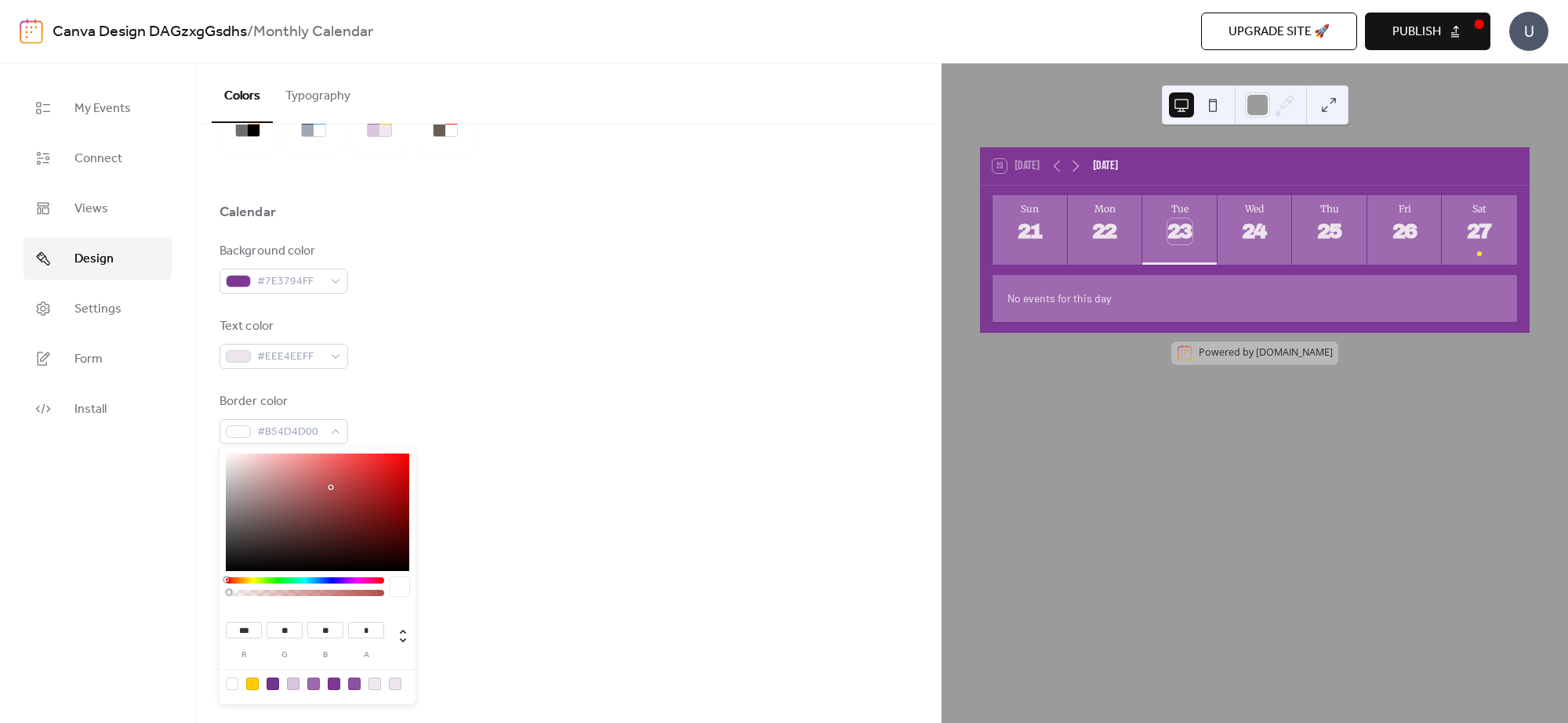
type input "**"
type input "***"
type input "**"
type input "***"
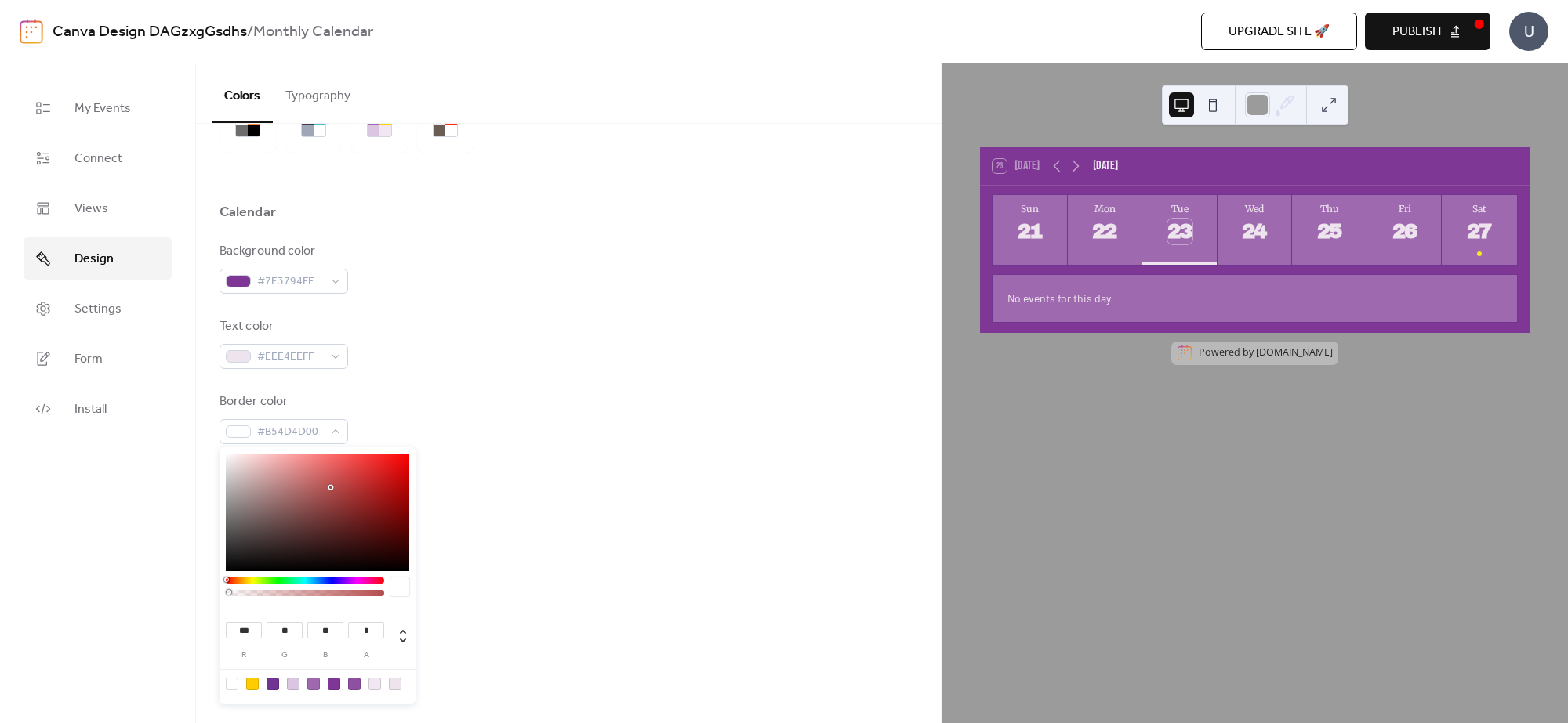
type input "**"
type input "***"
type input "**"
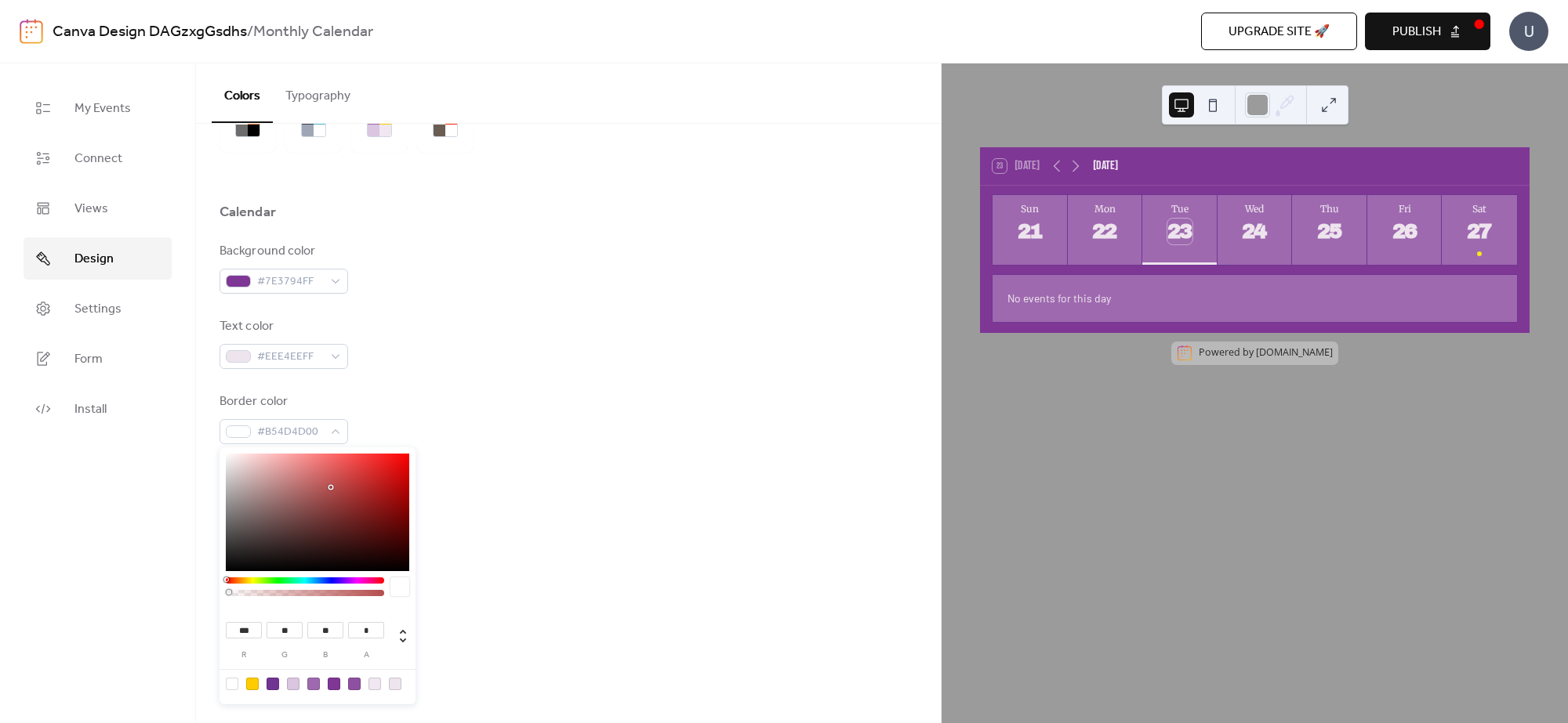
type input "***"
type input "**"
drag, startPoint x: 329, startPoint y: 484, endPoint x: 353, endPoint y: 517, distance: 40.8
click at [353, 517] on div at bounding box center [317, 513] width 183 height 118
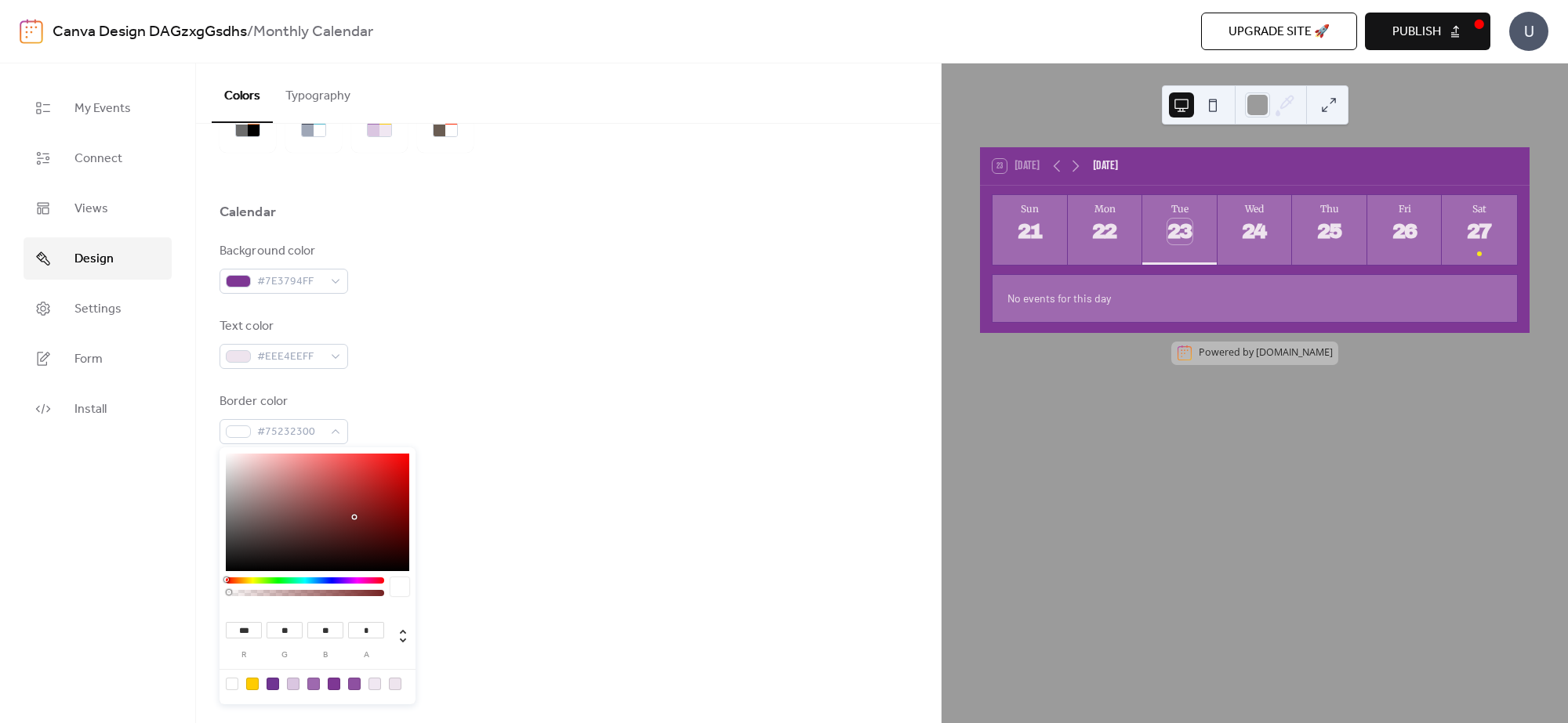
click at [291, 679] on div at bounding box center [293, 683] width 13 height 13
type input "***"
type input "*"
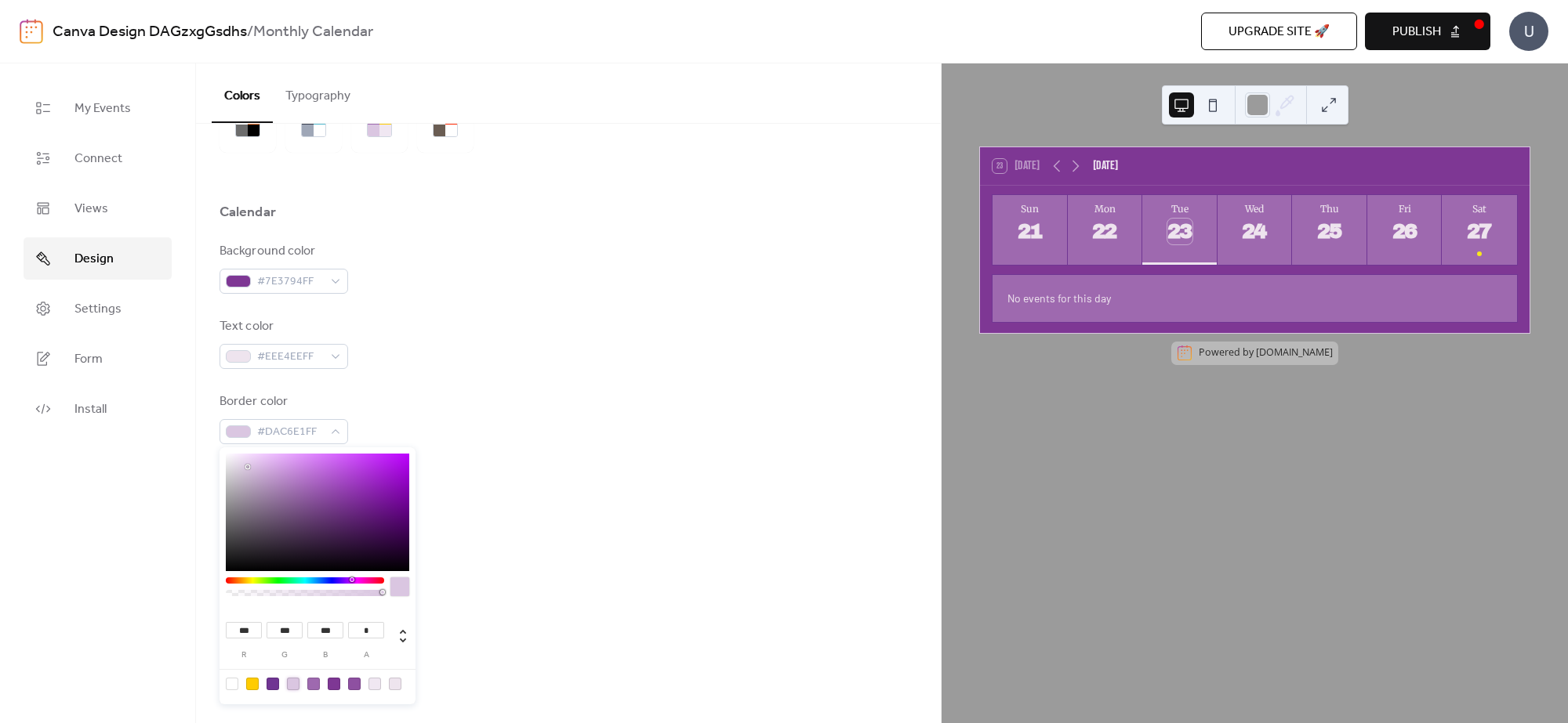
type input "***"
type input "**"
type input "***"
type input "**"
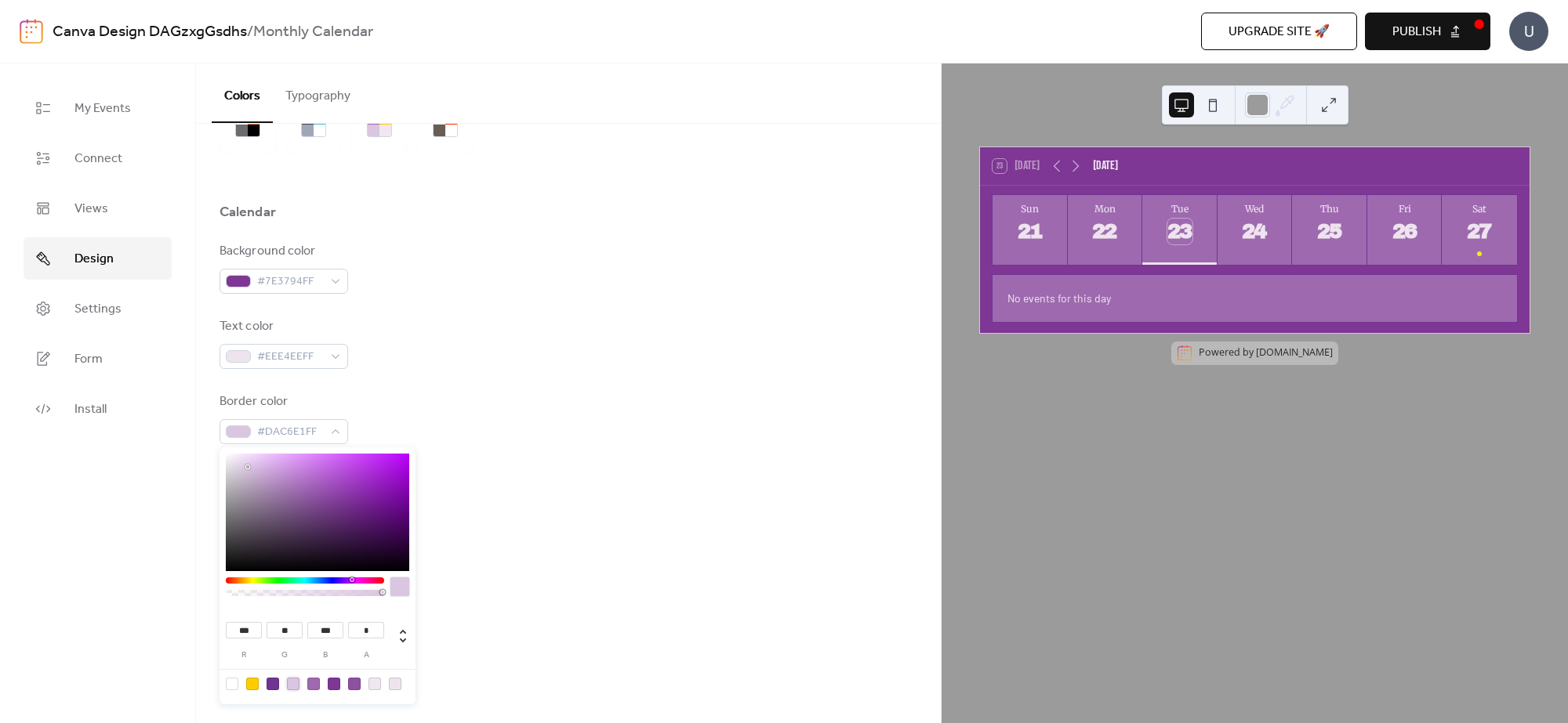
type input "***"
type input "**"
type input "***"
type input "**"
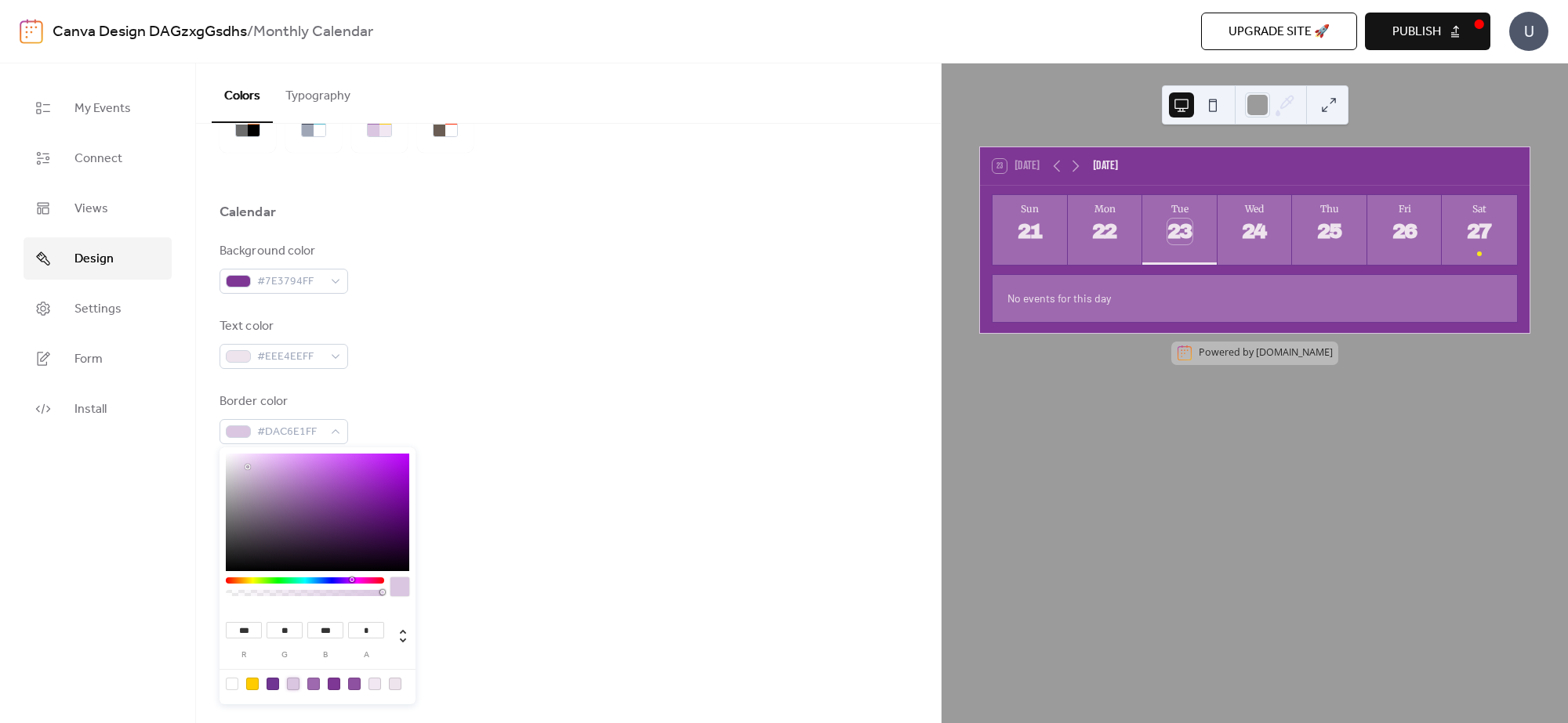
type input "***"
type input "**"
type input "***"
type input "**"
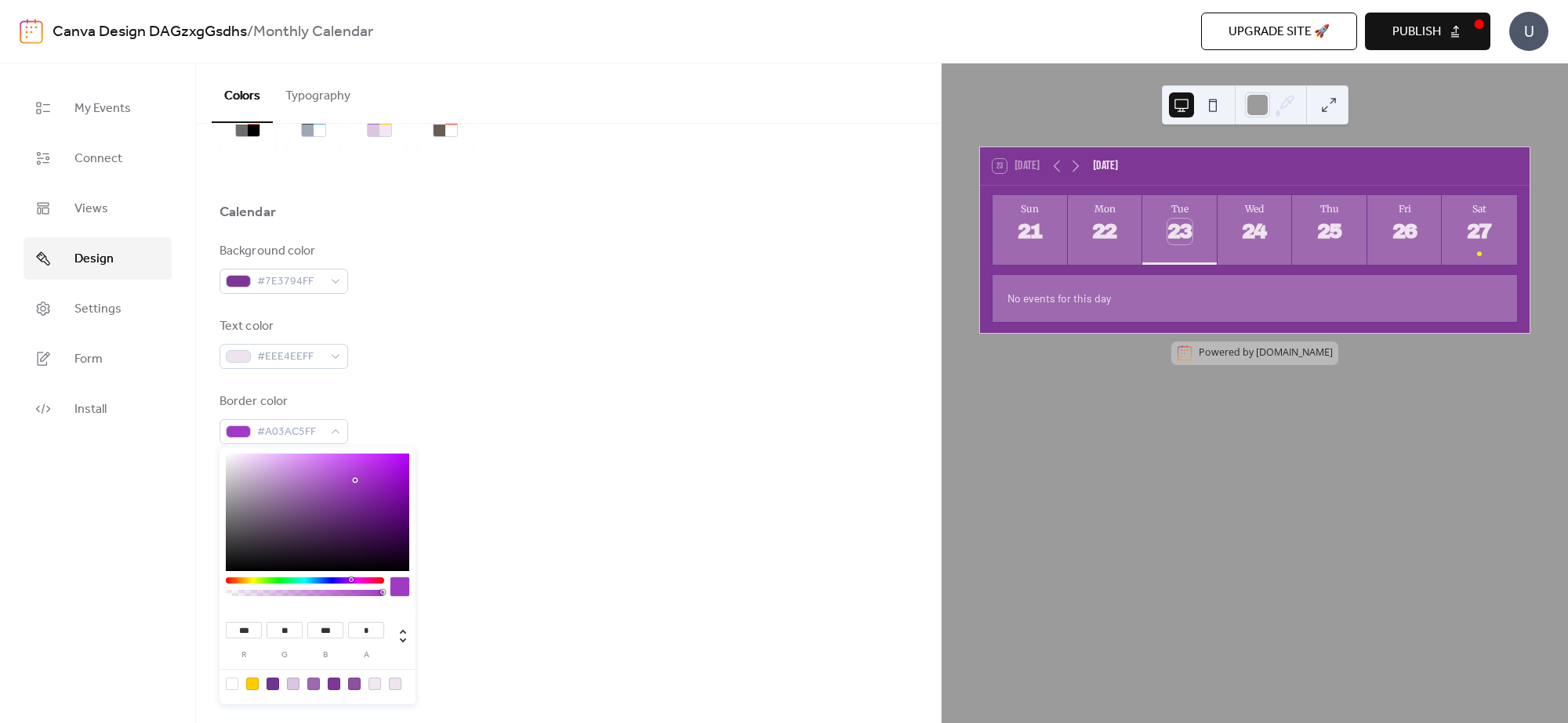
type input "***"
type input "*"
type input "***"
type input "*"
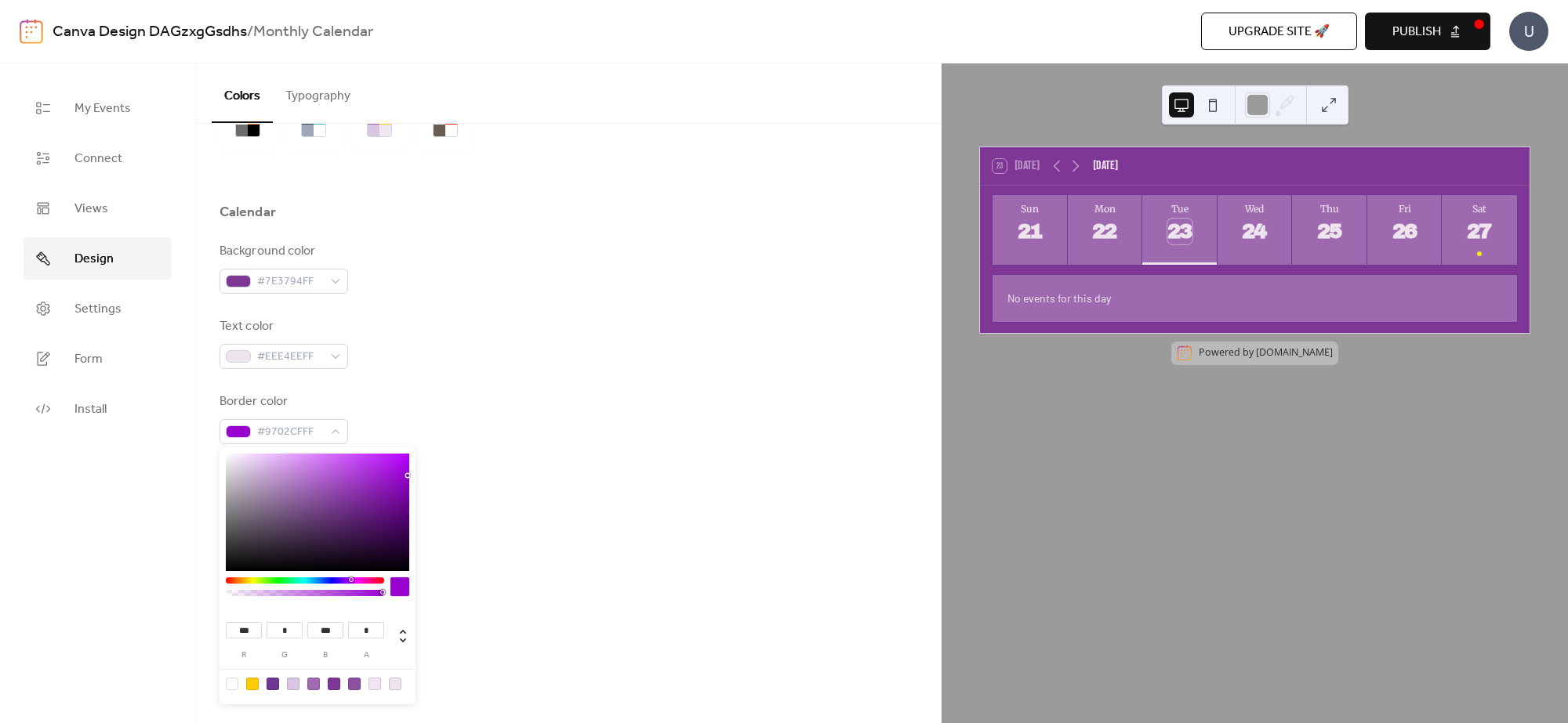
type input "***"
type input "*"
type input "***"
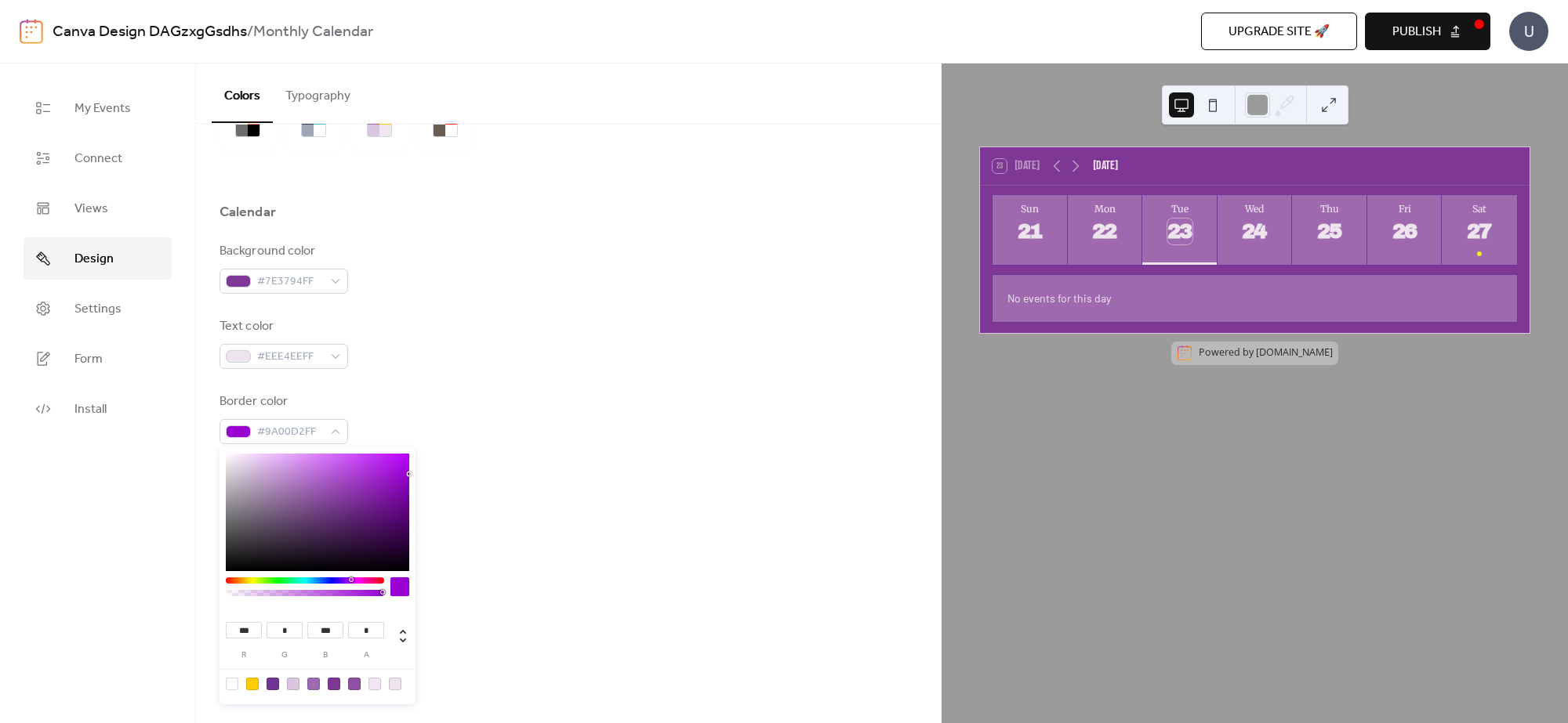
type input "***"
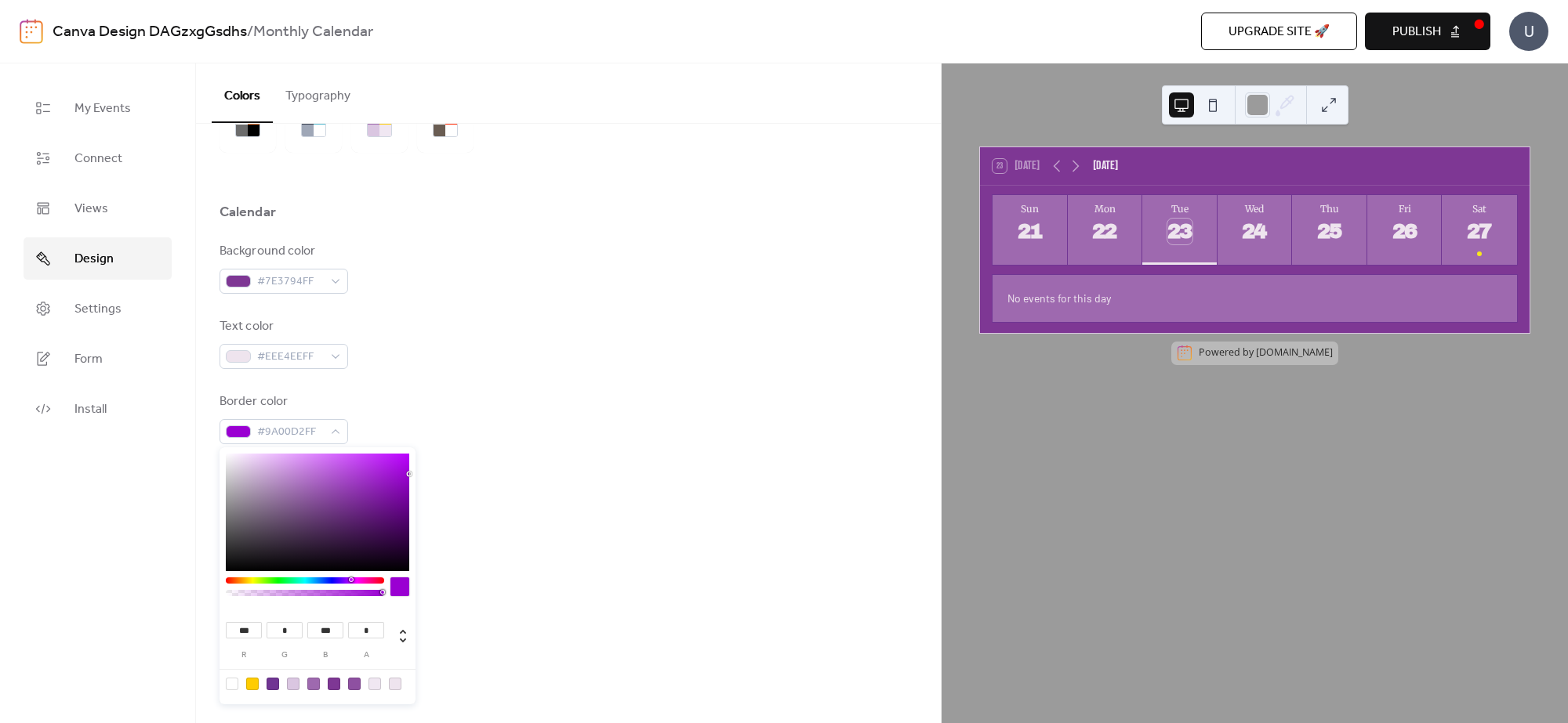
type input "***"
drag, startPoint x: 350, startPoint y: 482, endPoint x: 498, endPoint y: 465, distance: 149.0
click at [498, 465] on body "Canva Design DAGzxgGsdhs / Monthly Calendar Upgrade site 🚀 Preview Publish U My…" at bounding box center [784, 362] width 1568 height 723
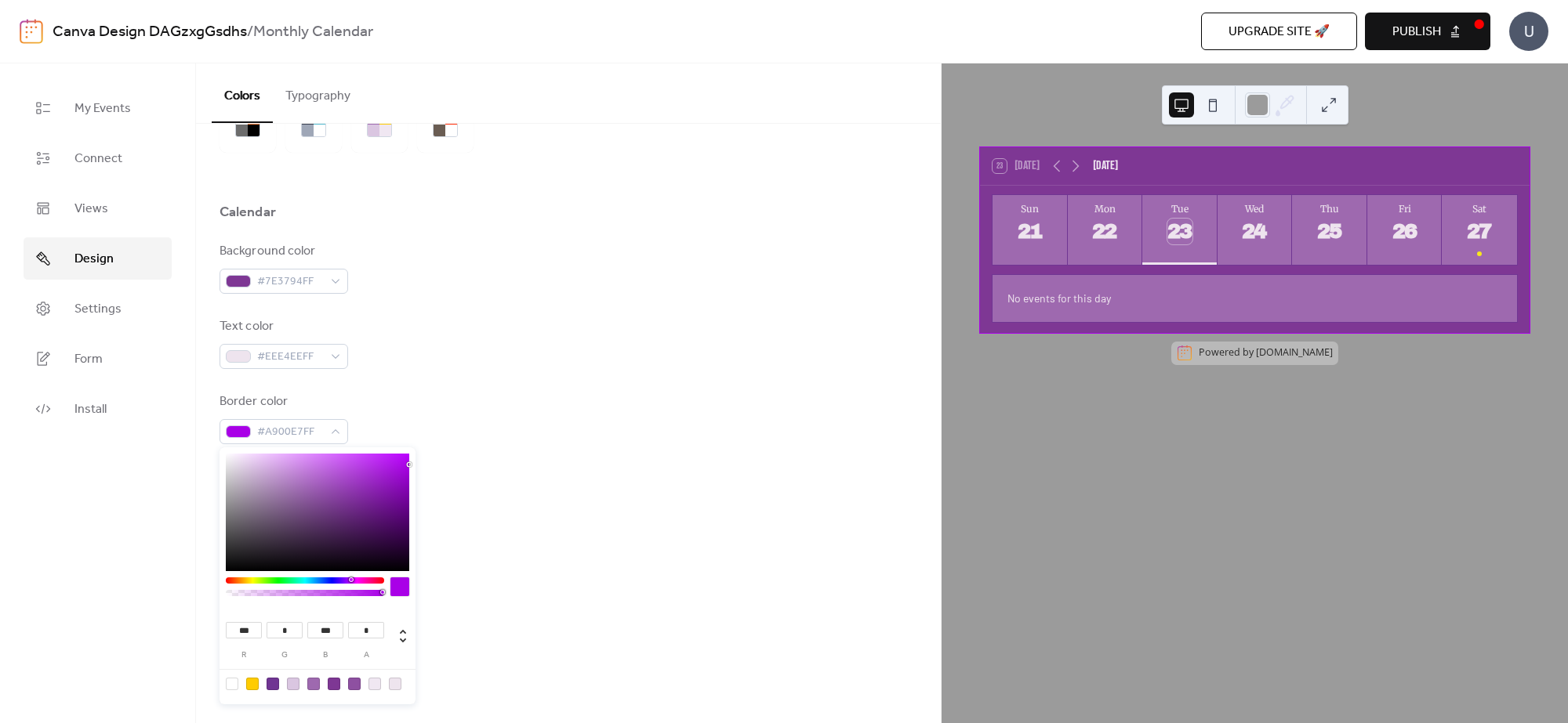
type input "***"
type input "**"
type input "***"
click at [380, 472] on div at bounding box center [317, 513] width 183 height 118
type input "***"
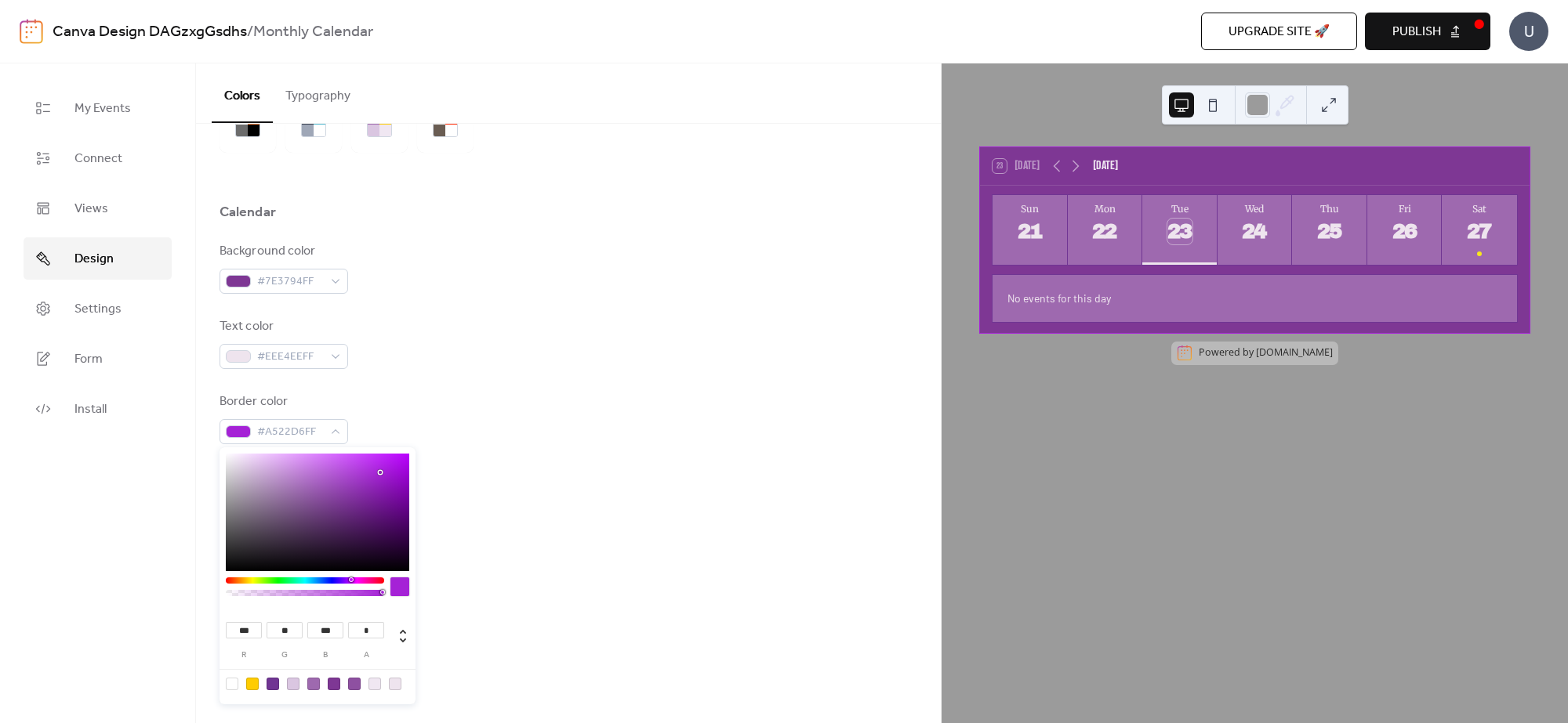
type input "***"
click at [240, 462] on div at bounding box center [317, 513] width 183 height 118
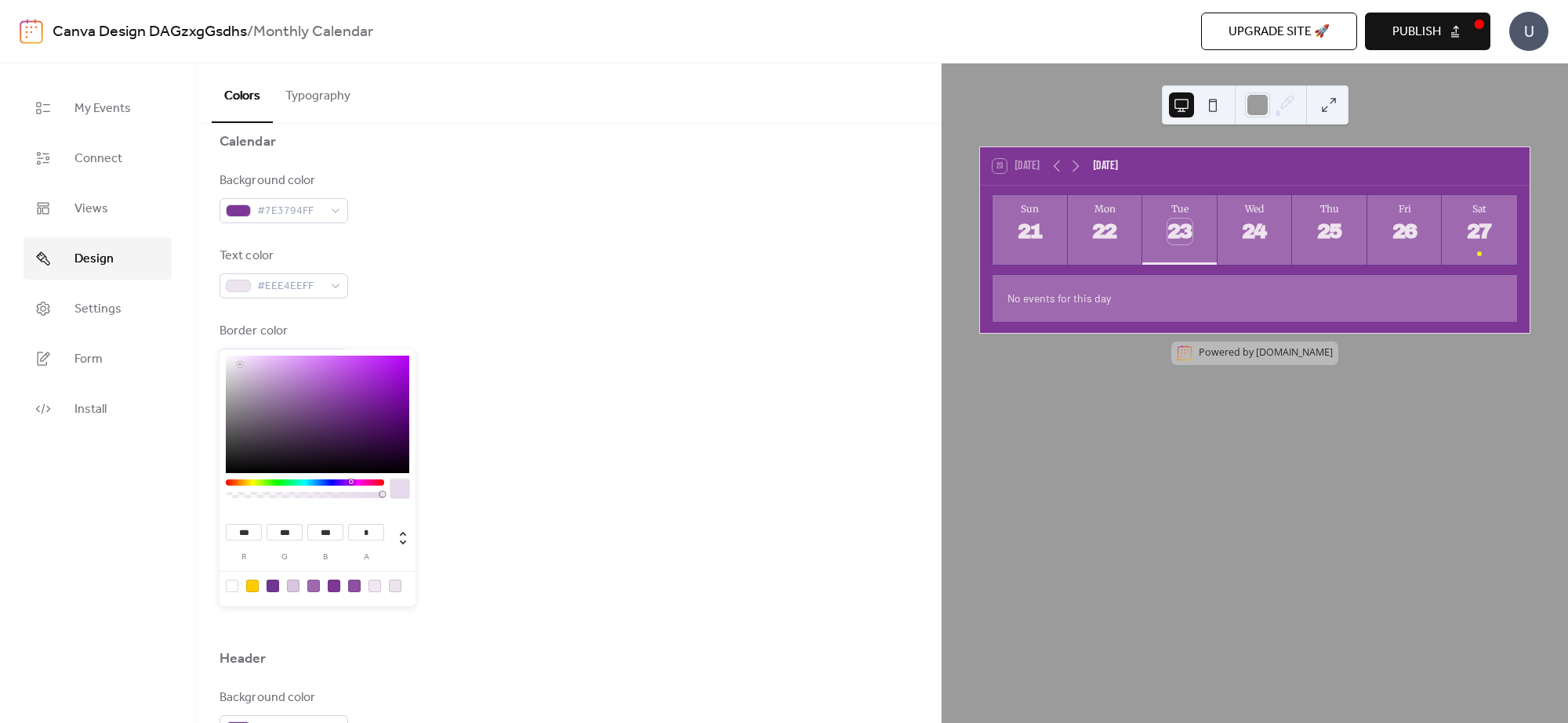
scroll to position [196, 0]
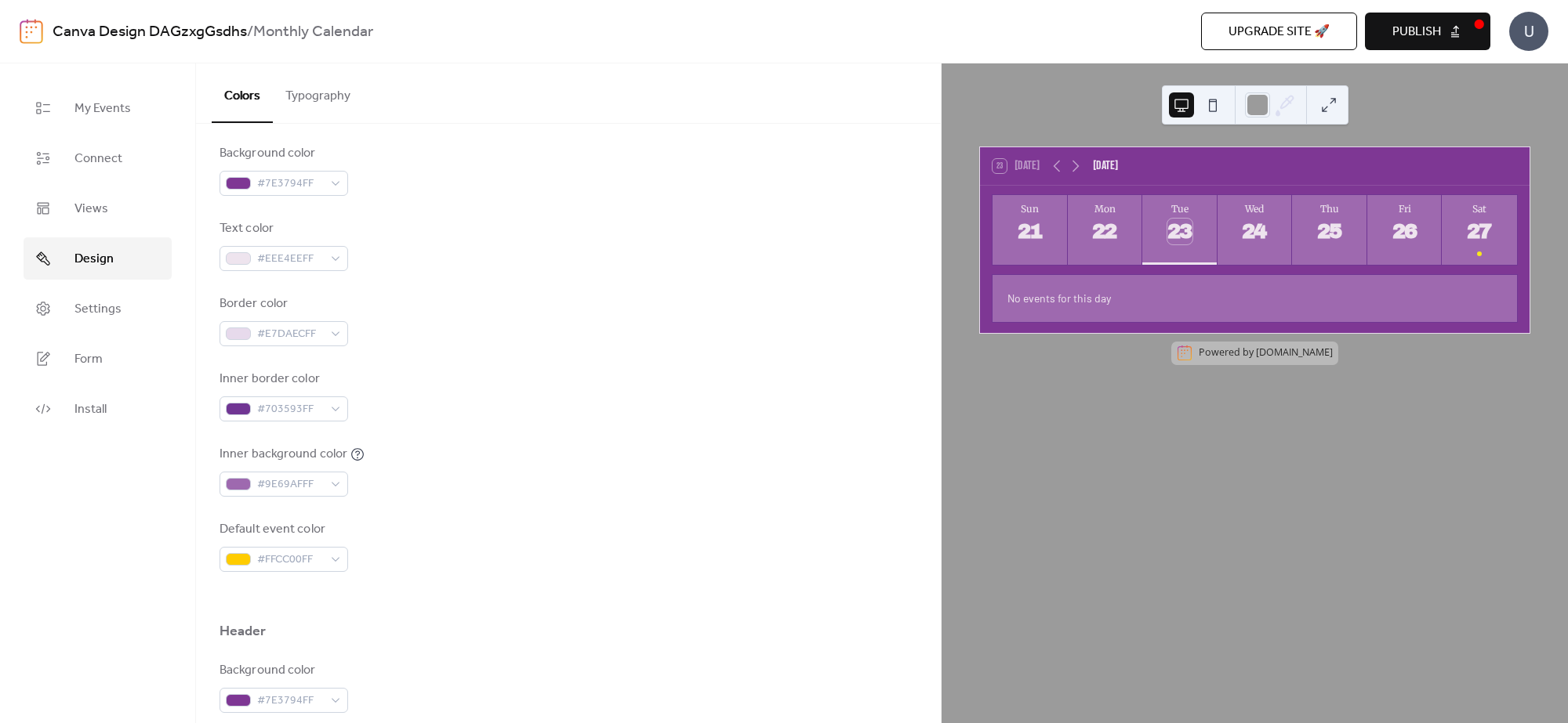
click at [494, 416] on div "Inner border color #703593FF" at bounding box center [568, 396] width 697 height 52
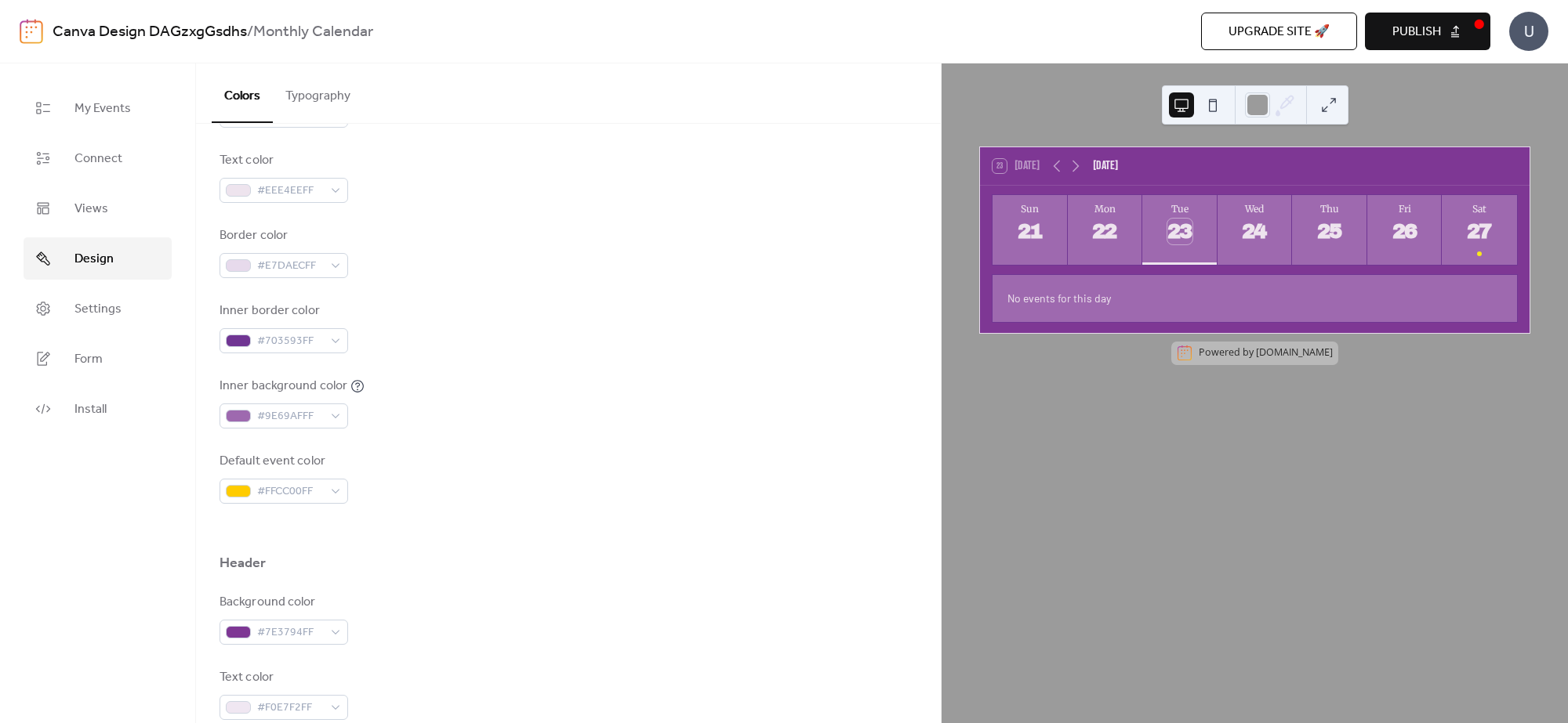
scroll to position [392, 0]
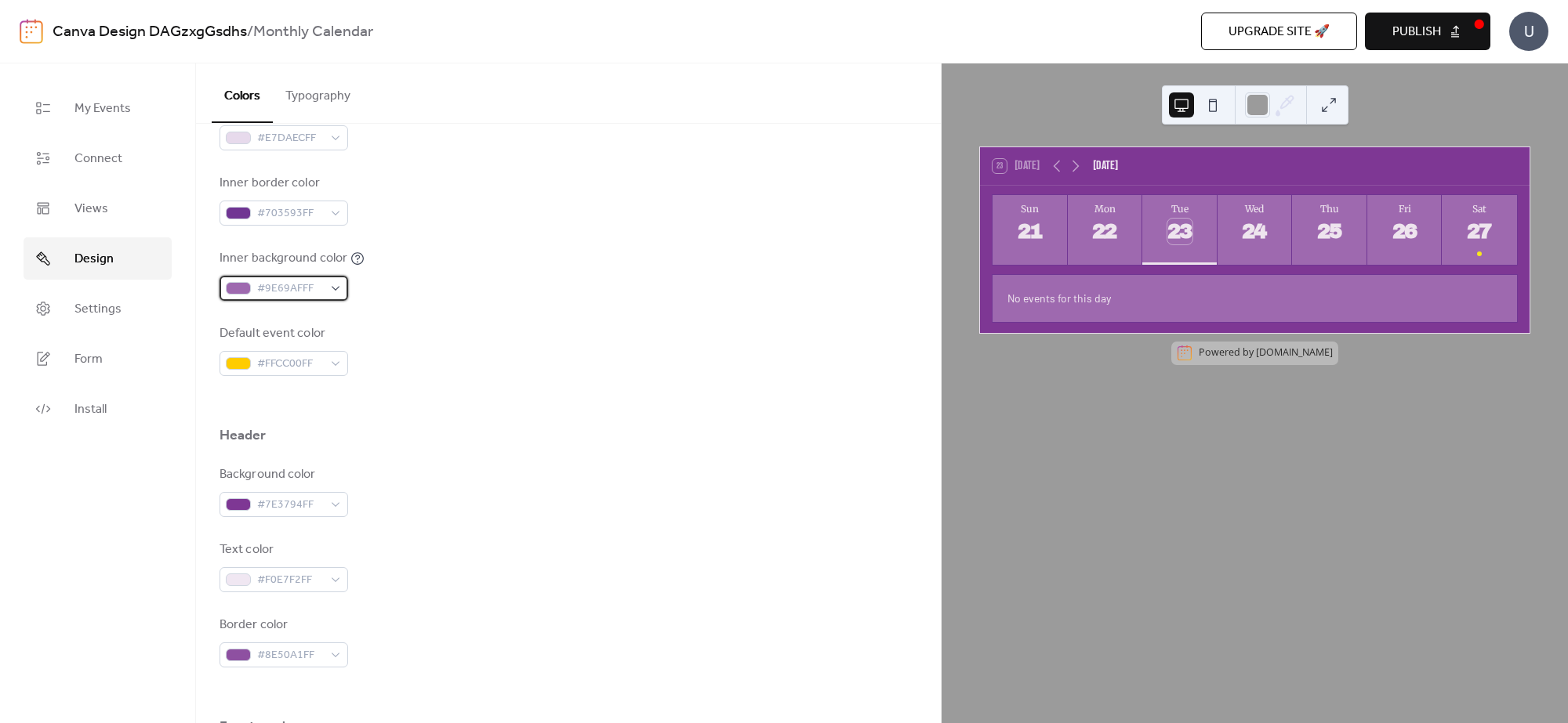
click at [299, 282] on span "#9E69AFFF" at bounding box center [290, 289] width 66 height 18
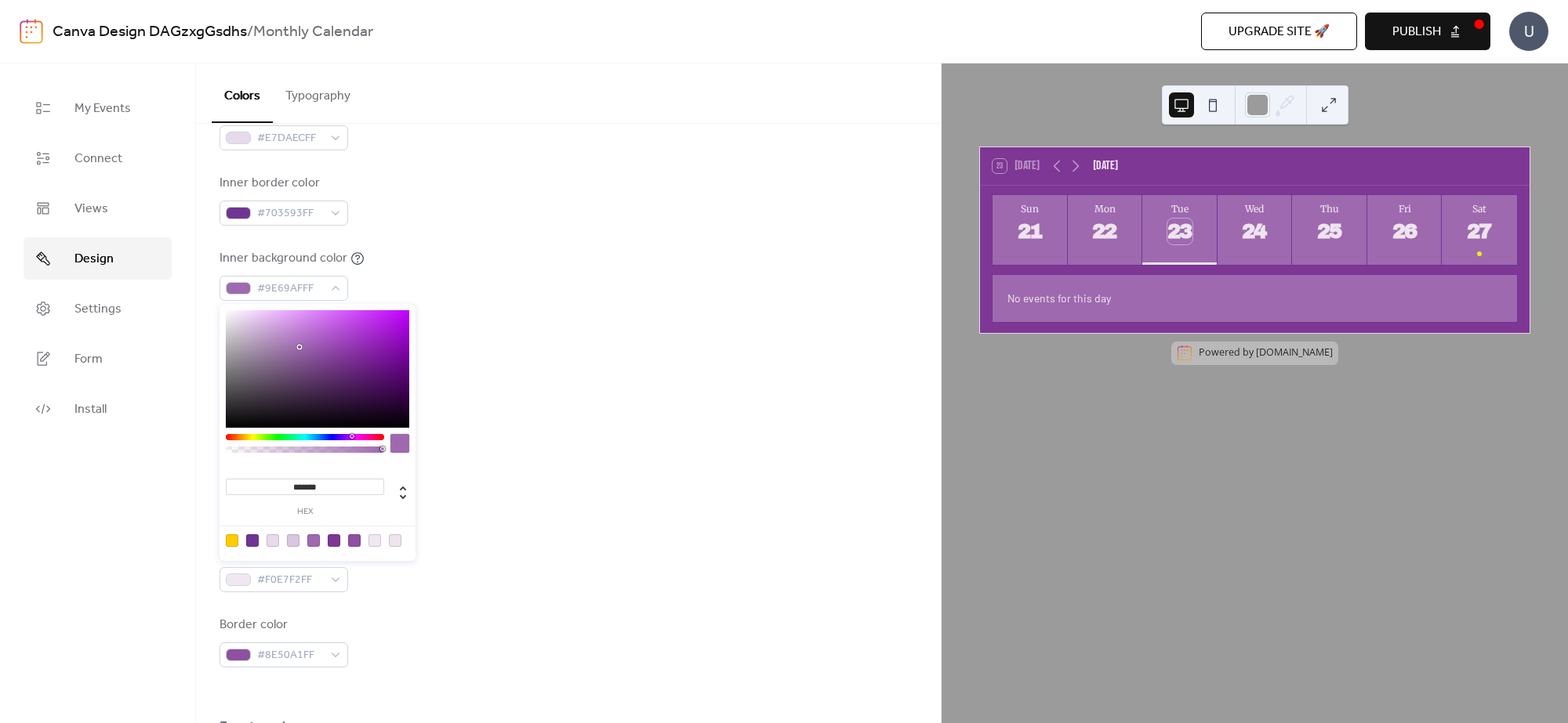
click at [676, 420] on div at bounding box center [568, 401] width 697 height 50
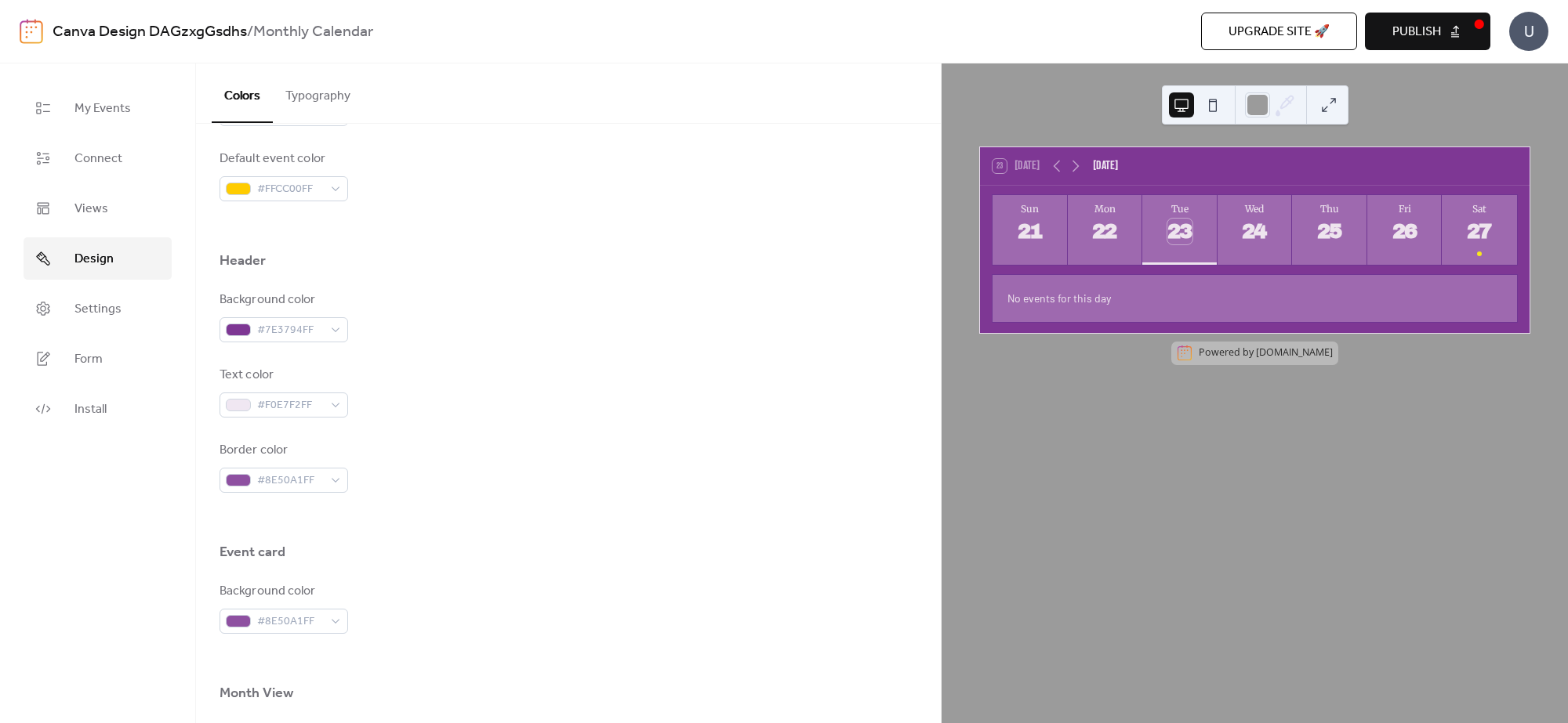
scroll to position [588, 0]
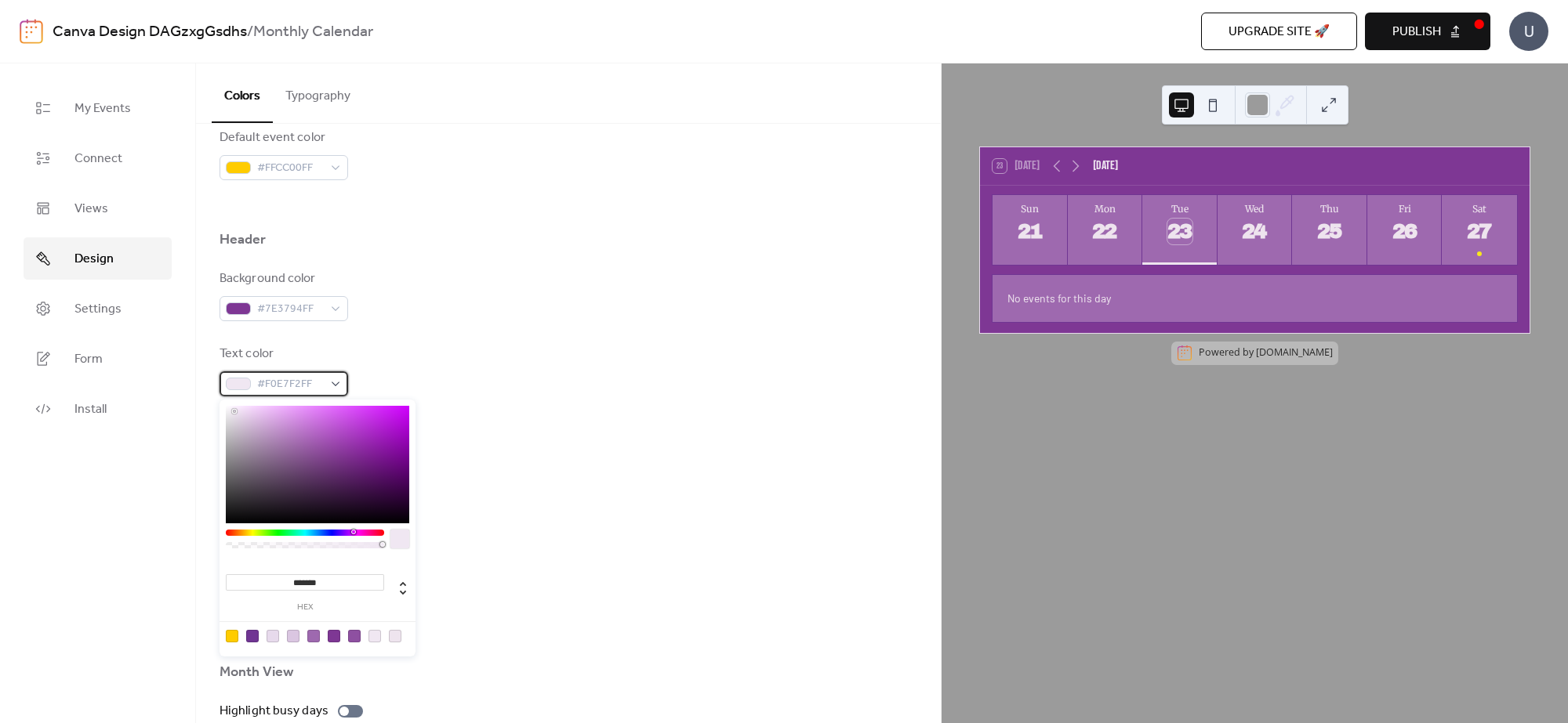
click at [286, 383] on span "#F0E7F2FF" at bounding box center [290, 384] width 66 height 18
click at [275, 635] on div at bounding box center [273, 636] width 13 height 13
click at [373, 637] on div at bounding box center [374, 636] width 13 height 13
type input "*******"
click at [377, 637] on div at bounding box center [374, 636] width 13 height 13
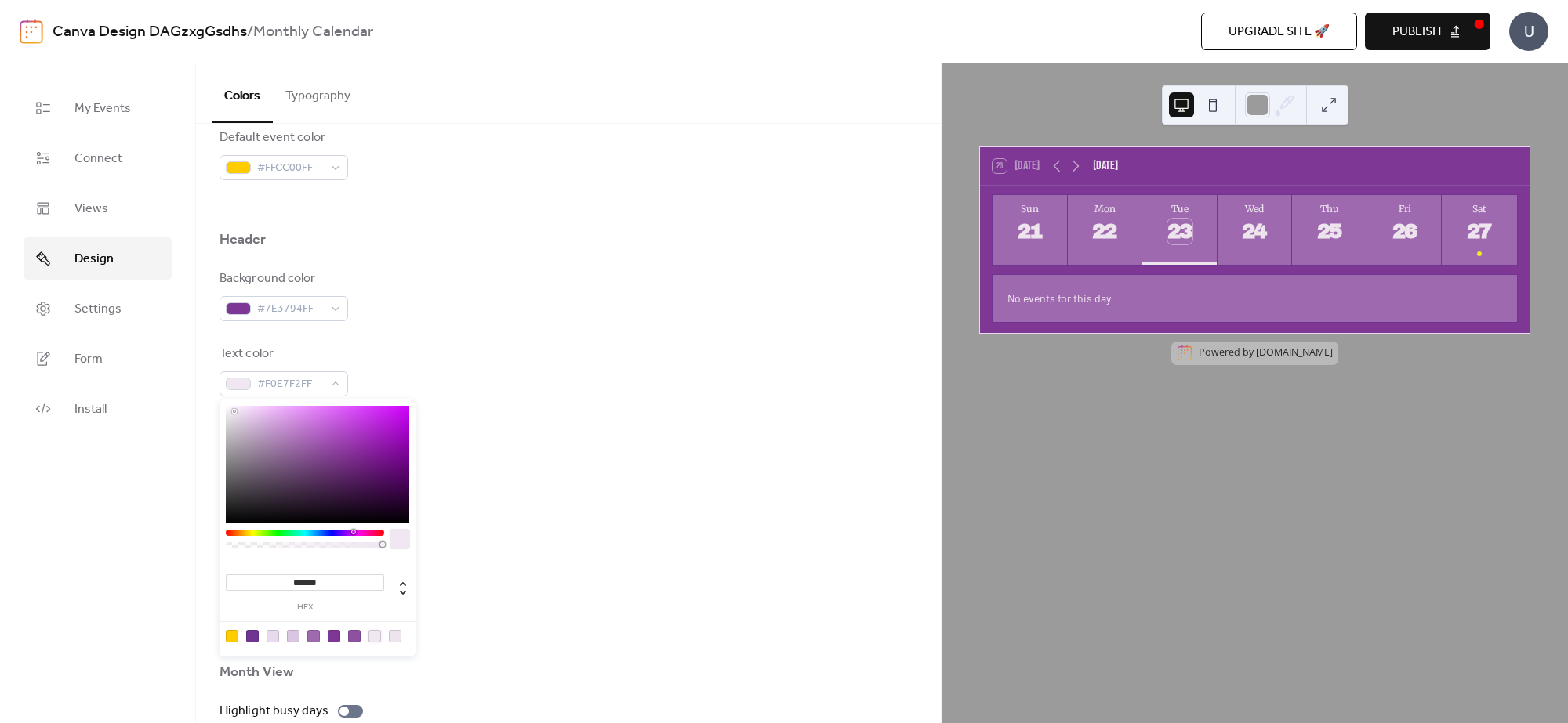
click at [374, 637] on div at bounding box center [374, 636] width 13 height 13
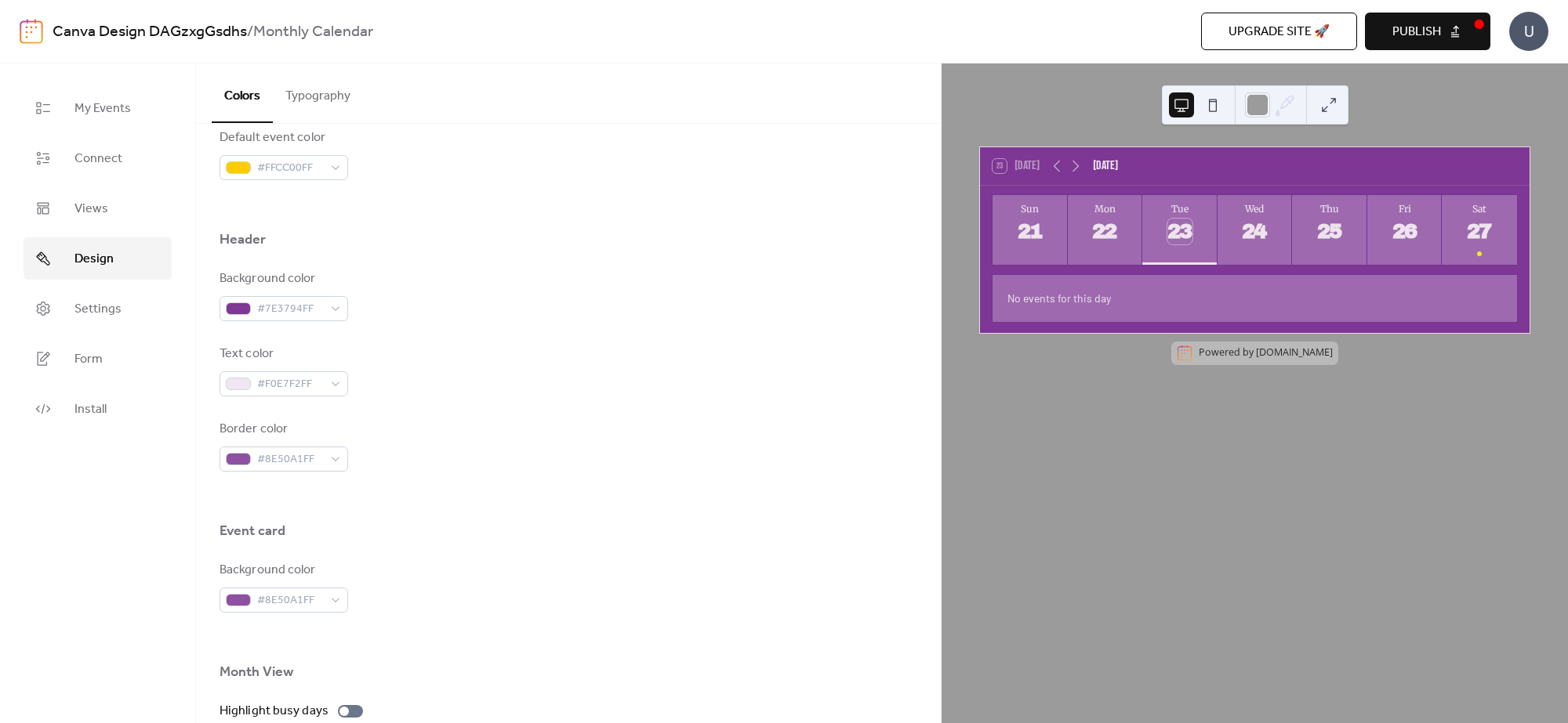
click at [572, 476] on div at bounding box center [568, 497] width 697 height 50
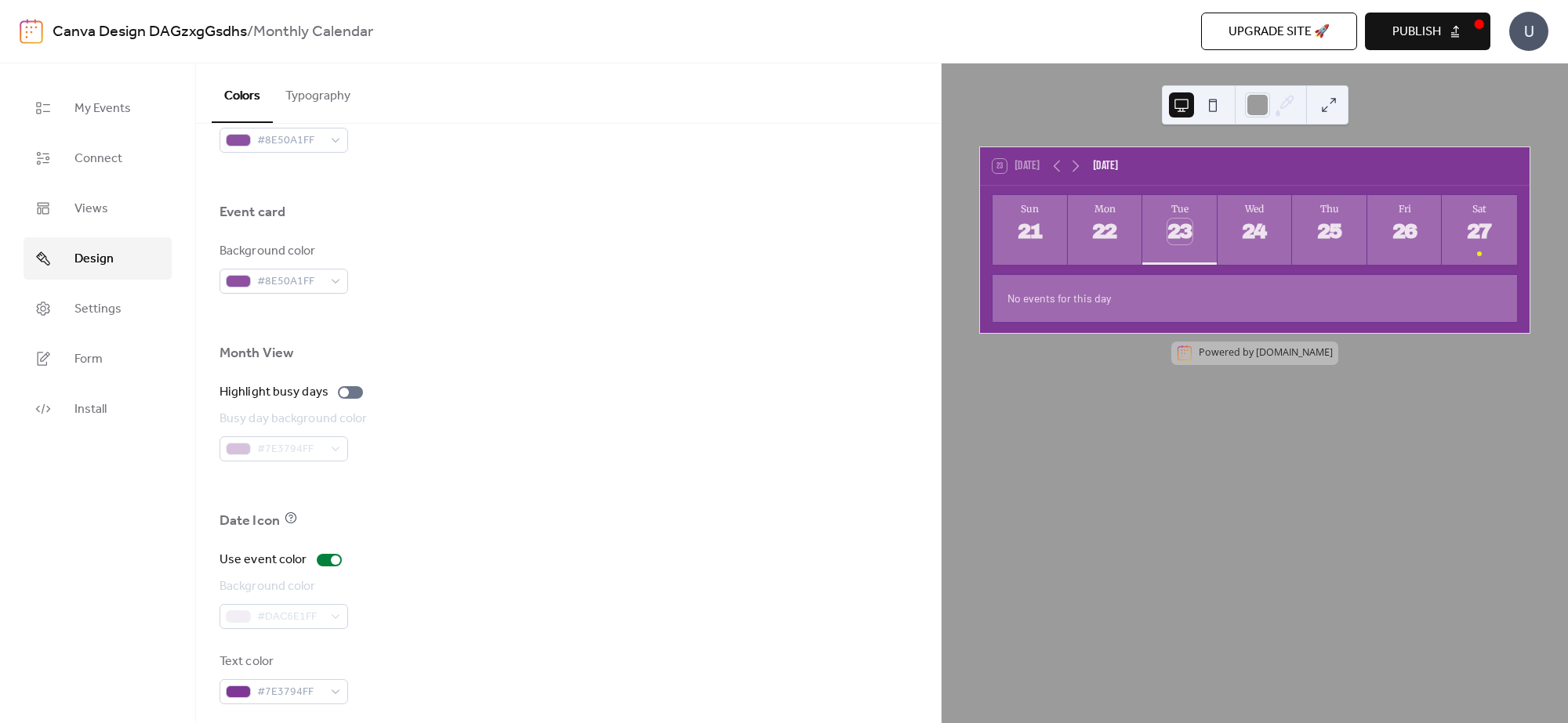
scroll to position [917, 0]
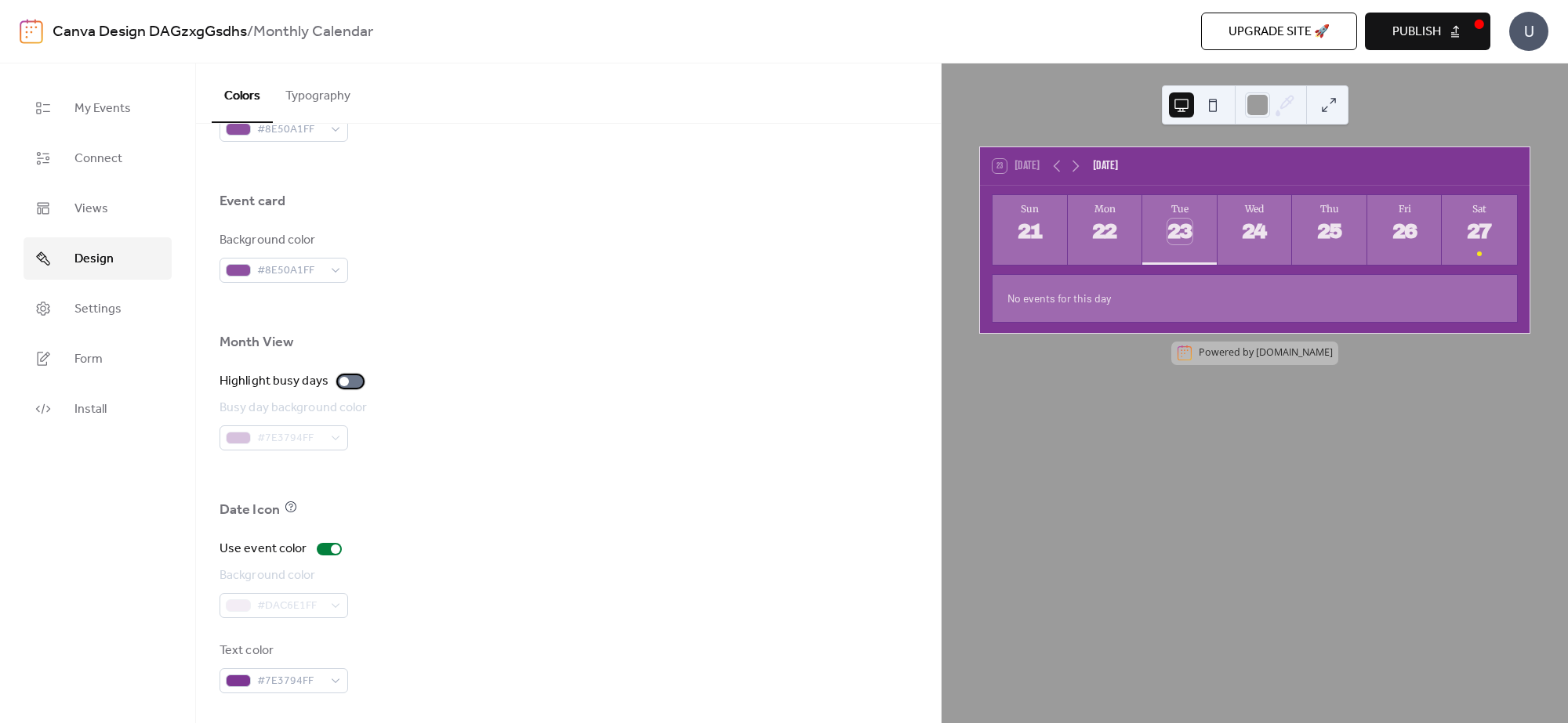
click at [345, 380] on div at bounding box center [344, 381] width 9 height 9
click at [79, 319] on span "Settings" at bounding box center [98, 309] width 47 height 18
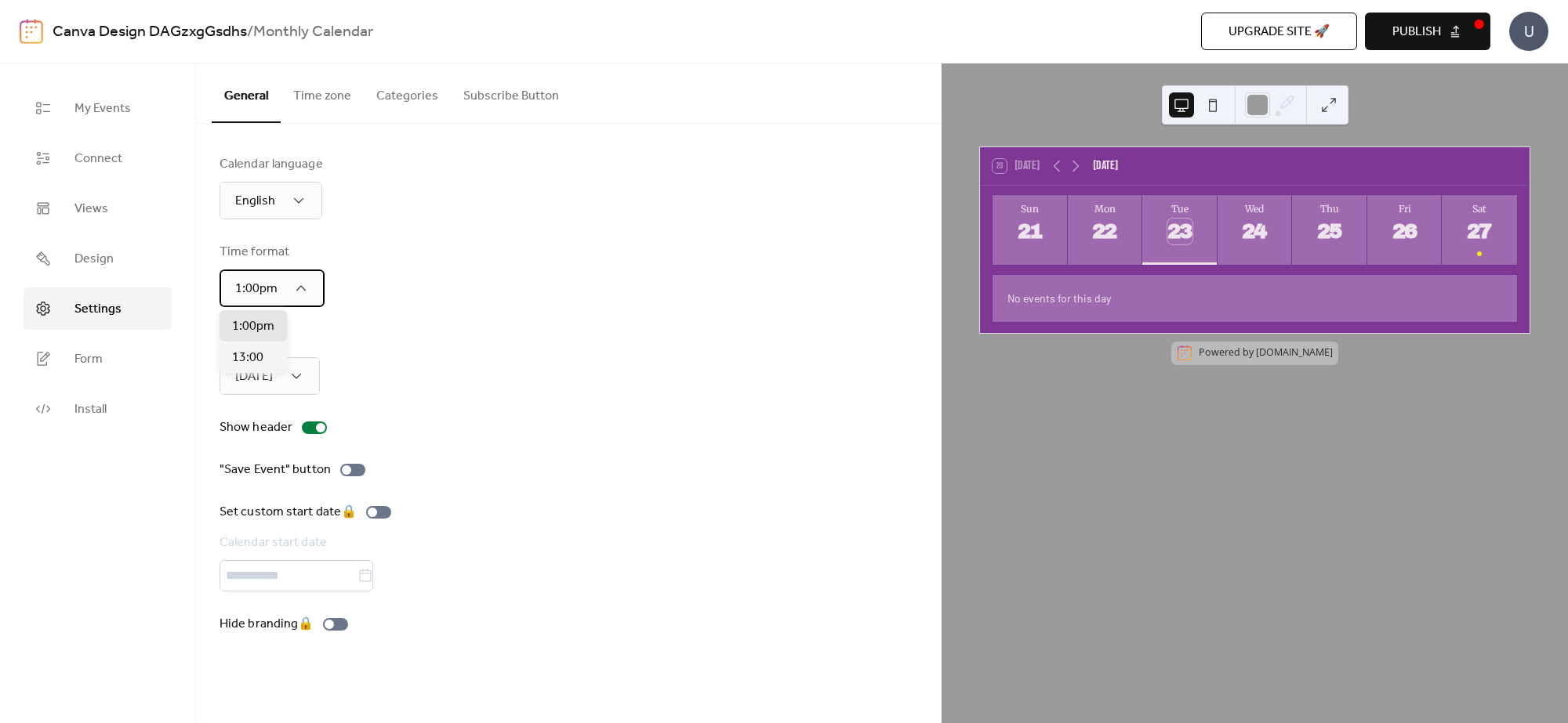
click at [308, 293] on div "1:00pm" at bounding box center [272, 288] width 105 height 38
click at [531, 314] on div "Calendar language English Time format 1:00pm Week start Sunday Show header "Sav…" at bounding box center [568, 394] width 697 height 478
click at [308, 374] on div "Sunday" at bounding box center [269, 376] width 100 height 38
click at [569, 322] on div "Calendar language English Time format 1:00pm Week start Sunday Show header "Sav…" at bounding box center [568, 394] width 697 height 478
click at [355, 470] on div at bounding box center [352, 470] width 25 height 13
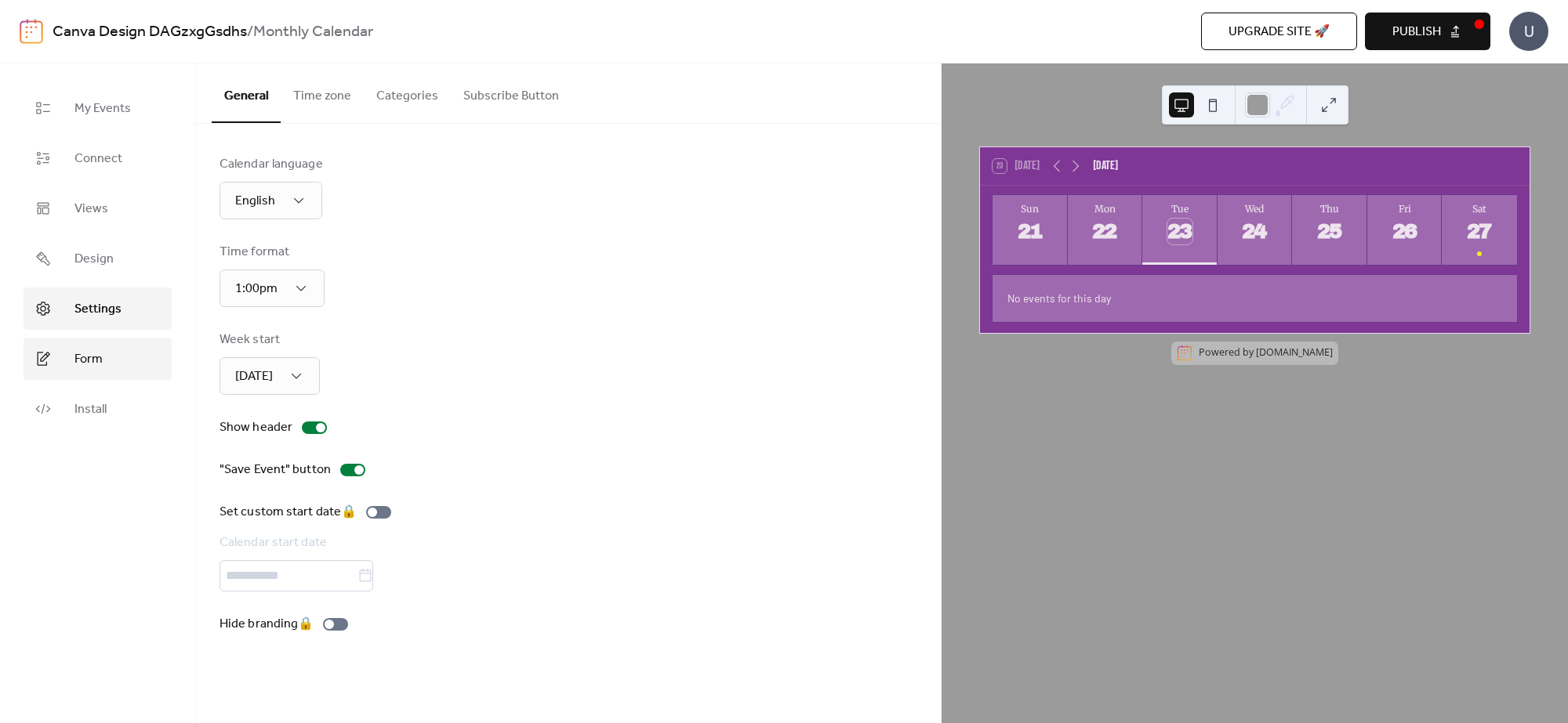
click at [87, 368] on span "Form" at bounding box center [89, 360] width 29 height 18
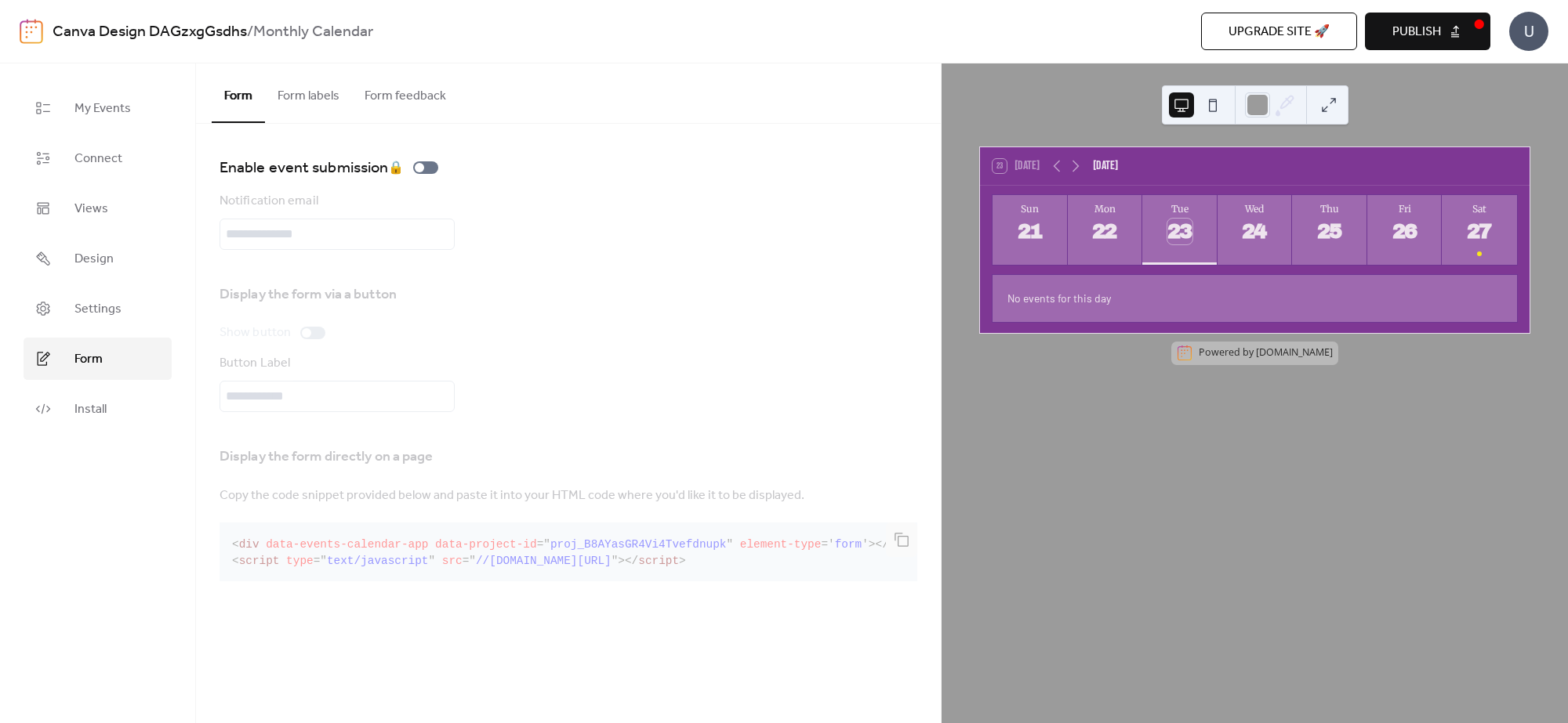
drag, startPoint x: 322, startPoint y: 85, endPoint x: 343, endPoint y: 98, distance: 24.7
click at [319, 88] on button "Form labels" at bounding box center [308, 92] width 87 height 58
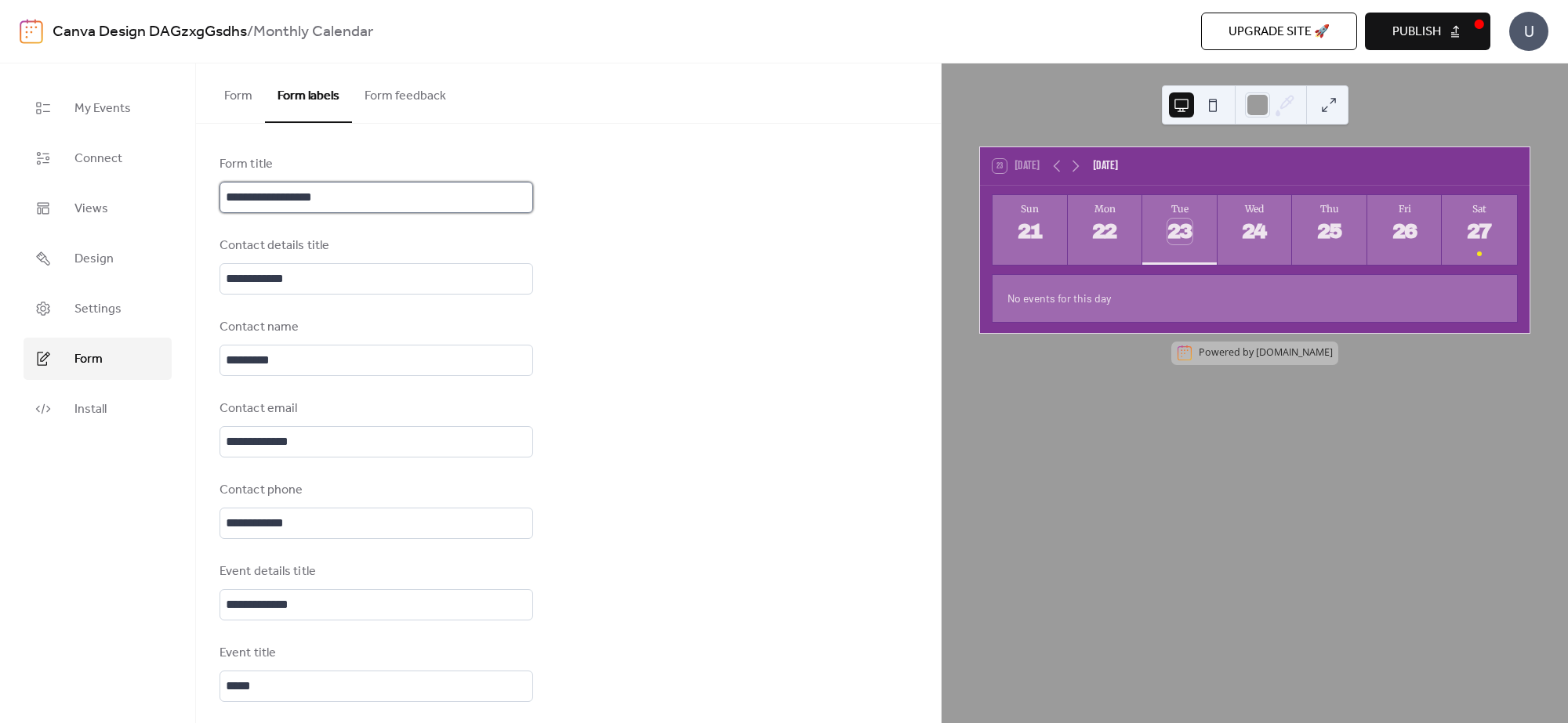
click at [381, 198] on input "**********" at bounding box center [376, 197] width 314 height 31
click at [353, 271] on input "**********" at bounding box center [376, 278] width 314 height 31
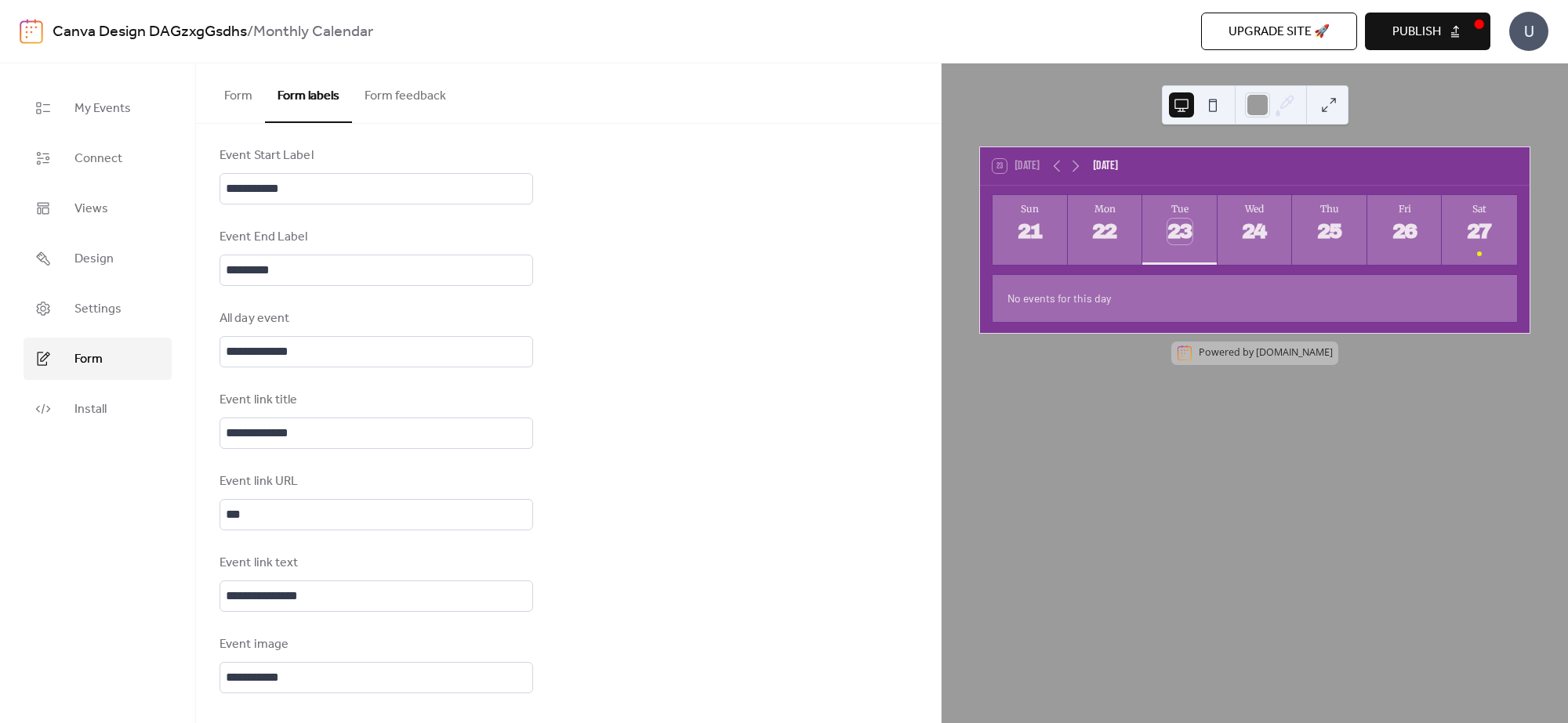
click at [420, 98] on button "Form feedback" at bounding box center [405, 92] width 107 height 58
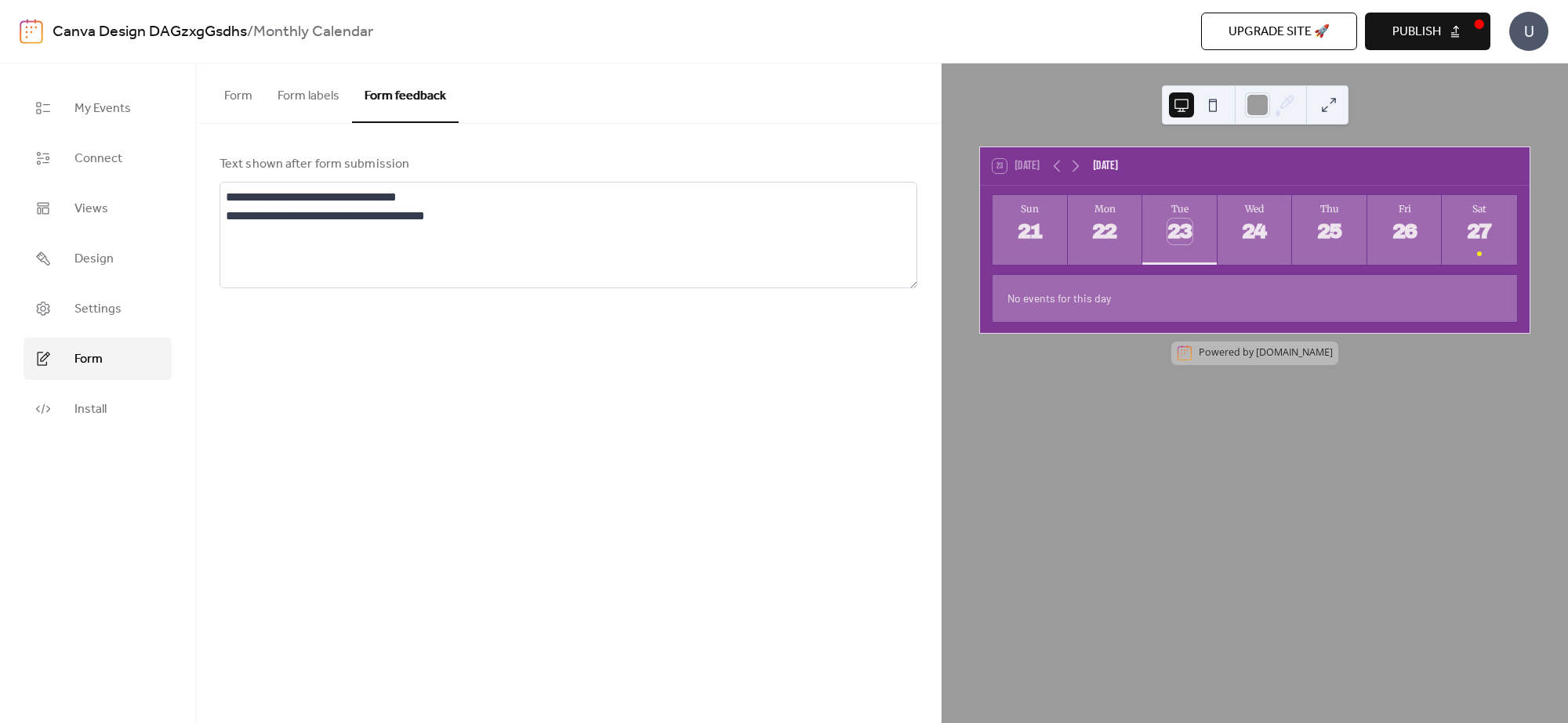
click at [236, 76] on button "Form" at bounding box center [238, 92] width 53 height 58
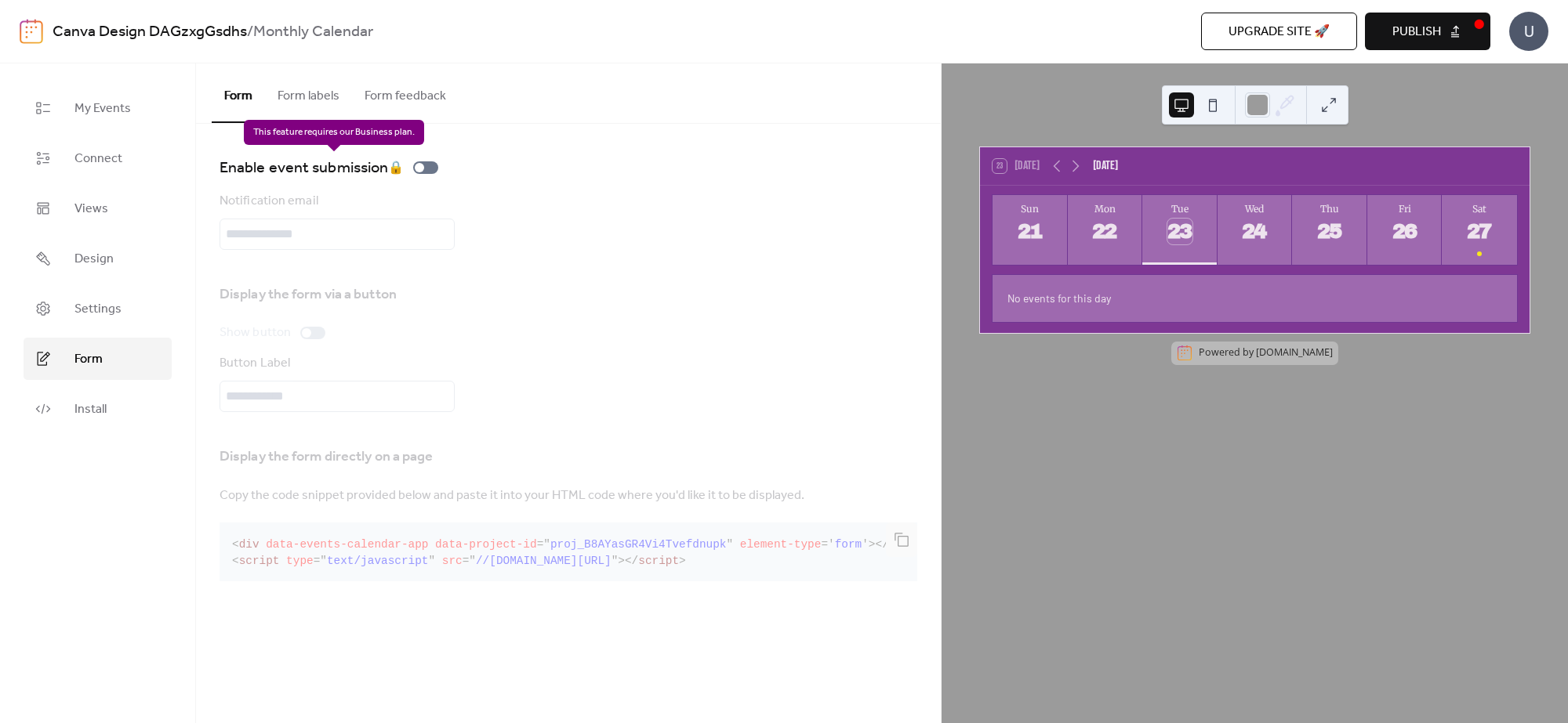
click at [430, 166] on div "Enable event submission 🔒" at bounding box center [331, 168] width 225 height 25
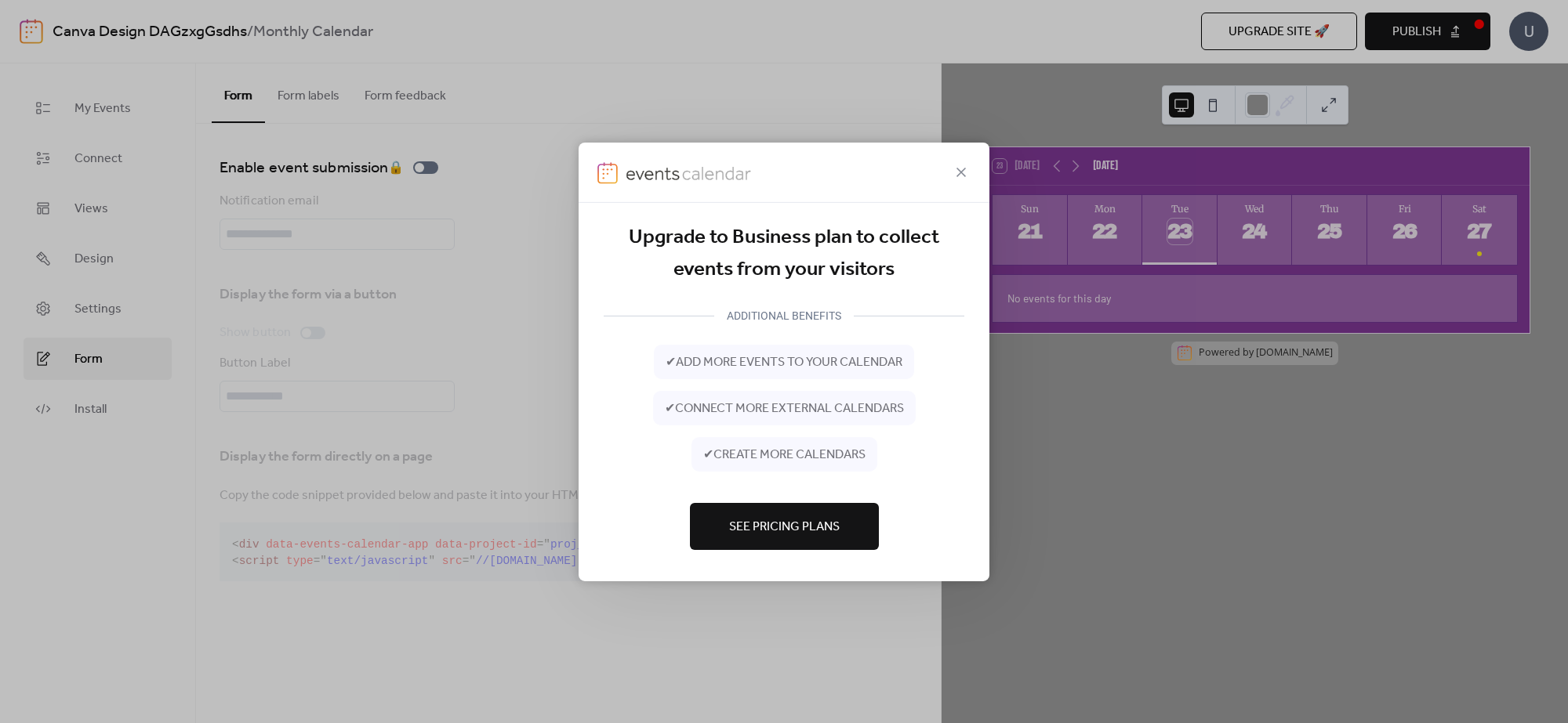
click at [952, 165] on icon at bounding box center [961, 172] width 19 height 18
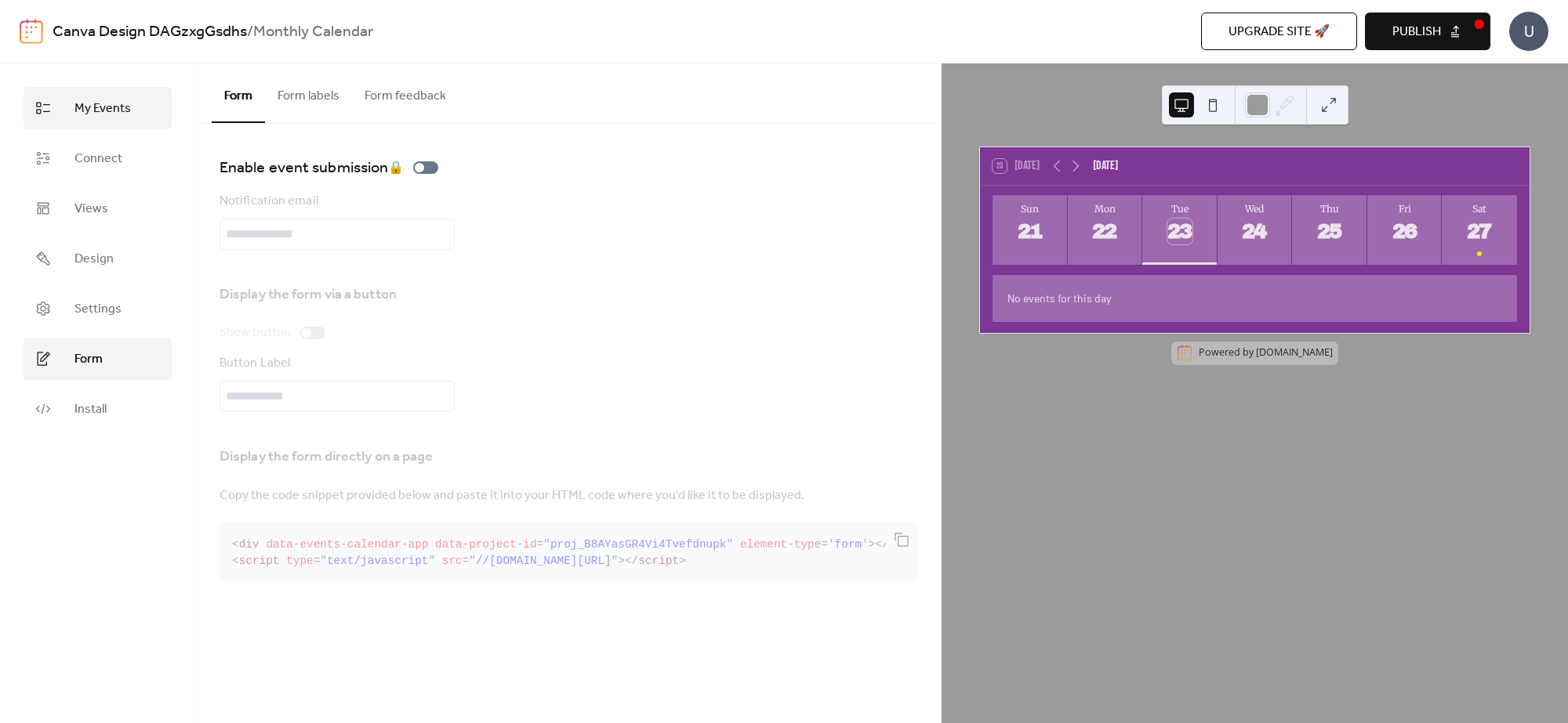
click at [123, 104] on span "My Events" at bounding box center [103, 108] width 56 height 18
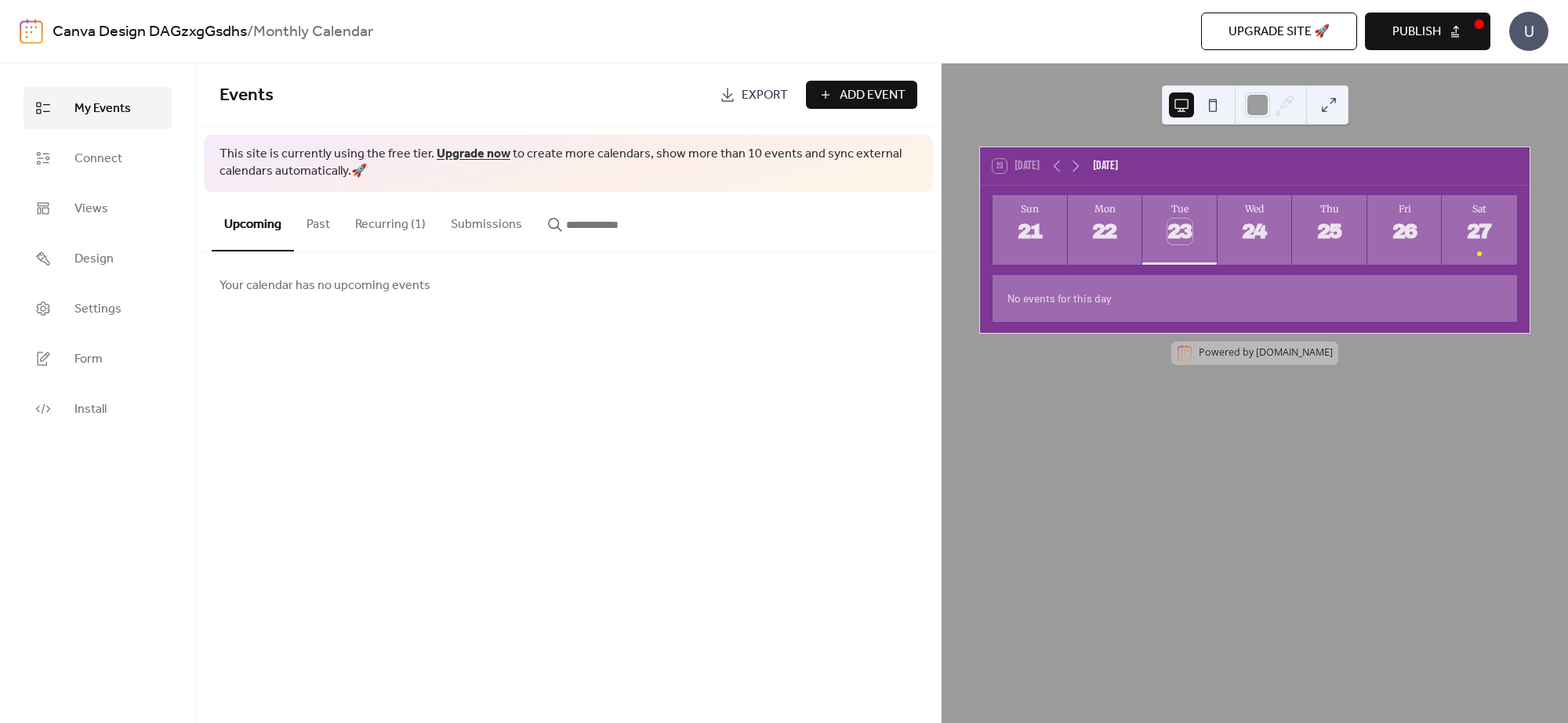
click at [402, 214] on button "Recurring (1)" at bounding box center [390, 220] width 96 height 58
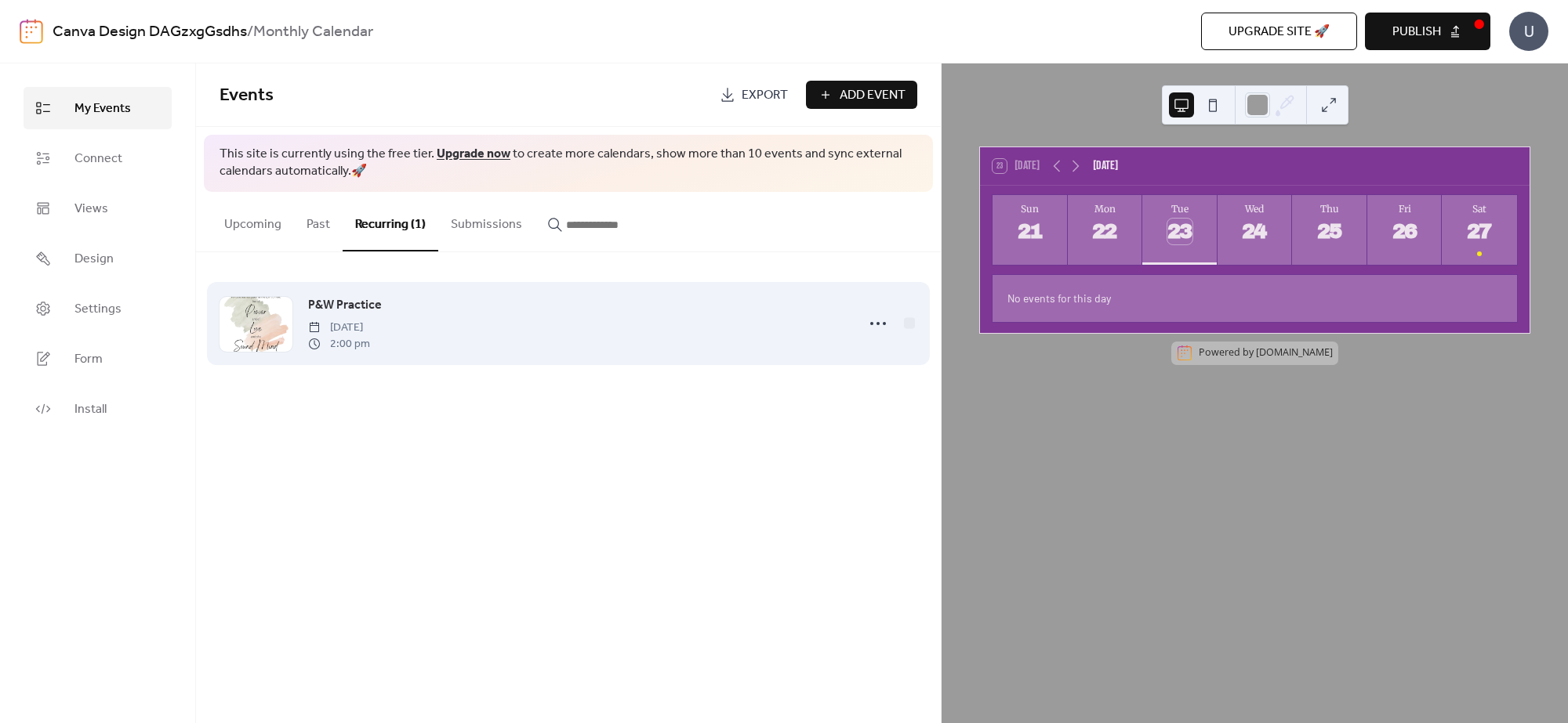
click at [394, 311] on div "P&W Practice [DATE] 2:00 pm" at bounding box center [577, 323] width 538 height 56
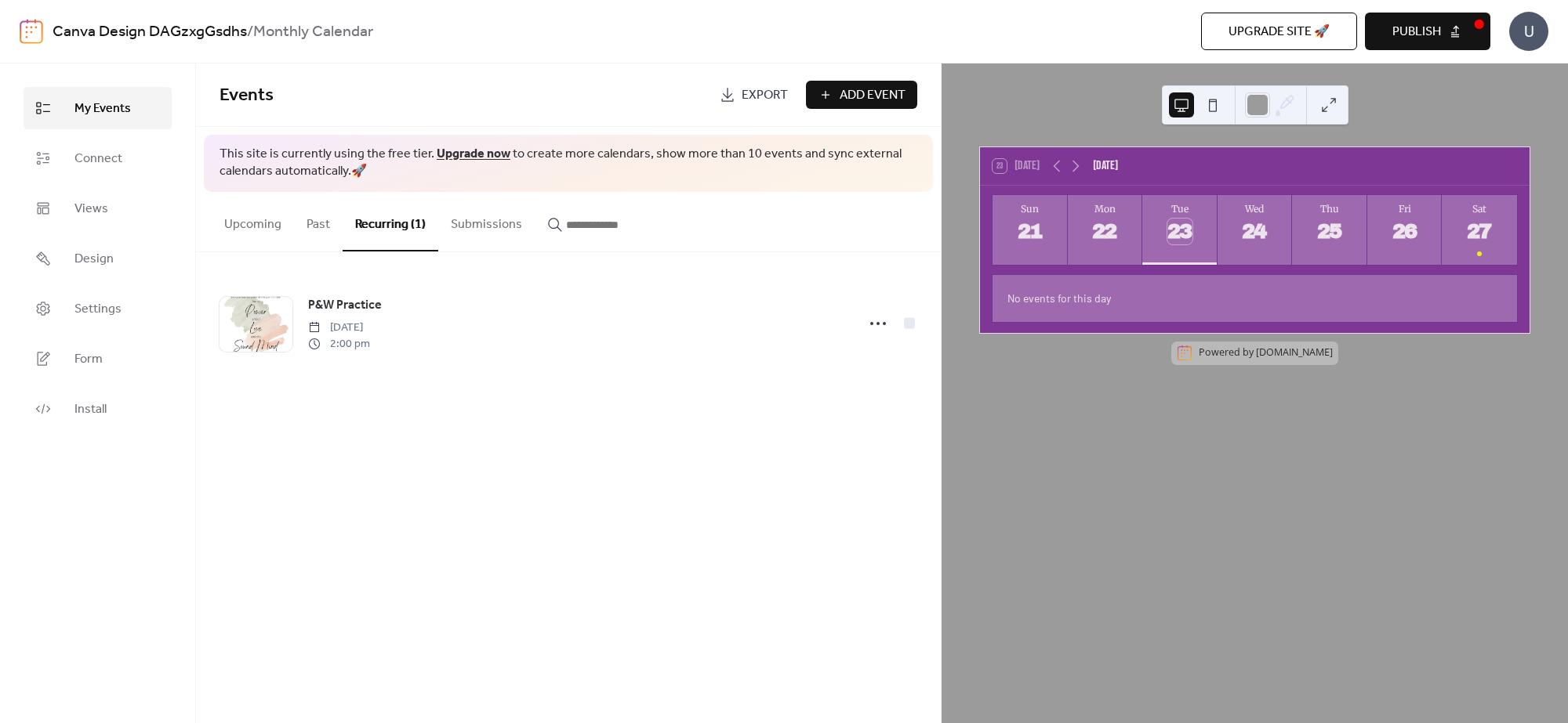
click at [1204, 100] on button at bounding box center [1213, 105] width 25 height 25
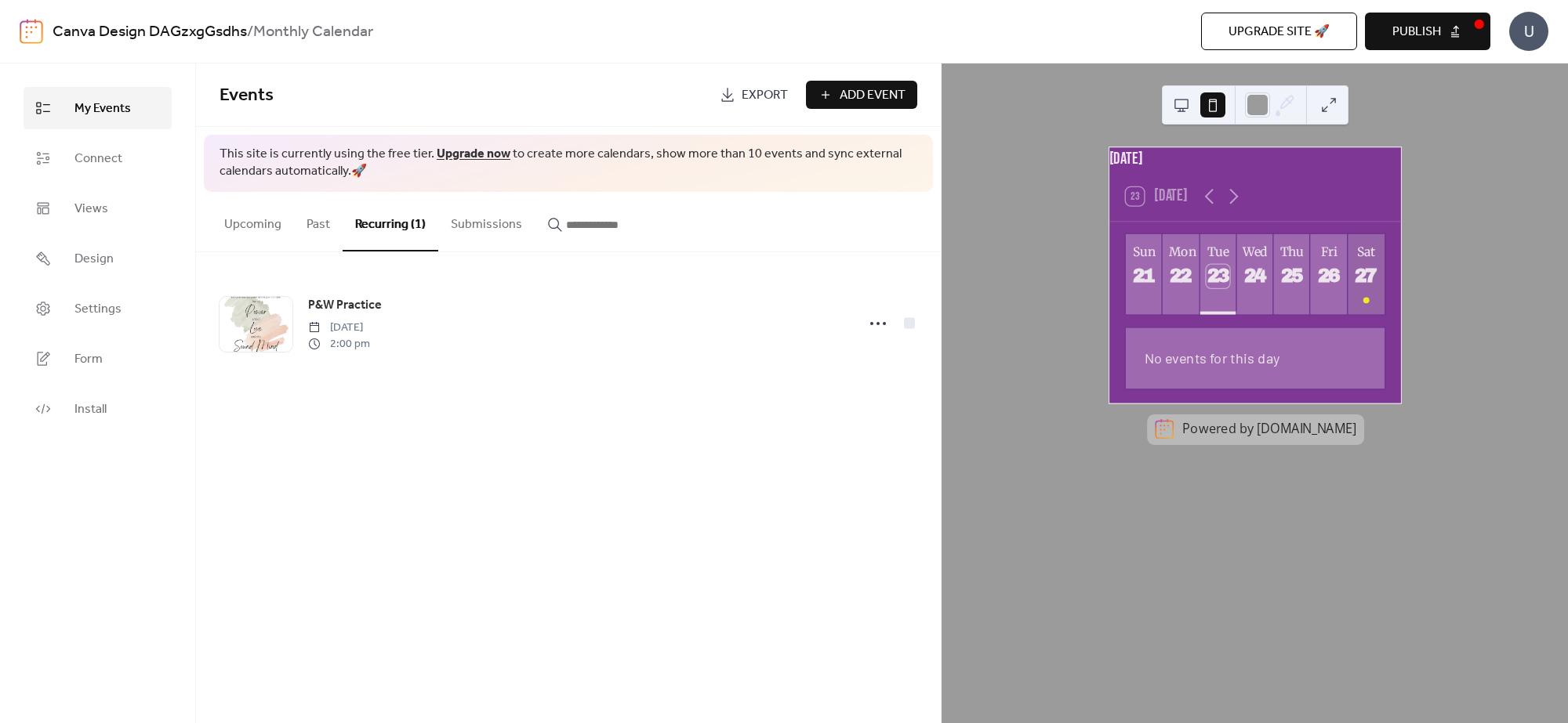
click at [1365, 287] on div "27" at bounding box center [1364, 276] width 23 height 23
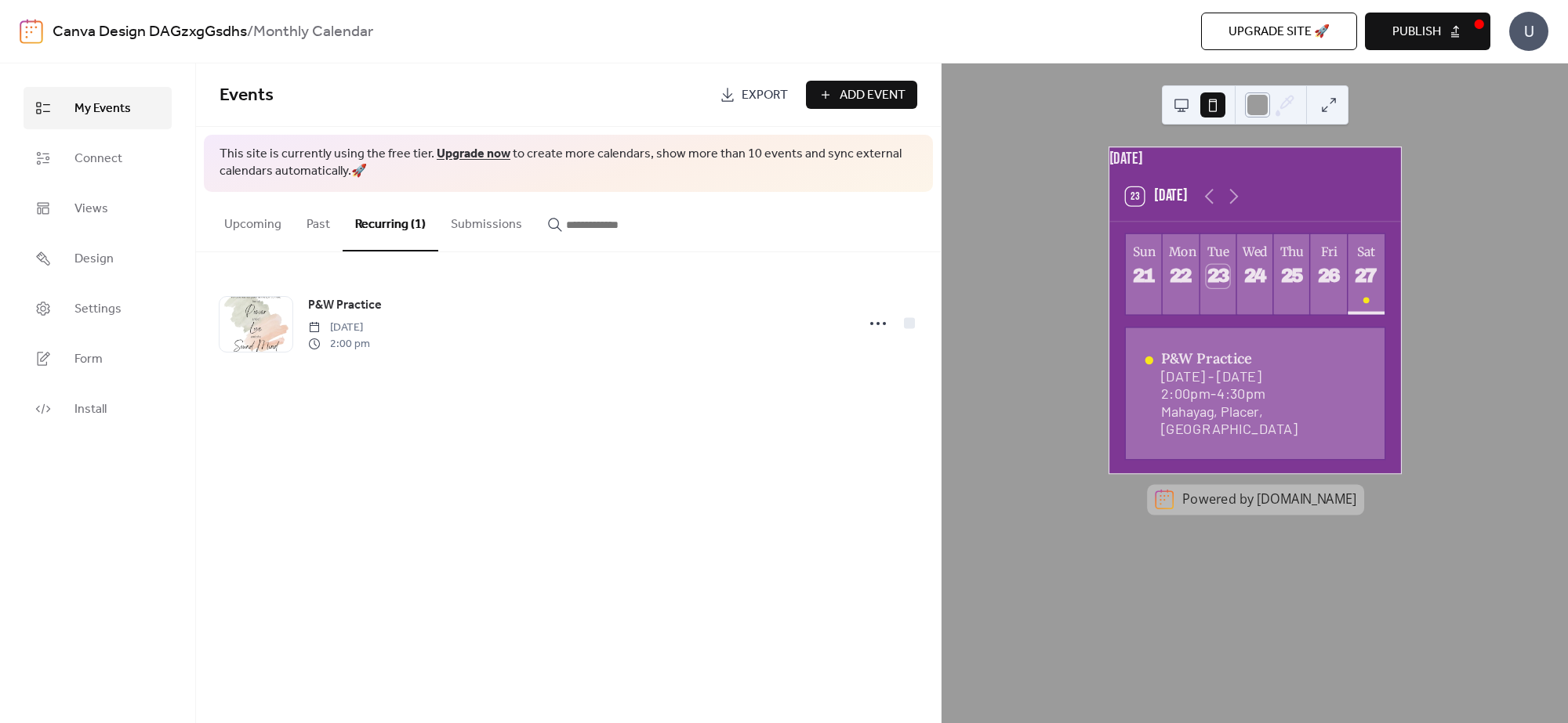
click at [1252, 98] on div at bounding box center [1258, 105] width 25 height 25
click at [1186, 109] on button at bounding box center [1181, 105] width 25 height 25
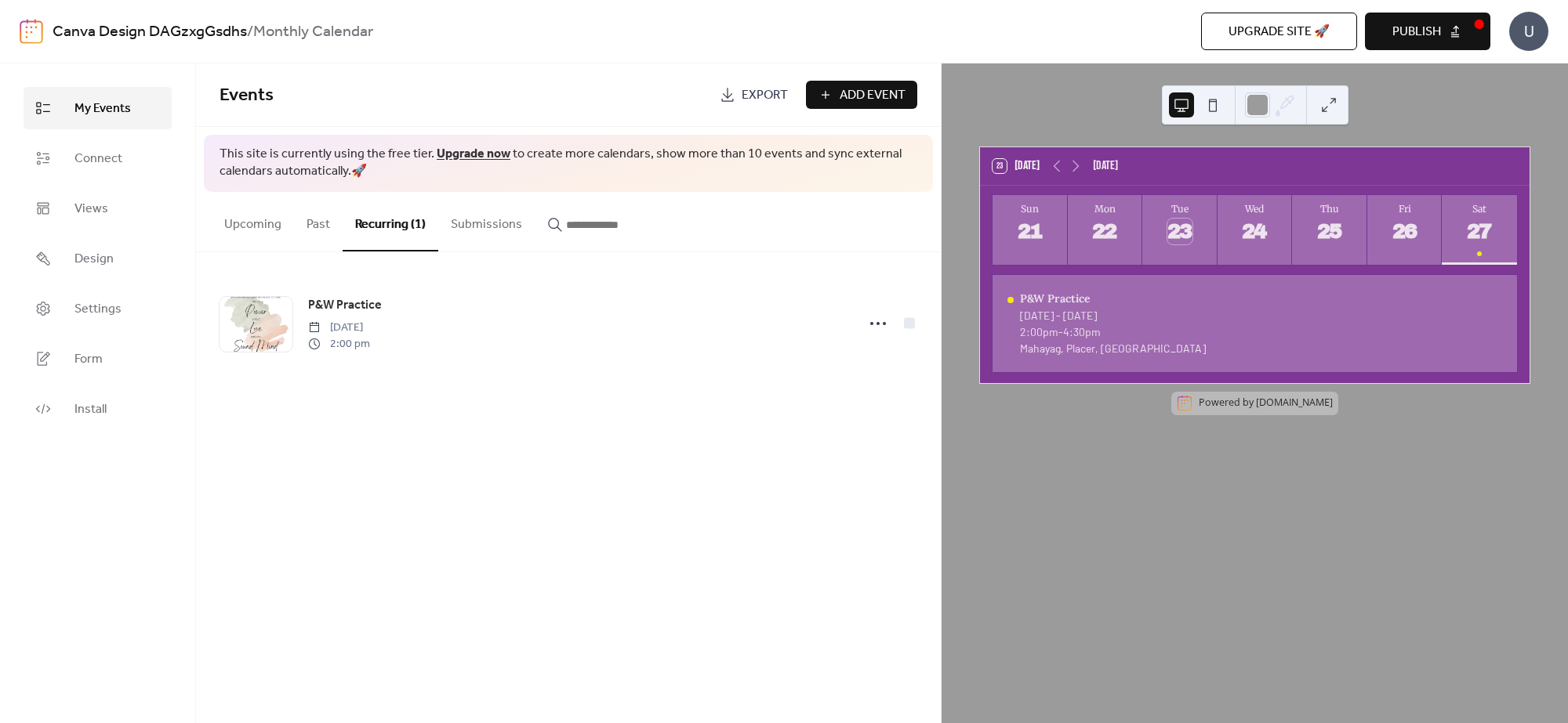
click at [1205, 100] on button at bounding box center [1213, 105] width 25 height 25
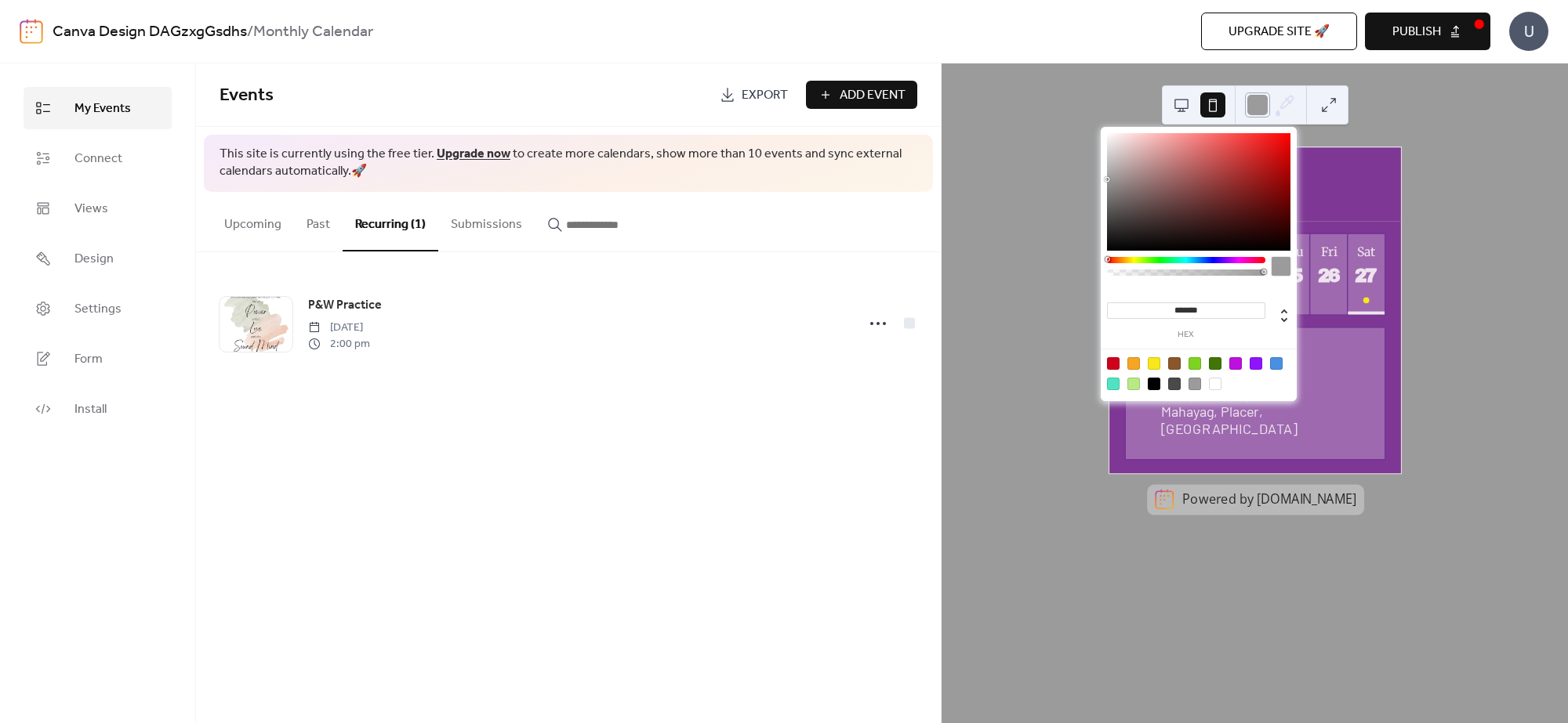
click at [1257, 102] on div at bounding box center [1258, 105] width 25 height 25
click at [1198, 98] on div at bounding box center [1196, 105] width 56 height 38
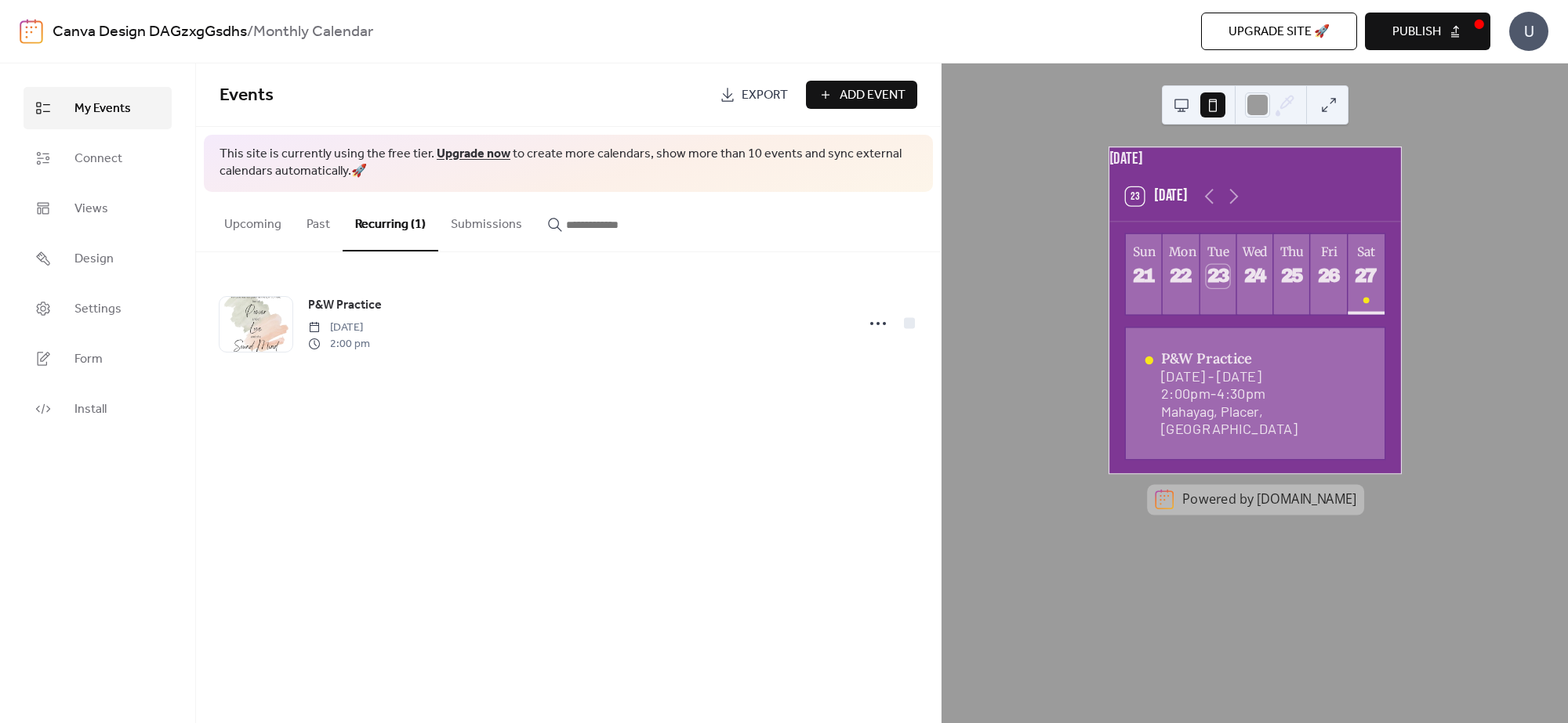
click at [1182, 103] on button at bounding box center [1181, 105] width 25 height 25
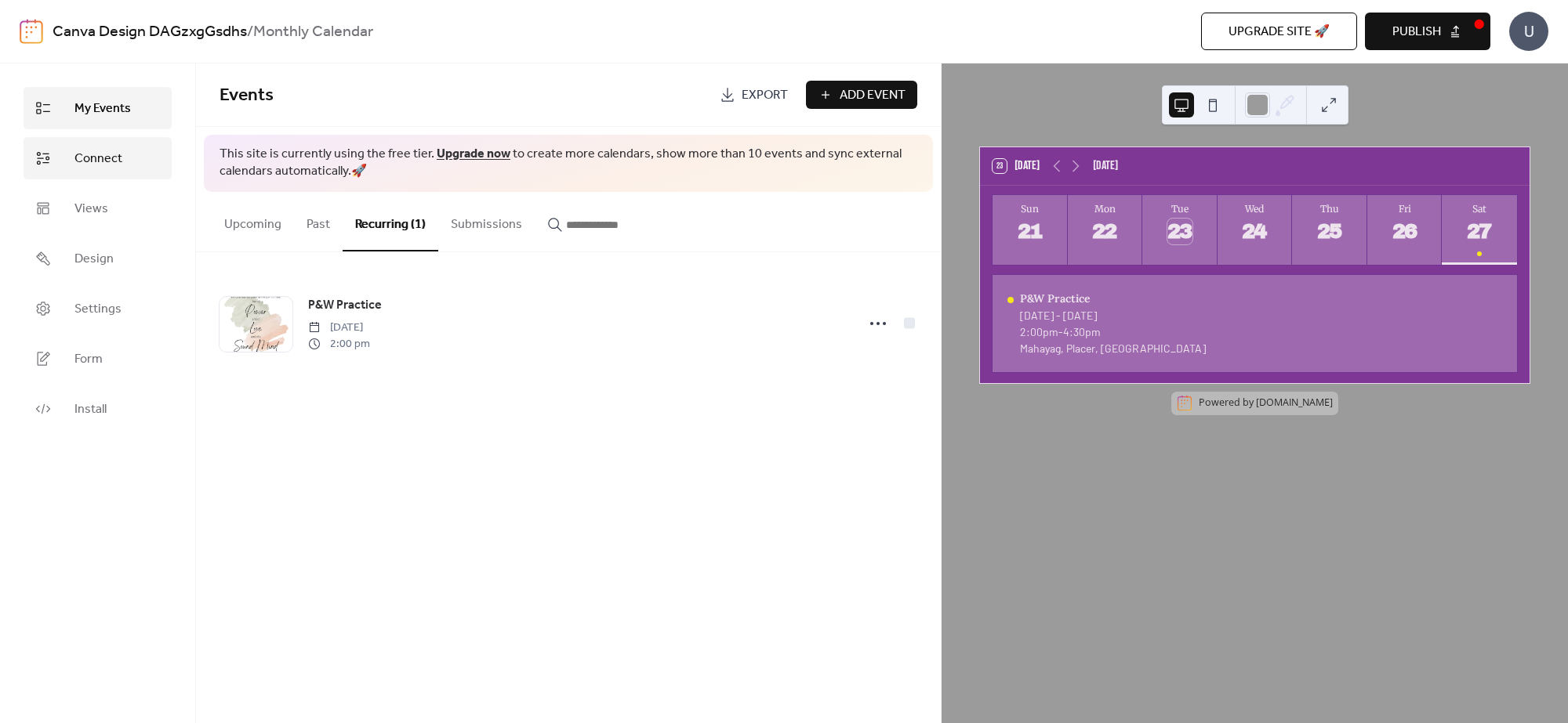
click at [87, 156] on span "Connect" at bounding box center [98, 159] width 48 height 18
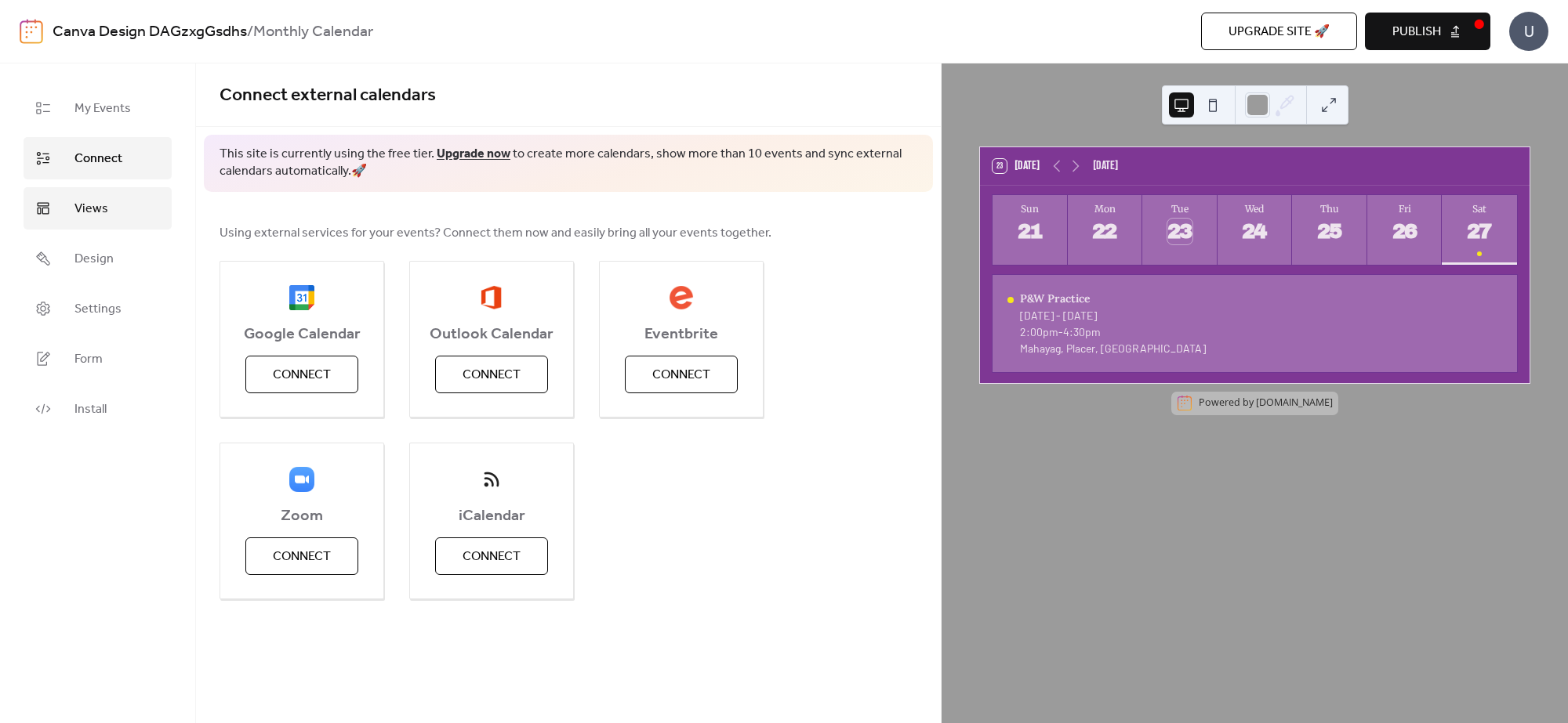
click at [135, 198] on link "Views" at bounding box center [98, 208] width 148 height 42
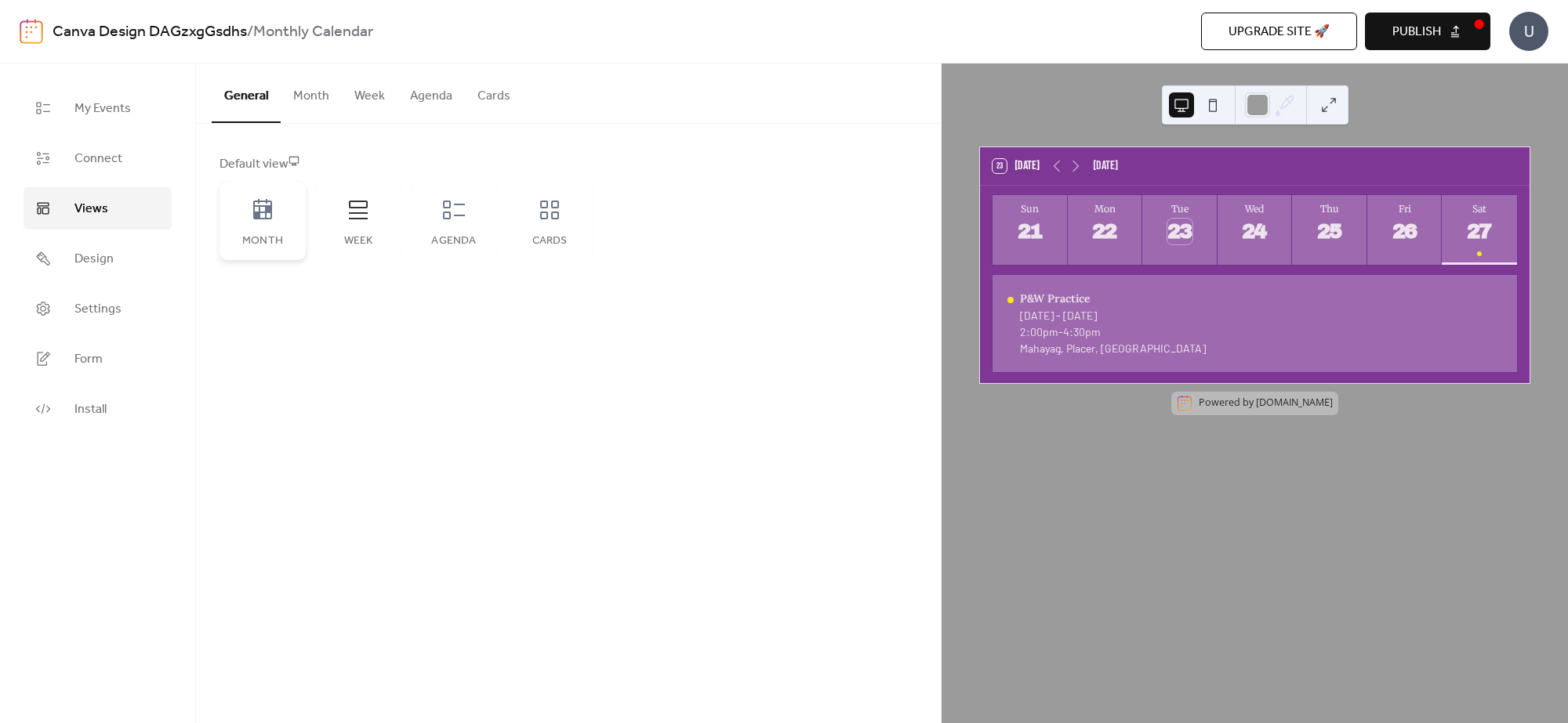
click at [274, 230] on div "Month" at bounding box center [262, 220] width 87 height 78
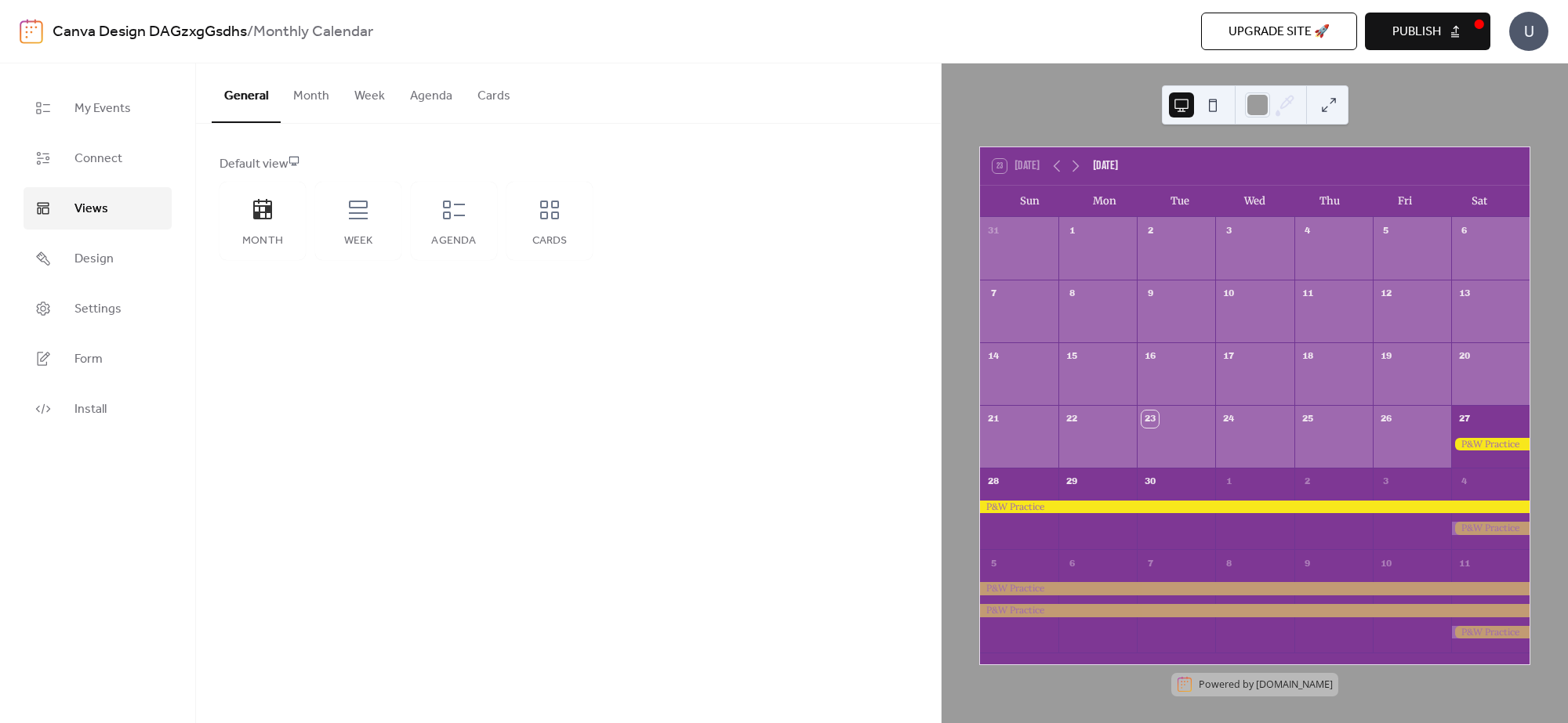
scroll to position [3, 0]
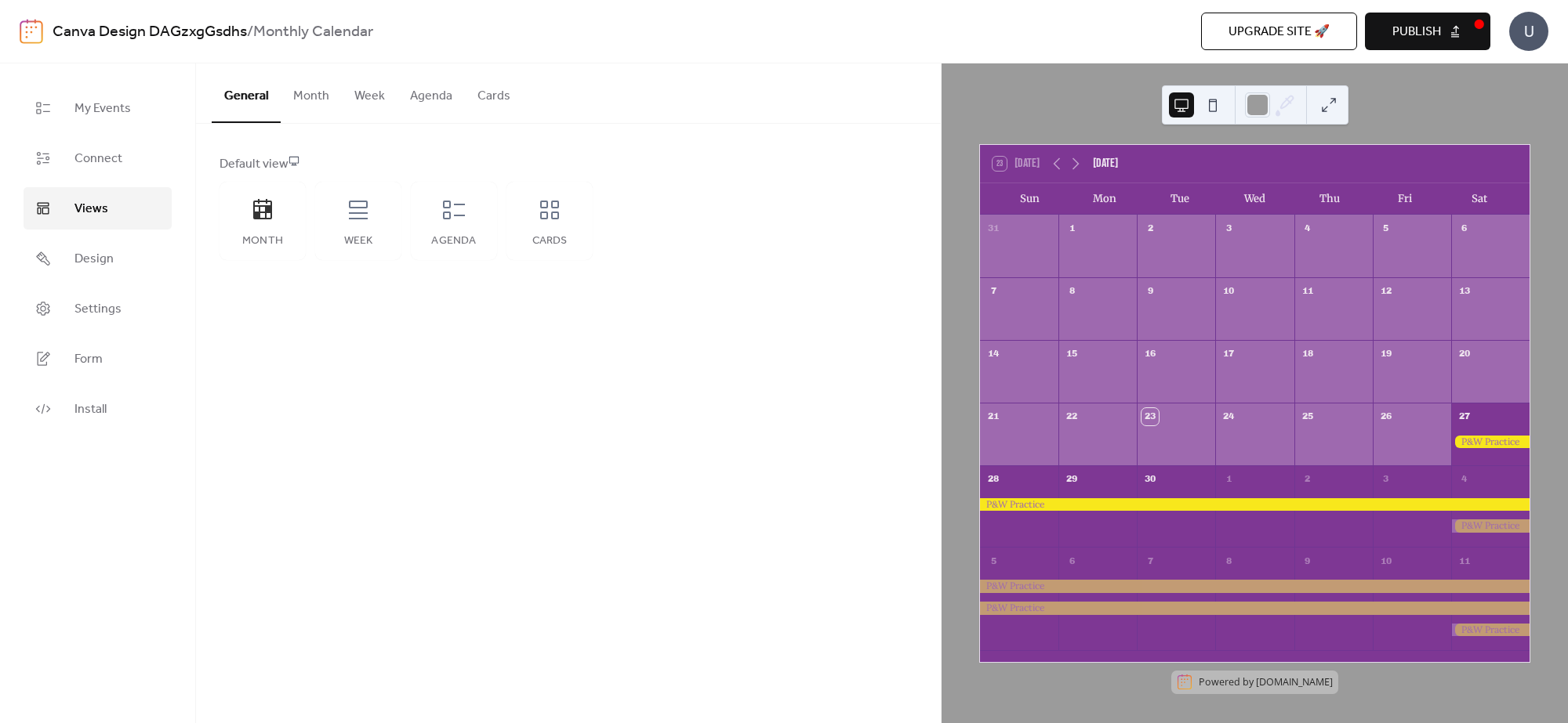
click at [1482, 437] on div at bounding box center [1490, 442] width 78 height 13
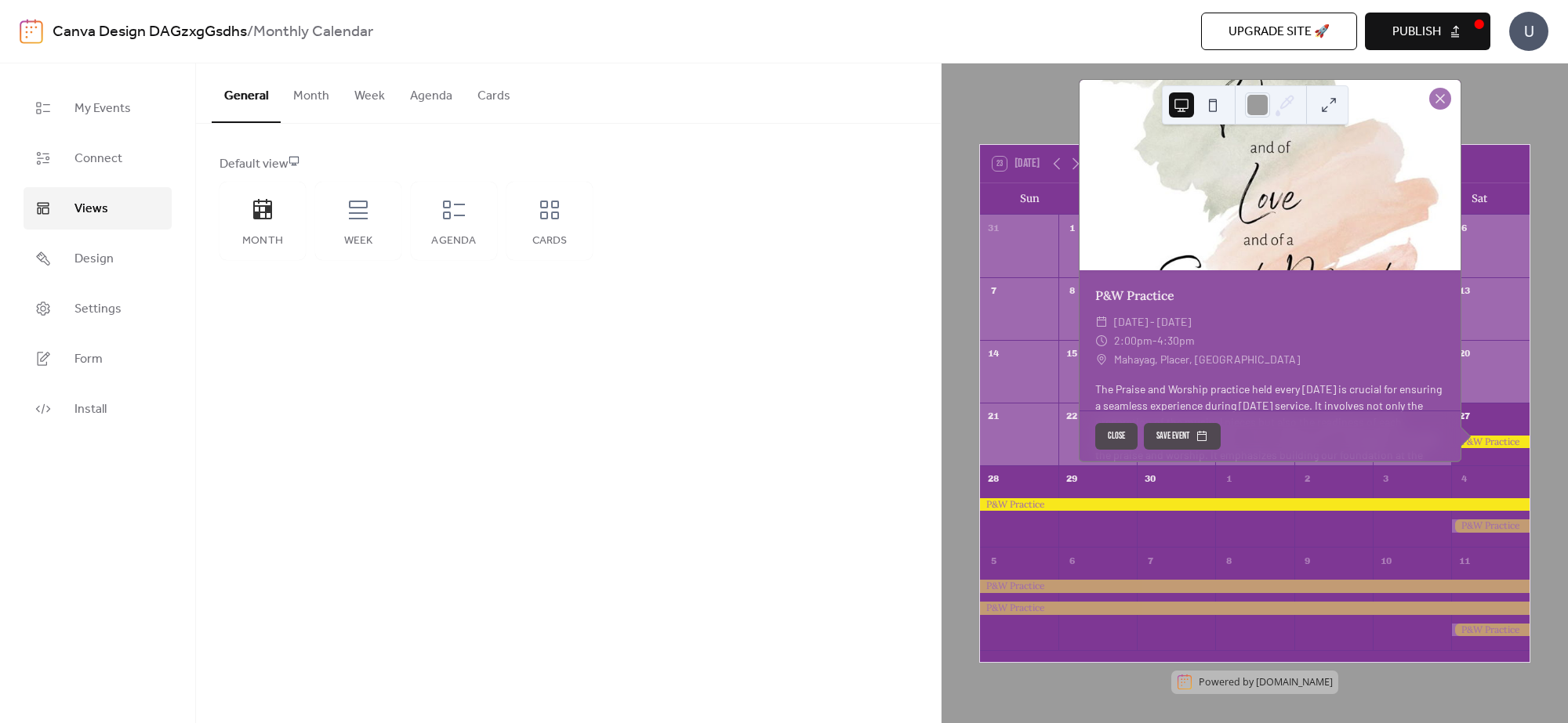
click at [1356, 494] on div at bounding box center [1333, 516] width 78 height 52
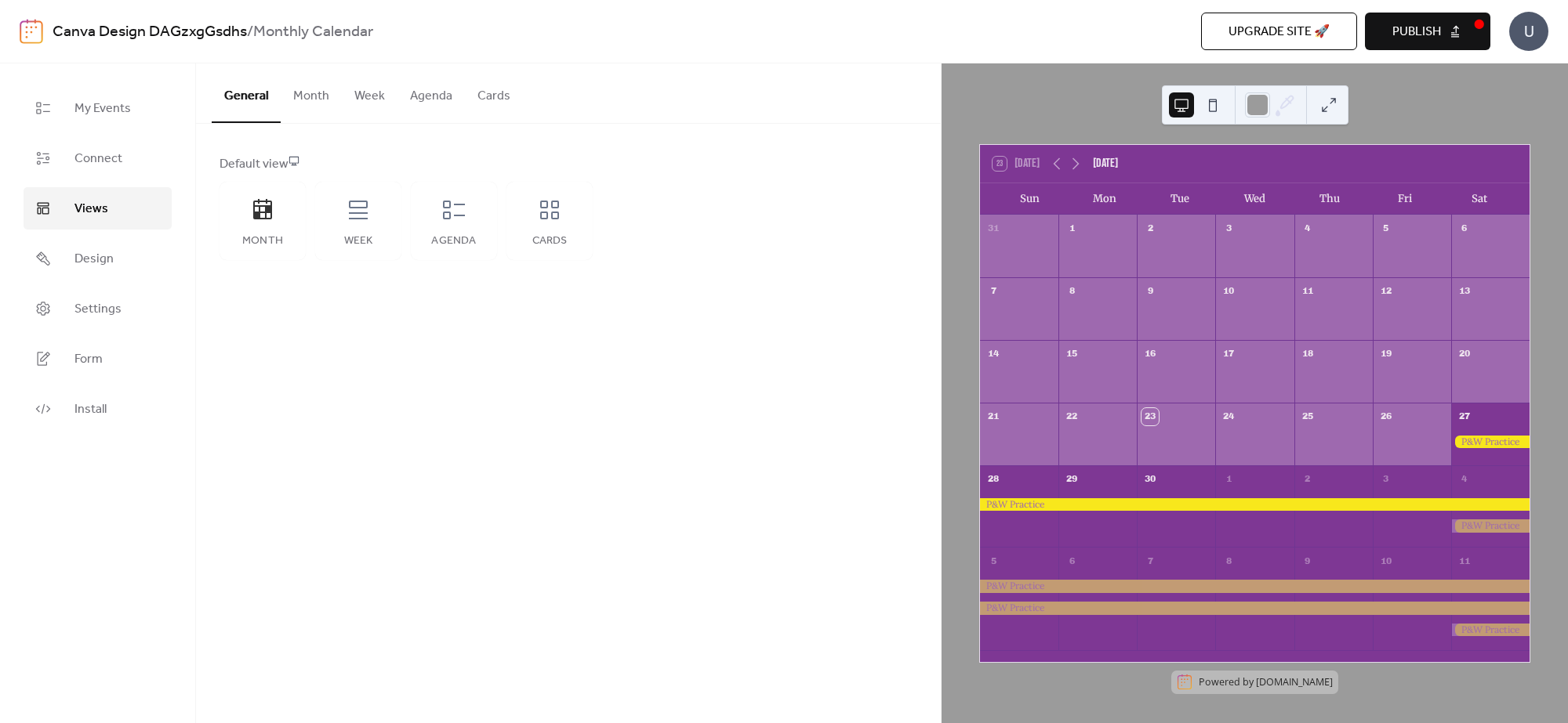
click at [1356, 494] on div at bounding box center [1333, 516] width 78 height 52
click at [1012, 496] on div at bounding box center [1019, 516] width 78 height 52
click at [1018, 500] on div at bounding box center [1254, 505] width 549 height 13
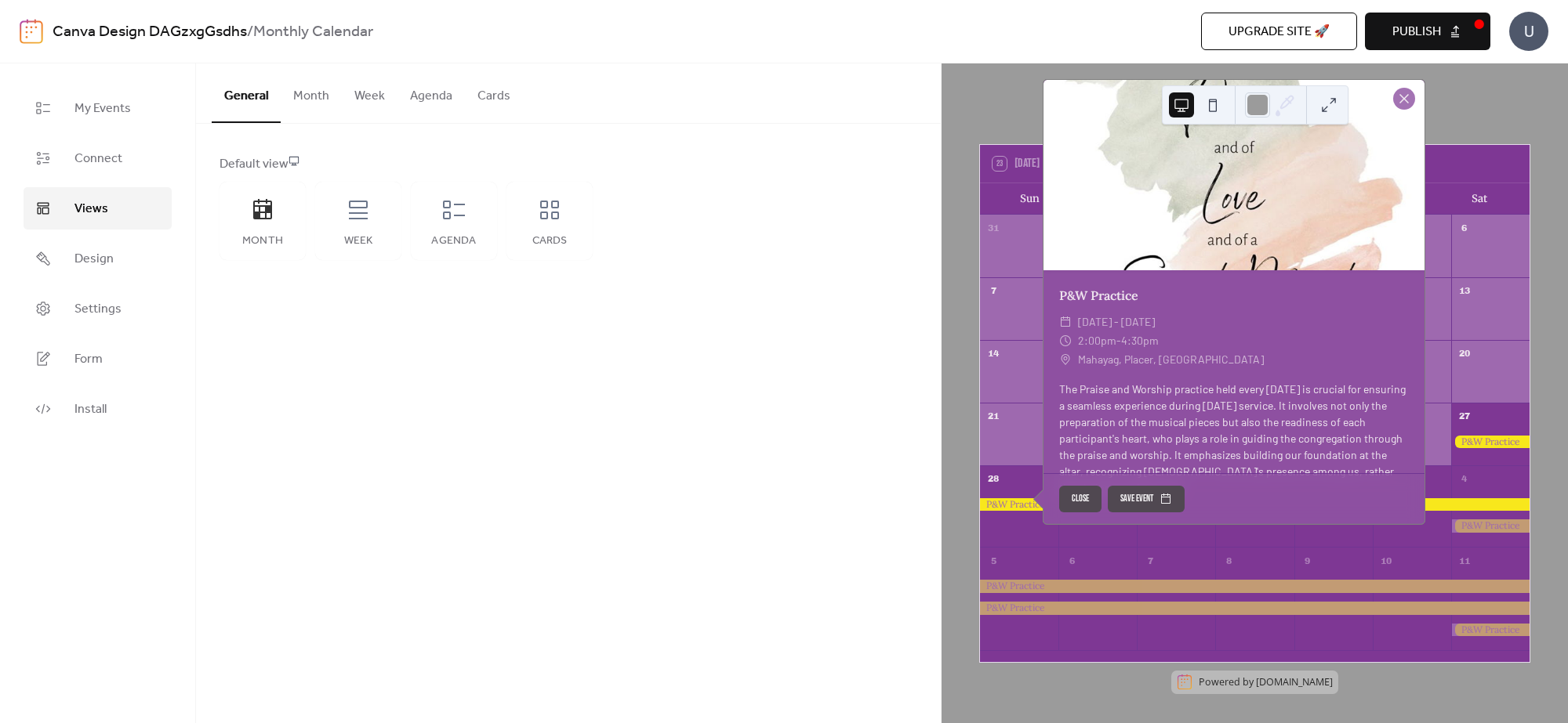
click at [1481, 529] on div at bounding box center [1490, 526] width 78 height 13
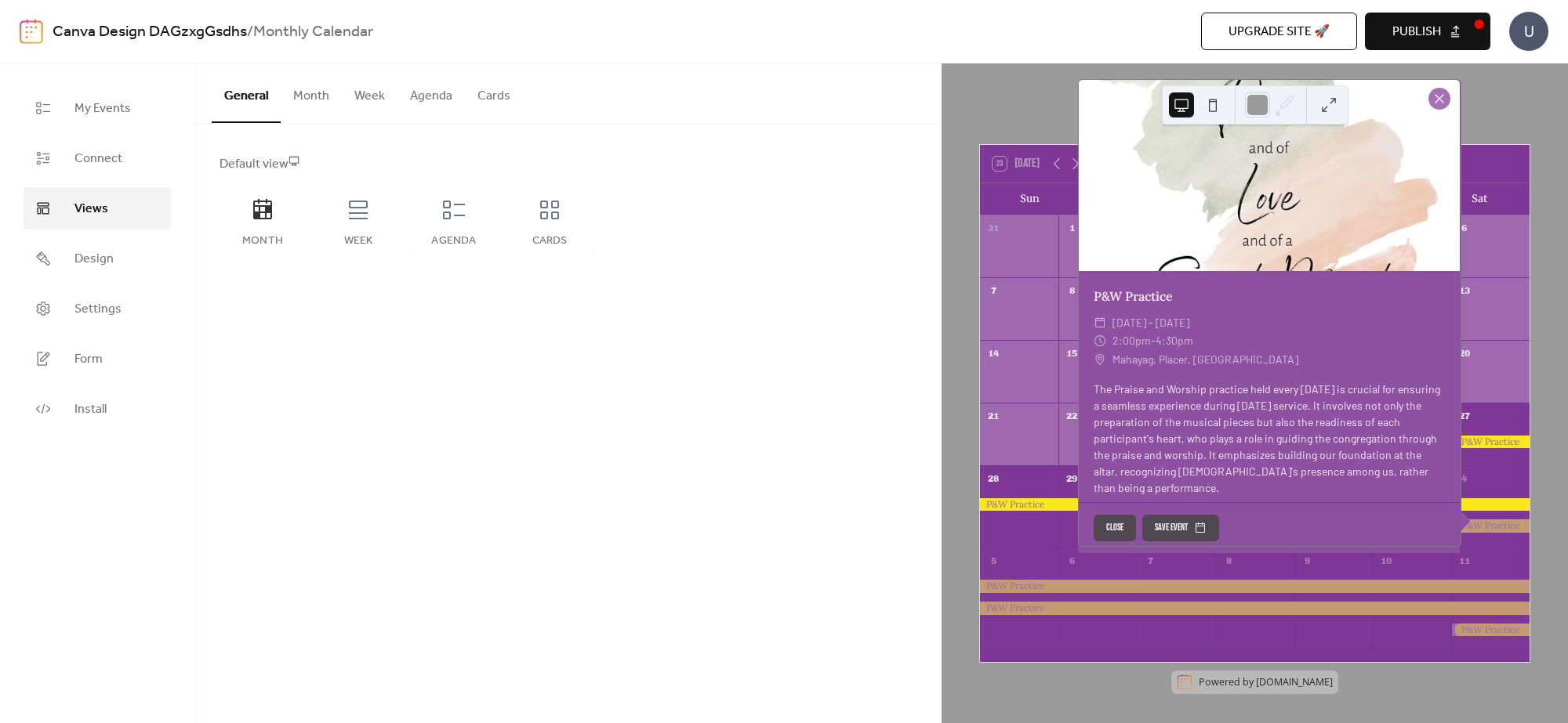
click at [702, 425] on div "General Month Week Agenda Cards Default view Month Week Agenda Cards Disabled 🔒…" at bounding box center [568, 393] width 744 height 660
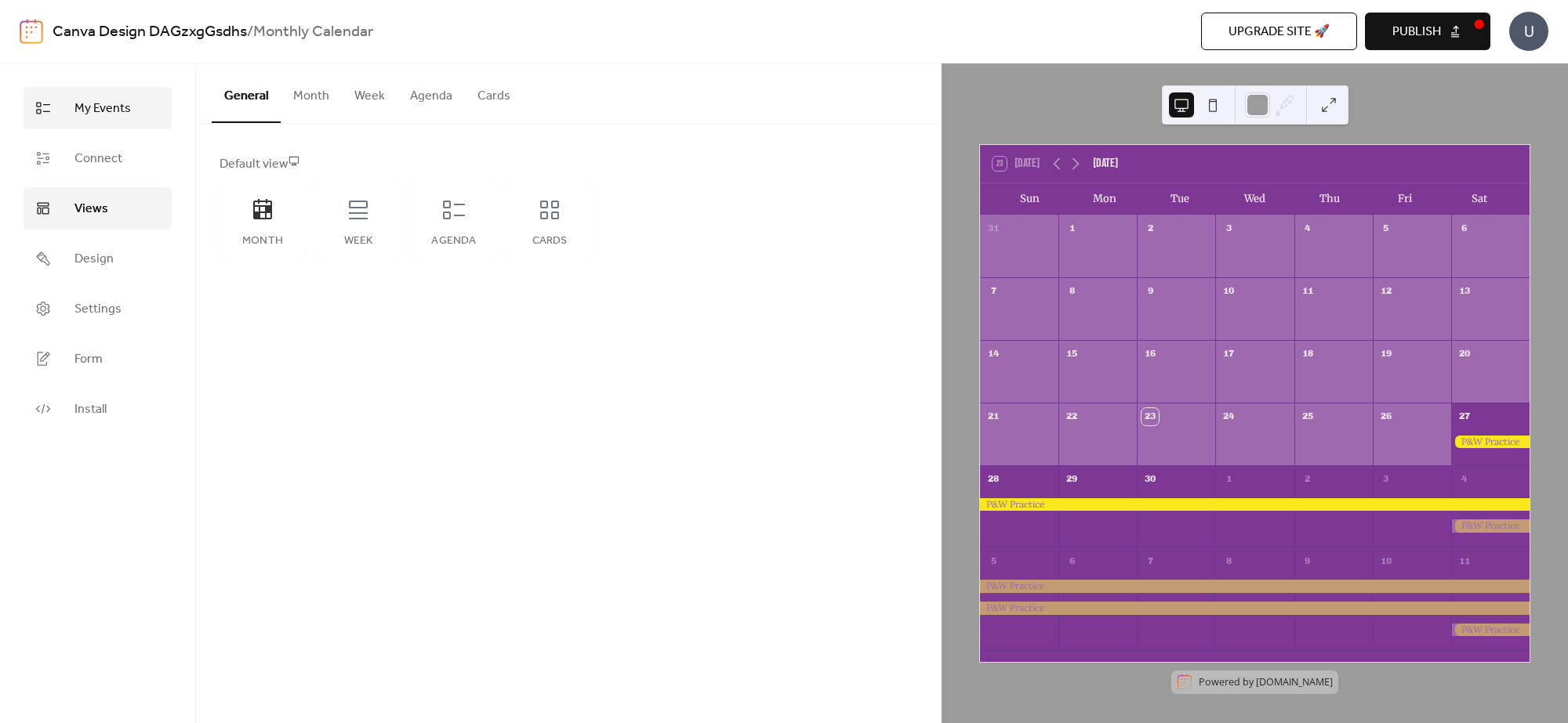
click at [123, 92] on link "My Events" at bounding box center [98, 108] width 148 height 42
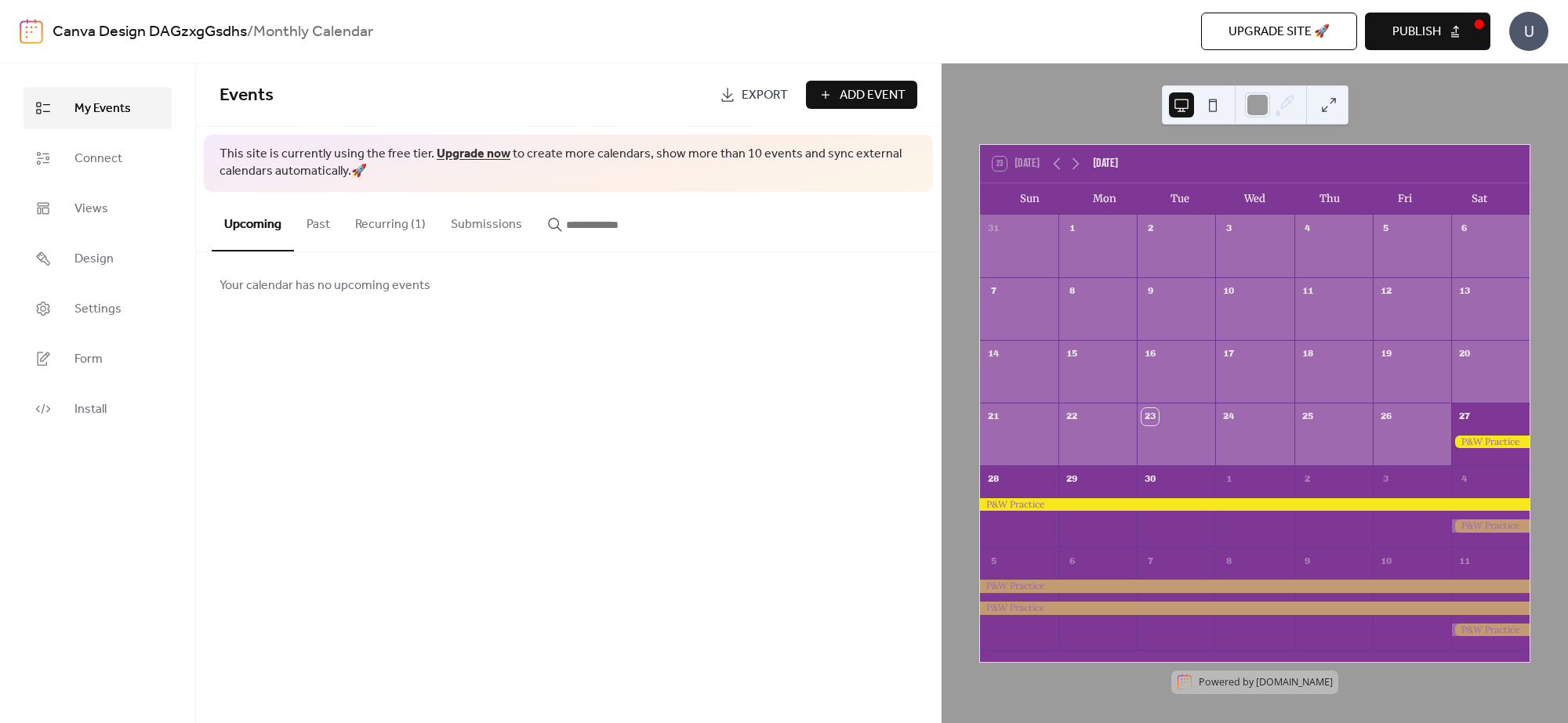
click at [413, 225] on button "Recurring (1)" at bounding box center [390, 220] width 96 height 58
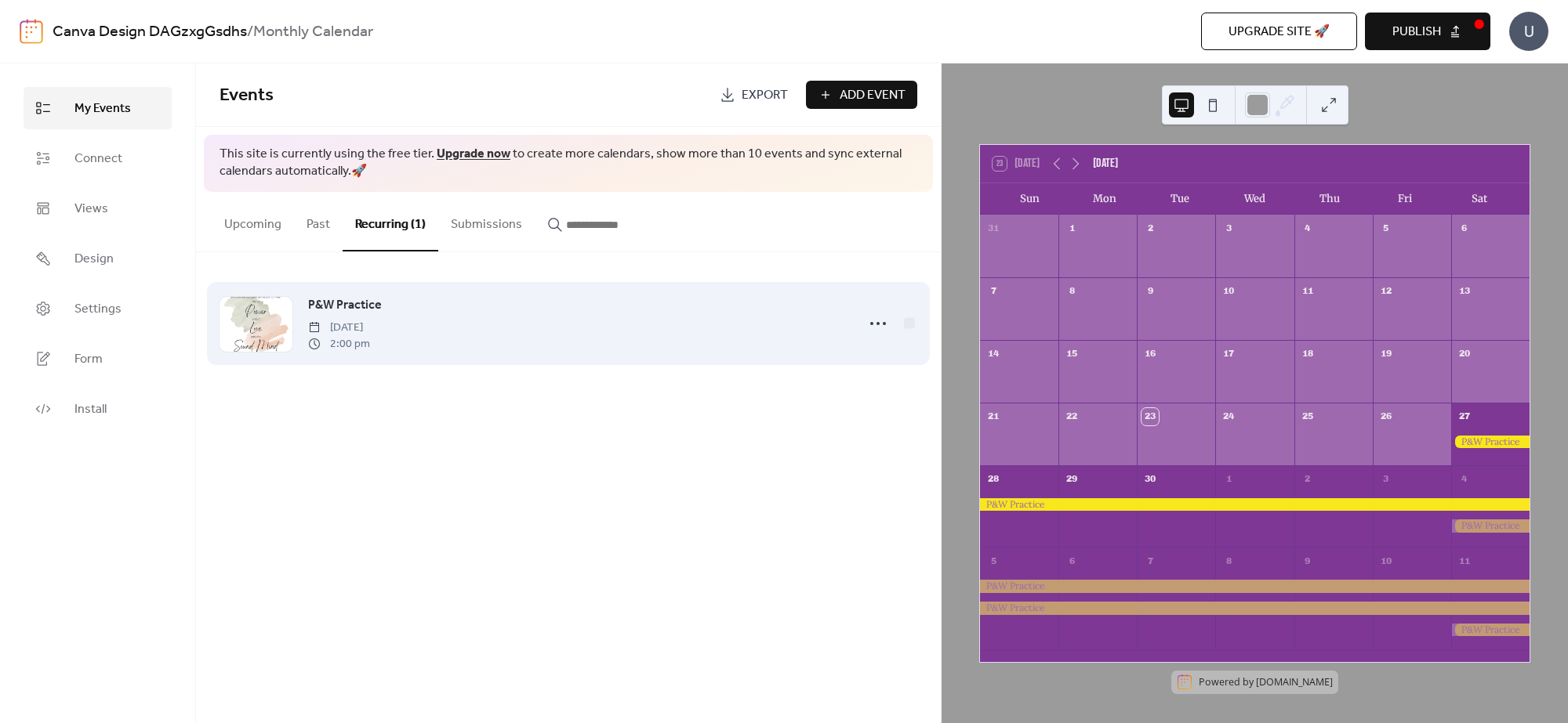
click at [861, 319] on div "P&W Practice [DATE] 2:00 pm" at bounding box center [568, 324] width 697 height 96
click at [870, 323] on icon at bounding box center [878, 324] width 25 height 25
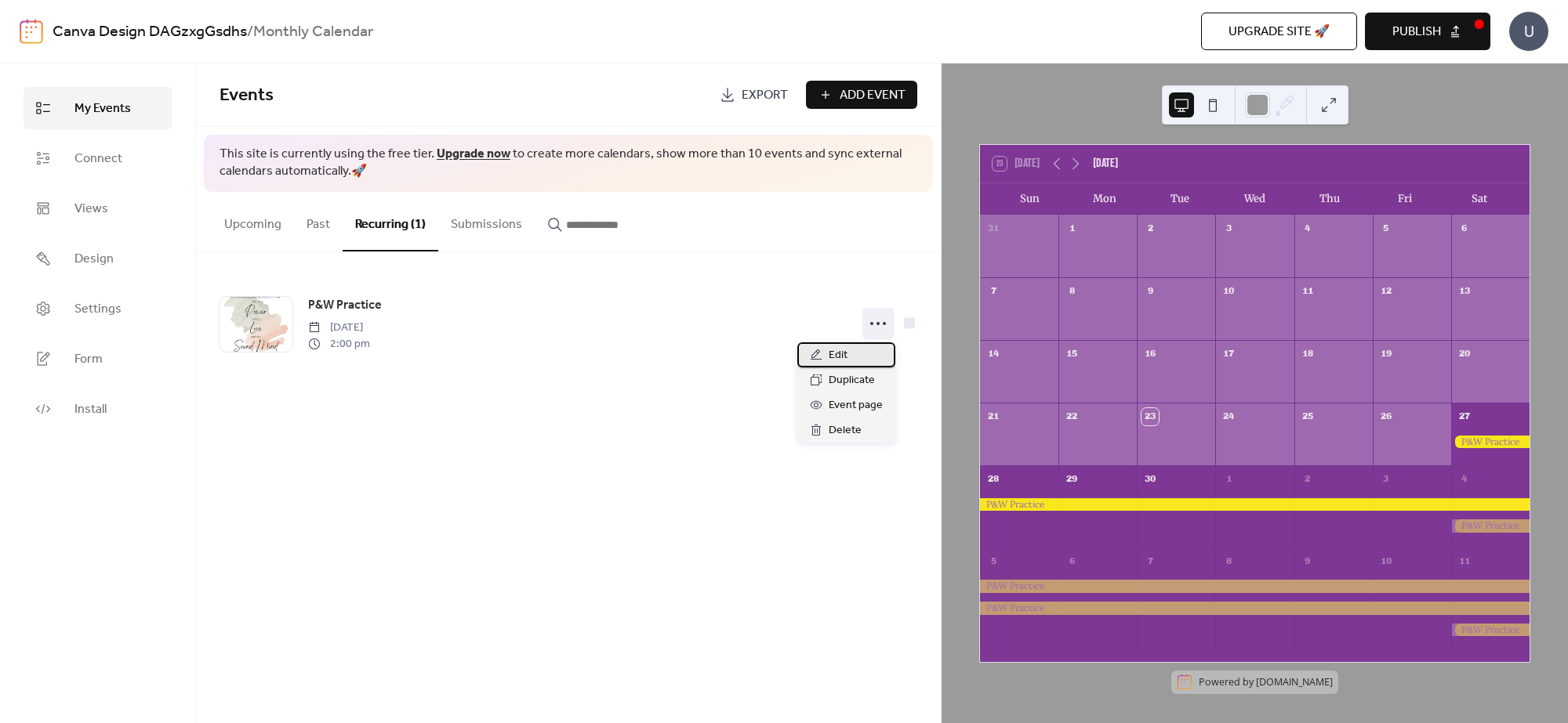
click at [863, 362] on div "Edit" at bounding box center [846, 355] width 98 height 25
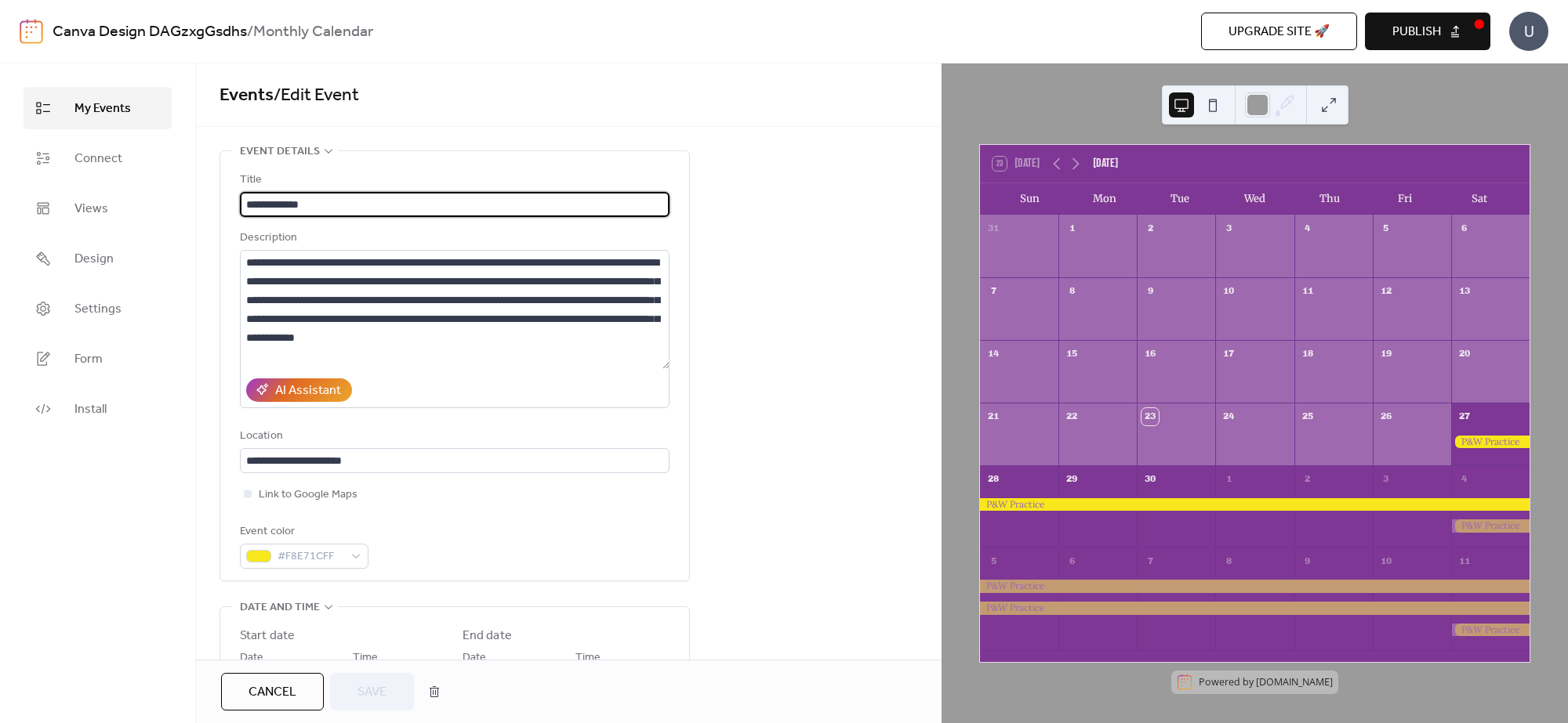
type input "**********"
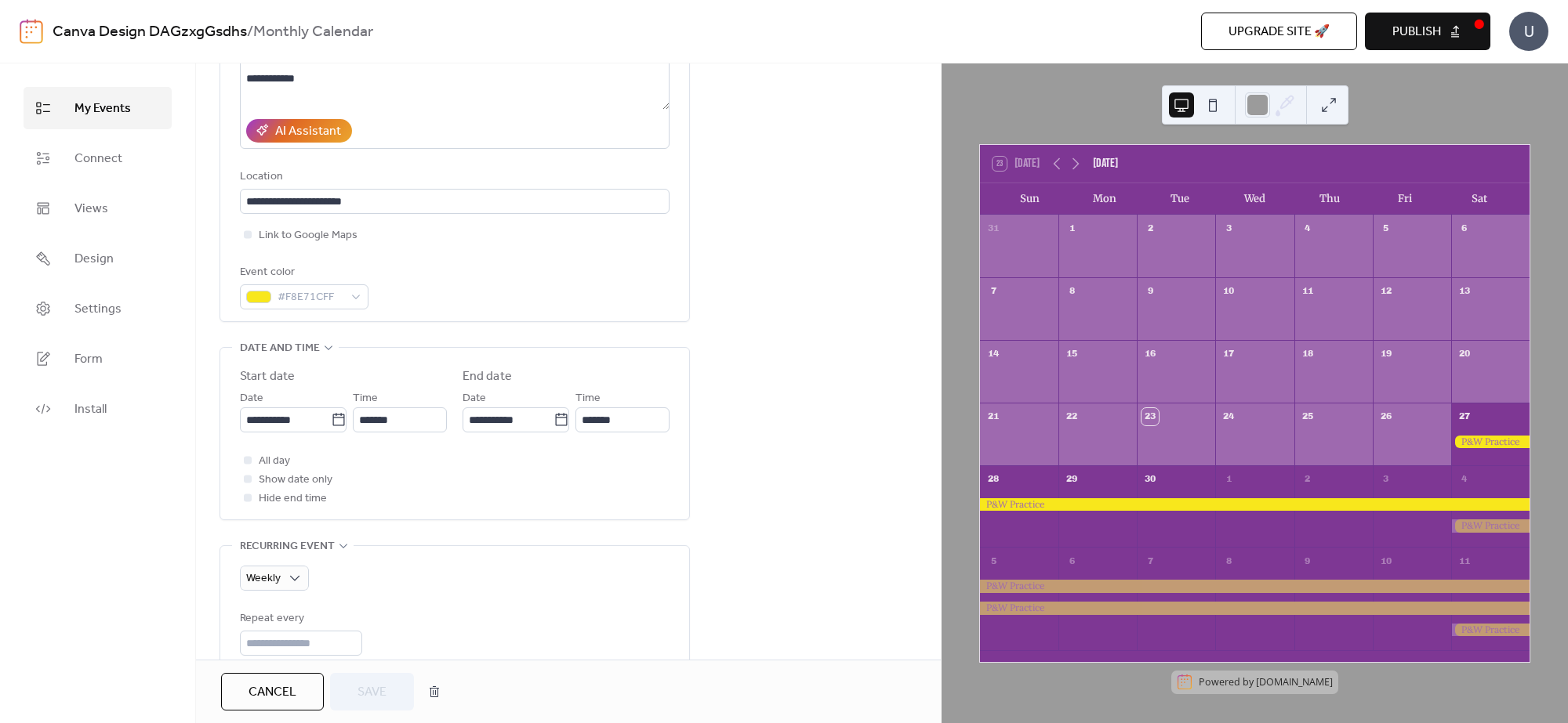
scroll to position [293, 0]
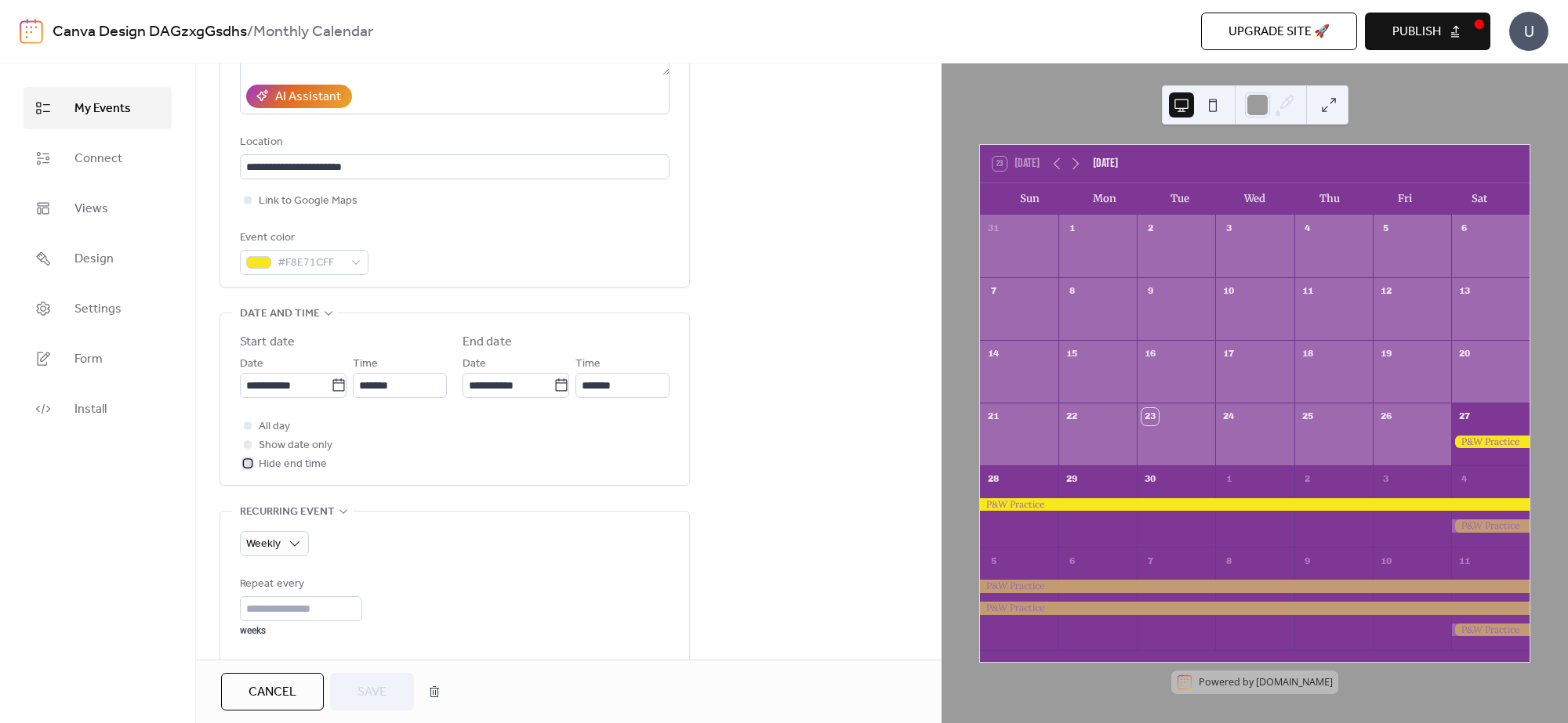
click at [247, 463] on div at bounding box center [247, 462] width 8 height 8
click at [249, 456] on div at bounding box center [247, 462] width 16 height 16
click at [245, 429] on div at bounding box center [247, 425] width 8 height 8
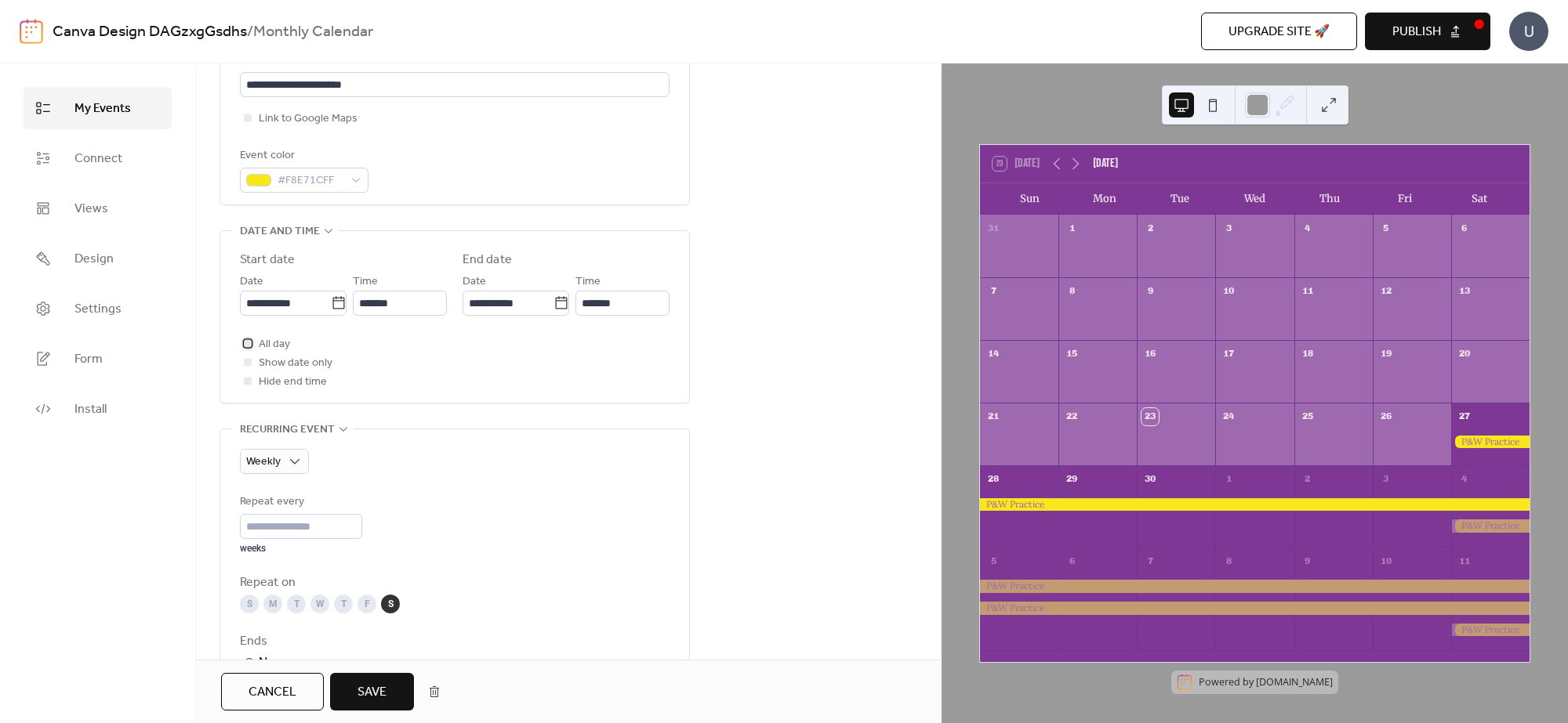
scroll to position [489, 0]
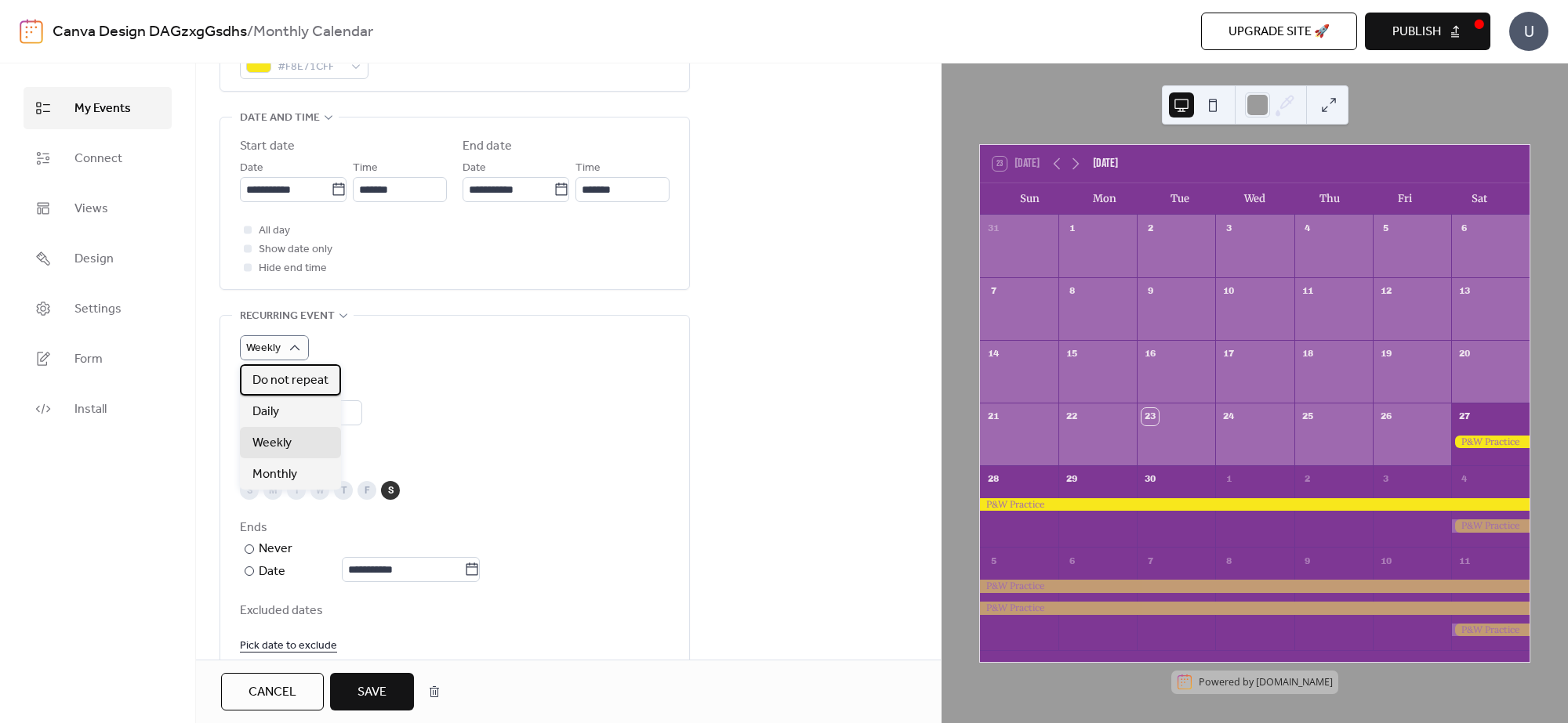
click at [306, 380] on span "Do not repeat" at bounding box center [290, 381] width 76 height 18
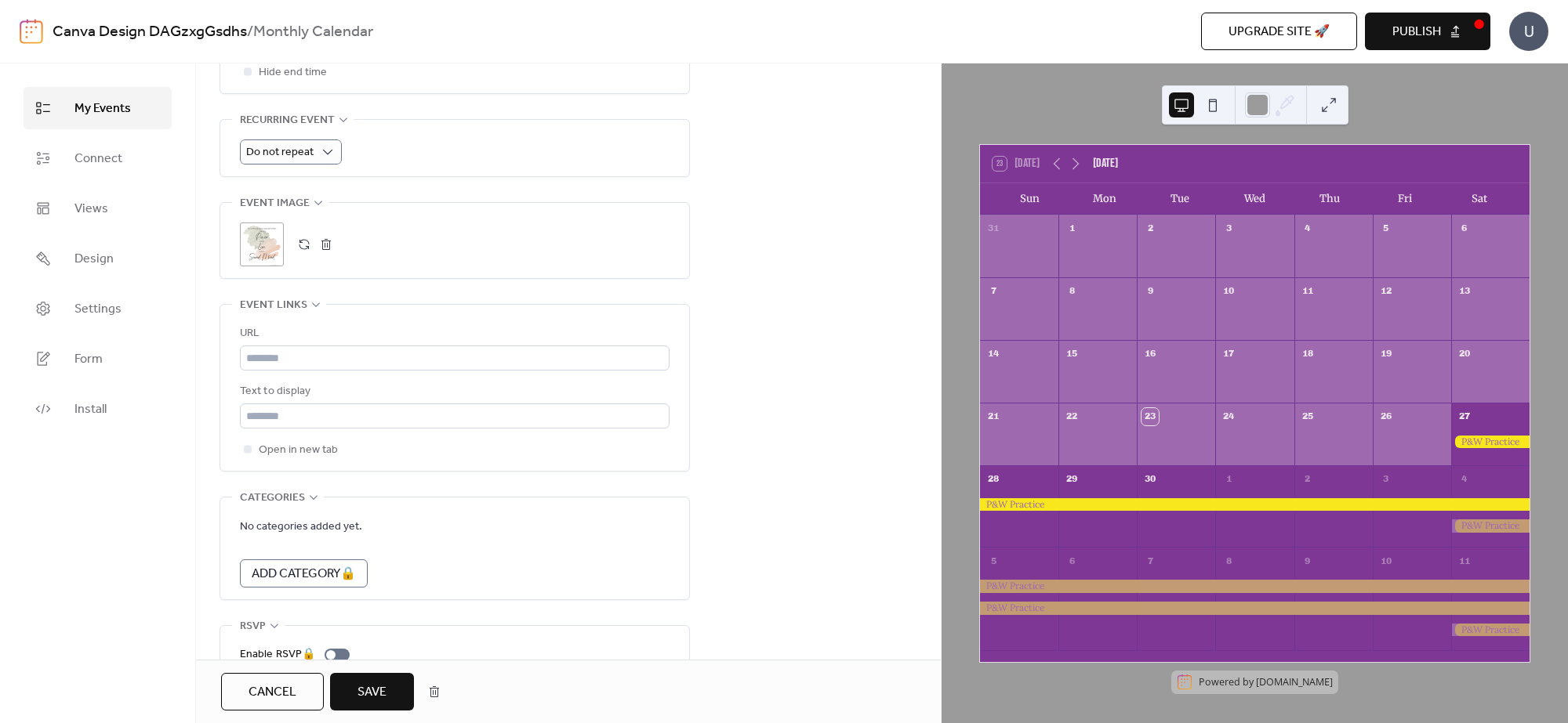
scroll to position [762, 0]
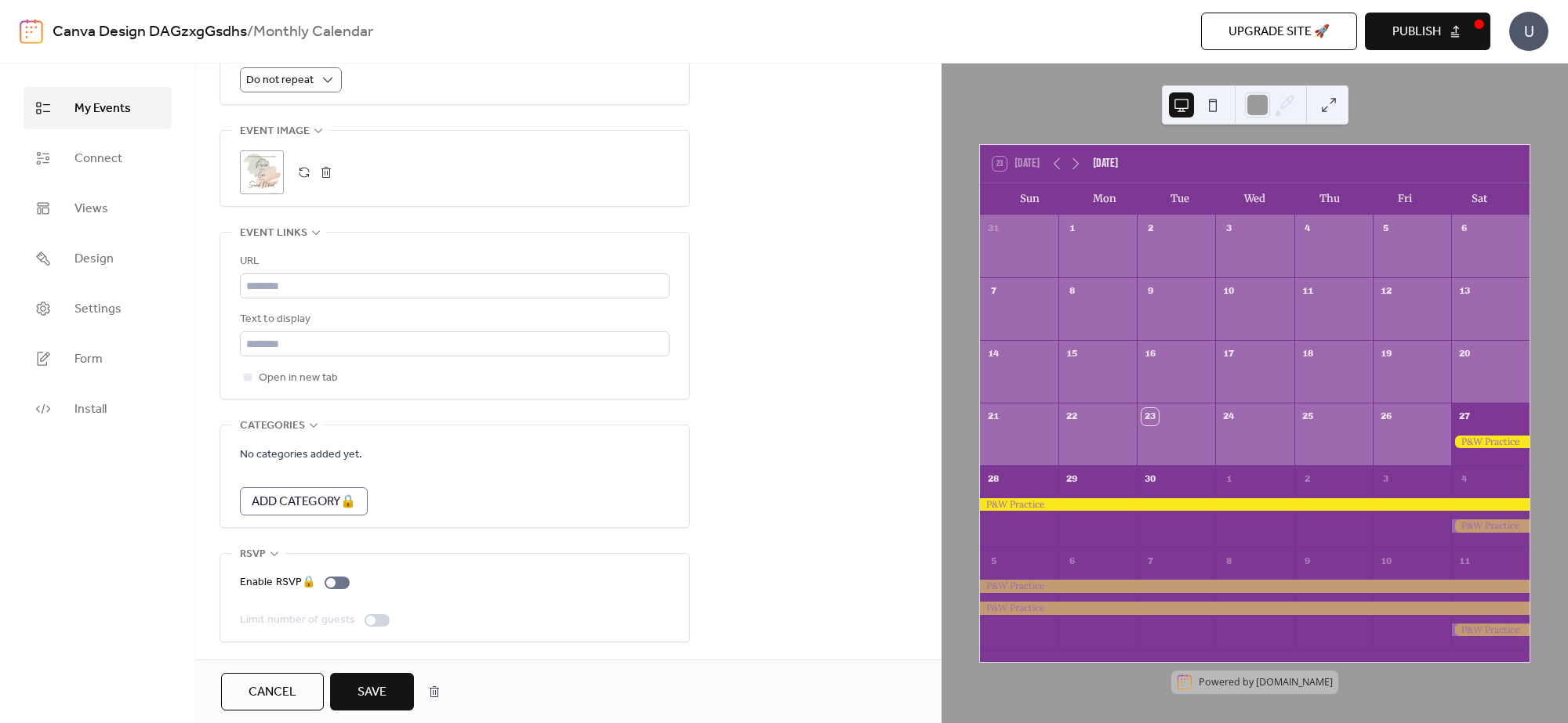
click at [388, 688] on button "Save" at bounding box center [372, 691] width 84 height 38
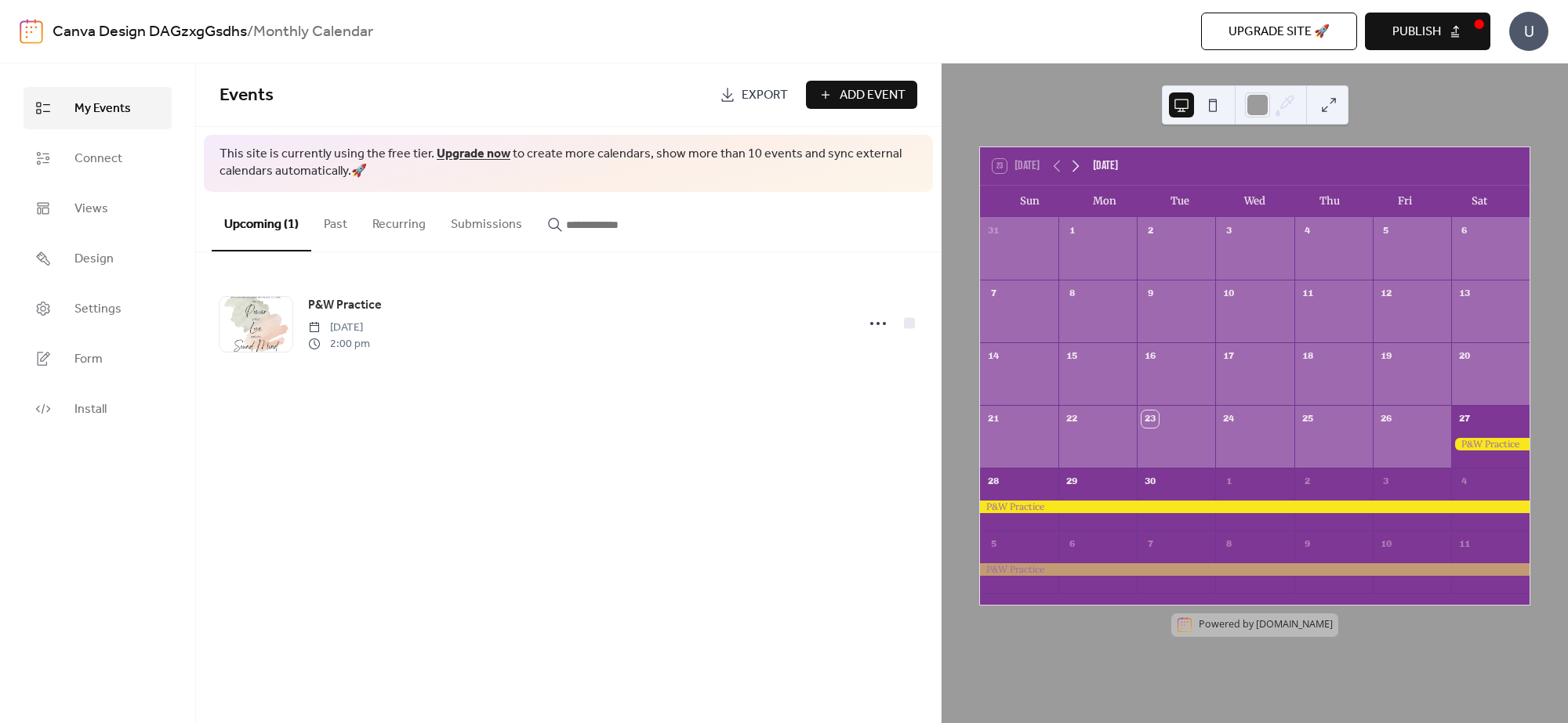
click at [1070, 166] on icon at bounding box center [1075, 166] width 19 height 18
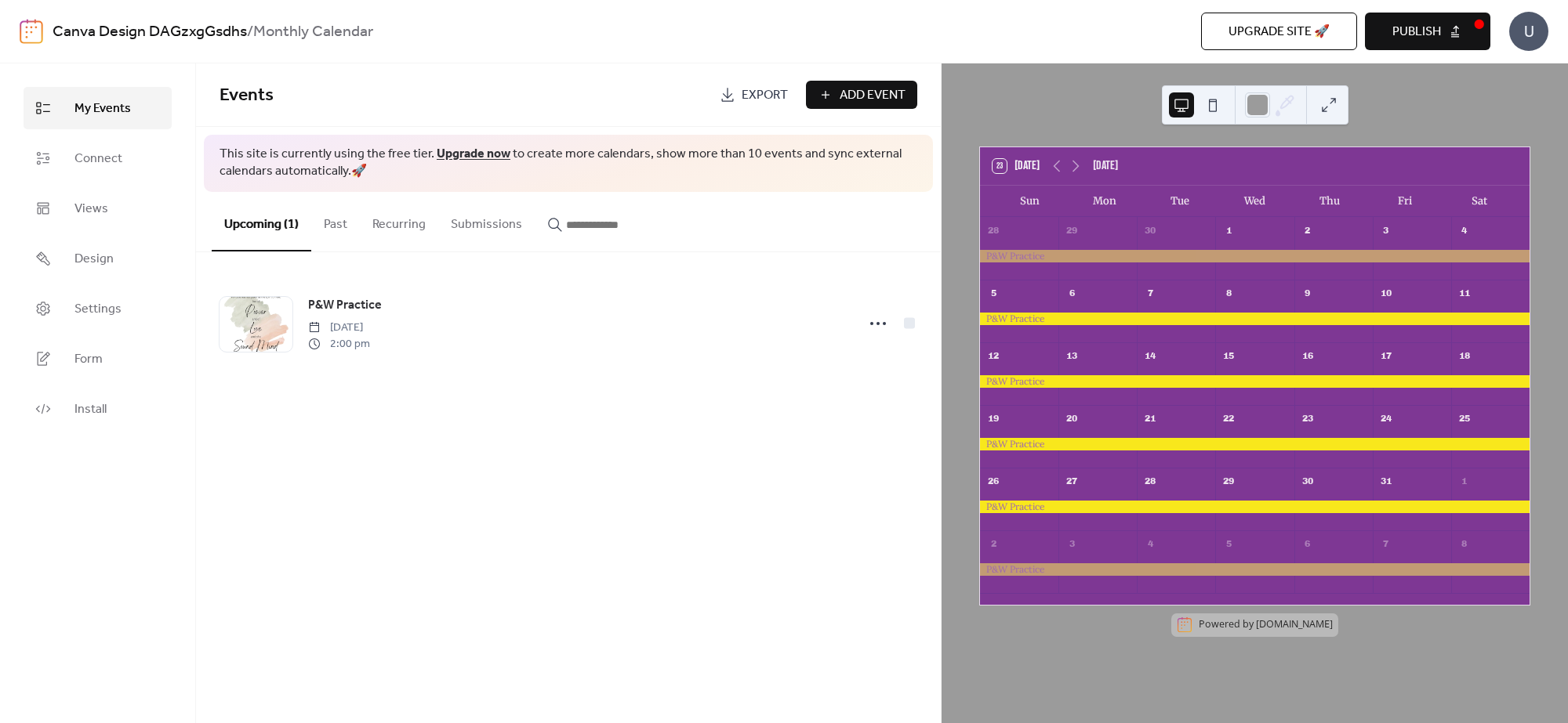
click at [1487, 251] on div at bounding box center [1254, 256] width 549 height 13
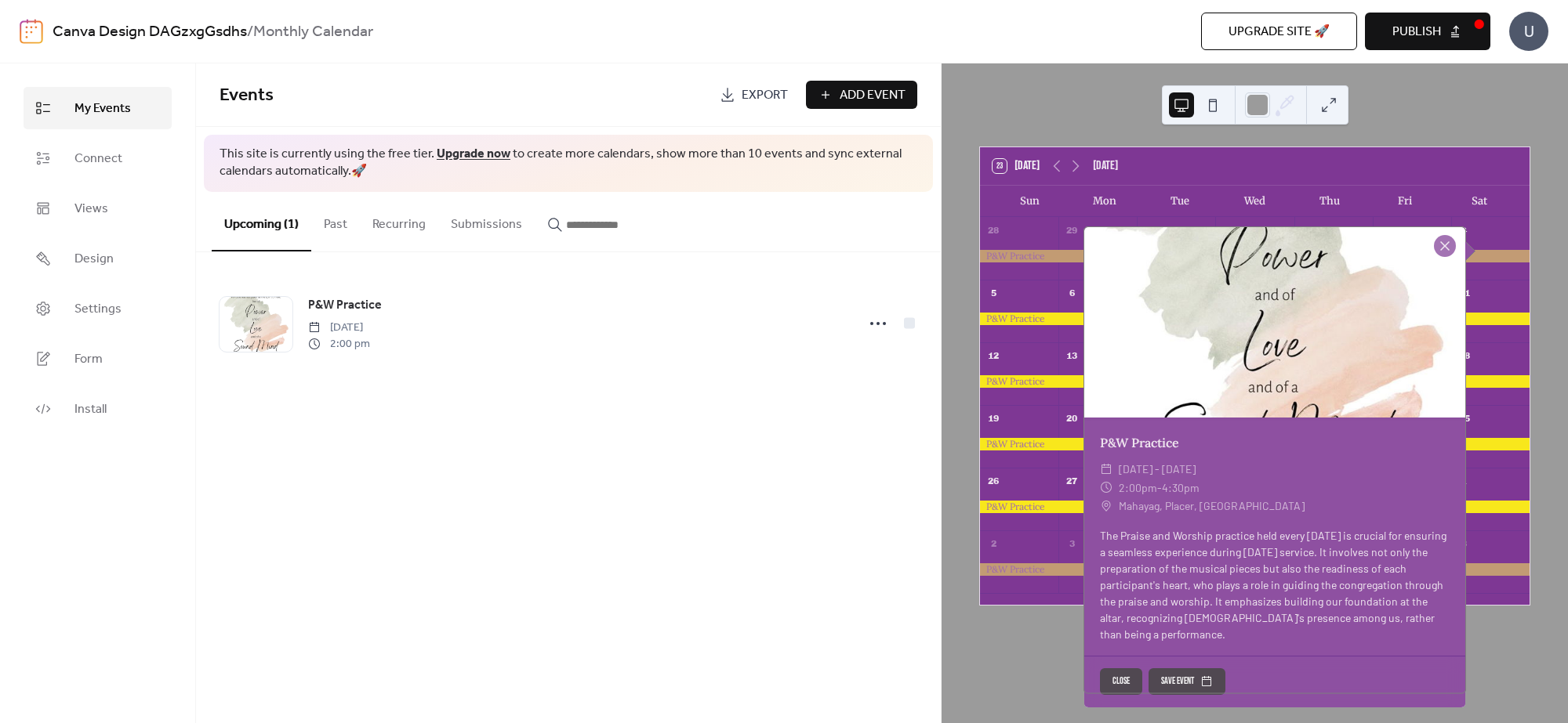
click at [1488, 251] on div at bounding box center [1254, 256] width 549 height 13
click at [1437, 244] on div at bounding box center [1445, 246] width 22 height 22
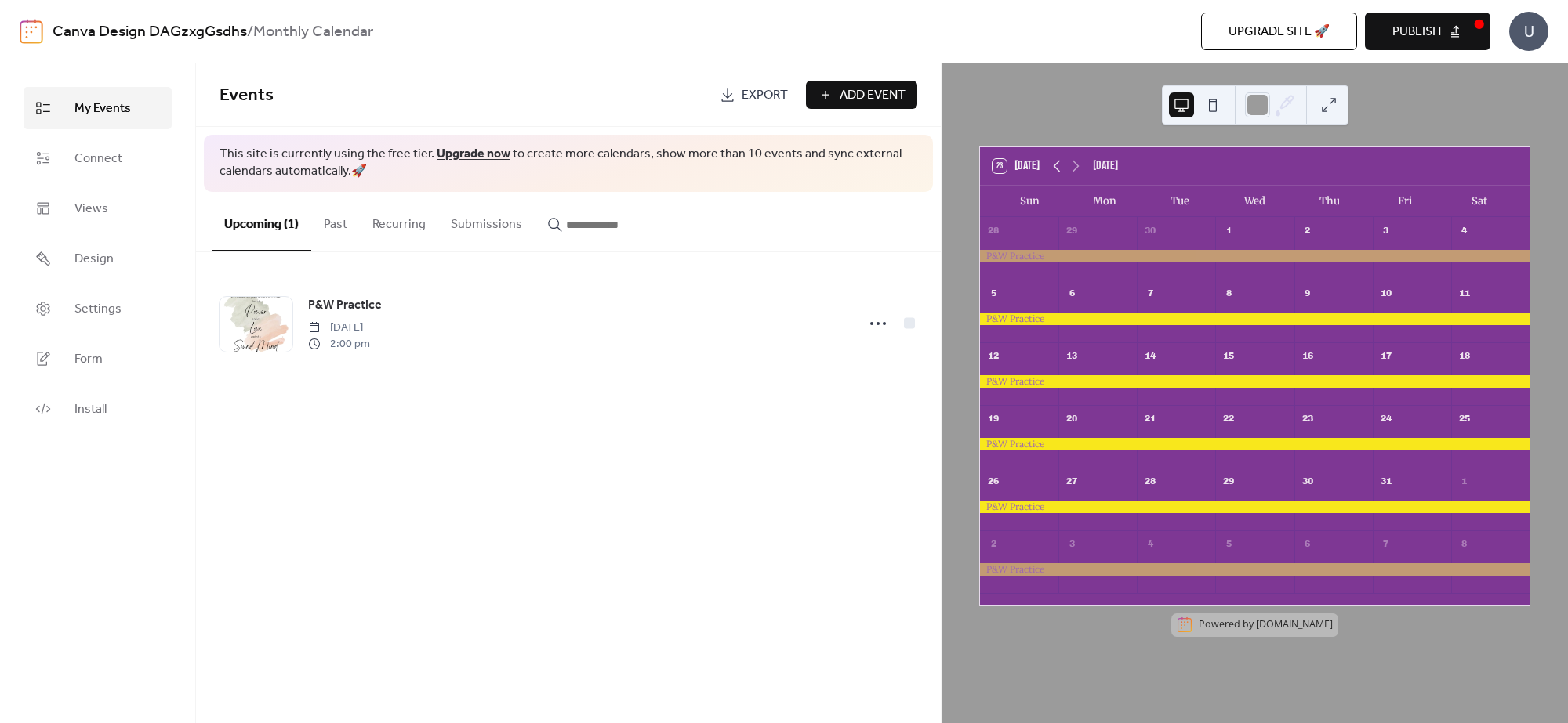
click at [1054, 166] on icon at bounding box center [1057, 166] width 19 height 18
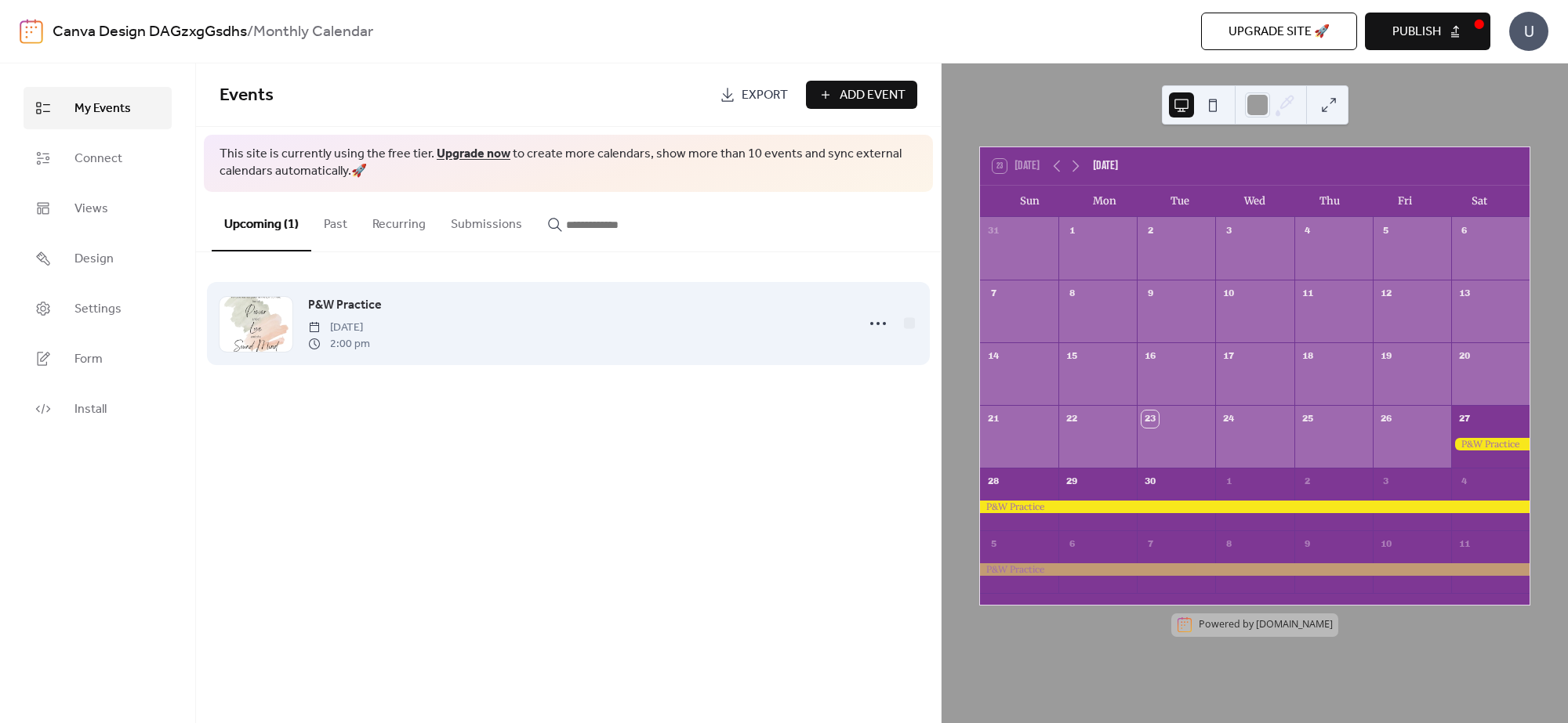
click at [476, 328] on div "P&W Practice [DATE] 2:00 pm" at bounding box center [577, 323] width 538 height 56
click at [877, 319] on icon at bounding box center [878, 324] width 25 height 25
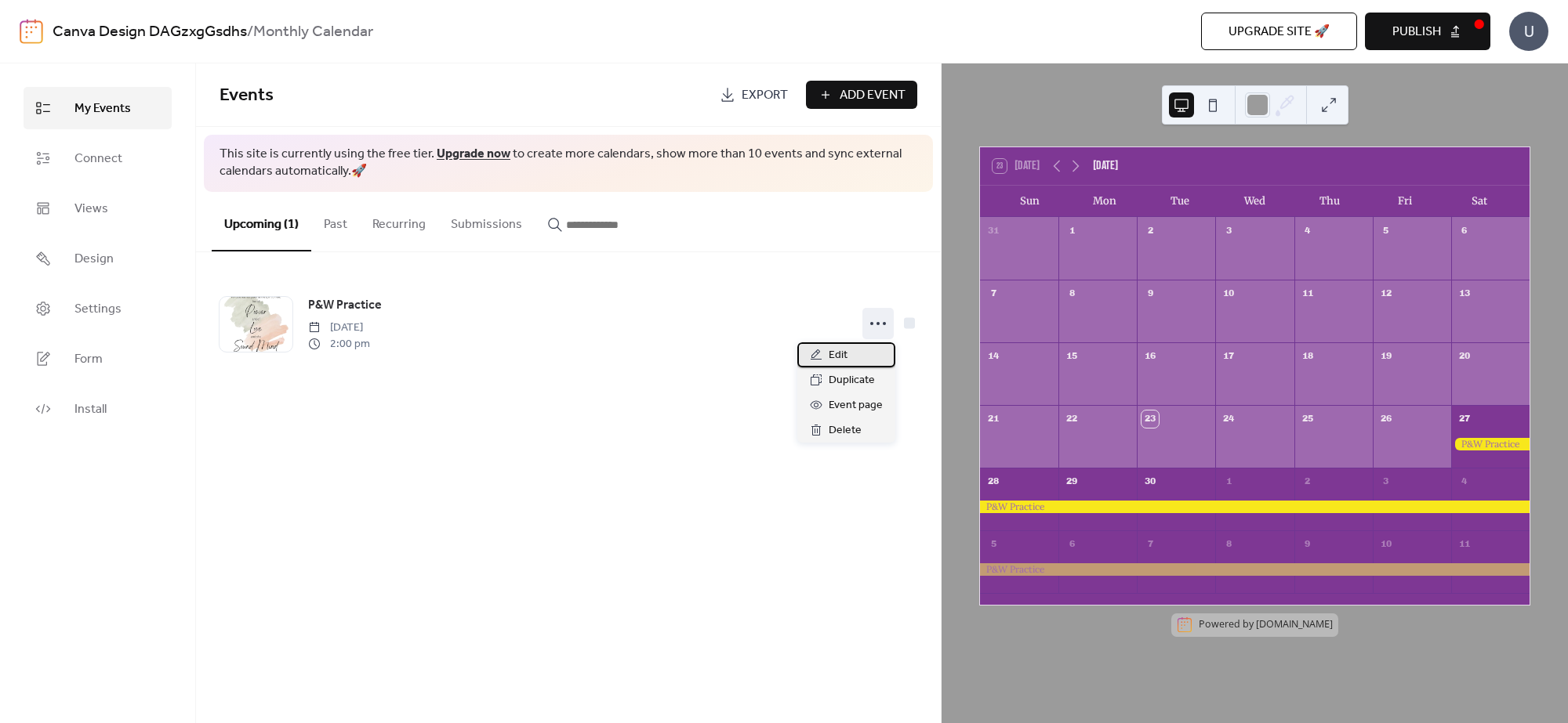
click at [847, 357] on div "Edit" at bounding box center [846, 355] width 98 height 25
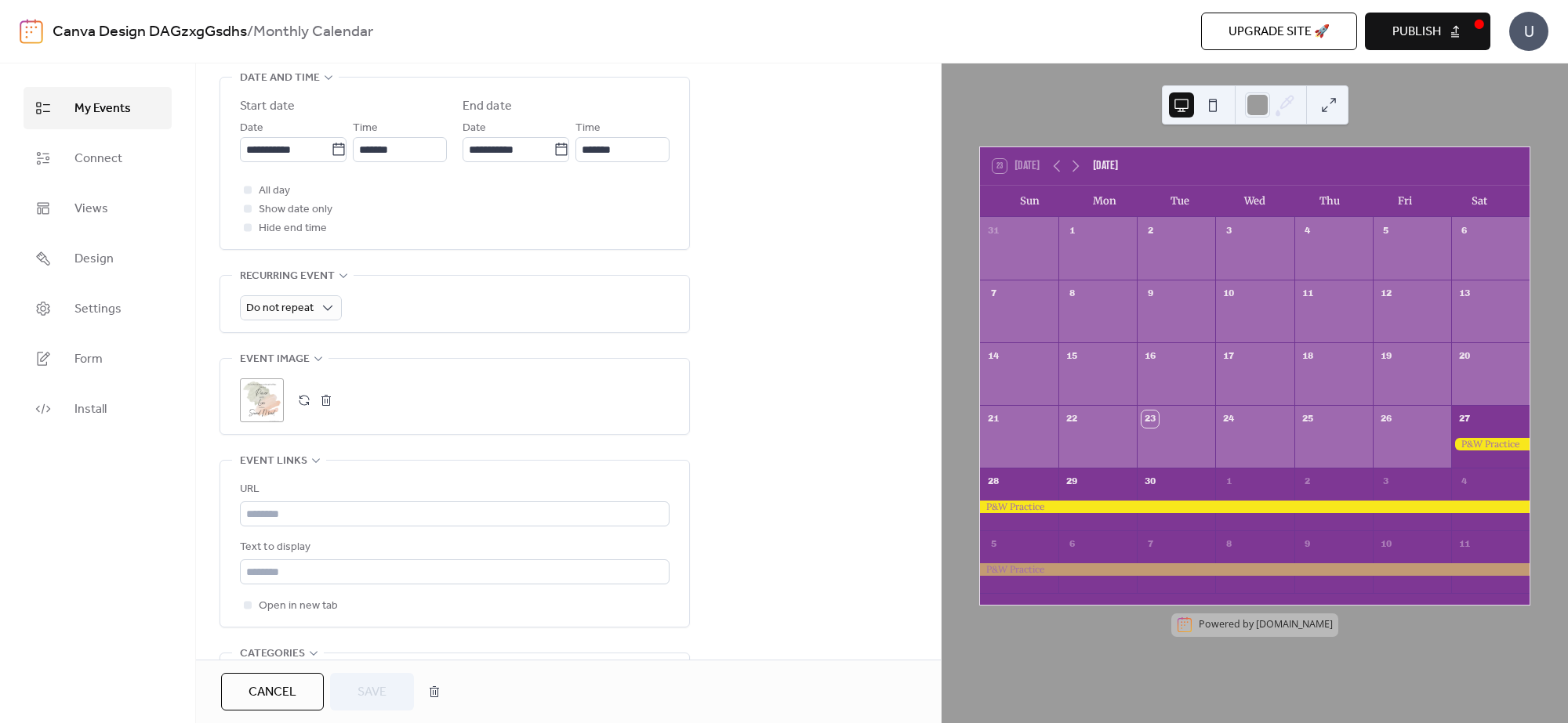
scroll to position [685, 0]
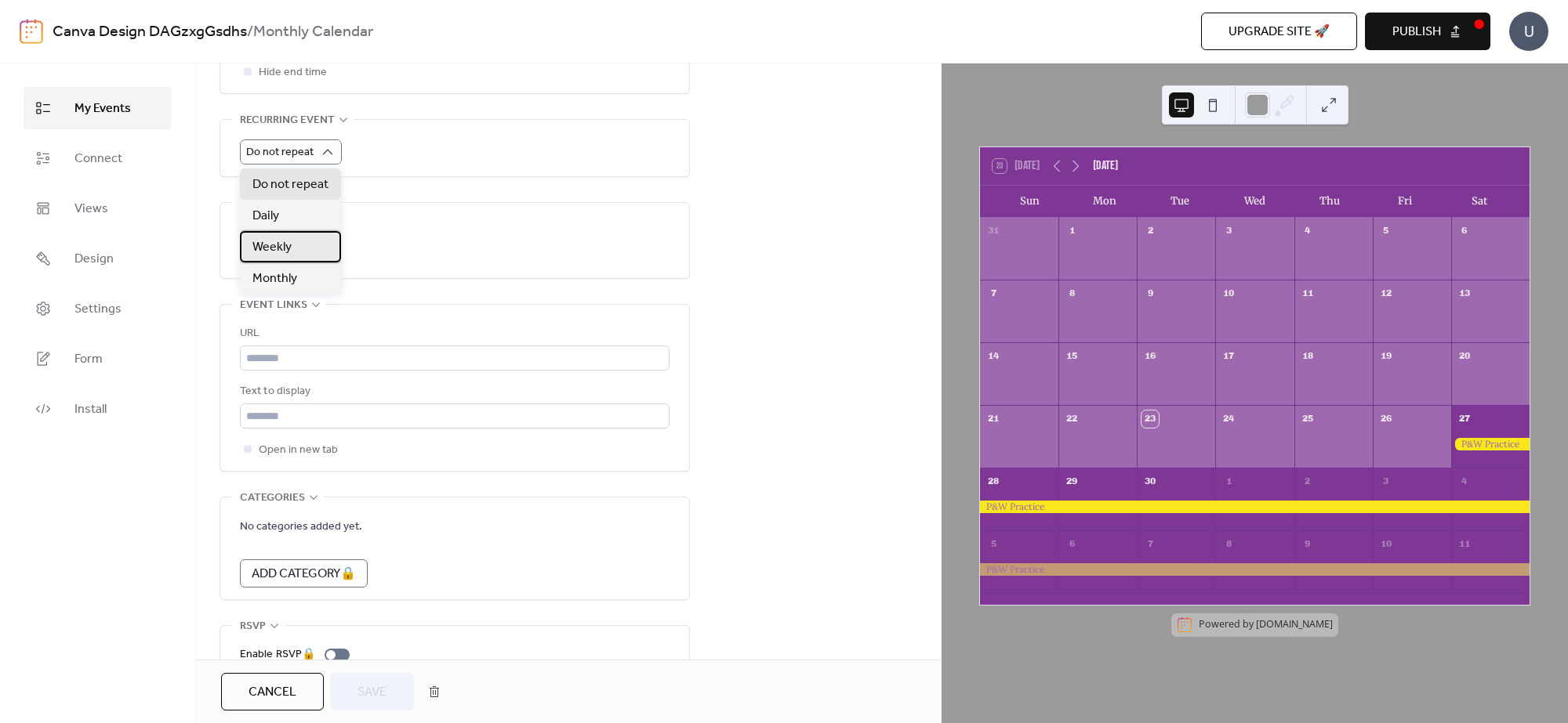
drag, startPoint x: 296, startPoint y: 247, endPoint x: 304, endPoint y: 237, distance: 12.8
click at [304, 237] on div "Weekly" at bounding box center [290, 246] width 101 height 31
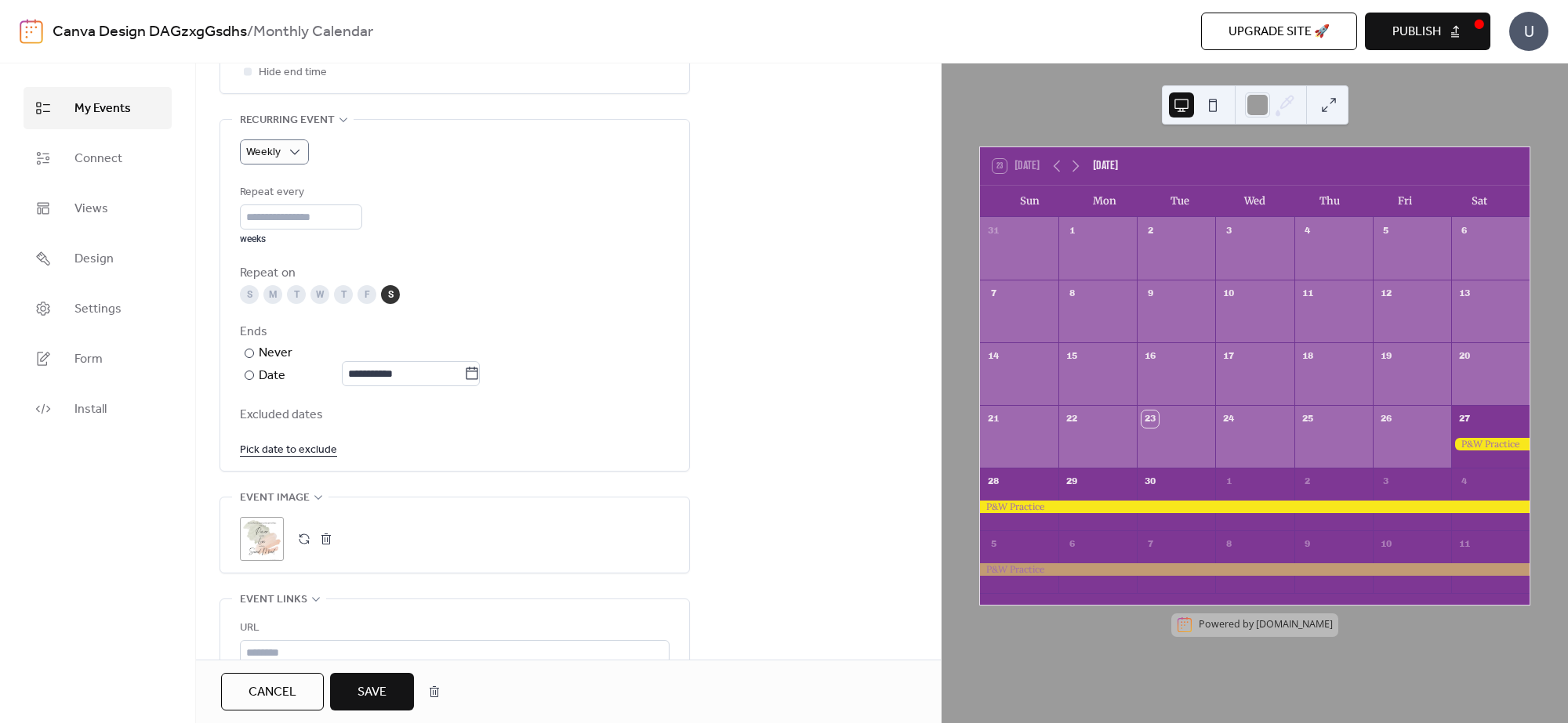
click at [390, 288] on div "S" at bounding box center [390, 294] width 19 height 18
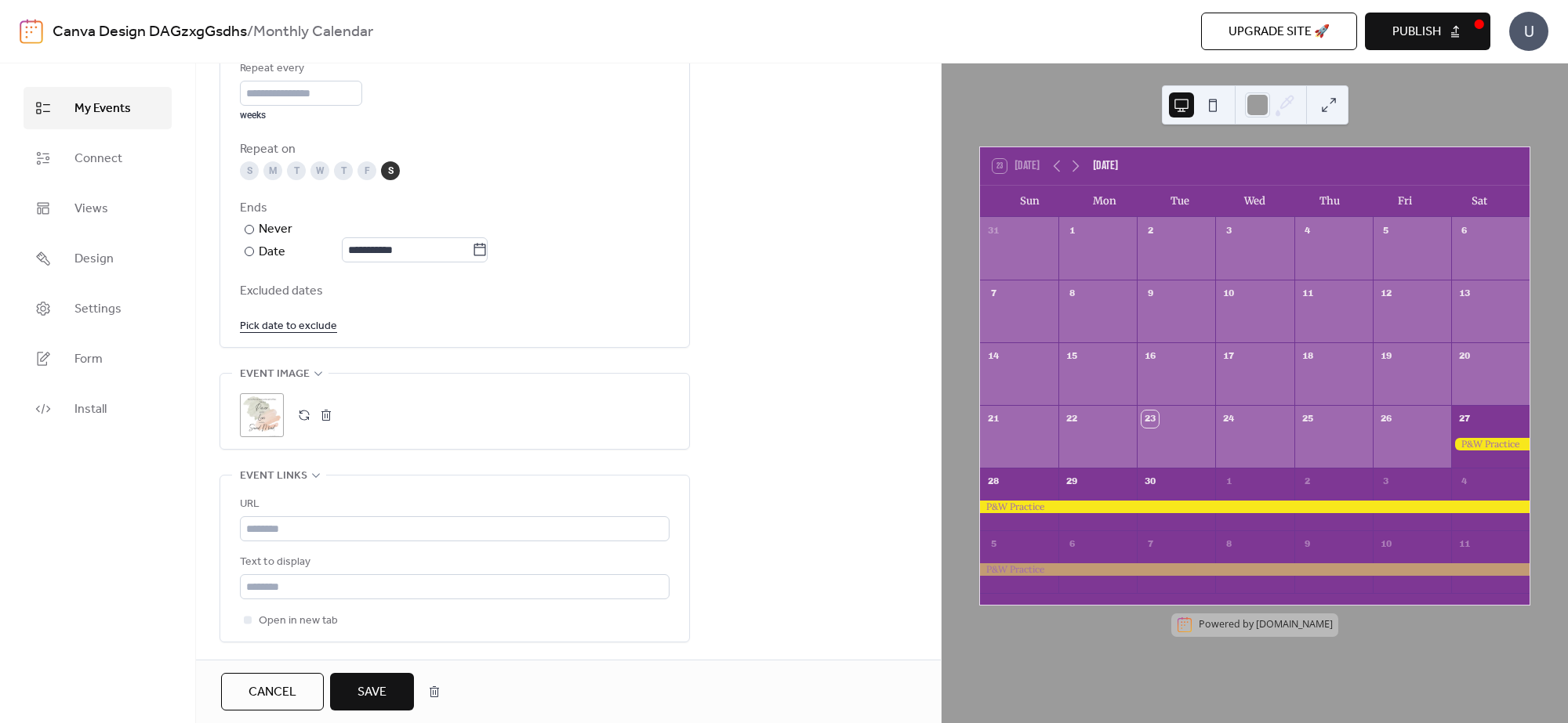
scroll to position [784, 0]
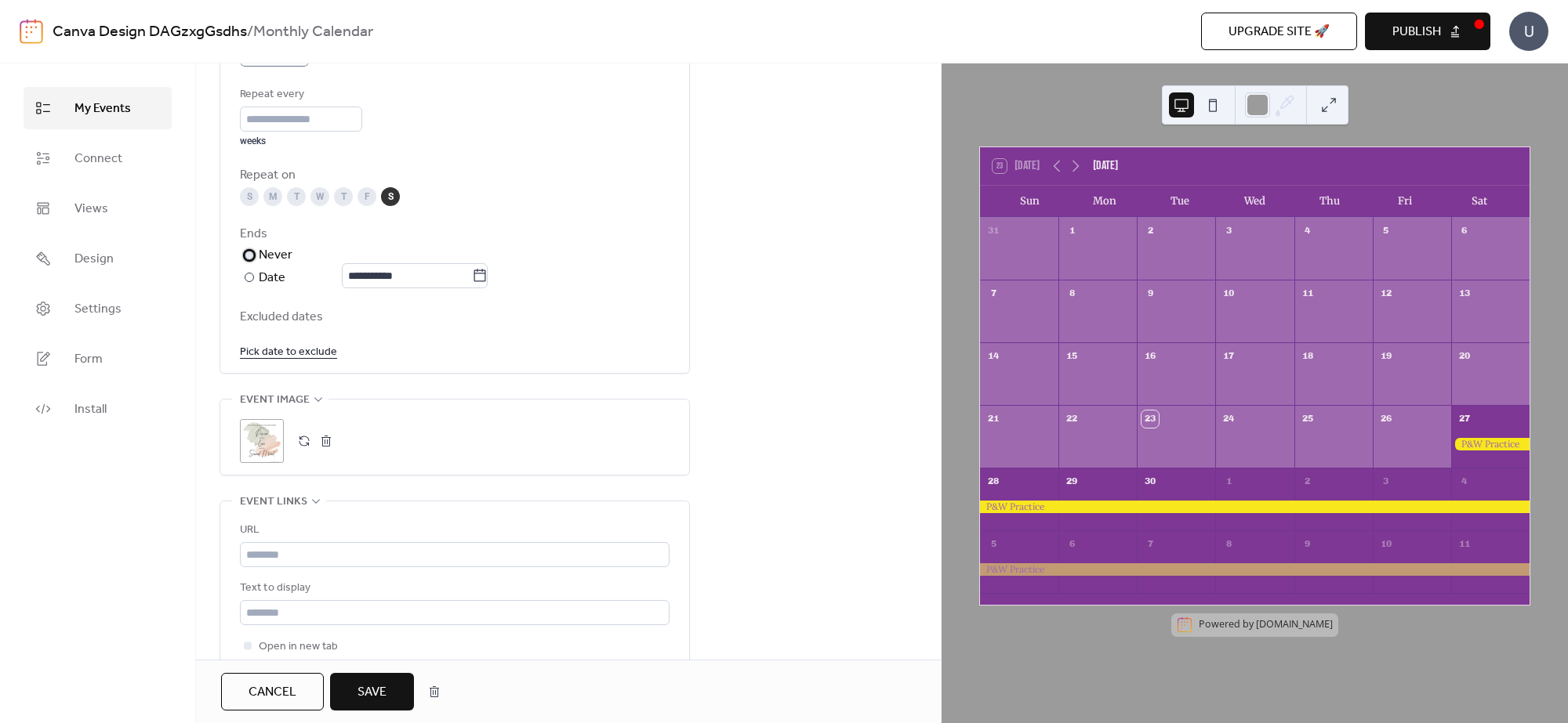
click at [247, 259] on div at bounding box center [249, 255] width 9 height 9
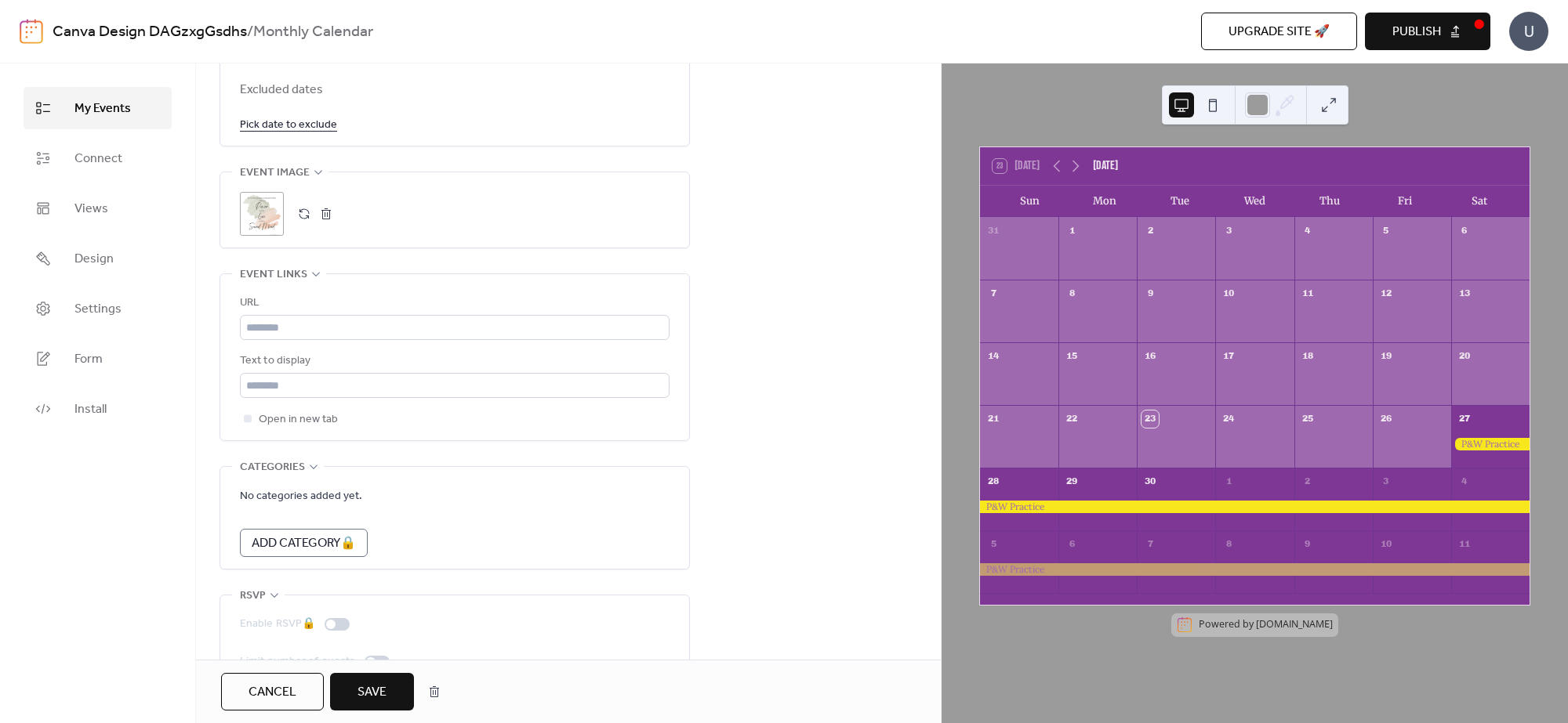
scroll to position [1056, 0]
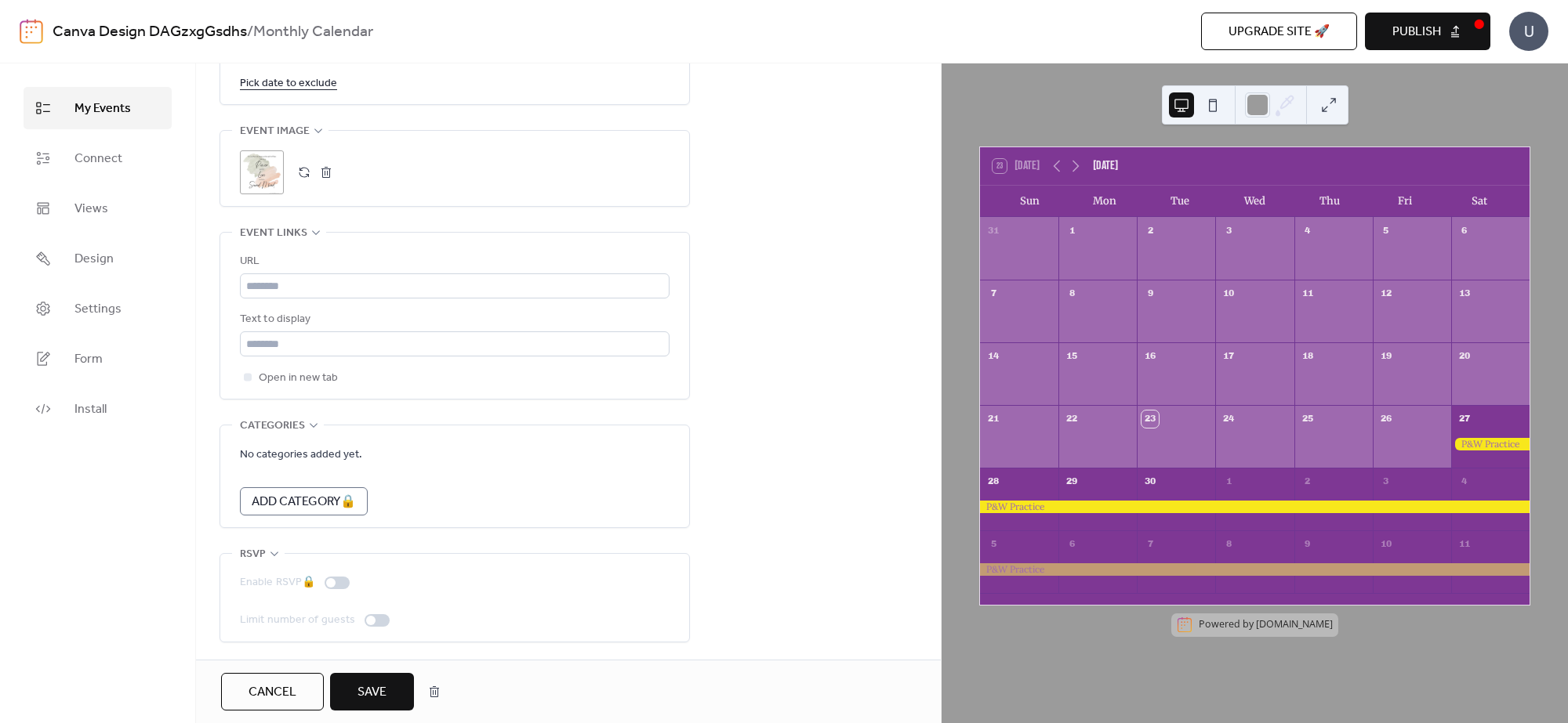
click at [379, 695] on span "Save" at bounding box center [372, 693] width 29 height 18
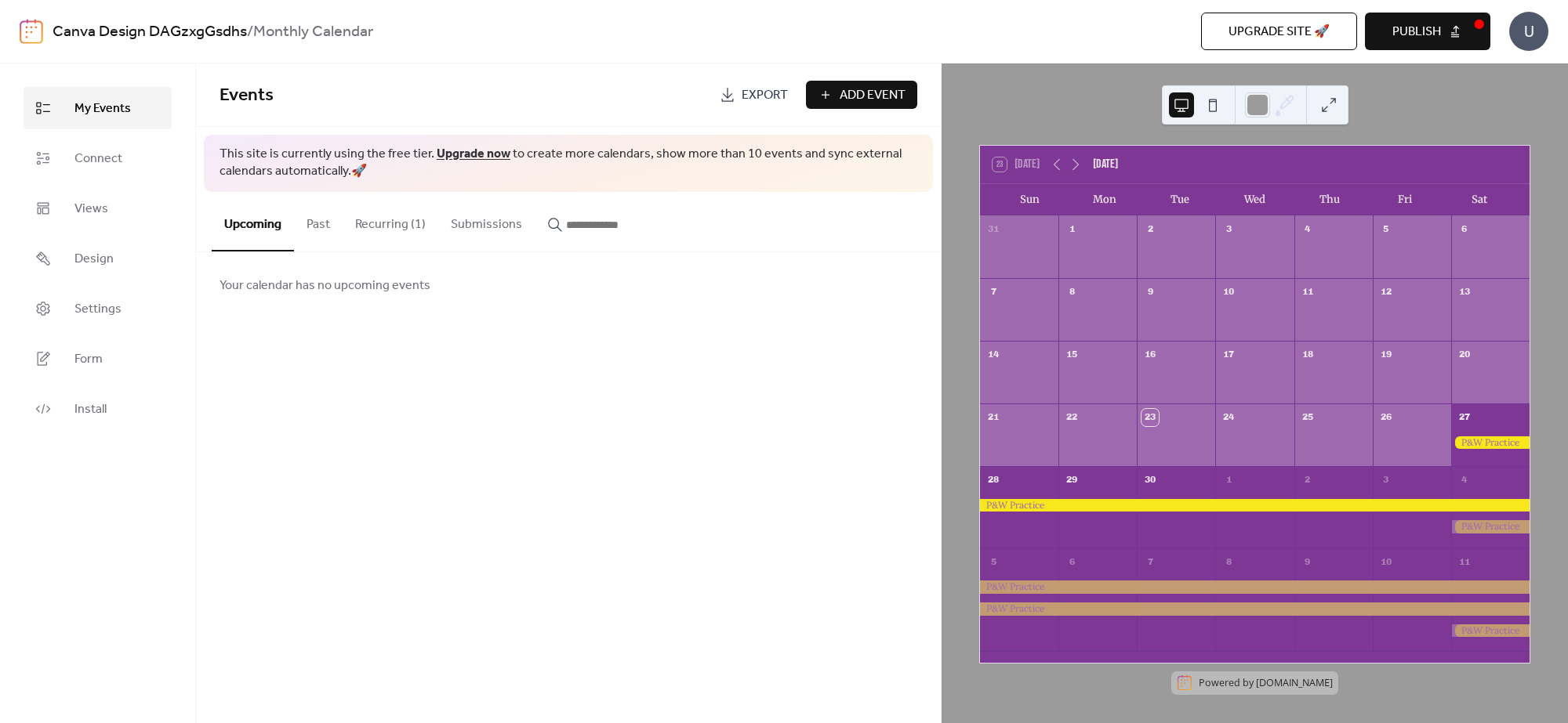
scroll to position [3, 0]
click at [1060, 153] on div "23 Today September 2025" at bounding box center [1254, 163] width 549 height 38
click at [1083, 157] on icon at bounding box center [1075, 164] width 19 height 18
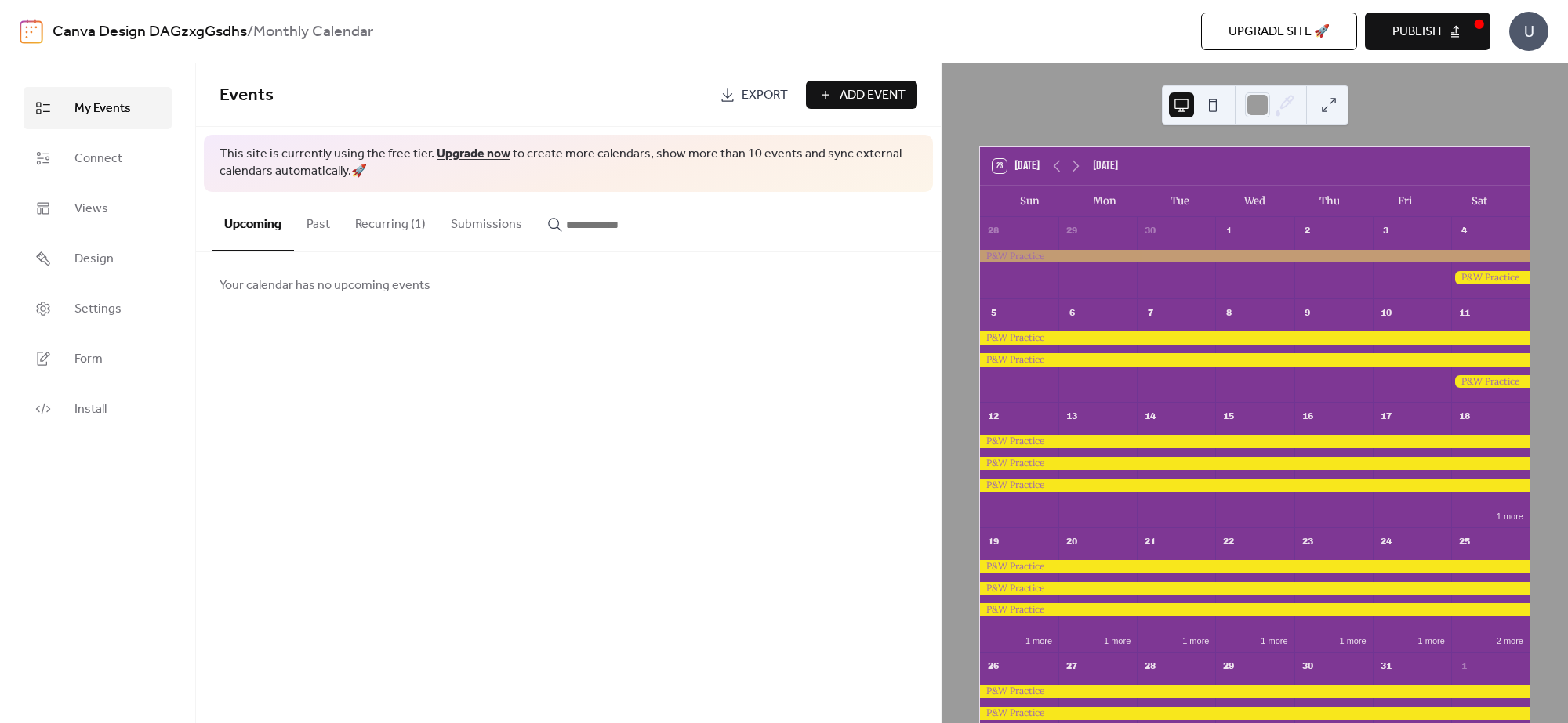
click at [1232, 358] on div at bounding box center [1254, 360] width 549 height 13
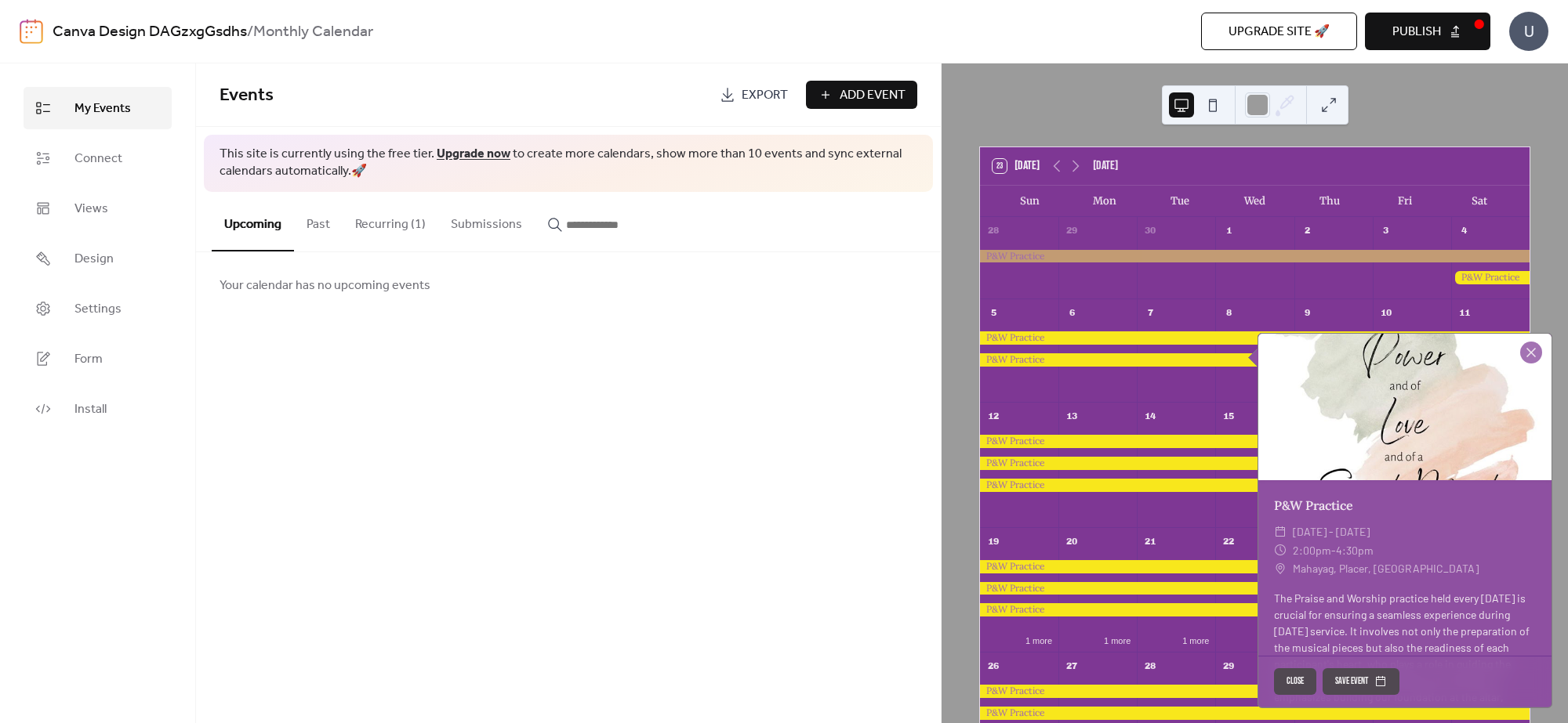
click at [385, 212] on button "Recurring (1)" at bounding box center [390, 220] width 96 height 58
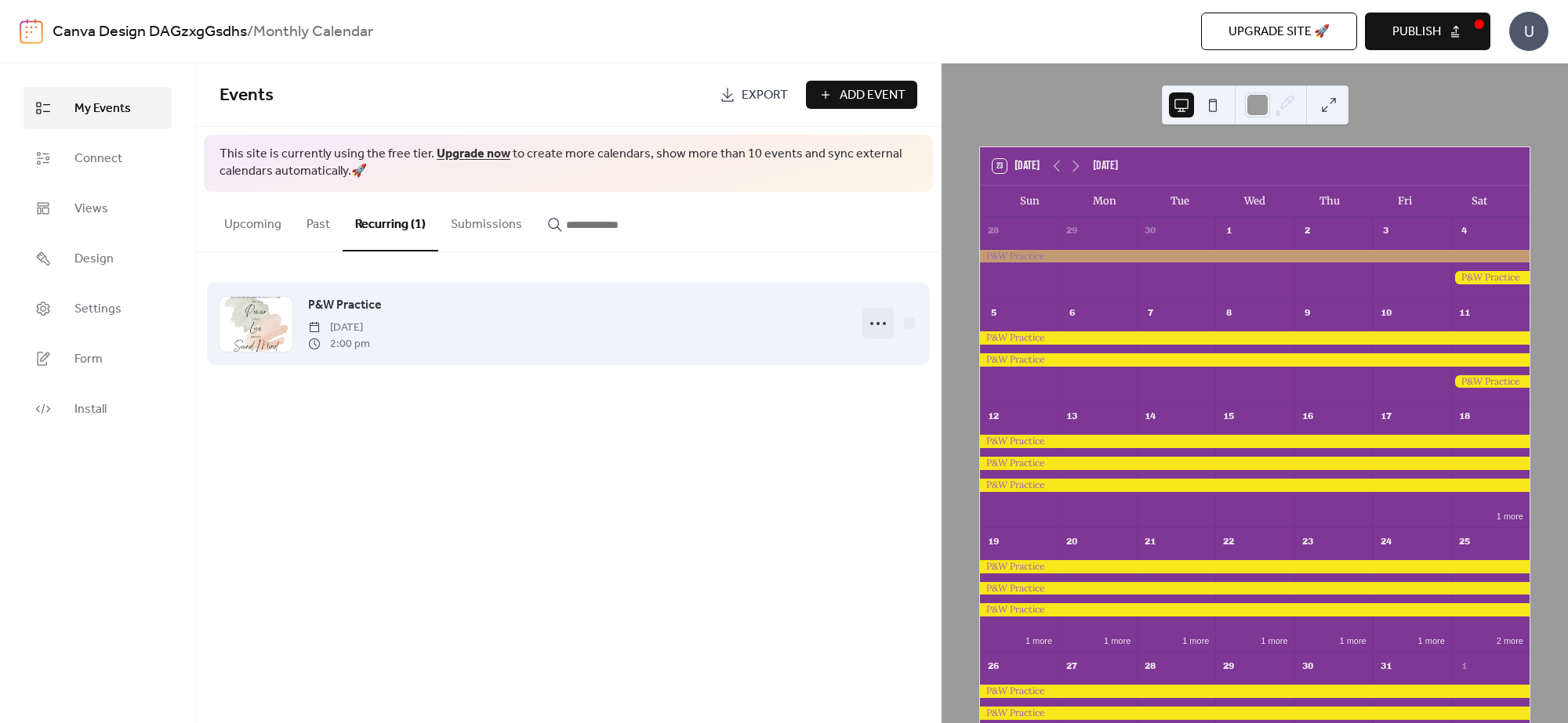
click at [877, 333] on icon at bounding box center [878, 324] width 25 height 25
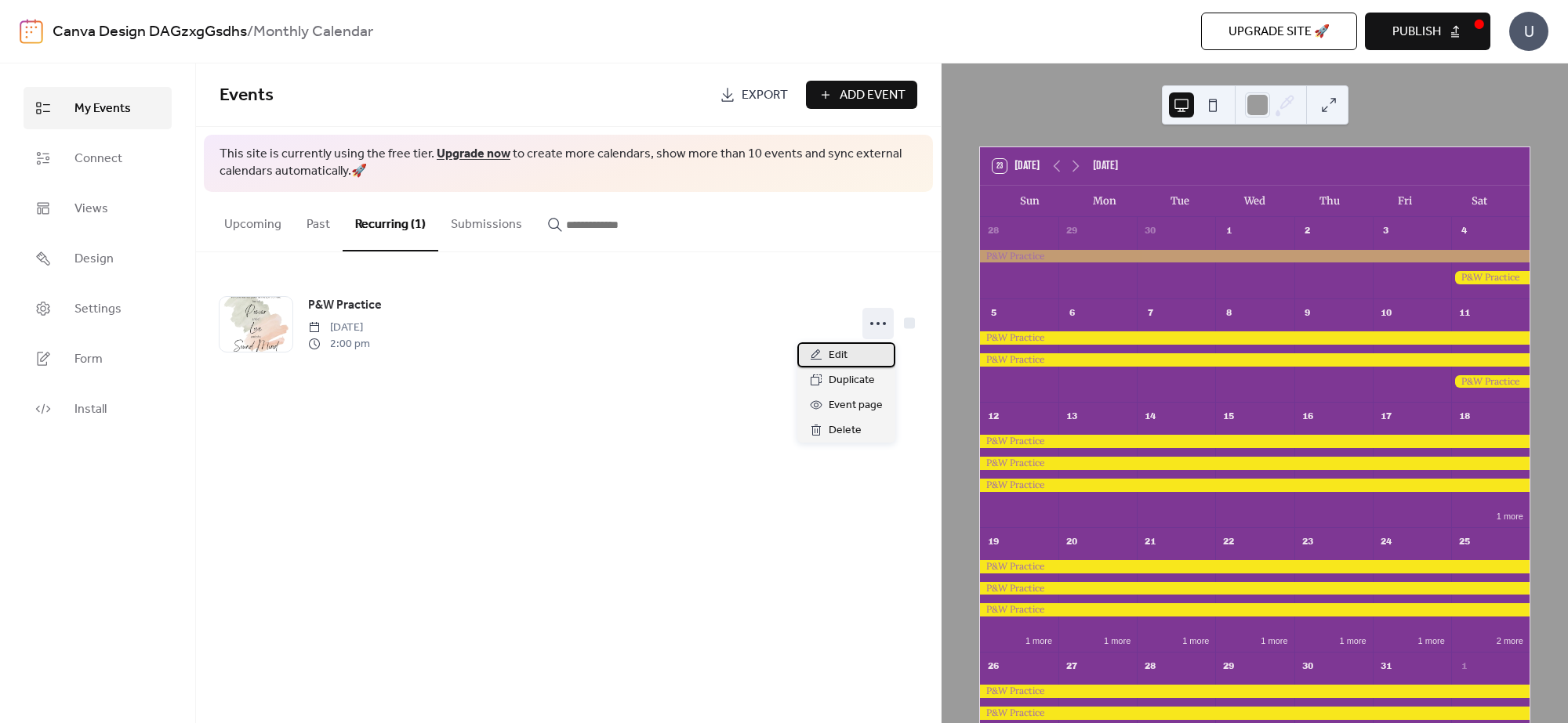
click at [845, 351] on span "Edit" at bounding box center [838, 356] width 19 height 18
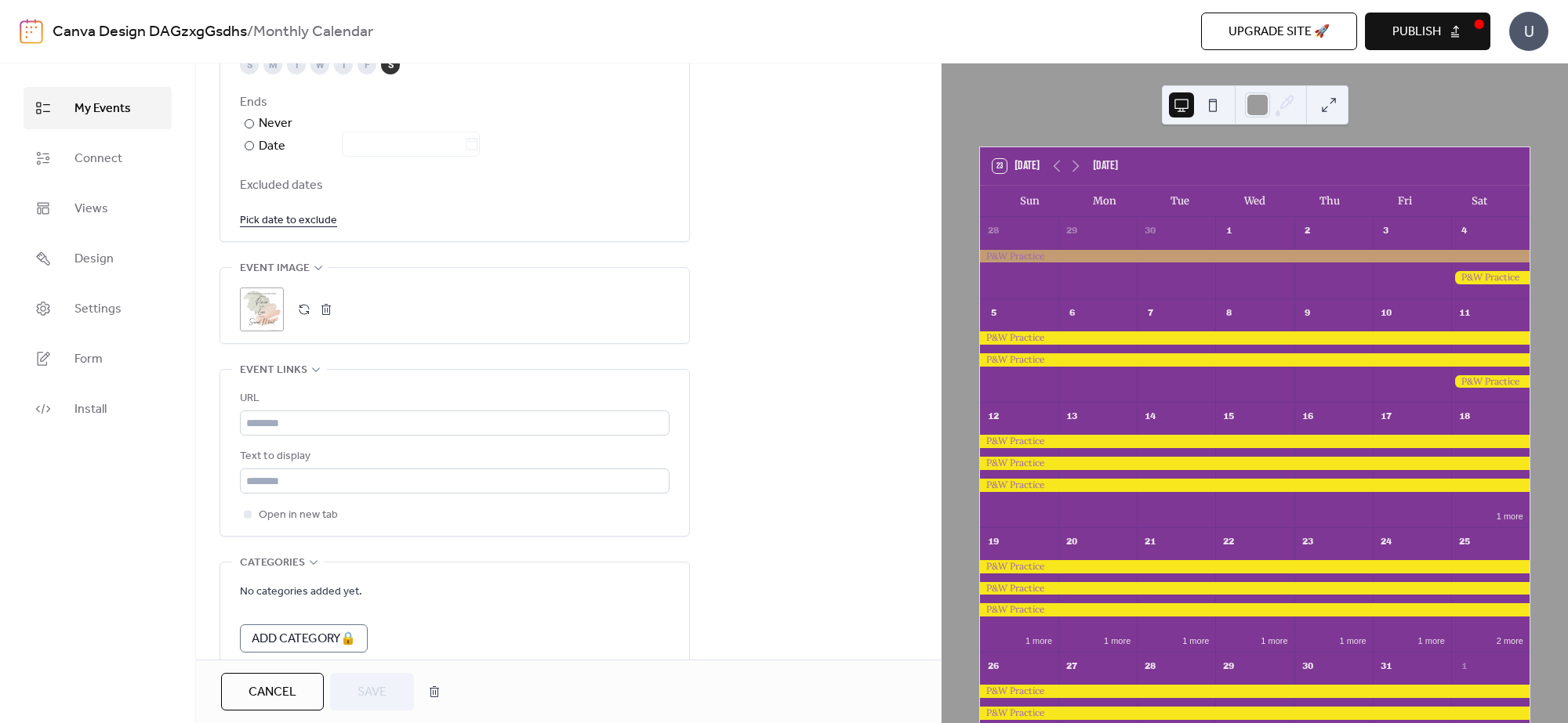
scroll to position [567, 0]
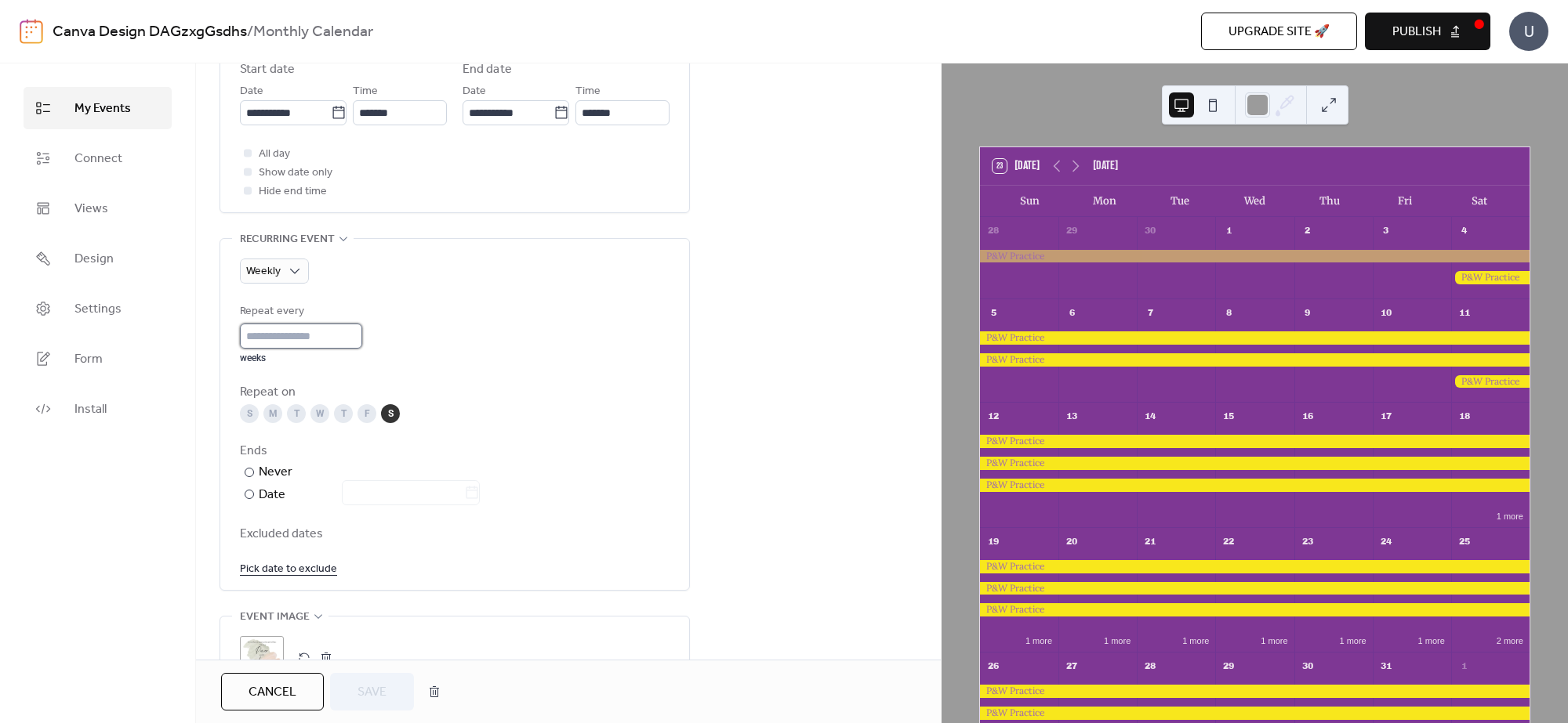
click at [337, 329] on input "*" at bounding box center [300, 336] width 122 height 25
type input "*"
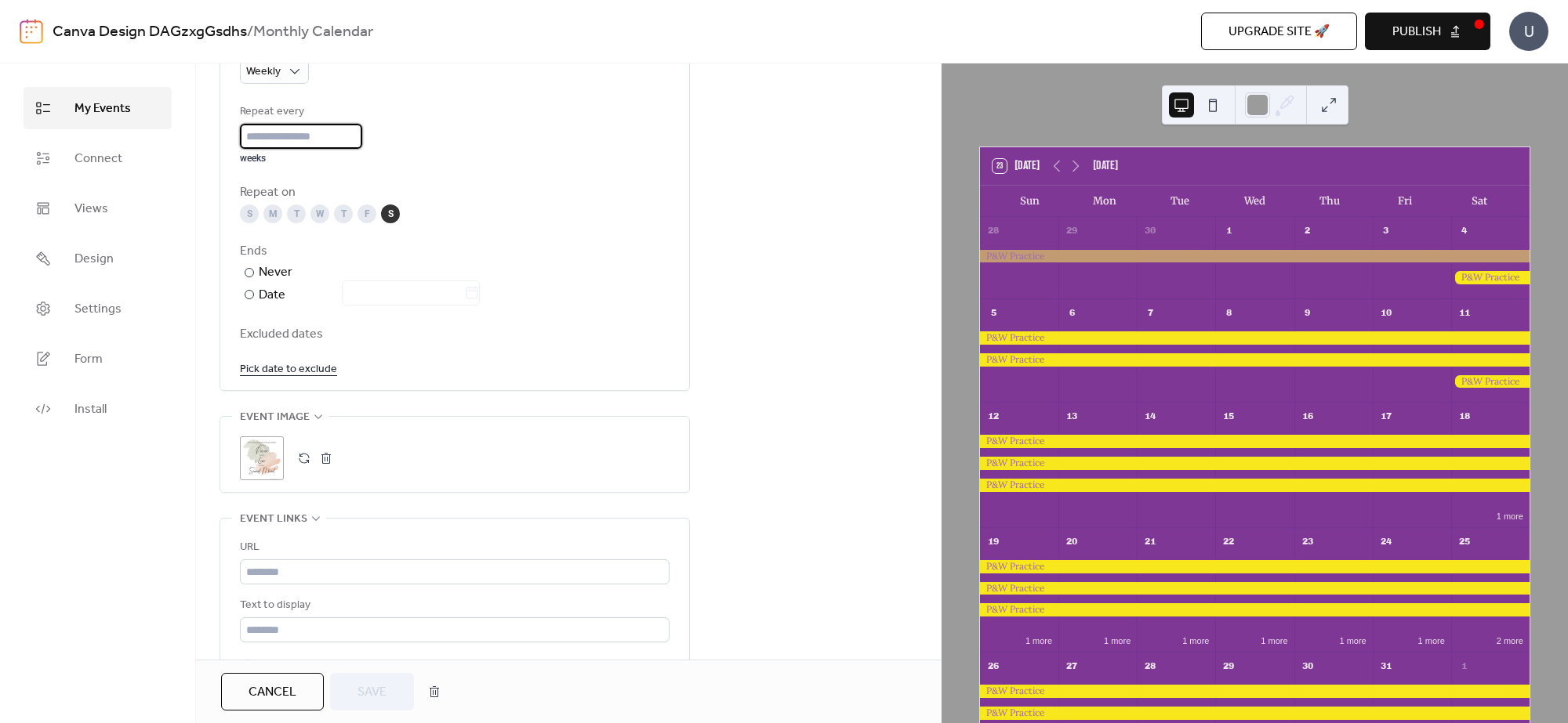
scroll to position [763, 0]
type input "*"
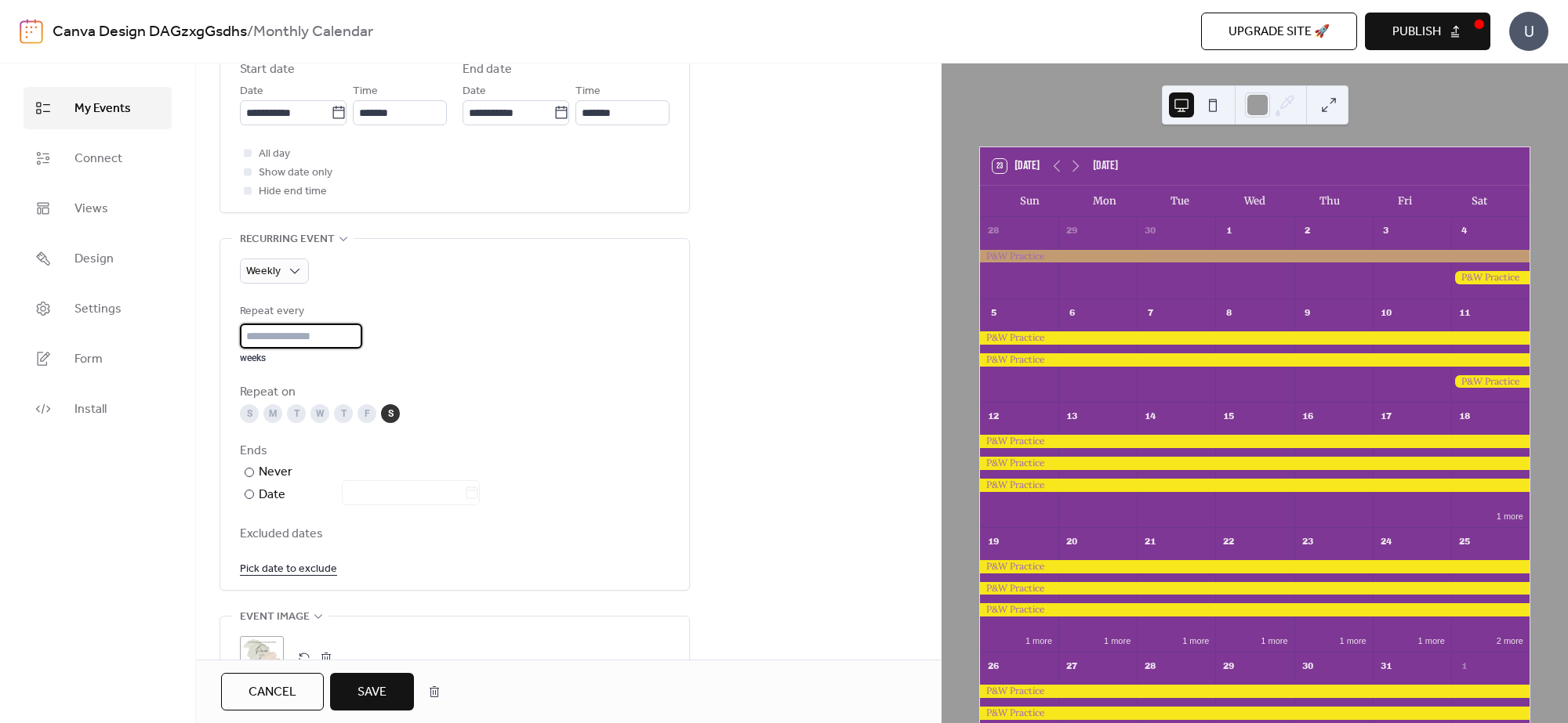
scroll to position [468, 0]
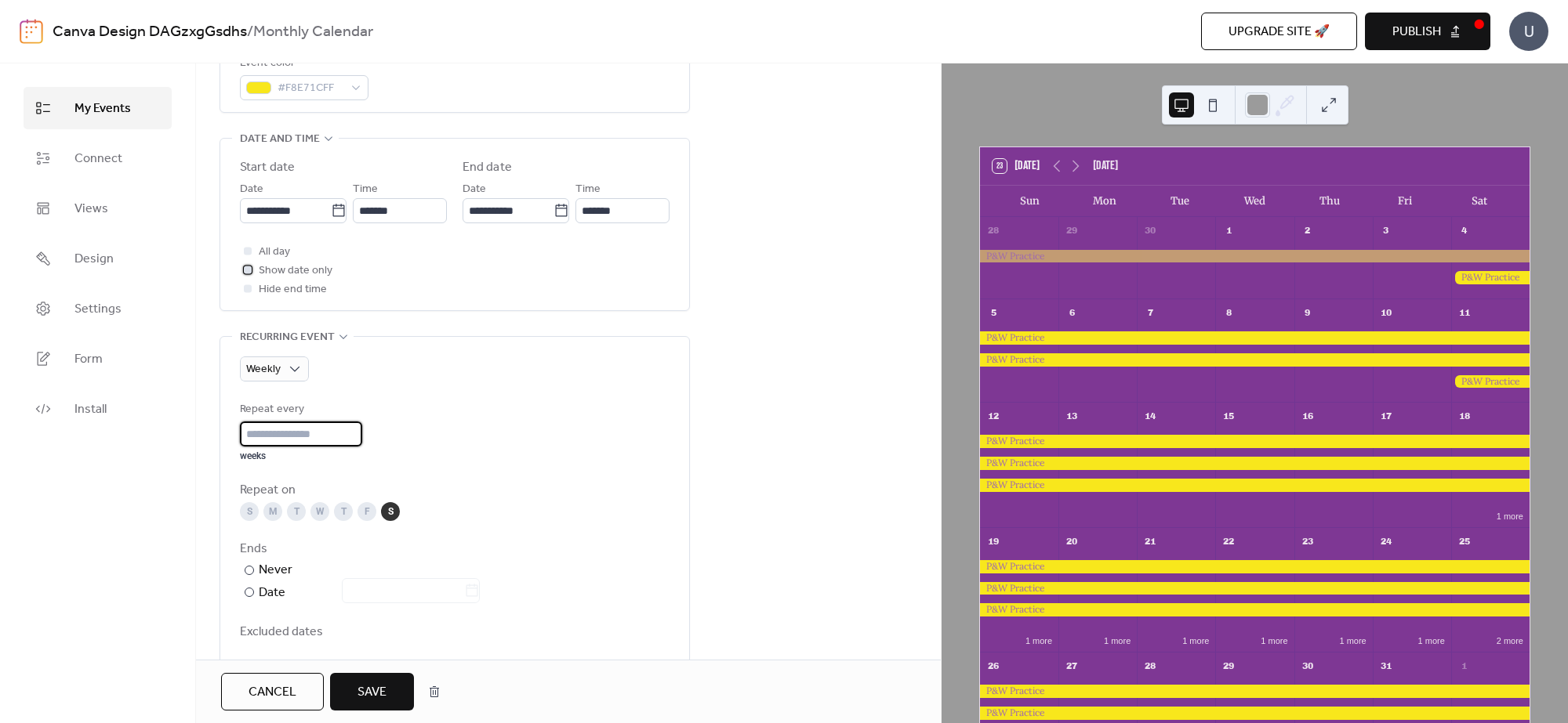
click at [246, 264] on div at bounding box center [247, 269] width 16 height 16
click at [245, 277] on div at bounding box center [247, 269] width 16 height 16
click at [248, 271] on div at bounding box center [247, 269] width 8 height 8
click at [244, 282] on div at bounding box center [247, 288] width 16 height 16
click at [246, 284] on div at bounding box center [247, 288] width 8 height 8
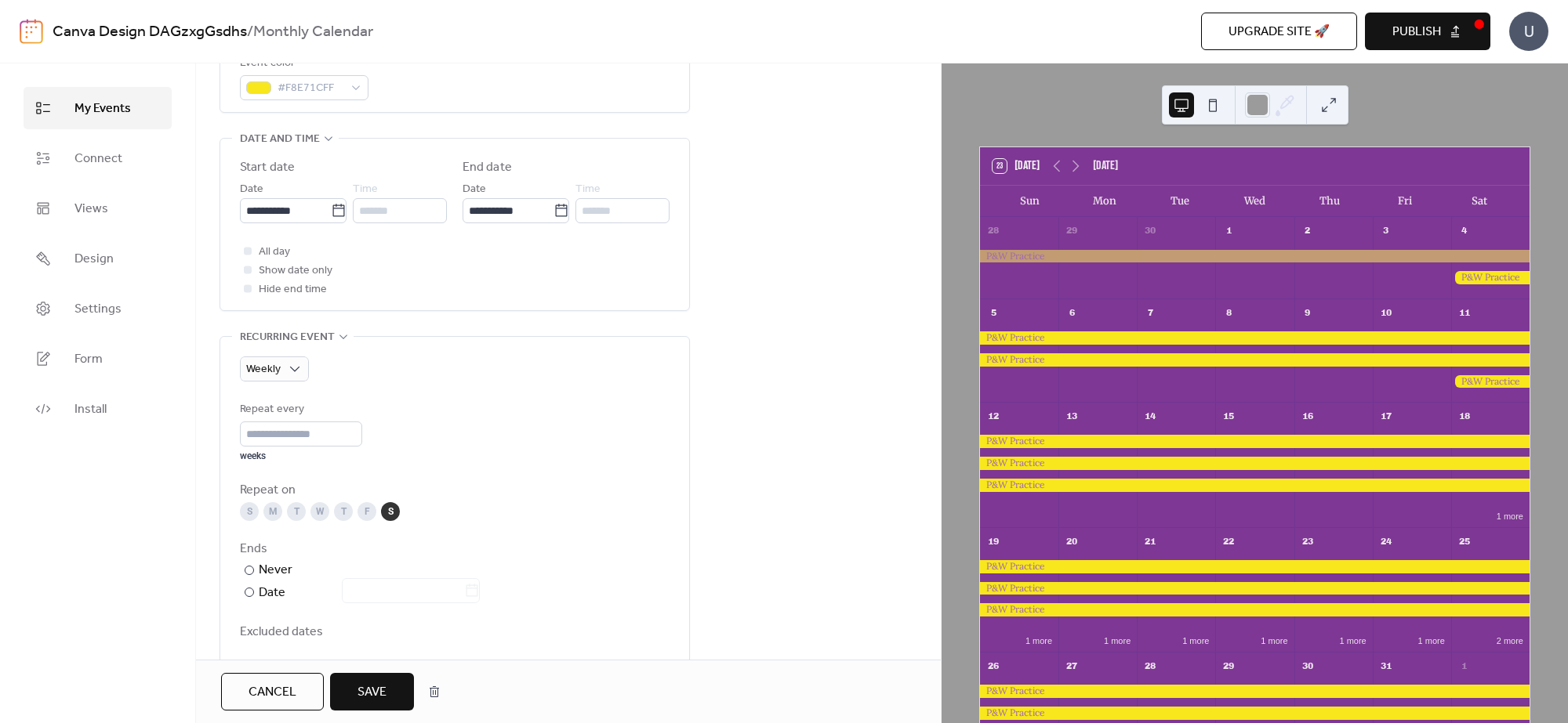
click at [249, 284] on div at bounding box center [247, 288] width 8 height 8
click at [247, 249] on div at bounding box center [247, 251] width 8 height 8
click at [249, 269] on icon at bounding box center [248, 270] width 5 height 5
click at [245, 286] on div at bounding box center [247, 288] width 8 height 8
click at [245, 269] on div at bounding box center [247, 269] width 8 height 8
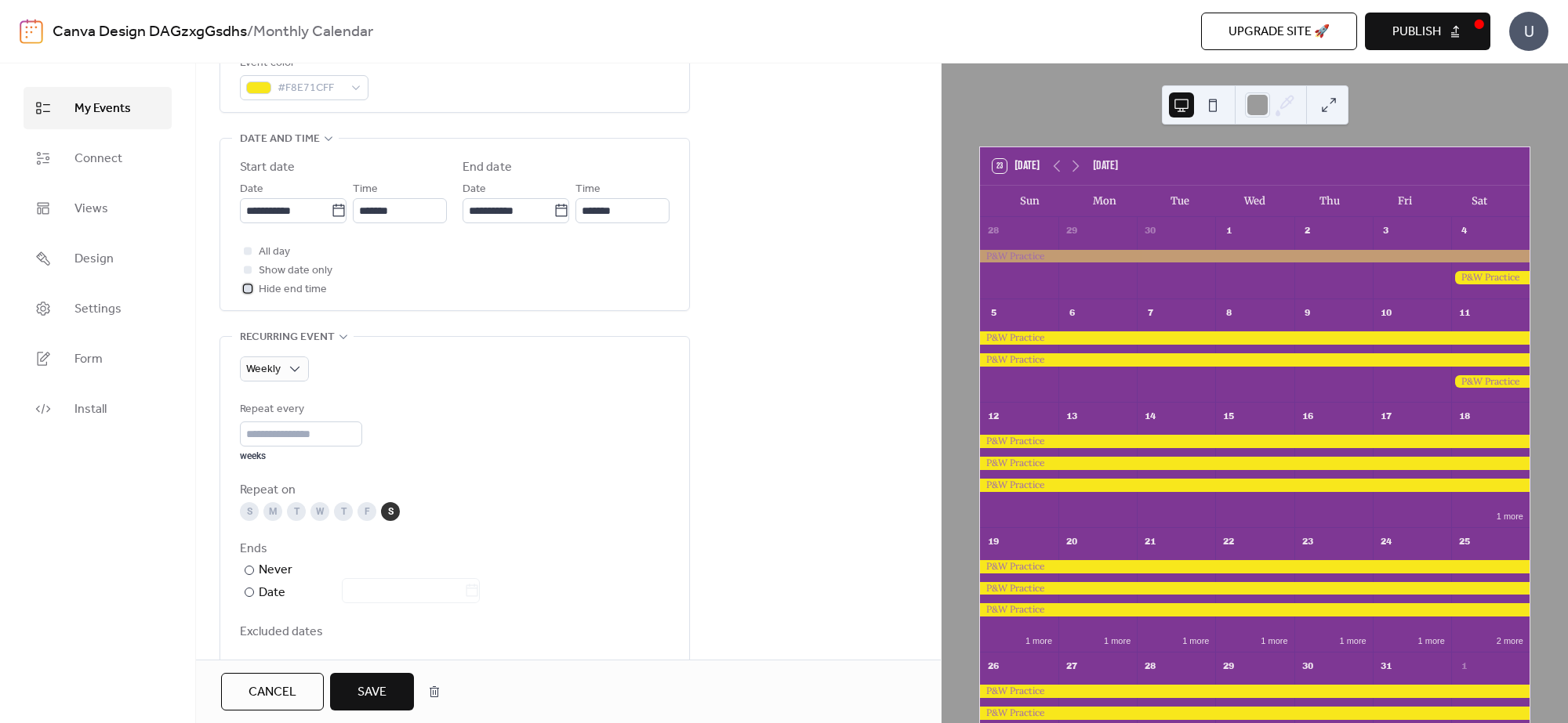
click at [247, 288] on icon at bounding box center [247, 288] width 4 height 3
click at [249, 251] on div at bounding box center [247, 251] width 8 height 8
click at [244, 271] on div at bounding box center [247, 269] width 8 height 8
click at [247, 267] on div at bounding box center [247, 269] width 8 height 8
click at [259, 245] on span "All day" at bounding box center [274, 252] width 31 height 18
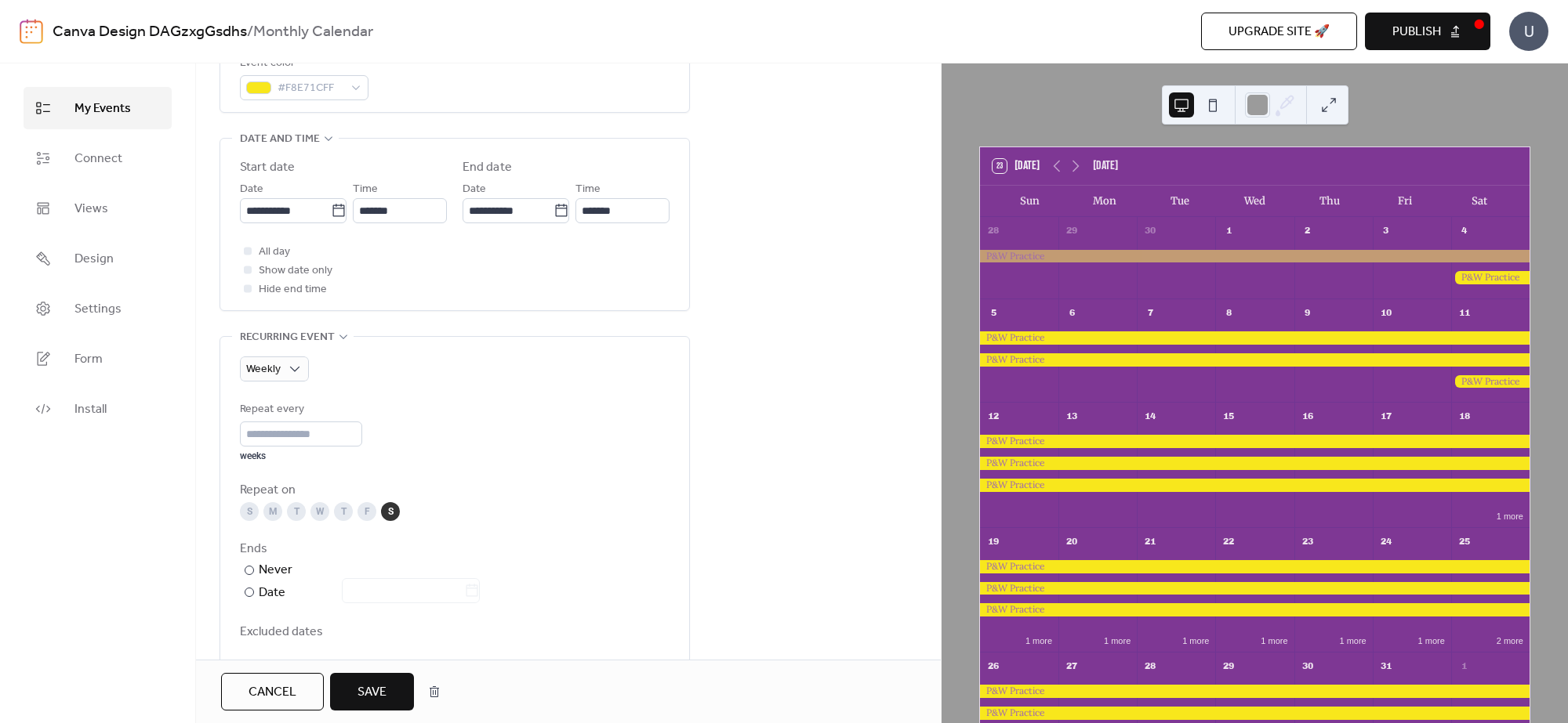
click at [504, 280] on div "All day Show date only Hide end time" at bounding box center [454, 270] width 430 height 56
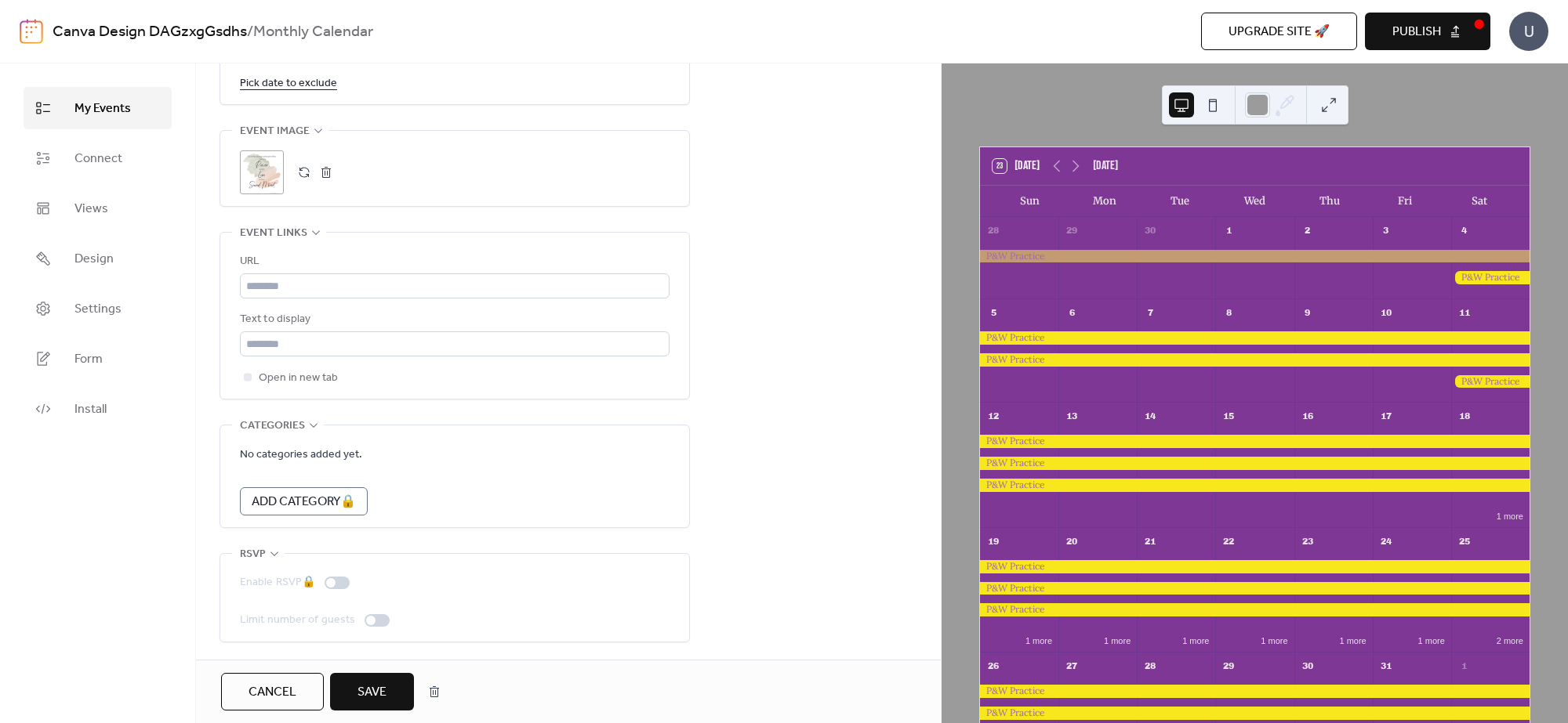
click at [385, 683] on span "Save" at bounding box center [372, 693] width 29 height 18
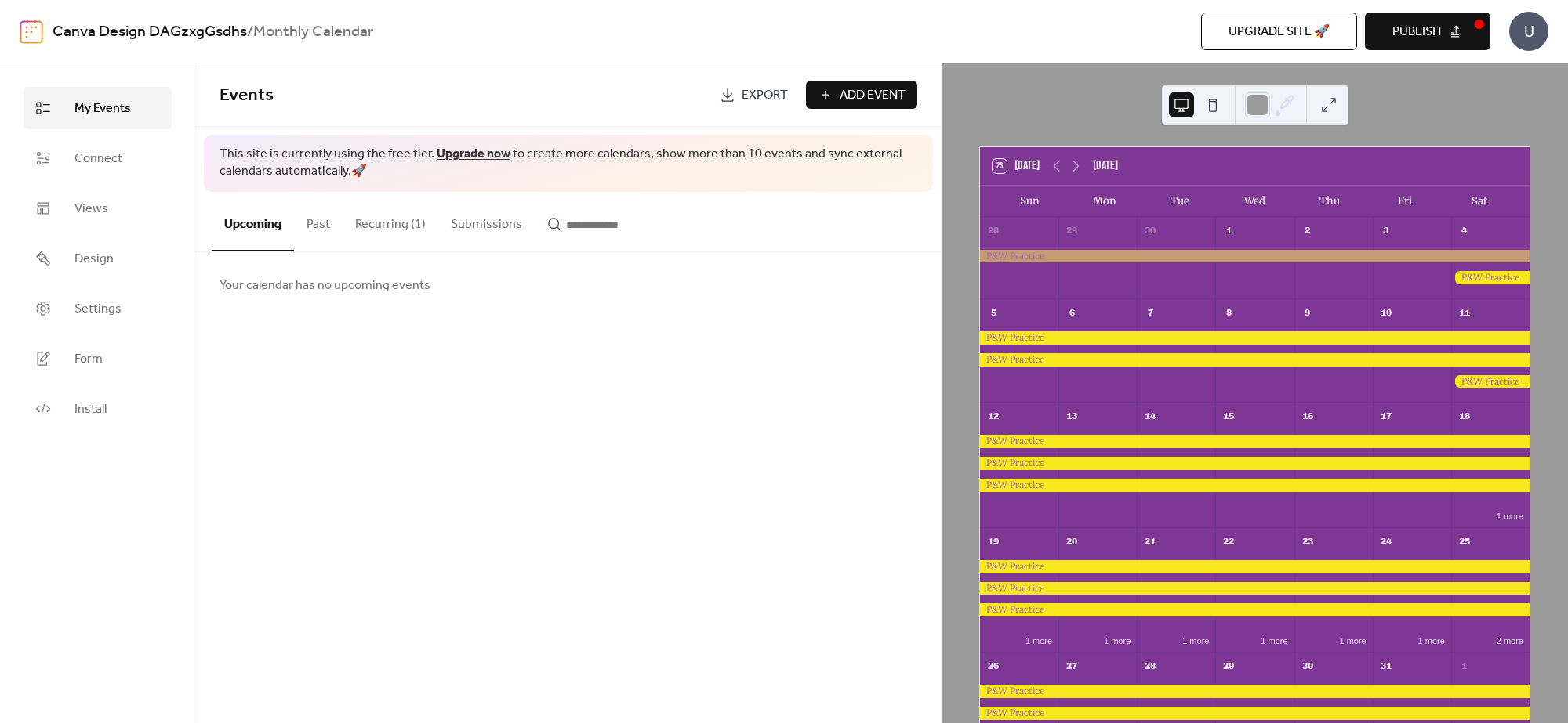
click at [849, 88] on span "Add Event" at bounding box center [872, 96] width 66 height 18
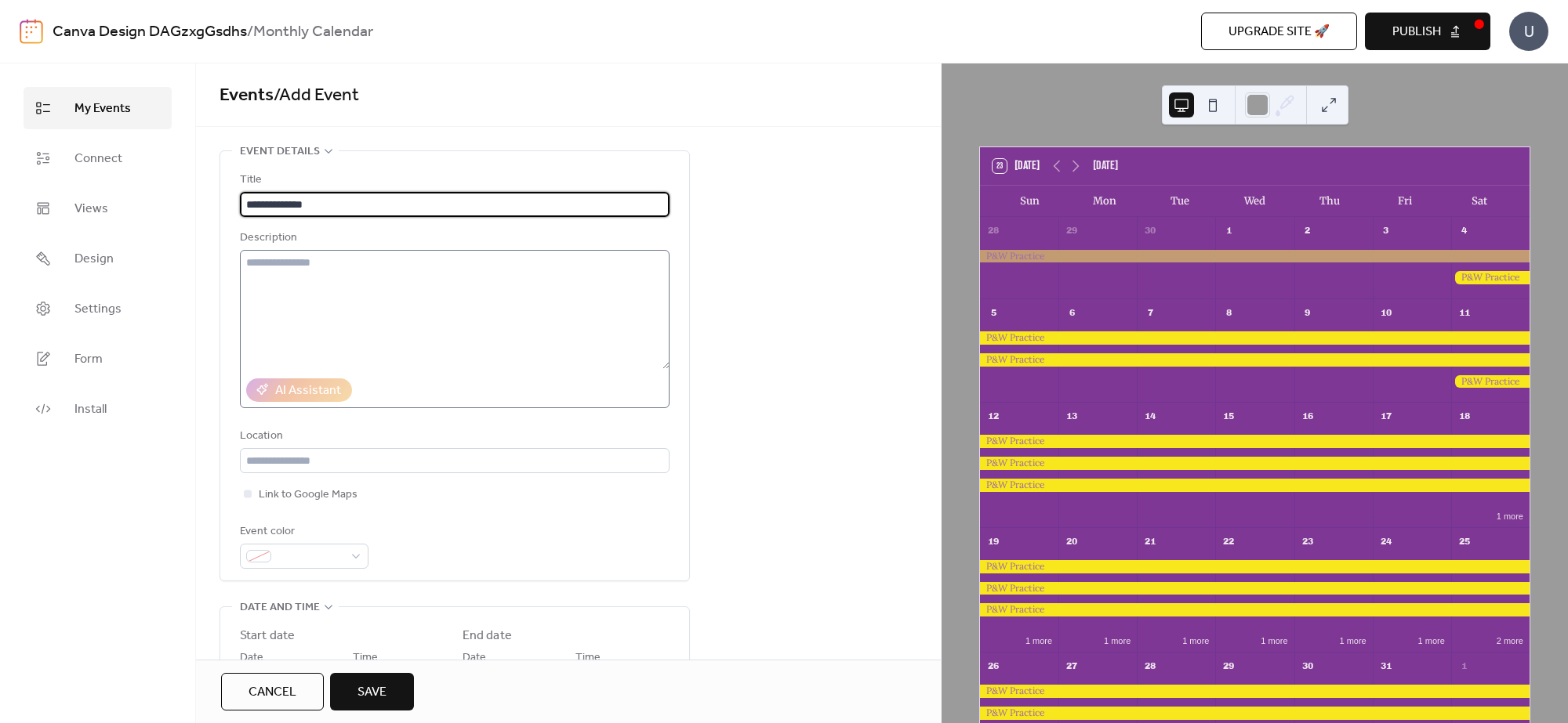
type input "**********"
click at [373, 269] on textarea at bounding box center [454, 309] width 430 height 119
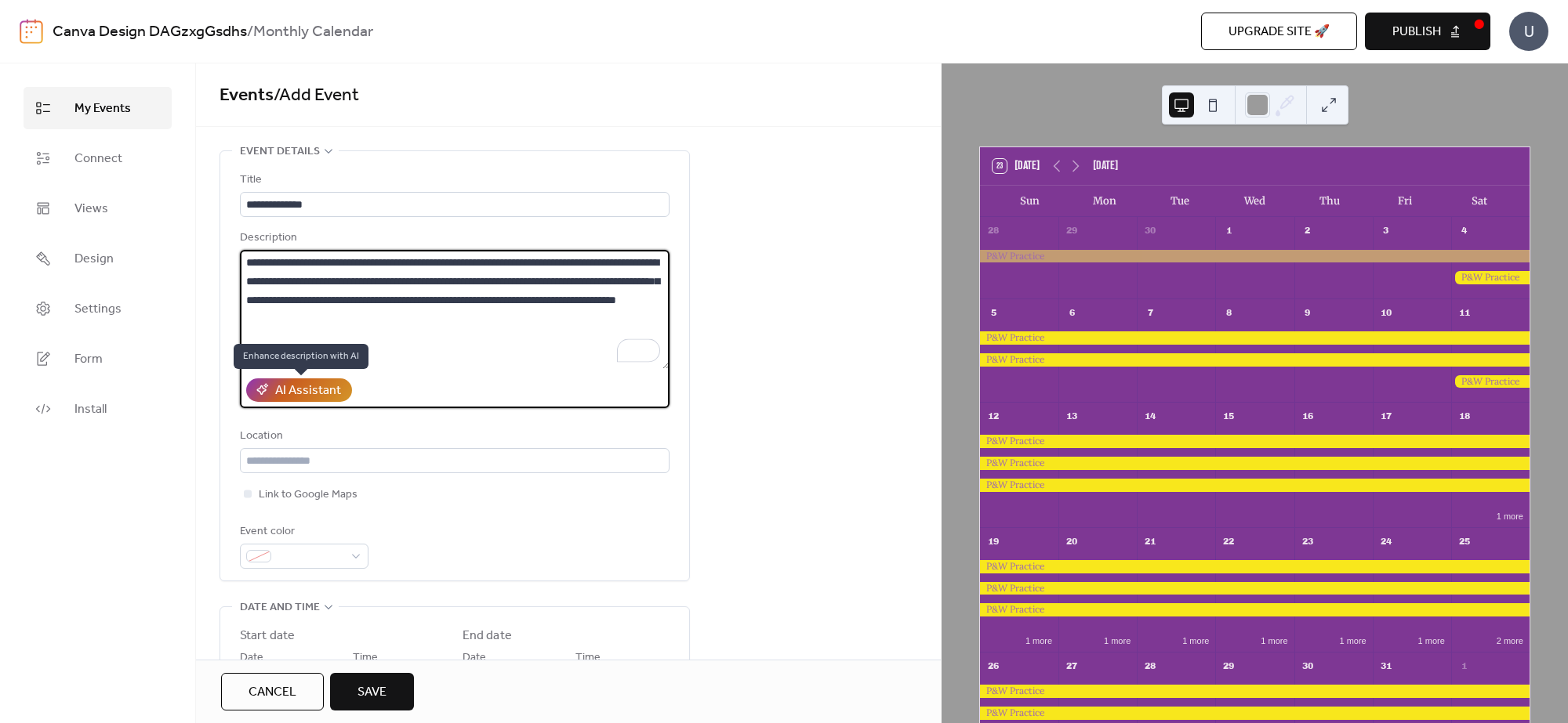
type textarea "**********"
click at [304, 390] on div "AI Assistant" at bounding box center [308, 391] width 66 height 18
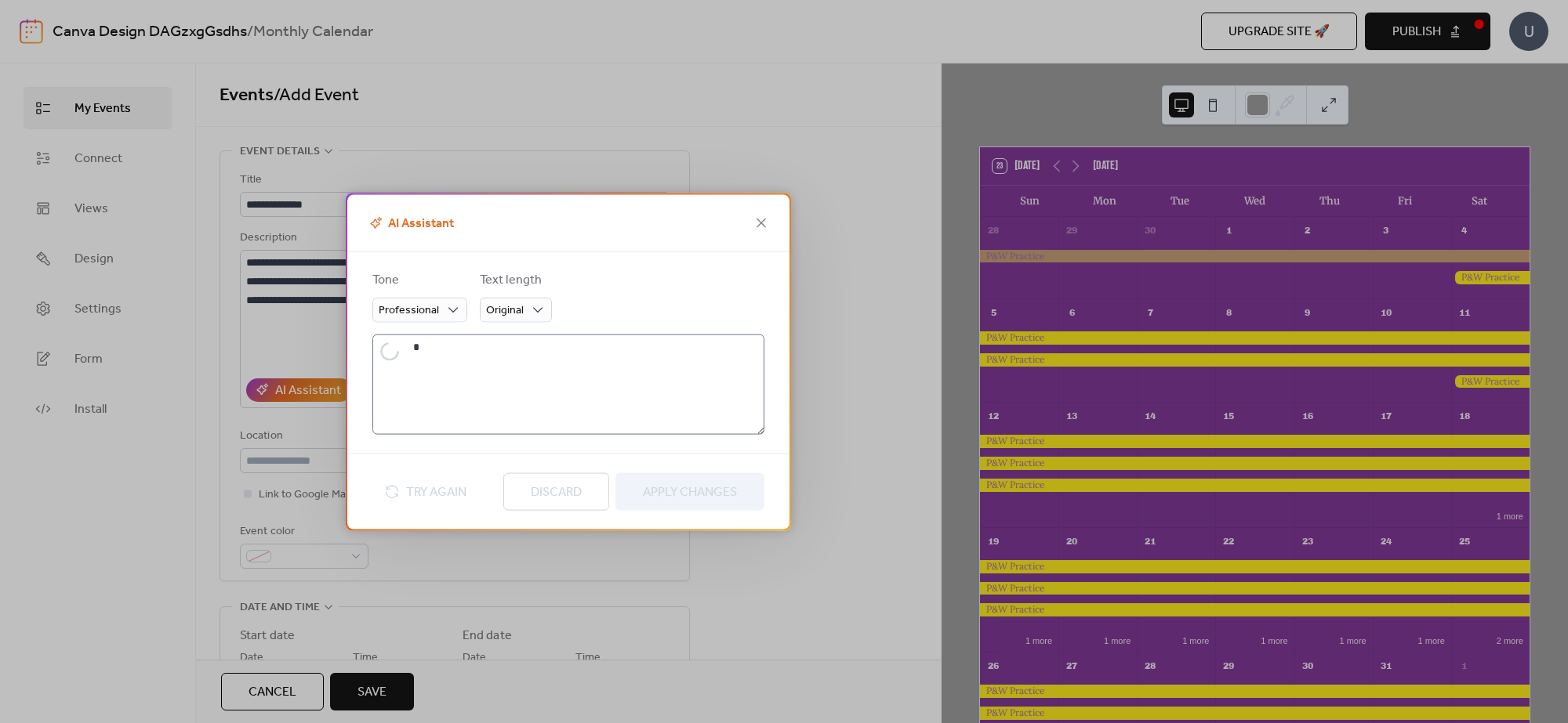
type textarea "**********"
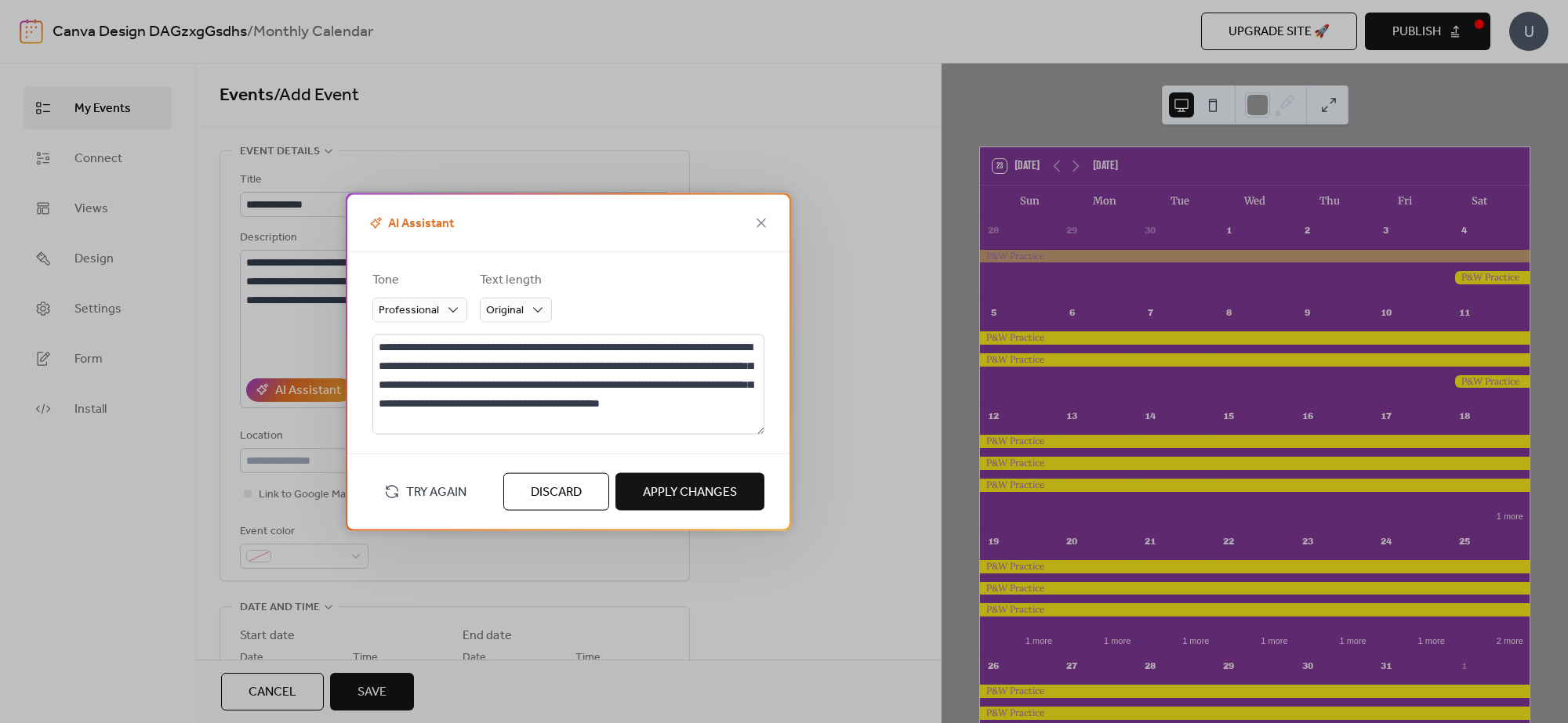
click at [694, 501] on span "Apply Changes" at bounding box center [690, 492] width 94 height 18
type textarea "**********"
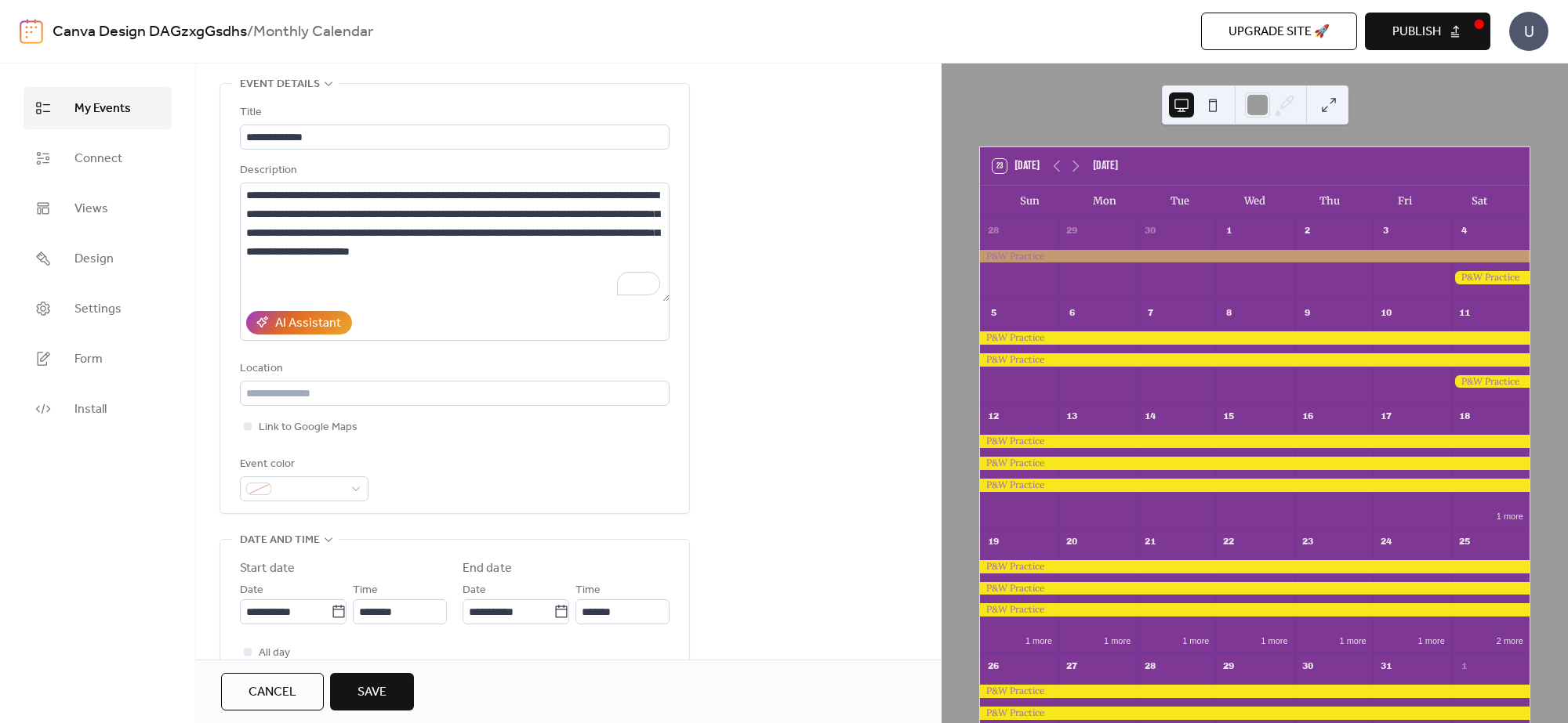
scroll to position [98, 0]
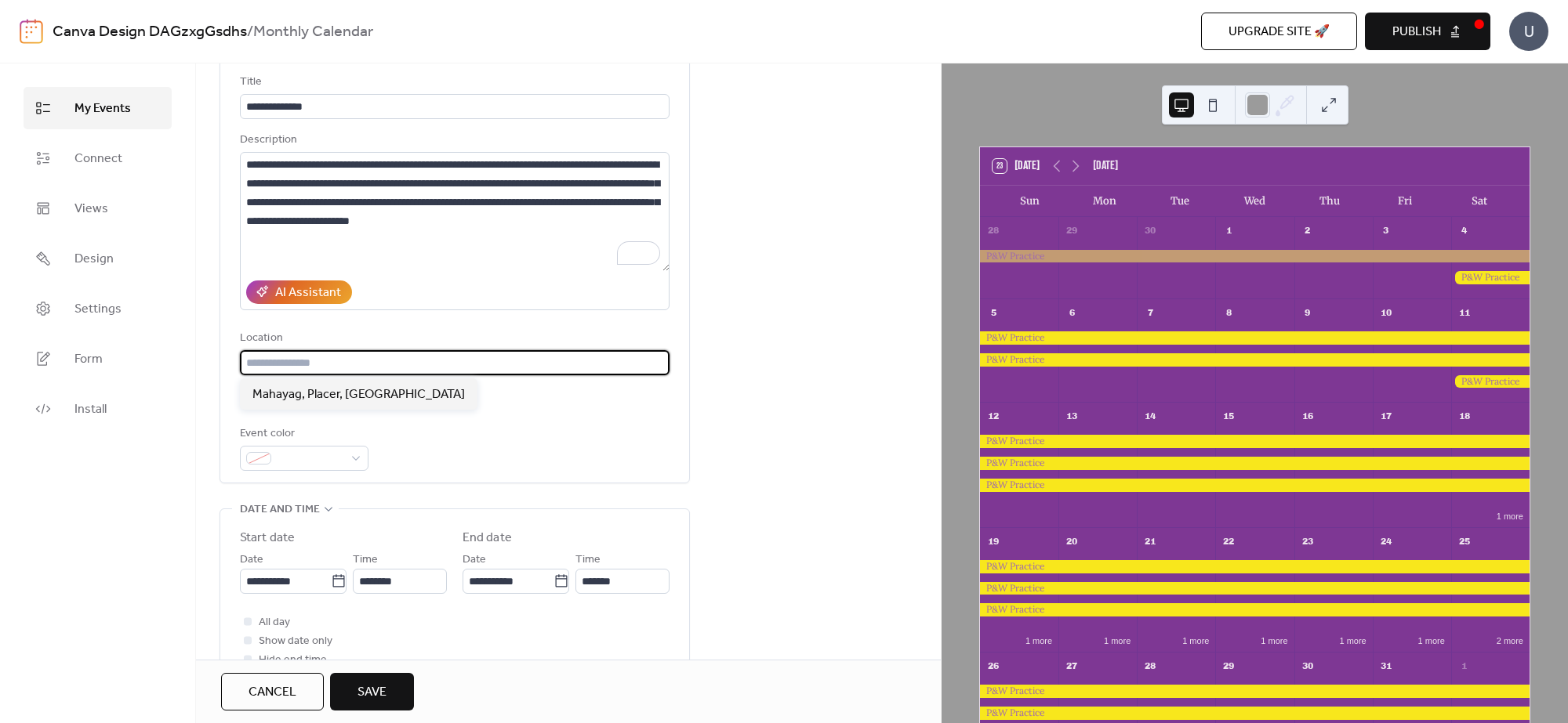
click at [436, 372] on input "text" at bounding box center [454, 363] width 430 height 25
click at [329, 405] on div "Mahayag, Placer, [GEOGRAPHIC_DATA]" at bounding box center [358, 393] width 237 height 31
type input "**********"
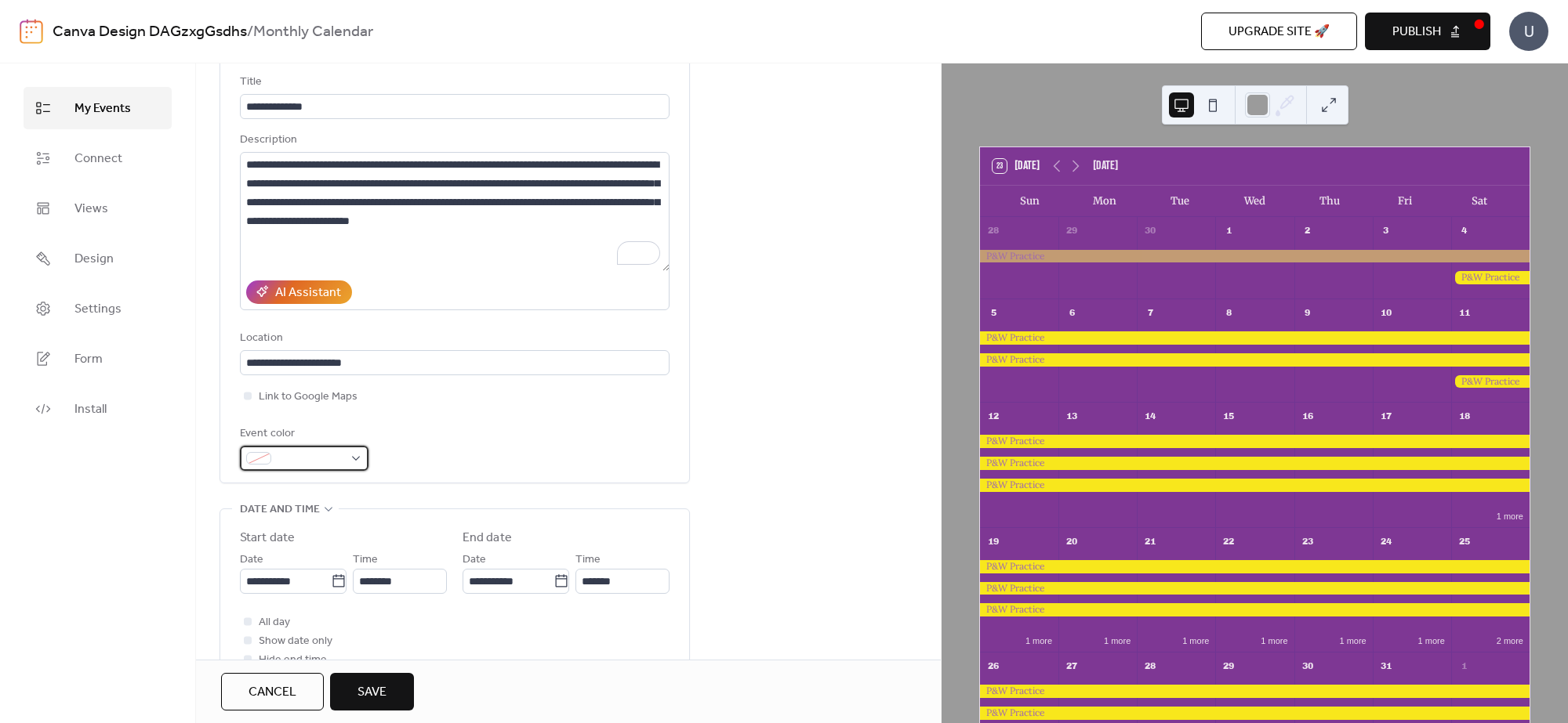
click at [317, 456] on span at bounding box center [310, 459] width 66 height 18
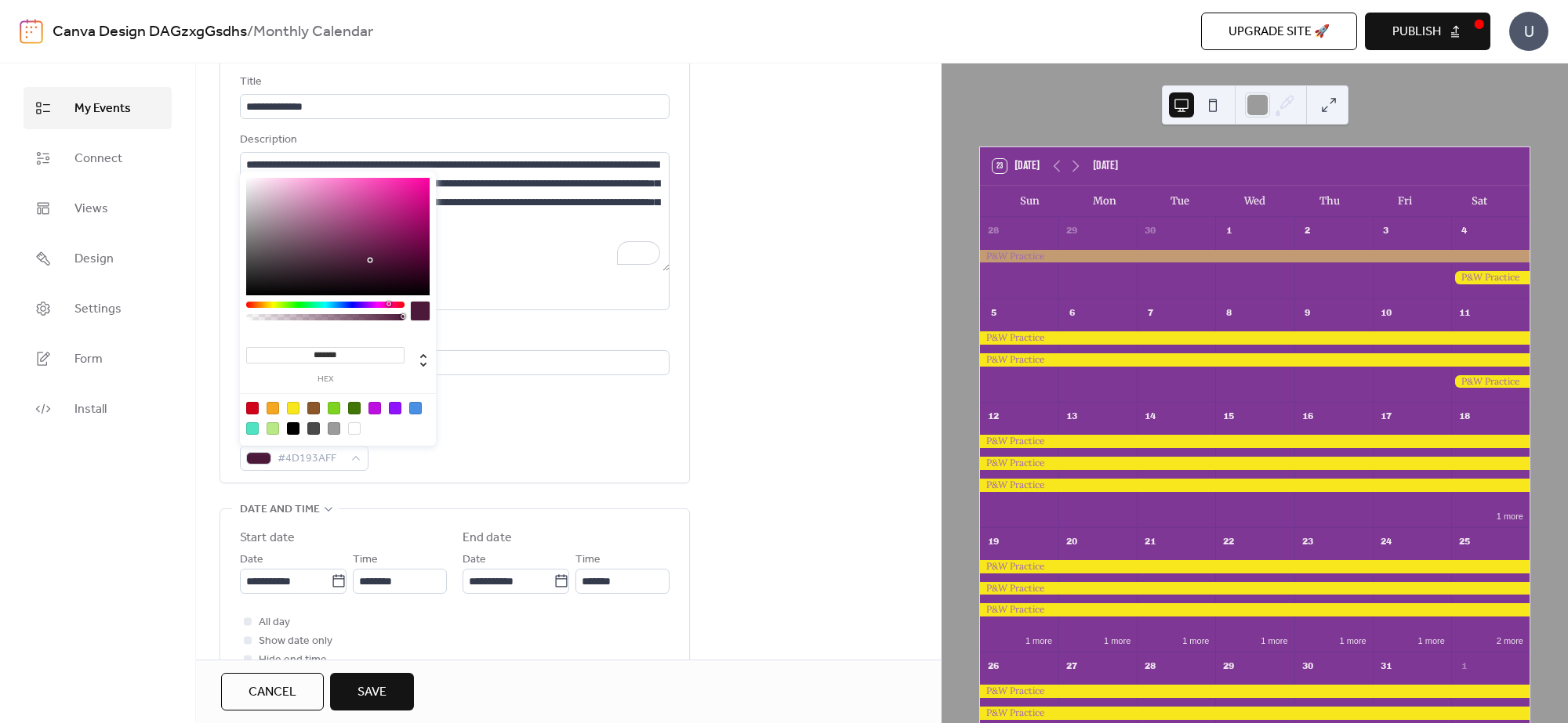
click at [388, 303] on div at bounding box center [326, 304] width 158 height 6
click at [272, 406] on div at bounding box center [273, 408] width 13 height 13
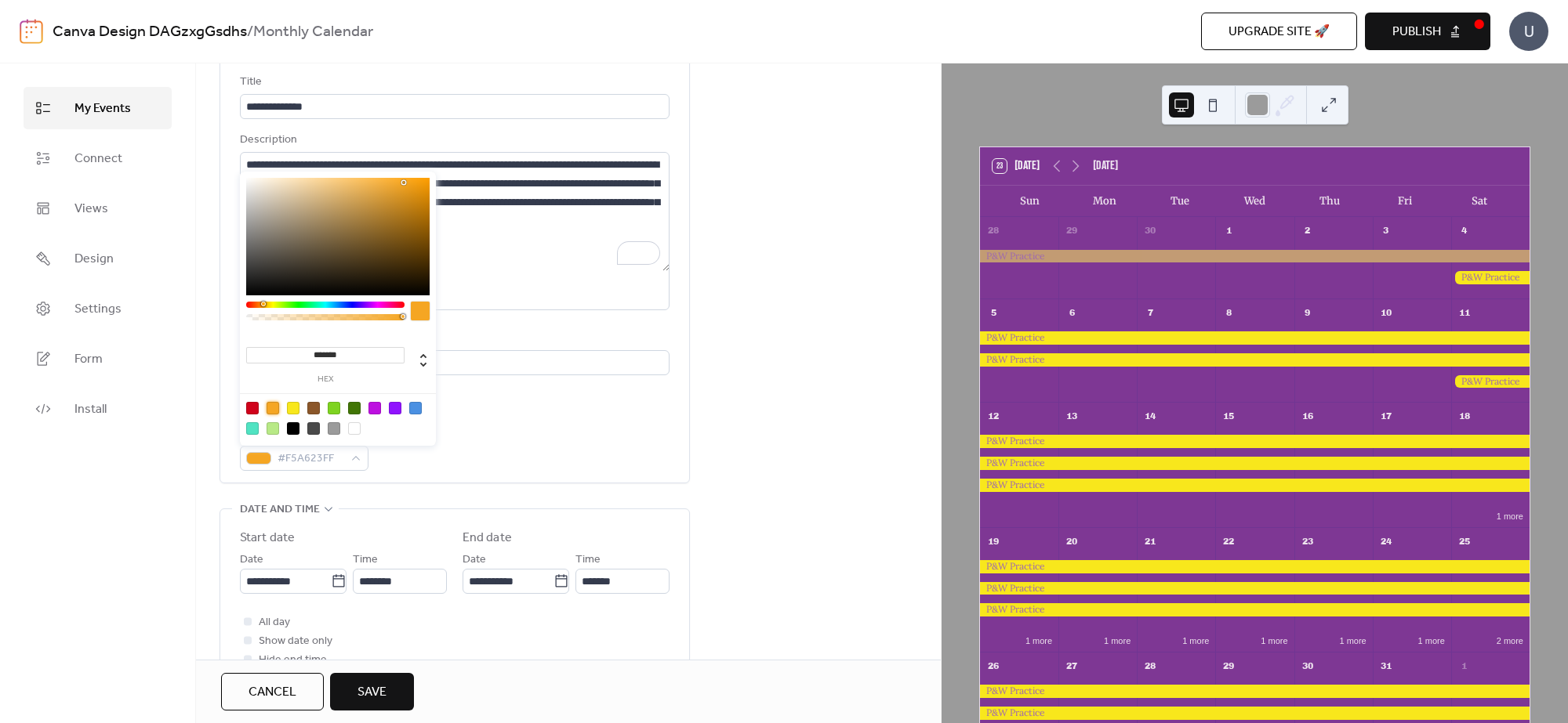
click at [413, 405] on div at bounding box center [415, 408] width 13 height 13
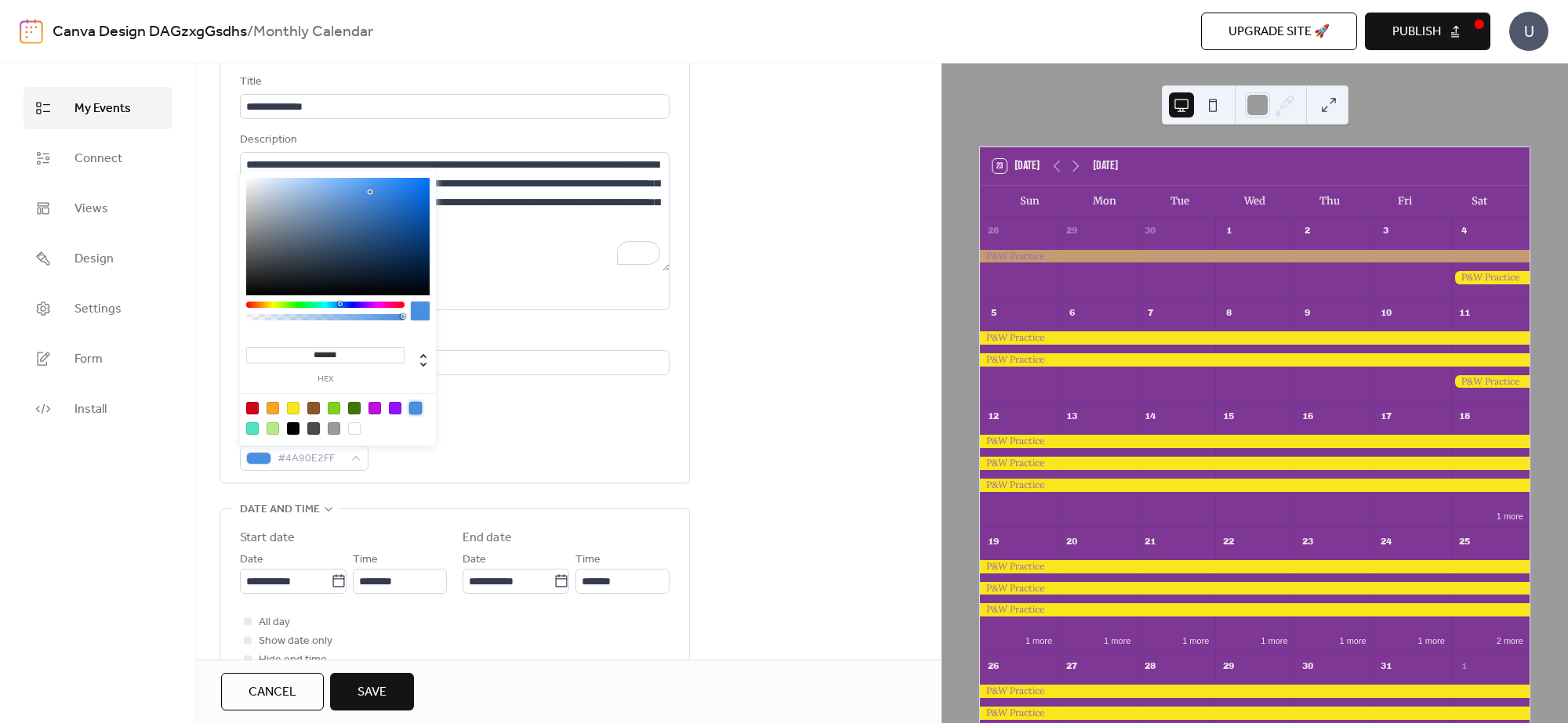
type input "*******"
click at [418, 184] on div at bounding box center [338, 237] width 183 height 118
click at [525, 454] on div "Event color #1078F2FF" at bounding box center [454, 447] width 430 height 46
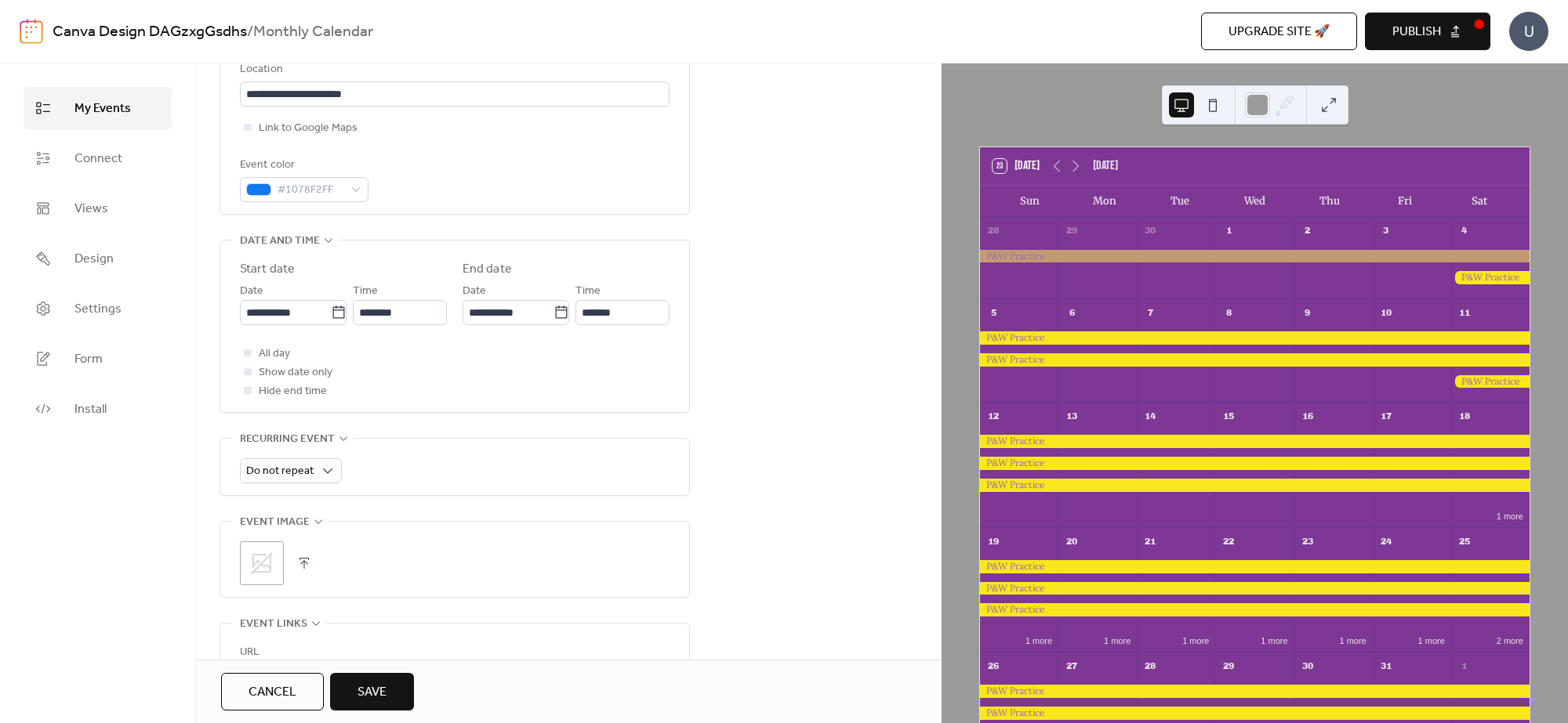
scroll to position [392, 0]
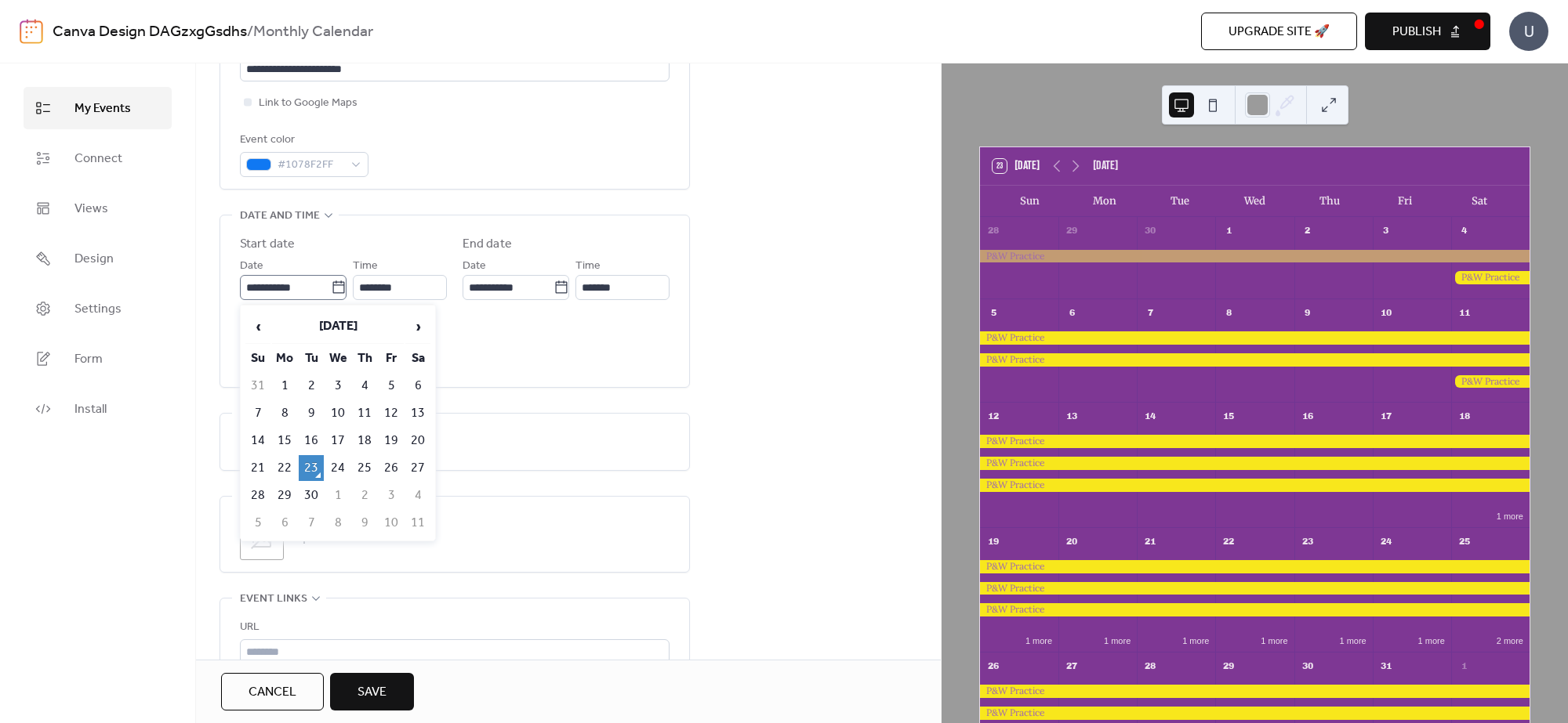
click at [335, 283] on icon at bounding box center [338, 288] width 16 height 16
click at [331, 283] on input "**********" at bounding box center [285, 288] width 91 height 25
click at [259, 493] on td "28" at bounding box center [258, 495] width 25 height 26
type input "**********"
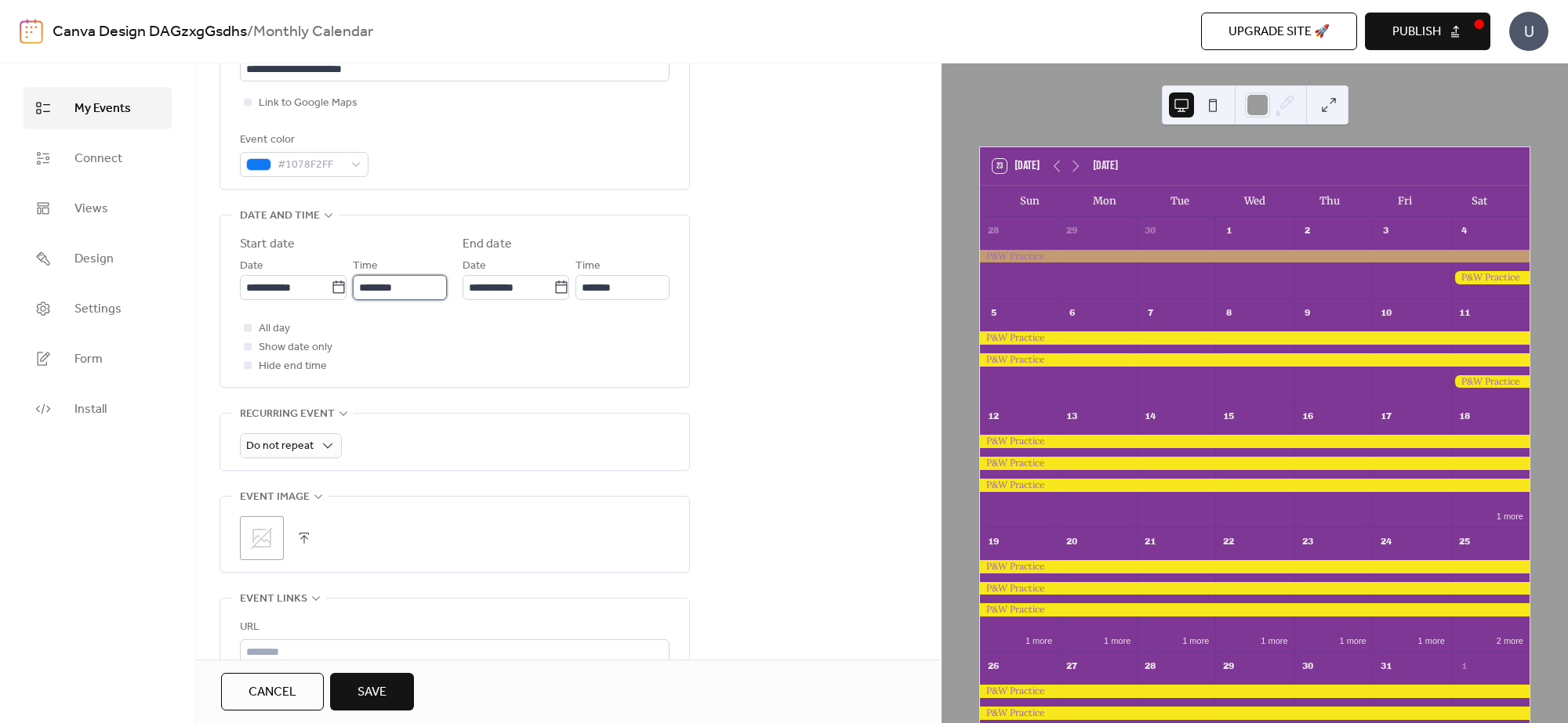
click at [408, 288] on input "********" at bounding box center [400, 288] width 94 height 25
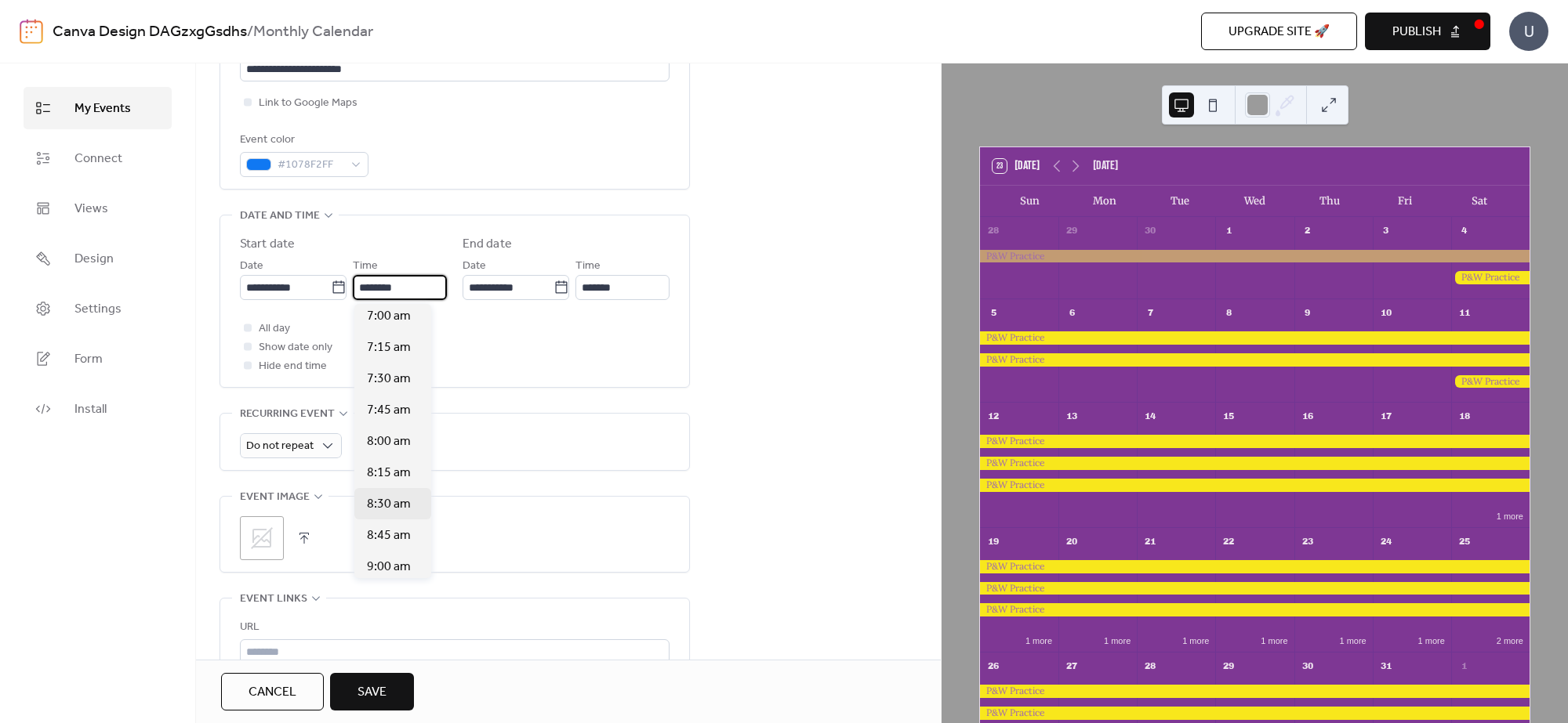
scroll to position [979, 0]
click at [410, 411] on div "8:30 am" at bounding box center [392, 405] width 77 height 31
type input "*******"
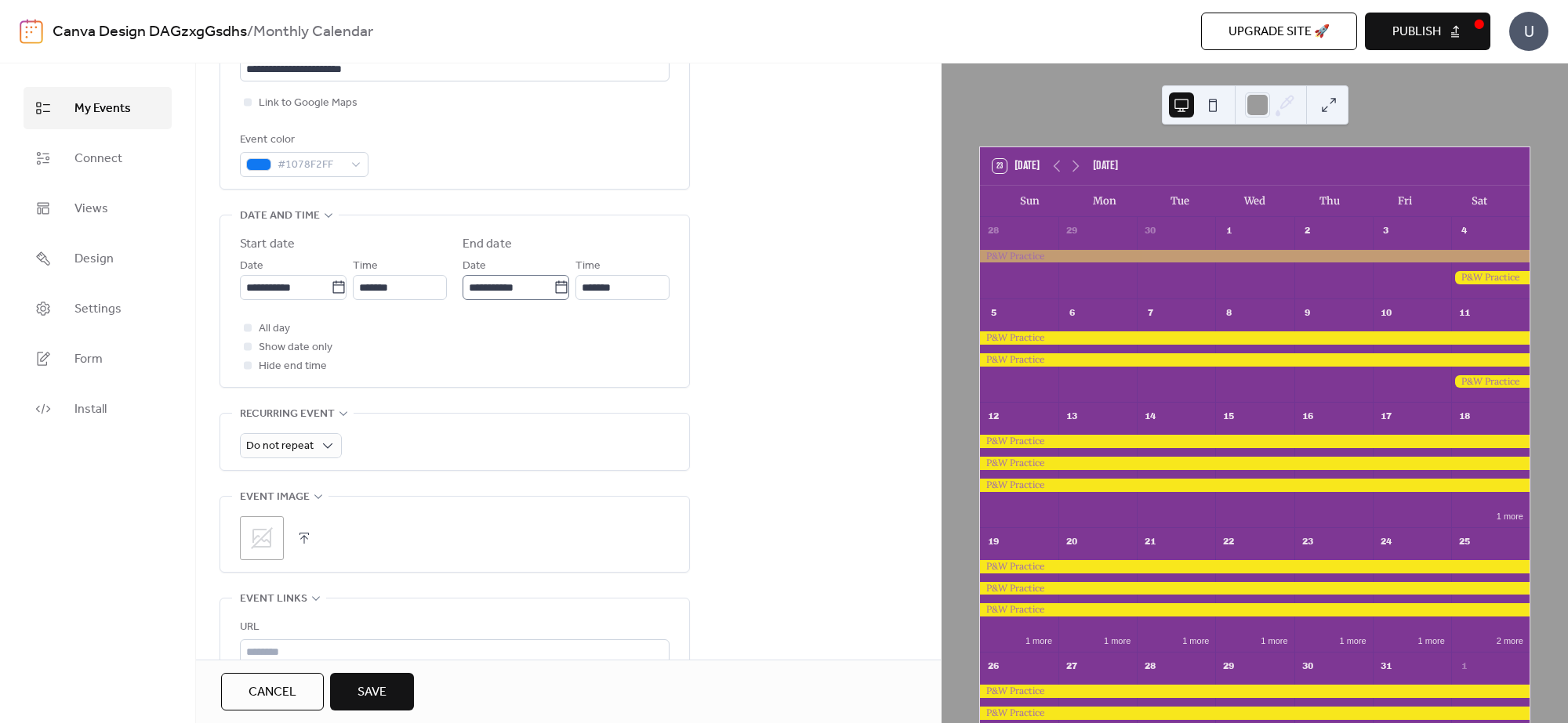
click at [559, 287] on icon at bounding box center [561, 288] width 16 height 16
click at [554, 287] on input "**********" at bounding box center [508, 288] width 91 height 25
click at [637, 325] on span "›" at bounding box center [640, 326] width 24 height 31
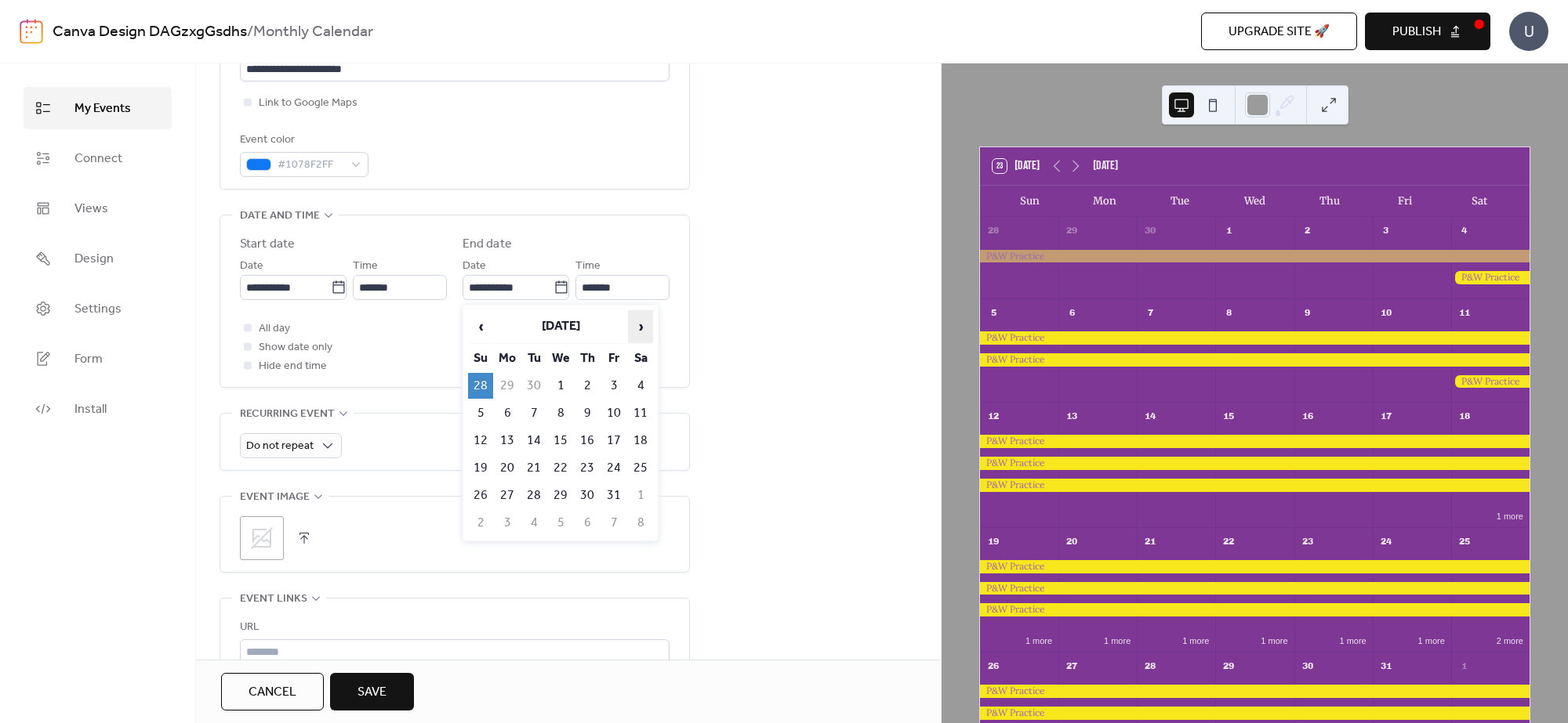
click at [637, 325] on span "›" at bounding box center [640, 326] width 24 height 31
click at [478, 494] on td "28" at bounding box center [480, 495] width 25 height 26
type input "**********"
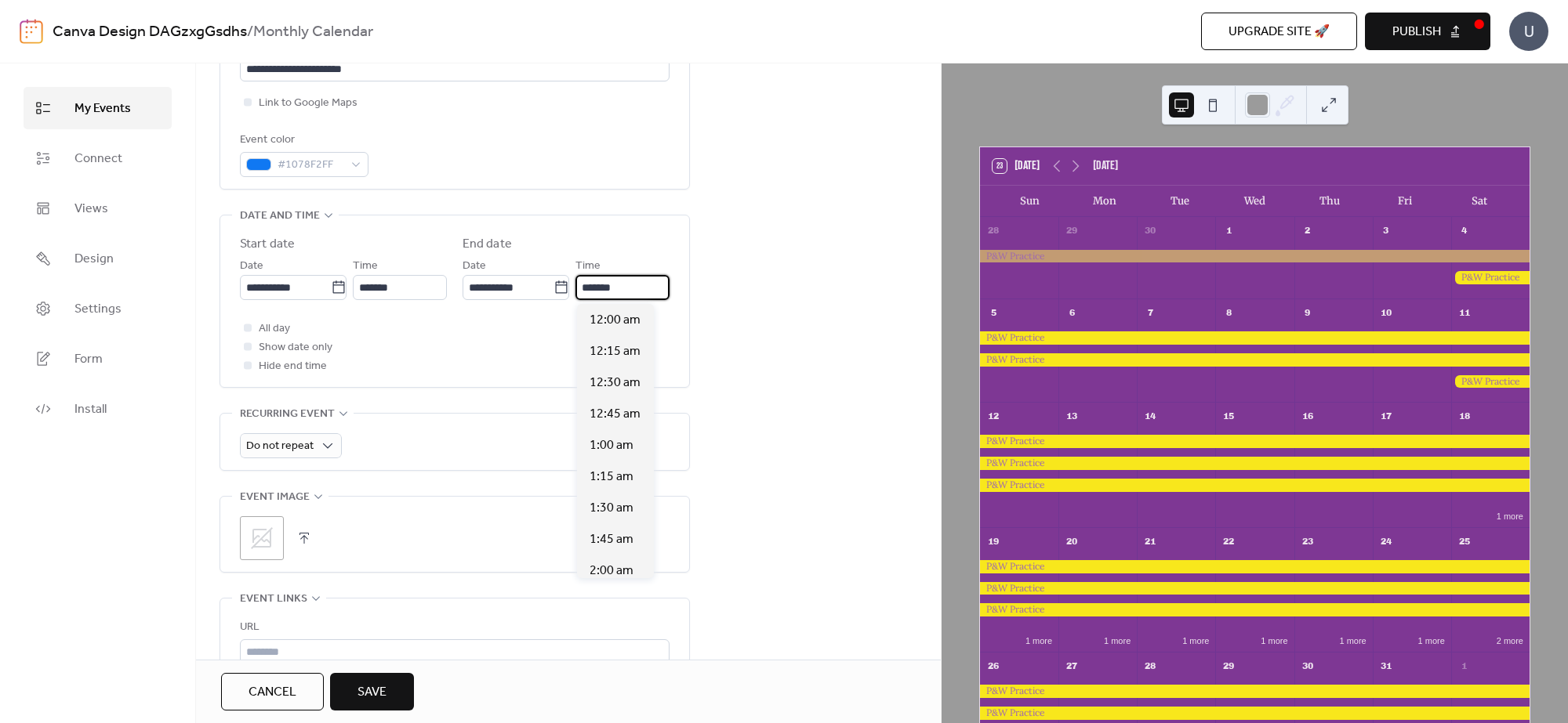
click at [636, 288] on input "*******" at bounding box center [622, 288] width 94 height 25
click at [617, 377] on span "11:30 am" at bounding box center [615, 377] width 51 height 18
type input "********"
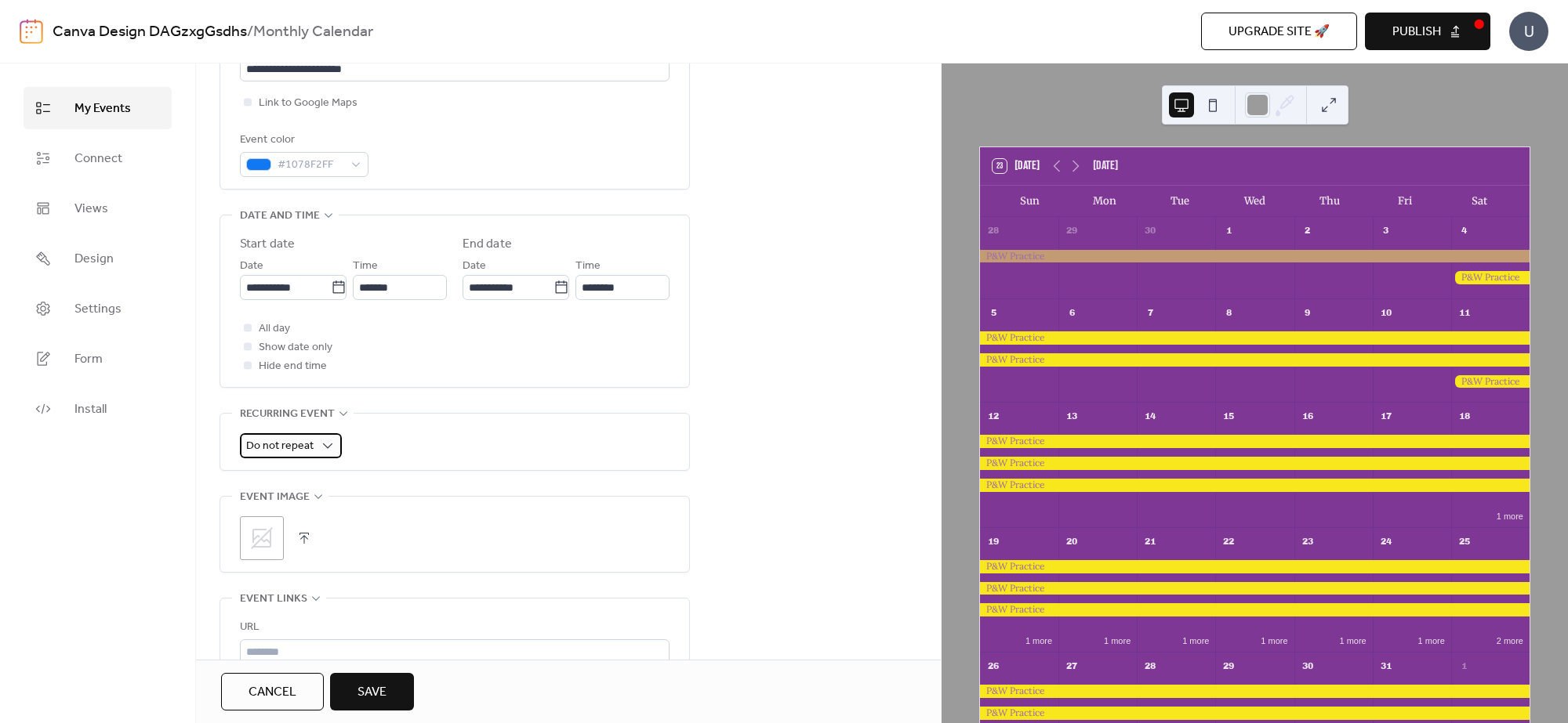
click at [310, 443] on span "Do not repeat" at bounding box center [280, 446] width 67 height 21
click at [459, 428] on div "Do not repeat" at bounding box center [454, 441] width 430 height 56
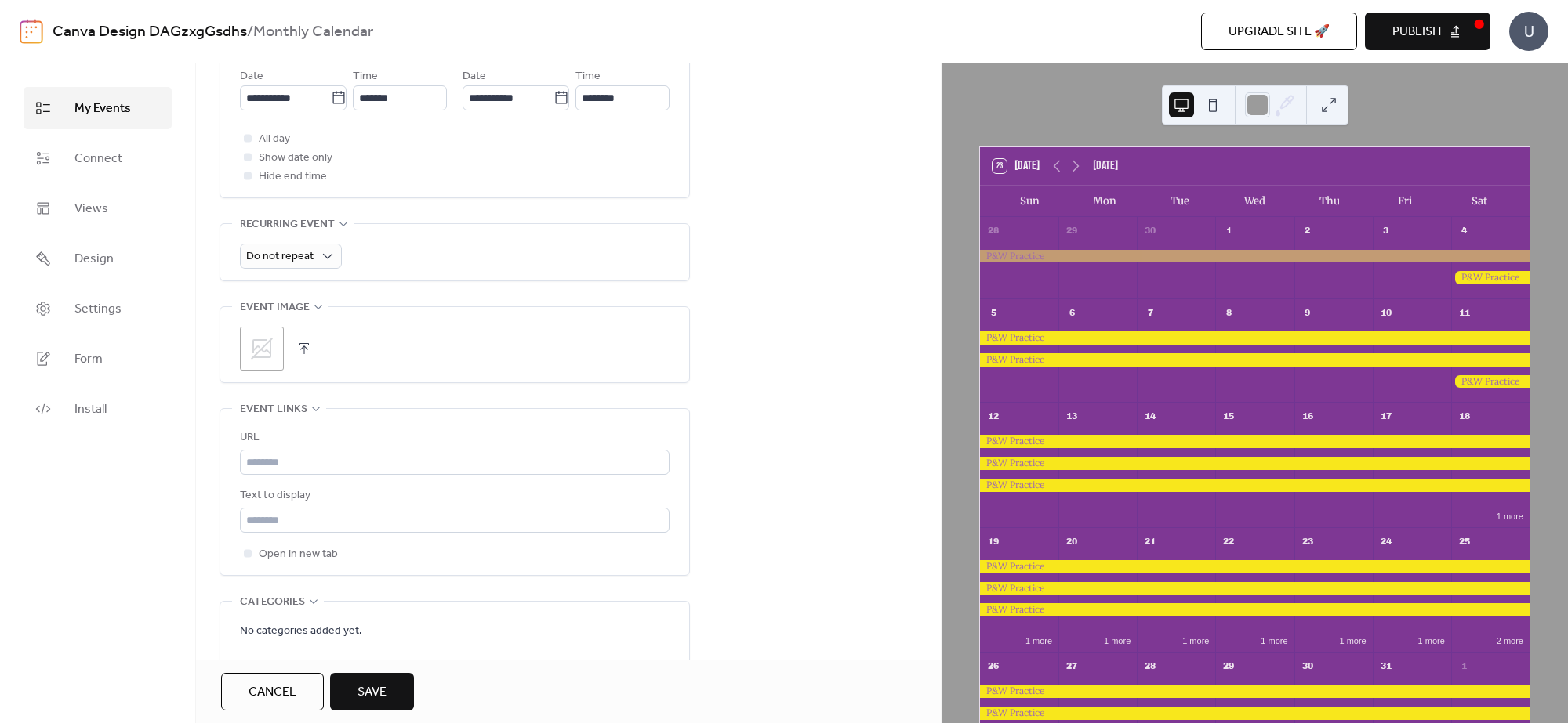
scroll to position [588, 0]
click at [259, 340] on icon at bounding box center [262, 342] width 25 height 25
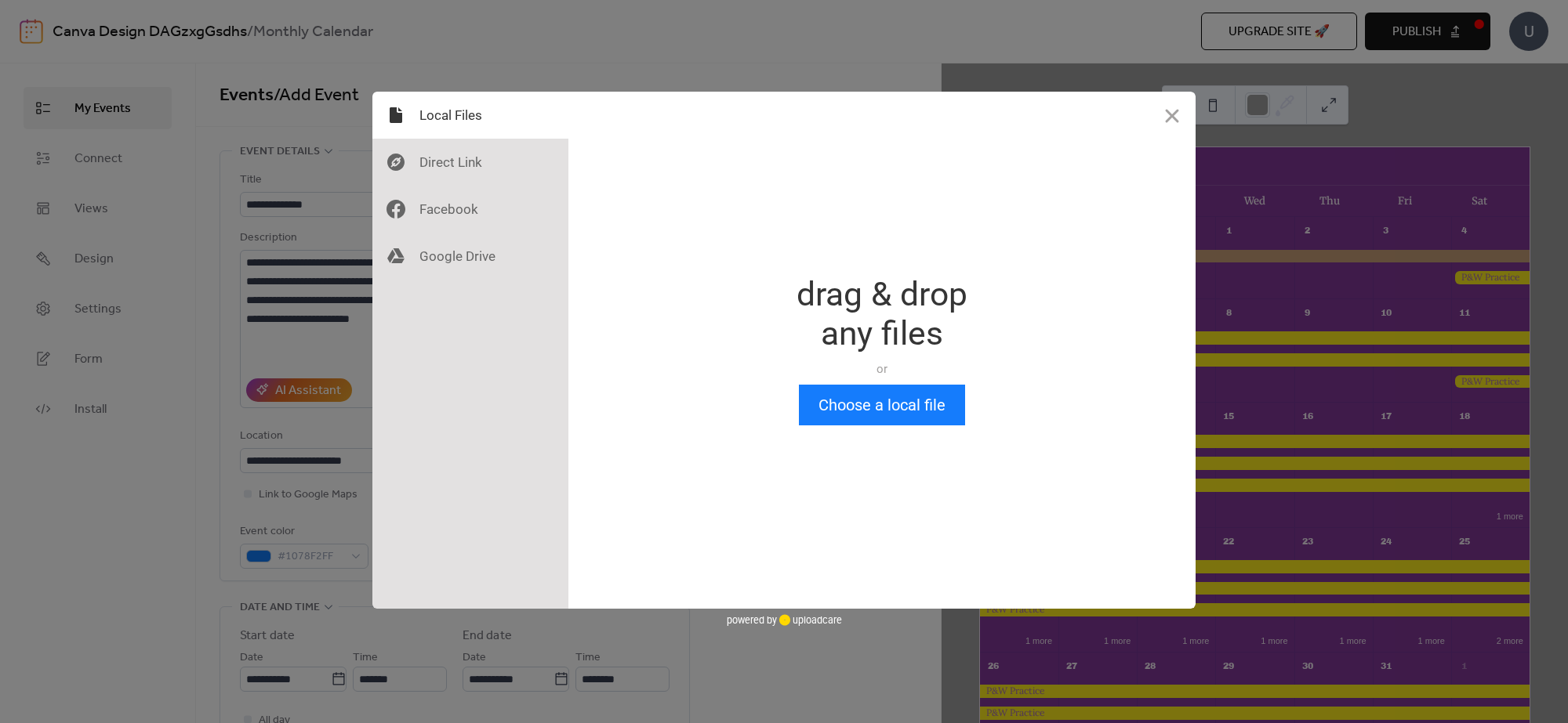
scroll to position [0, 0]
click at [841, 401] on button "Choose a local file" at bounding box center [882, 405] width 167 height 40
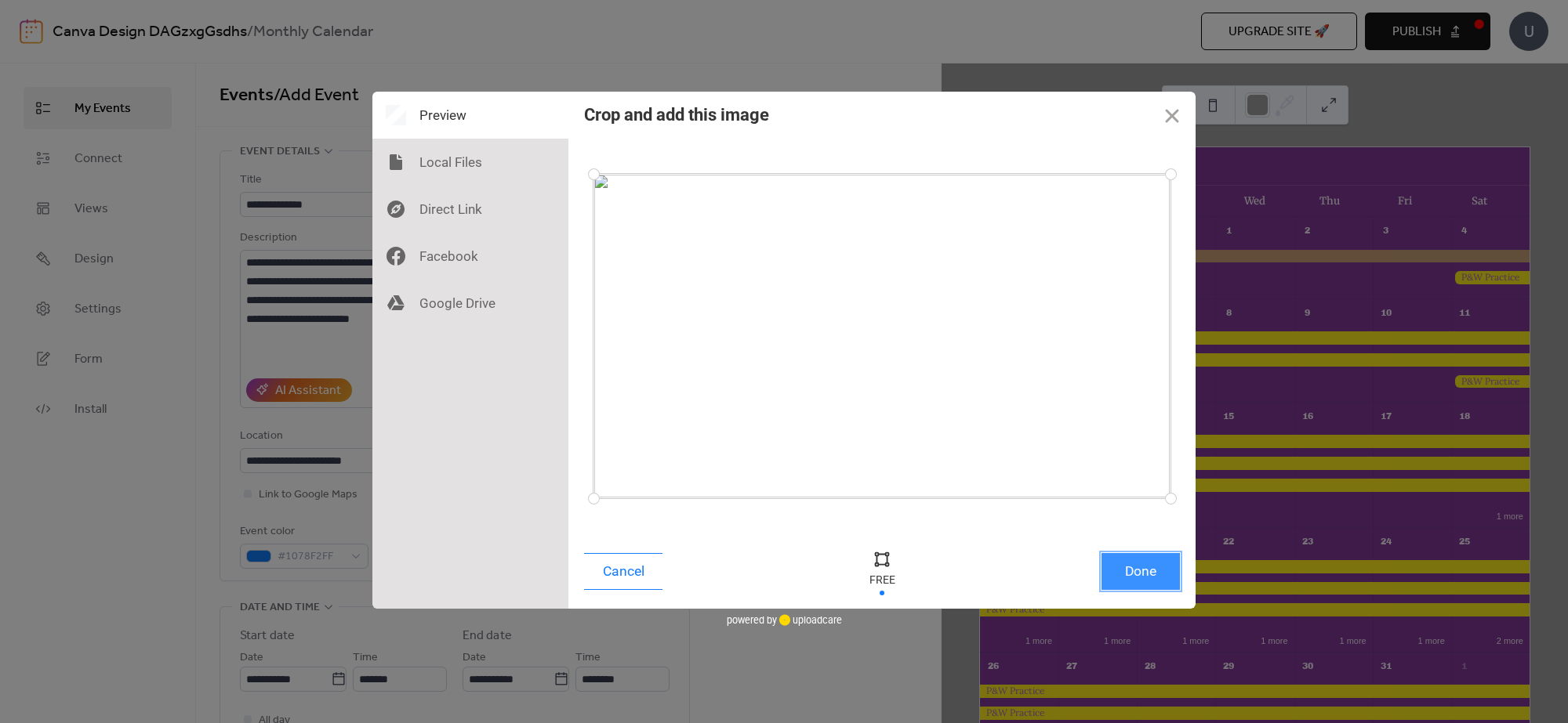
click at [1137, 573] on button "Done" at bounding box center [1140, 572] width 78 height 37
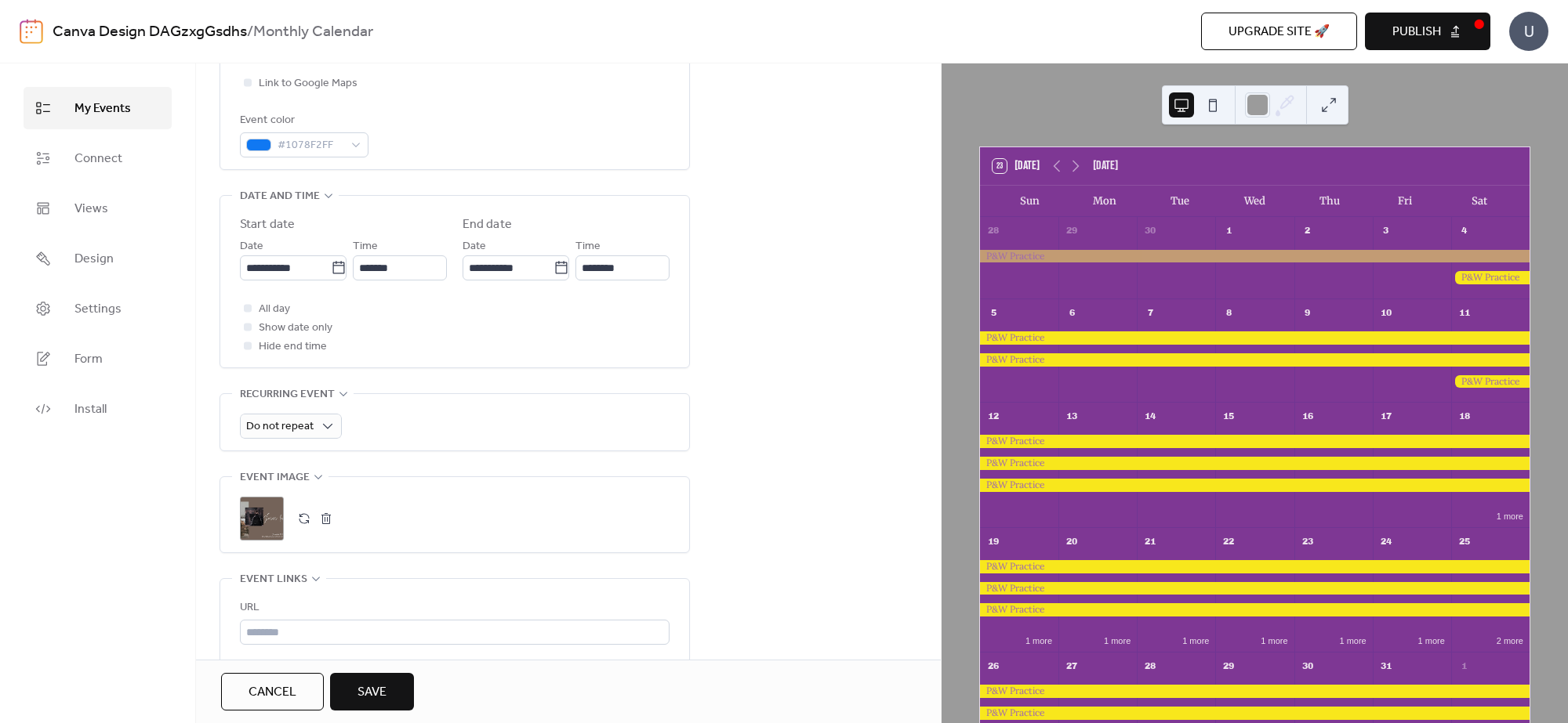
scroll to position [762, 0]
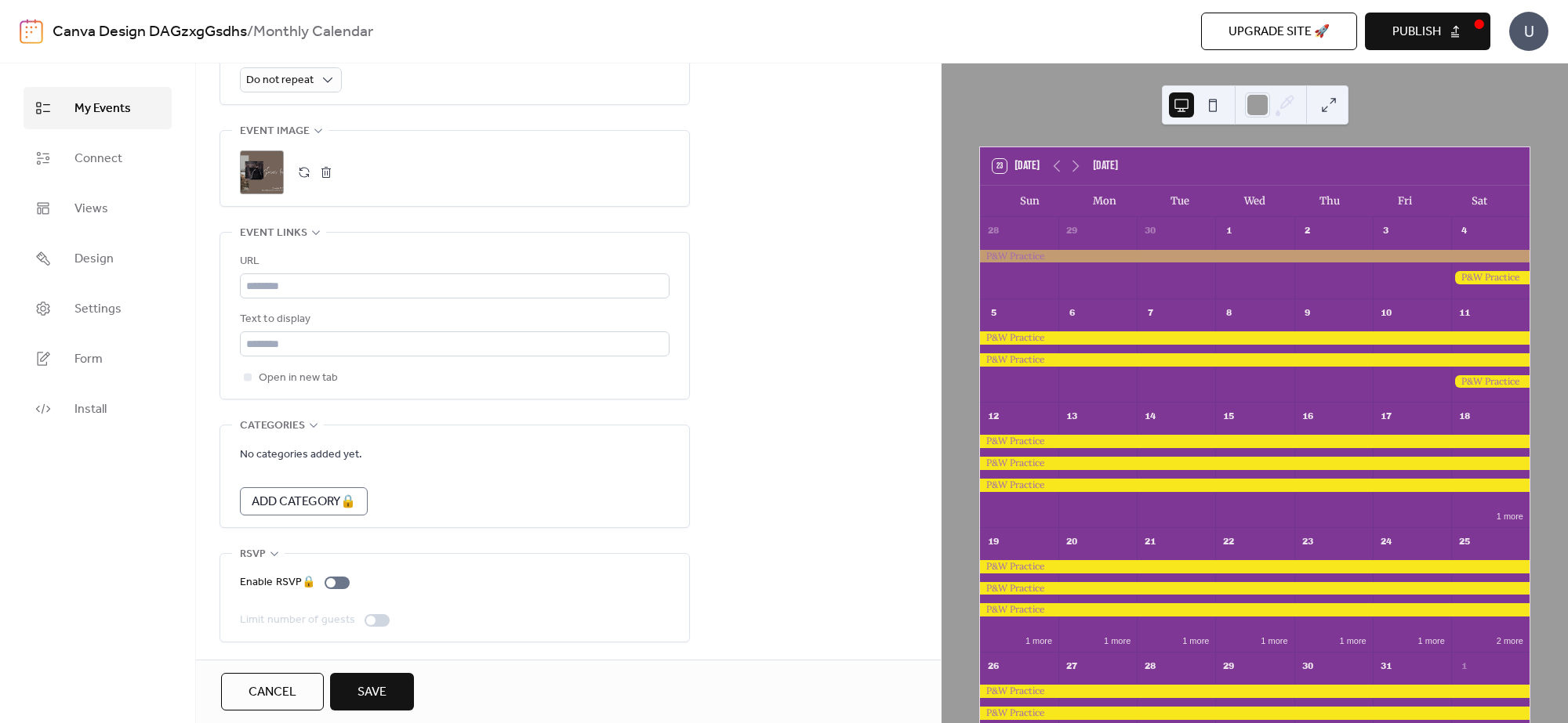
click at [382, 687] on span "Save" at bounding box center [372, 693] width 29 height 18
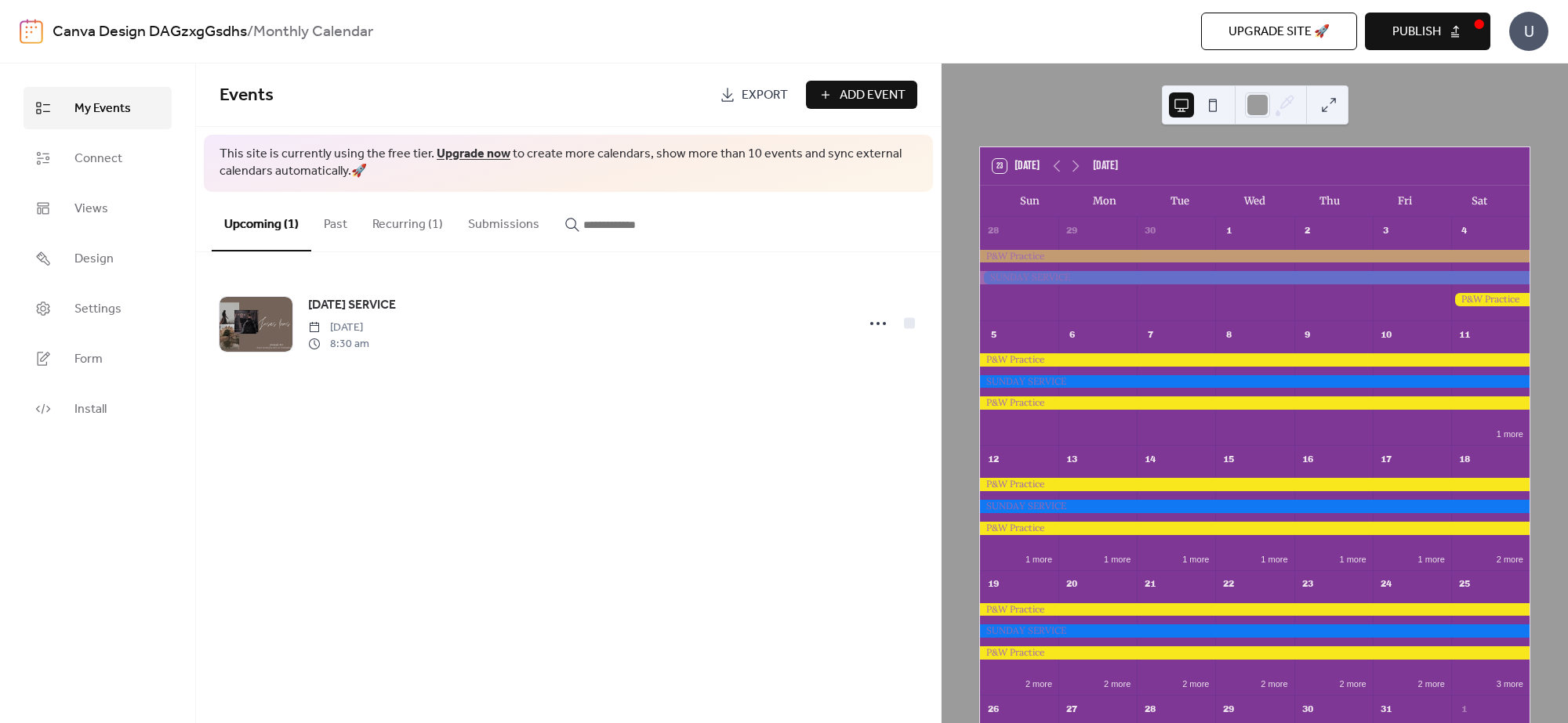
click at [432, 217] on button "Recurring (1)" at bounding box center [408, 220] width 96 height 58
click at [261, 218] on button "Upcoming (1)" at bounding box center [262, 220] width 99 height 58
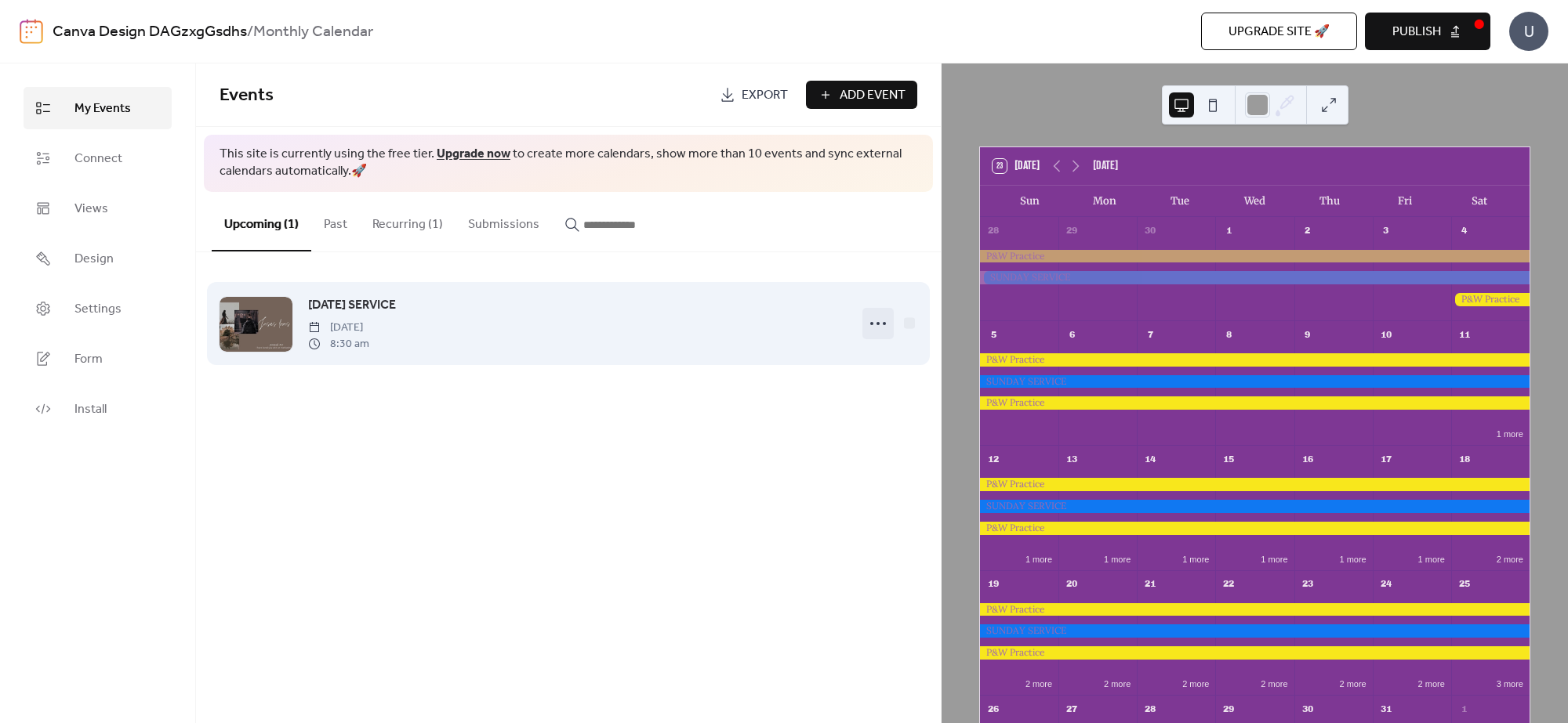
click at [878, 328] on icon at bounding box center [878, 324] width 25 height 25
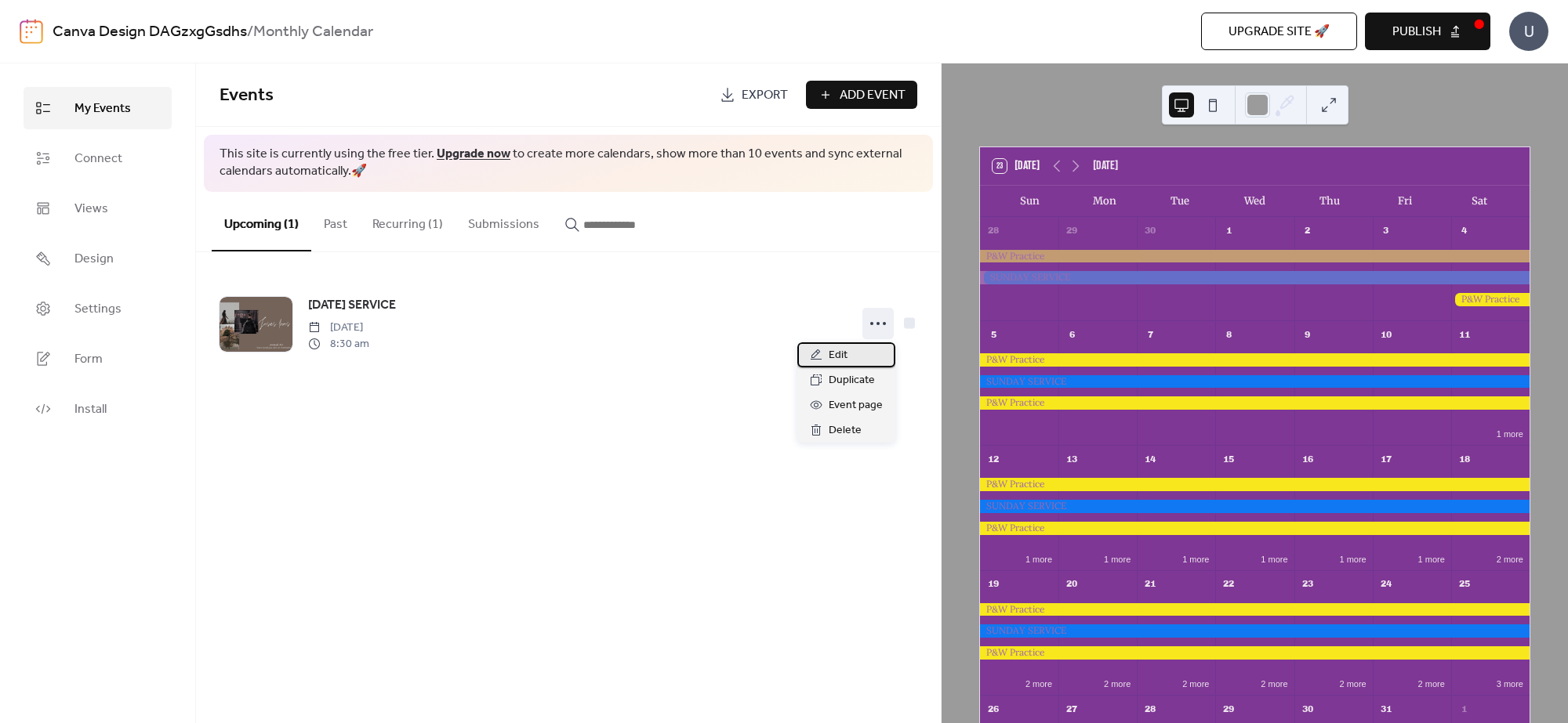
click at [855, 359] on div "Edit" at bounding box center [846, 355] width 98 height 25
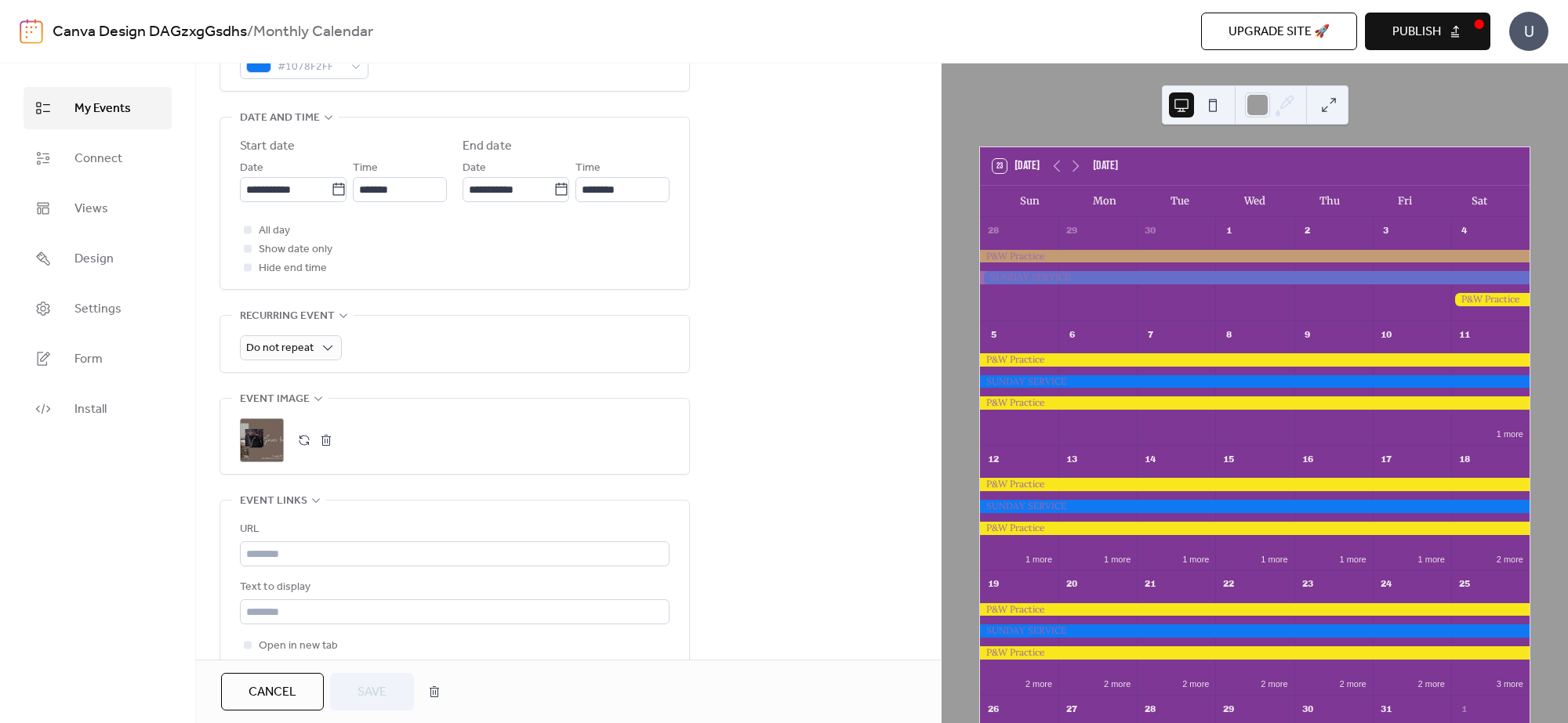
scroll to position [588, 0]
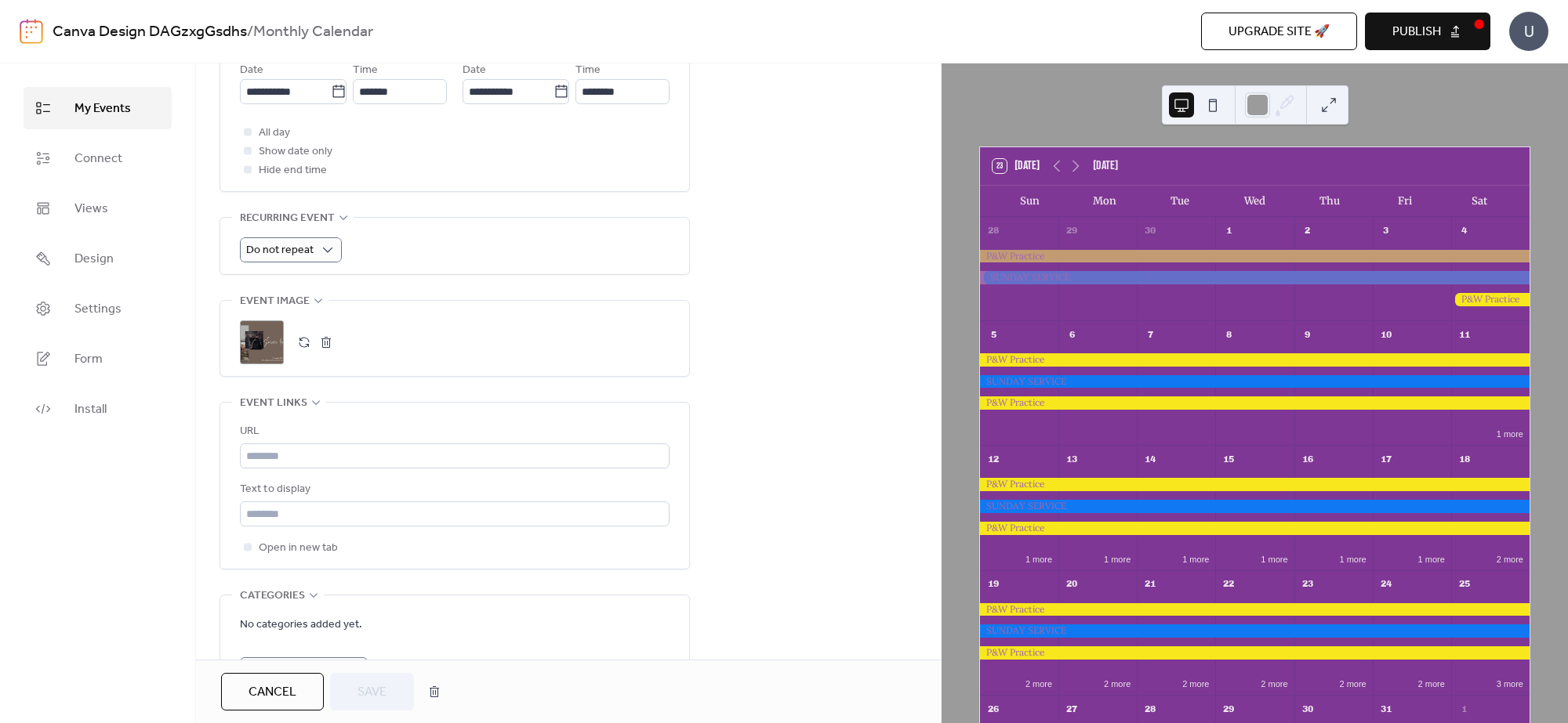
click at [310, 239] on div "Do not repeat" at bounding box center [454, 245] width 430 height 56
click at [314, 251] on div "Do not repeat" at bounding box center [290, 250] width 102 height 25
click at [294, 351] on div "Weekly" at bounding box center [290, 344] width 101 height 31
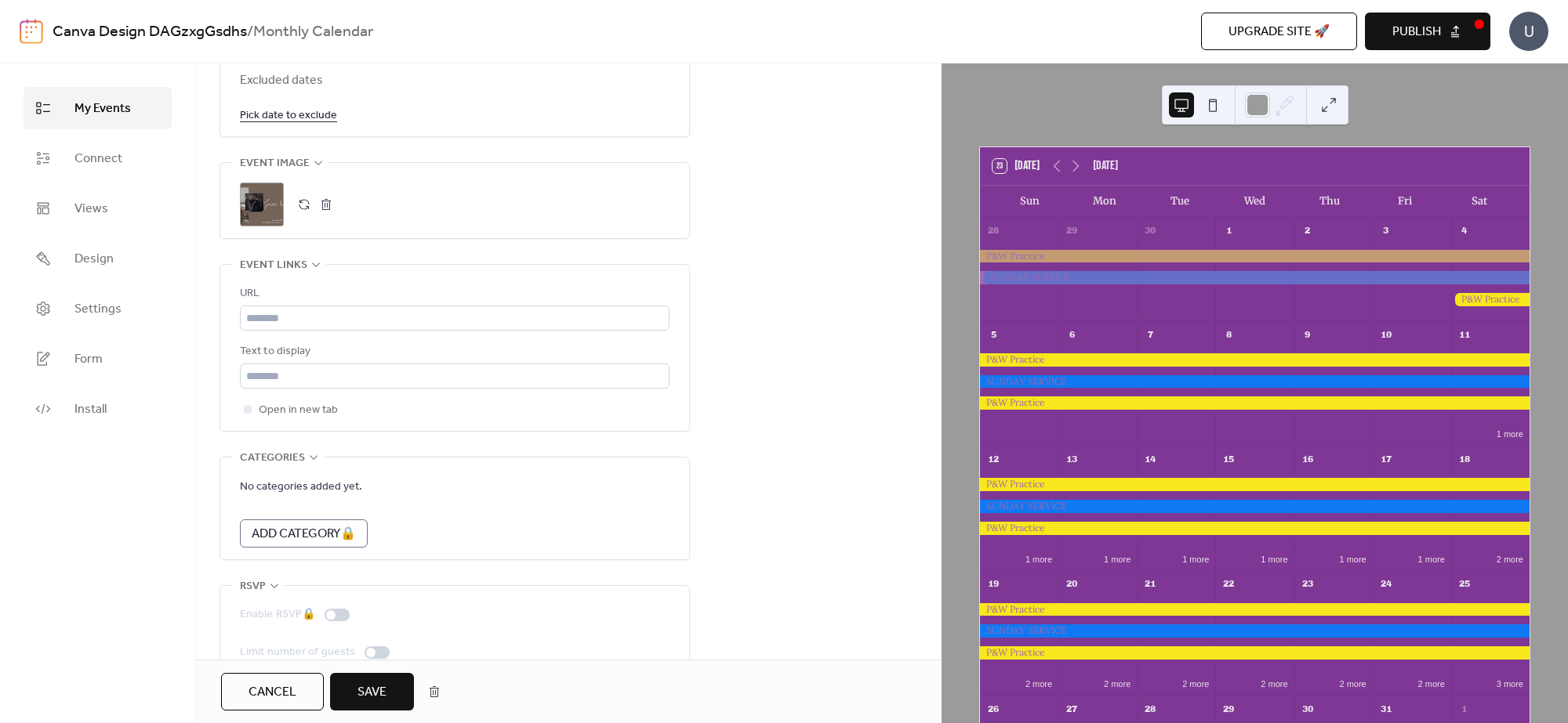
scroll to position [1056, 0]
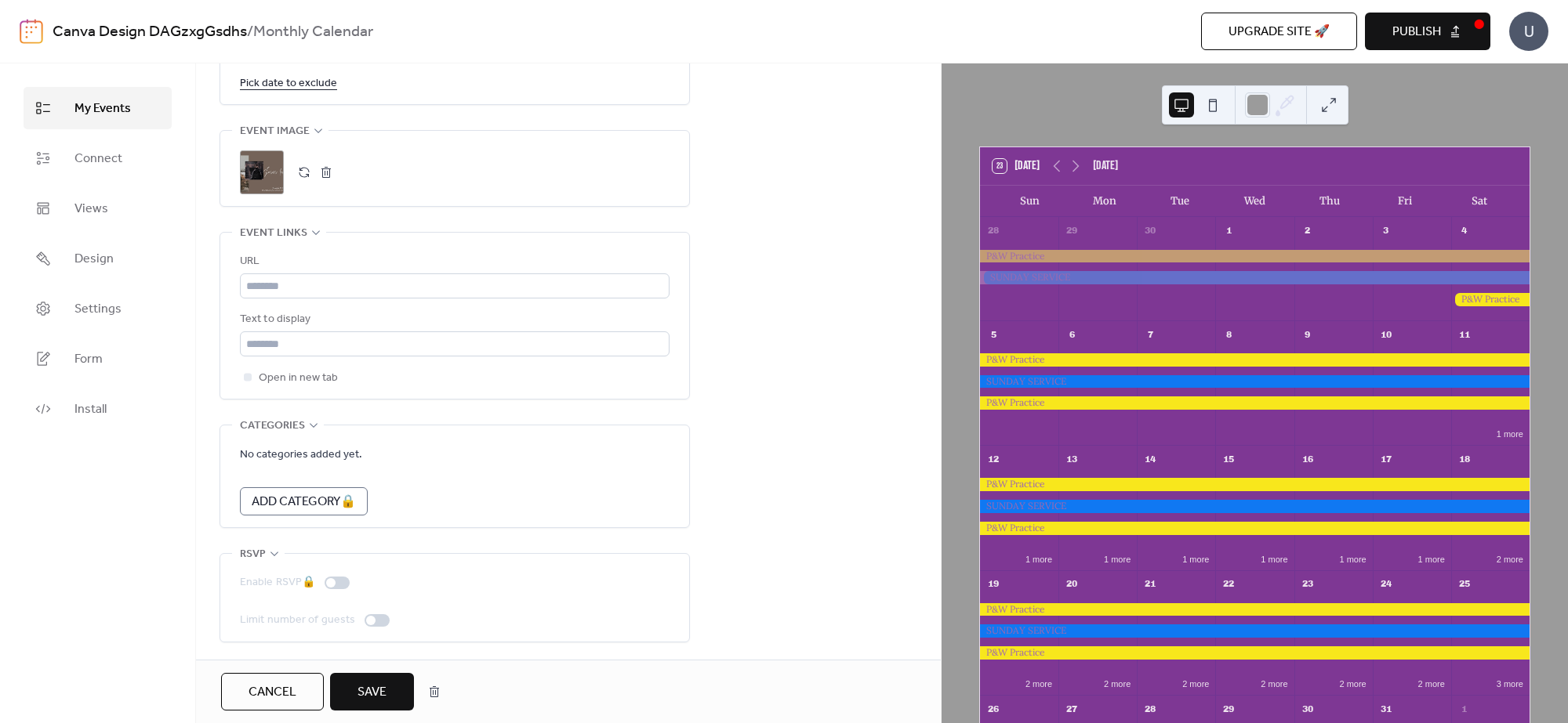
click at [385, 692] on span "Save" at bounding box center [372, 693] width 29 height 18
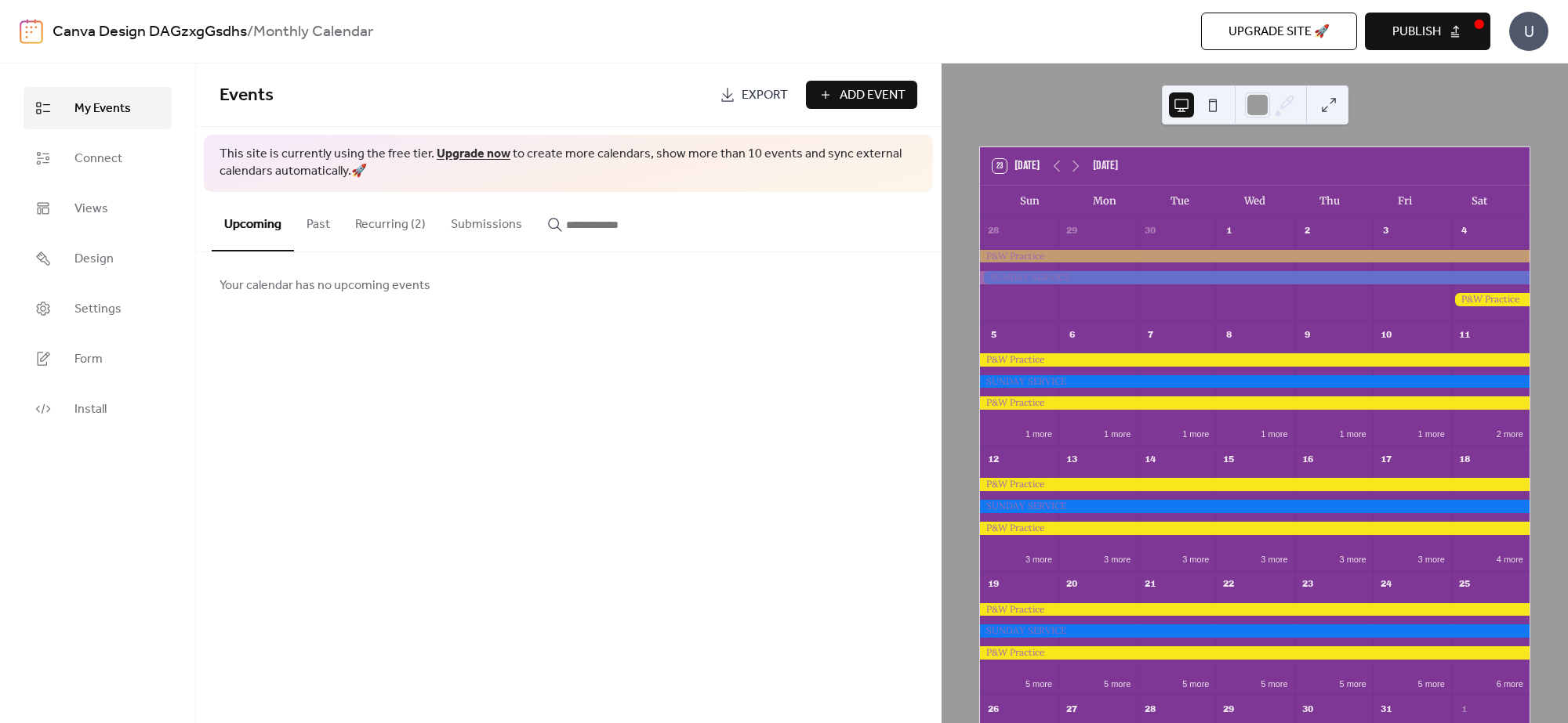
click at [393, 224] on button "Recurring (2)" at bounding box center [390, 220] width 96 height 58
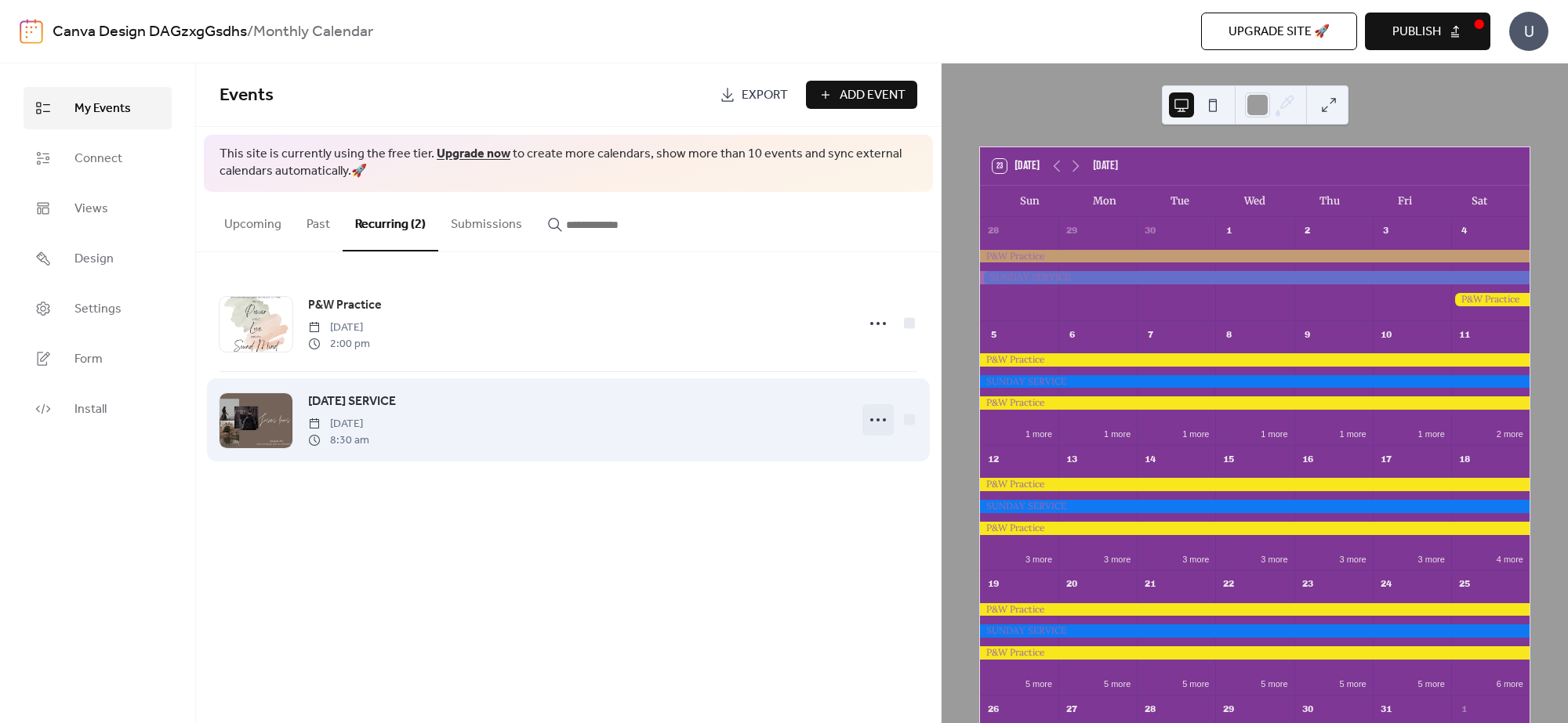
click at [875, 411] on icon at bounding box center [878, 420] width 25 height 25
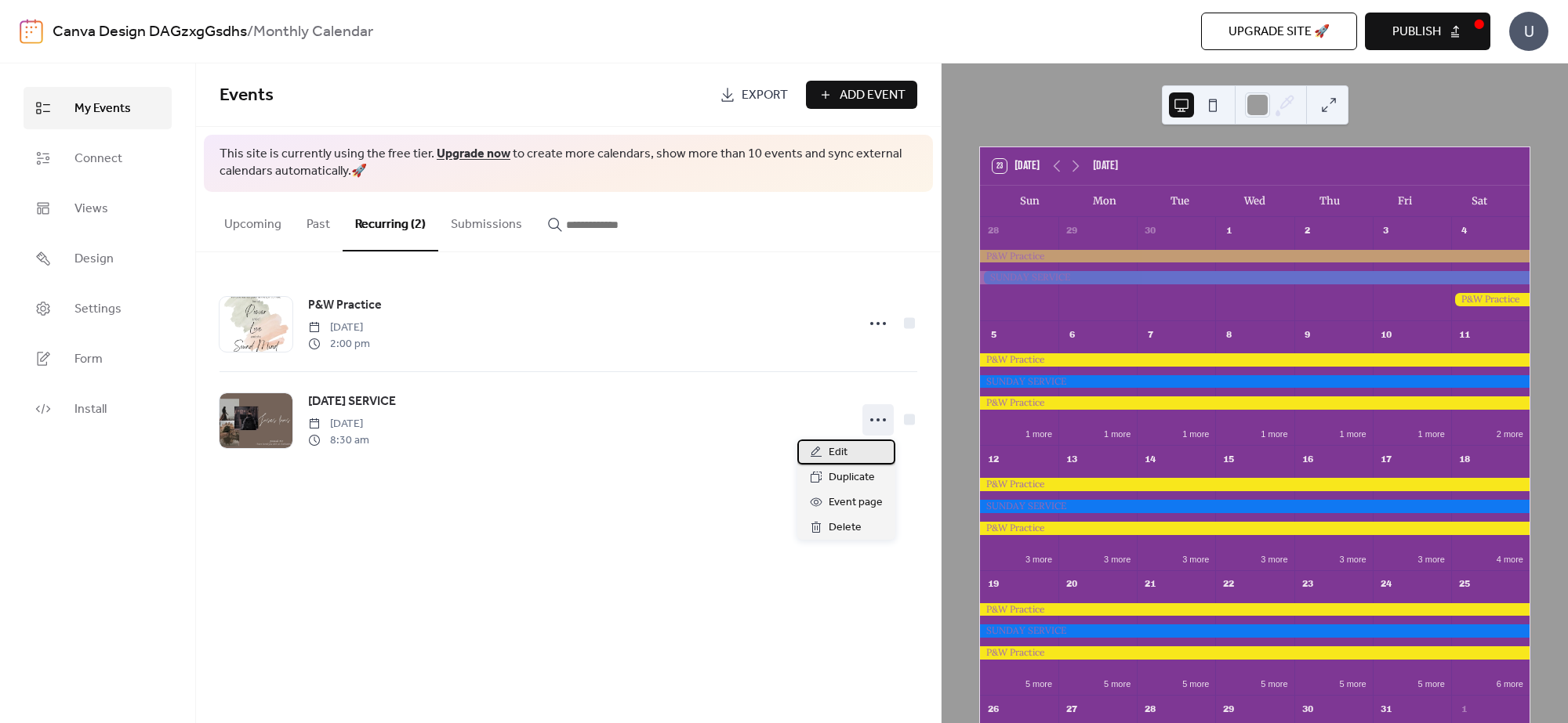
click at [857, 443] on div "Edit" at bounding box center [846, 452] width 98 height 25
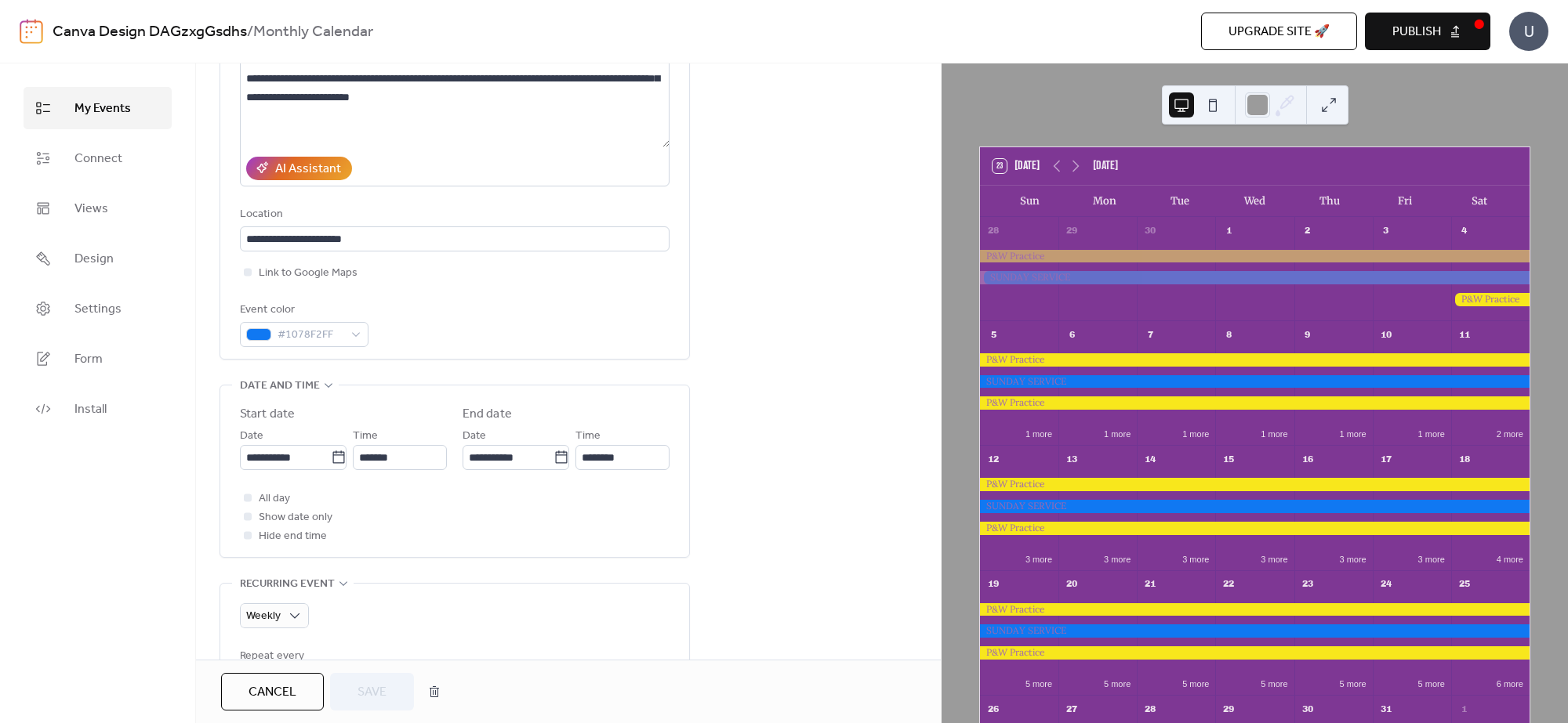
scroll to position [175, 0]
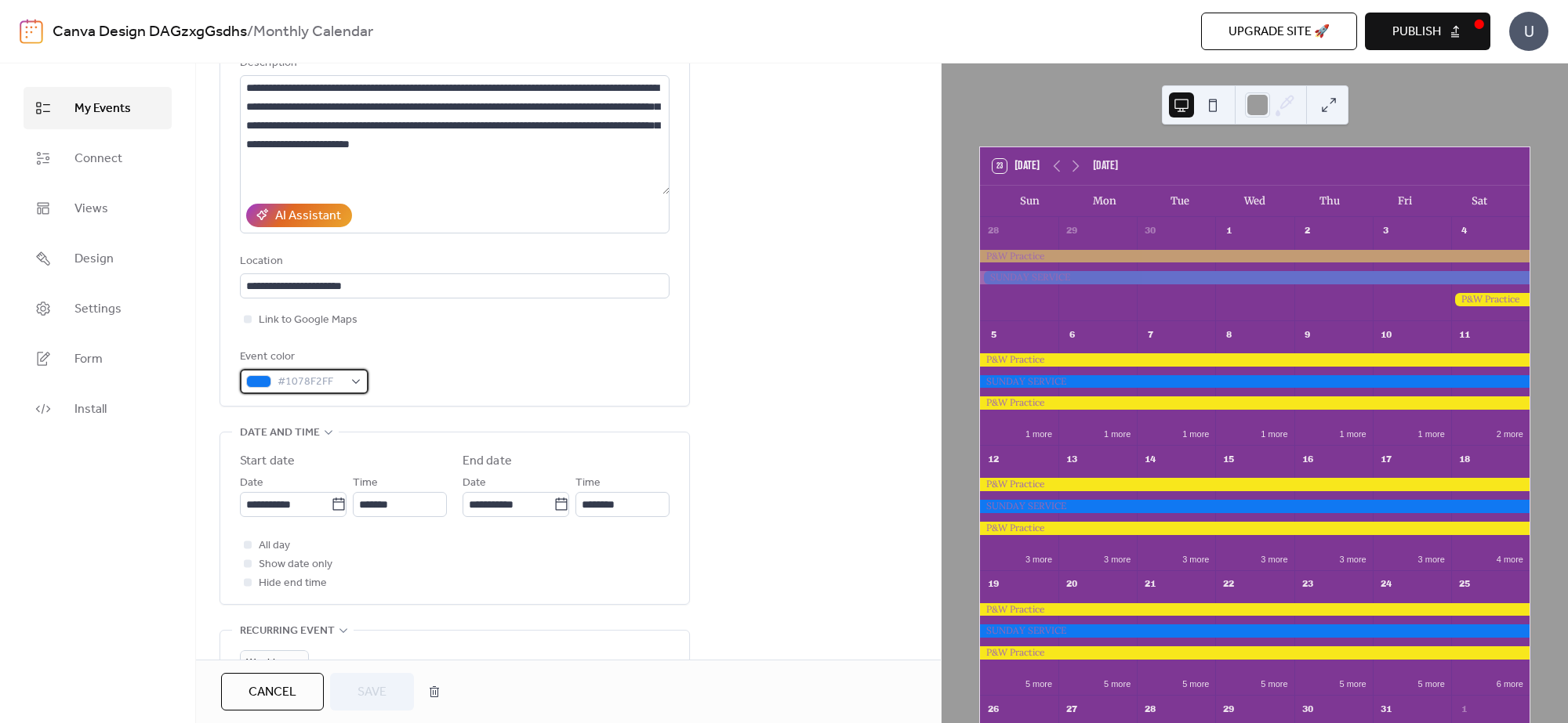
click at [350, 376] on div "#1078F2FF" at bounding box center [304, 382] width 129 height 25
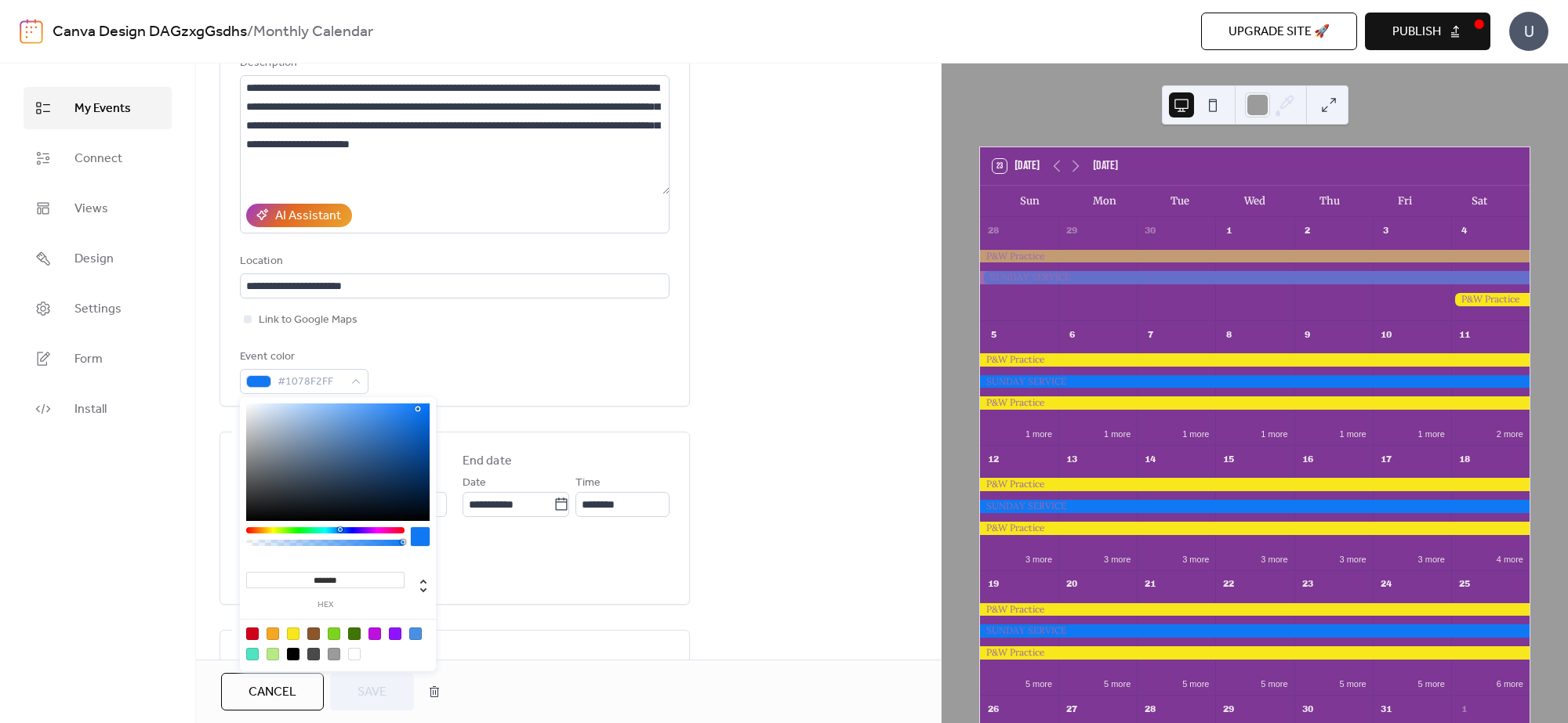
click at [379, 522] on div "******* hex" at bounding box center [337, 536] width 196 height 277
click at [382, 527] on div at bounding box center [326, 530] width 158 height 6
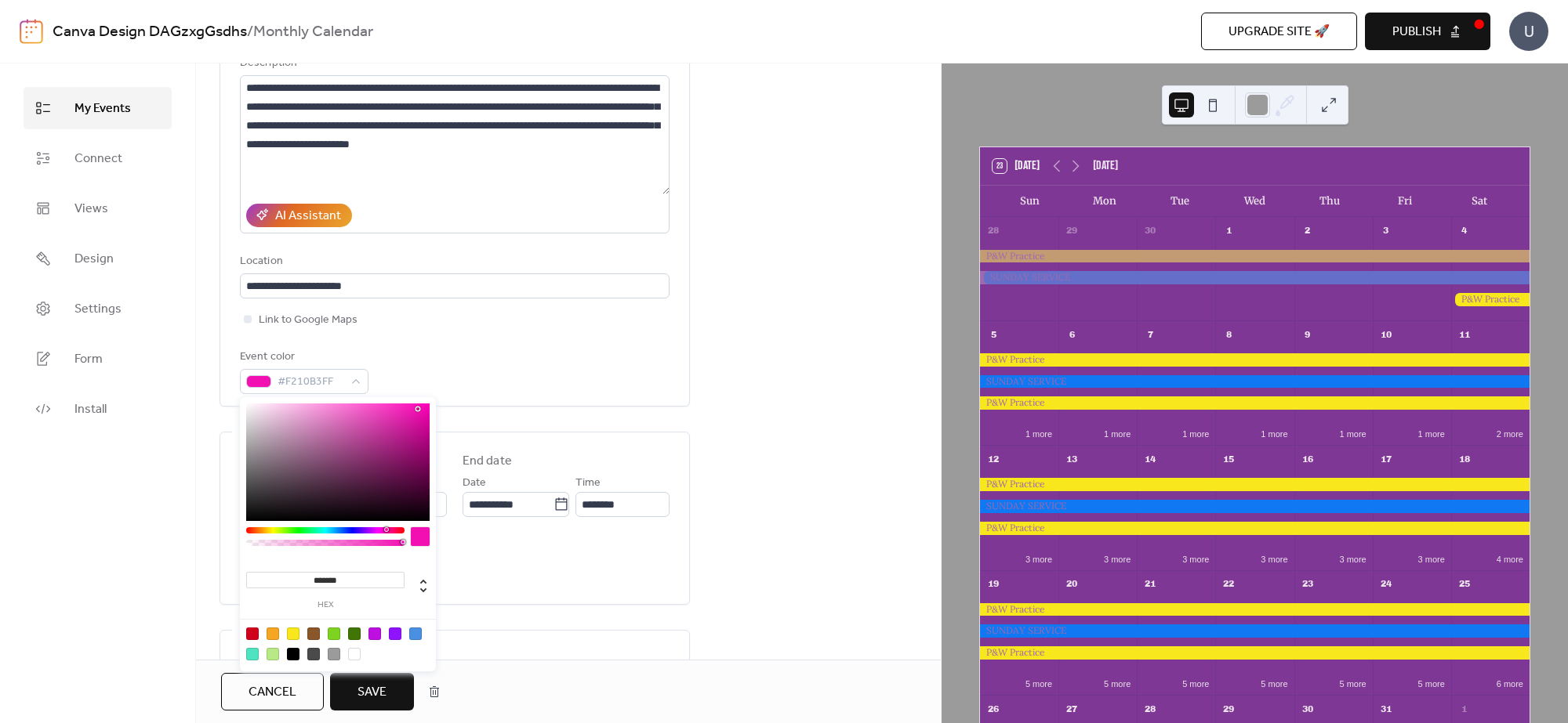
click at [385, 527] on div at bounding box center [387, 530] width 5 height 5
type input "*******"
click at [366, 414] on div at bounding box center [338, 462] width 183 height 118
click at [380, 689] on span "Save" at bounding box center [372, 693] width 29 height 18
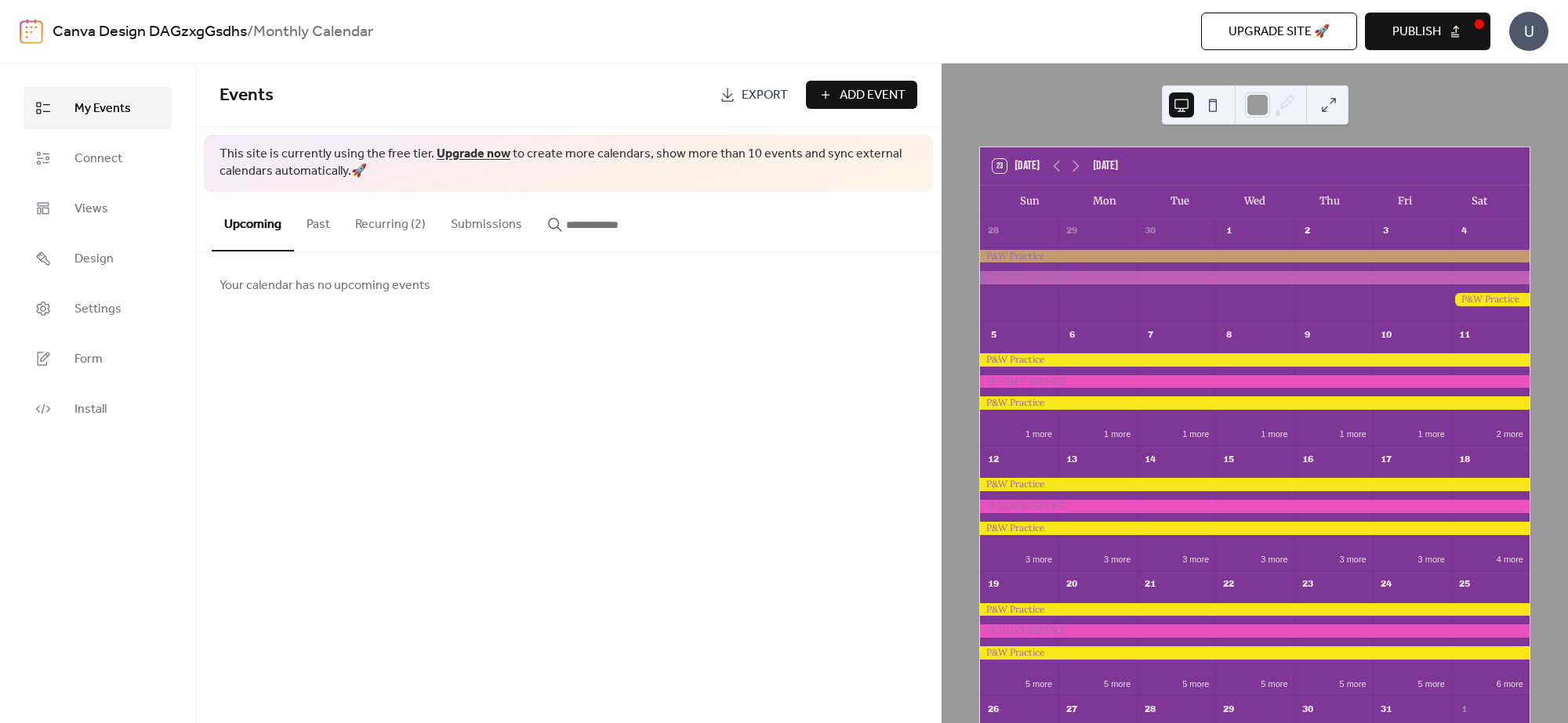
drag, startPoint x: 380, startPoint y: 228, endPoint x: 388, endPoint y: 230, distance: 8.2
click at [382, 228] on button "Recurring (2)" at bounding box center [390, 220] width 96 height 58
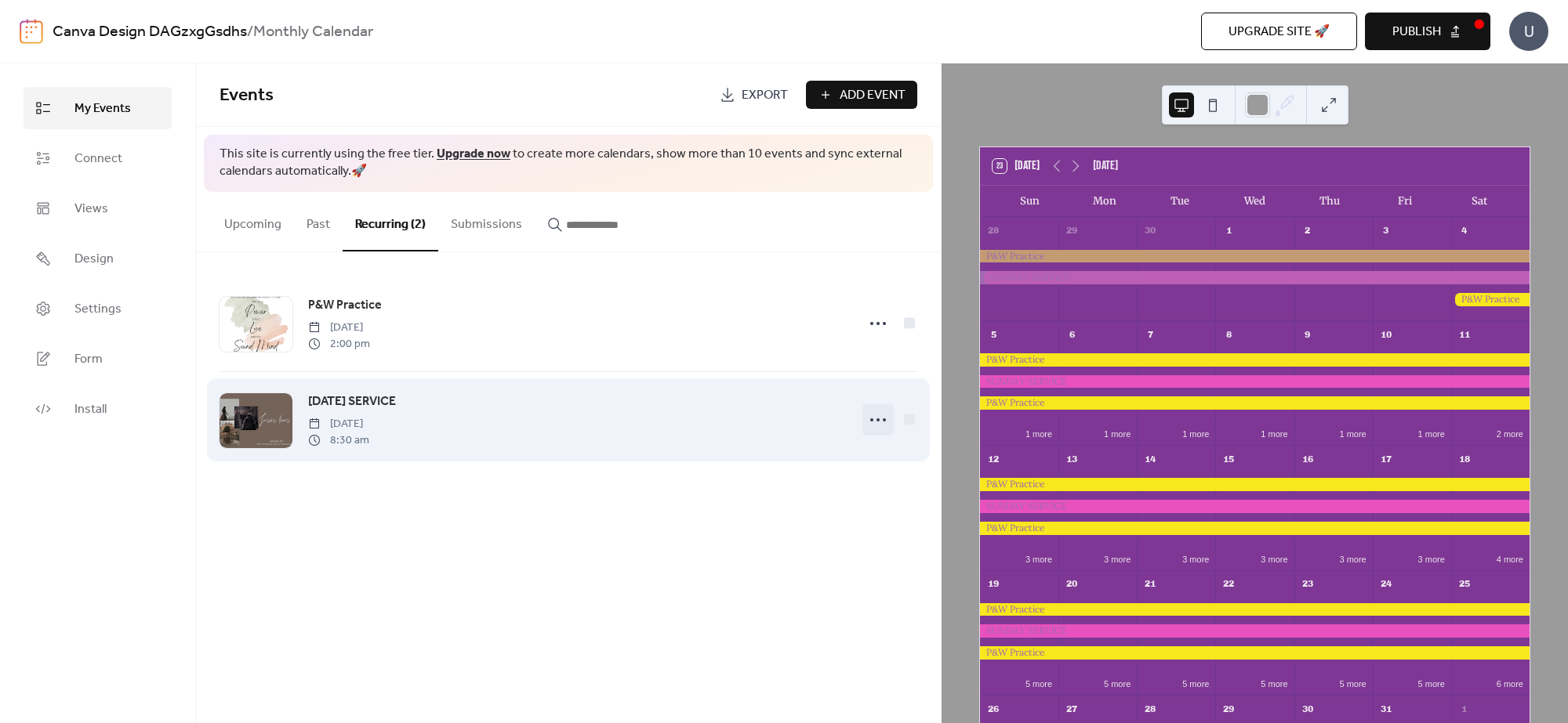
click at [876, 416] on icon at bounding box center [878, 420] width 25 height 25
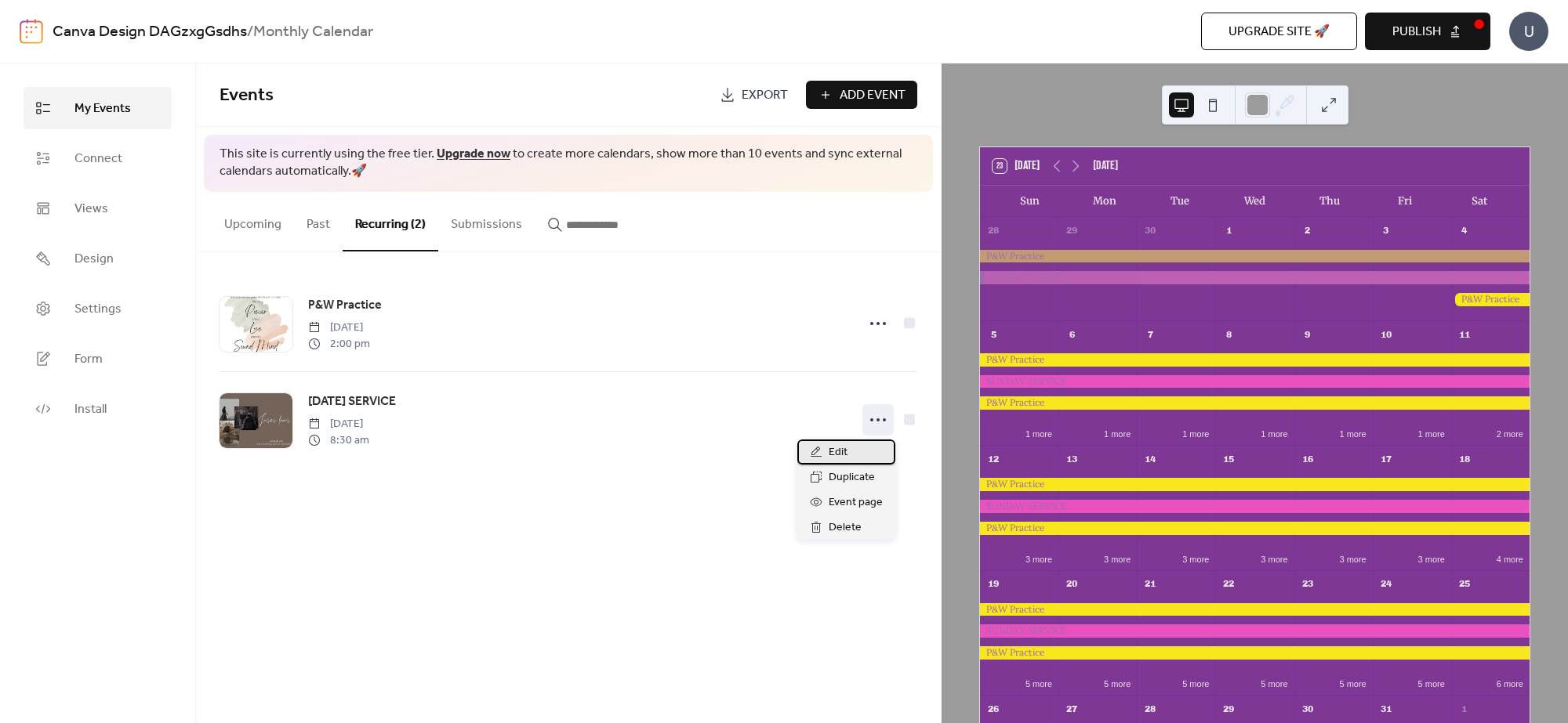
click at [829, 456] on span "Edit" at bounding box center [838, 452] width 19 height 18
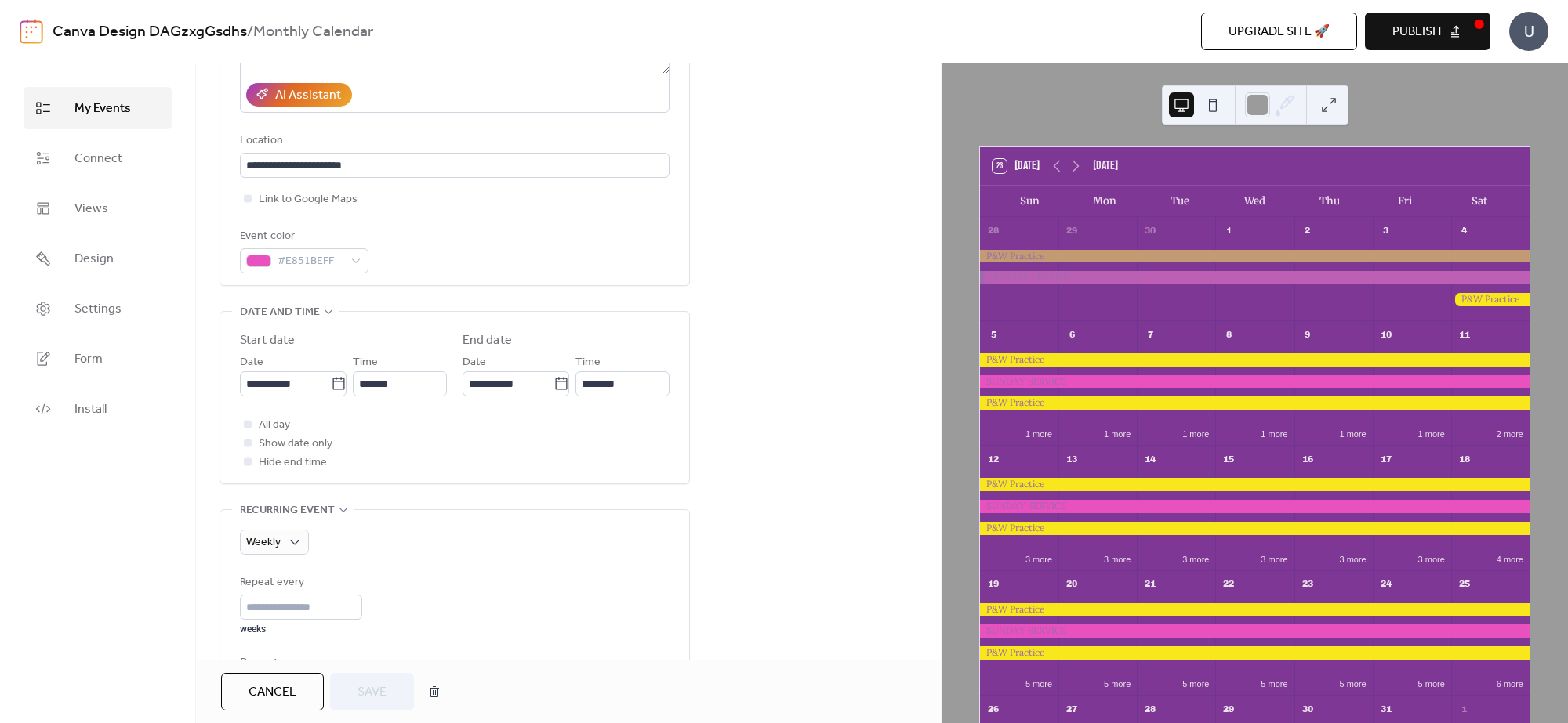
scroll to position [293, 0]
click at [339, 256] on span "#E851BEFF" at bounding box center [310, 263] width 66 height 18
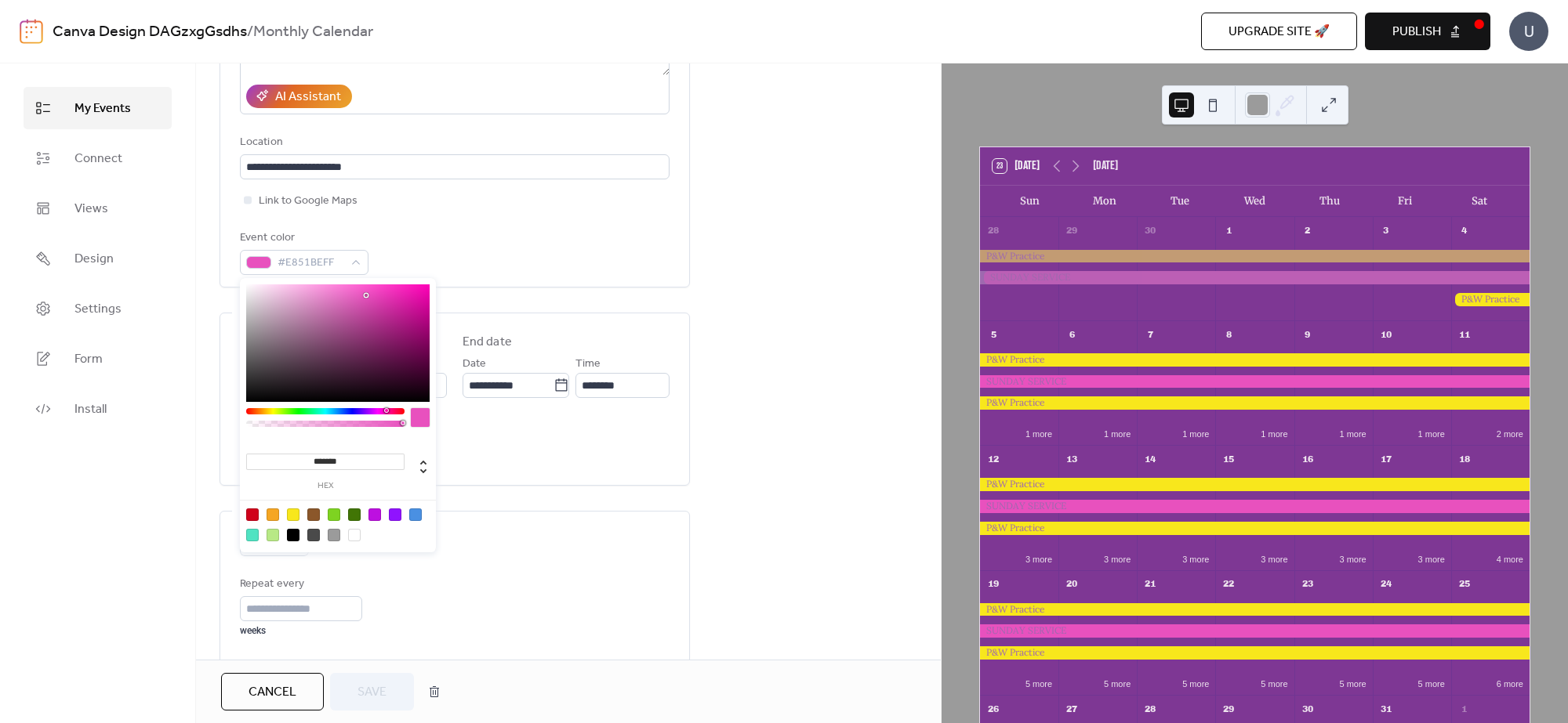
click at [283, 290] on div at bounding box center [338, 343] width 183 height 118
type input "*******"
click at [371, 696] on span "Save" at bounding box center [372, 693] width 29 height 18
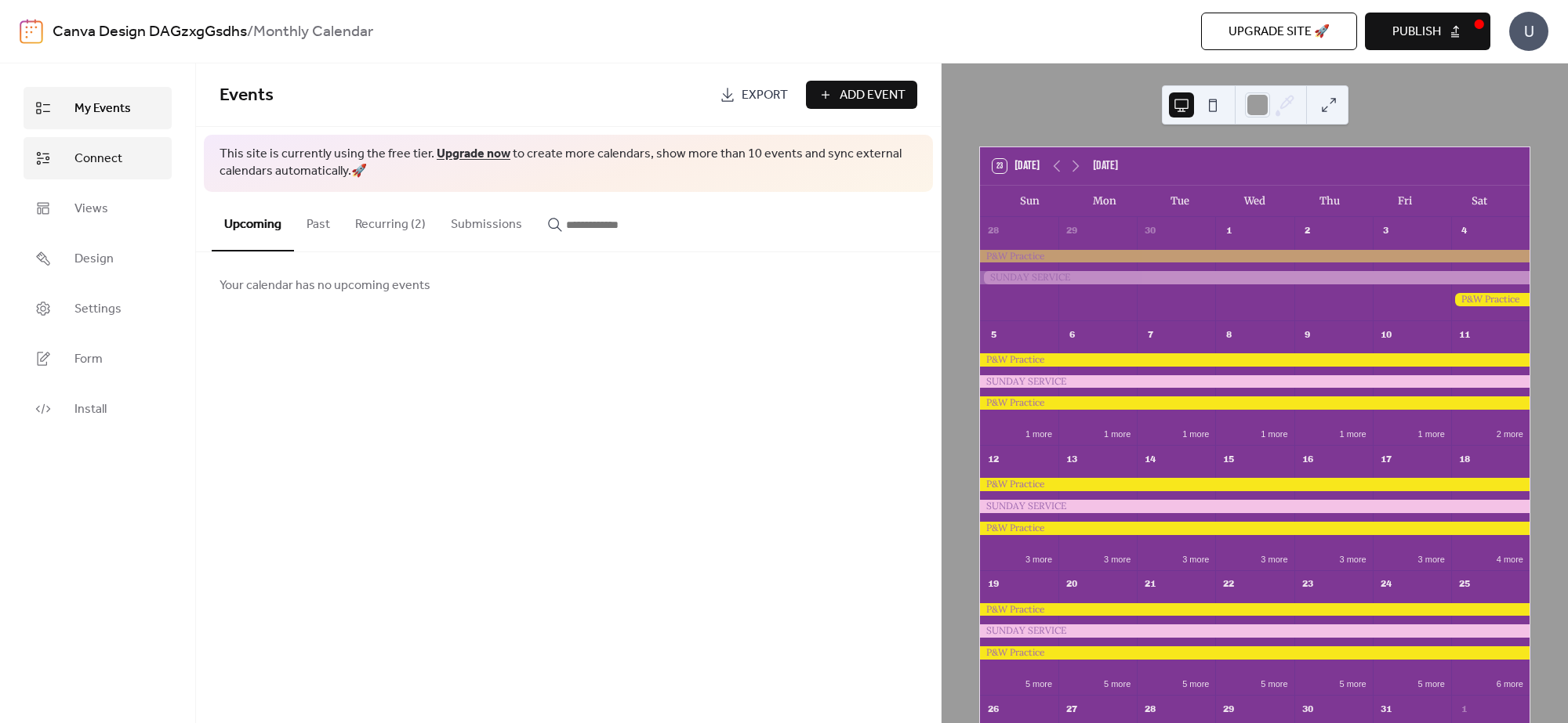
click at [92, 165] on span "Connect" at bounding box center [98, 159] width 48 height 18
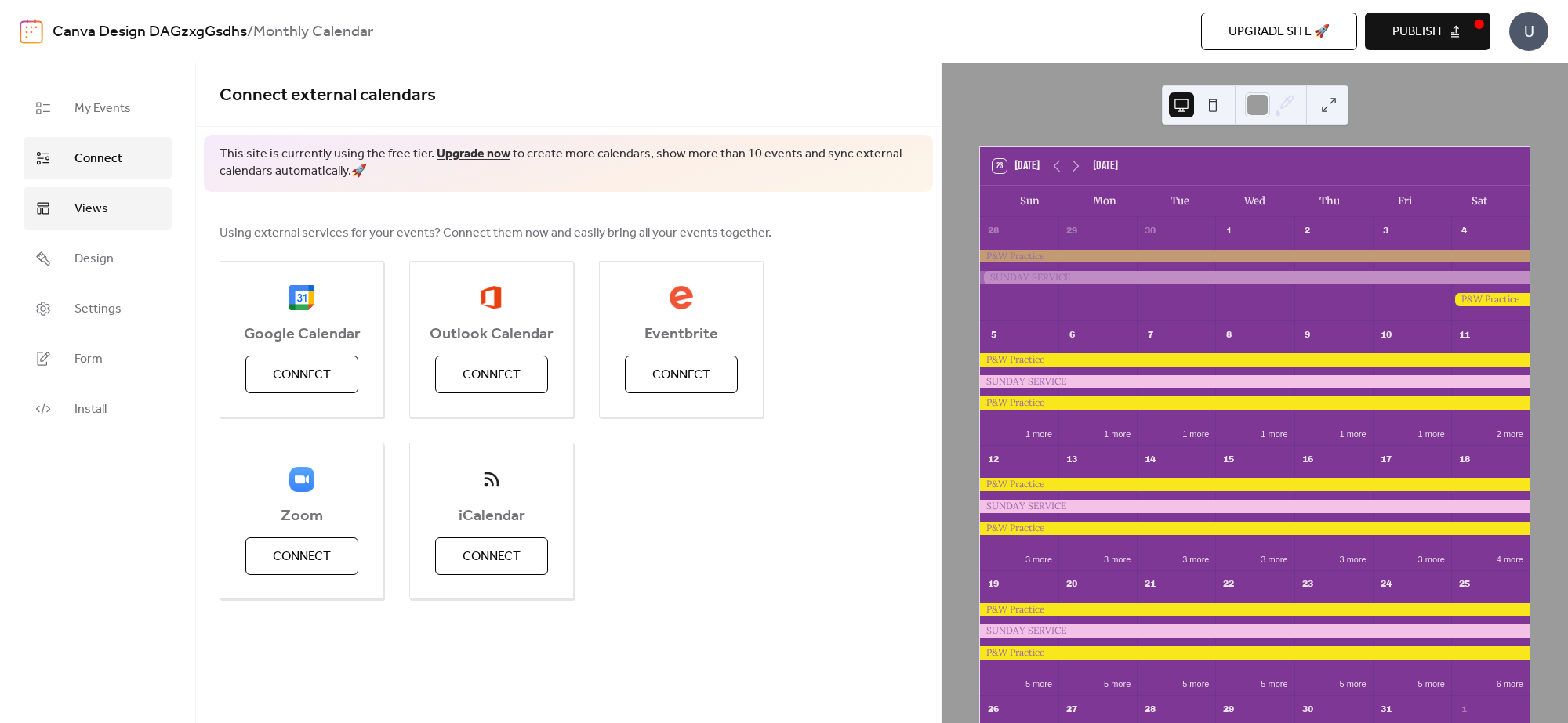
drag, startPoint x: 102, startPoint y: 204, endPoint x: 114, endPoint y: 224, distance: 23.3
click at [103, 204] on span "Views" at bounding box center [92, 209] width 34 height 18
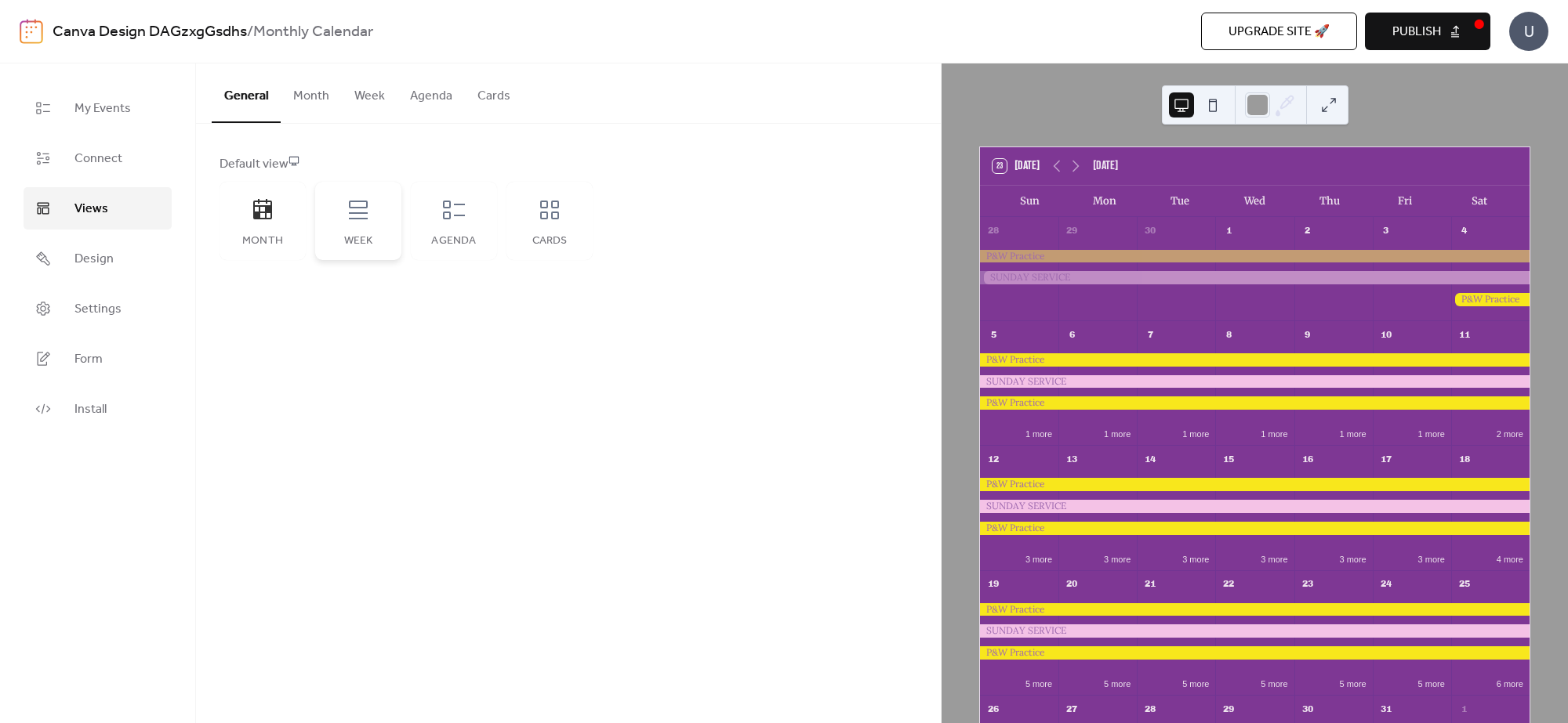
click at [389, 229] on div "Week" at bounding box center [358, 220] width 87 height 78
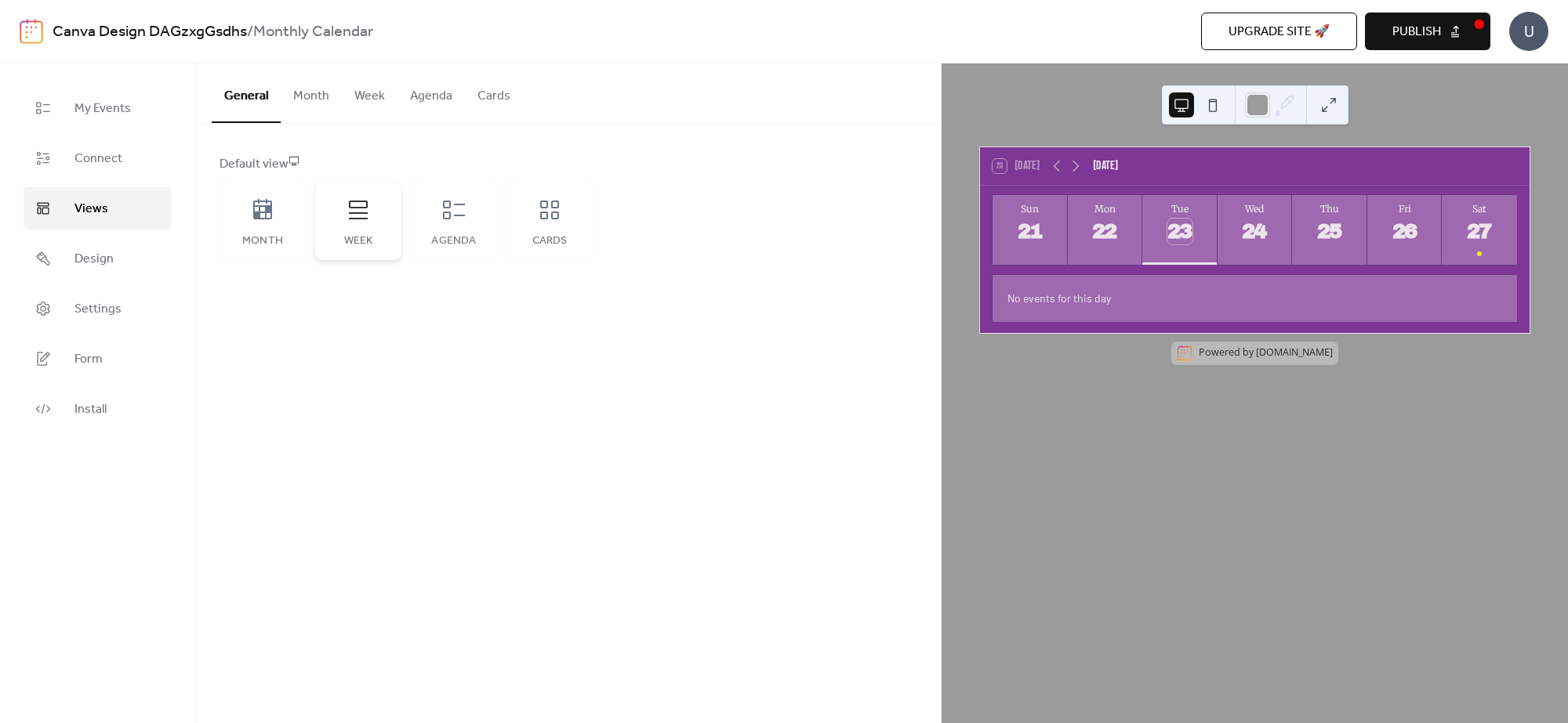
click at [342, 230] on div "Week" at bounding box center [358, 220] width 87 height 78
click at [1215, 103] on button at bounding box center [1213, 105] width 25 height 25
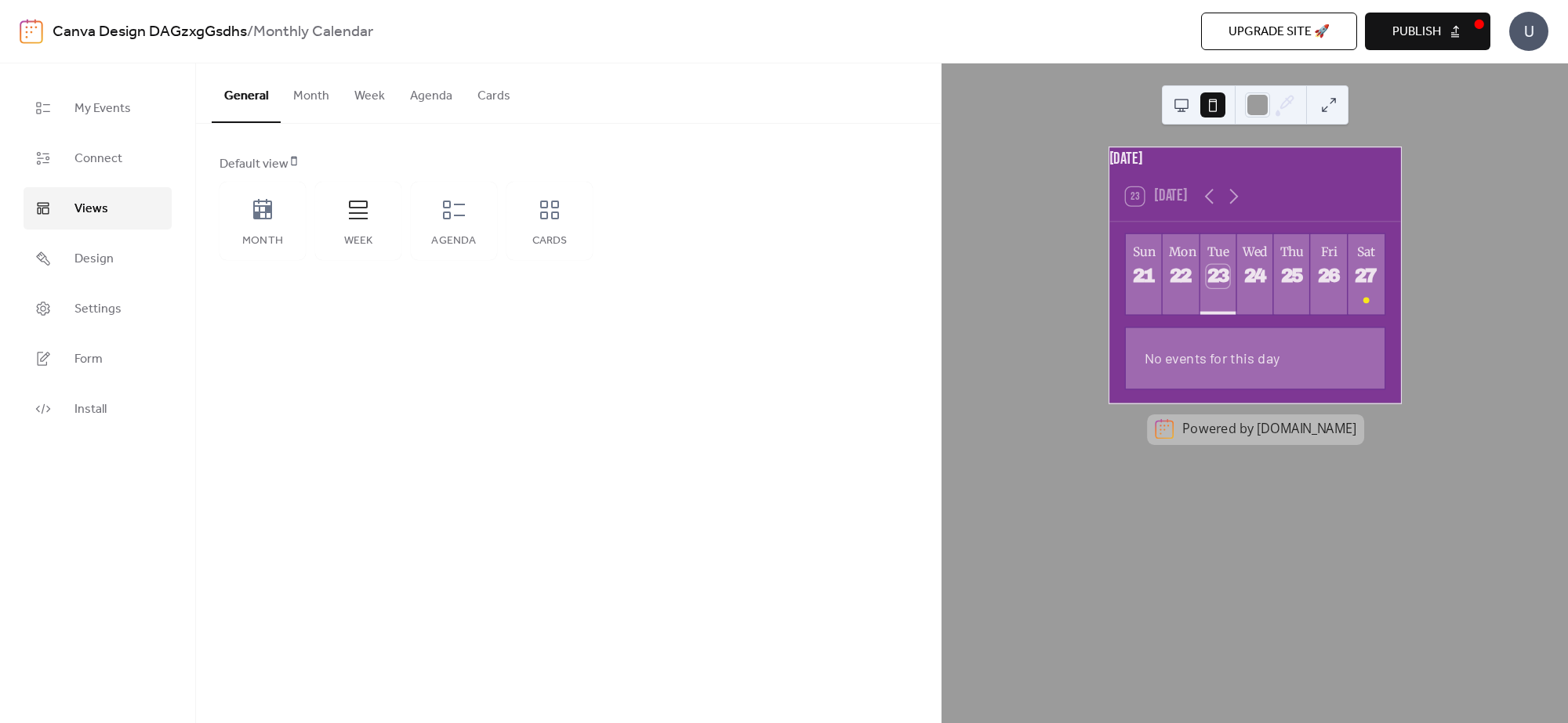
click at [1179, 107] on button at bounding box center [1181, 105] width 25 height 25
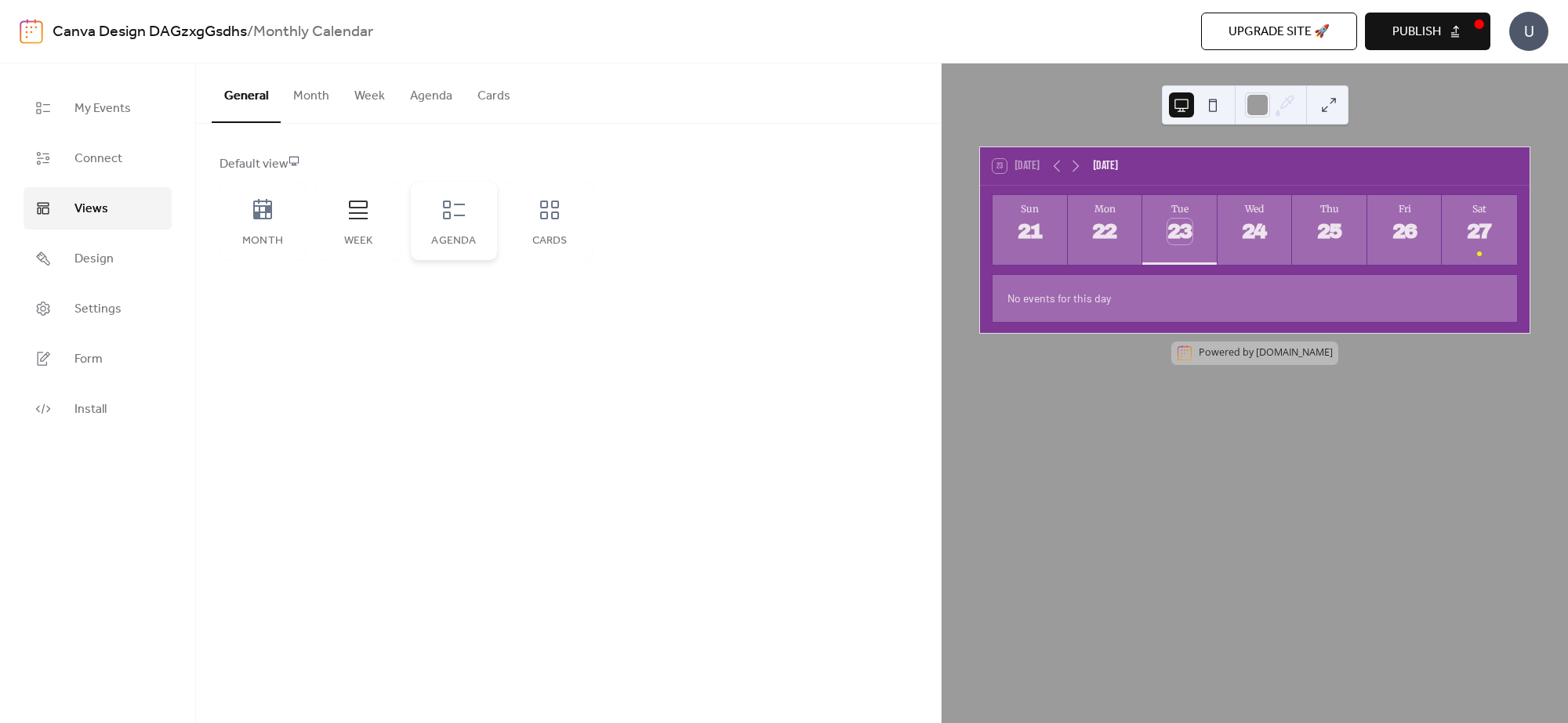
click at [445, 241] on div "Agenda" at bounding box center [453, 241] width 55 height 13
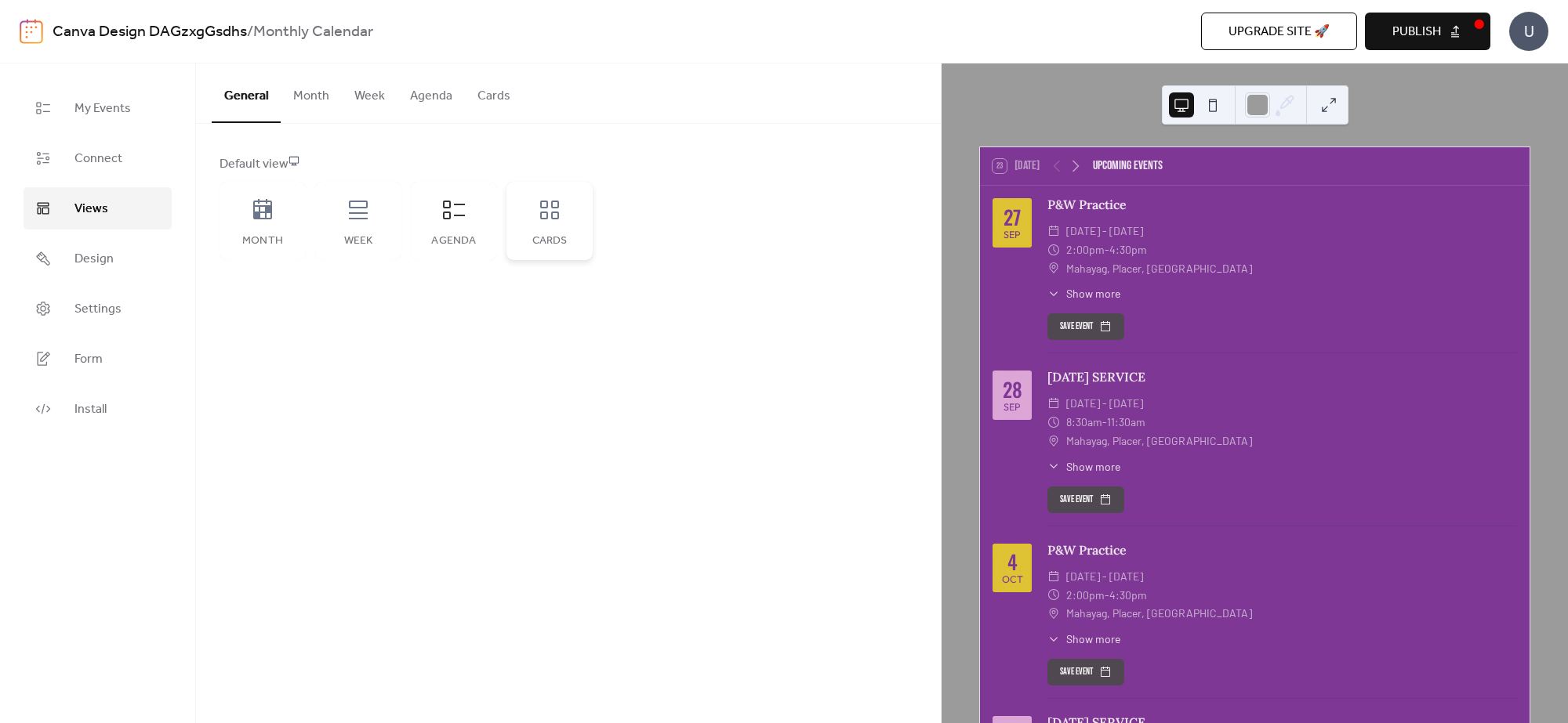
click at [545, 224] on div "Cards" at bounding box center [549, 220] width 87 height 78
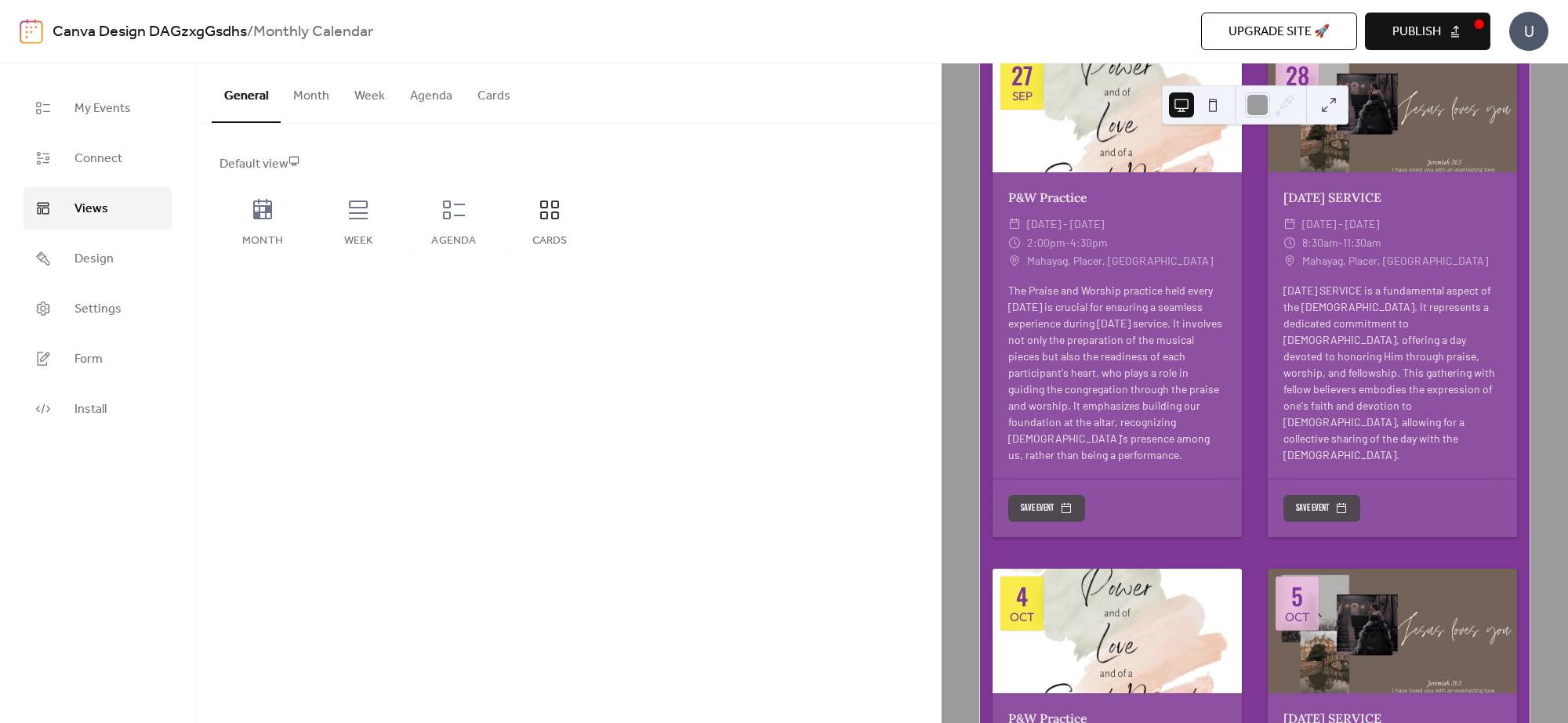
scroll to position [98, 0]
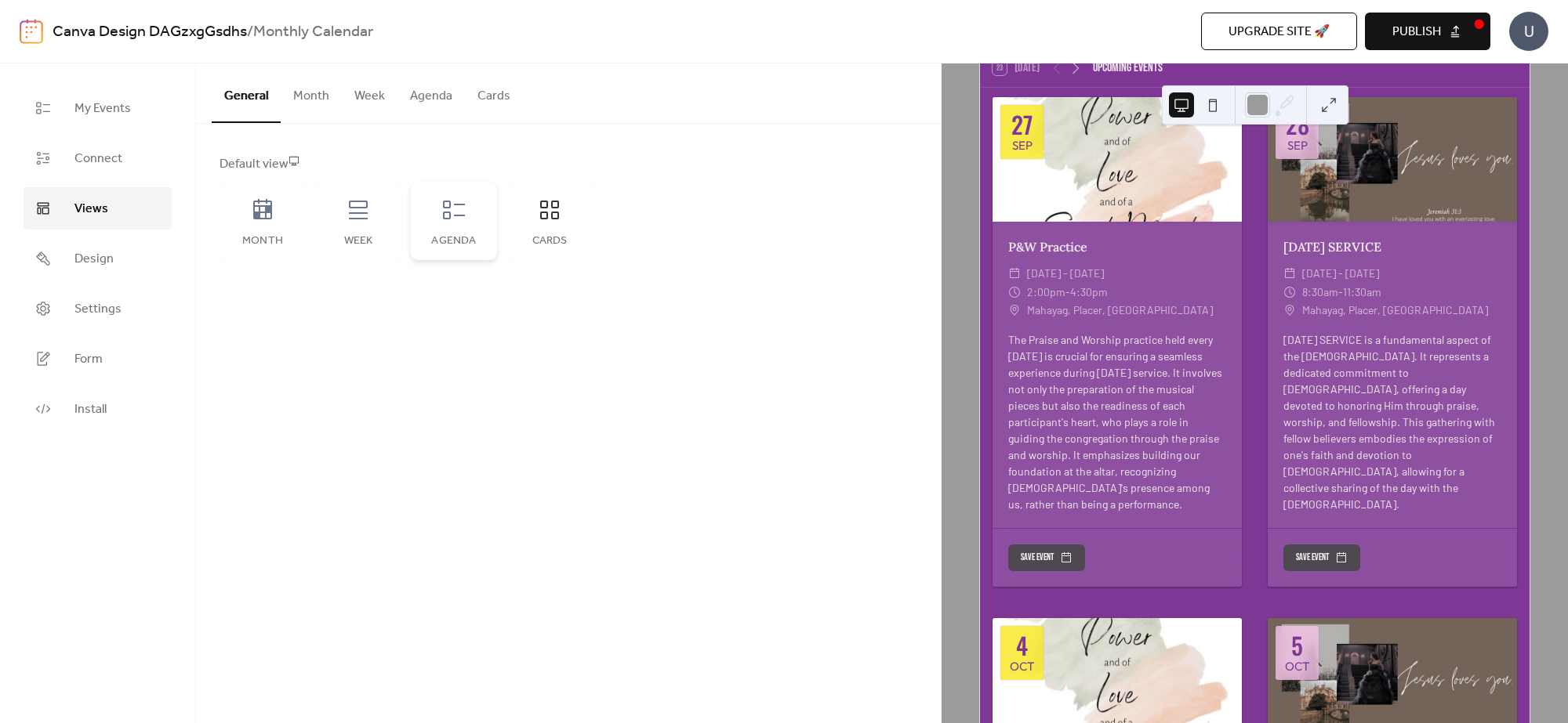
click at [442, 231] on div "Agenda" at bounding box center [453, 220] width 87 height 78
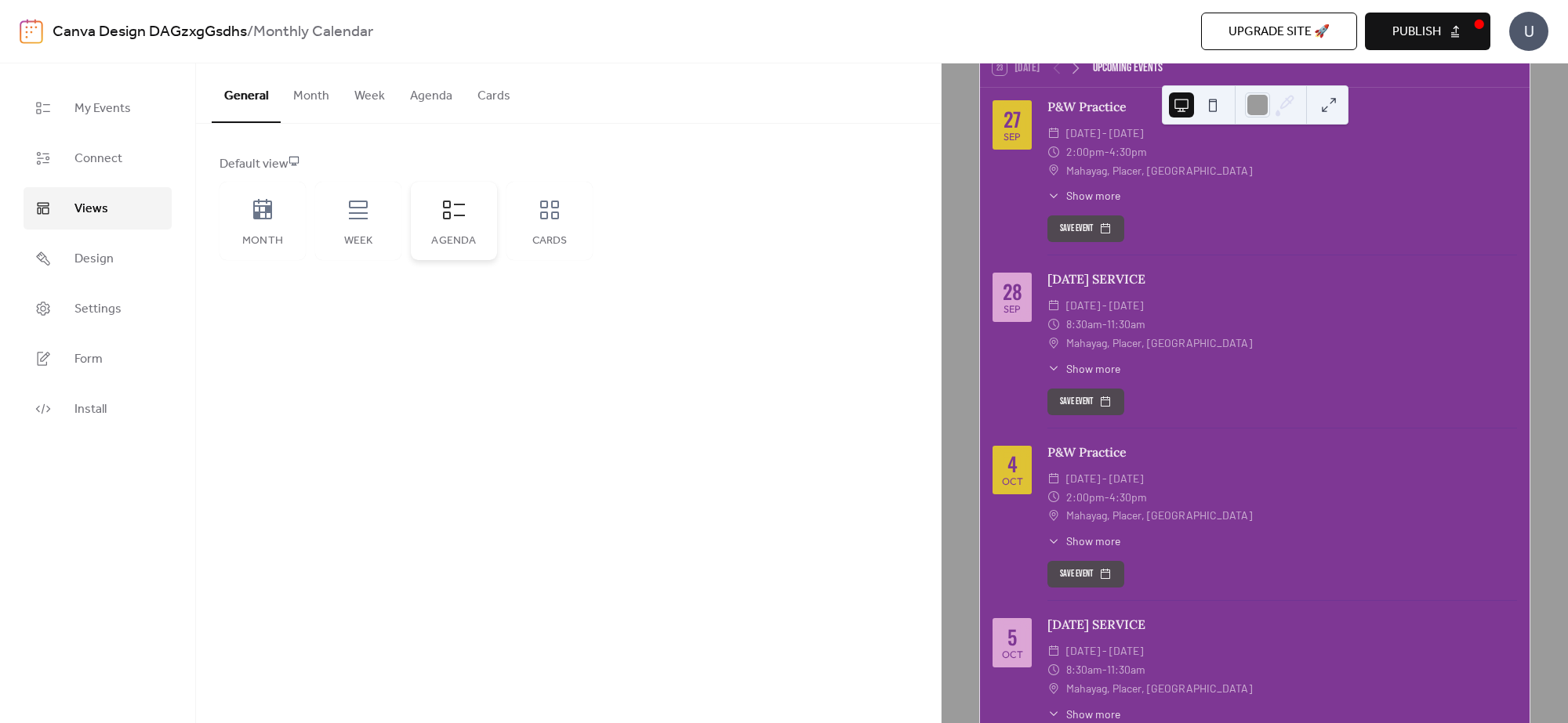
scroll to position [0, 0]
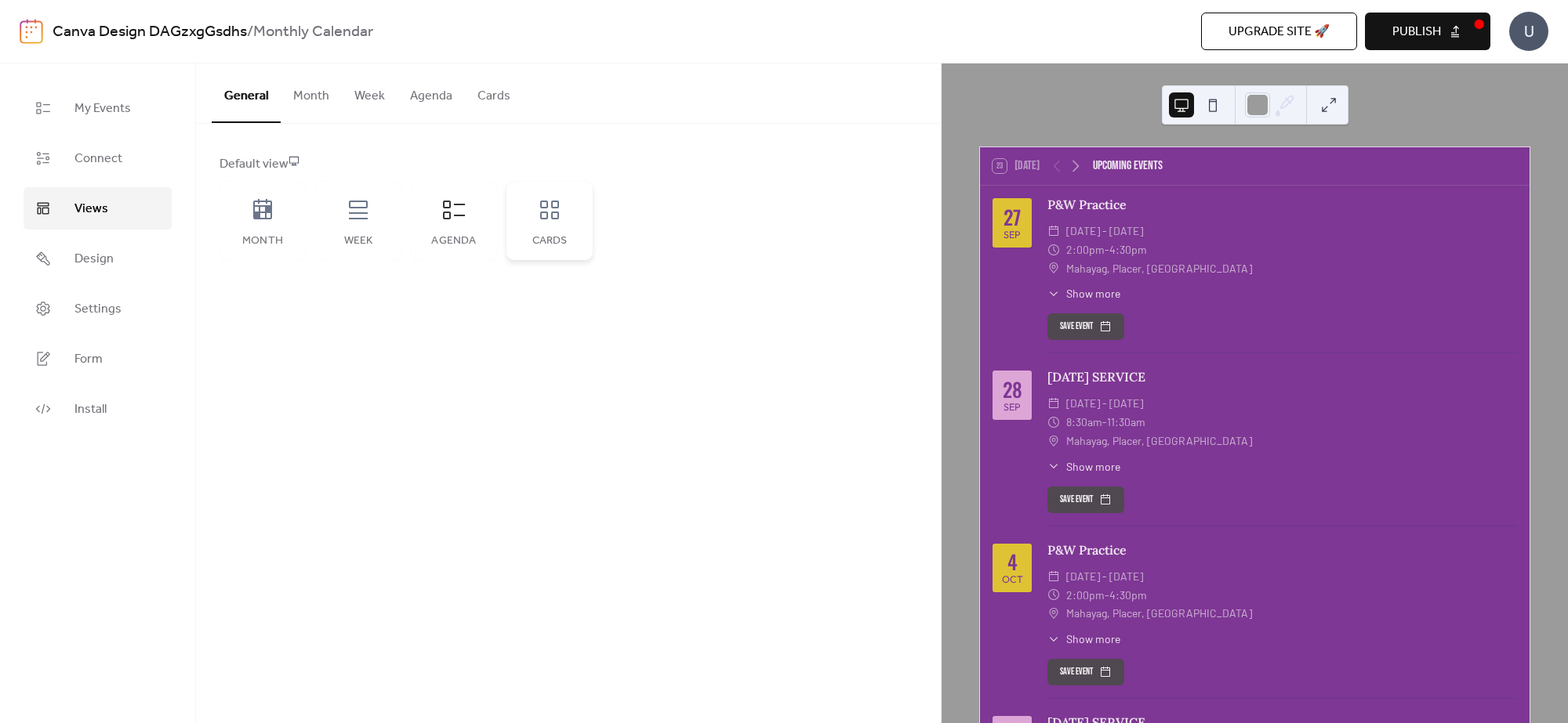
click at [538, 219] on icon at bounding box center [549, 210] width 25 height 25
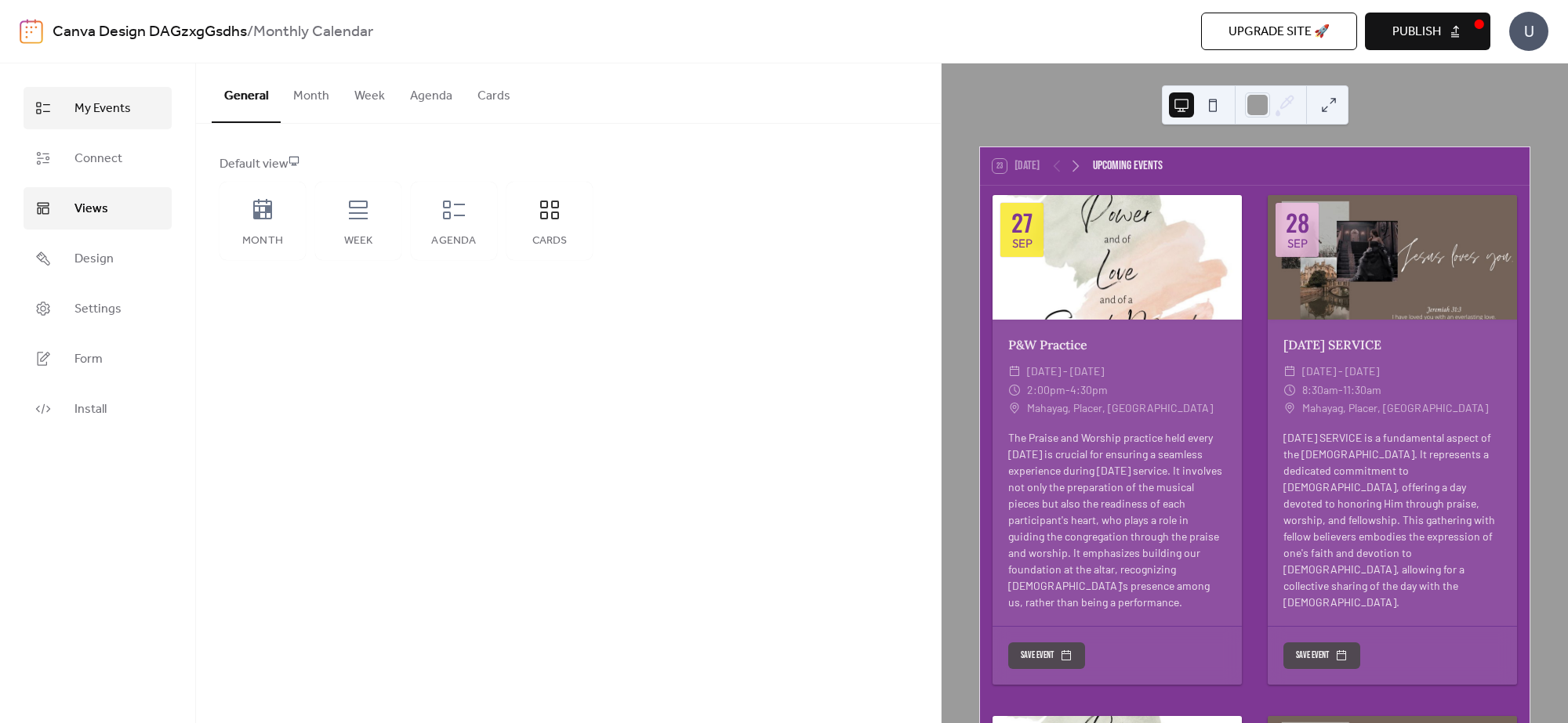
click at [94, 110] on span "My Events" at bounding box center [103, 108] width 56 height 18
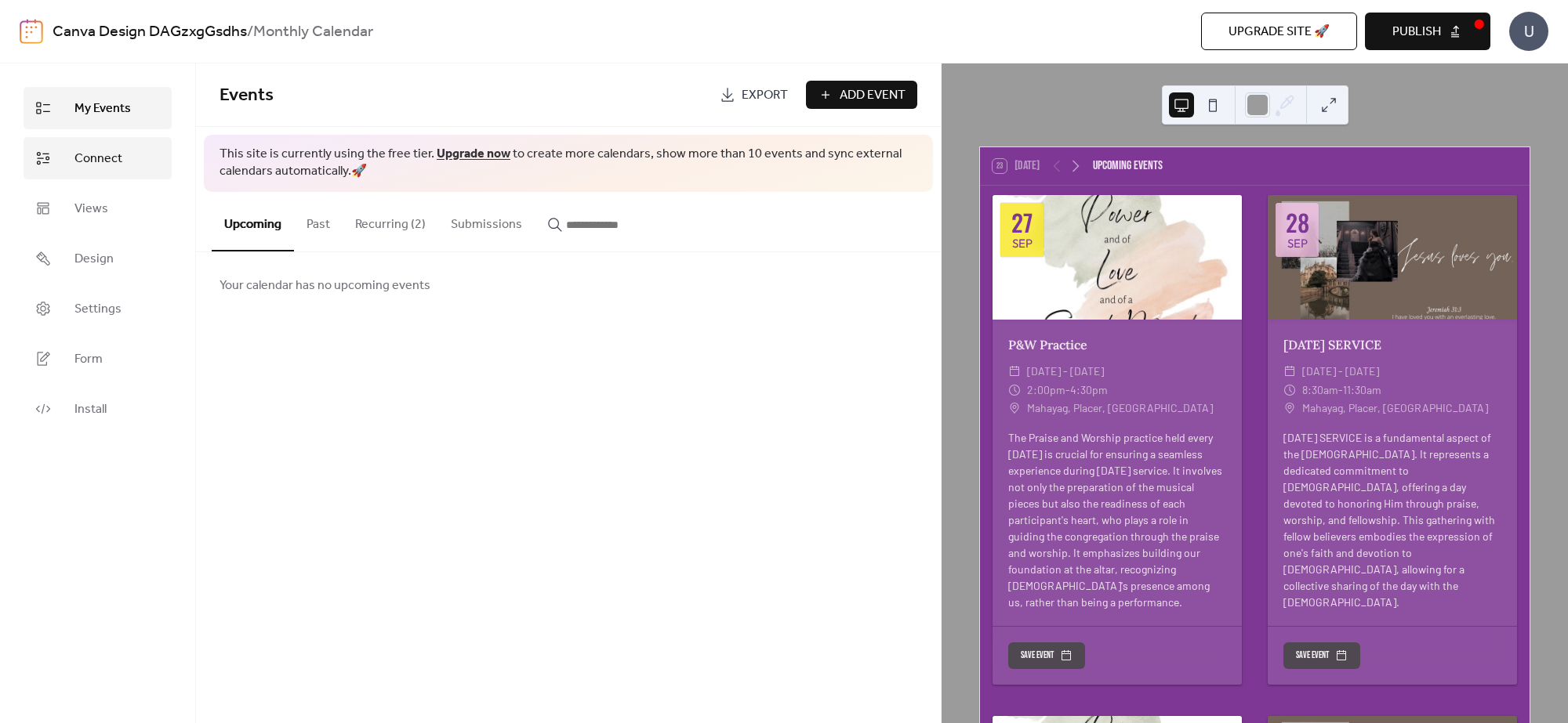
click at [100, 168] on span "Connect" at bounding box center [98, 159] width 48 height 18
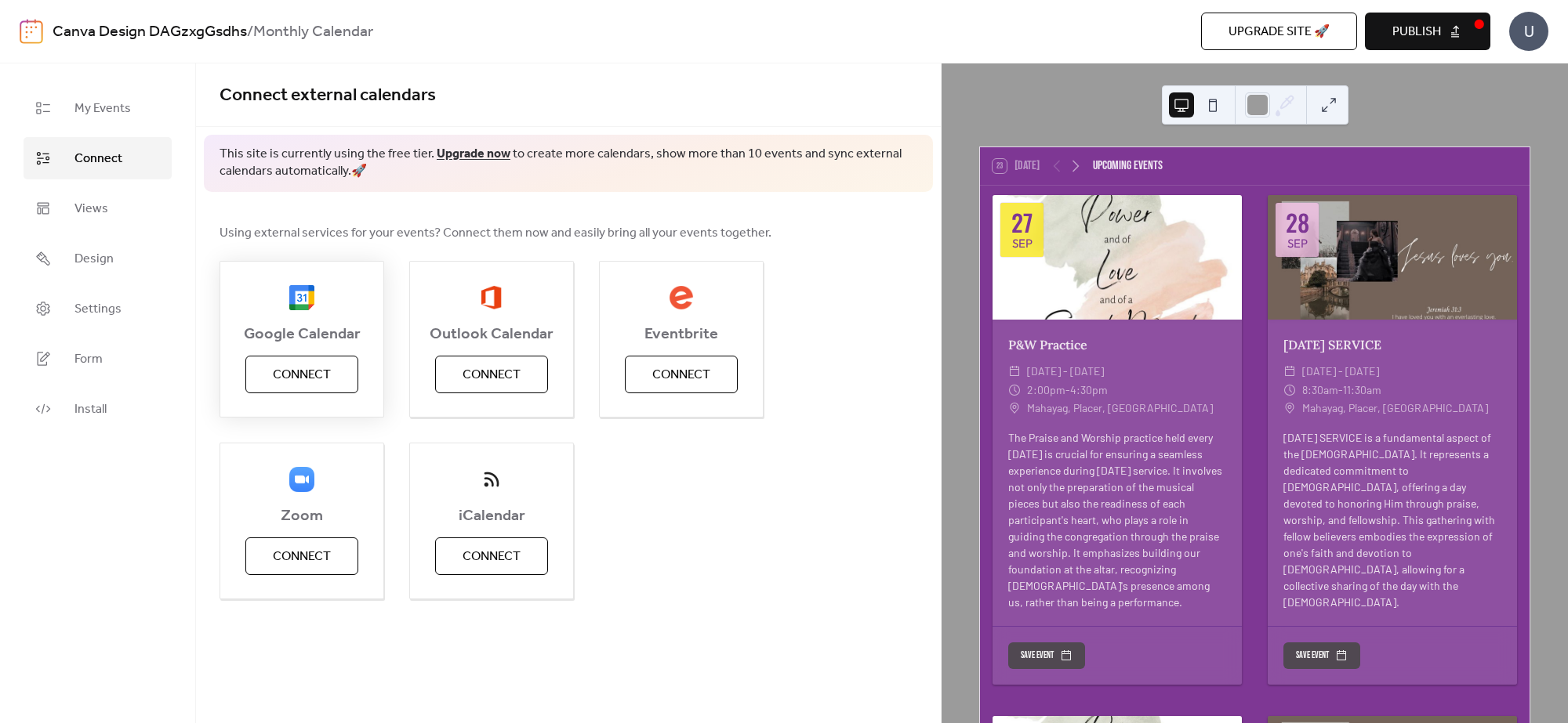
click at [295, 368] on span "Connect" at bounding box center [301, 375] width 58 height 18
click at [707, 495] on div "Google Calendar Connect Outlook Calendar Connect Eventbrite Connect Zoom Connec…" at bounding box center [568, 430] width 697 height 339
click at [119, 111] on span "My Events" at bounding box center [103, 108] width 56 height 18
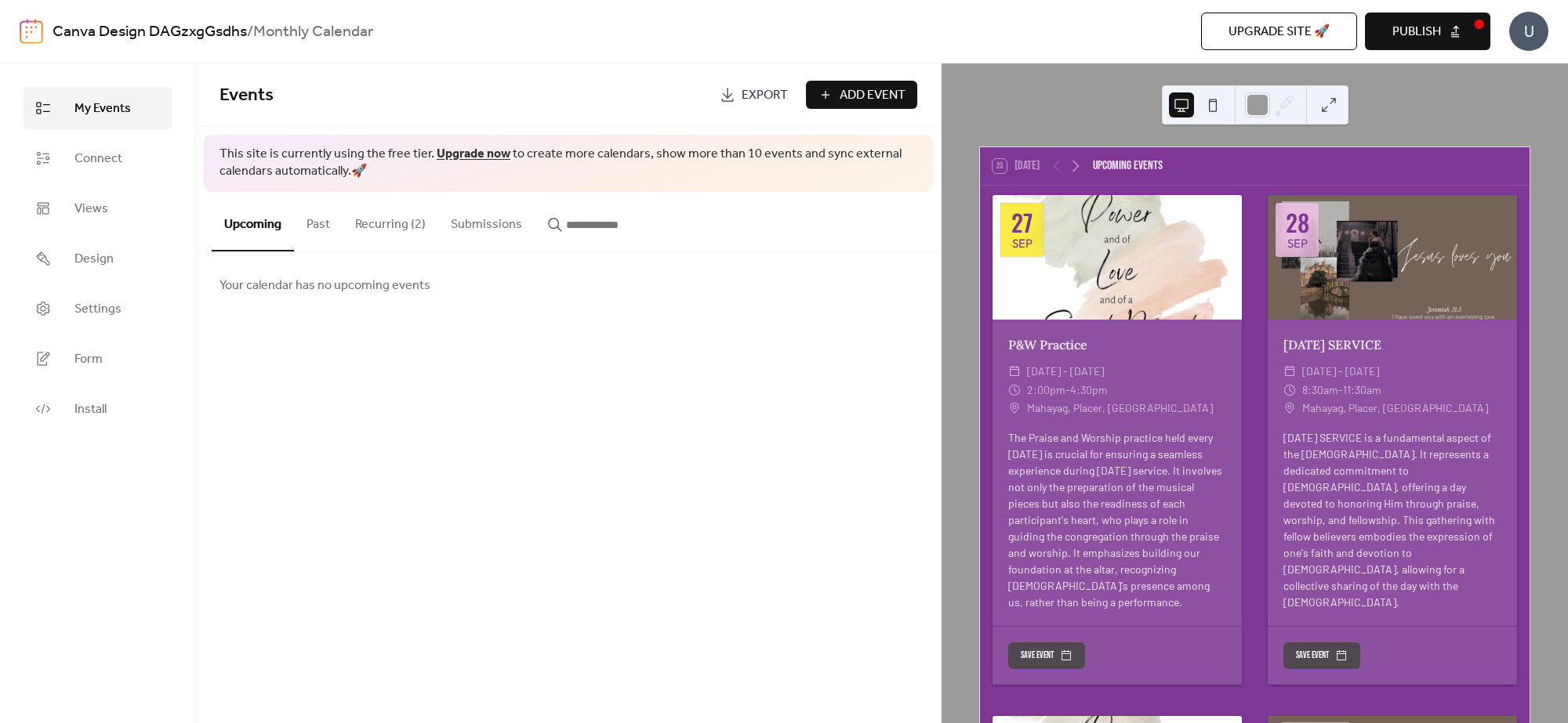
click at [382, 224] on button "Recurring (2)" at bounding box center [390, 220] width 96 height 58
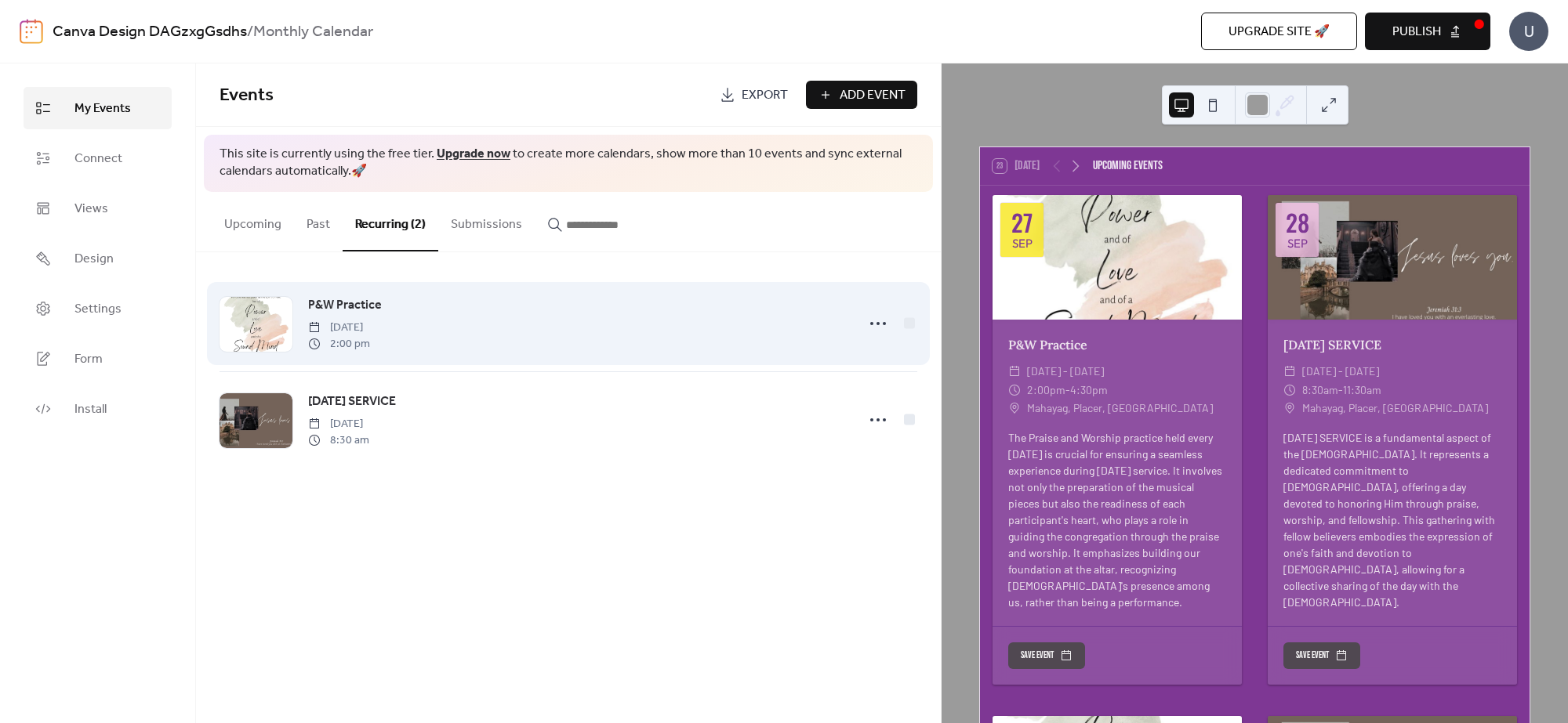
click at [860, 318] on div "P&W Practice [DATE] 2:00 pm" at bounding box center [568, 324] width 697 height 96
click at [871, 319] on icon at bounding box center [878, 324] width 25 height 25
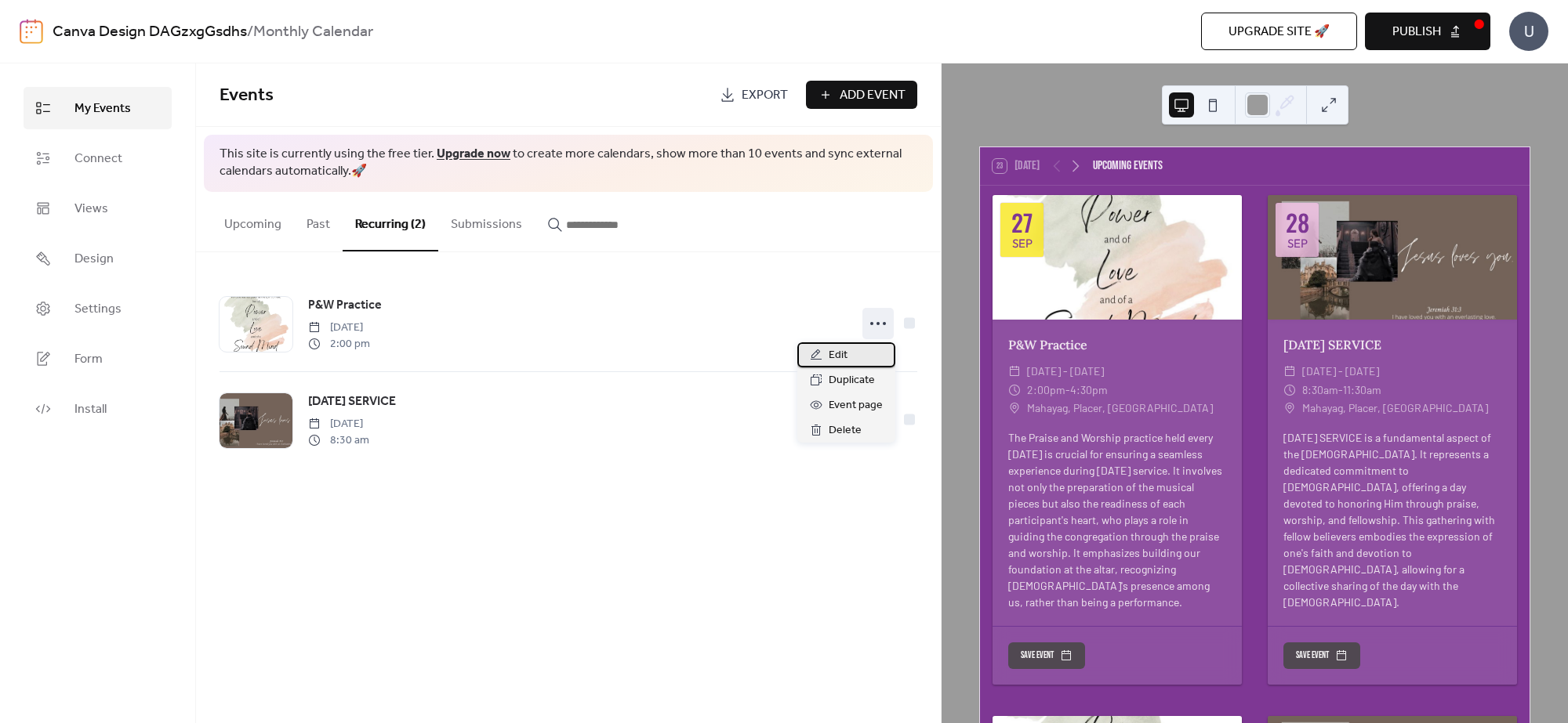
click at [850, 349] on div "Edit" at bounding box center [846, 355] width 98 height 25
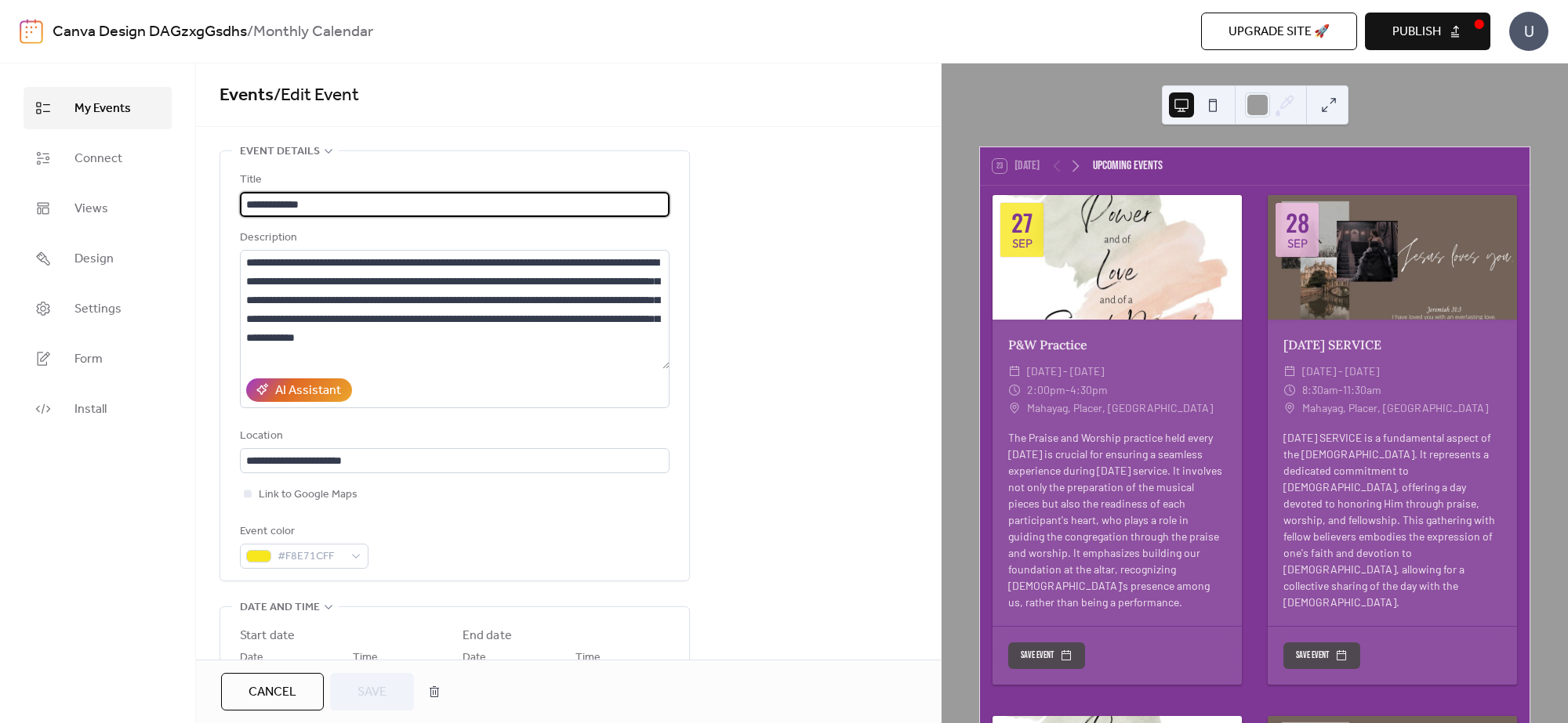
scroll to position [392, 0]
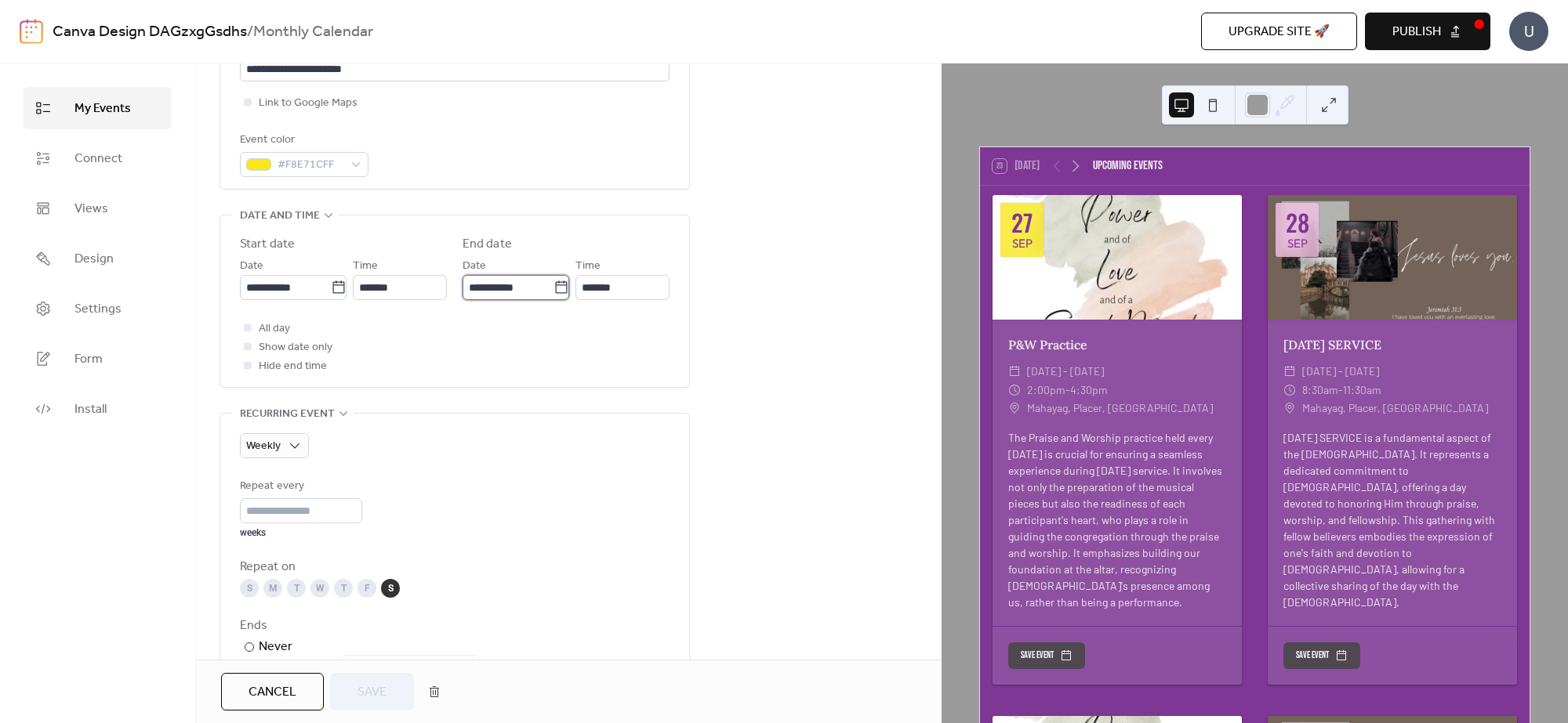
click at [538, 288] on input "**********" at bounding box center [508, 288] width 91 height 25
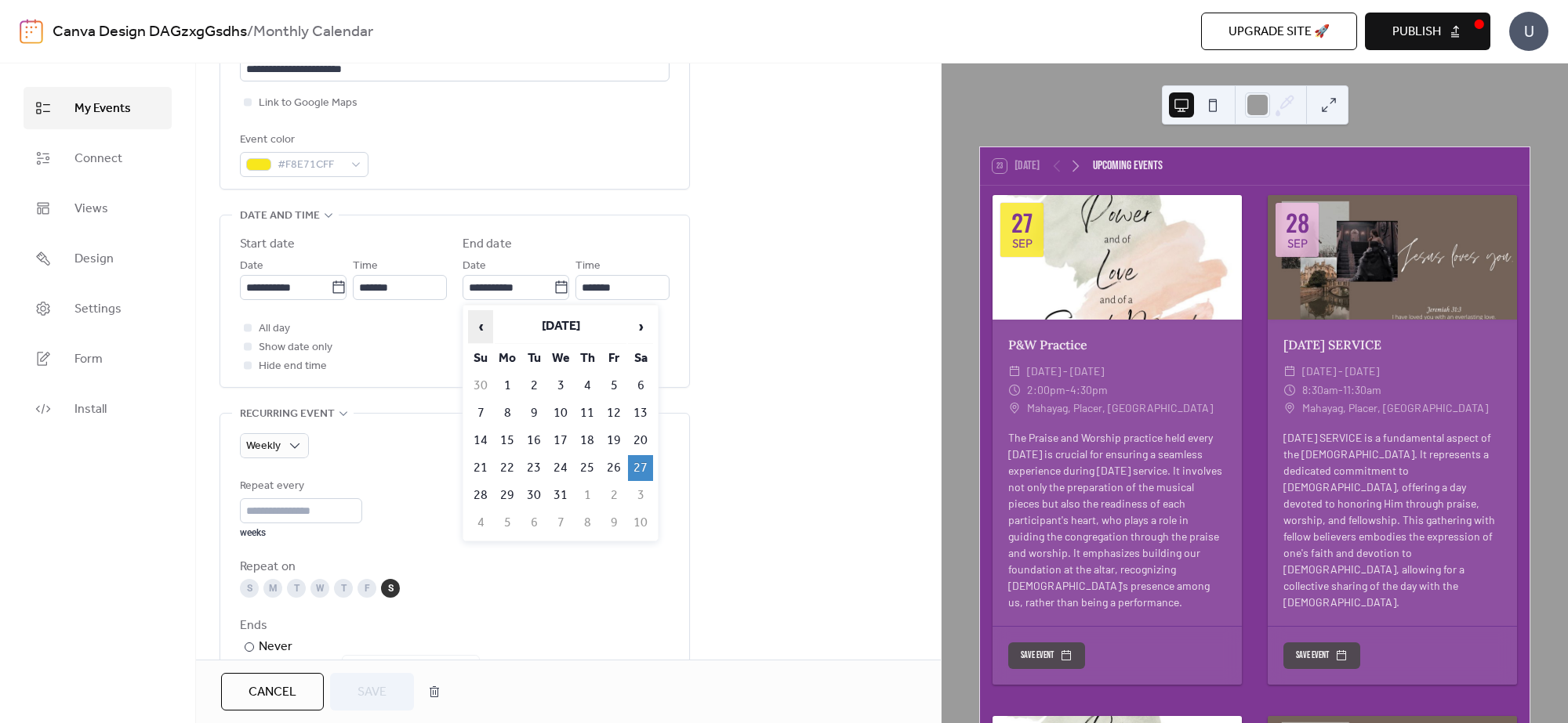
click at [484, 325] on span "‹" at bounding box center [480, 326] width 24 height 31
click at [638, 323] on span "›" at bounding box center [640, 326] width 24 height 31
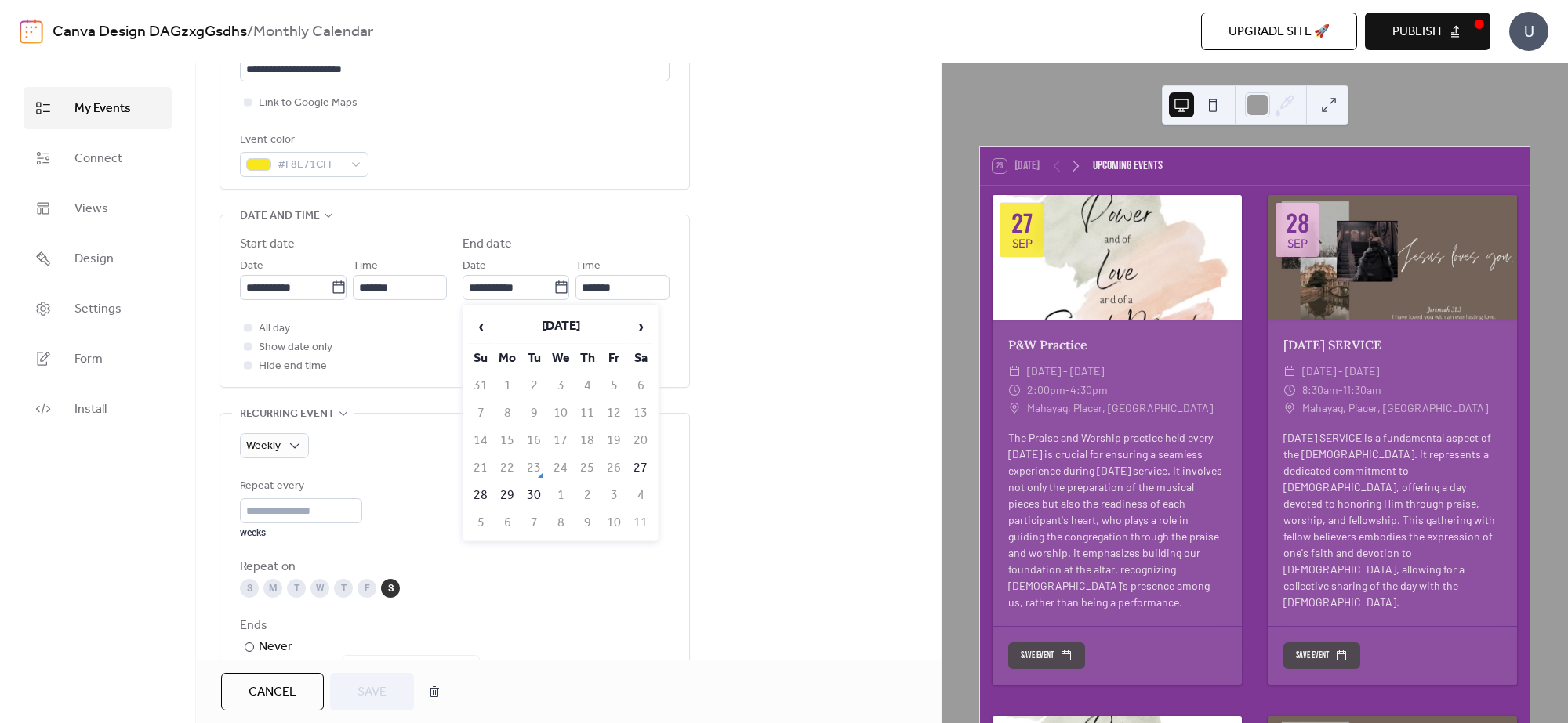
click at [788, 278] on div "**********" at bounding box center [568, 539] width 744 height 1561
click at [819, 237] on div "**********" at bounding box center [568, 539] width 744 height 1561
click at [792, 225] on div "**********" at bounding box center [568, 539] width 744 height 1561
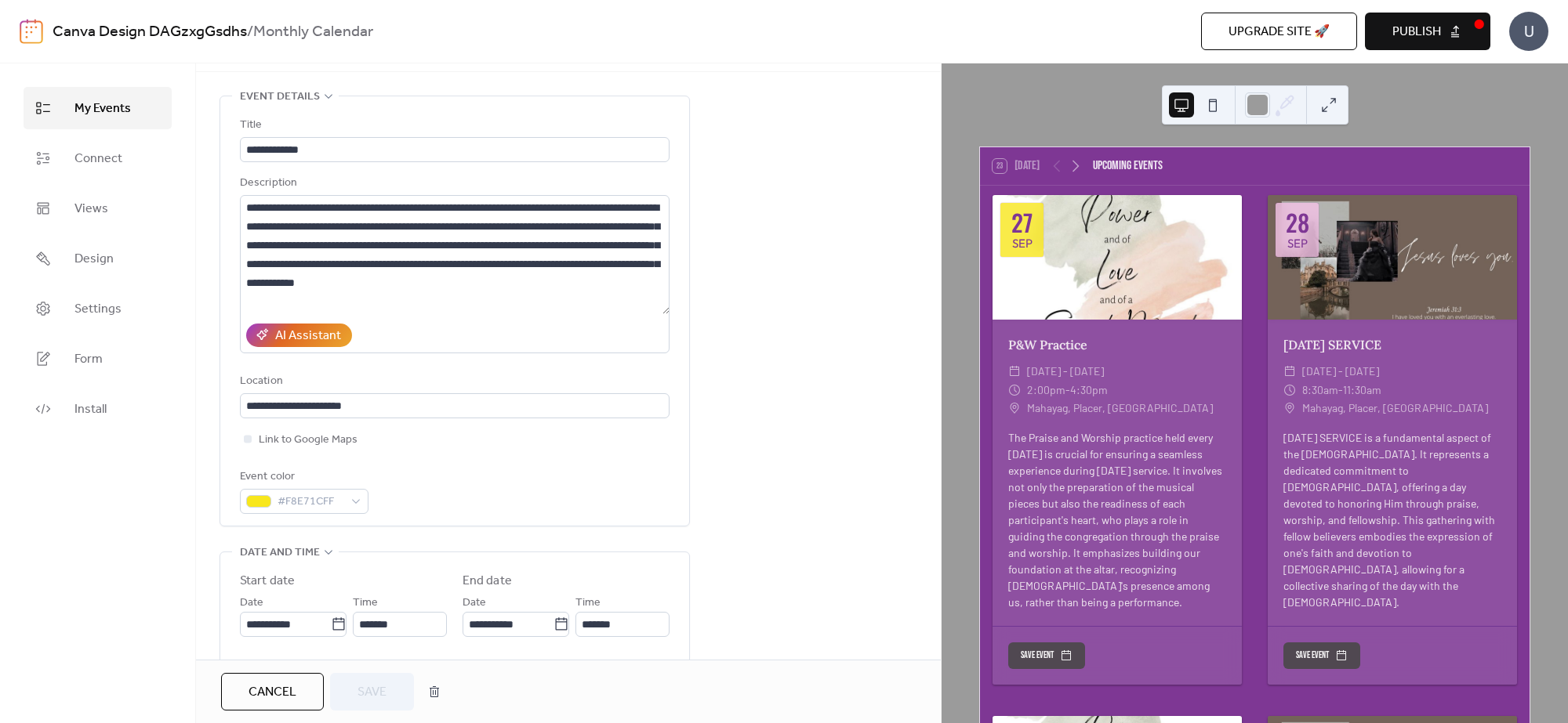
scroll to position [0, 0]
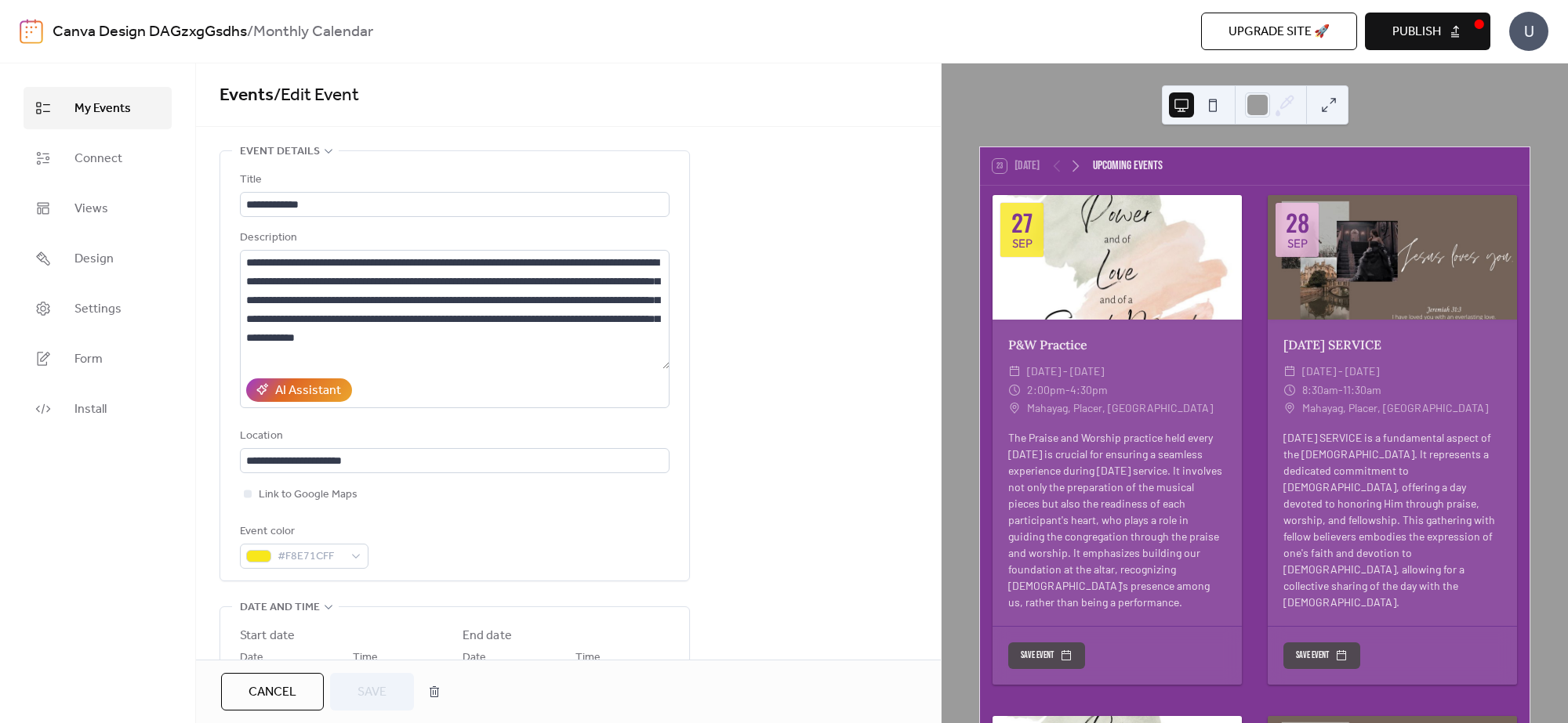
click at [1449, 24] on button "Publish" at bounding box center [1427, 31] width 125 height 38
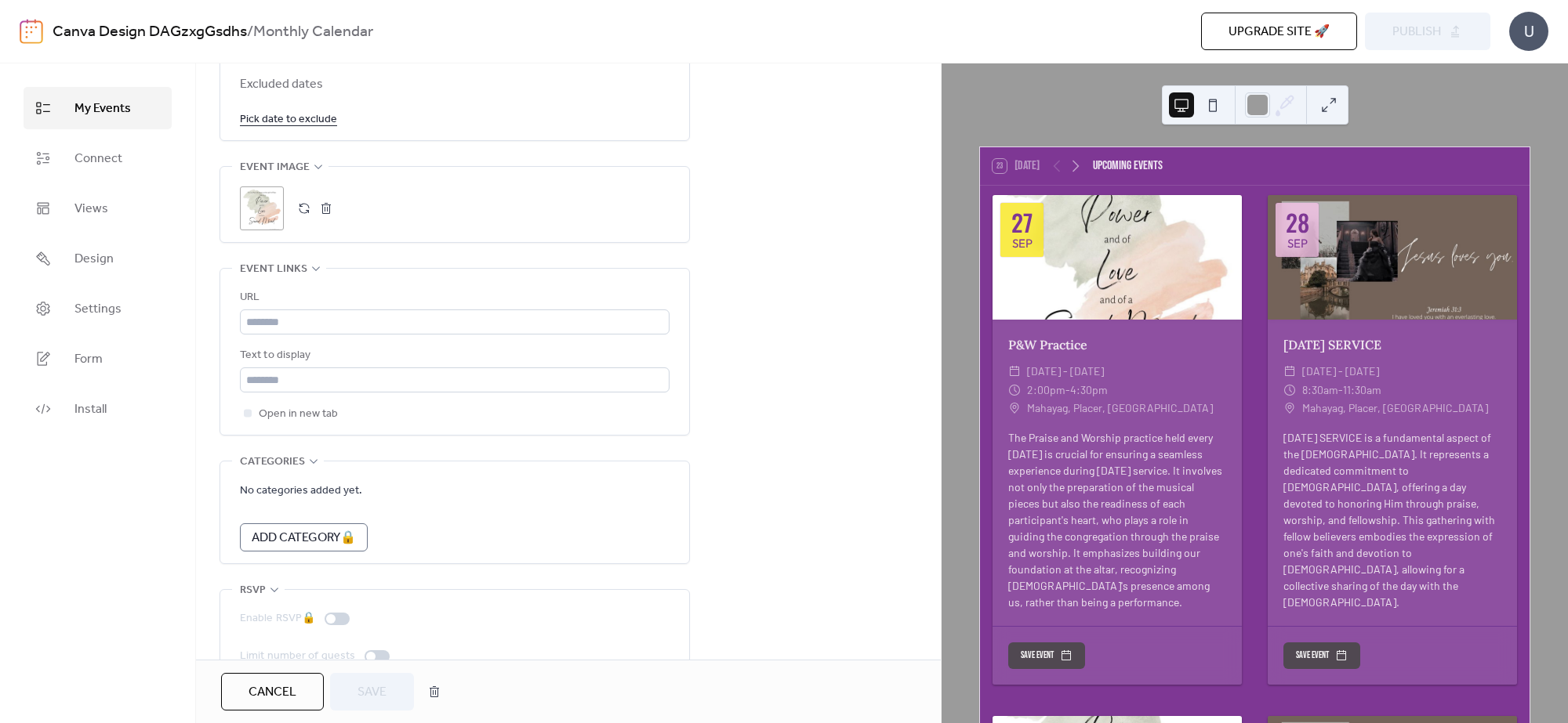
scroll to position [1056, 0]
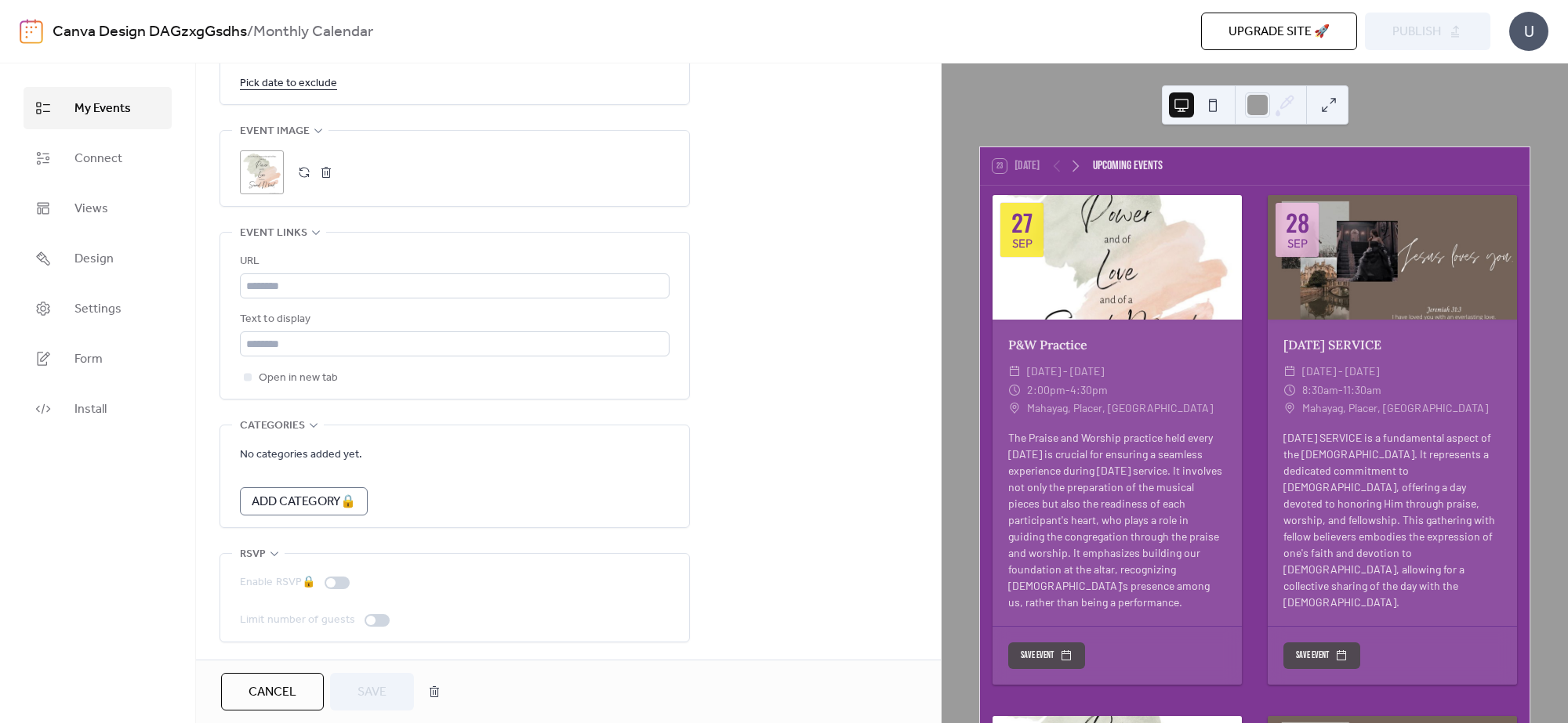
click at [1440, 24] on div "Upgrade site 🚀 Preview Publish" at bounding box center [1141, 31] width 698 height 38
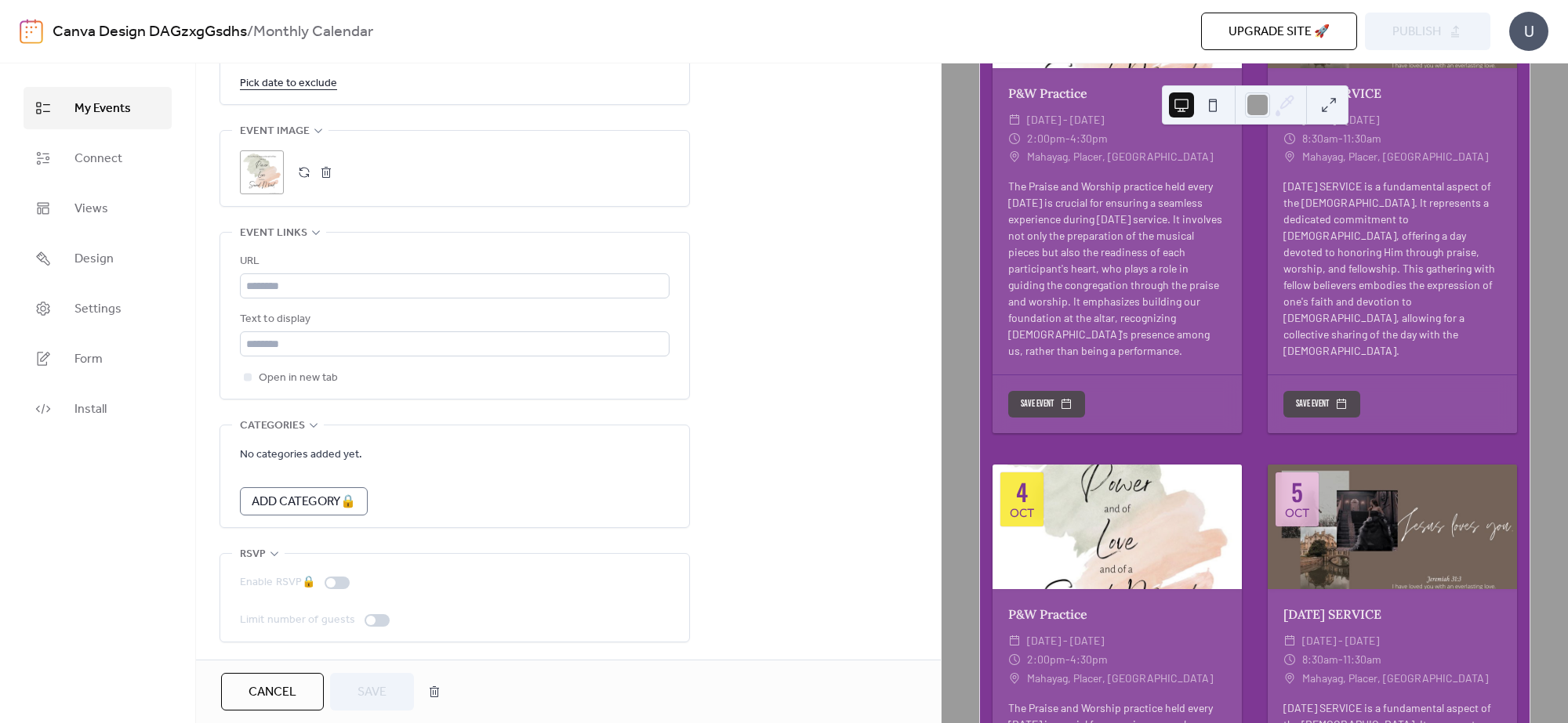
scroll to position [0, 0]
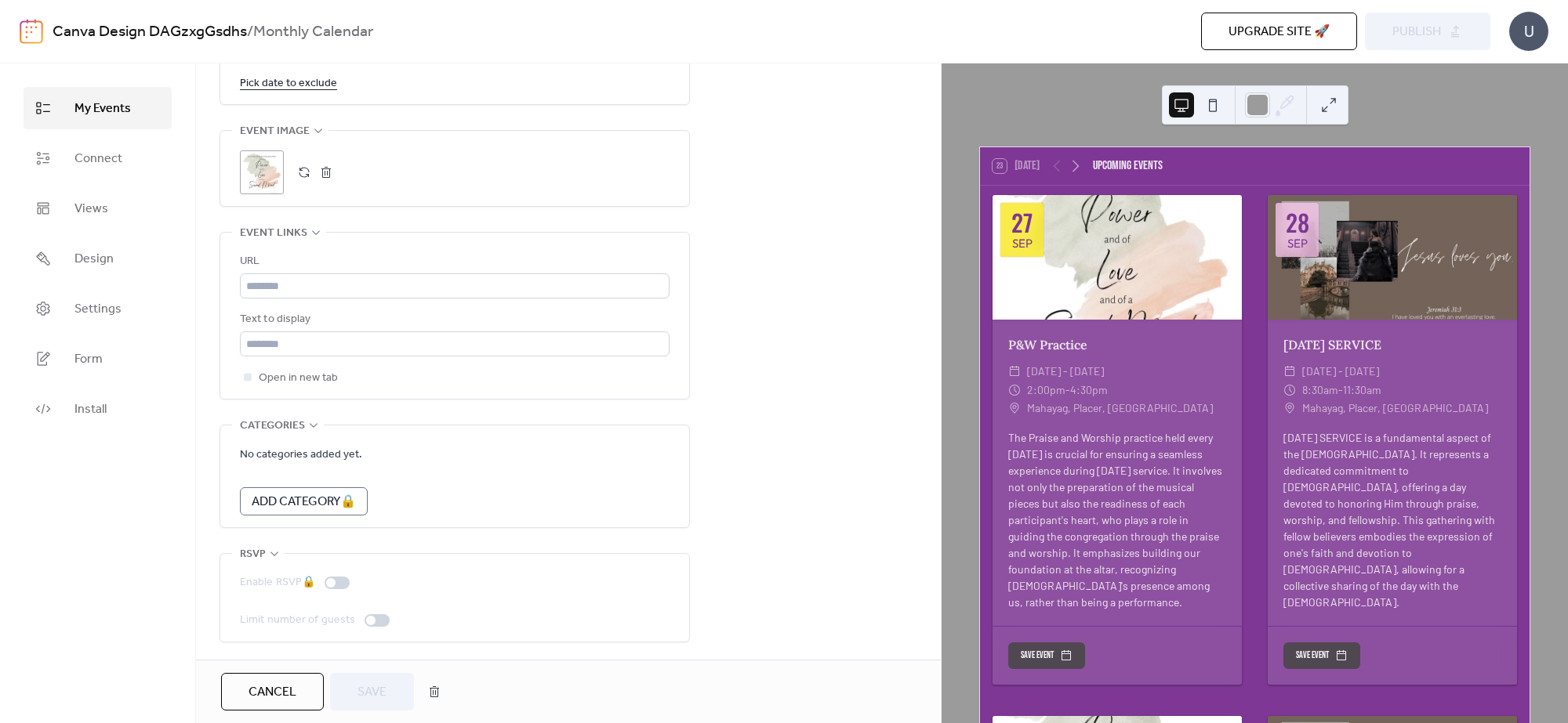
click at [1460, 25] on div "Upgrade site 🚀 Preview Publish" at bounding box center [1141, 31] width 698 height 38
click at [1462, 24] on div "Upgrade site 🚀 Preview Publish" at bounding box center [1141, 31] width 698 height 38
click at [1397, 92] on div "23 Today Upcoming events 27 Sep P&W Practice ​ Sat, Sep 27 - Sat, Dec 27, 2025 …" at bounding box center [1254, 393] width 627 height 660
click at [87, 156] on span "Connect" at bounding box center [98, 159] width 48 height 18
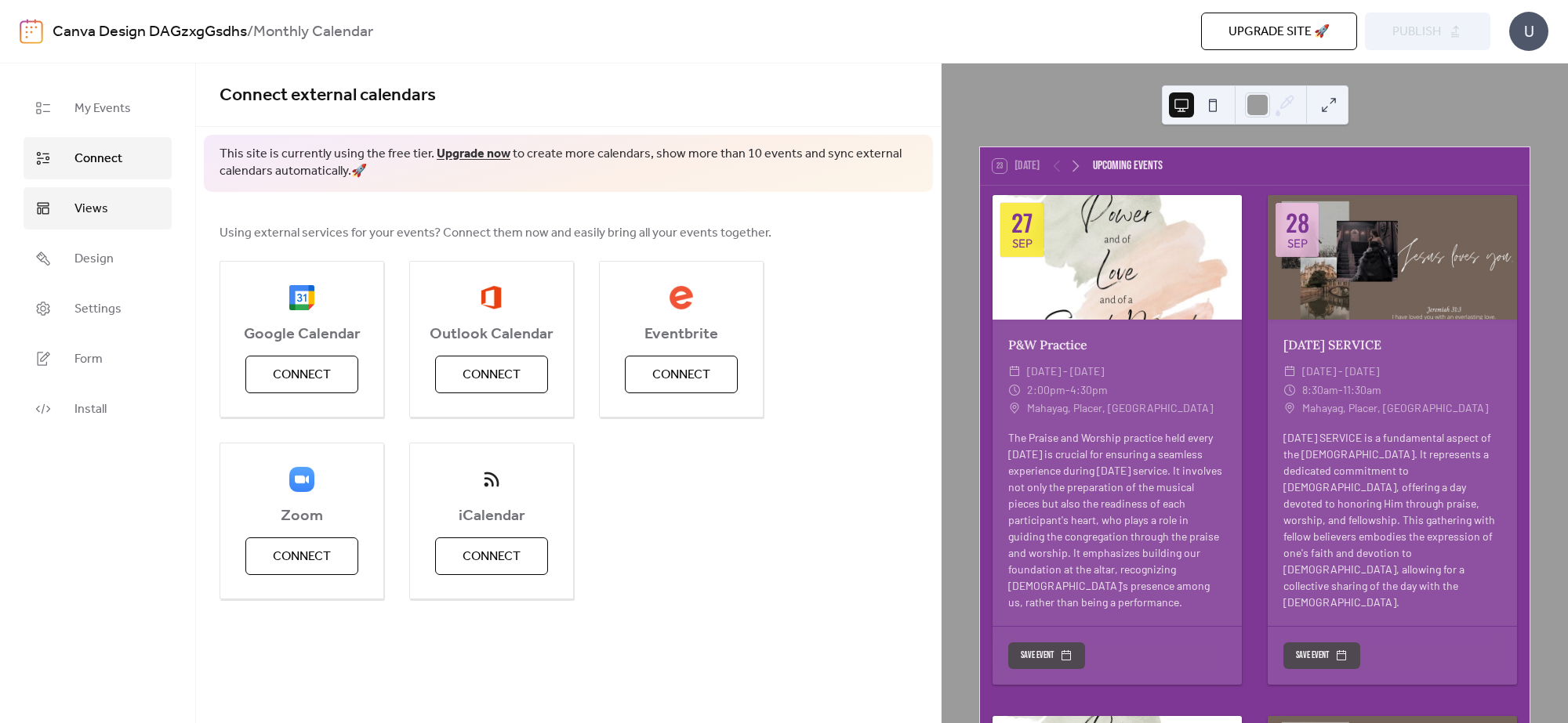
click at [103, 200] on span "Views" at bounding box center [92, 209] width 34 height 18
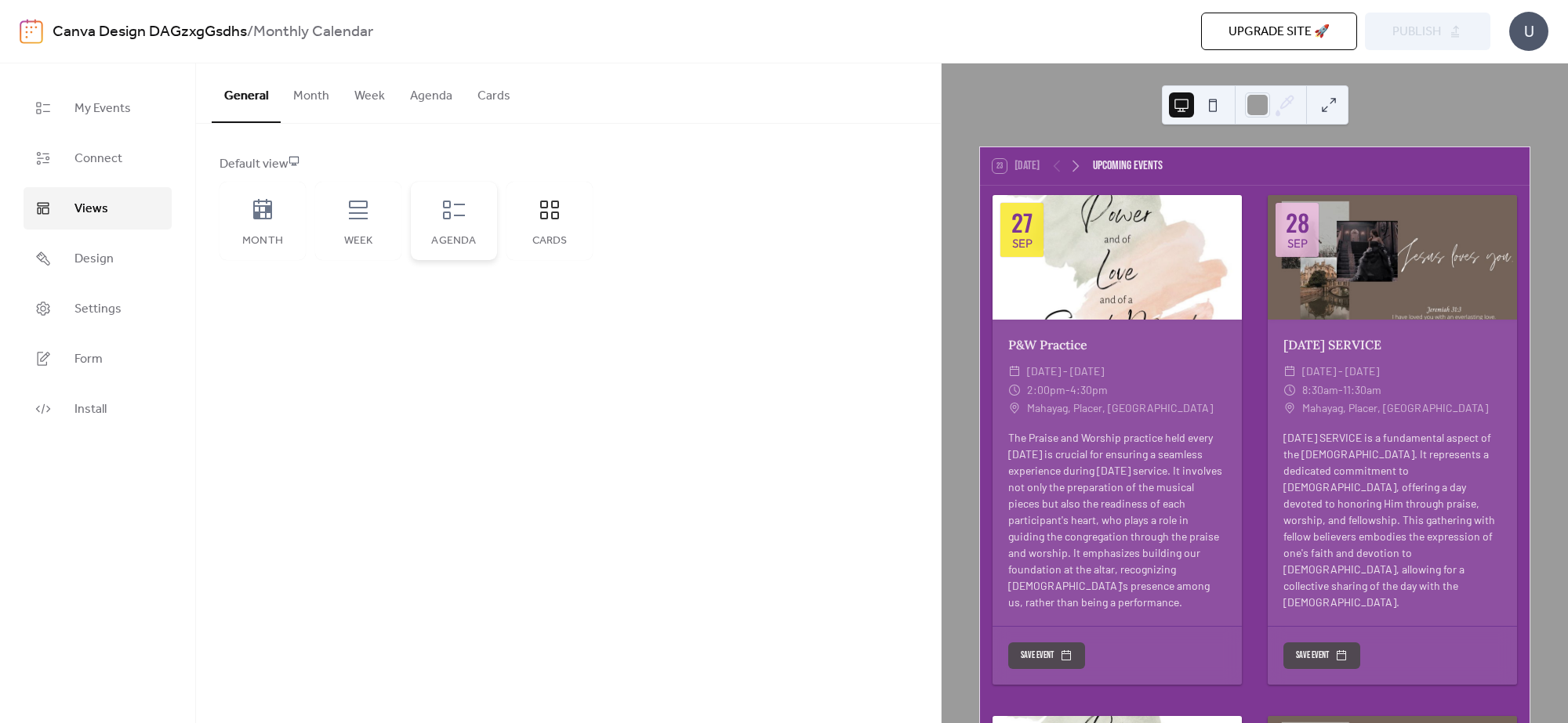
click at [461, 228] on div "Agenda" at bounding box center [453, 220] width 87 height 78
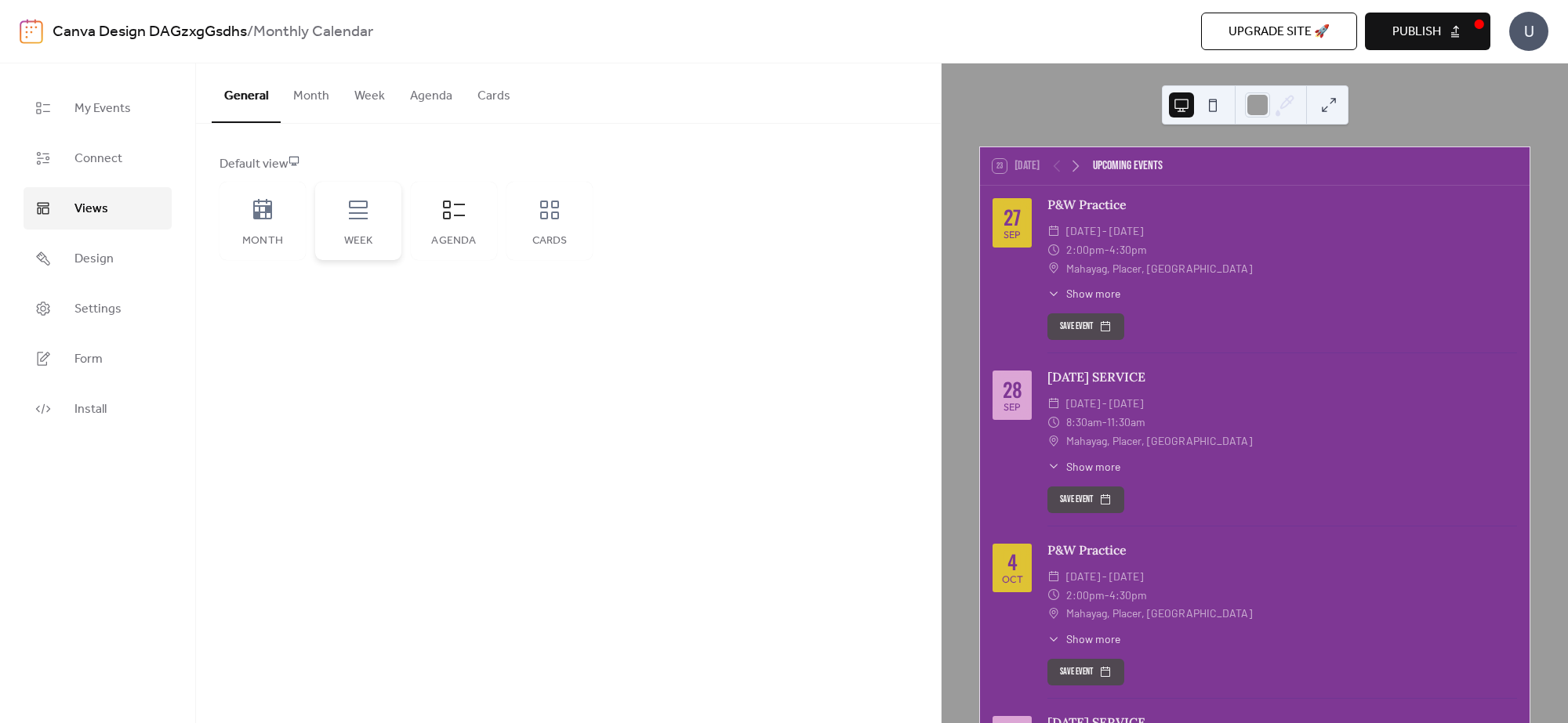
click at [367, 216] on icon at bounding box center [358, 210] width 25 height 25
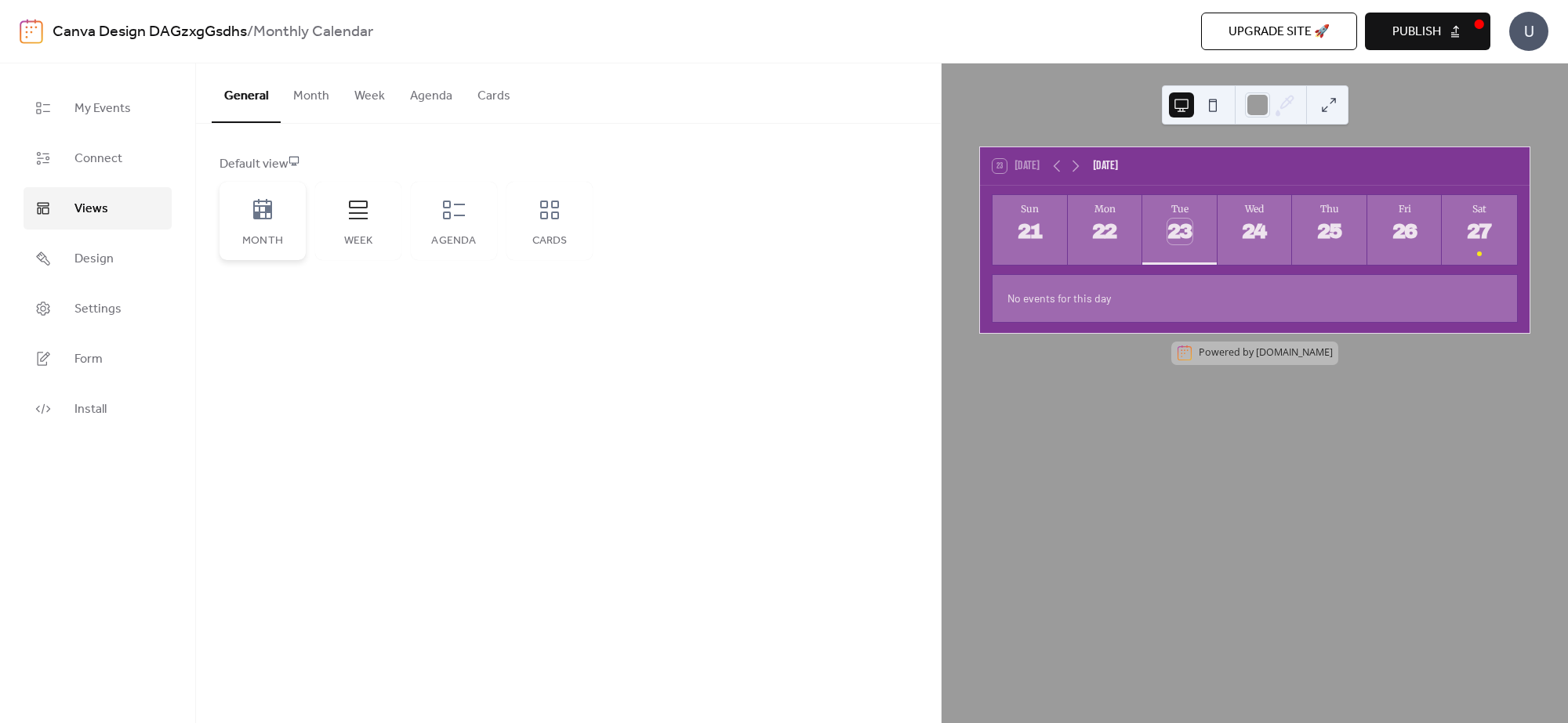
click at [252, 222] on div "Month" at bounding box center [262, 220] width 87 height 78
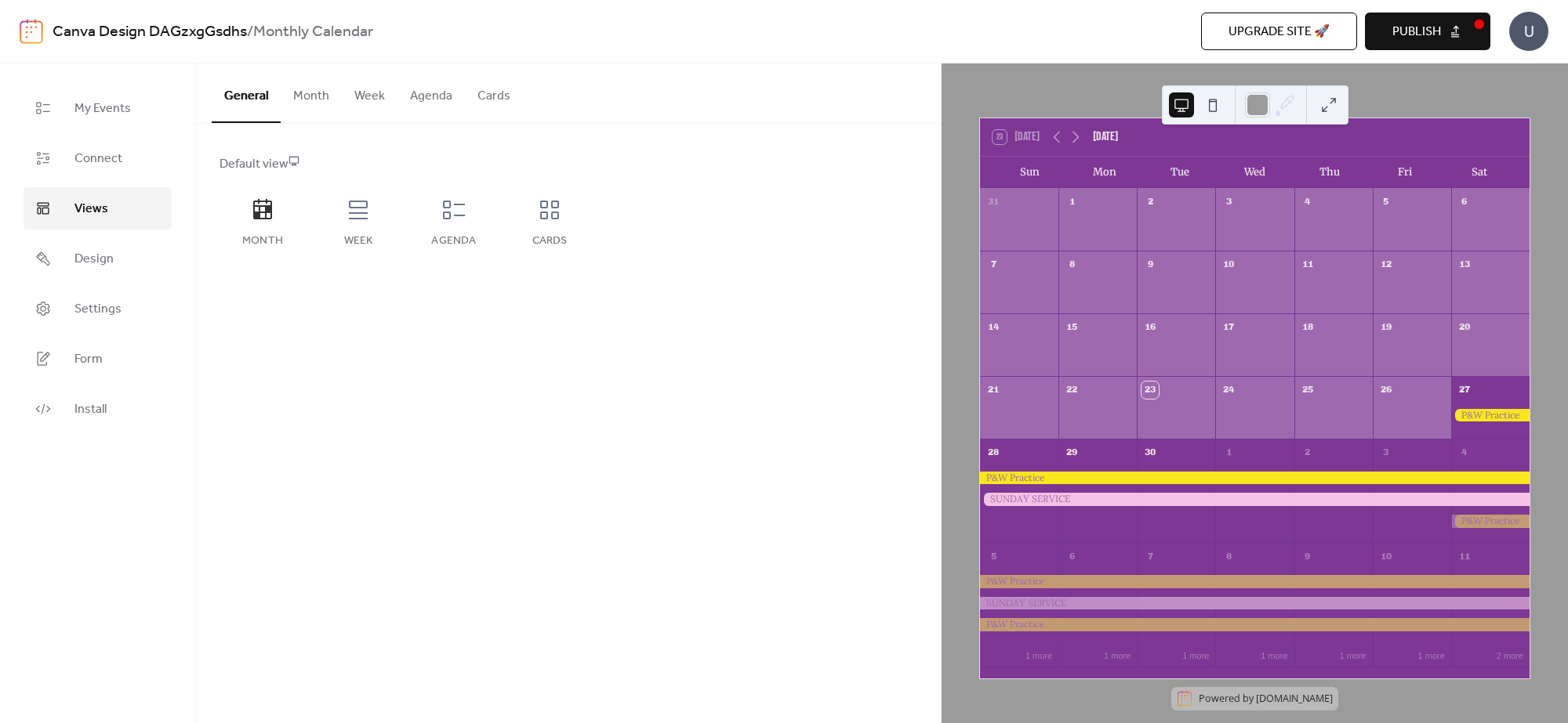
scroll to position [45, 0]
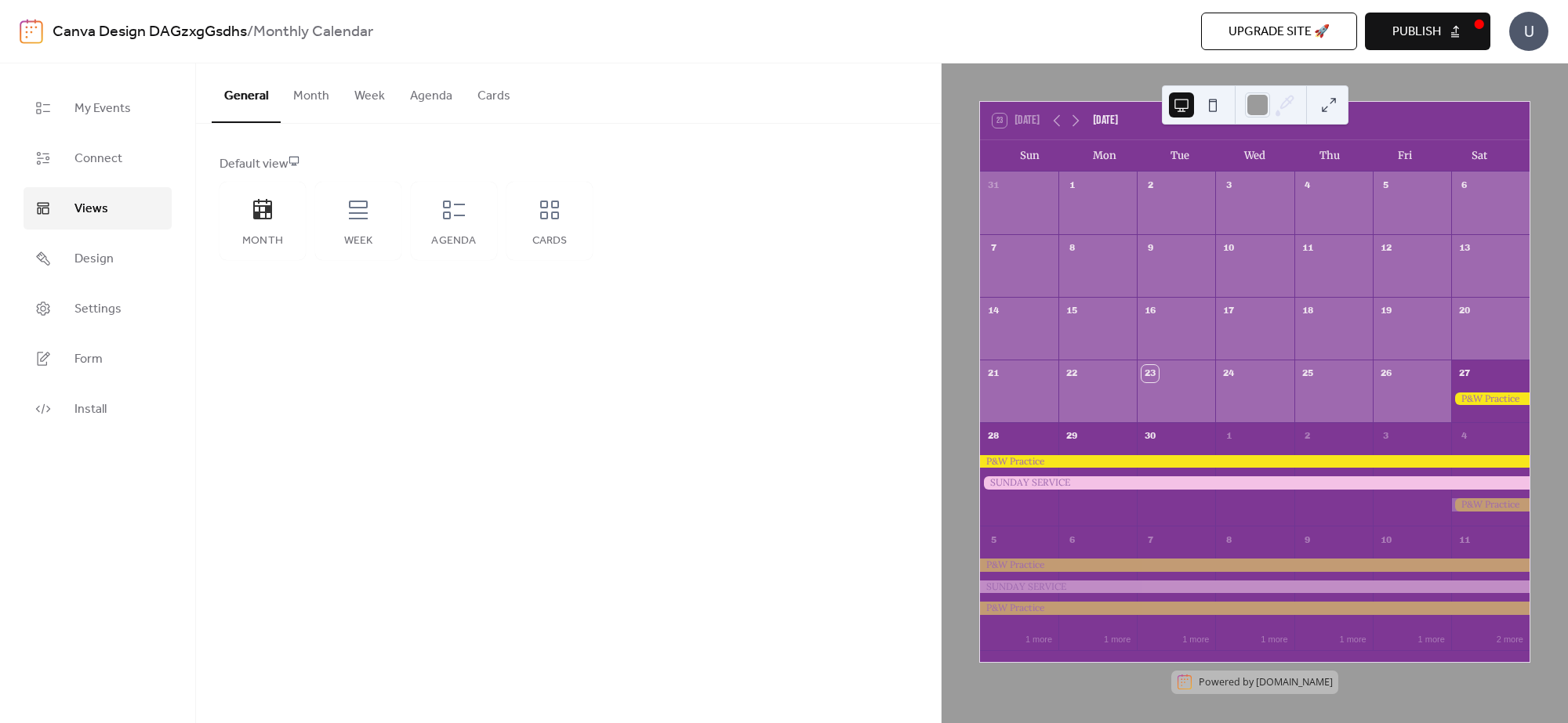
click at [1435, 29] on span "Publish" at bounding box center [1417, 32] width 49 height 18
click at [865, 368] on div "General Month Week Agenda Cards Default view Month Week Agenda Cards Disabled 🔒…" at bounding box center [568, 393] width 744 height 660
click at [87, 156] on span "Connect" at bounding box center [98, 159] width 48 height 18
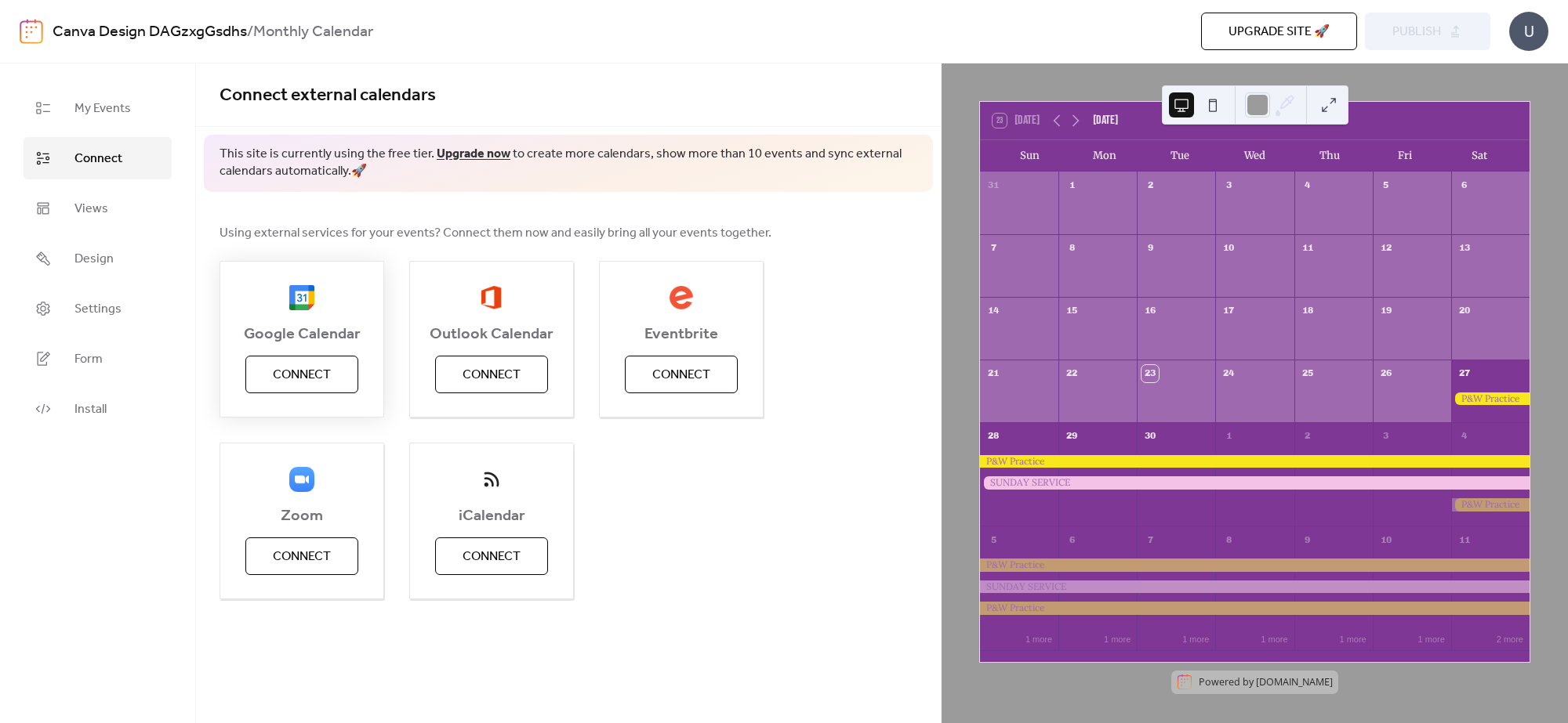
click at [317, 374] on span "Connect" at bounding box center [301, 375] width 58 height 18
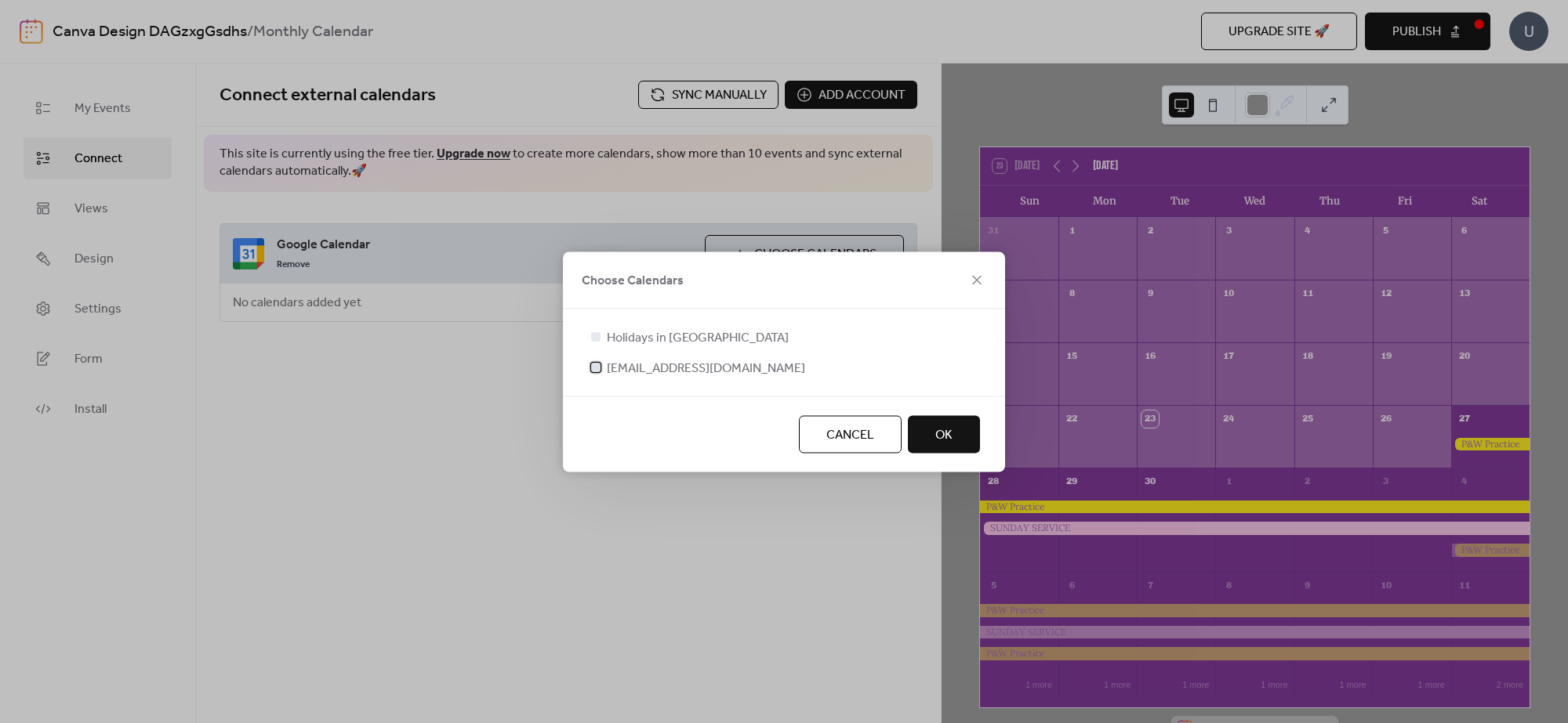
click at [596, 372] on div at bounding box center [596, 367] width 16 height 16
click at [593, 338] on div at bounding box center [596, 335] width 9 height 9
click at [593, 333] on div at bounding box center [596, 335] width 9 height 9
click at [947, 431] on span "OK" at bounding box center [944, 435] width 18 height 18
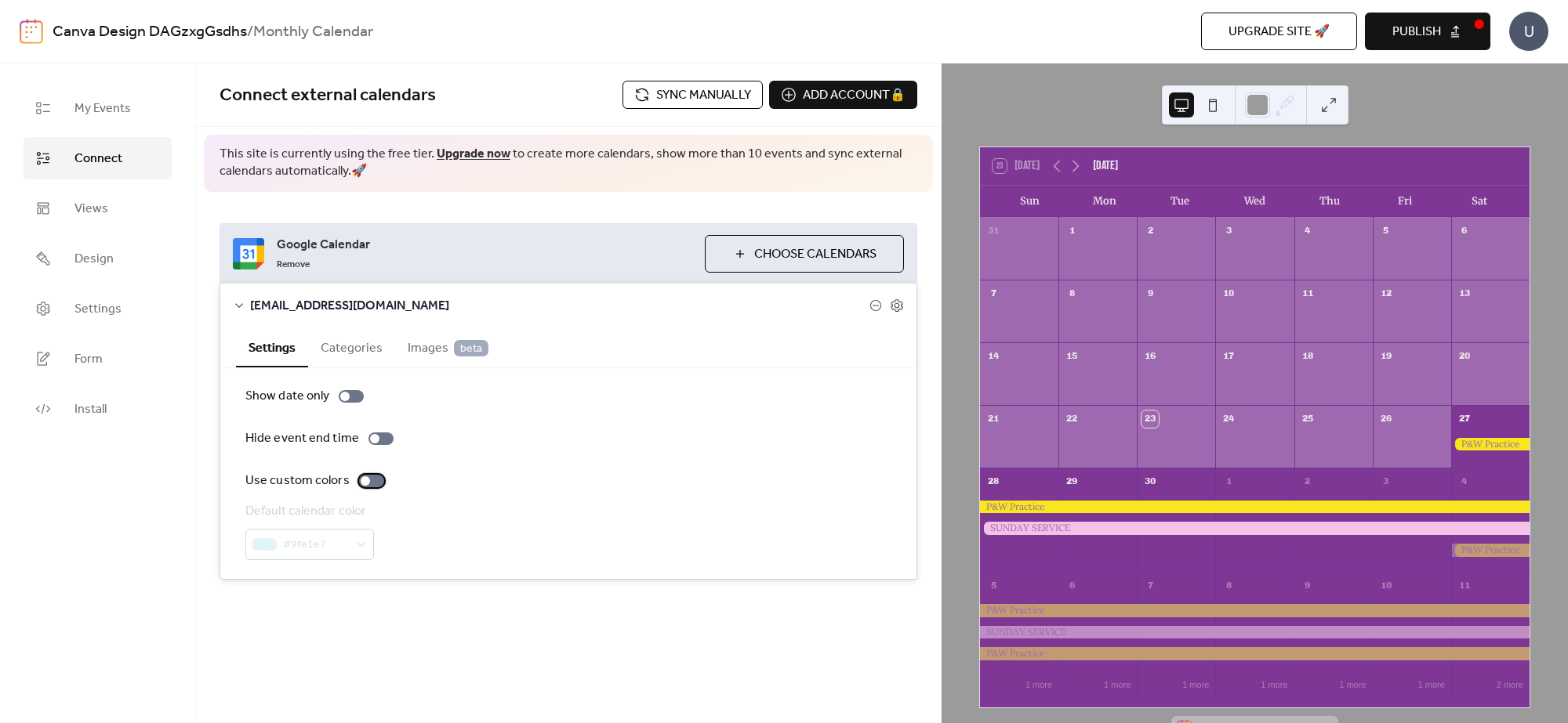
click at [363, 480] on div at bounding box center [365, 481] width 9 height 9
click at [374, 437] on div at bounding box center [374, 438] width 9 height 9
click at [349, 393] on div at bounding box center [344, 396] width 9 height 9
click at [760, 247] on span "Choose Calendars" at bounding box center [814, 255] width 122 height 18
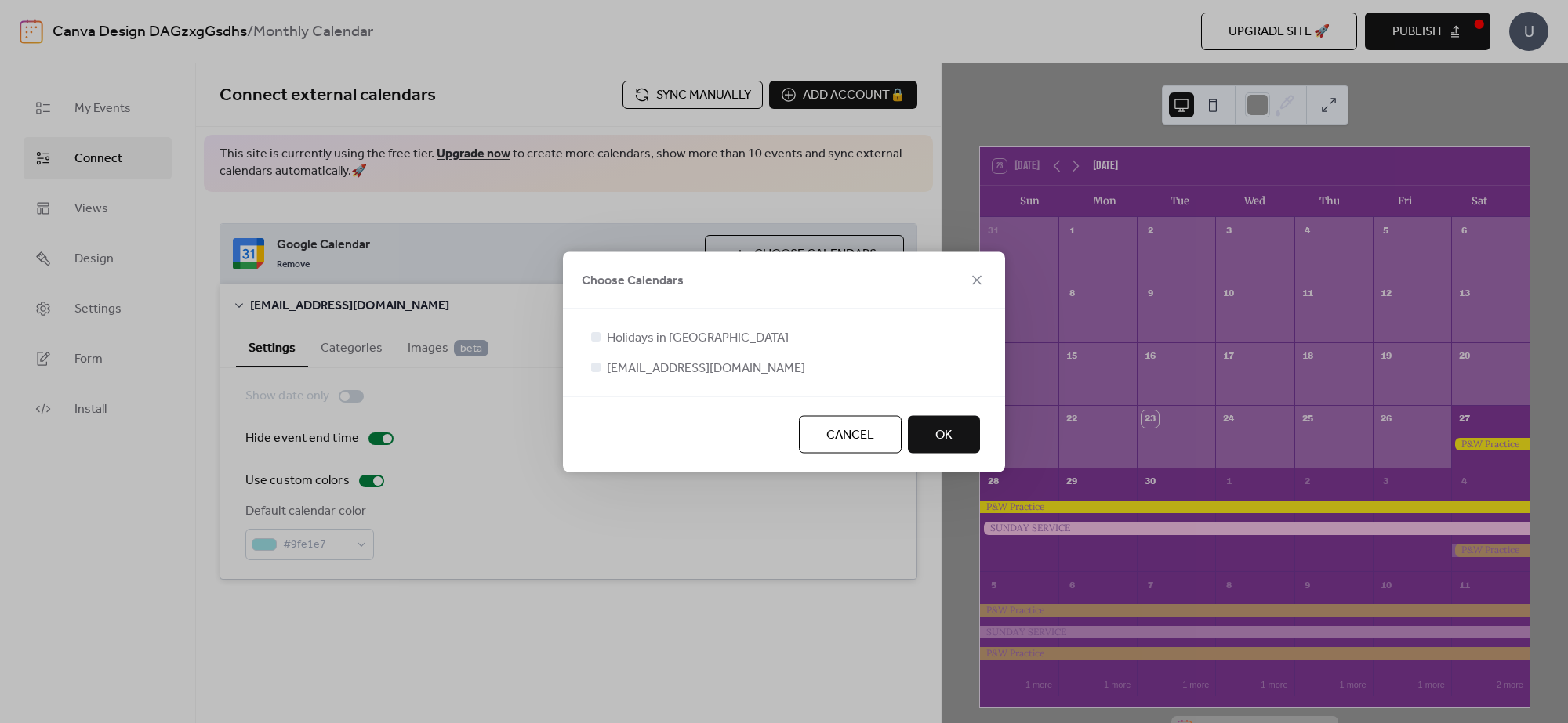
click at [945, 435] on span "OK" at bounding box center [944, 435] width 18 height 18
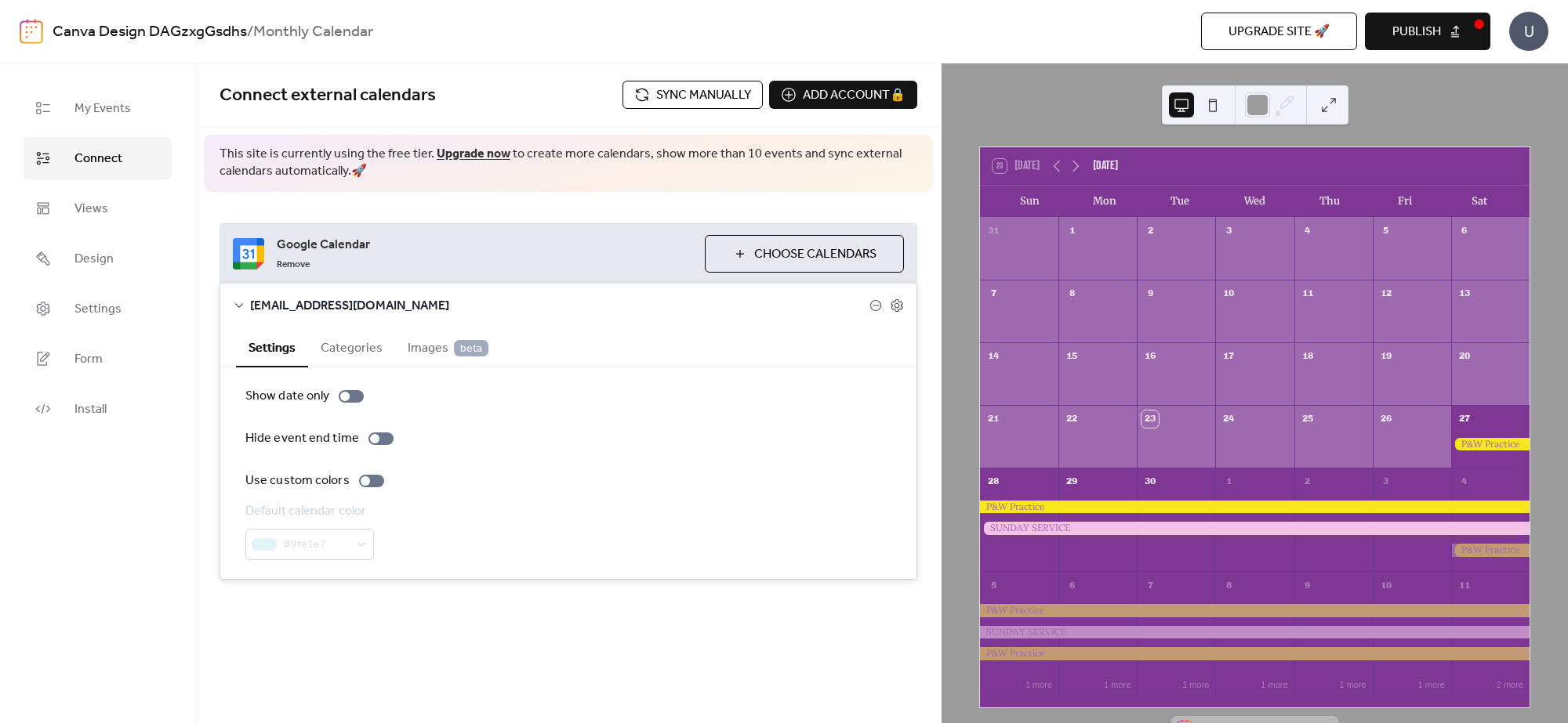
click at [702, 87] on span "Sync manually" at bounding box center [703, 96] width 95 height 18
click at [108, 116] on span "My Events" at bounding box center [103, 108] width 56 height 18
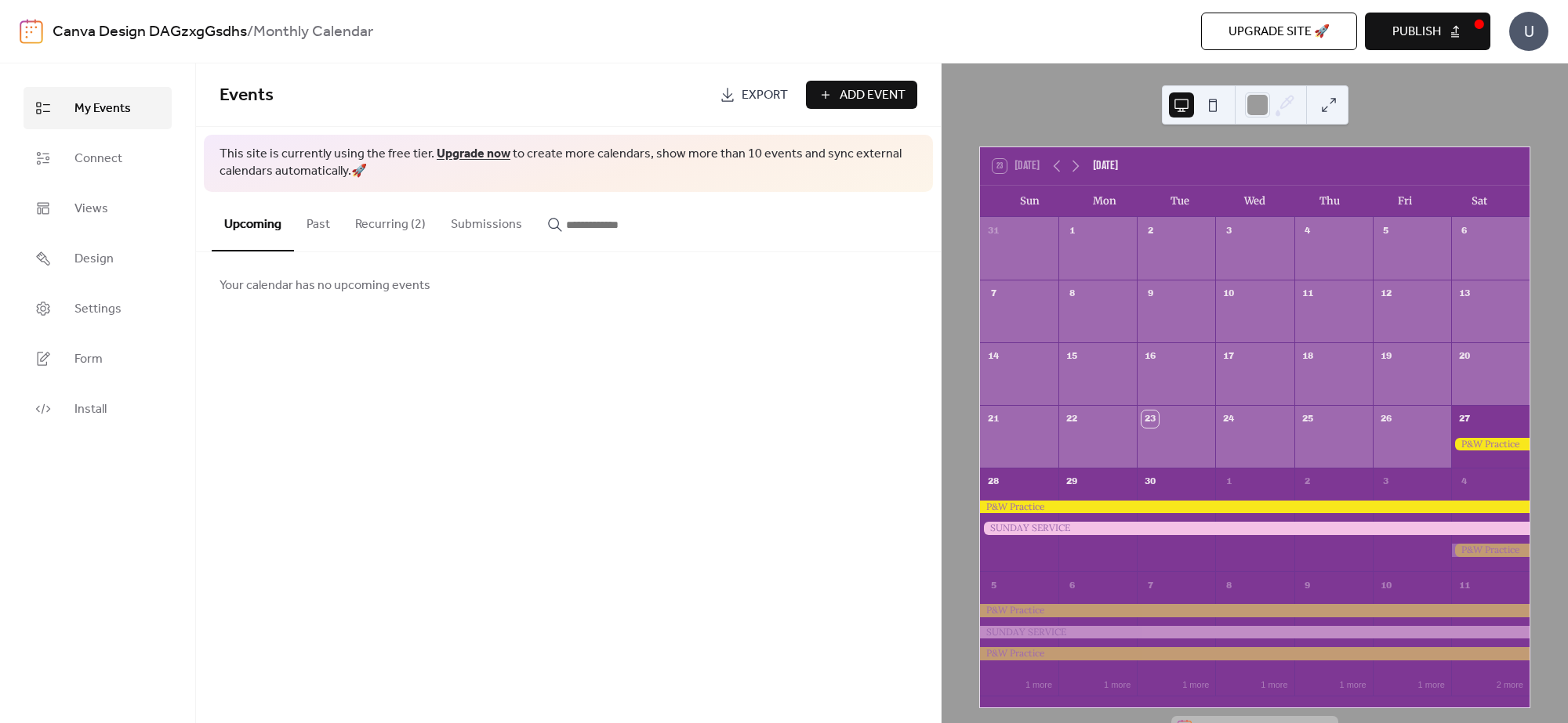
click at [421, 231] on button "Recurring (2)" at bounding box center [390, 220] width 96 height 58
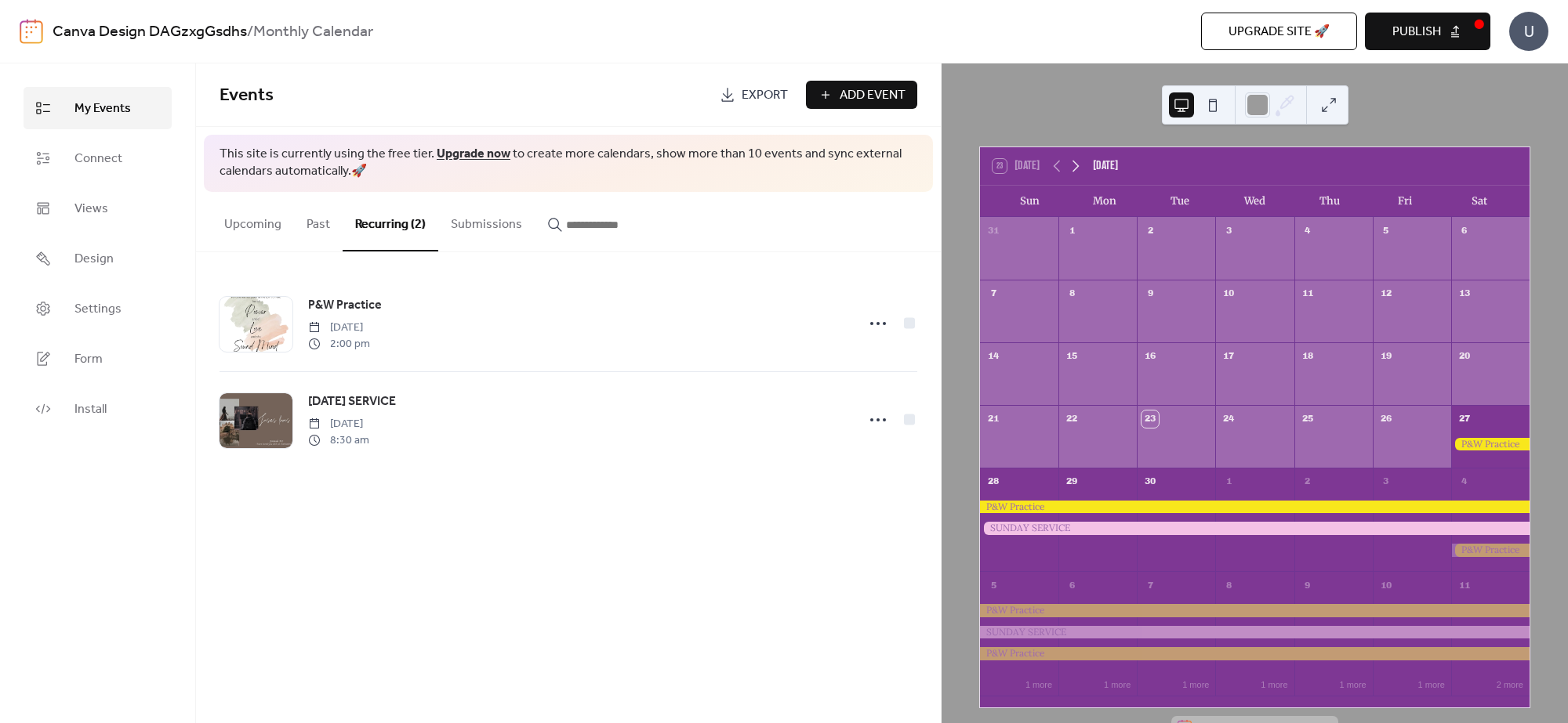
click at [1074, 166] on icon at bounding box center [1075, 166] width 19 height 18
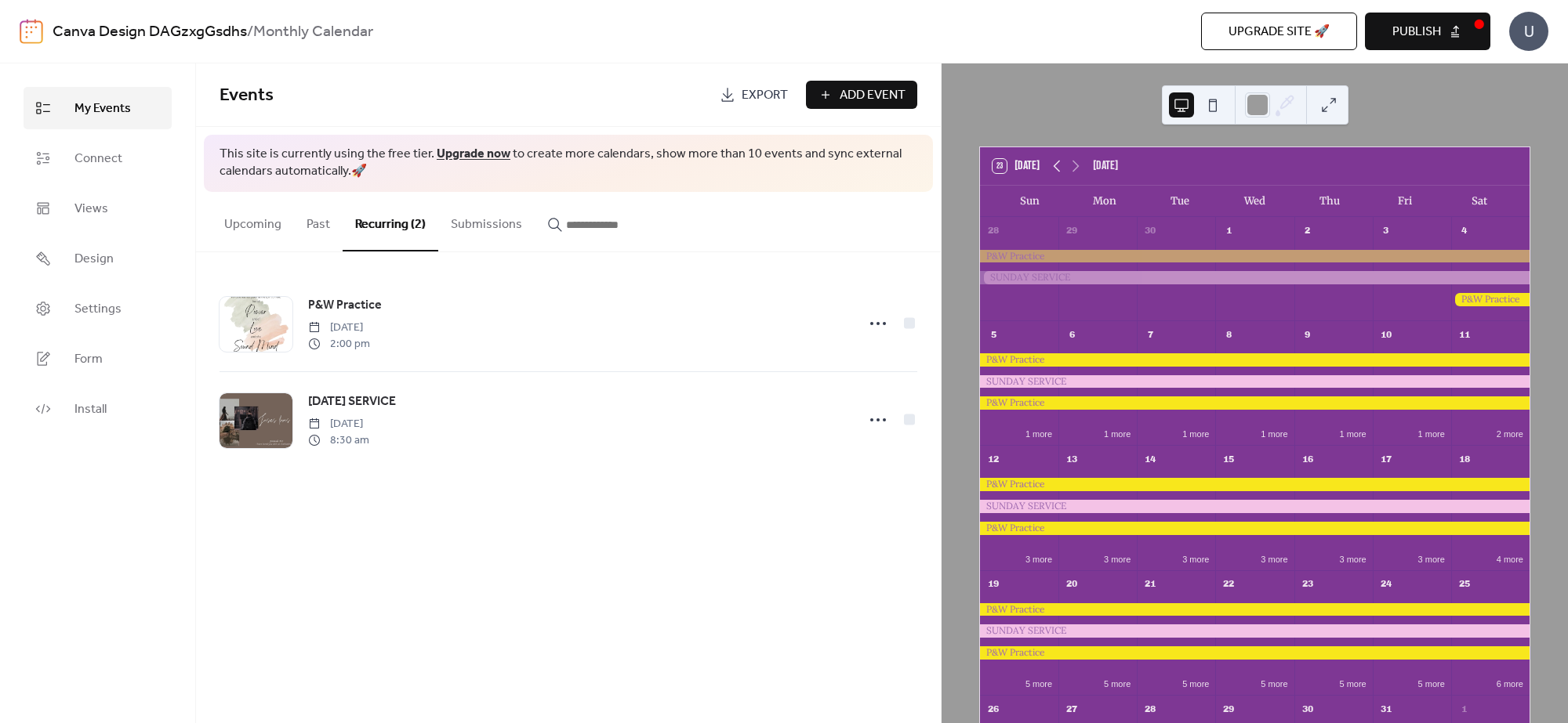
click at [1052, 172] on icon at bounding box center [1057, 166] width 19 height 18
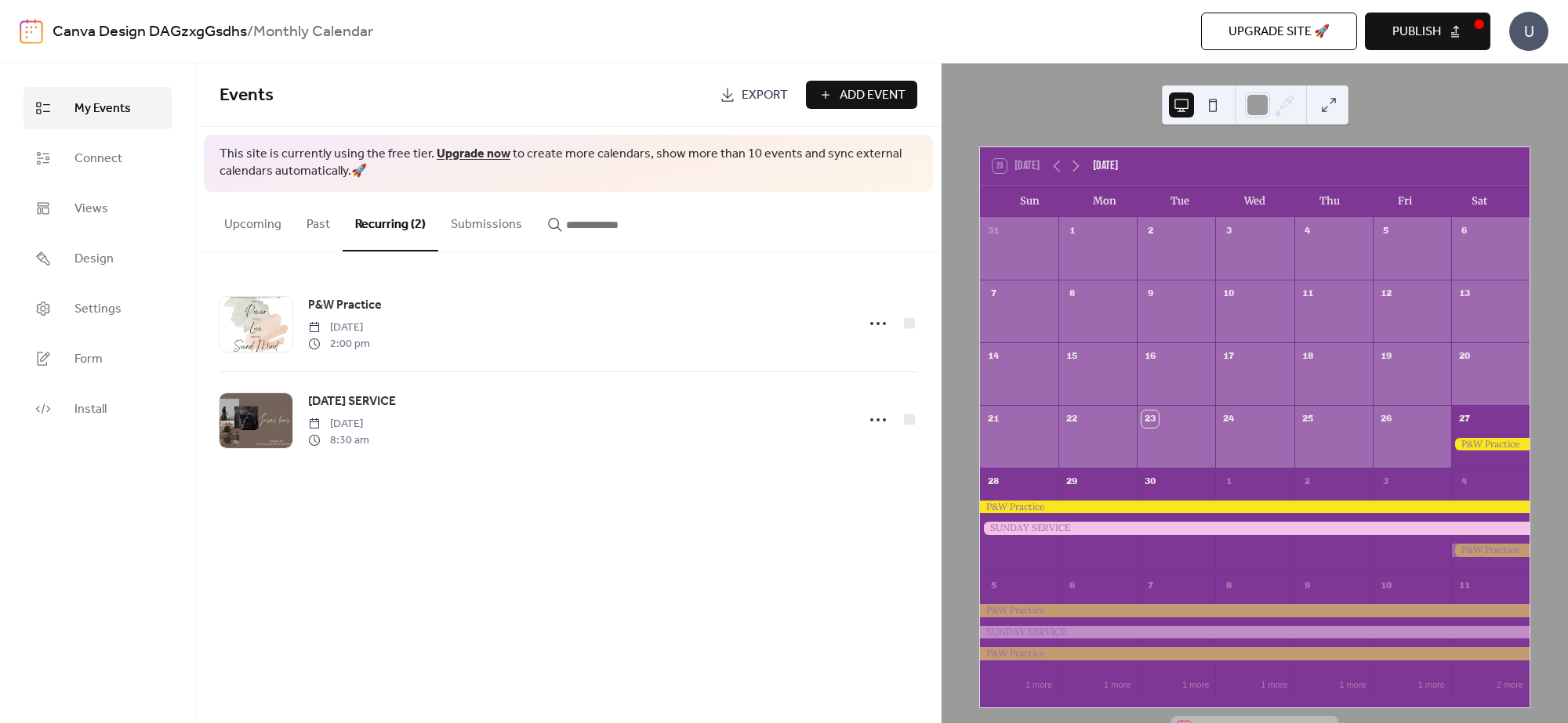
drag, startPoint x: 995, startPoint y: 235, endPoint x: 1015, endPoint y: 239, distance: 20.4
click at [1002, 236] on div "31" at bounding box center [1019, 230] width 78 height 25
click at [1088, 240] on div "1" at bounding box center [1097, 230] width 78 height 25
click at [1491, 456] on div at bounding box center [1490, 446] width 78 height 32
click at [1462, 440] on div at bounding box center [1490, 445] width 78 height 13
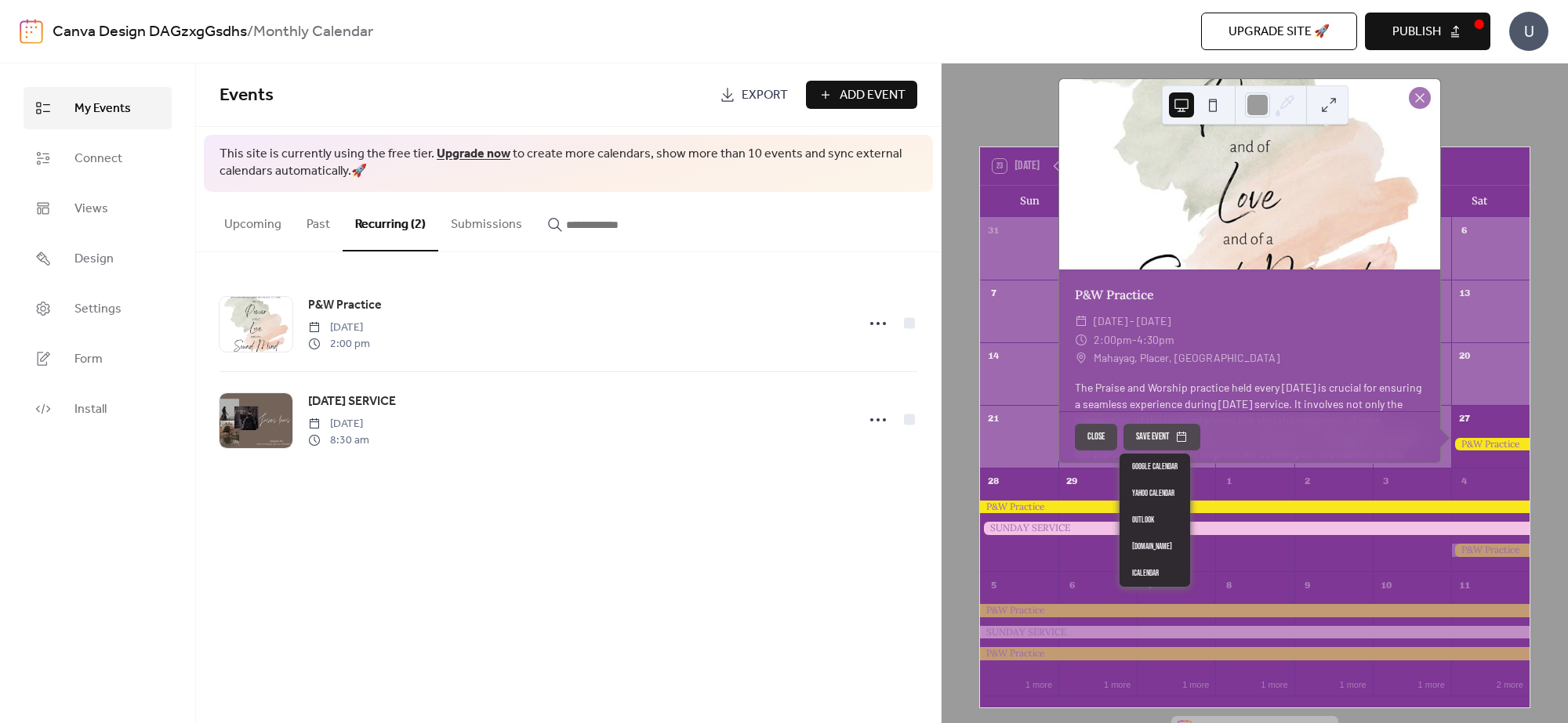
click at [1153, 440] on button "Save event" at bounding box center [1161, 438] width 77 height 27
click at [1150, 466] on link "Google Calendar" at bounding box center [1155, 467] width 71 height 27
click at [735, 267] on div "P&W Practice Saturday, September 27, 2025 2:00 pm SUNDAY SERVICE Sunday, Septem…" at bounding box center [568, 372] width 744 height 239
